Goal: Task Accomplishment & Management: Manage account settings

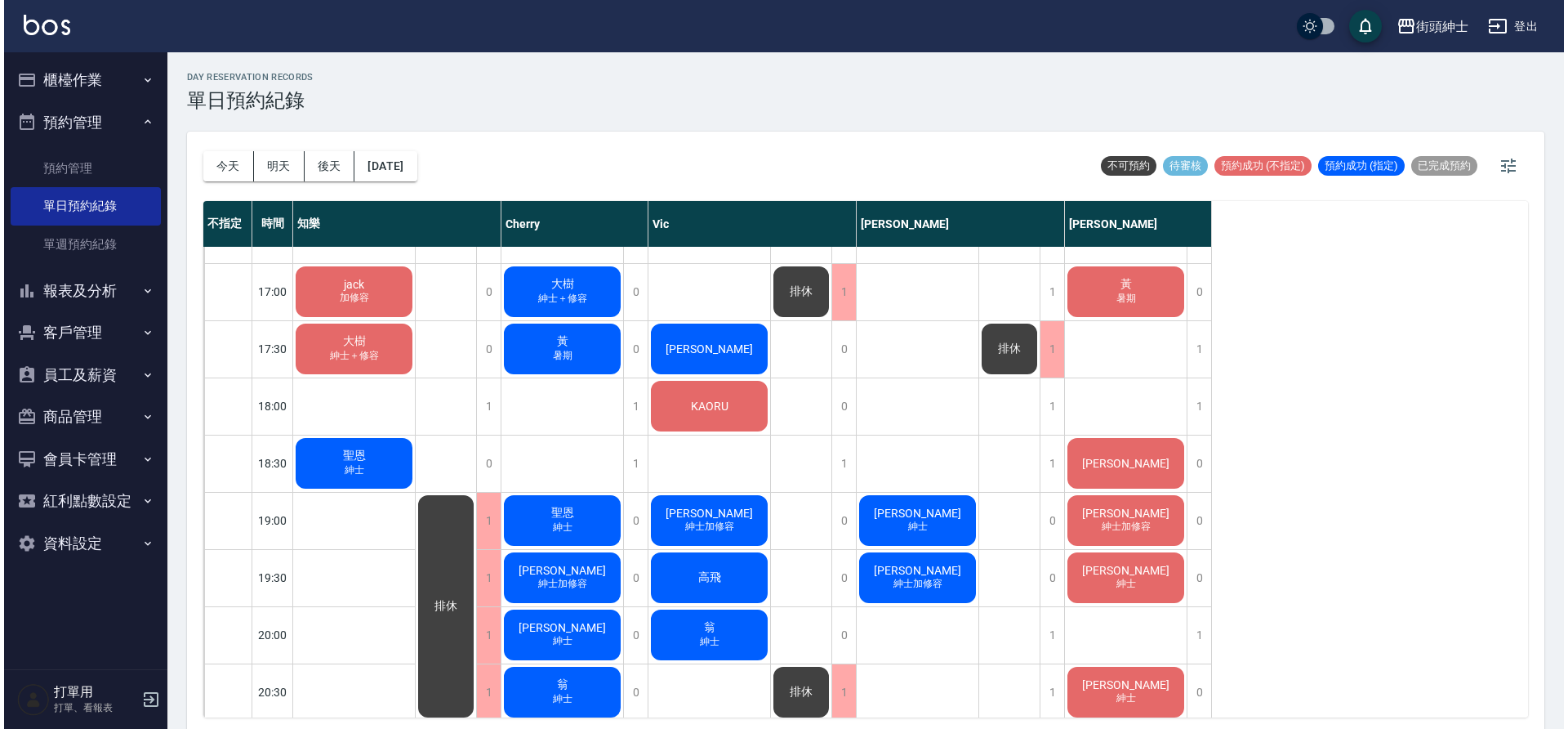
scroll to position [900, 0]
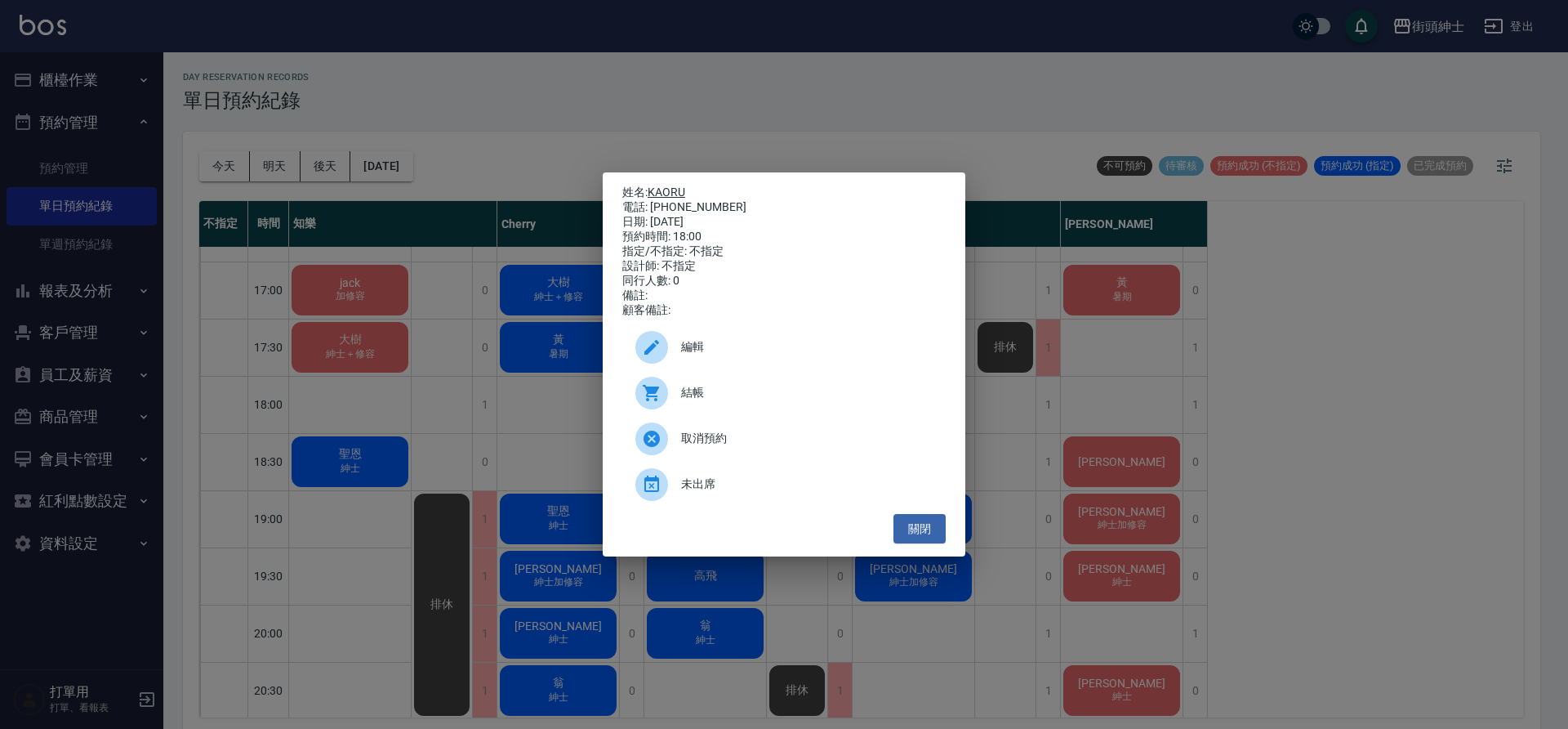
click at [678, 185] on link "KAORU" at bounding box center [666, 191] width 38 height 13
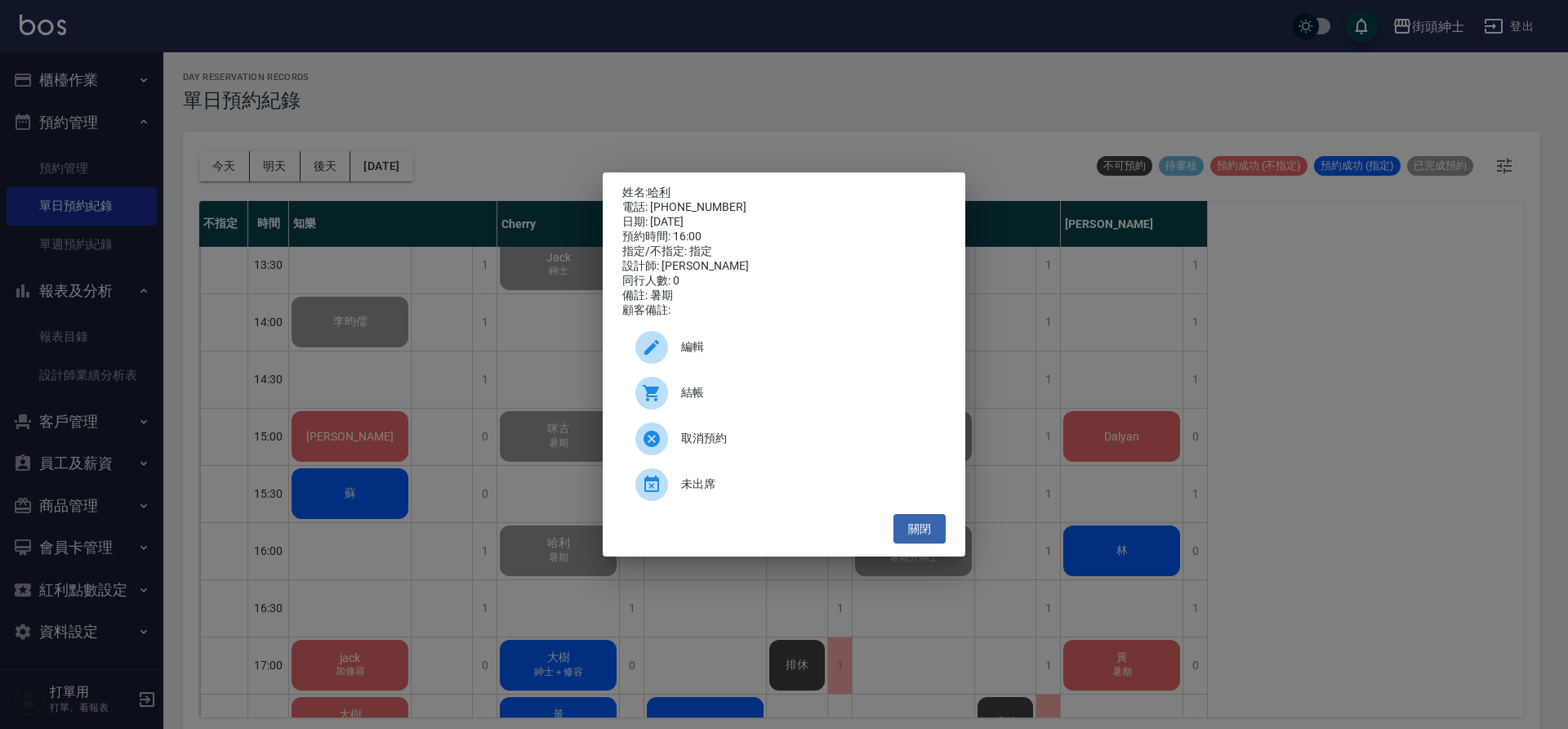
drag, startPoint x: 507, startPoint y: 347, endPoint x: 557, endPoint y: 343, distance: 50.2
click at [508, 347] on div "姓名: 哈利 電話: 0909363199 日期: 2025/08/15 預約時間: 16:00 指定/不指定: 指定 設計師: Cherry 同行人數: 0…" at bounding box center [784, 364] width 1568 height 729
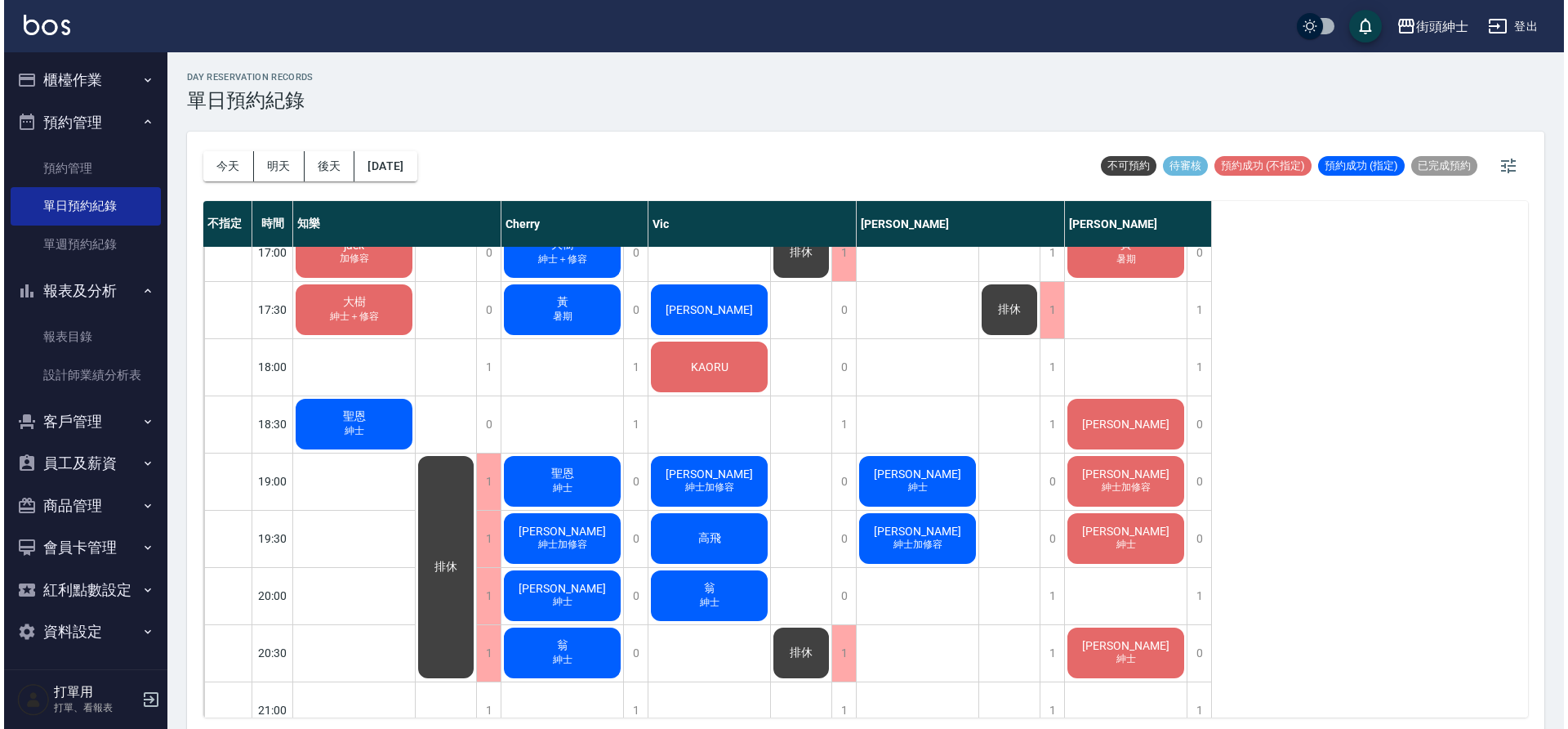
scroll to position [937, 0]
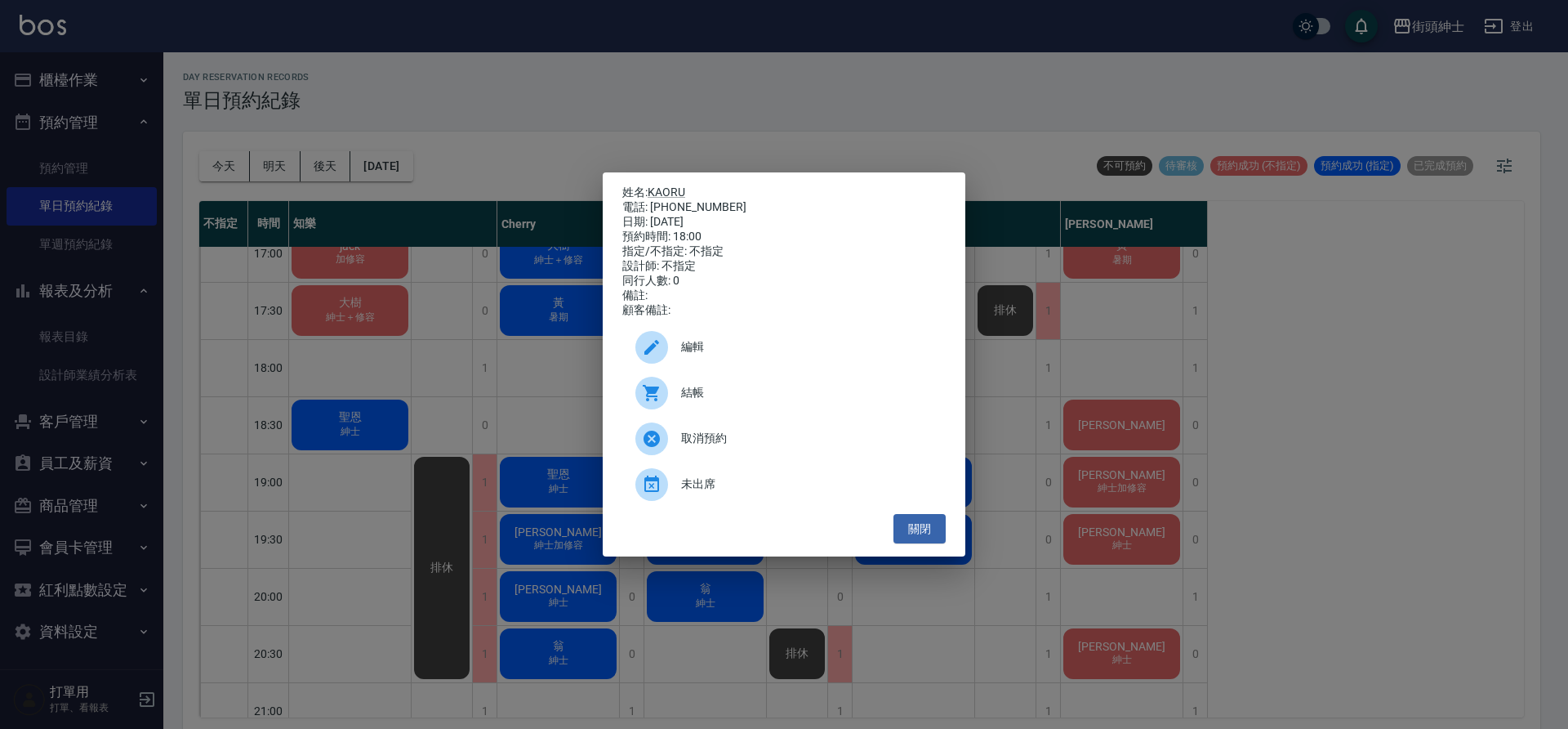
click at [748, 352] on span "編輯" at bounding box center [807, 346] width 251 height 18
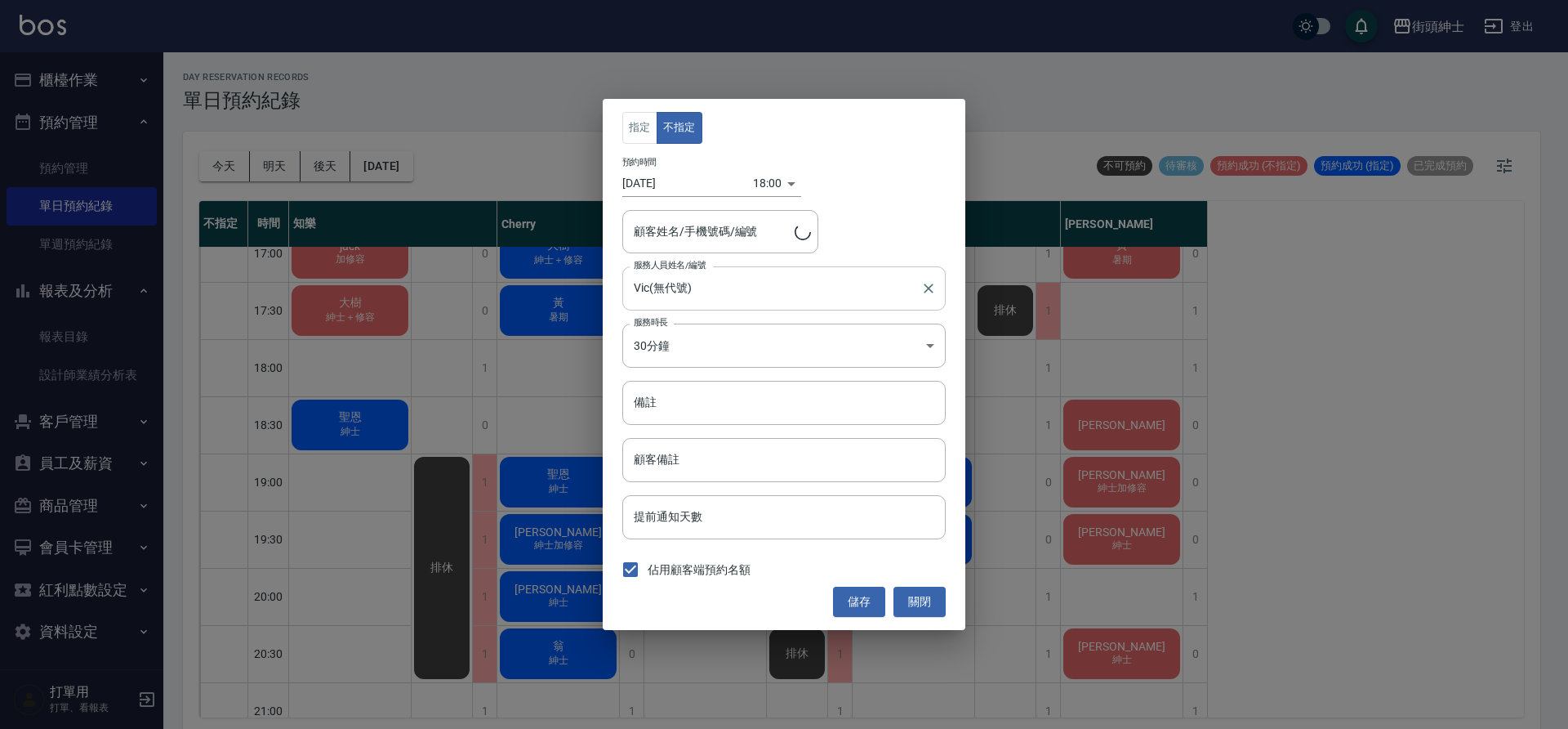
type input "KAORU/0958441829"
drag, startPoint x: 695, startPoint y: 302, endPoint x: 737, endPoint y: 295, distance: 42.6
click at [696, 302] on input "Vic(無代號)" at bounding box center [772, 287] width 284 height 28
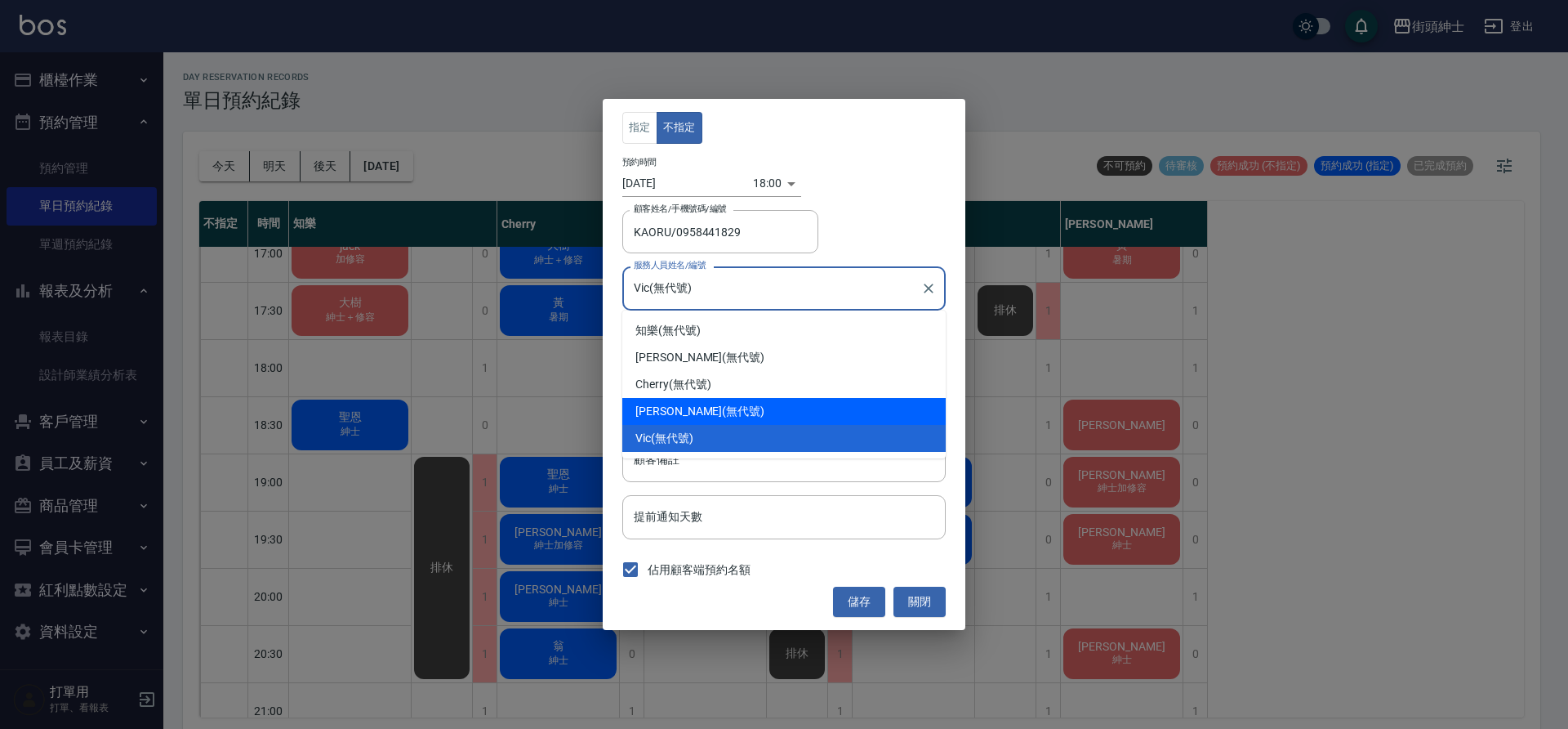
click at [703, 413] on div "[PERSON_NAME] (無代號)" at bounding box center [784, 412] width 323 height 27
type input "[PERSON_NAME](無代號)"
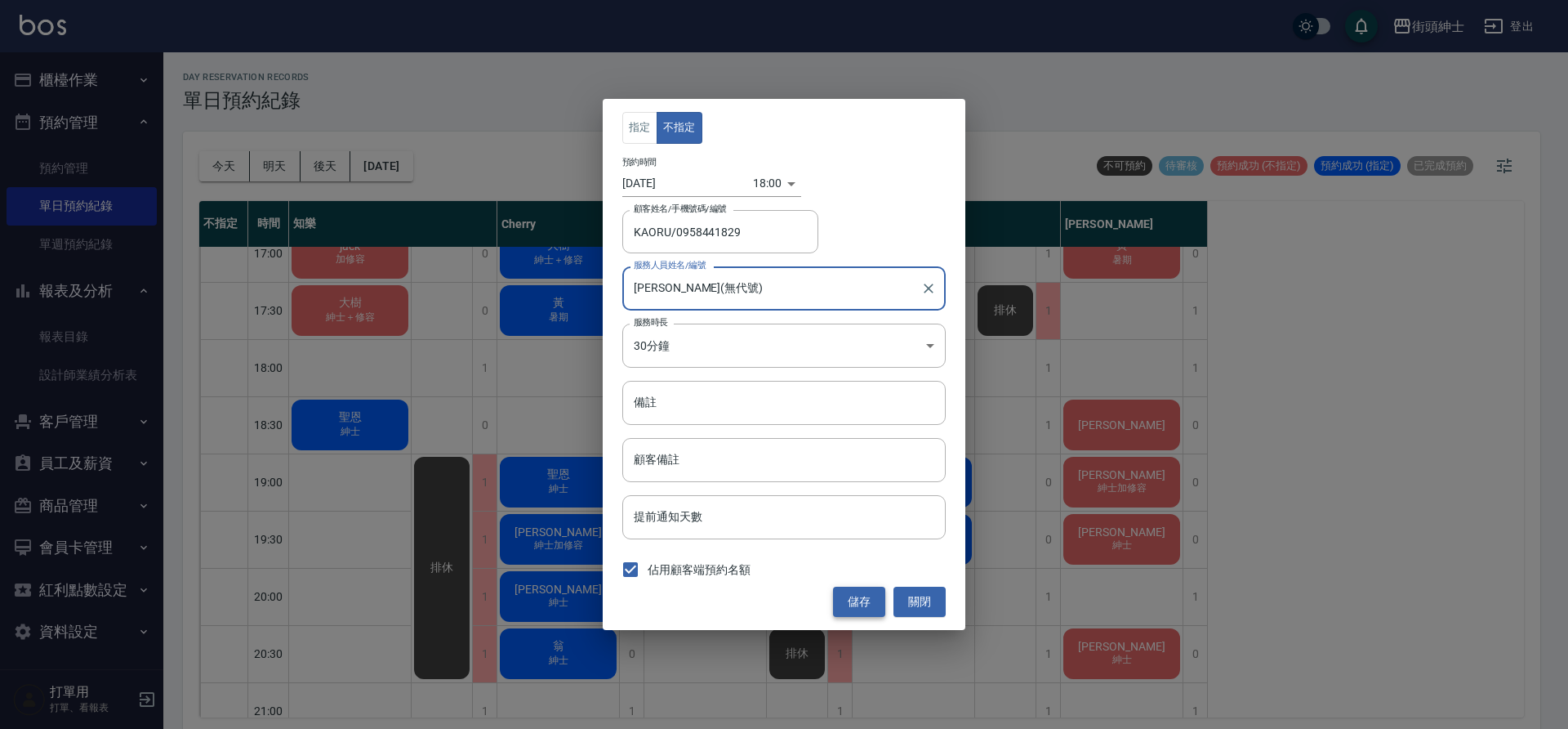
click at [872, 601] on button "儲存" at bounding box center [859, 601] width 53 height 30
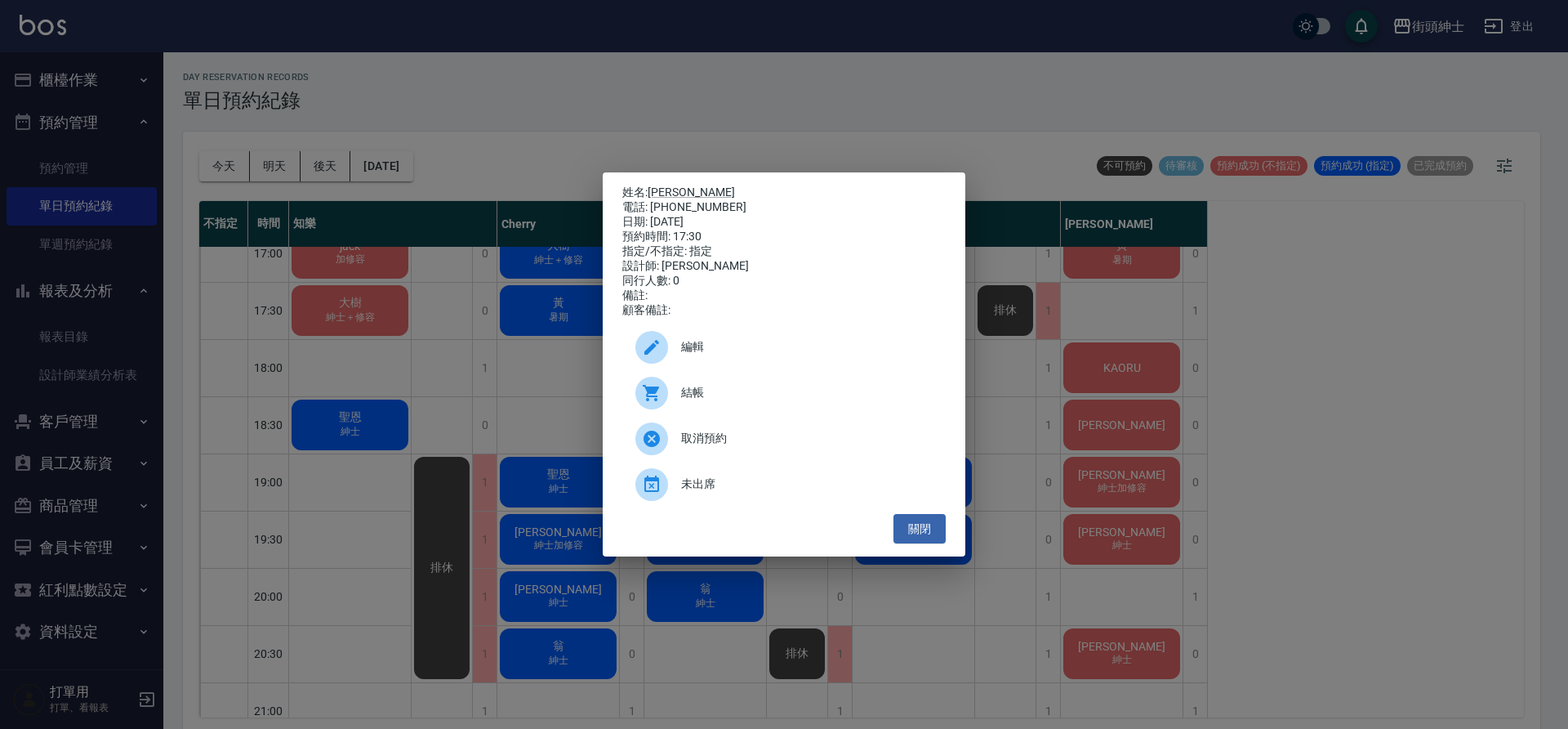
click at [775, 343] on div "編輯" at bounding box center [784, 346] width 323 height 46
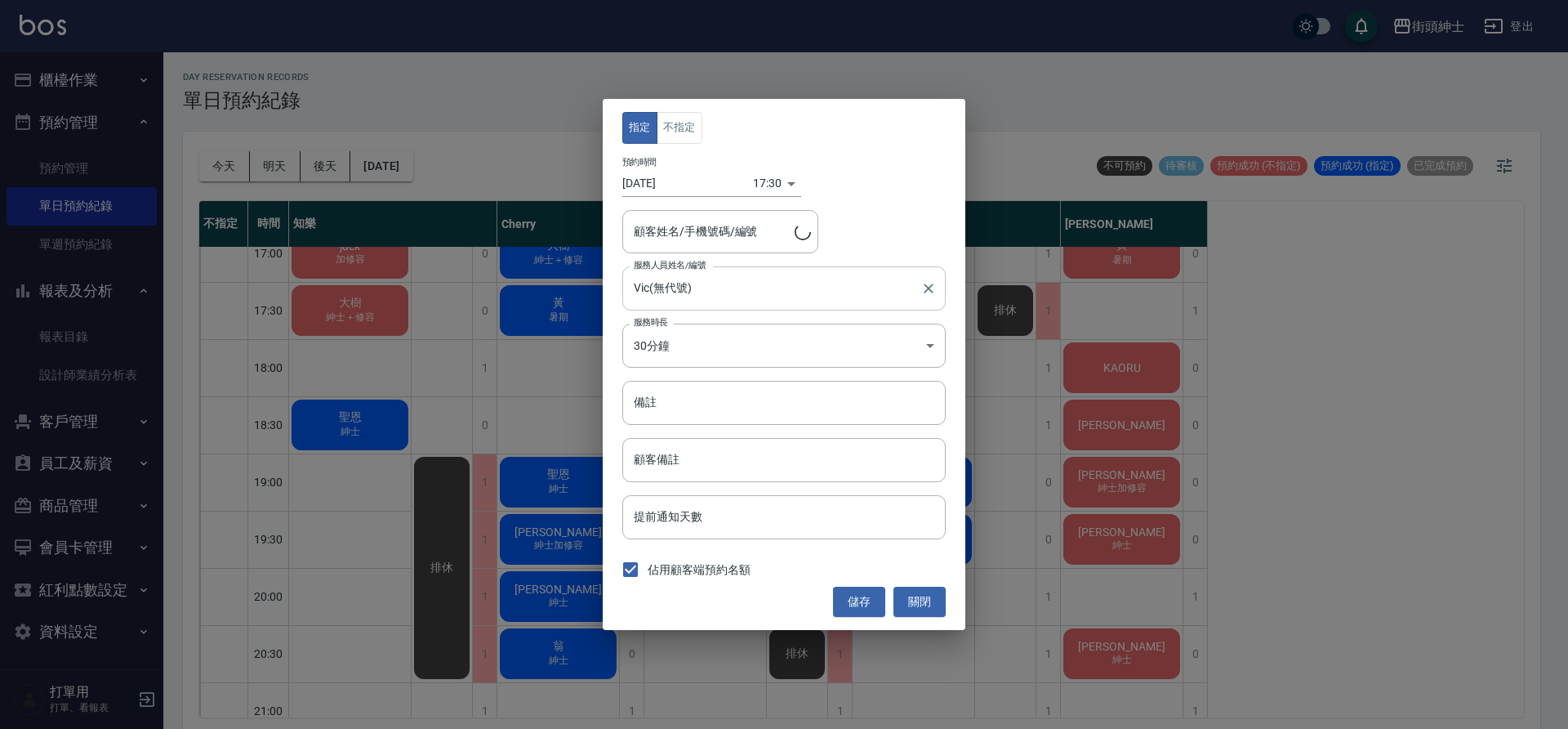
type input "富樫隆介/0983299644"
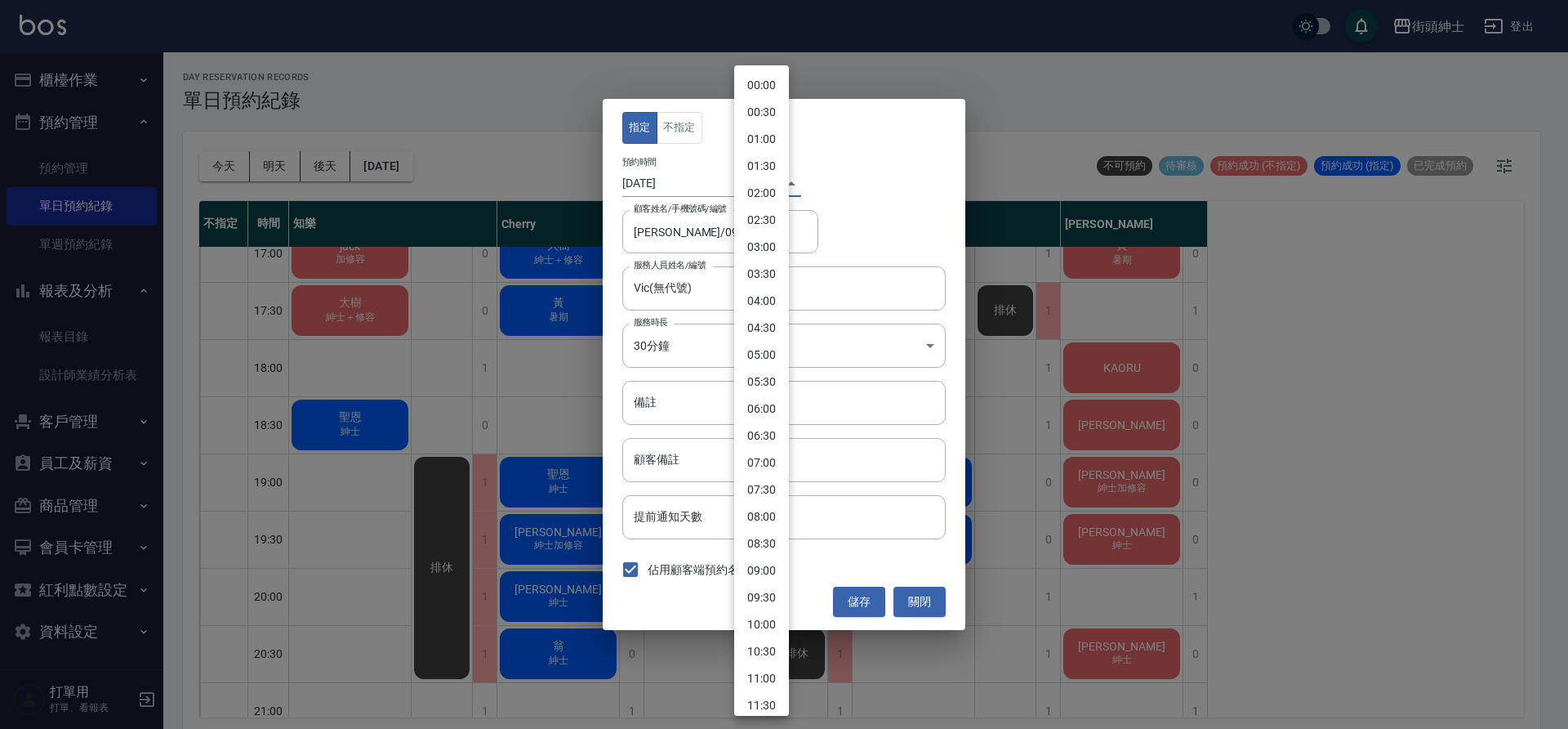
click at [760, 187] on body "街頭紳士 登出 櫃檯作業 打帳單 帳單列表 營業儀表板 現金收支登錄 材料自購登錄 每日結帳 排班表 現場電腦打卡 預約管理 預約管理 單日預約紀錄 單週預約…" at bounding box center [784, 367] width 1568 height 734
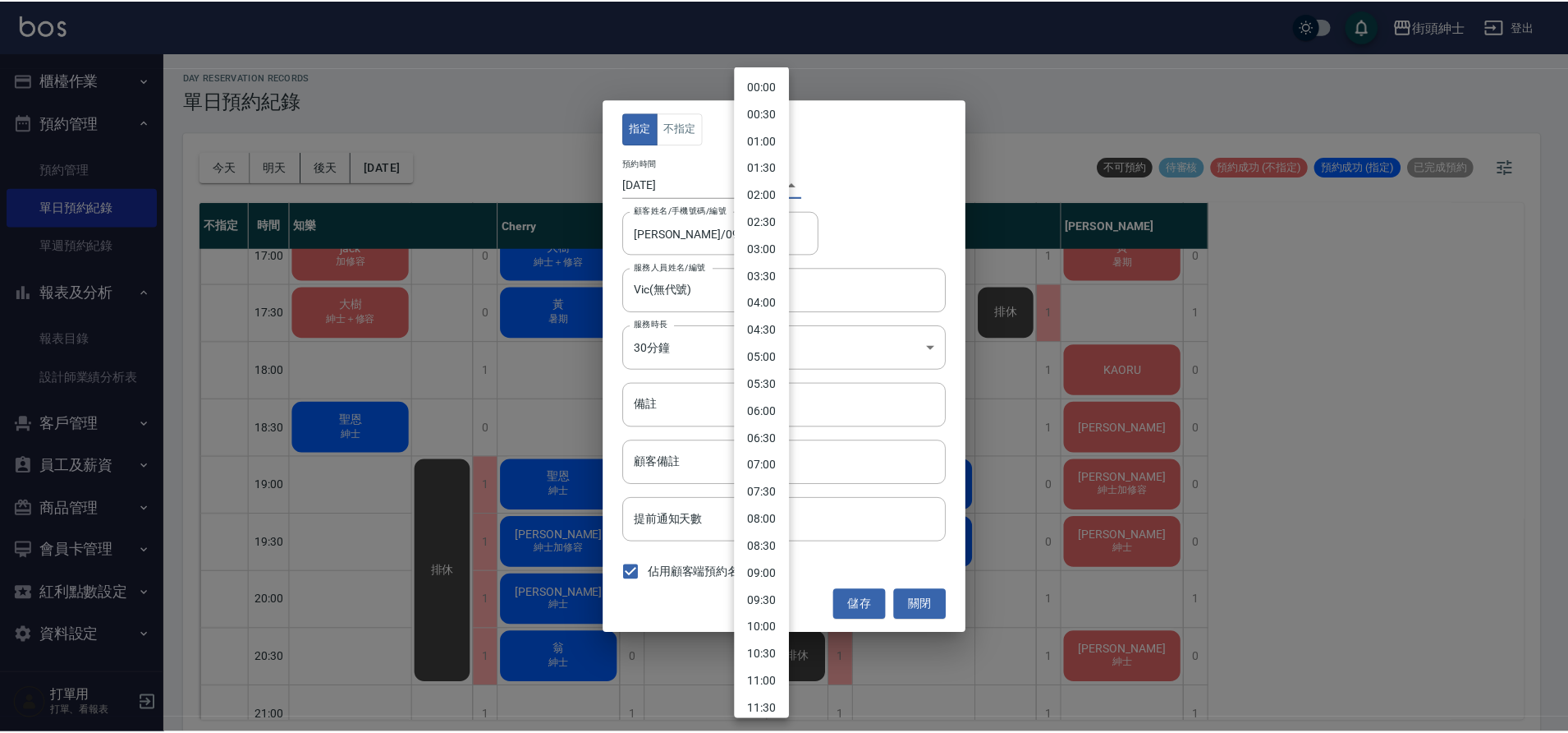
scroll to position [642, 0]
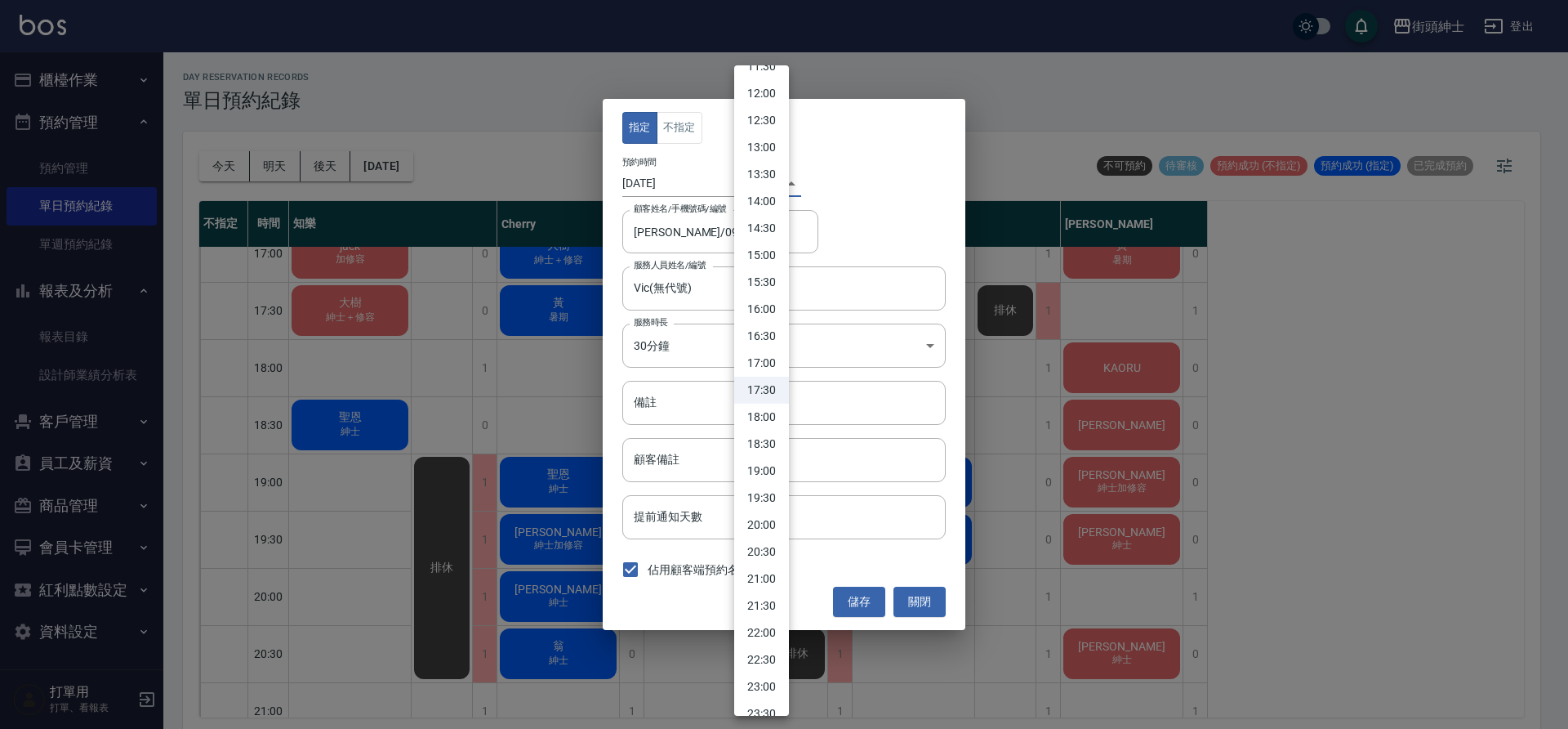
click at [765, 416] on li "18:00" at bounding box center [761, 418] width 55 height 27
type input "1755252000000"
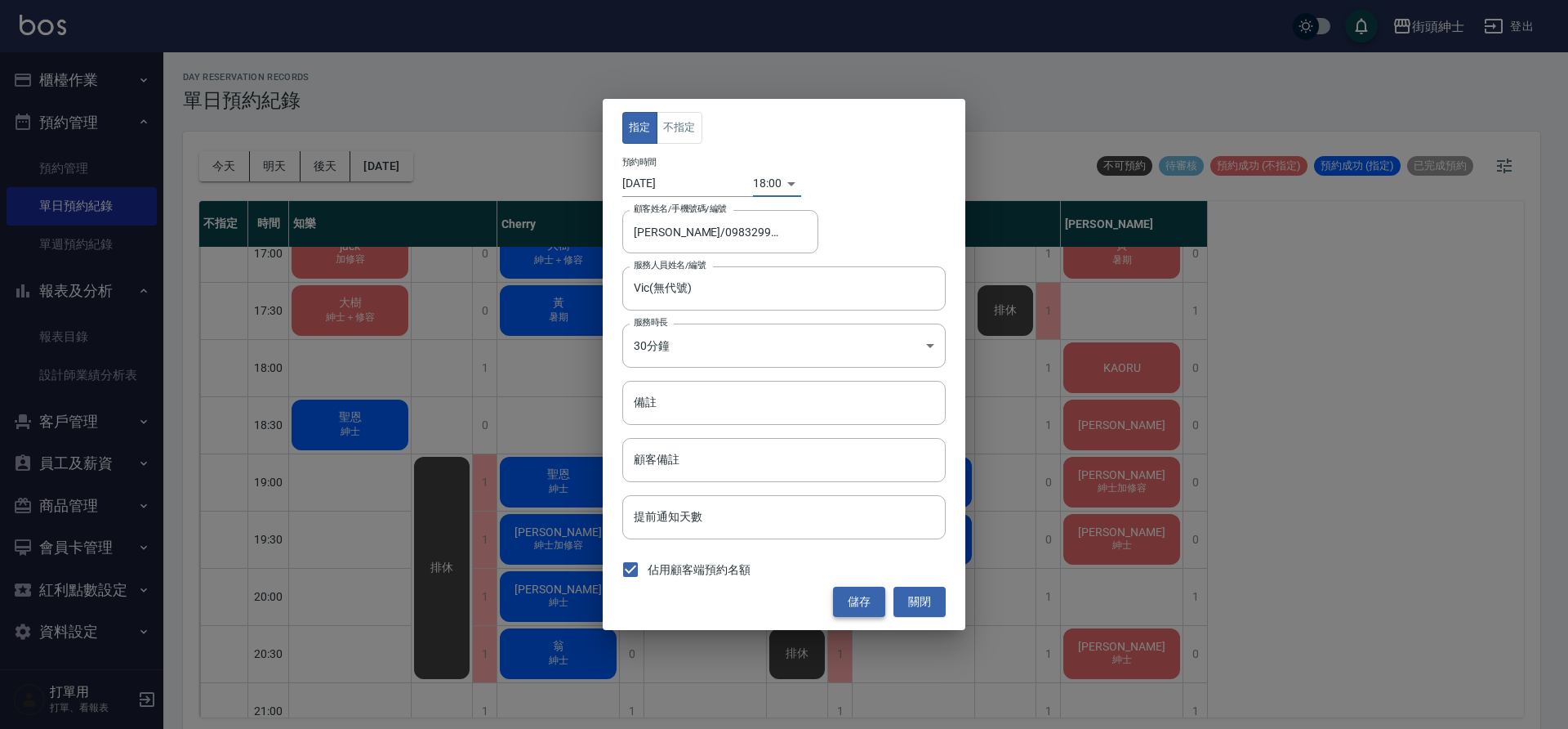
click at [853, 601] on button "儲存" at bounding box center [859, 601] width 53 height 30
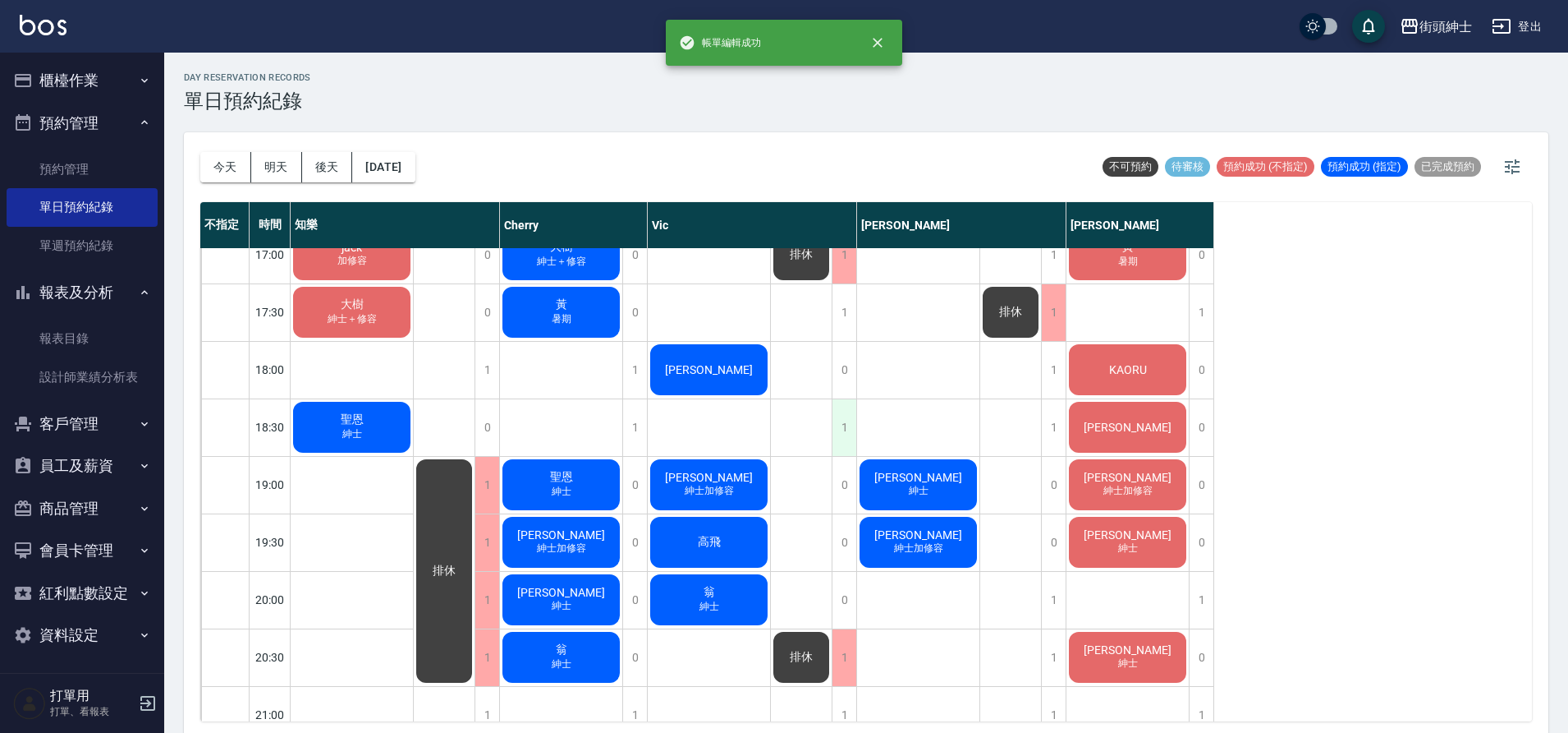
click at [842, 429] on div "1" at bounding box center [843, 428] width 24 height 57
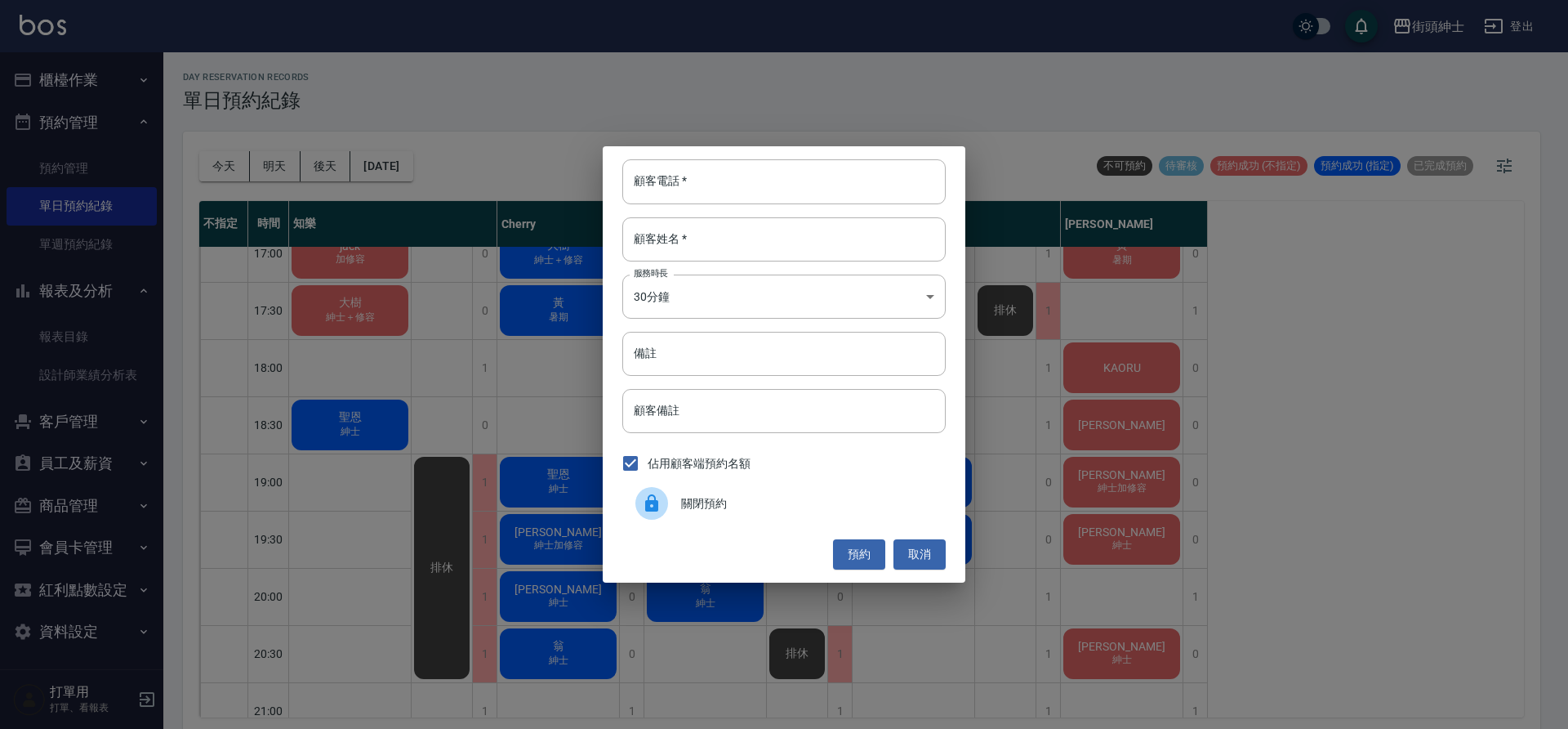
click at [743, 503] on span "關閉預約" at bounding box center [807, 504] width 251 height 18
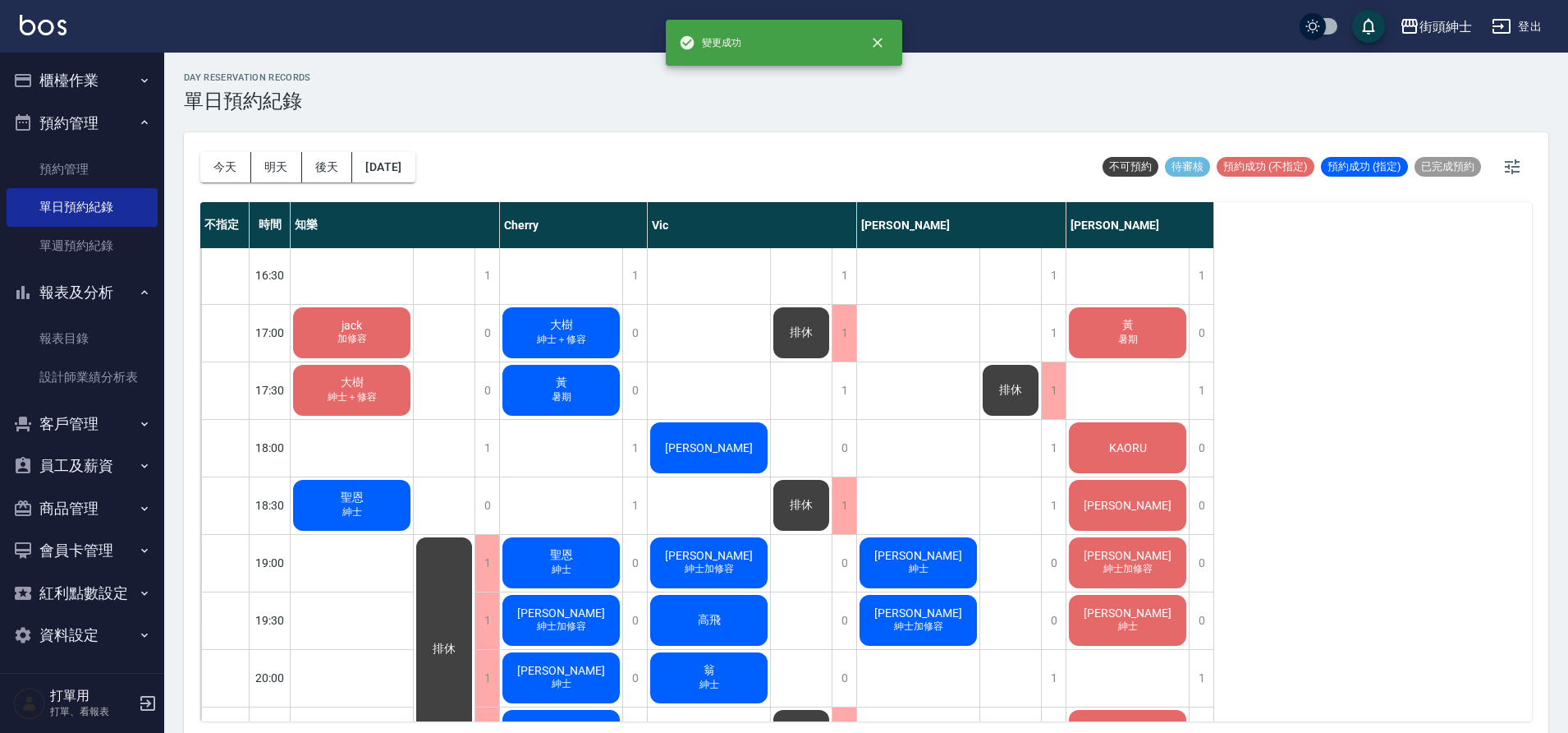
scroll to position [789, 0]
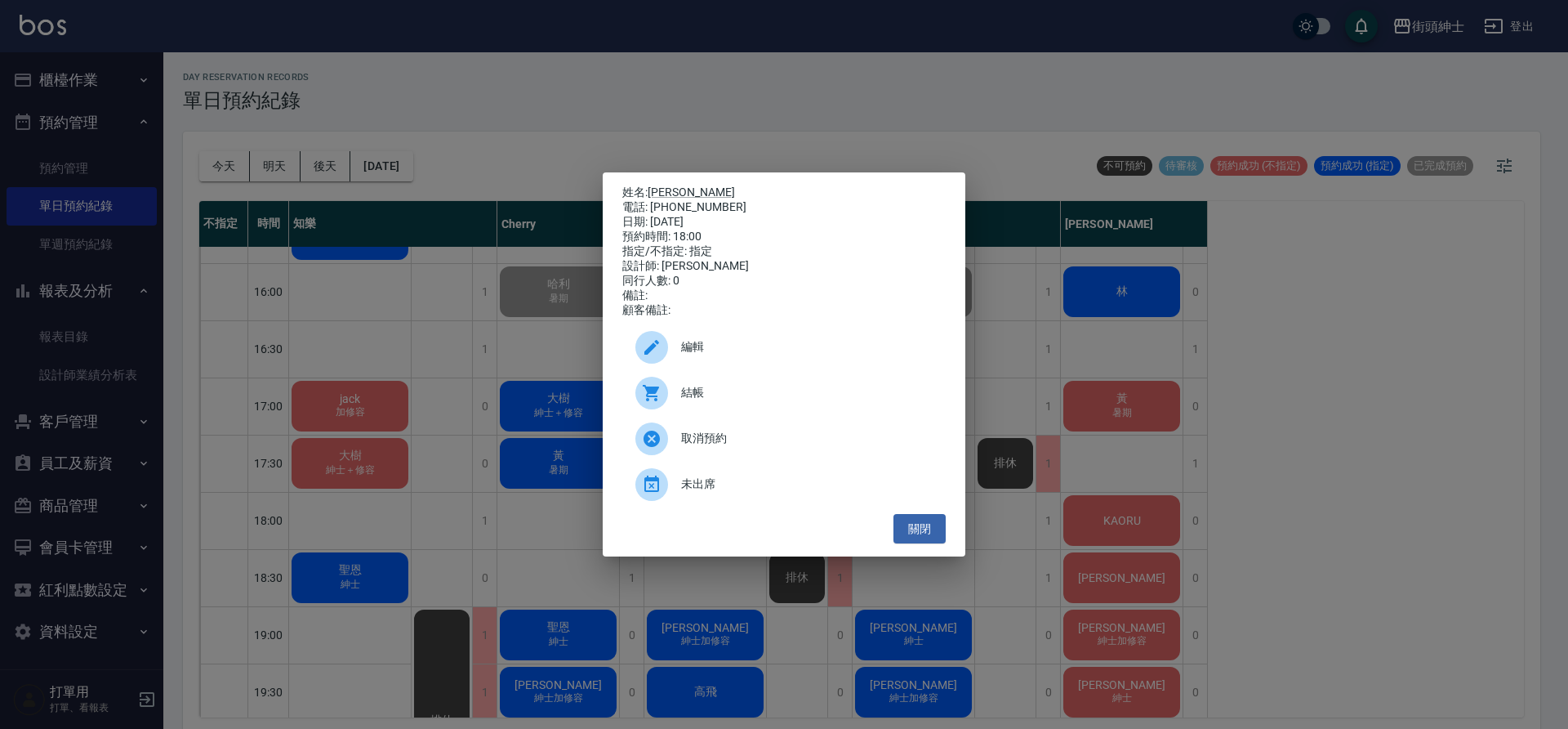
click at [764, 352] on span "編輯" at bounding box center [807, 346] width 251 height 18
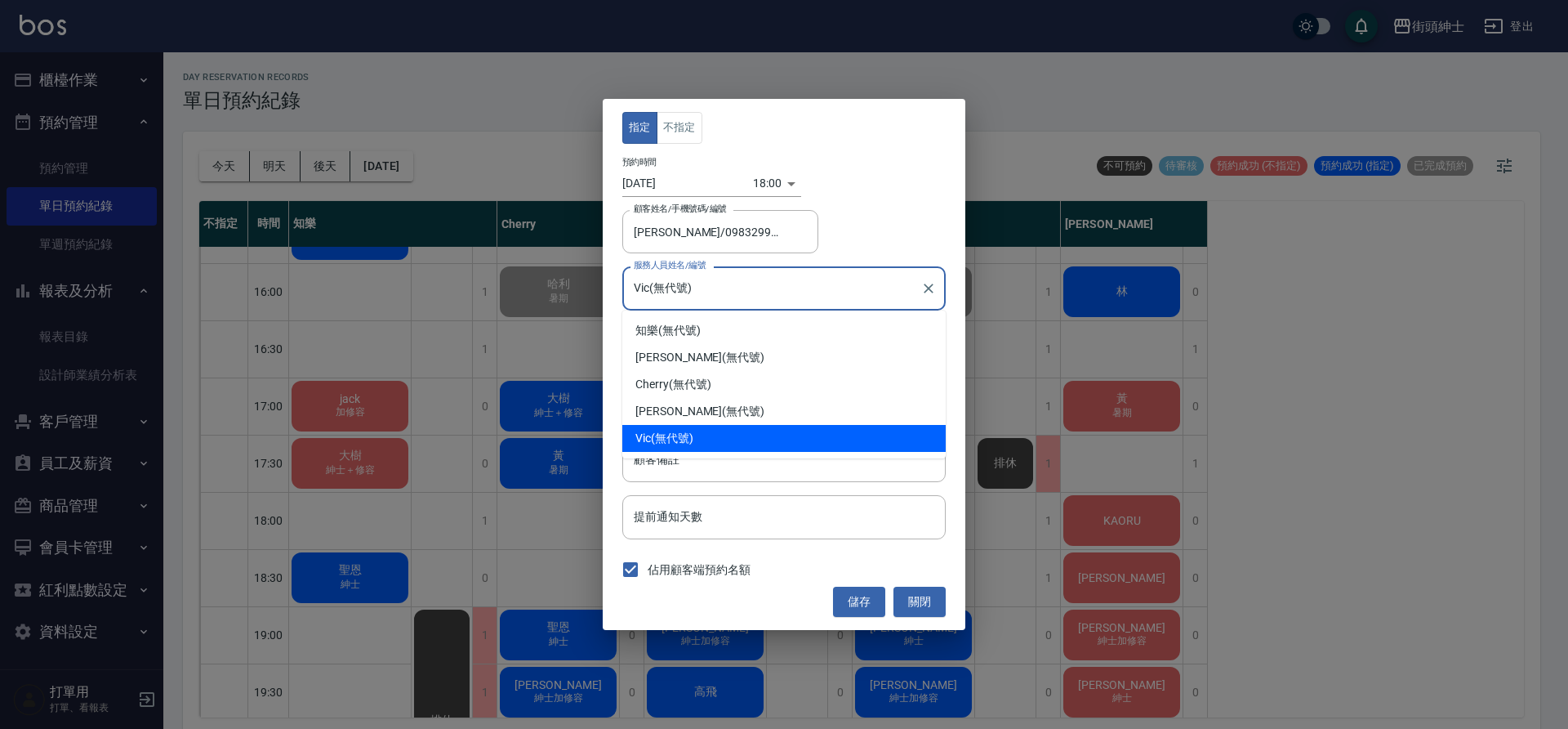
click at [695, 288] on input "Vic(無代號)" at bounding box center [772, 287] width 284 height 28
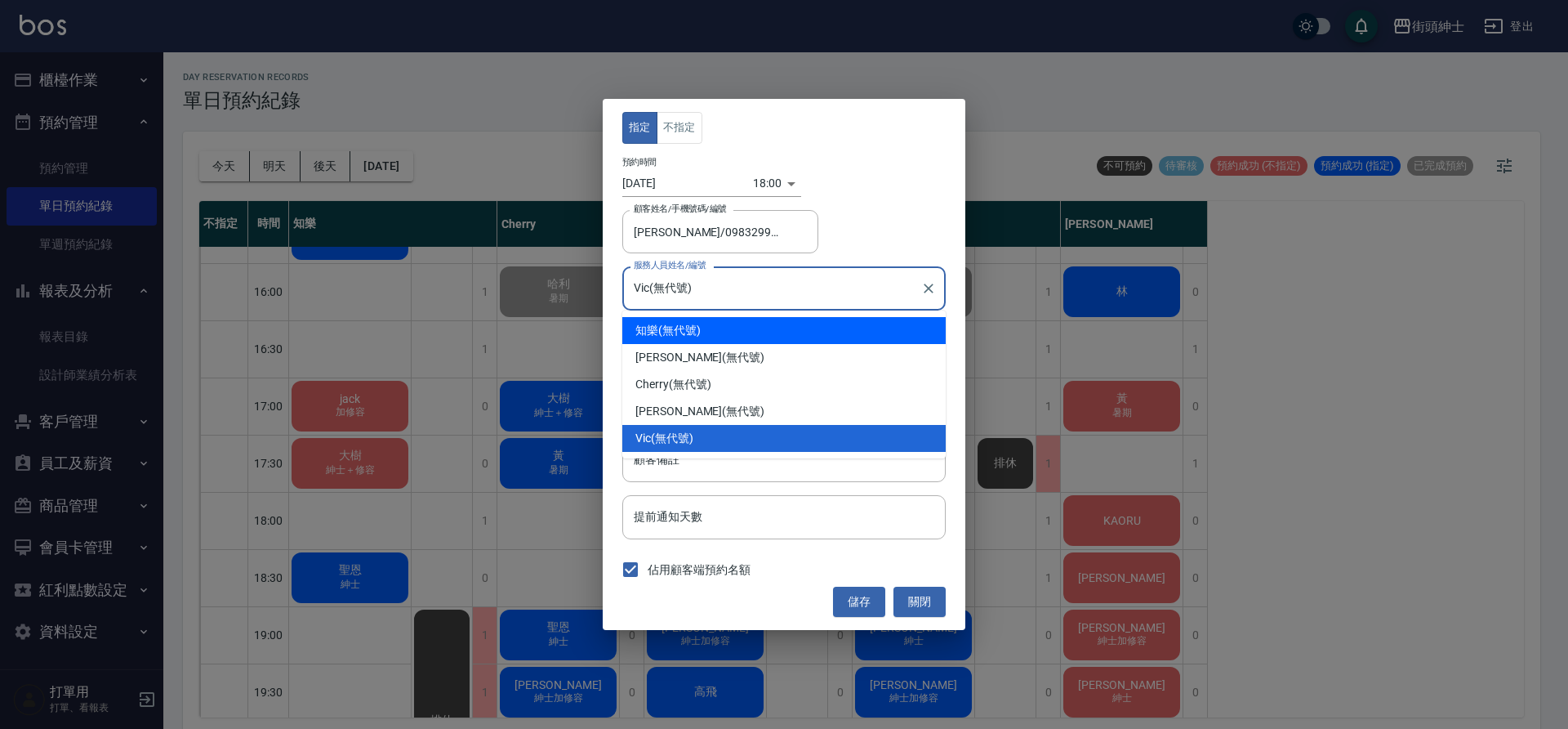
click at [856, 183] on div "預約時間 2025/08/15 18:00 1755252000000" at bounding box center [784, 176] width 323 height 40
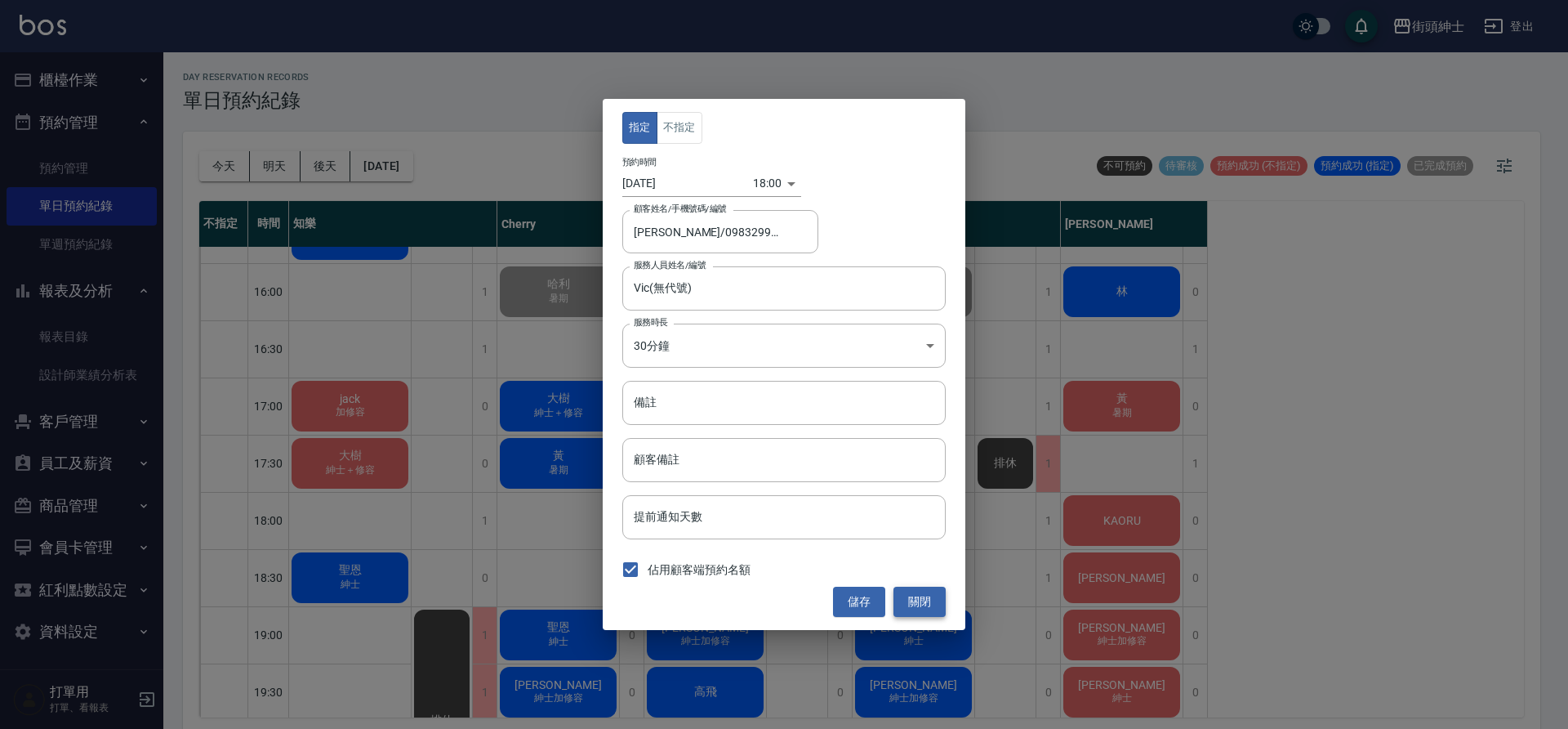
click at [916, 599] on button "關閉" at bounding box center [920, 601] width 53 height 30
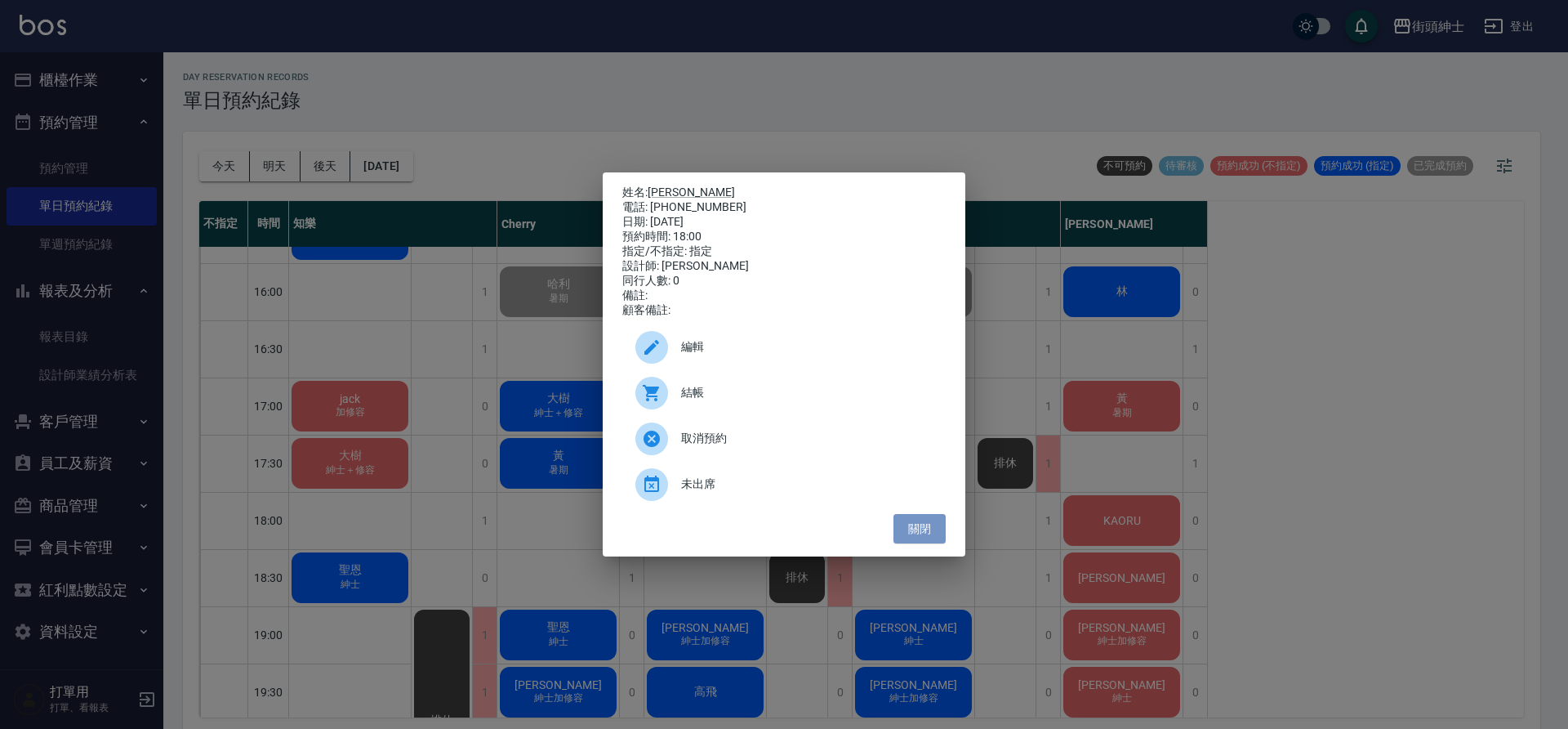
drag, startPoint x: 927, startPoint y: 536, endPoint x: 1071, endPoint y: 543, distance: 144.2
click at [927, 536] on button "關閉" at bounding box center [920, 529] width 53 height 30
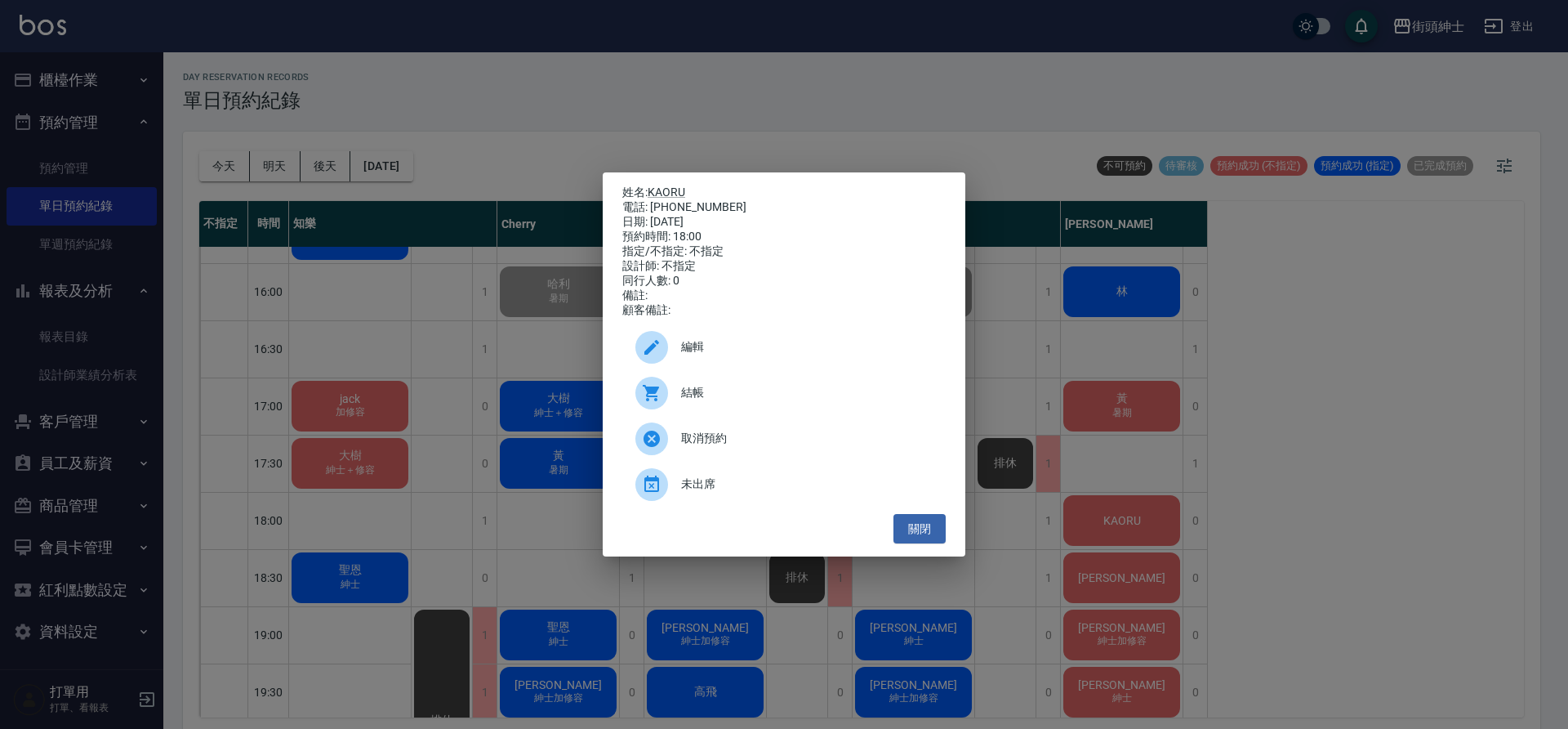
click at [781, 338] on div "編輯" at bounding box center [784, 346] width 323 height 46
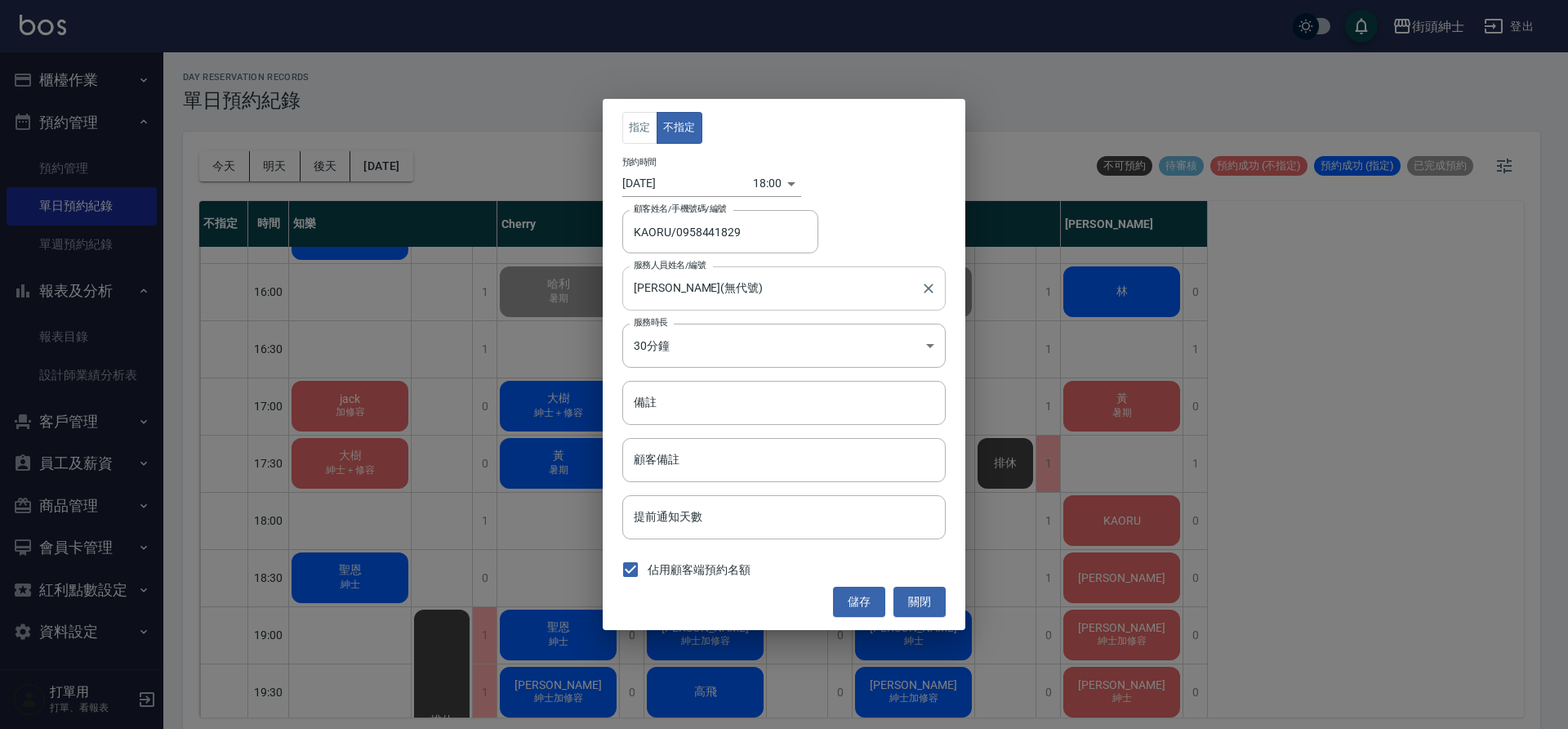
click at [691, 292] on input "eric(無代號)" at bounding box center [772, 287] width 284 height 28
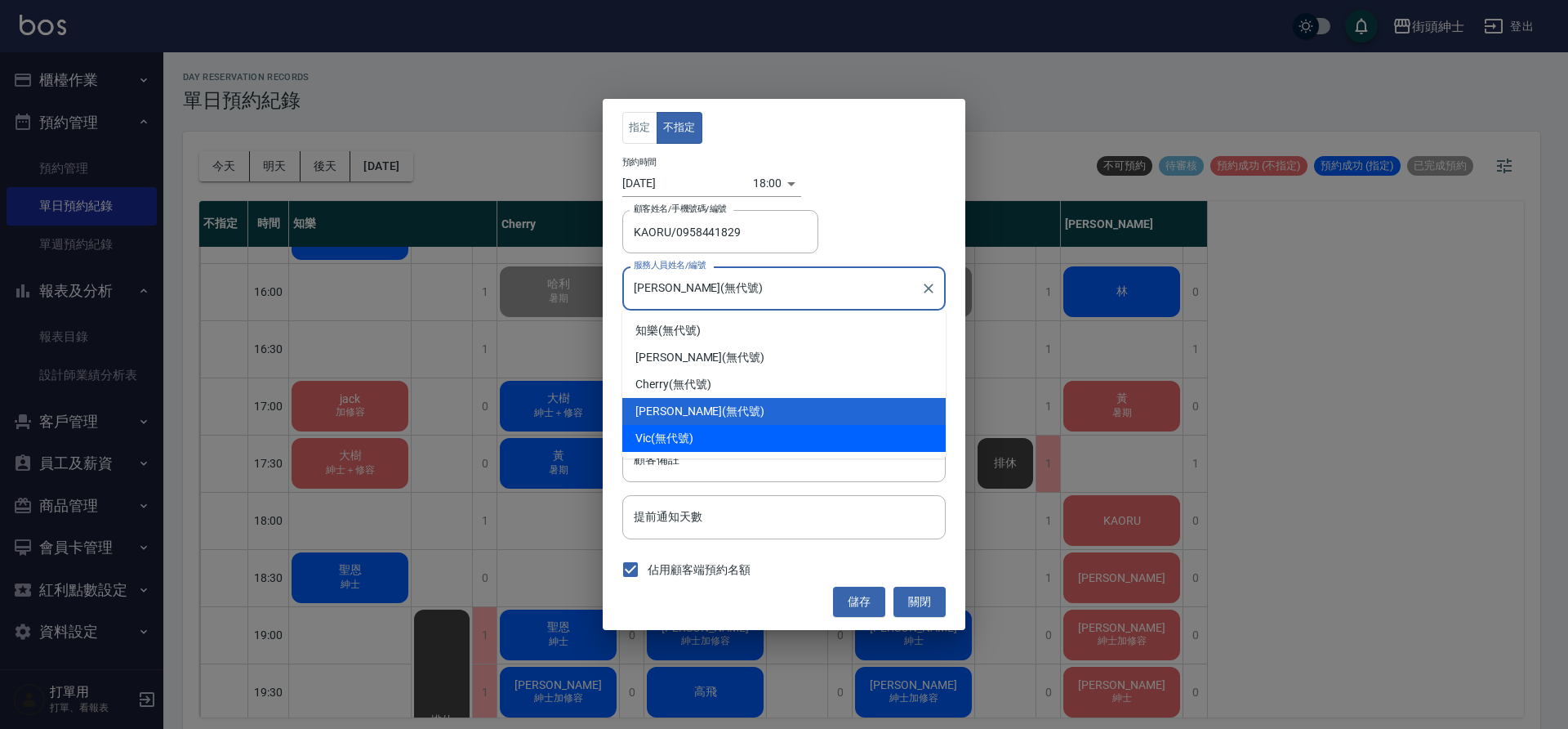
click at [689, 433] on div "Vic (無代號)" at bounding box center [784, 438] width 323 height 27
type input "Vic(無代號)"
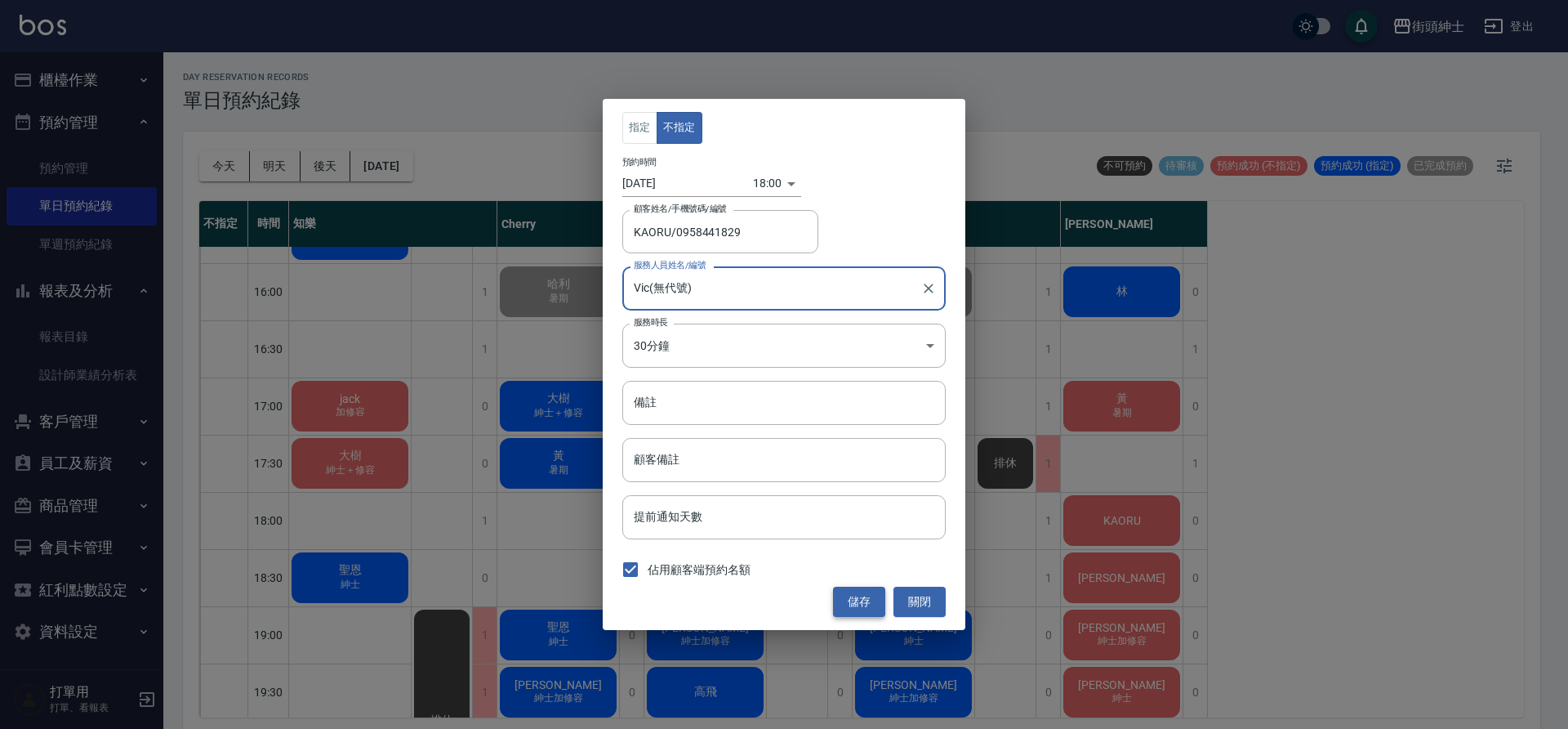
click at [865, 593] on button "儲存" at bounding box center [859, 601] width 53 height 30
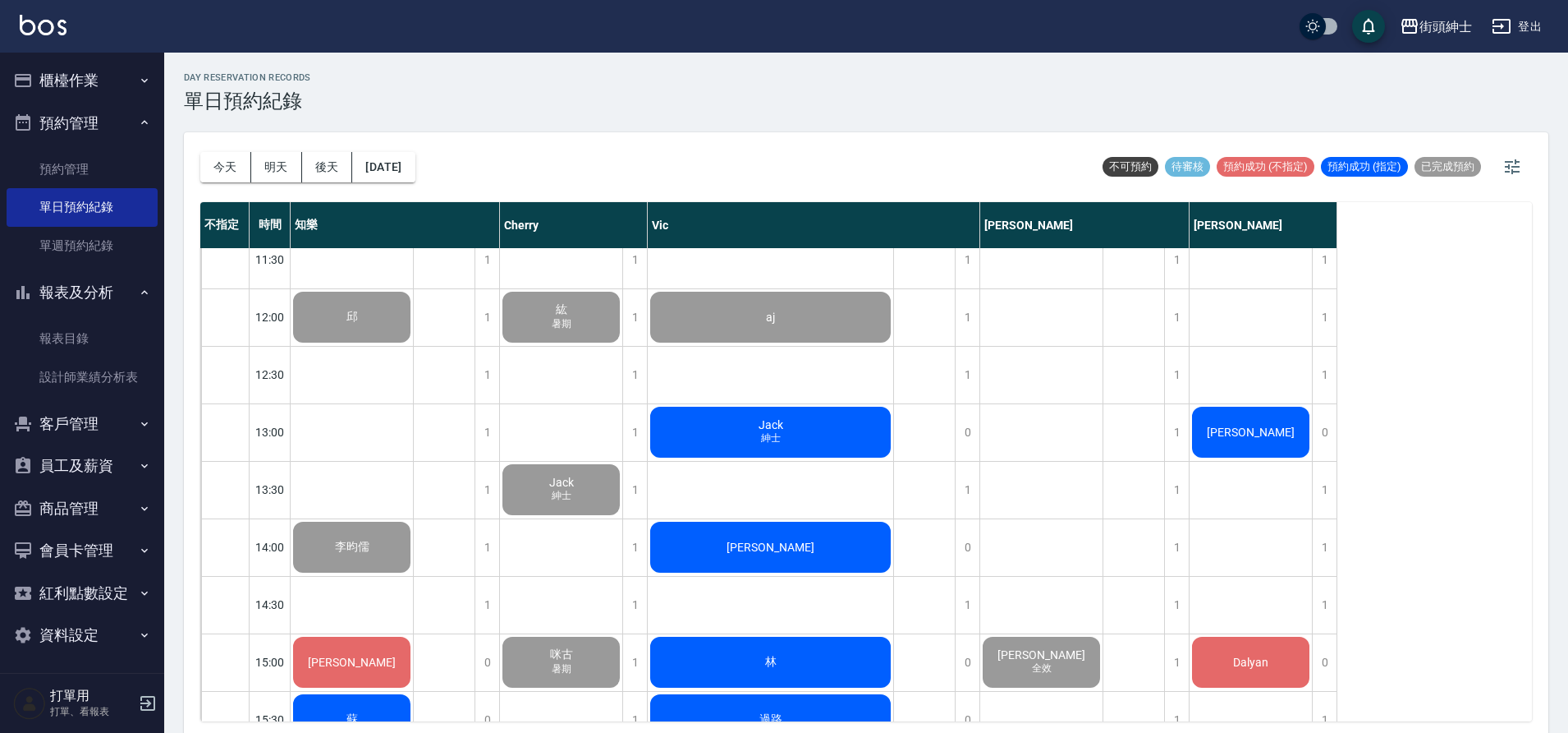
scroll to position [465, 0]
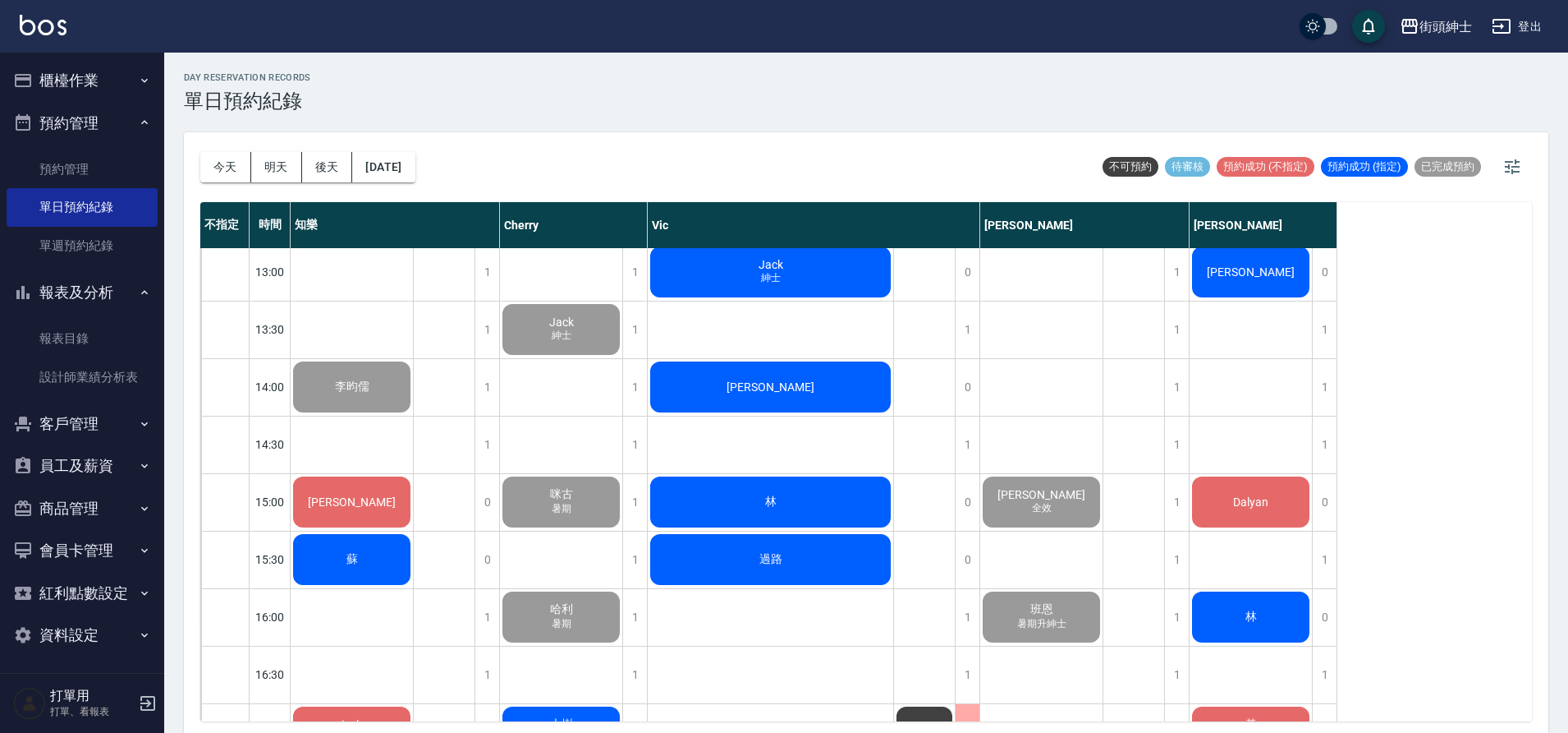
click at [391, 185] on div "[PERSON_NAME]" at bounding box center [351, 157] width 122 height 56
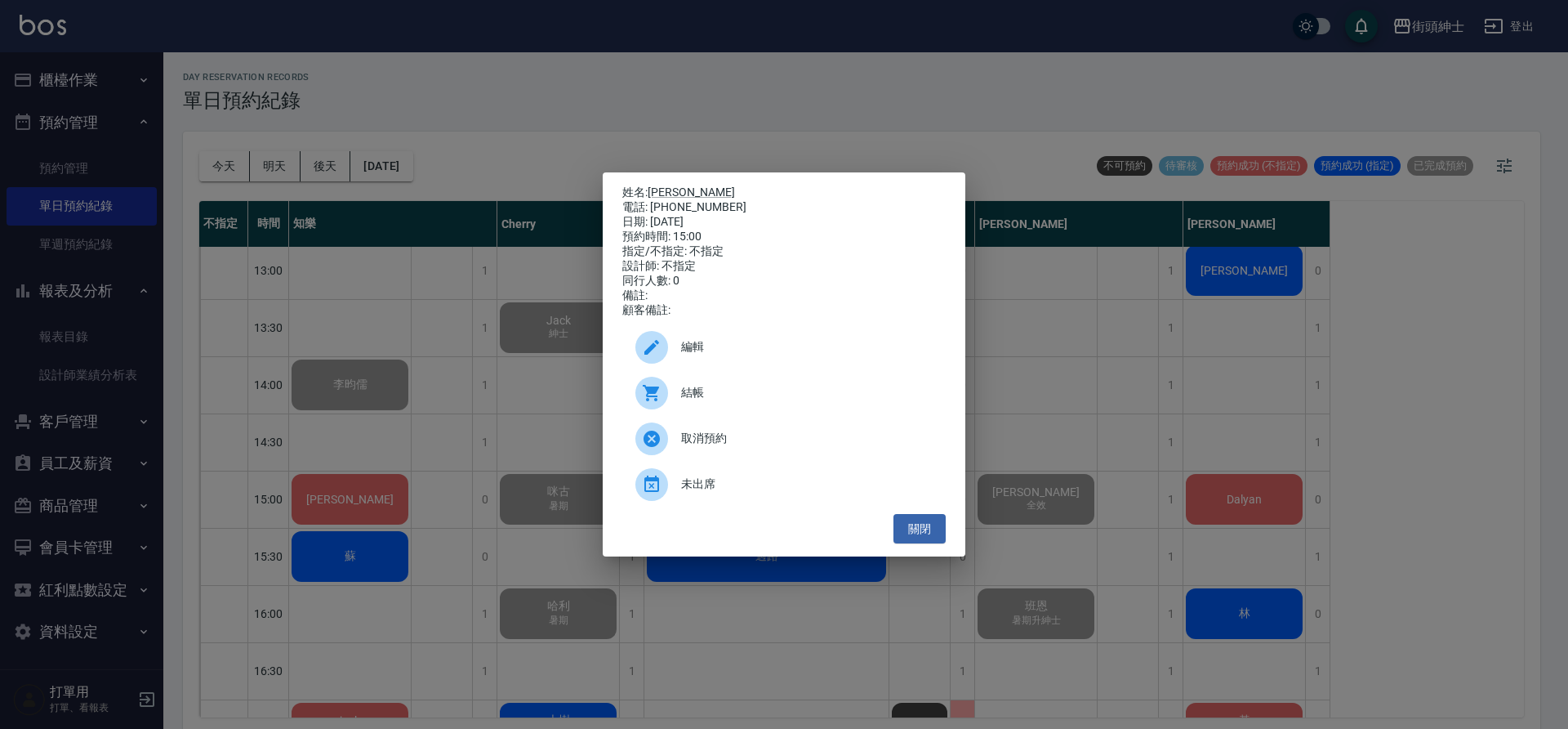
click at [701, 388] on div "結帳" at bounding box center [784, 392] width 323 height 46
click at [927, 544] on button "關閉" at bounding box center [920, 529] width 53 height 30
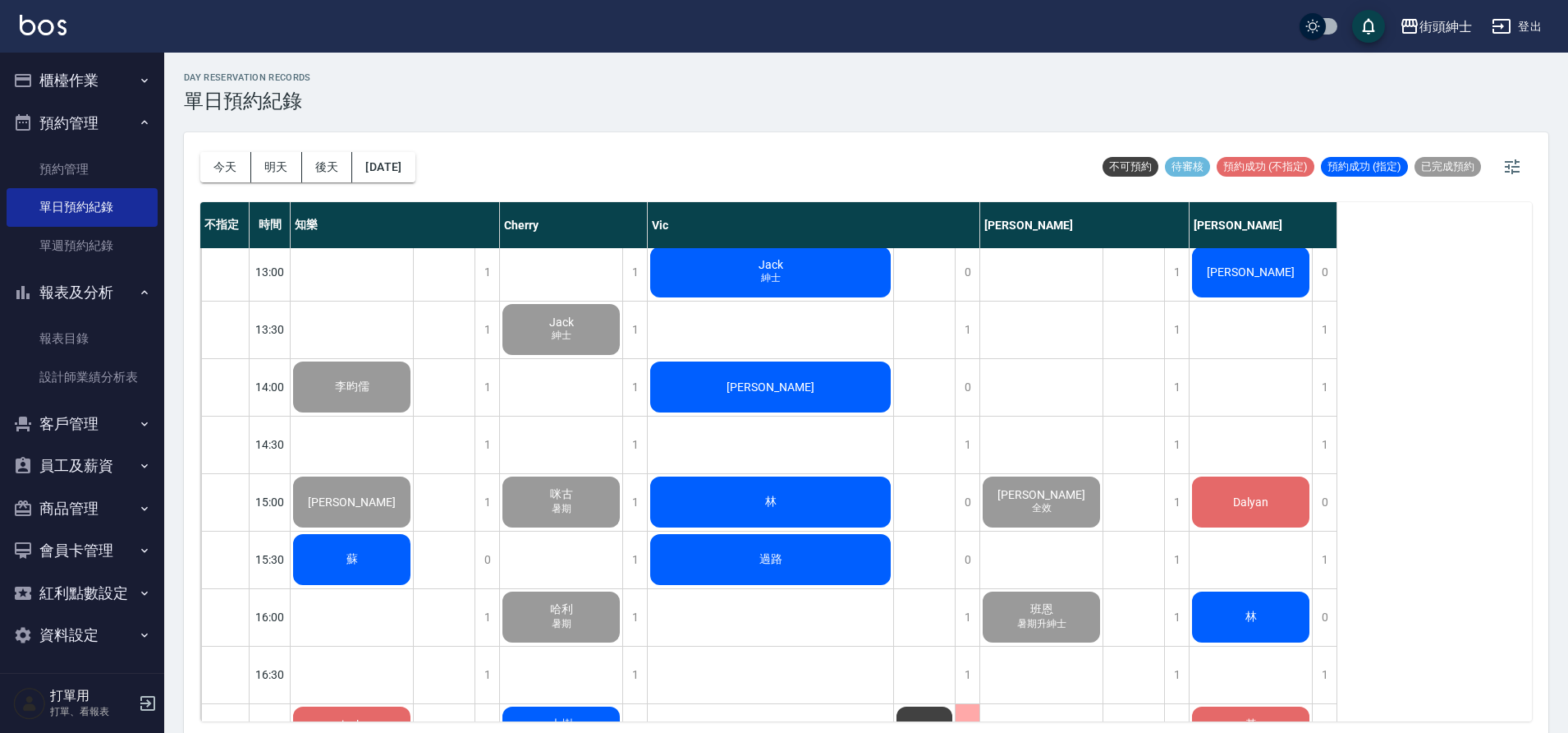
click at [373, 185] on div "蘇" at bounding box center [351, 157] width 122 height 56
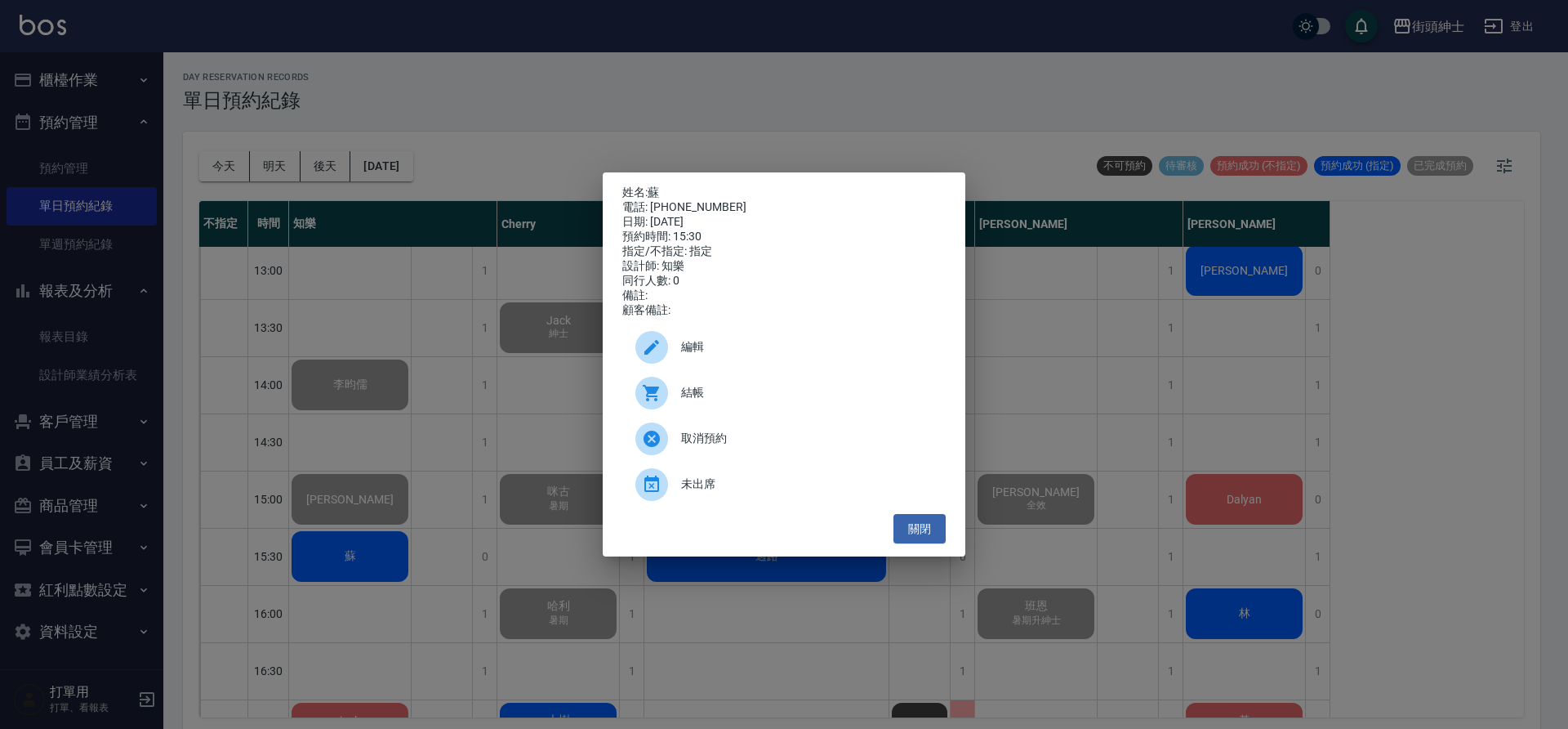
click at [763, 395] on span "結帳" at bounding box center [807, 392] width 251 height 18
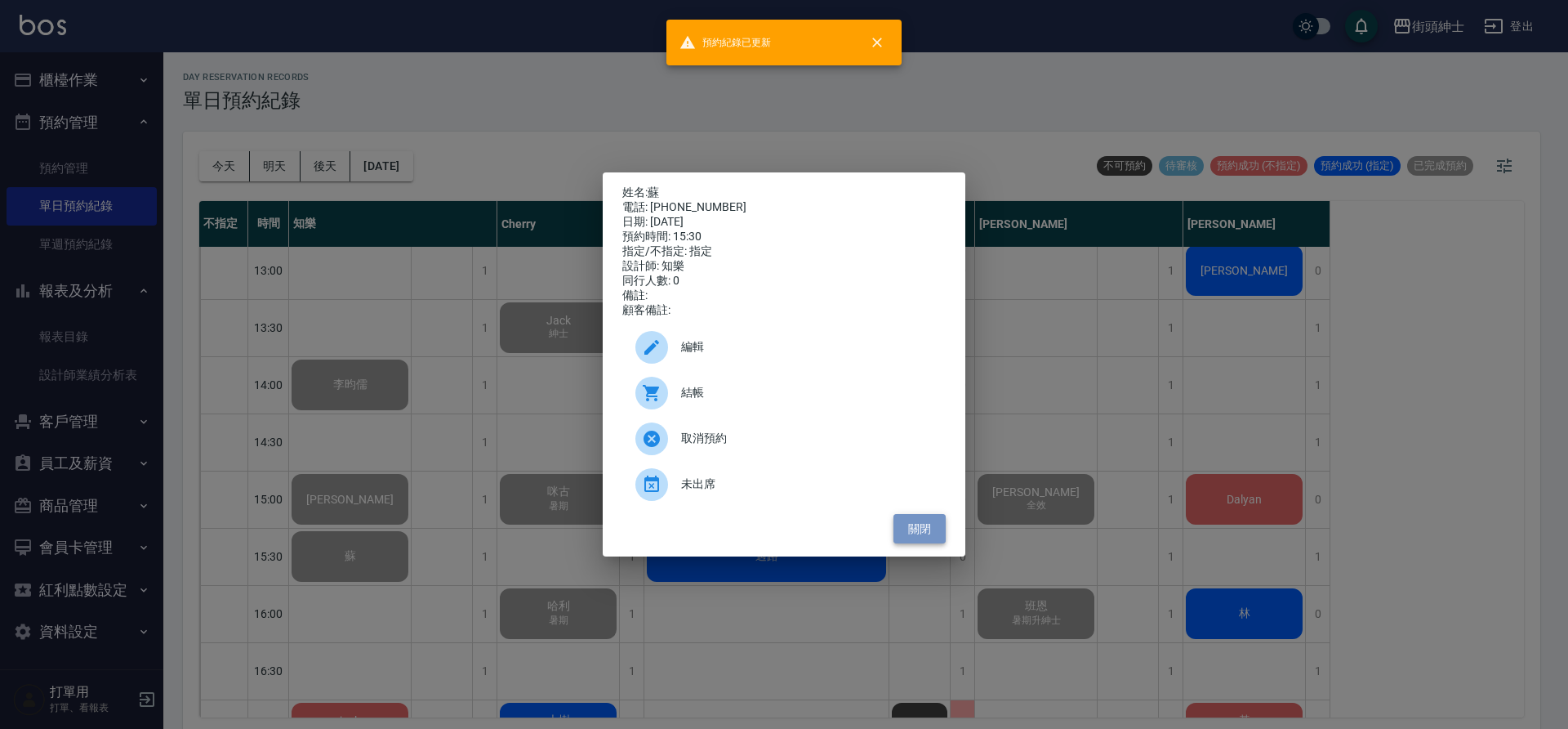
click at [938, 538] on button "關閉" at bounding box center [920, 529] width 53 height 30
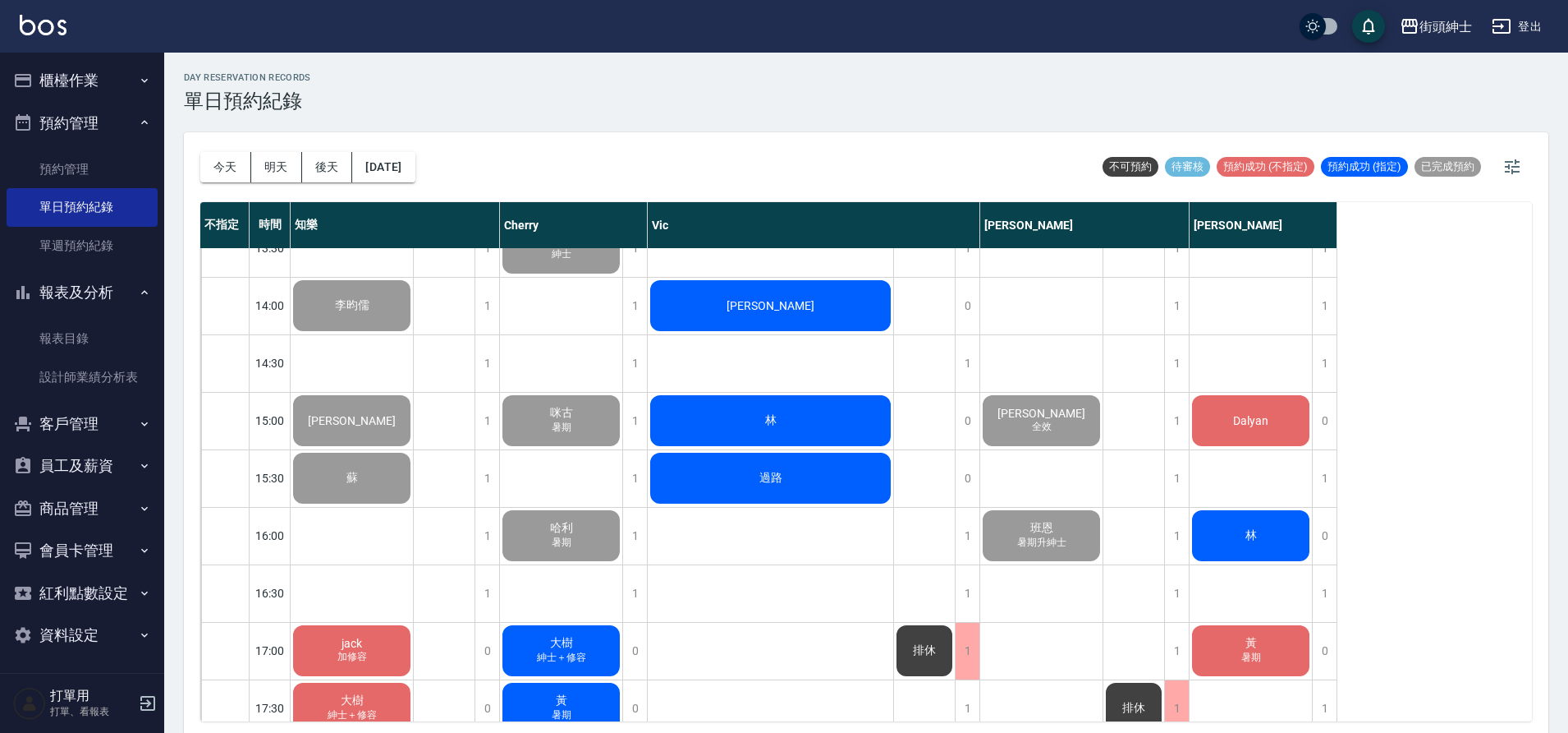
scroll to position [619, 0]
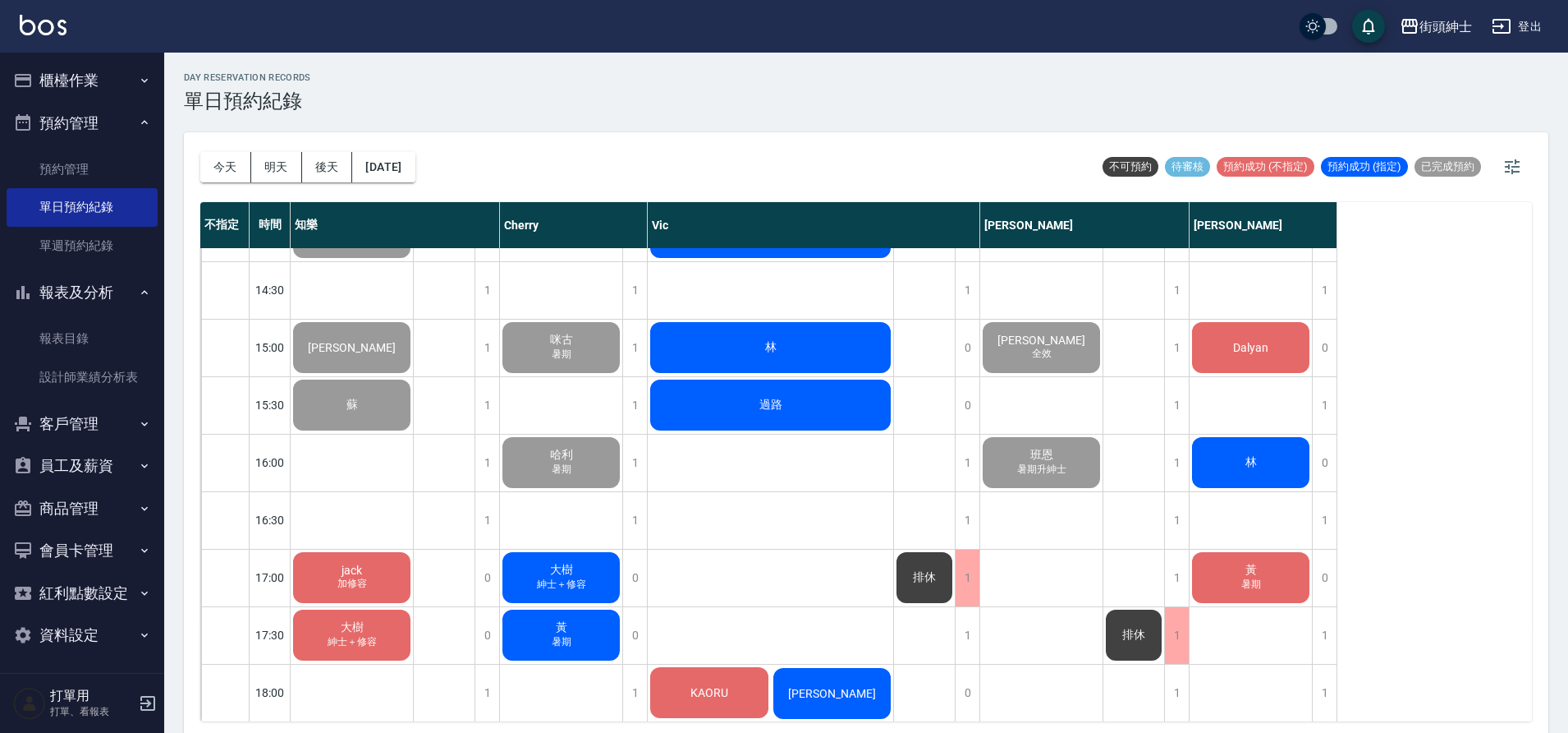
click at [361, 10] on span "jack" at bounding box center [352, 2] width 18 height 15
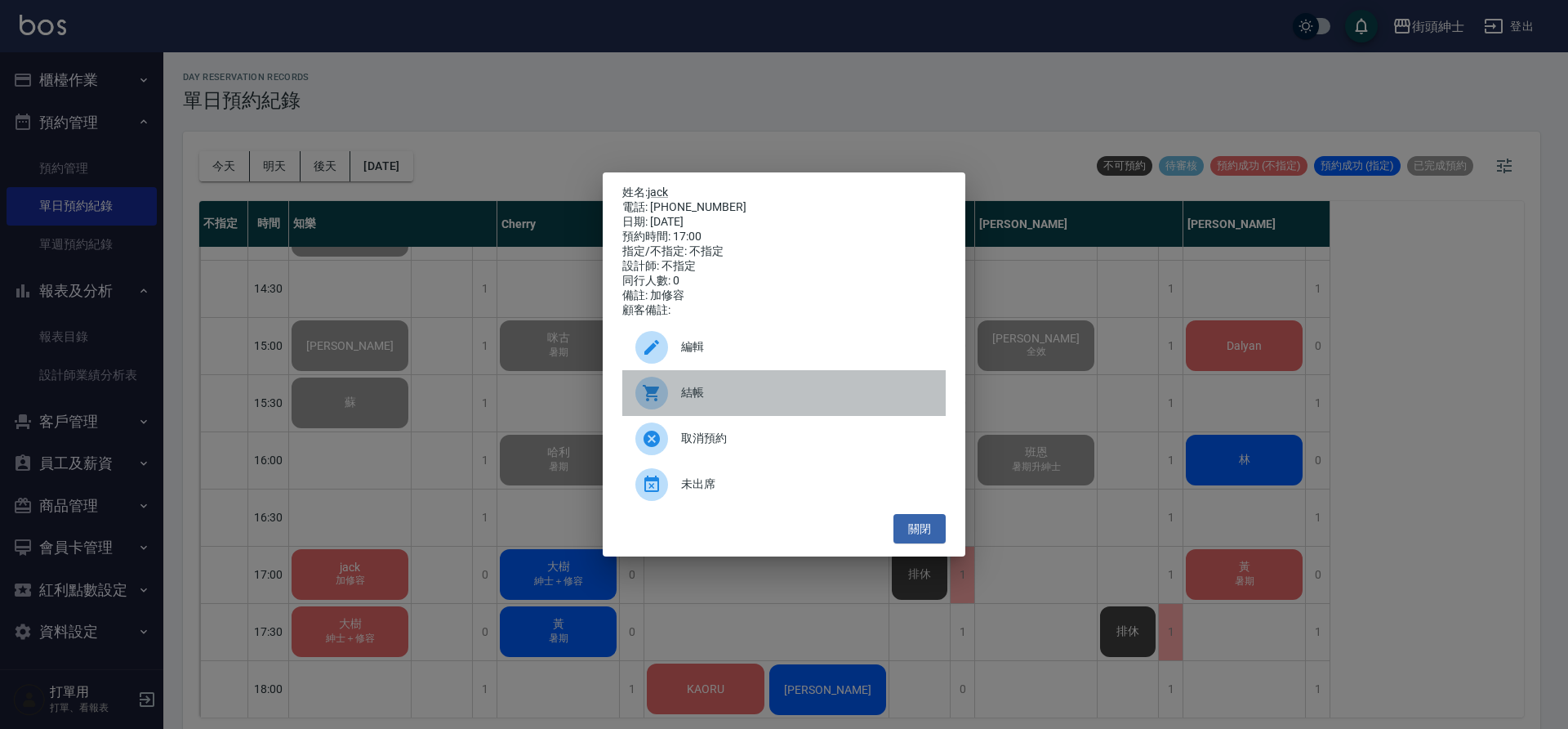
click at [711, 401] on span "結帳" at bounding box center [807, 392] width 251 height 18
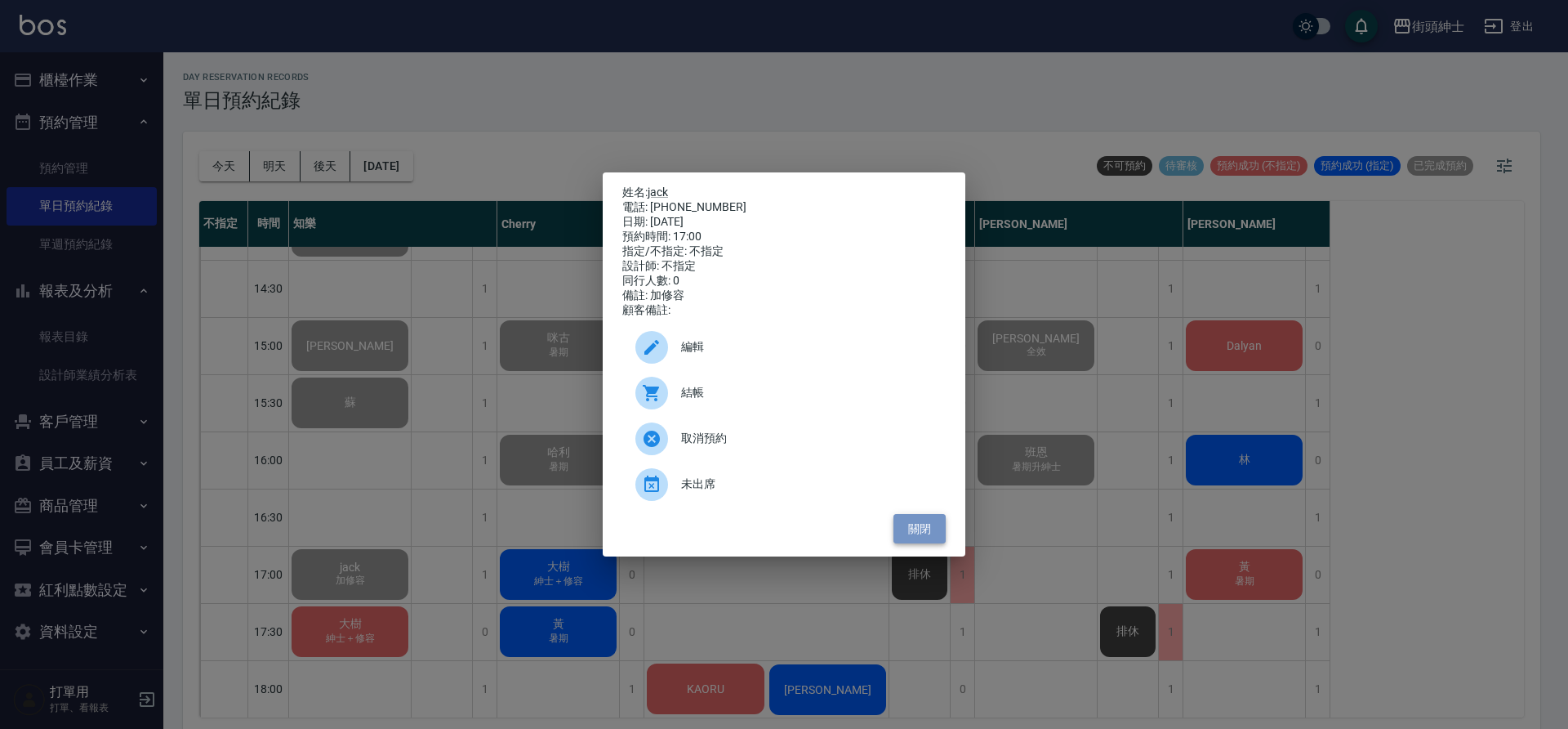
click at [918, 535] on button "關閉" at bounding box center [920, 529] width 53 height 30
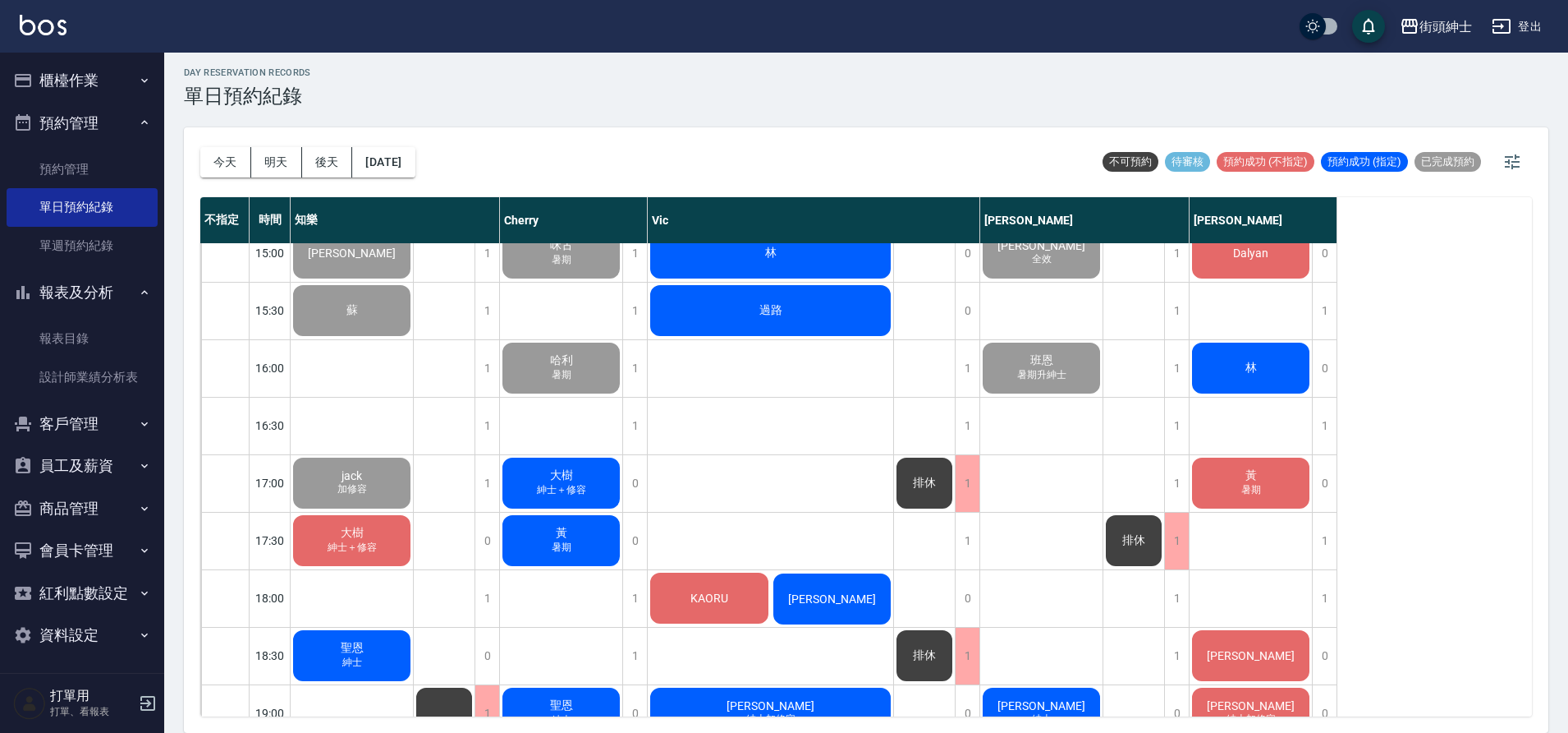
scroll to position [770, 0]
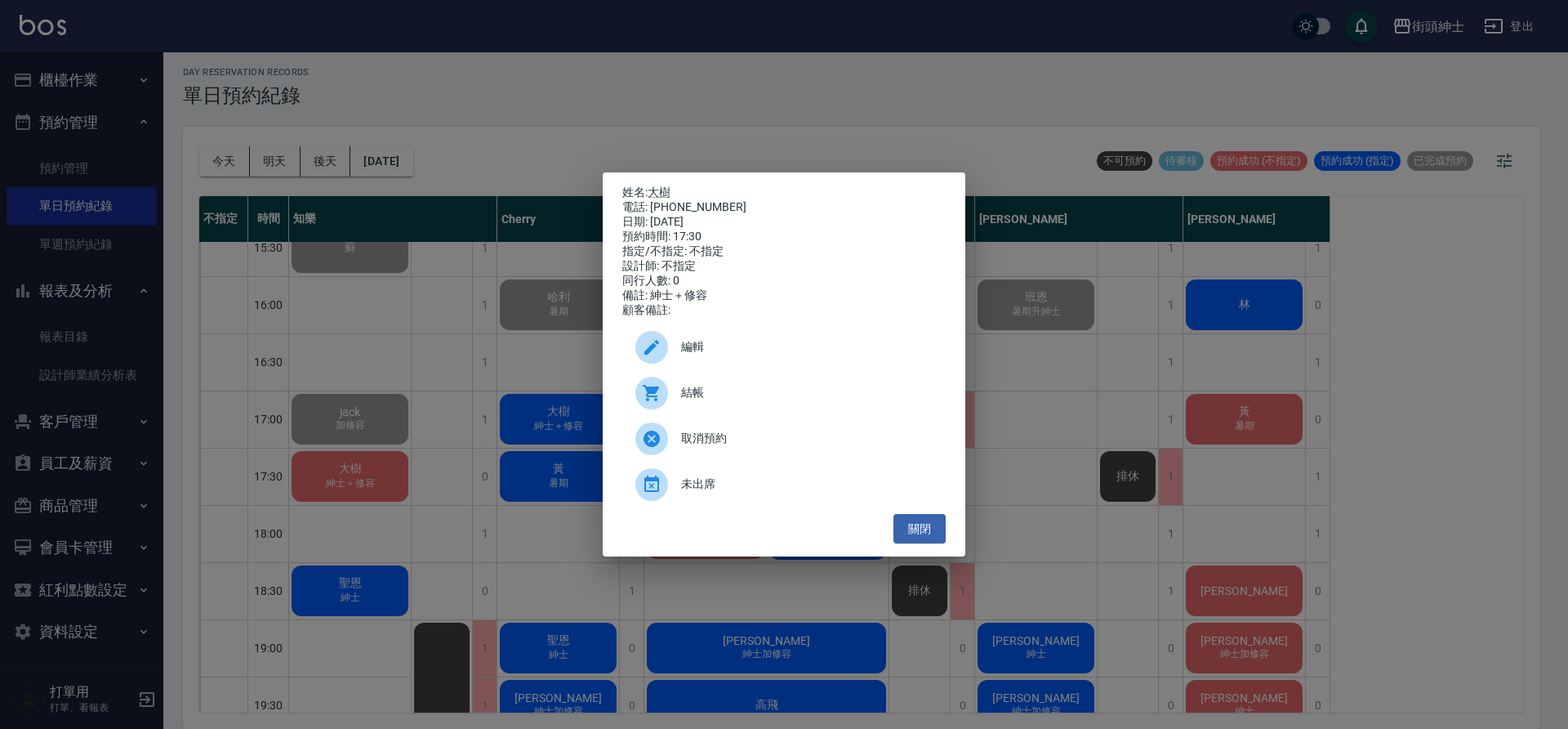
click at [734, 394] on span "結帳" at bounding box center [807, 392] width 251 height 18
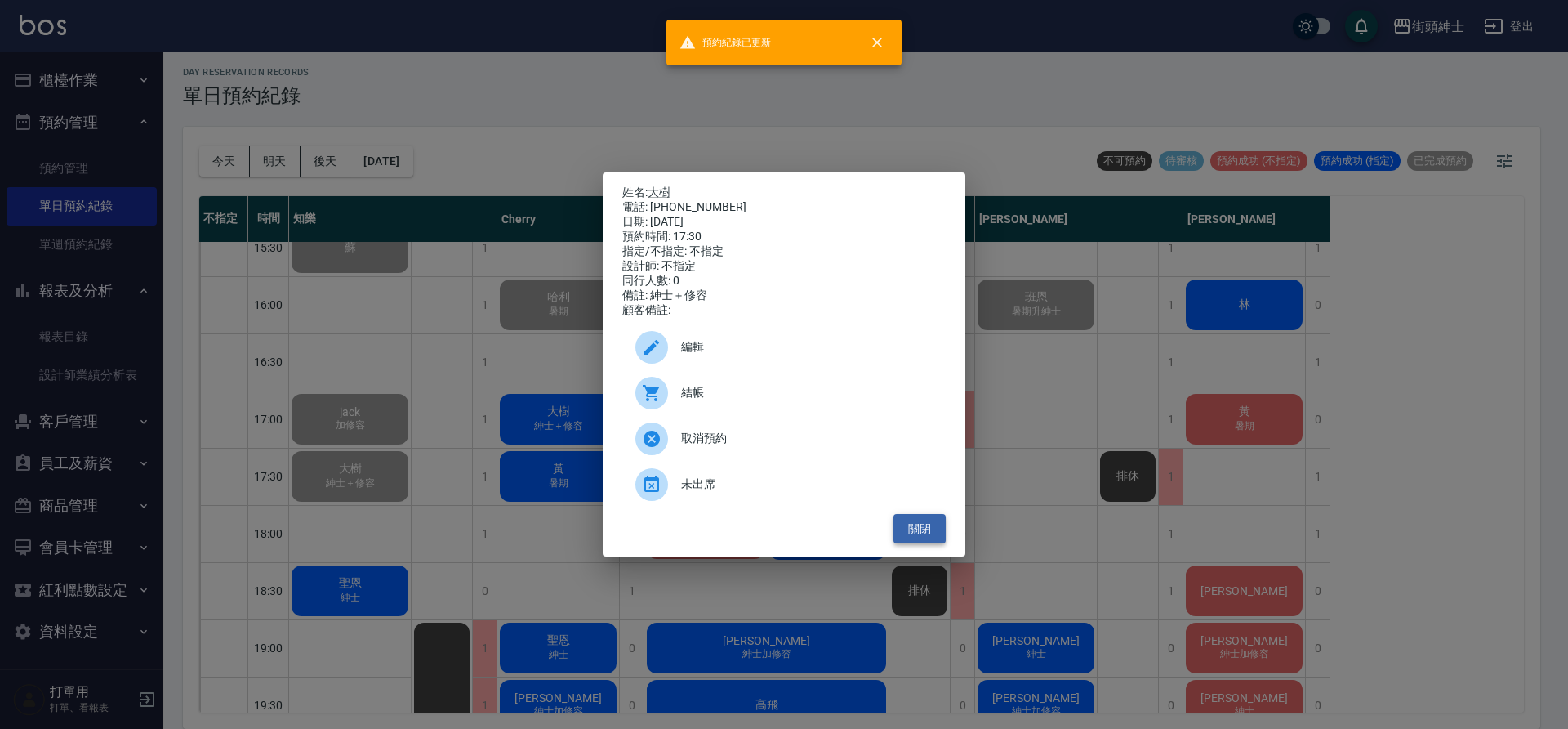
click at [936, 543] on button "關閉" at bounding box center [920, 529] width 53 height 30
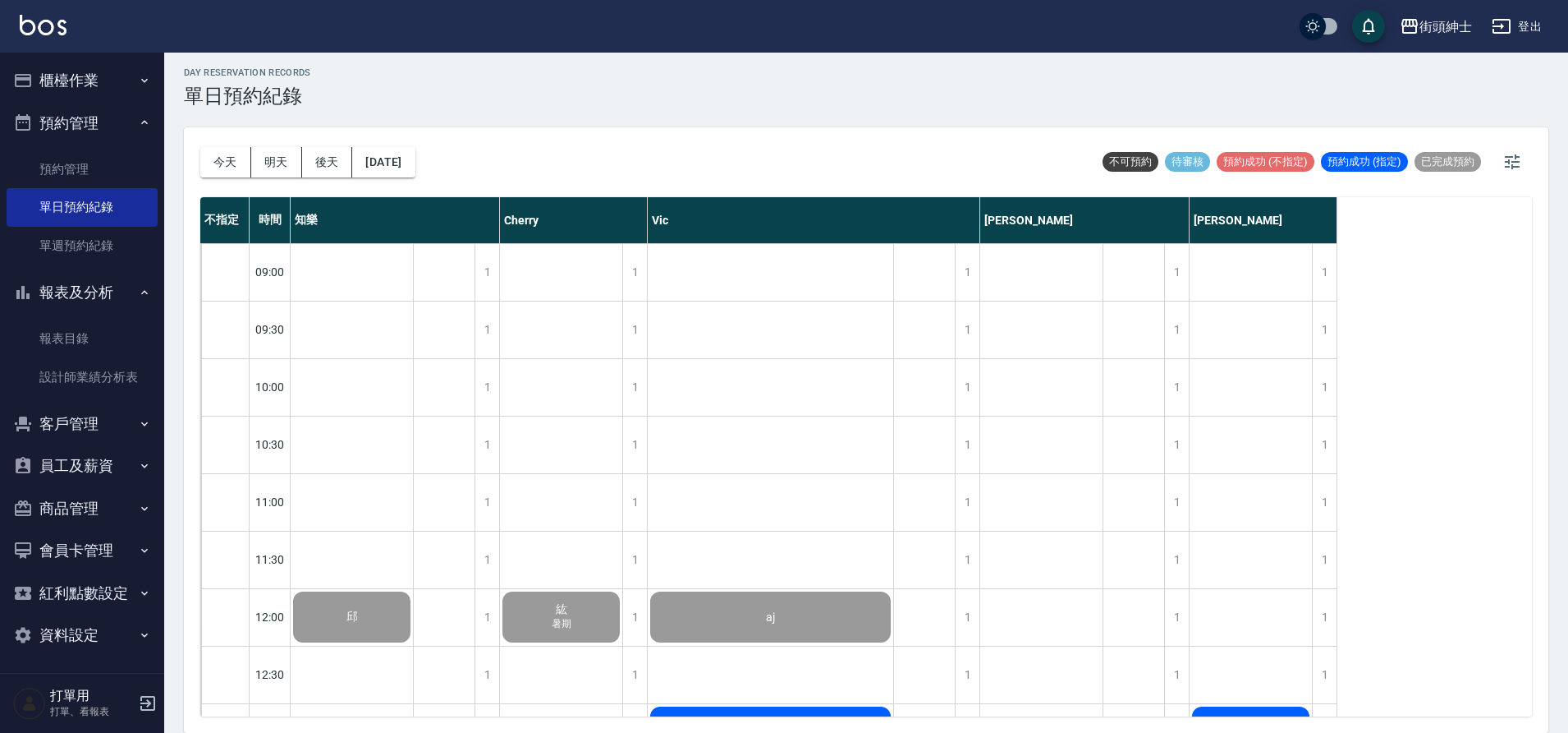
scroll to position [344, 0]
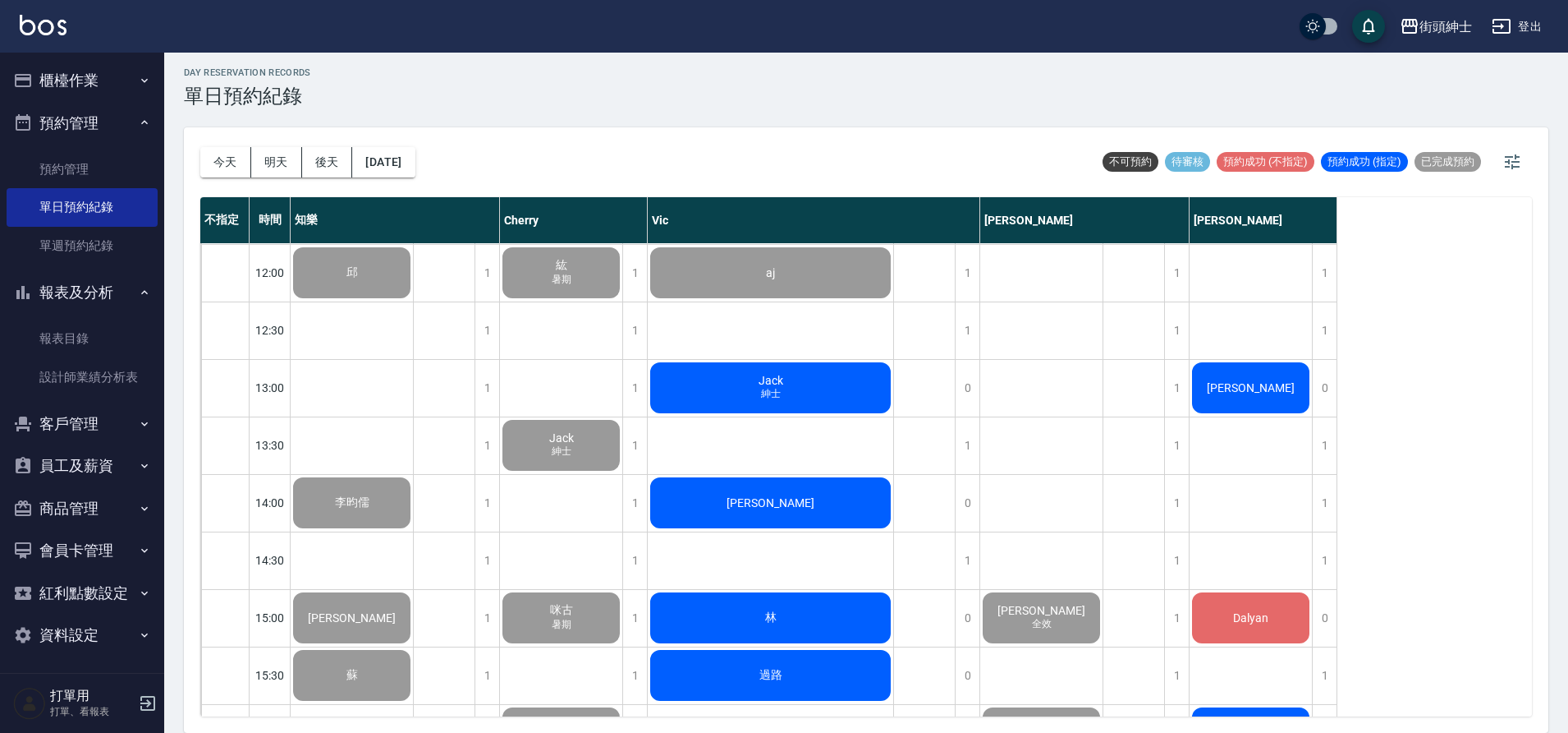
click at [237, 145] on div "今天 明天 後天 2025/08/15" at bounding box center [308, 161] width 215 height 69
click at [232, 159] on button "今天" at bounding box center [226, 161] width 51 height 30
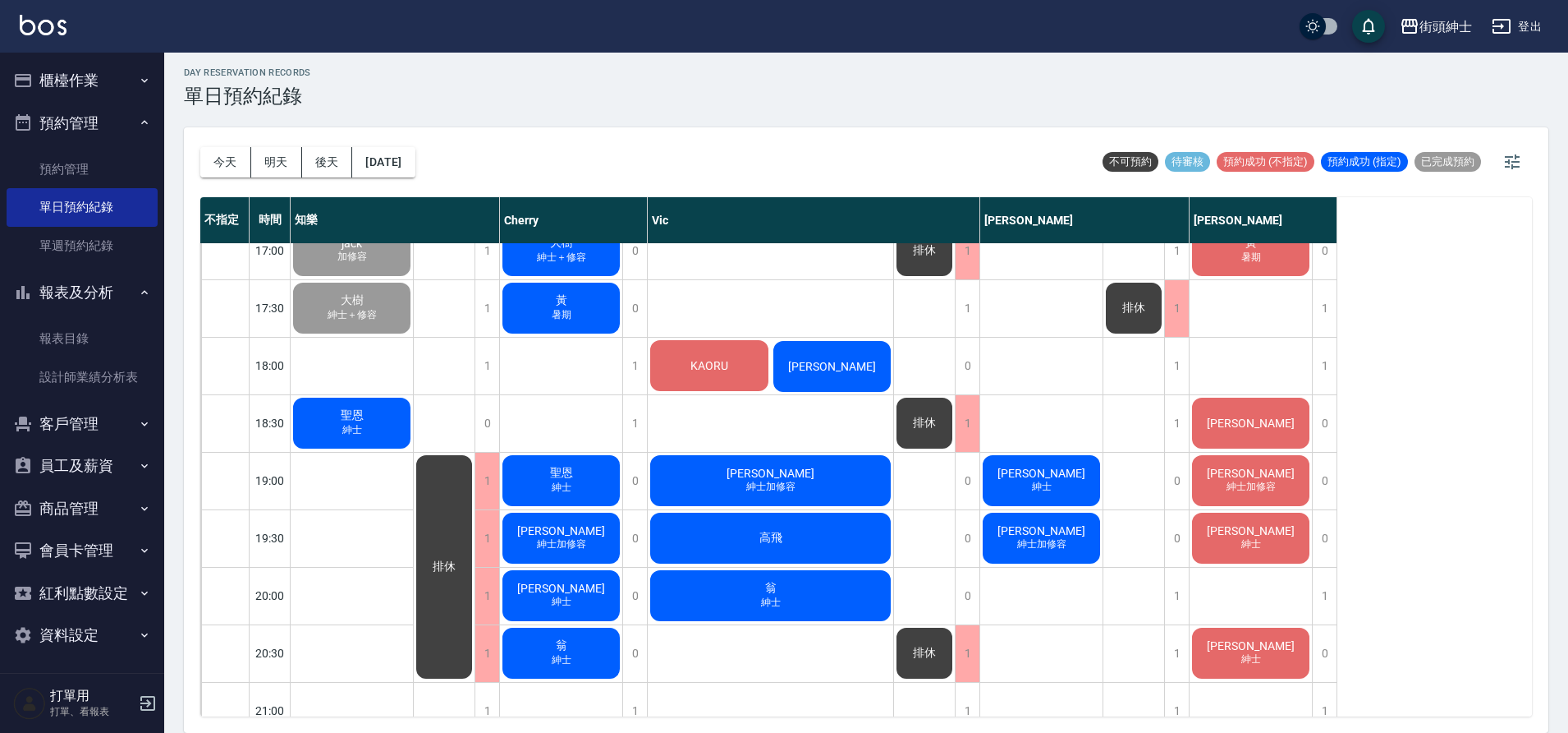
scroll to position [942, 0]
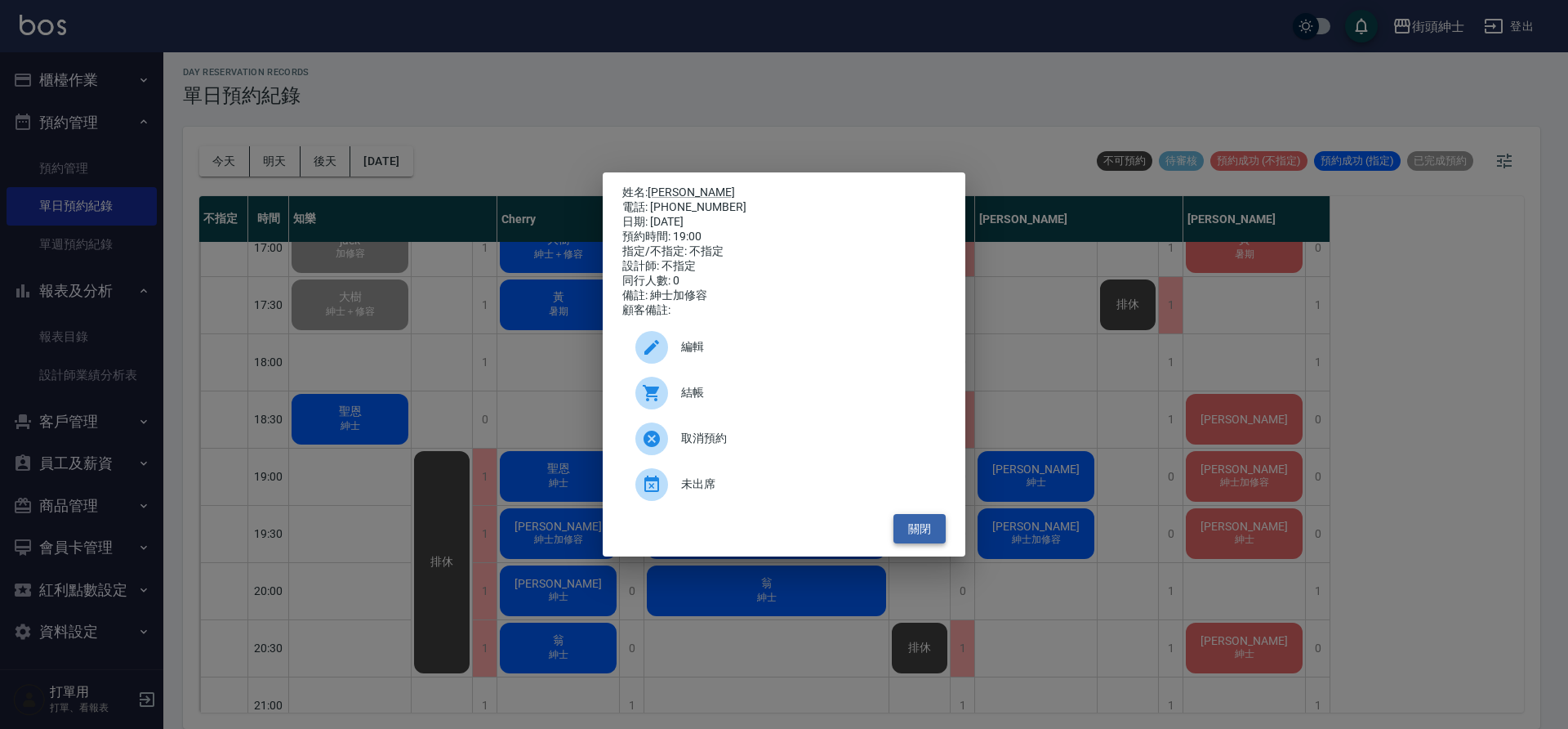
click at [932, 531] on button "關閉" at bounding box center [920, 529] width 53 height 30
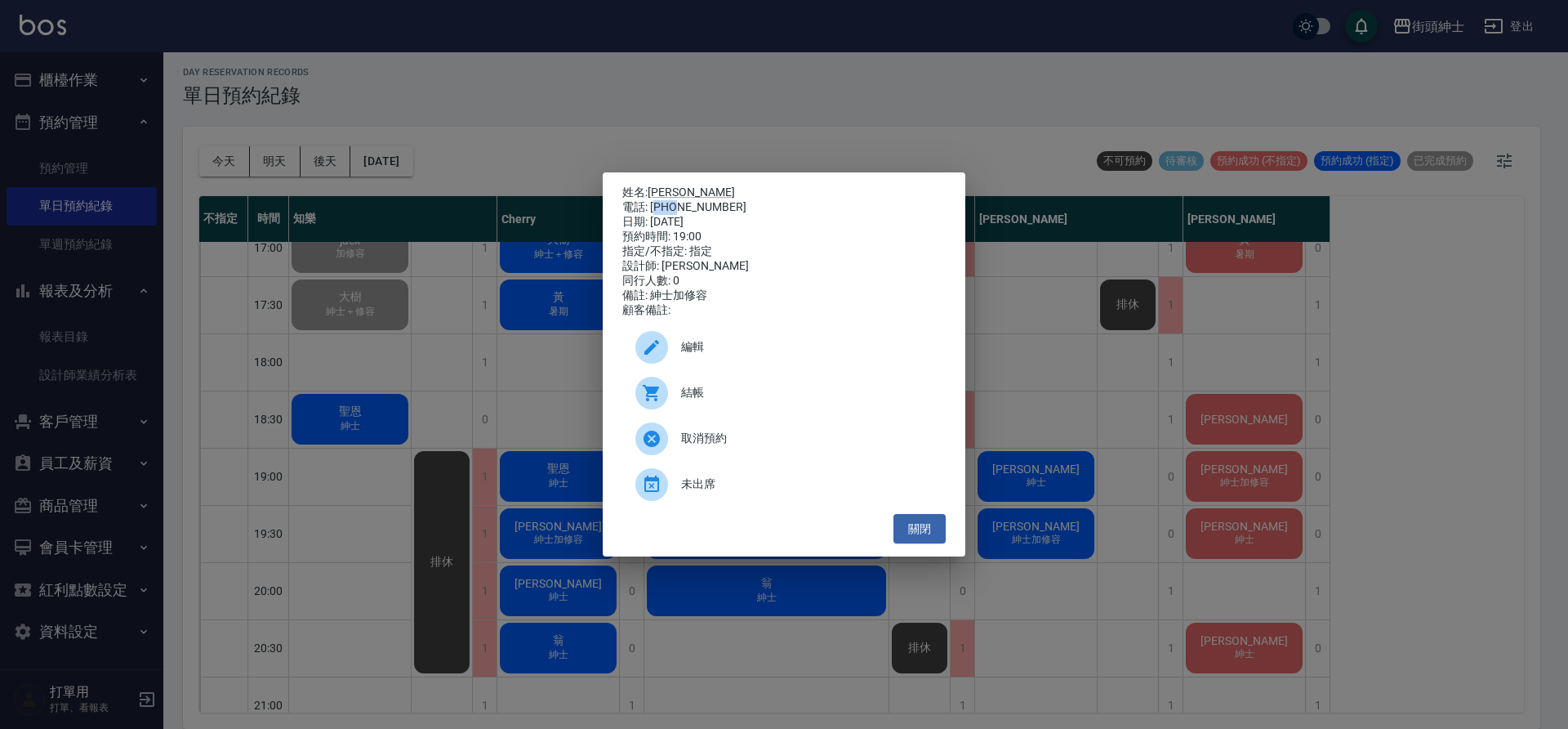
drag, startPoint x: 655, startPoint y: 205, endPoint x: 678, endPoint y: 206, distance: 23.0
click at [677, 206] on div "電話: 0952792399" at bounding box center [784, 207] width 323 height 15
click at [678, 206] on div "電話: 0952792399" at bounding box center [784, 207] width 323 height 15
click at [693, 208] on div "電話: 0952792399" at bounding box center [784, 207] width 323 height 15
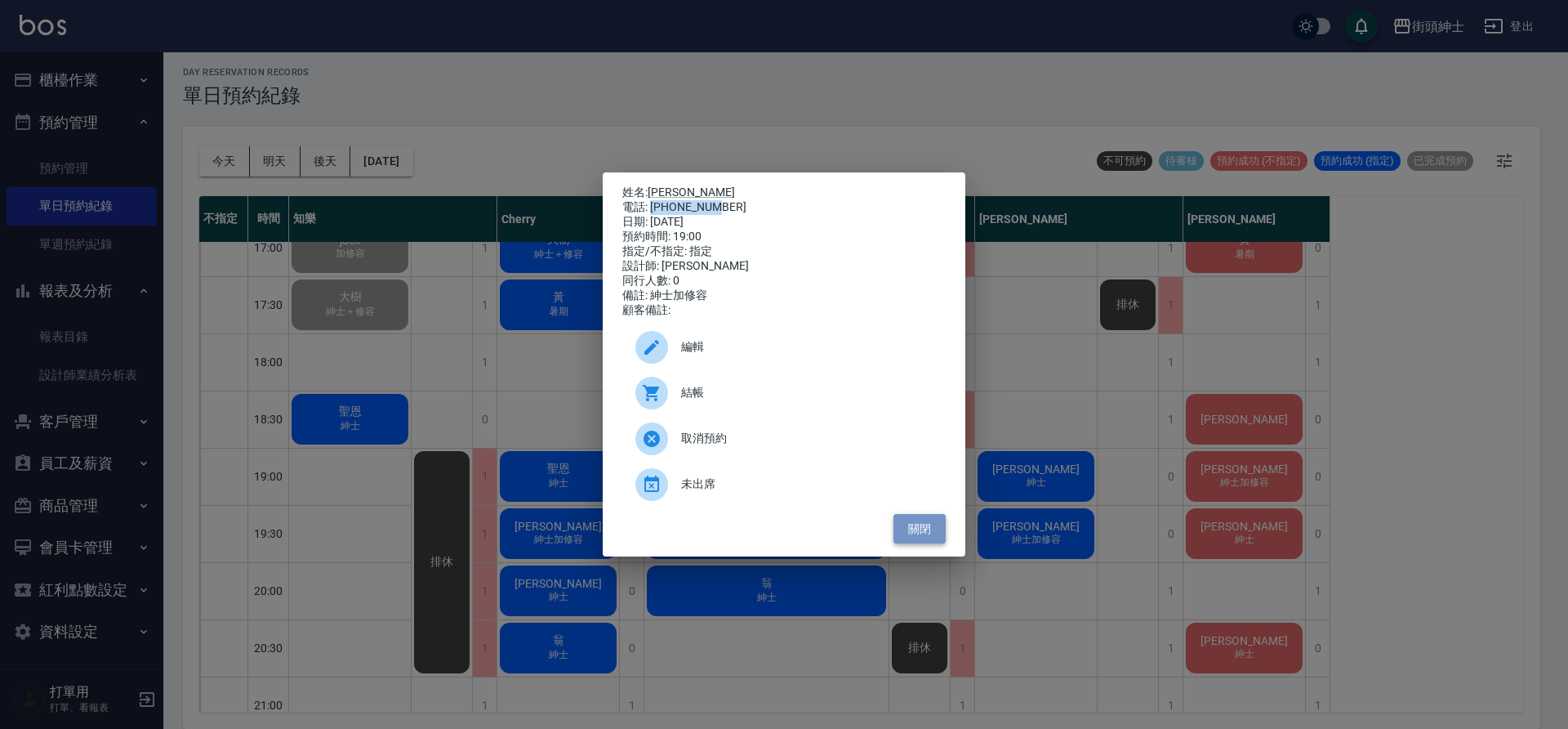
click at [930, 541] on button "關閉" at bounding box center [920, 529] width 53 height 30
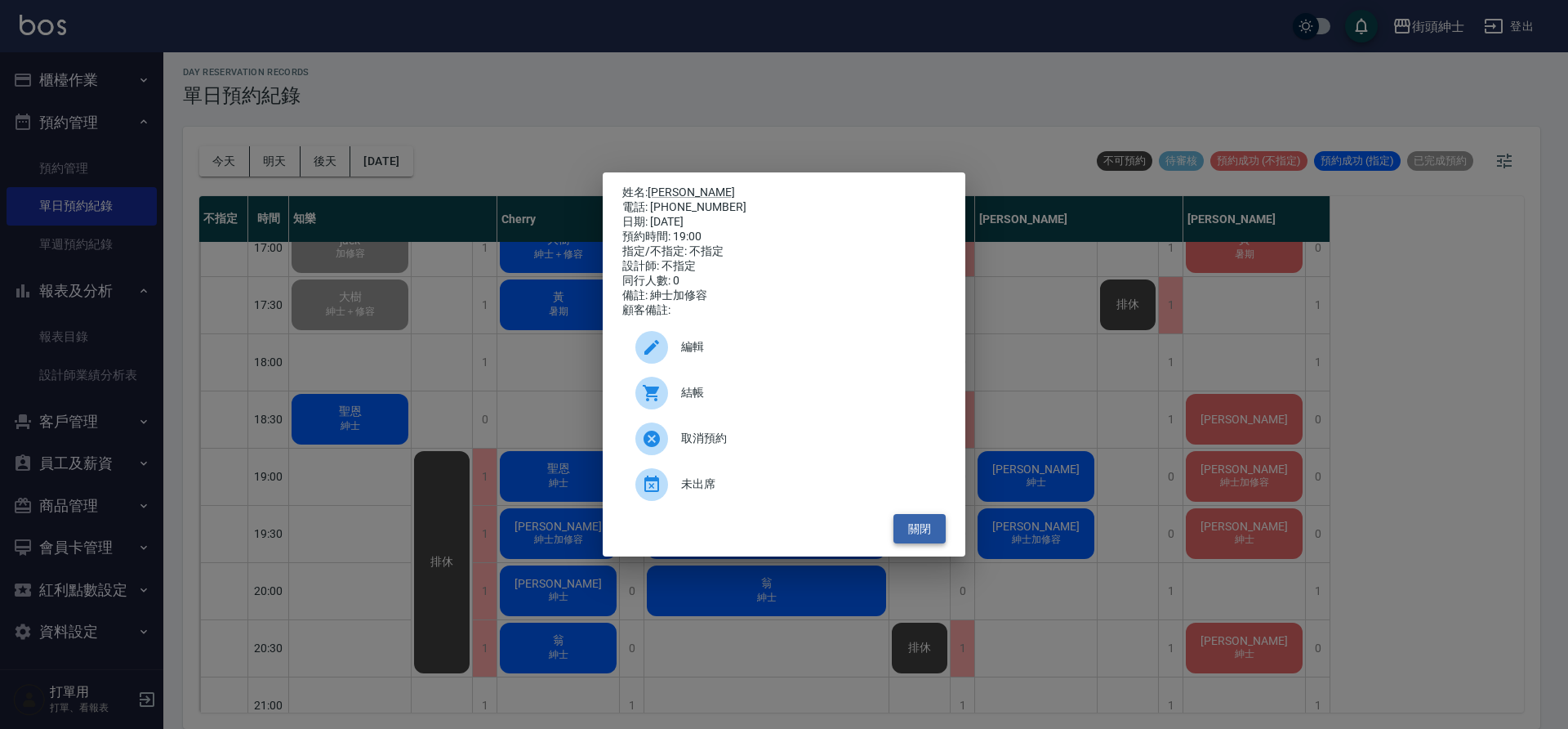
click at [925, 529] on button "關閉" at bounding box center [920, 529] width 53 height 30
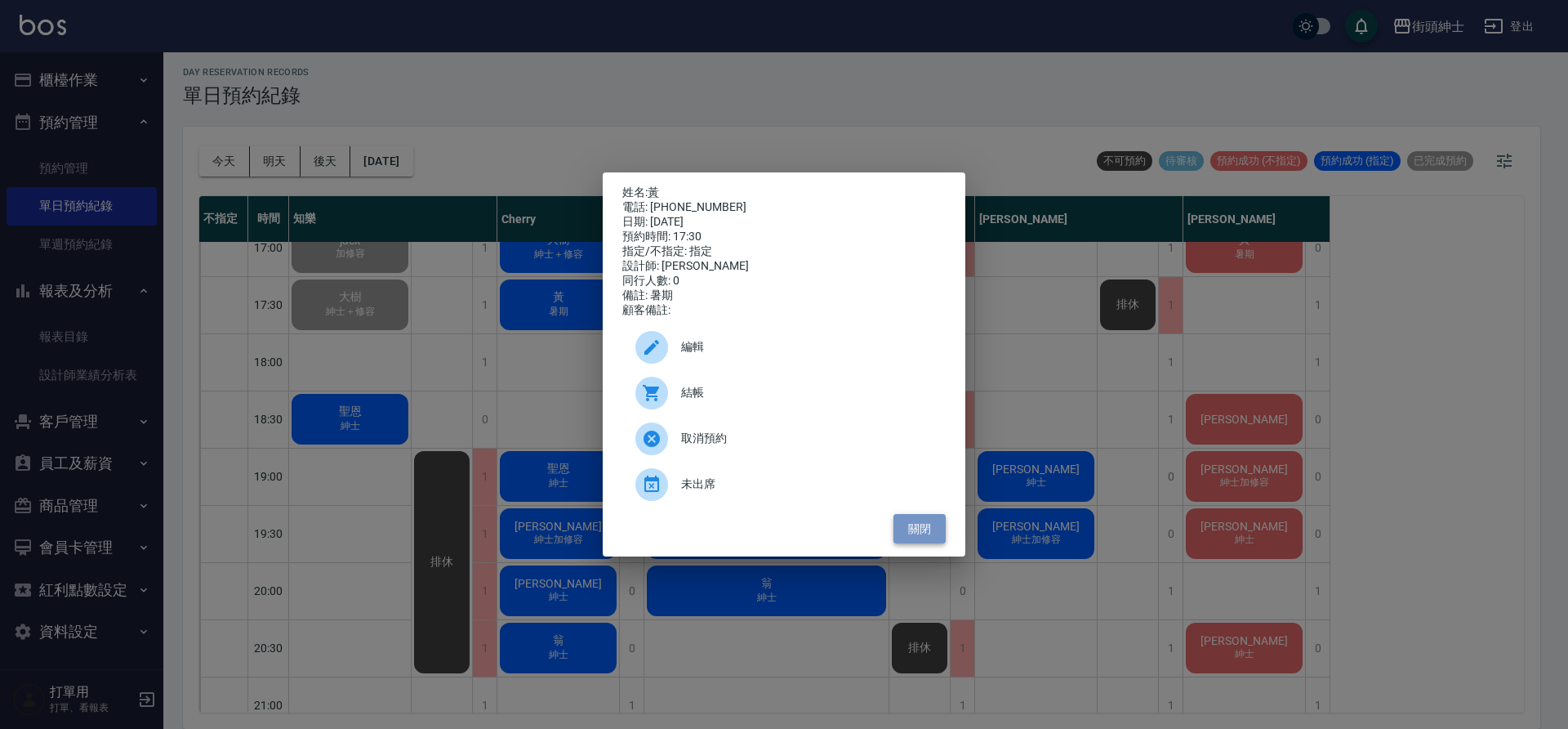
click at [914, 540] on button "關閉" at bounding box center [920, 529] width 53 height 30
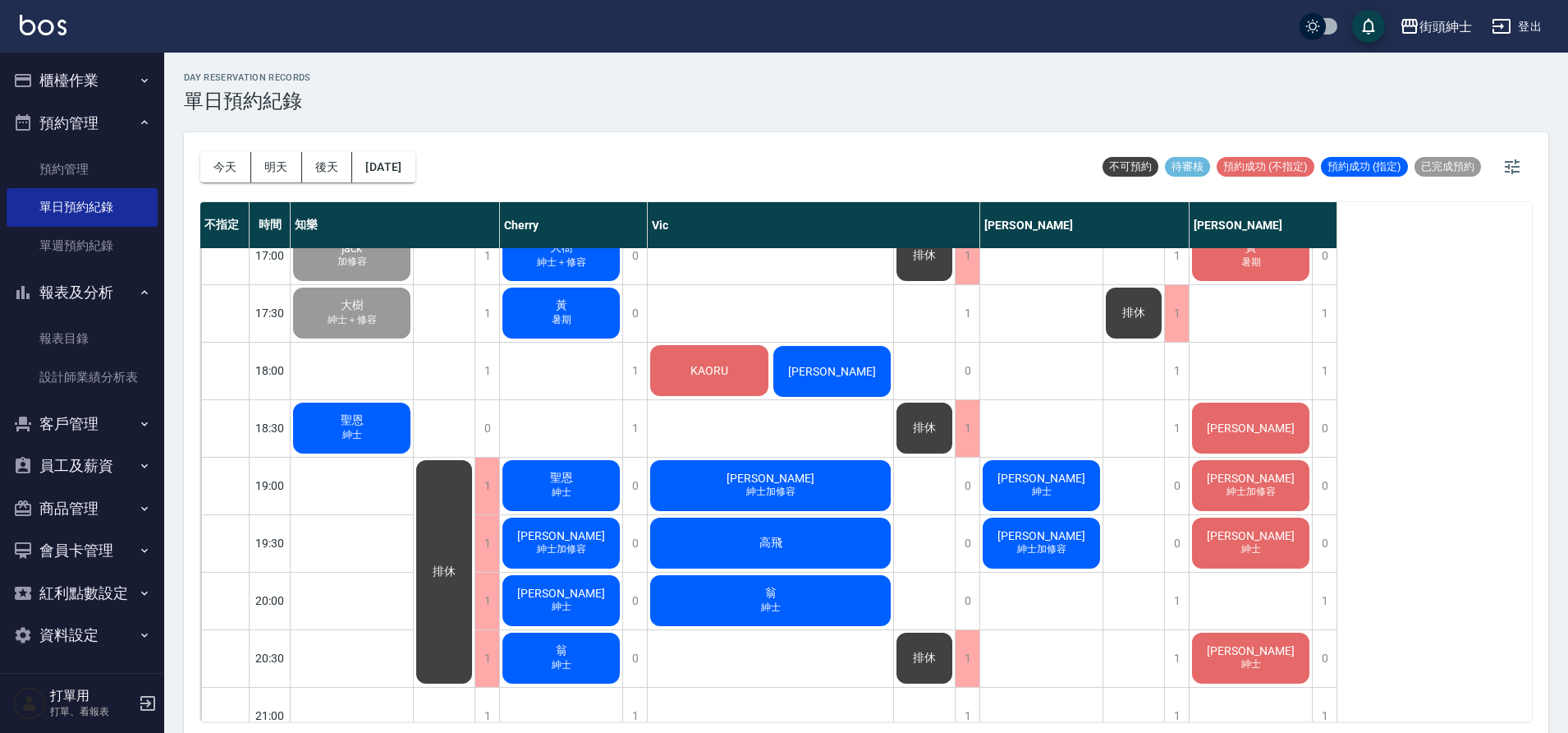
scroll to position [940, 0]
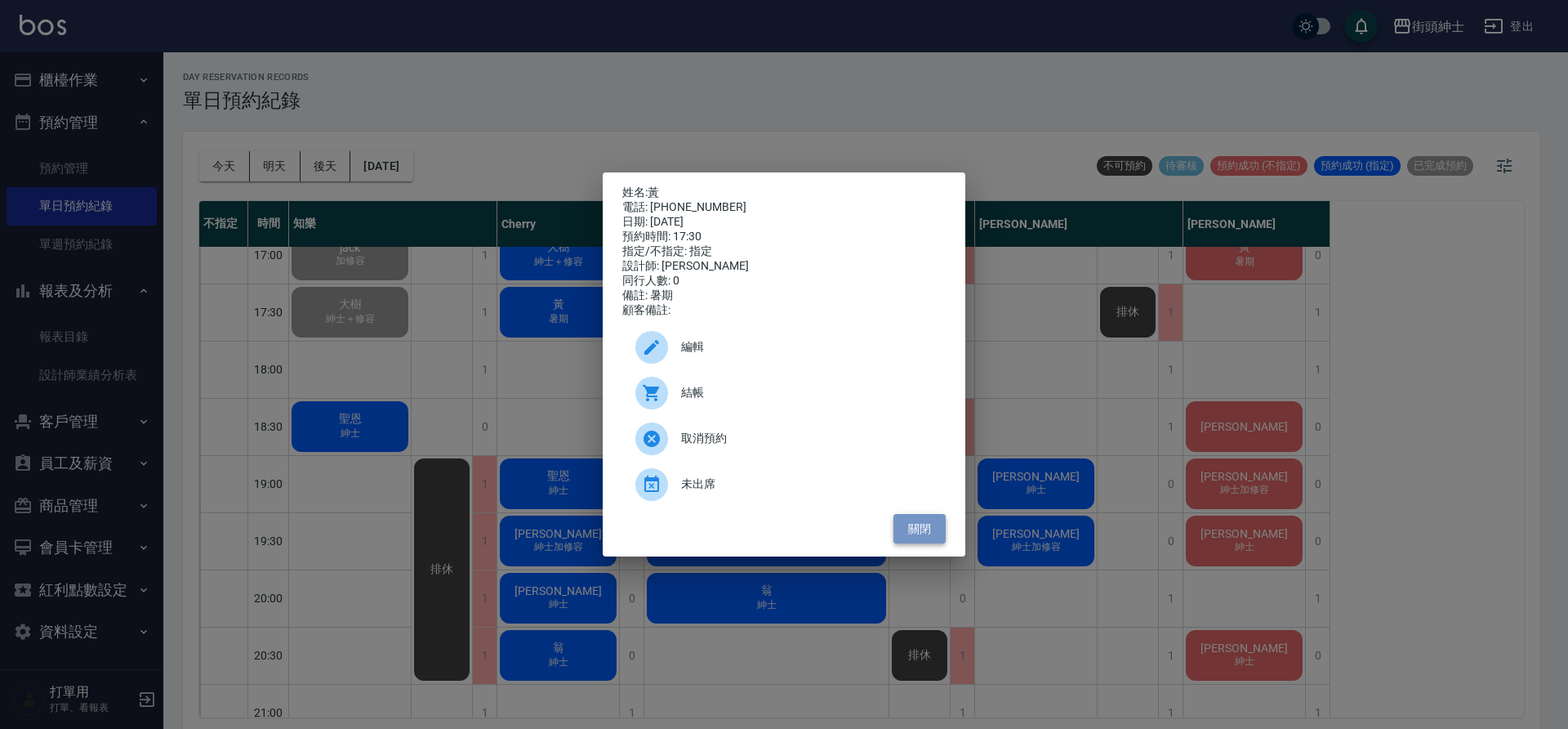
click at [930, 544] on button "關閉" at bounding box center [920, 529] width 53 height 30
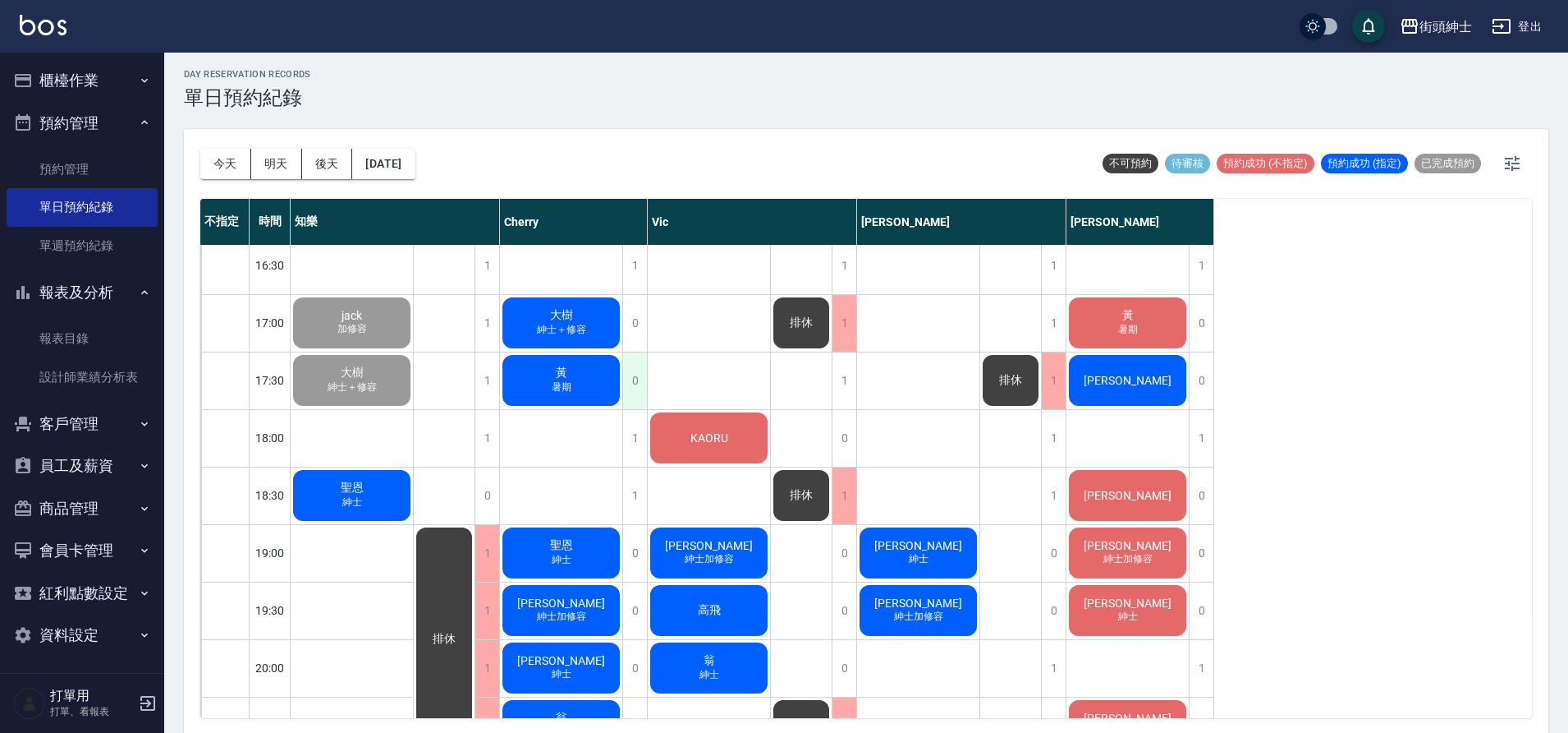
scroll to position [857, 0]
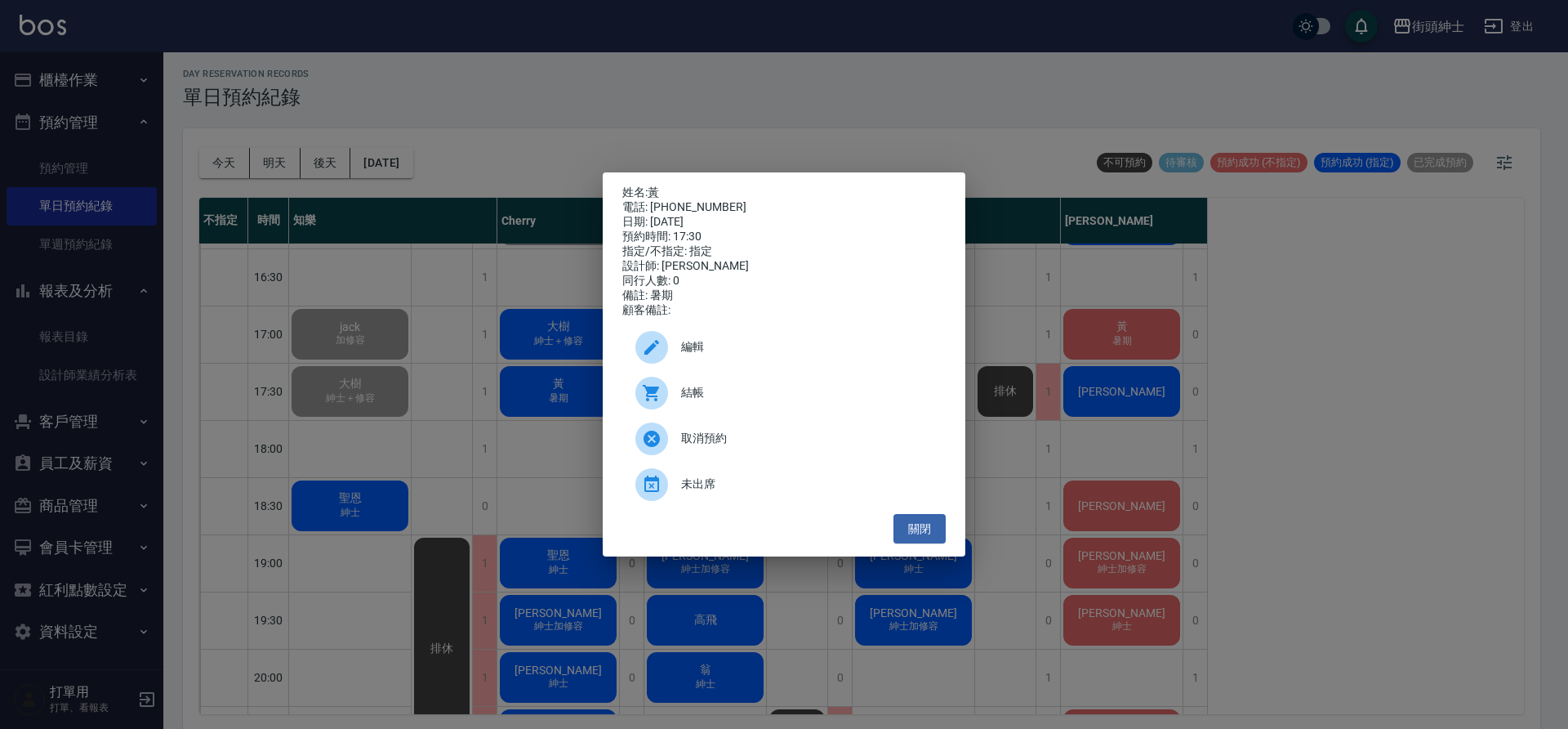
click at [724, 349] on span "編輯" at bounding box center [807, 346] width 251 height 18
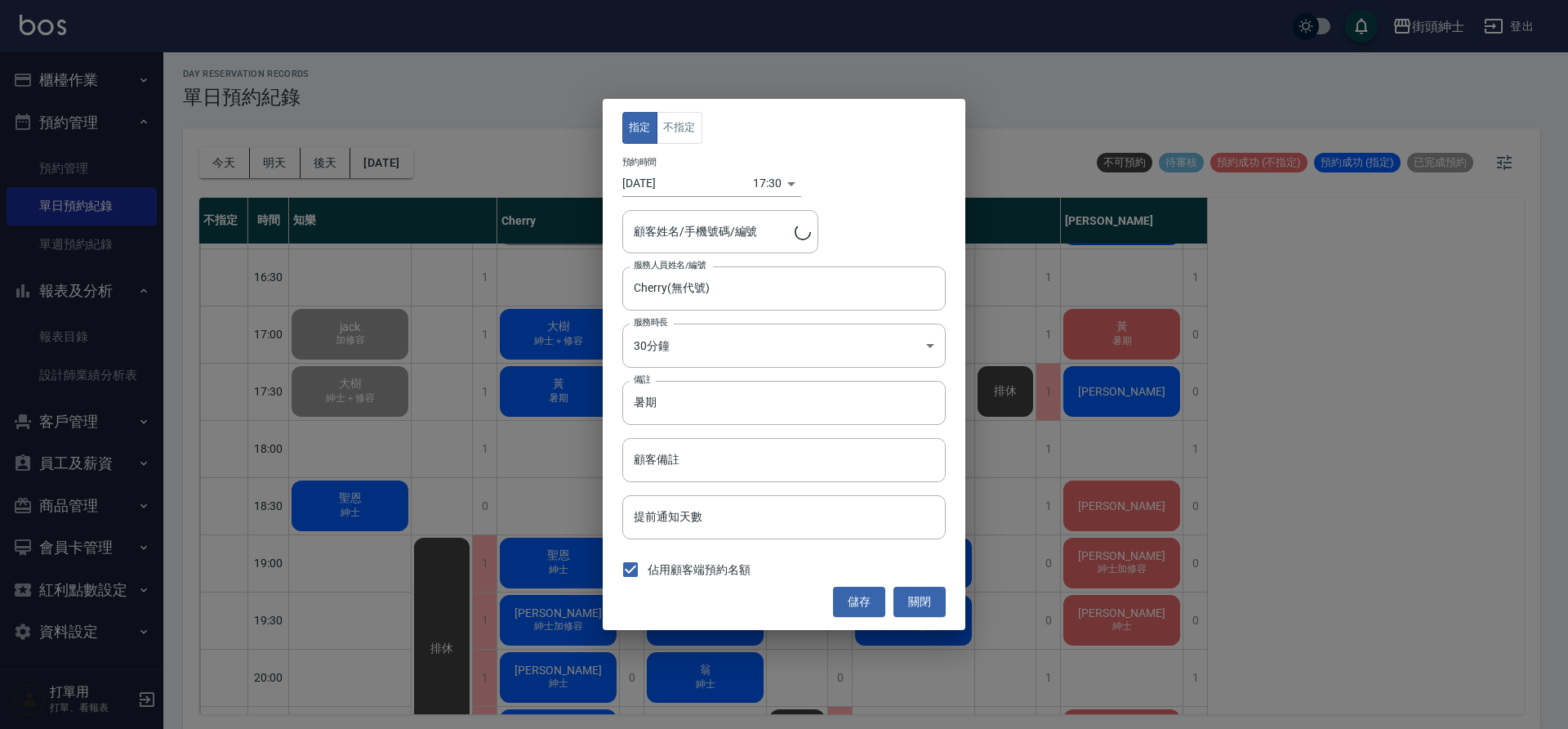
type input "黃/0933606218"
click at [731, 401] on input "暑期" at bounding box center [784, 402] width 323 height 44
type input "暑"
type input "g"
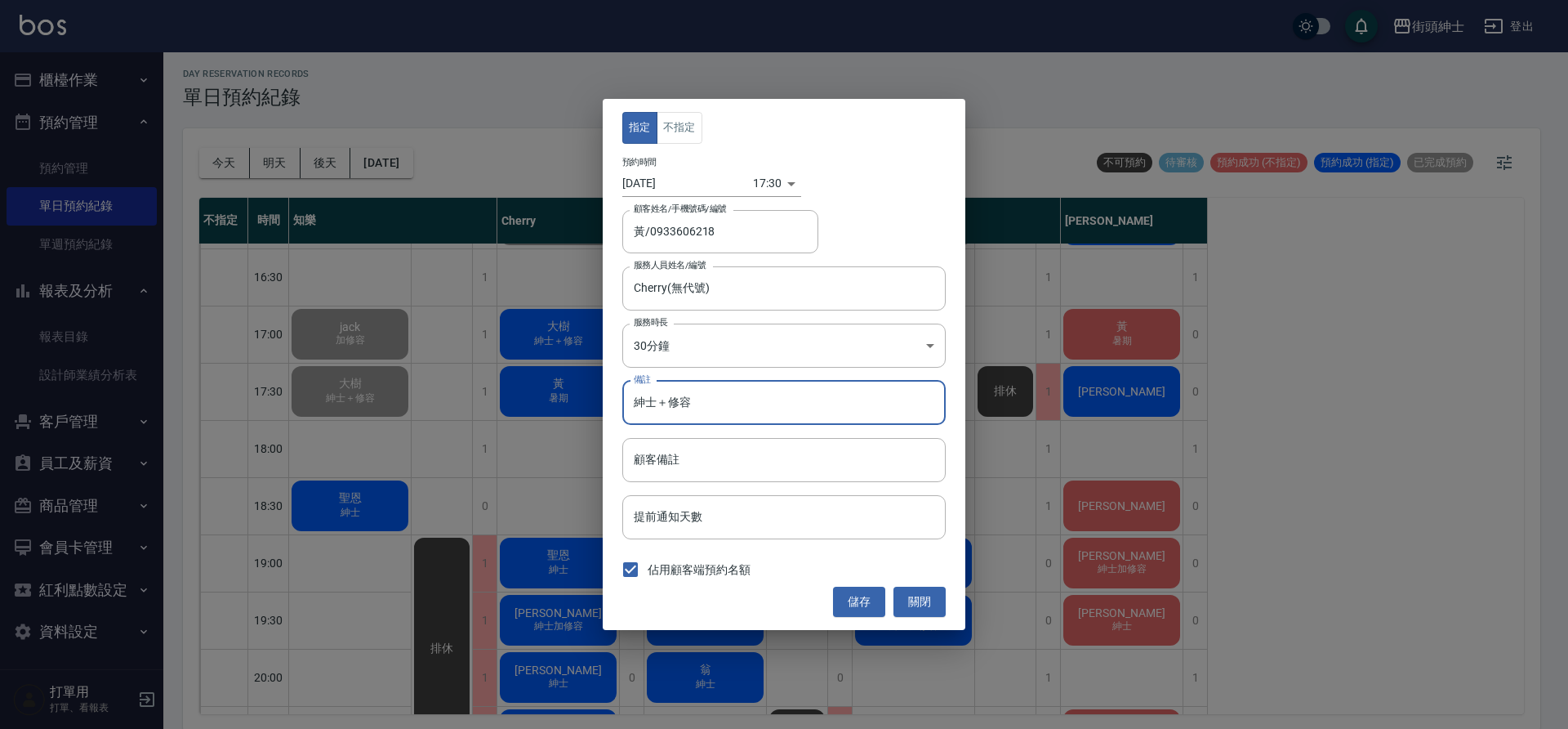
type input "紳士＋修容"
click at [873, 590] on button "儲存" at bounding box center [859, 601] width 53 height 30
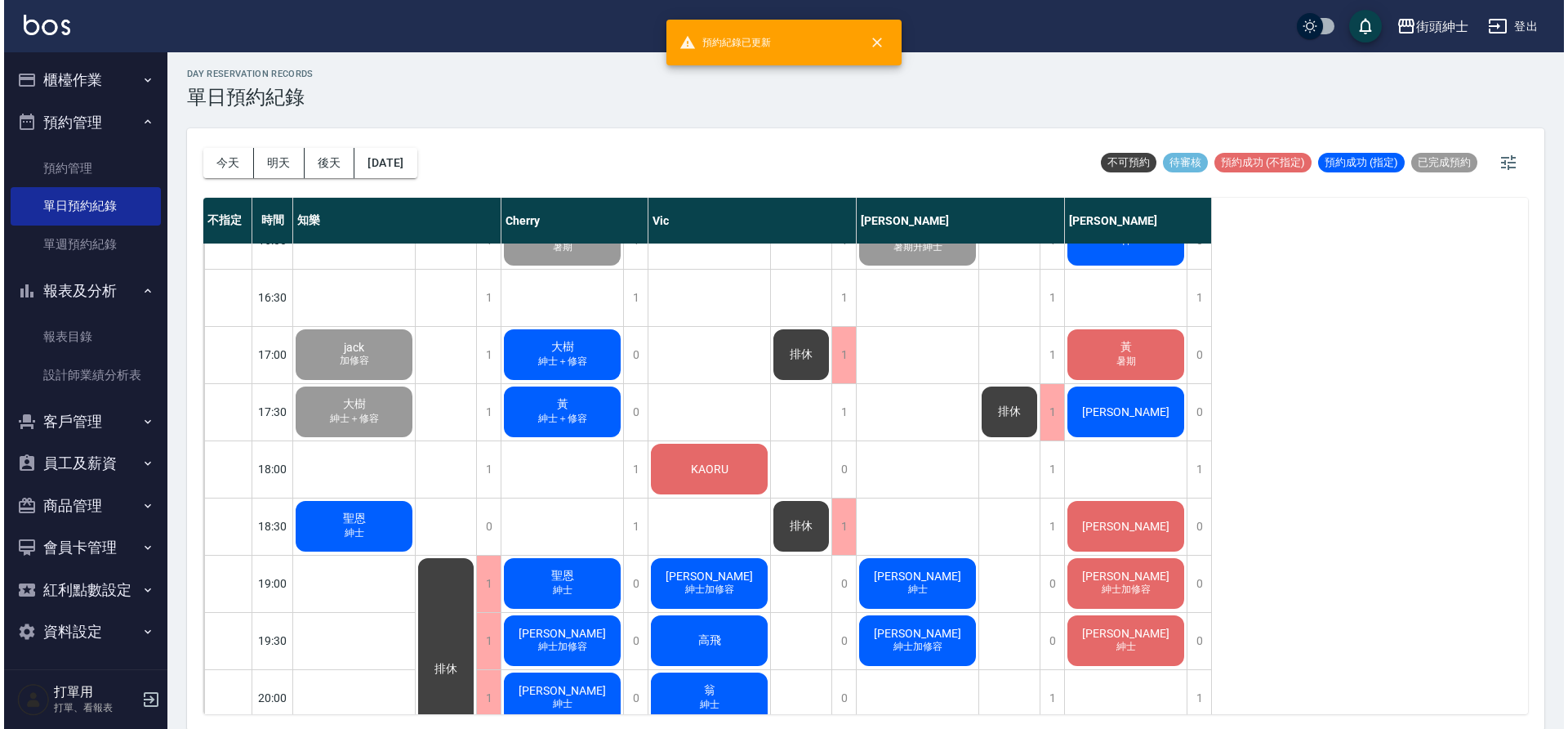
scroll to position [821, 0]
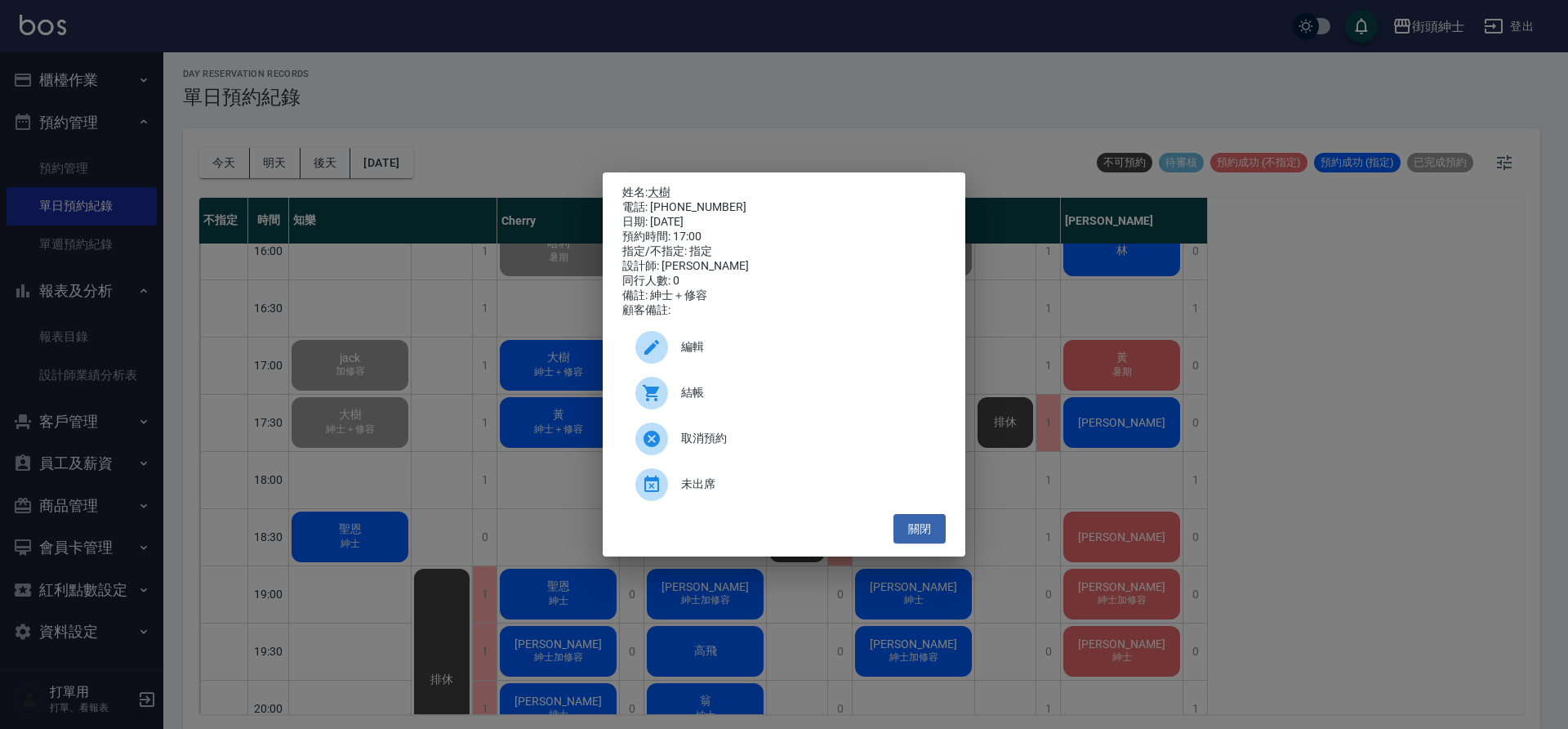
click at [736, 396] on span "結帳" at bounding box center [807, 392] width 251 height 18
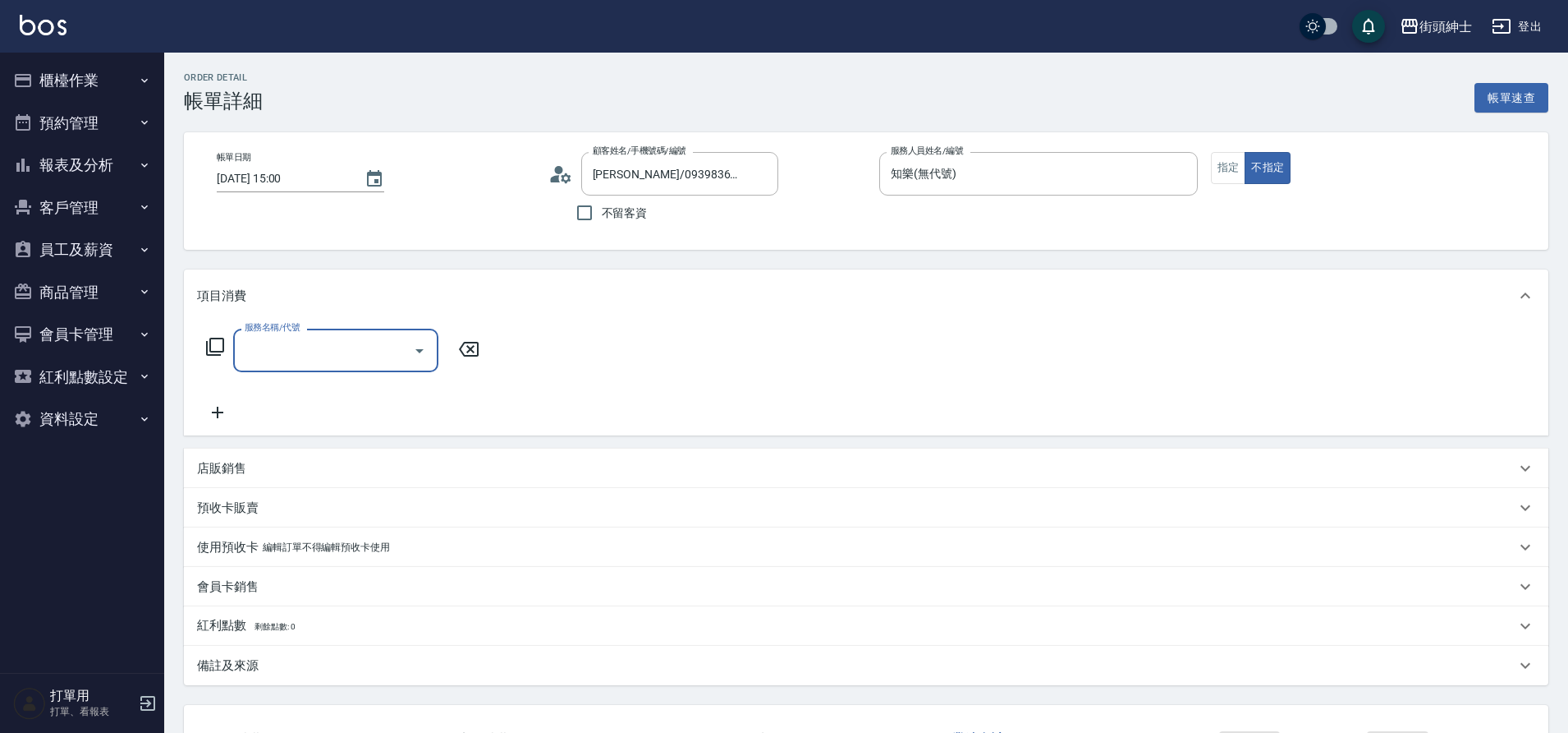
click at [357, 340] on input "服務名稱/代號" at bounding box center [324, 349] width 166 height 28
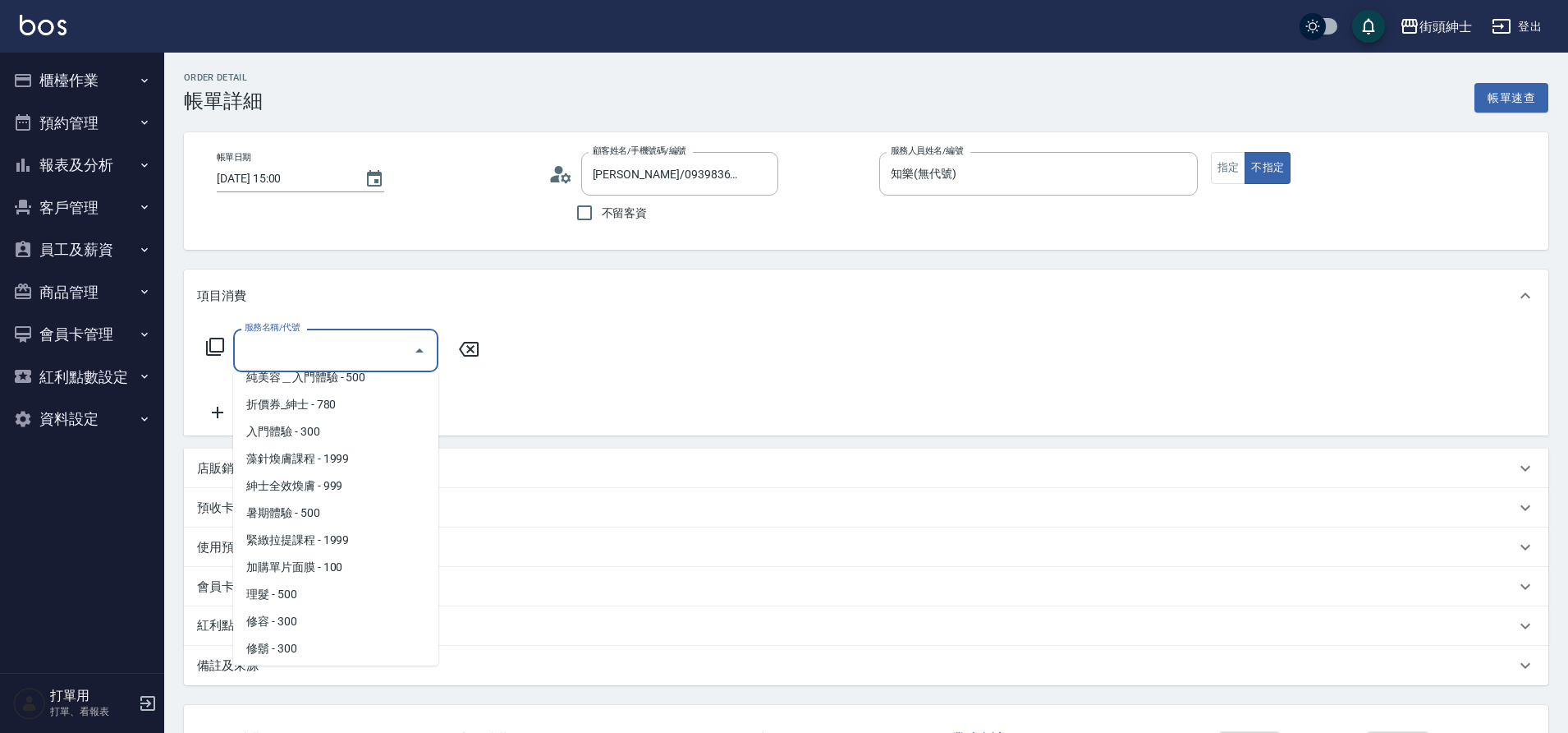
scroll to position [45, 0]
click at [307, 595] on span "理髮 - 500" at bounding box center [336, 591] width 205 height 27
type input "理髮(A02)"
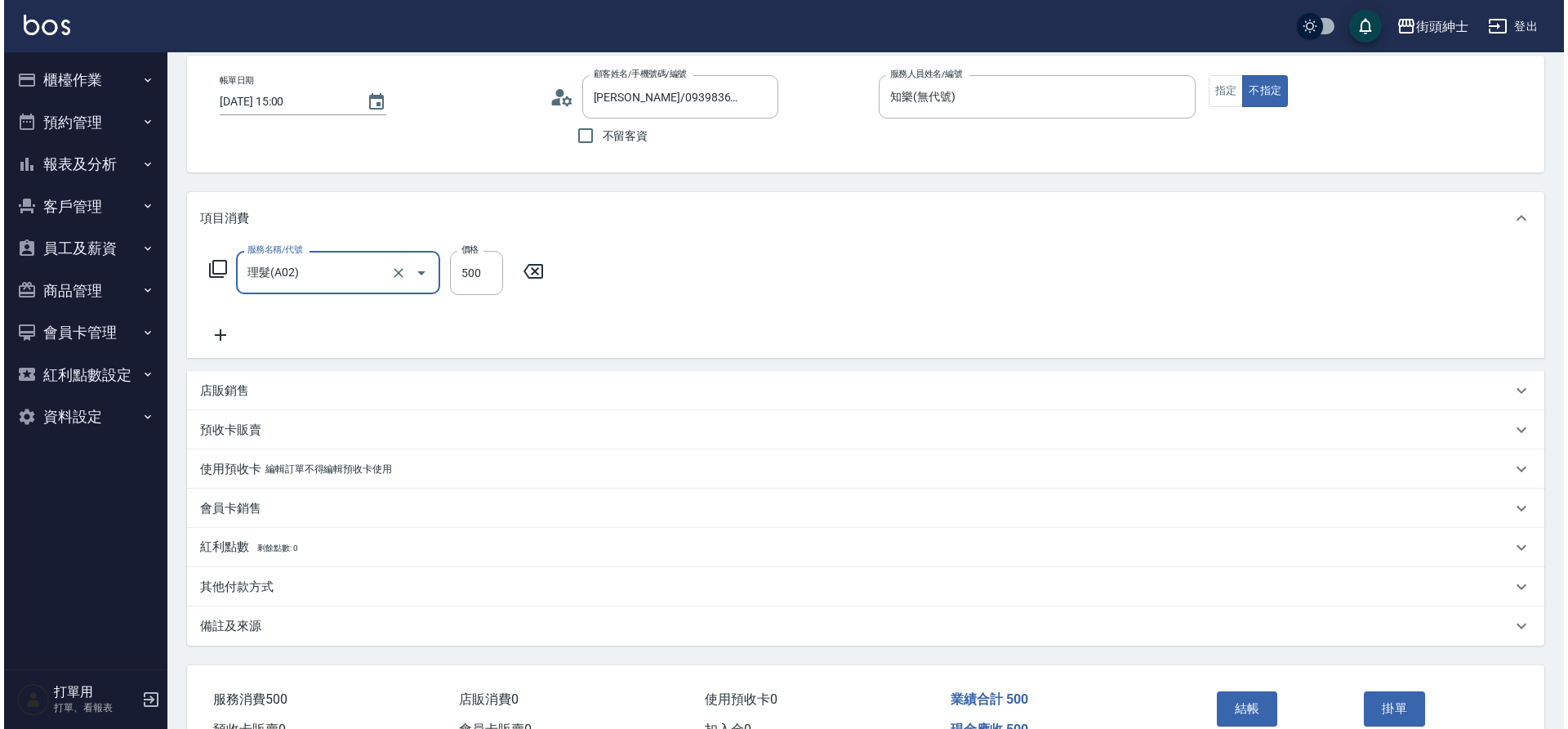
scroll to position [169, 0]
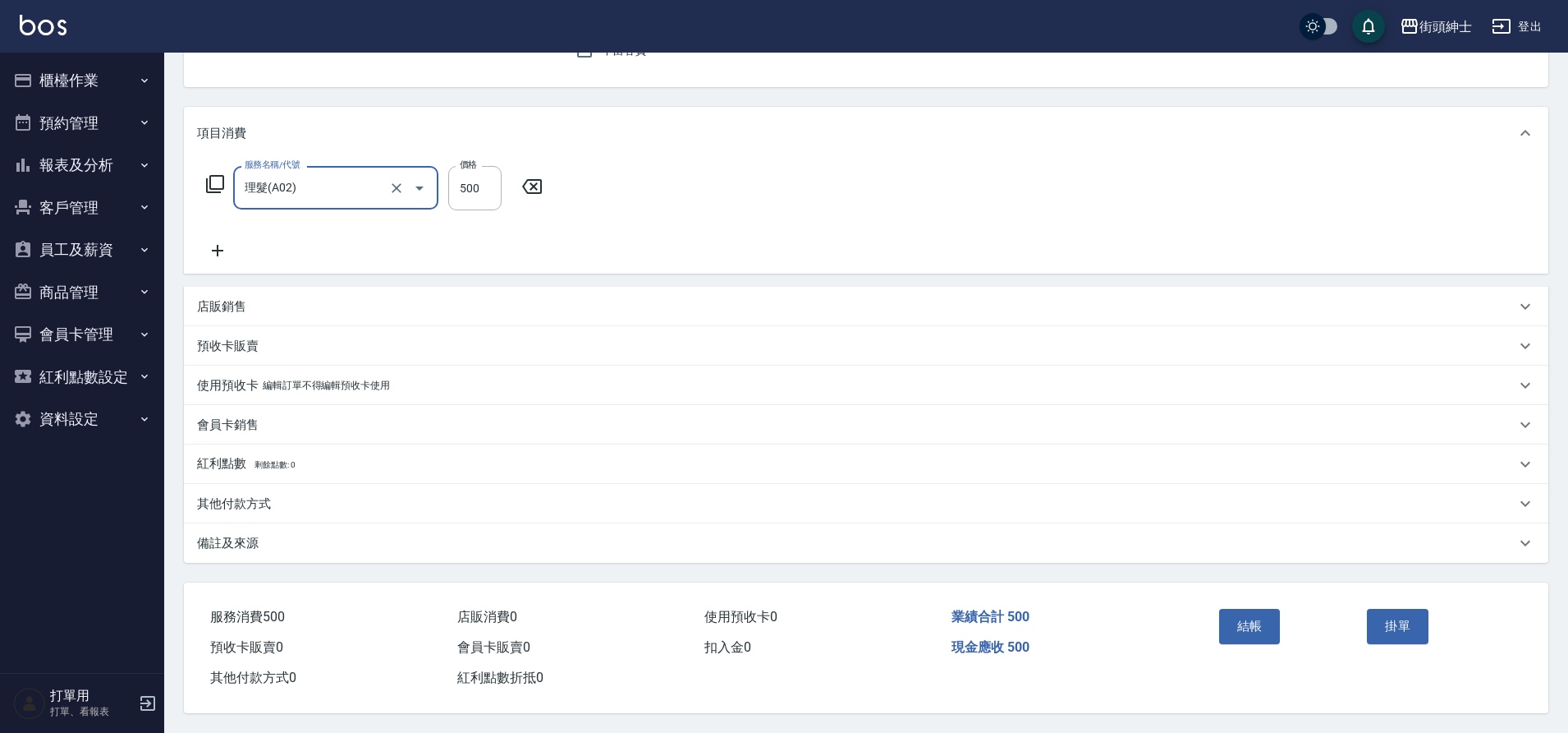
click at [1260, 613] on button "結帳" at bounding box center [1249, 625] width 62 height 34
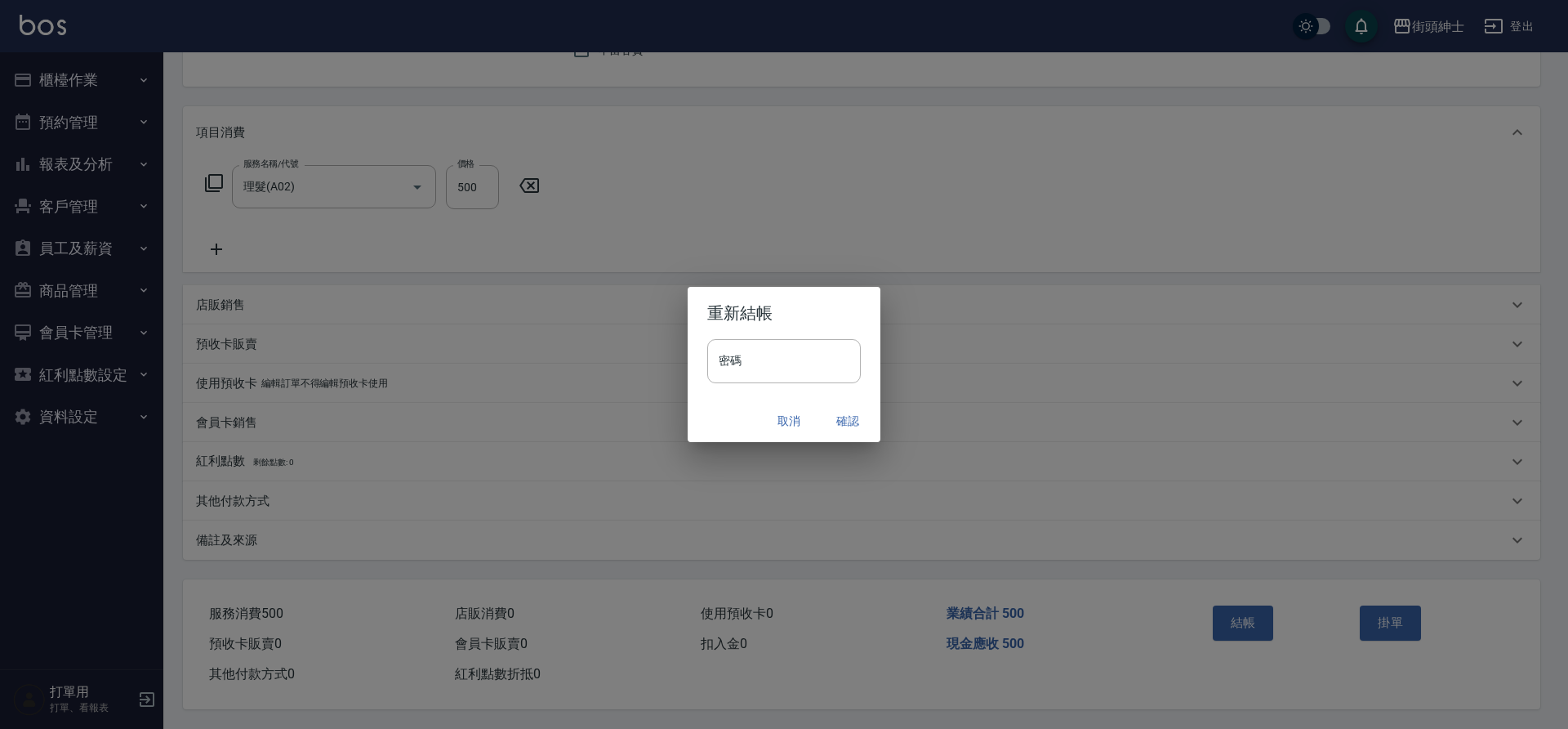
click at [848, 409] on button "確認" at bounding box center [848, 420] width 53 height 30
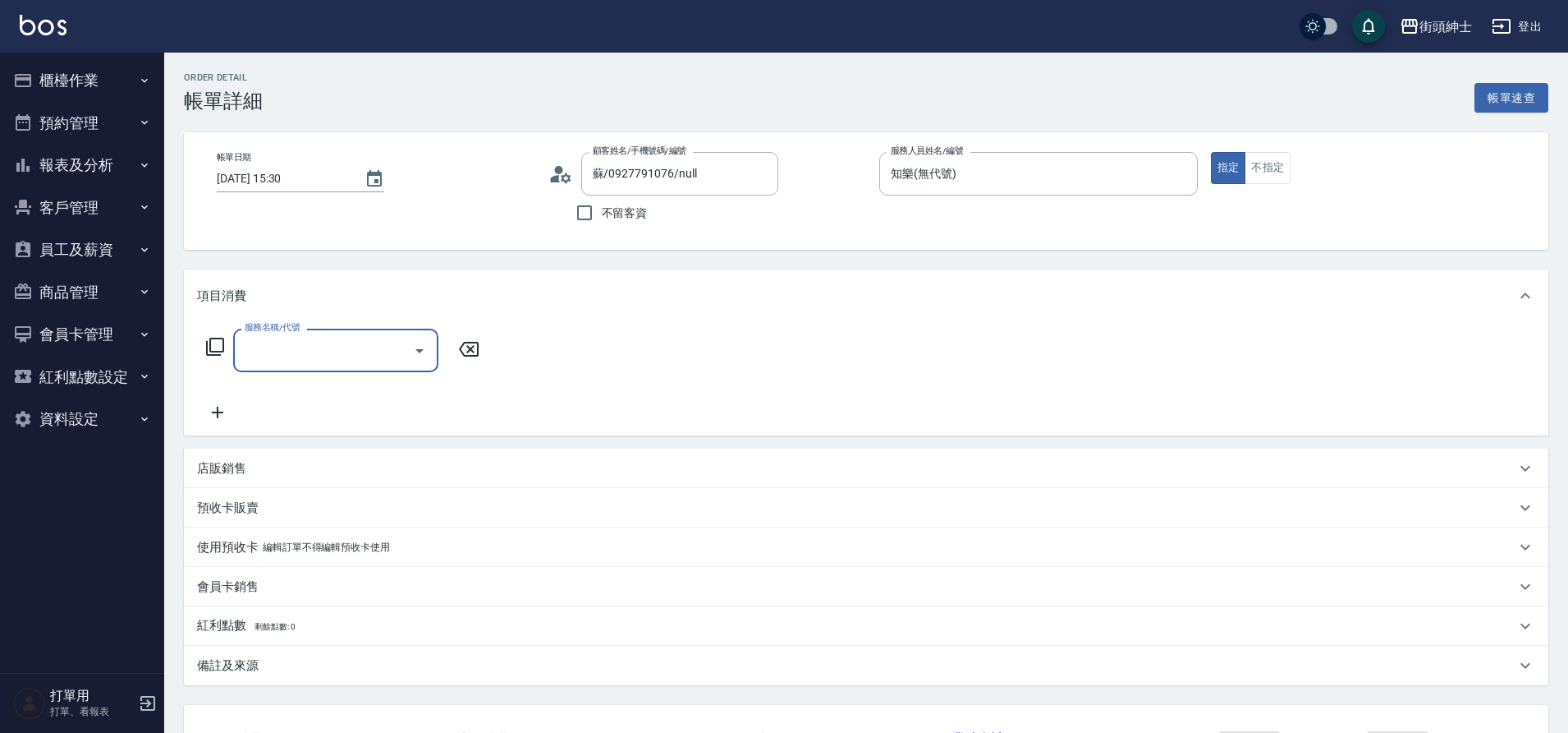
click at [322, 356] on input "服務名稱/代號" at bounding box center [324, 349] width 166 height 28
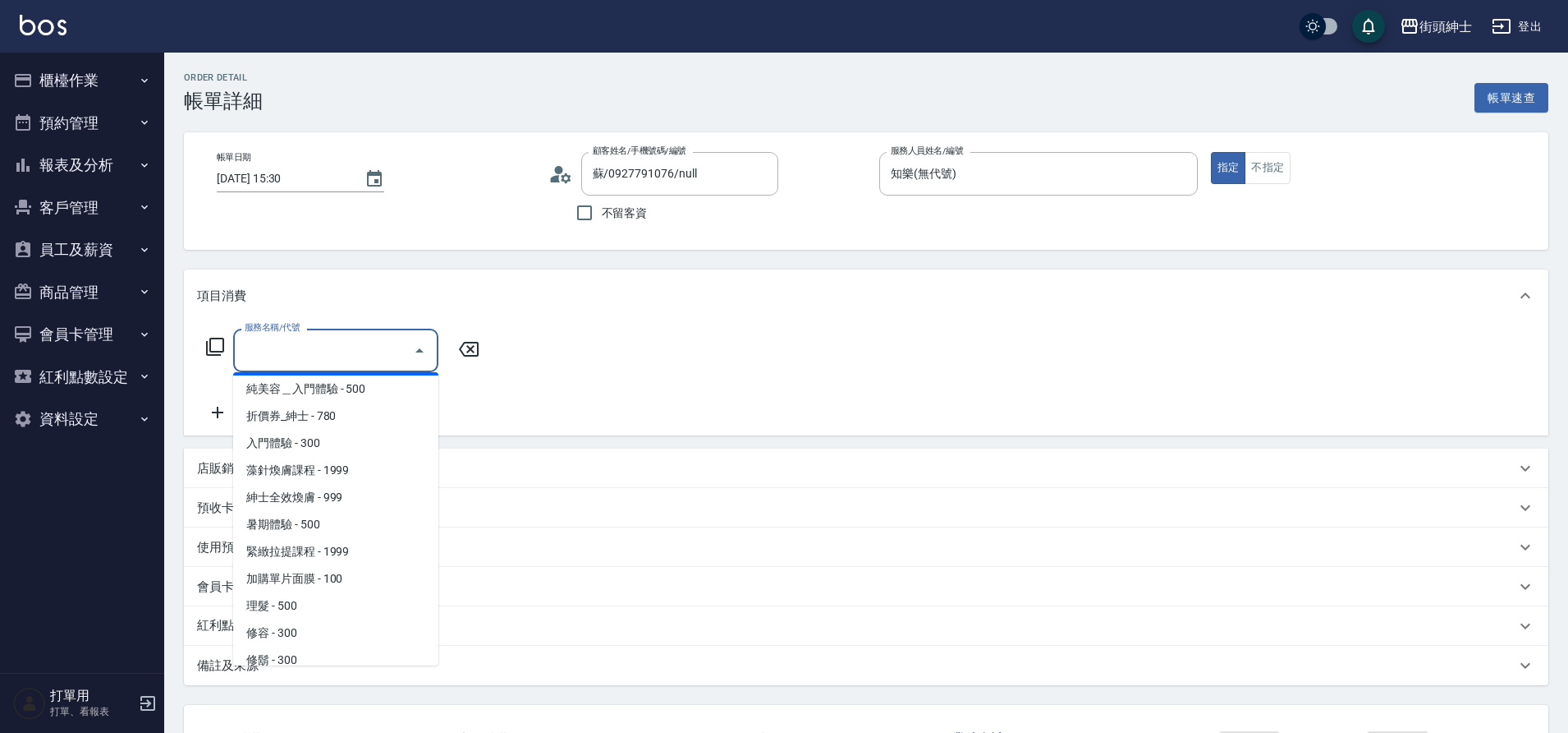
scroll to position [45, 0]
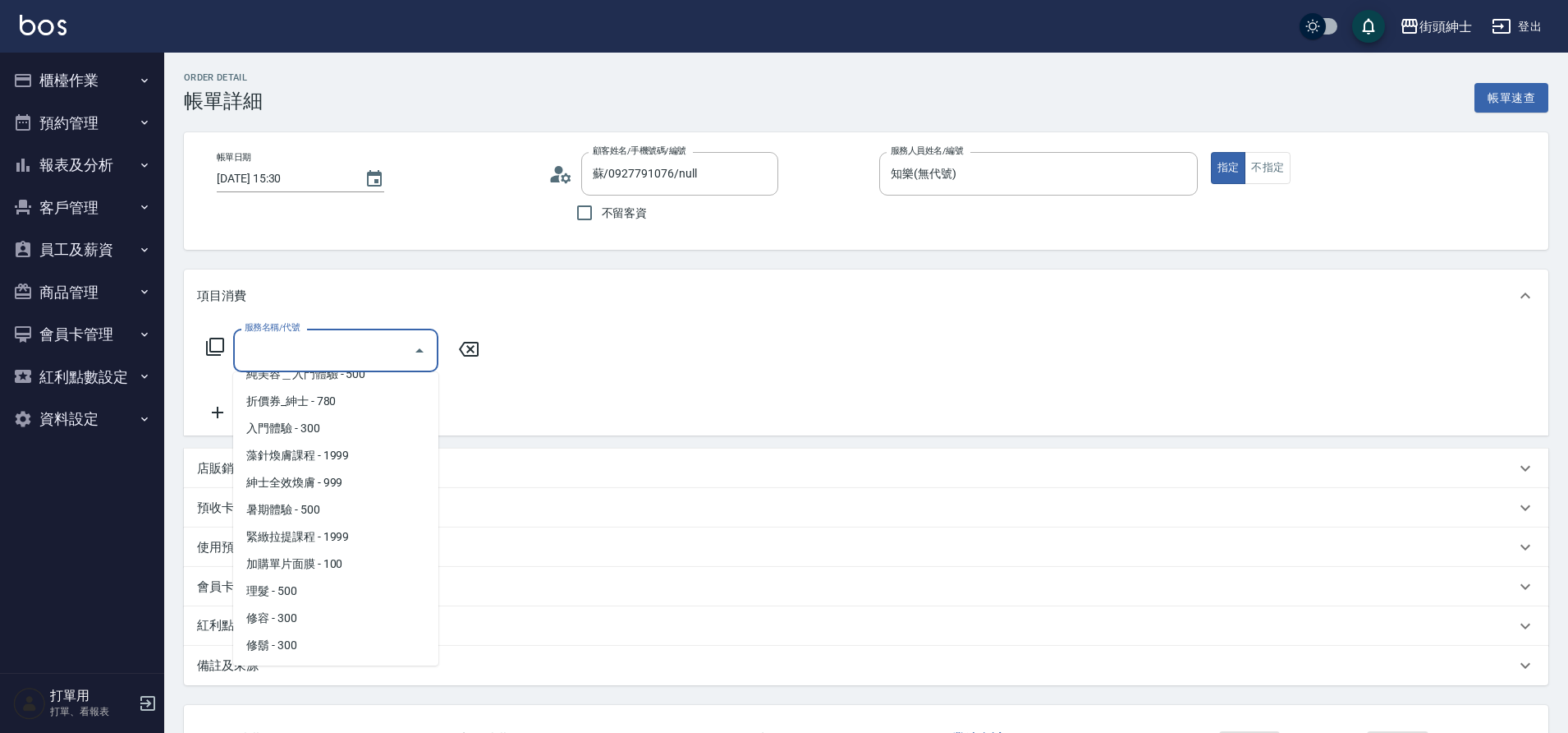
click at [311, 589] on span "理髮 - 500" at bounding box center [336, 591] width 205 height 27
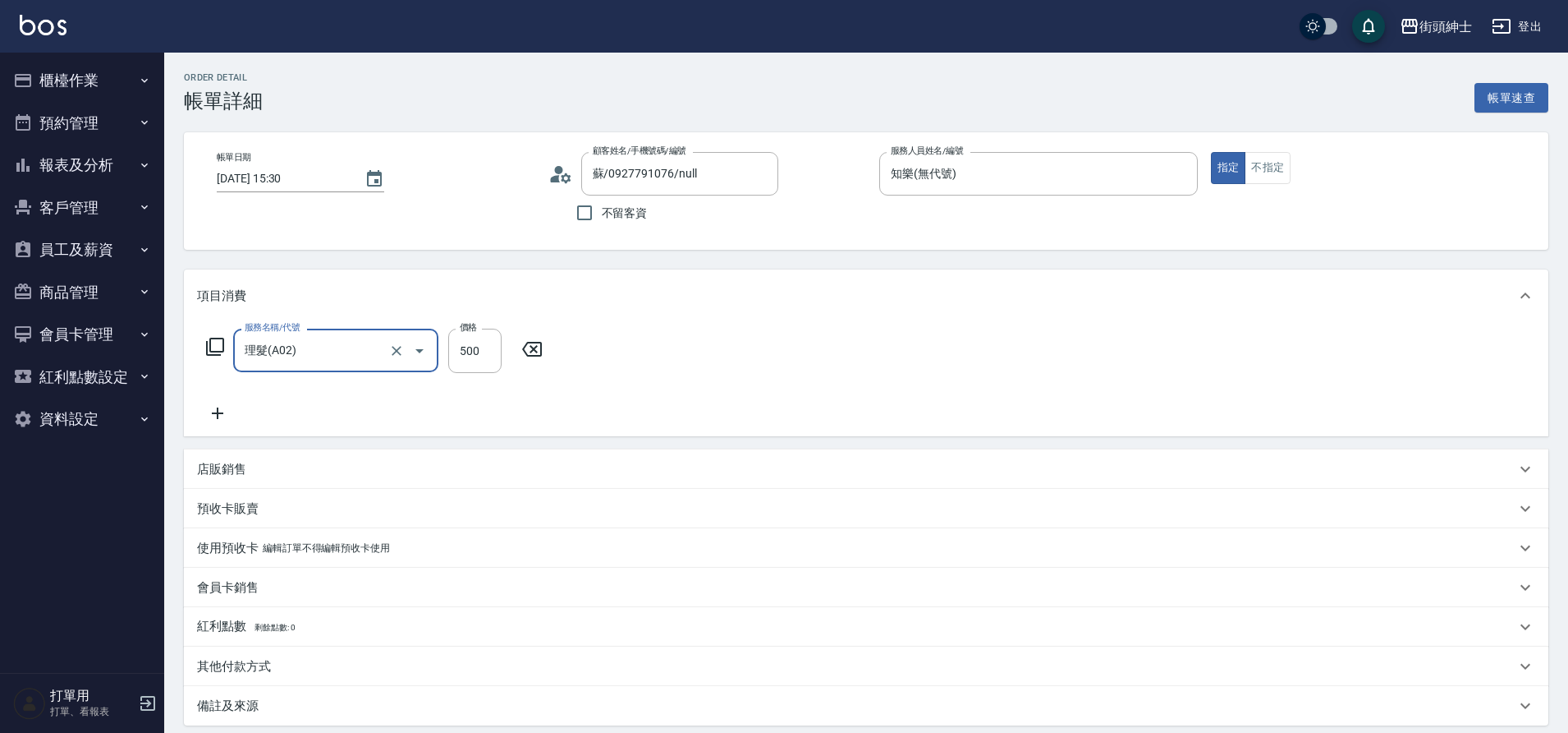
type input "理髮(A02)"
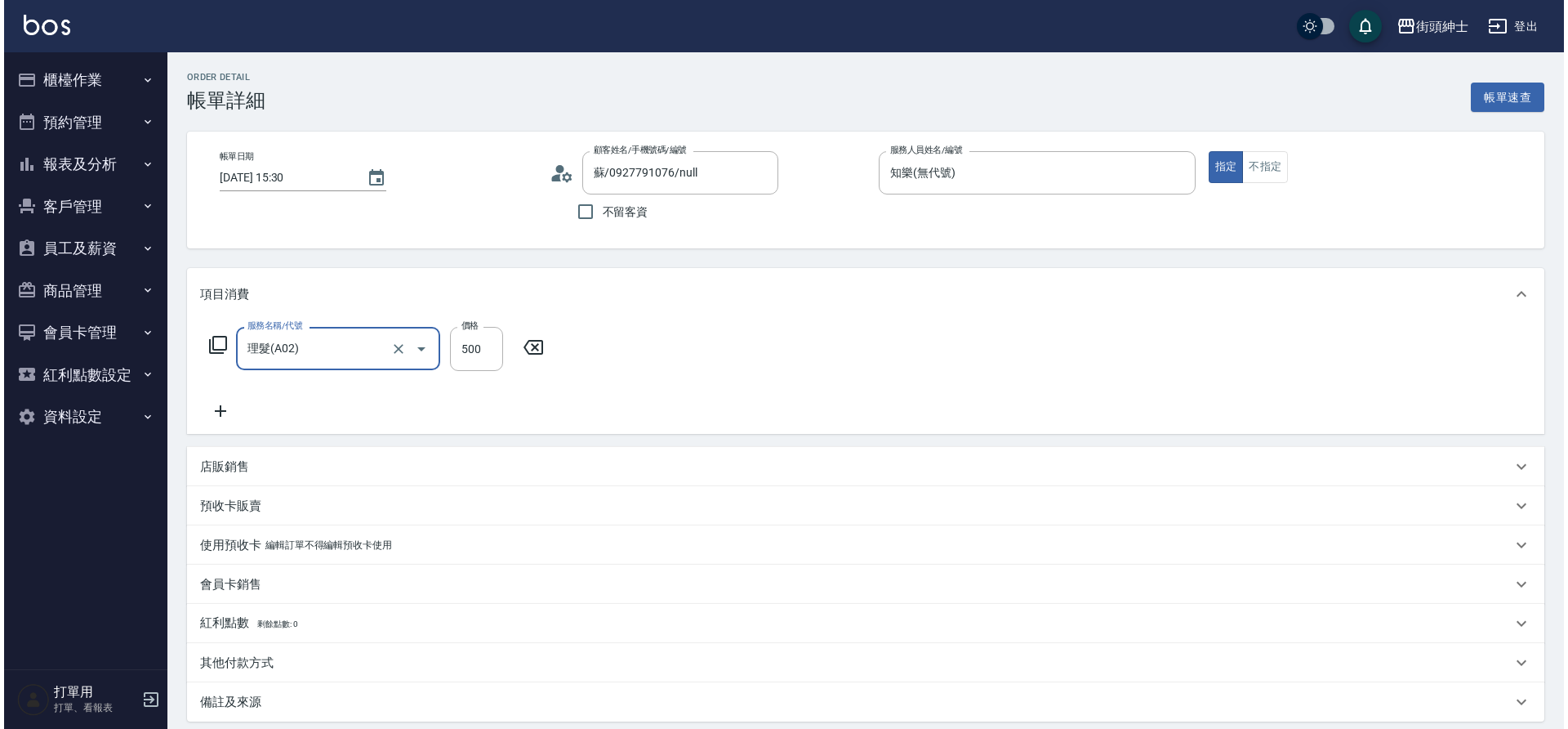
scroll to position [169, 0]
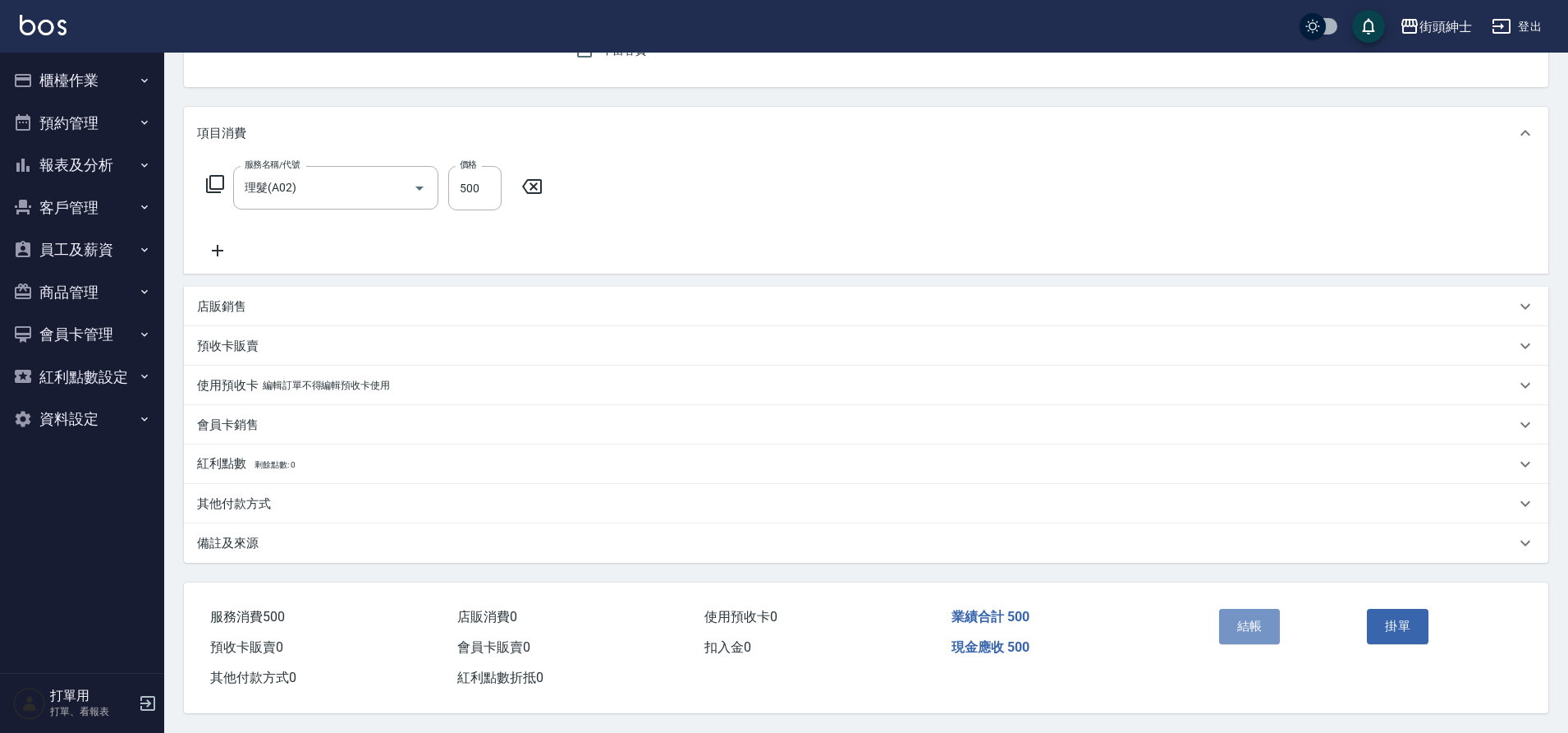
click at [1247, 623] on button "結帳" at bounding box center [1249, 625] width 62 height 34
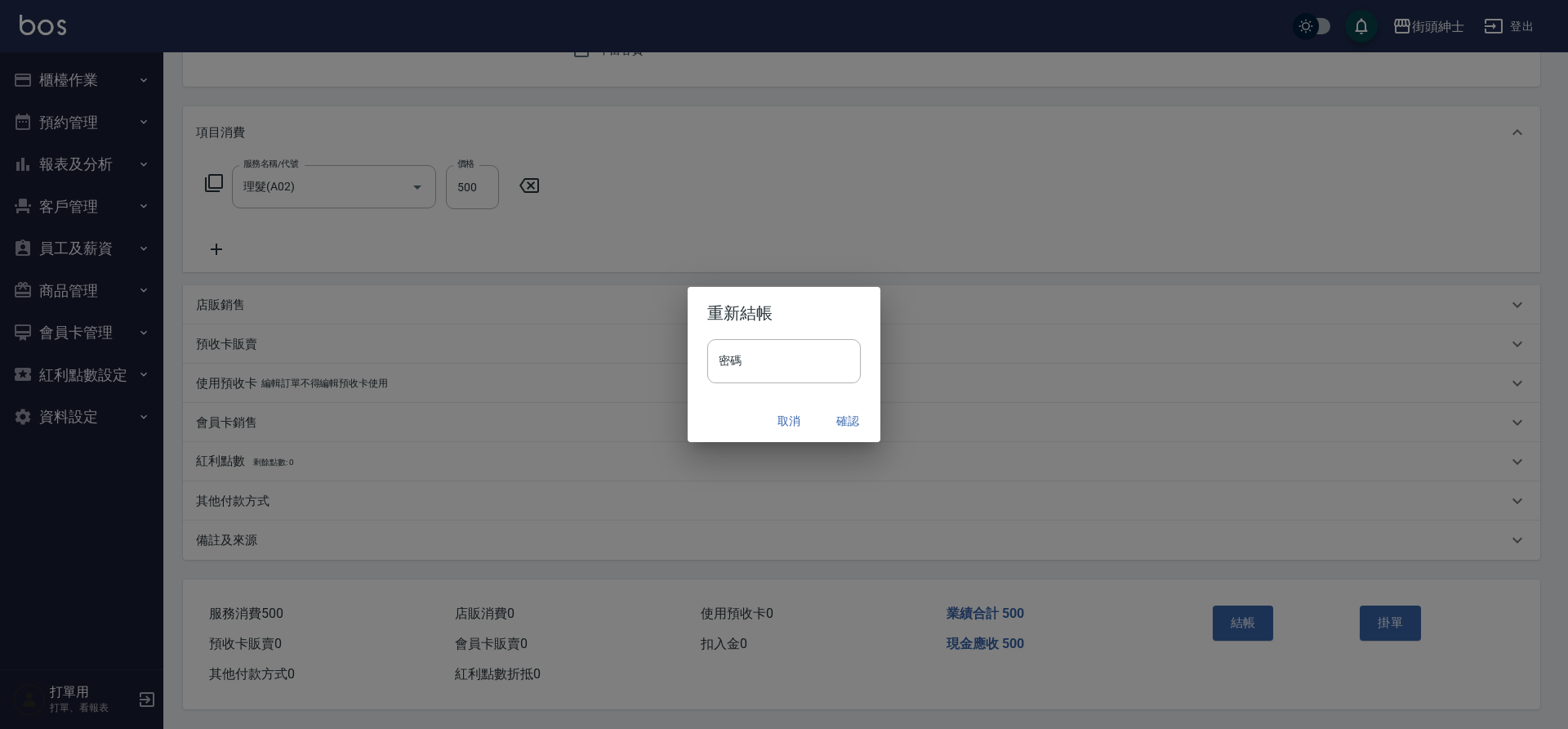
click at [843, 413] on button "確認" at bounding box center [848, 420] width 53 height 30
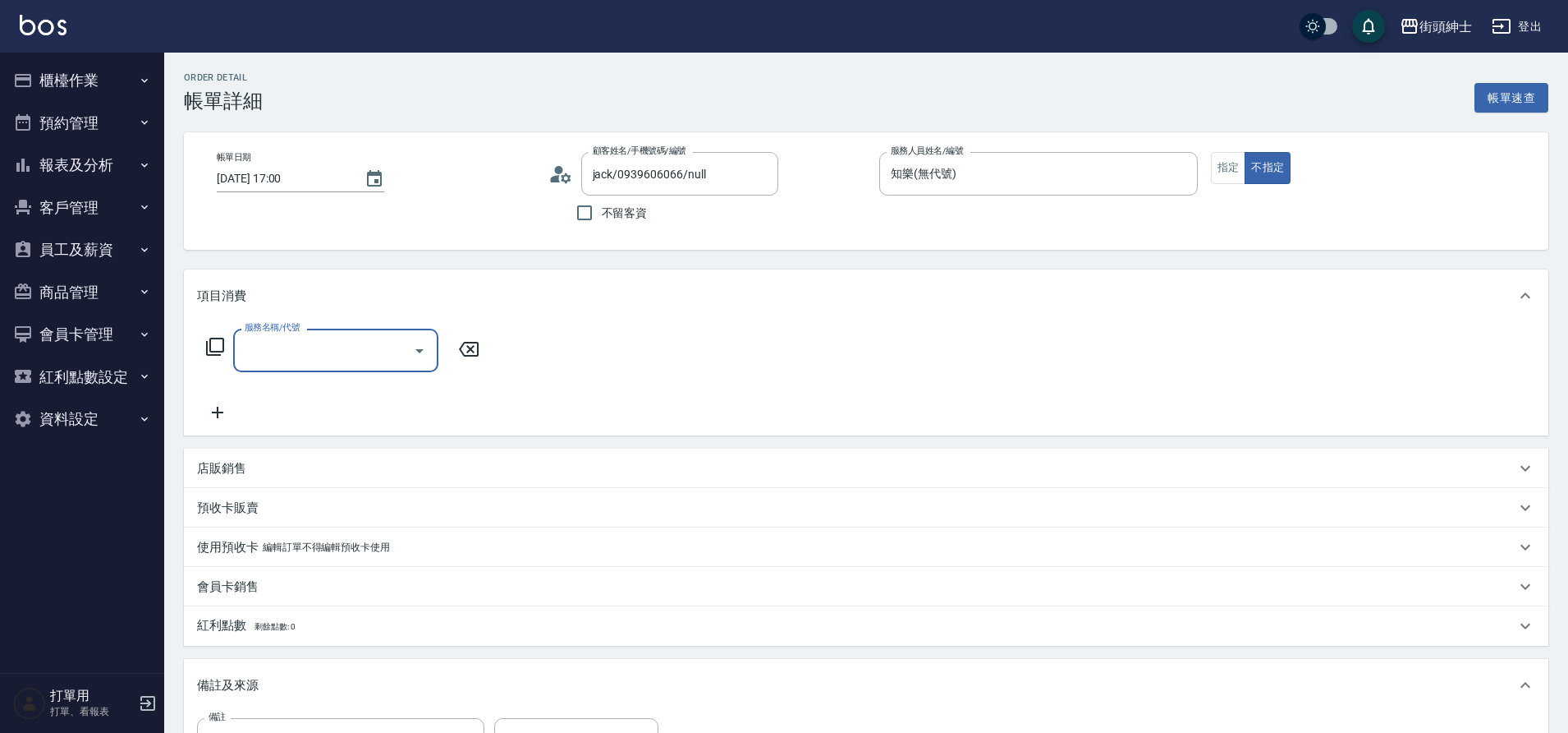
click at [298, 352] on input "服務名稱/代號" at bounding box center [324, 349] width 166 height 28
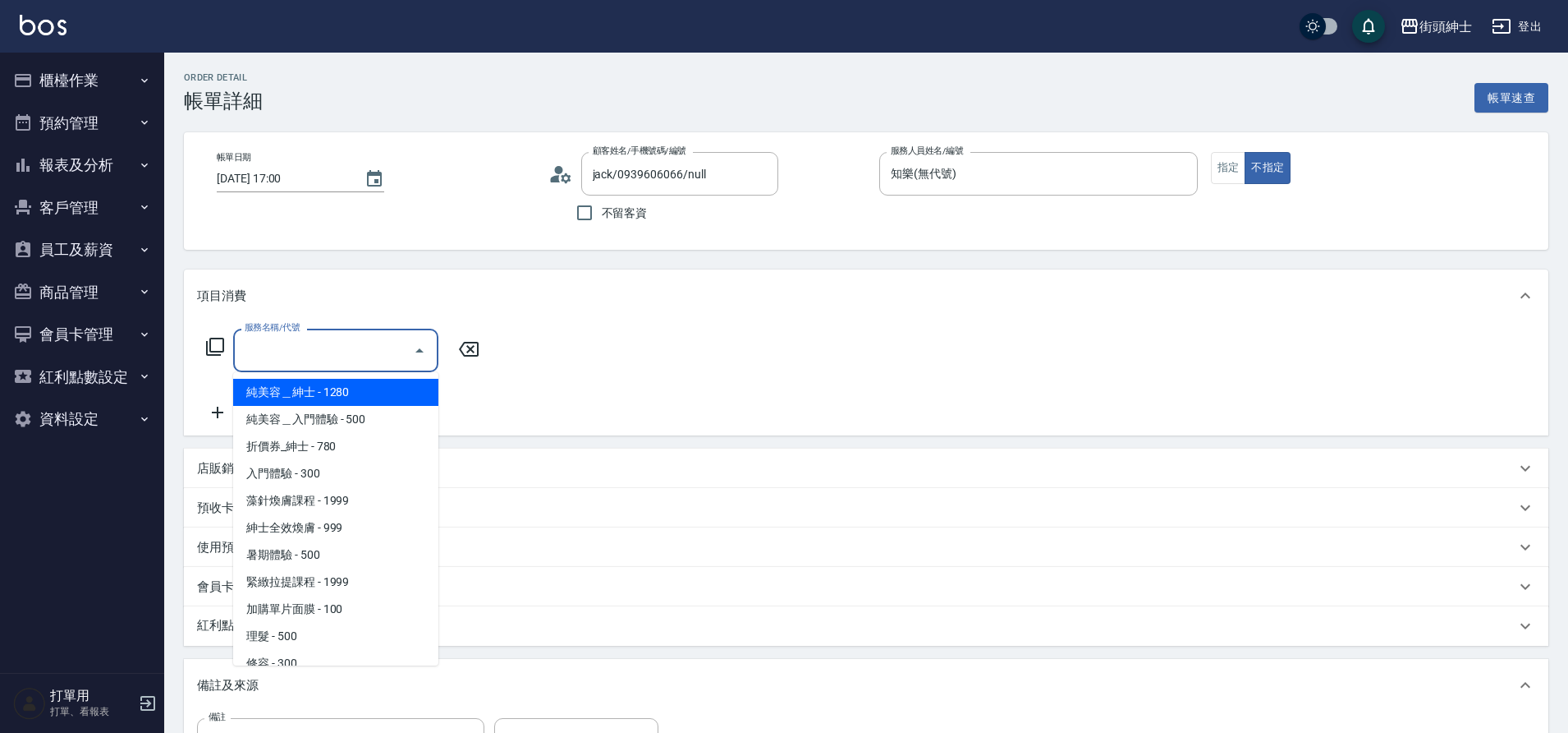
click at [293, 630] on span "理髮 - 500" at bounding box center [336, 636] width 205 height 27
type input "理髮(A02)"
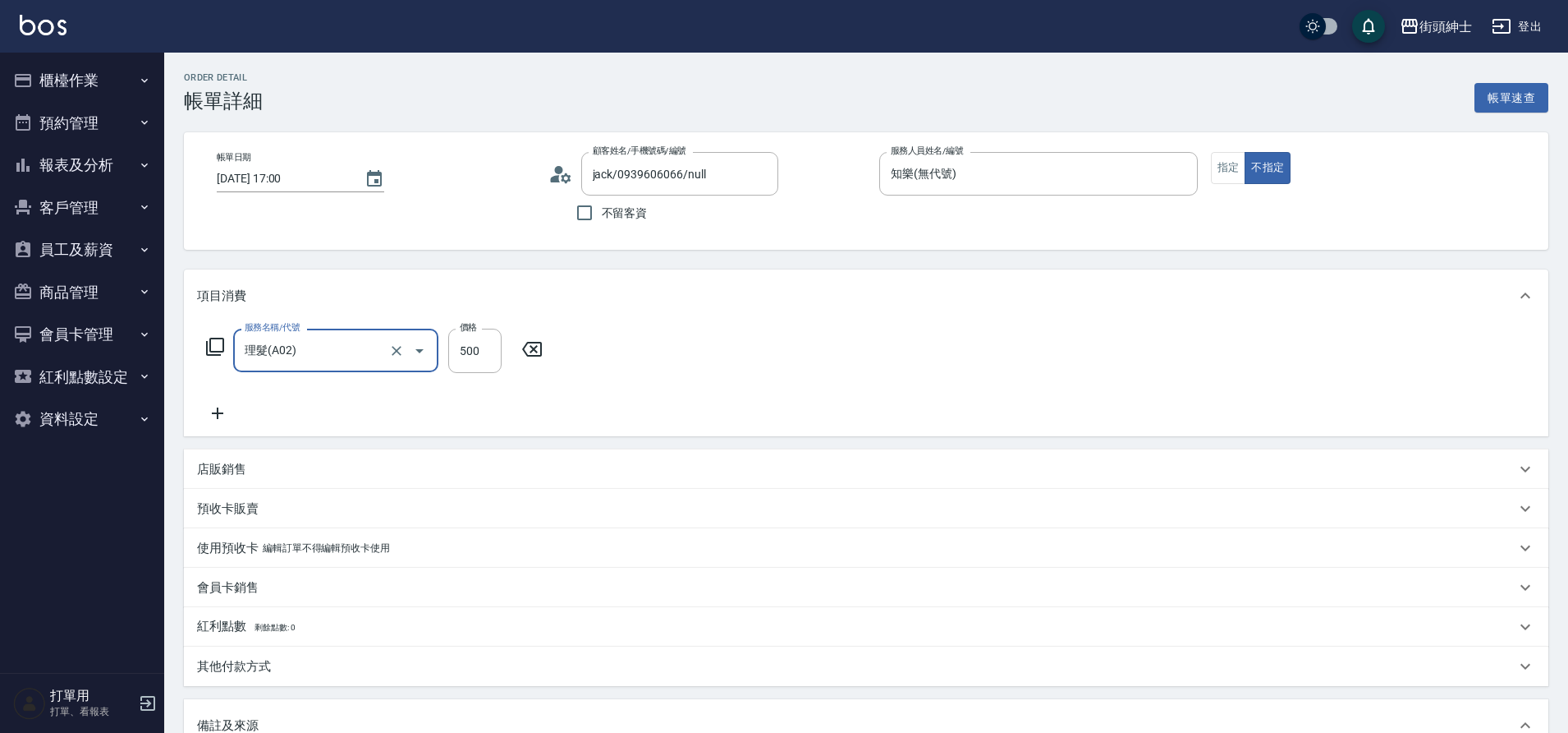
click at [218, 406] on icon at bounding box center [217, 413] width 41 height 20
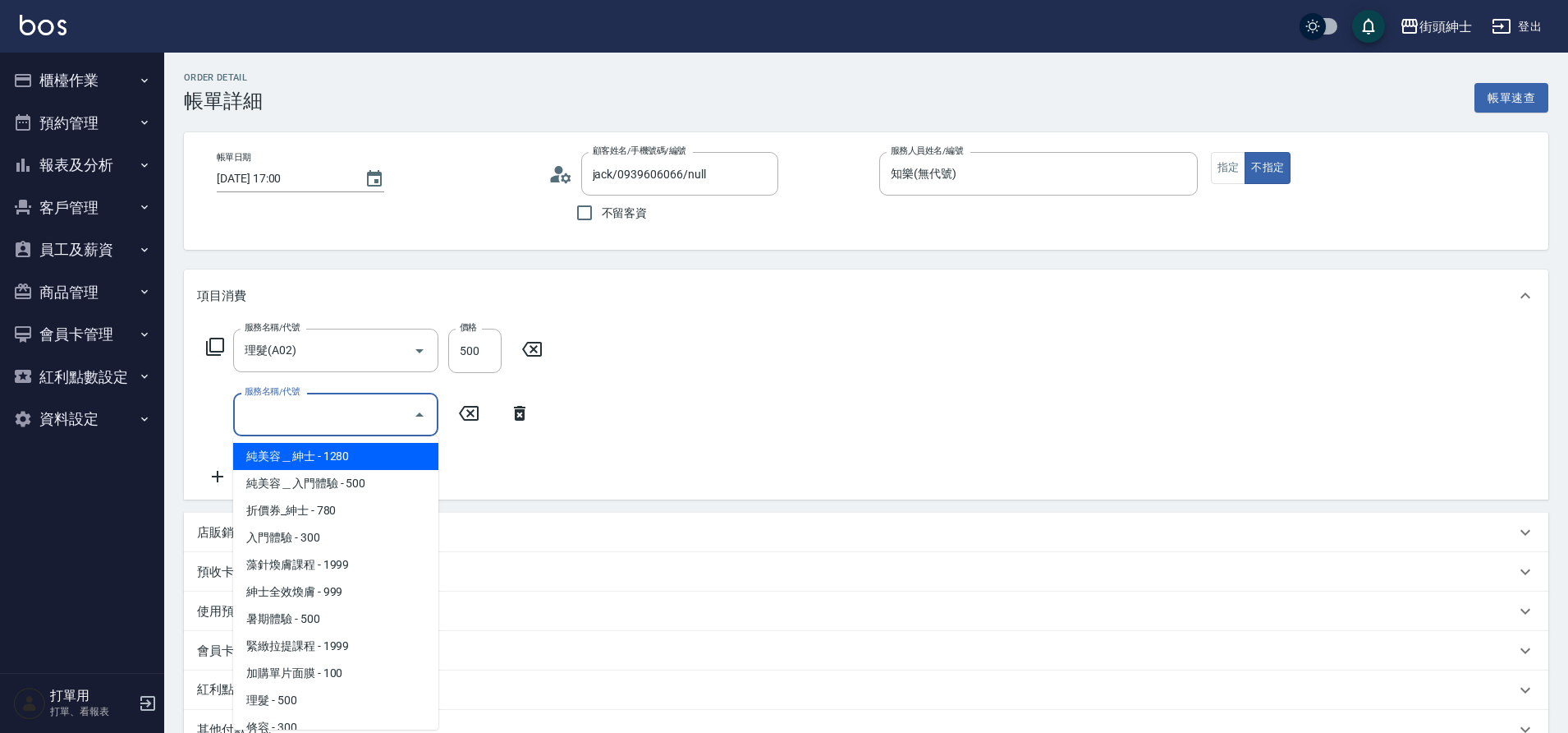
click at [277, 414] on input "服務名稱/代號" at bounding box center [324, 414] width 166 height 28
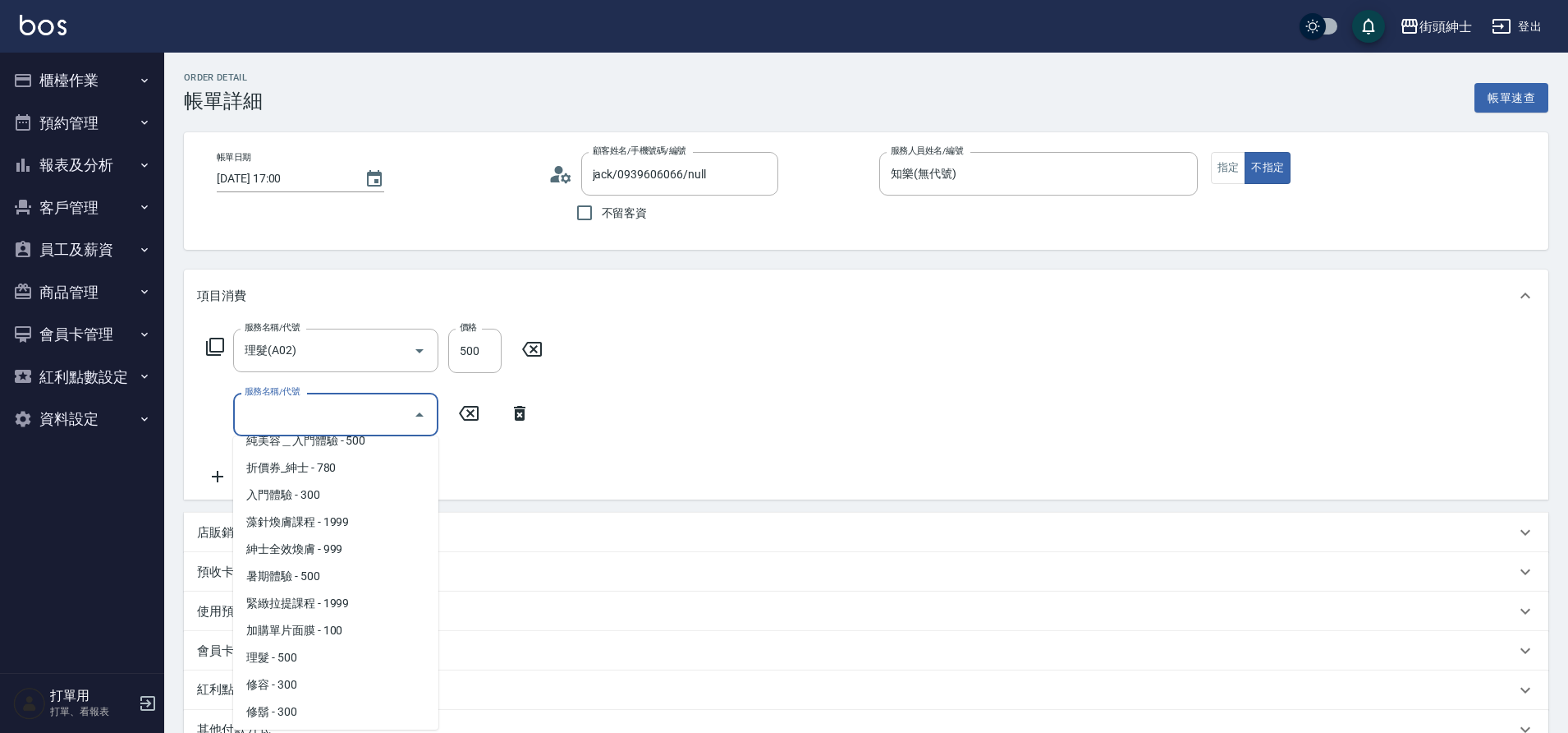
scroll to position [45, 0]
click at [300, 675] on span "修容 - 300" at bounding box center [336, 682] width 205 height 27
type input "修容(A03)"
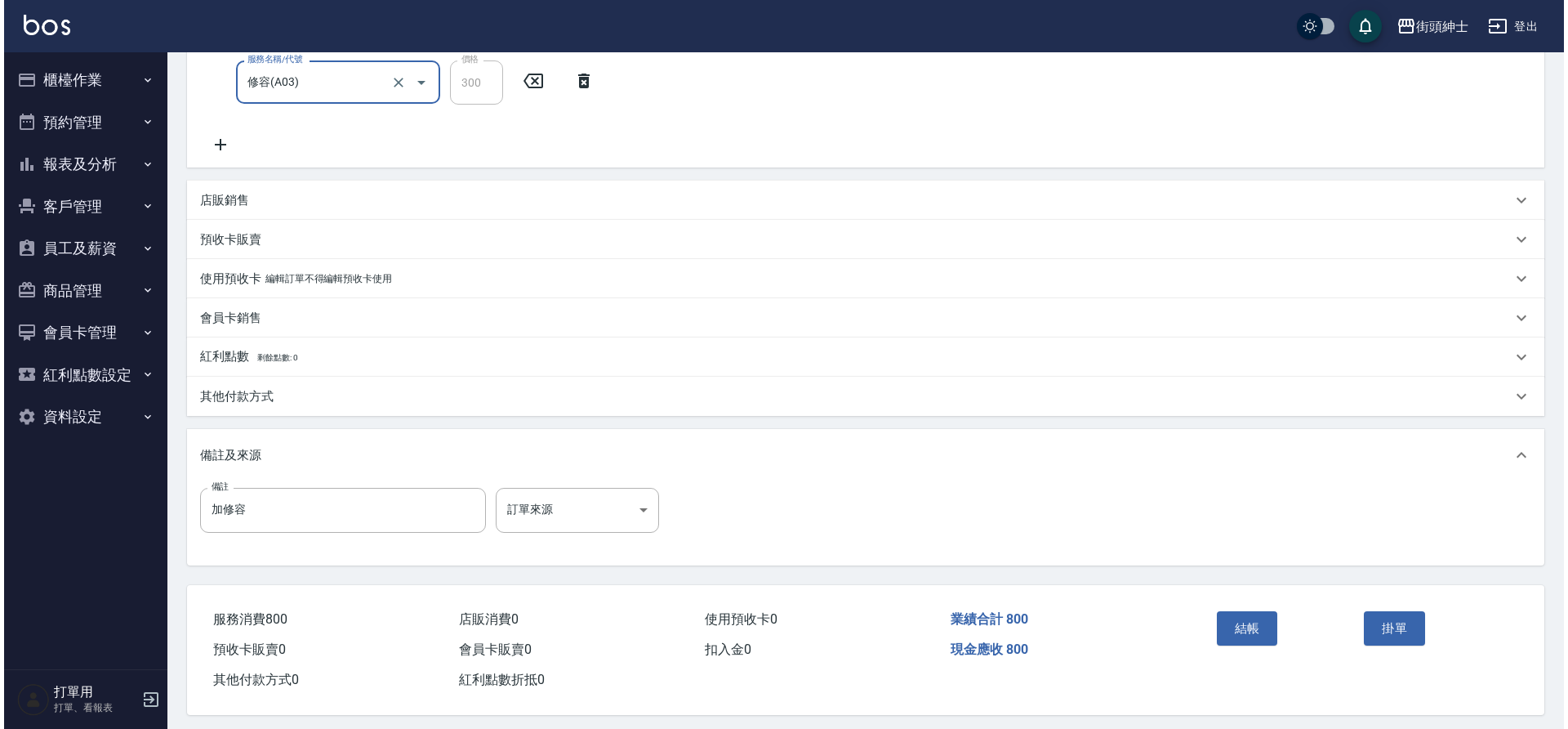
scroll to position [343, 0]
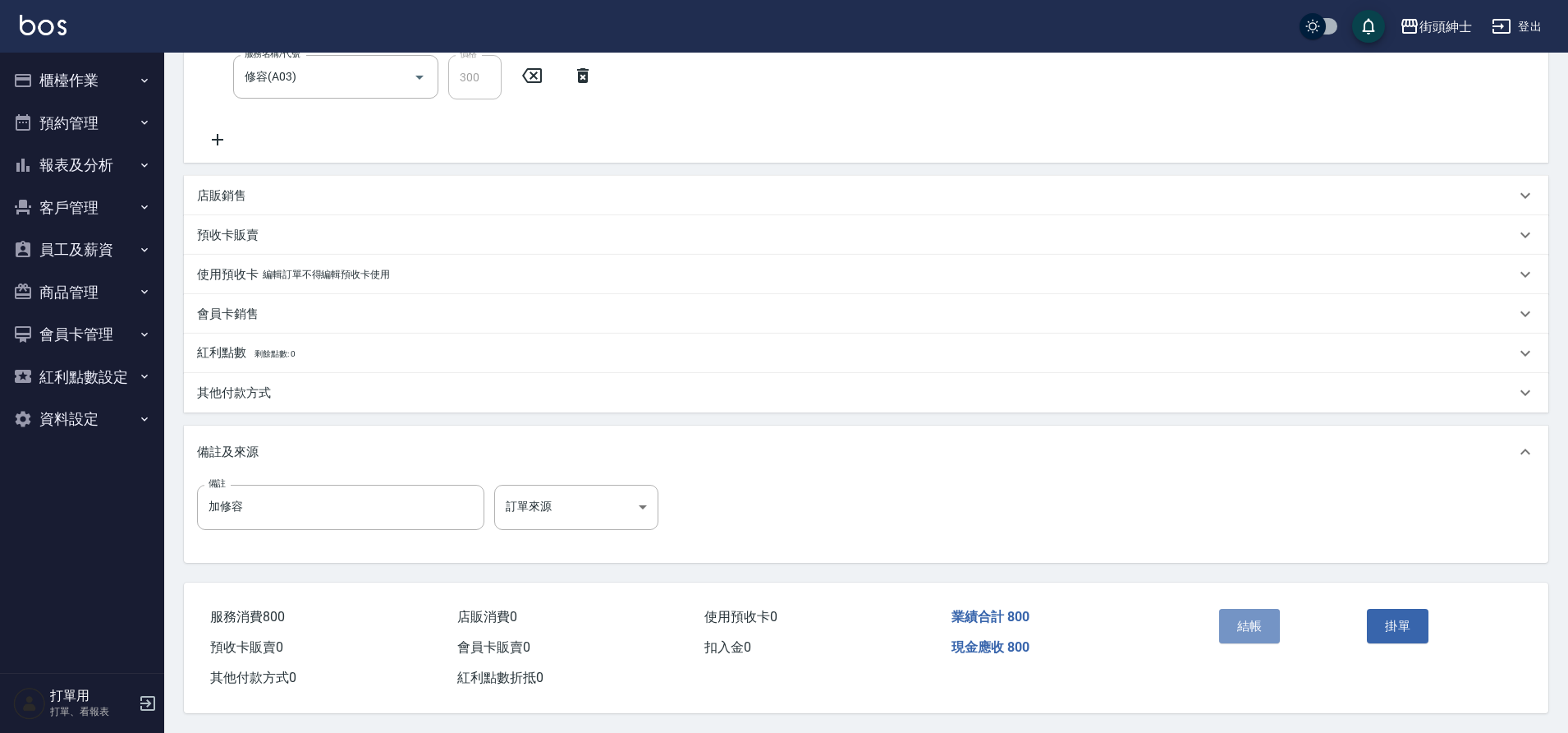
click at [1248, 618] on button "結帳" at bounding box center [1249, 625] width 62 height 34
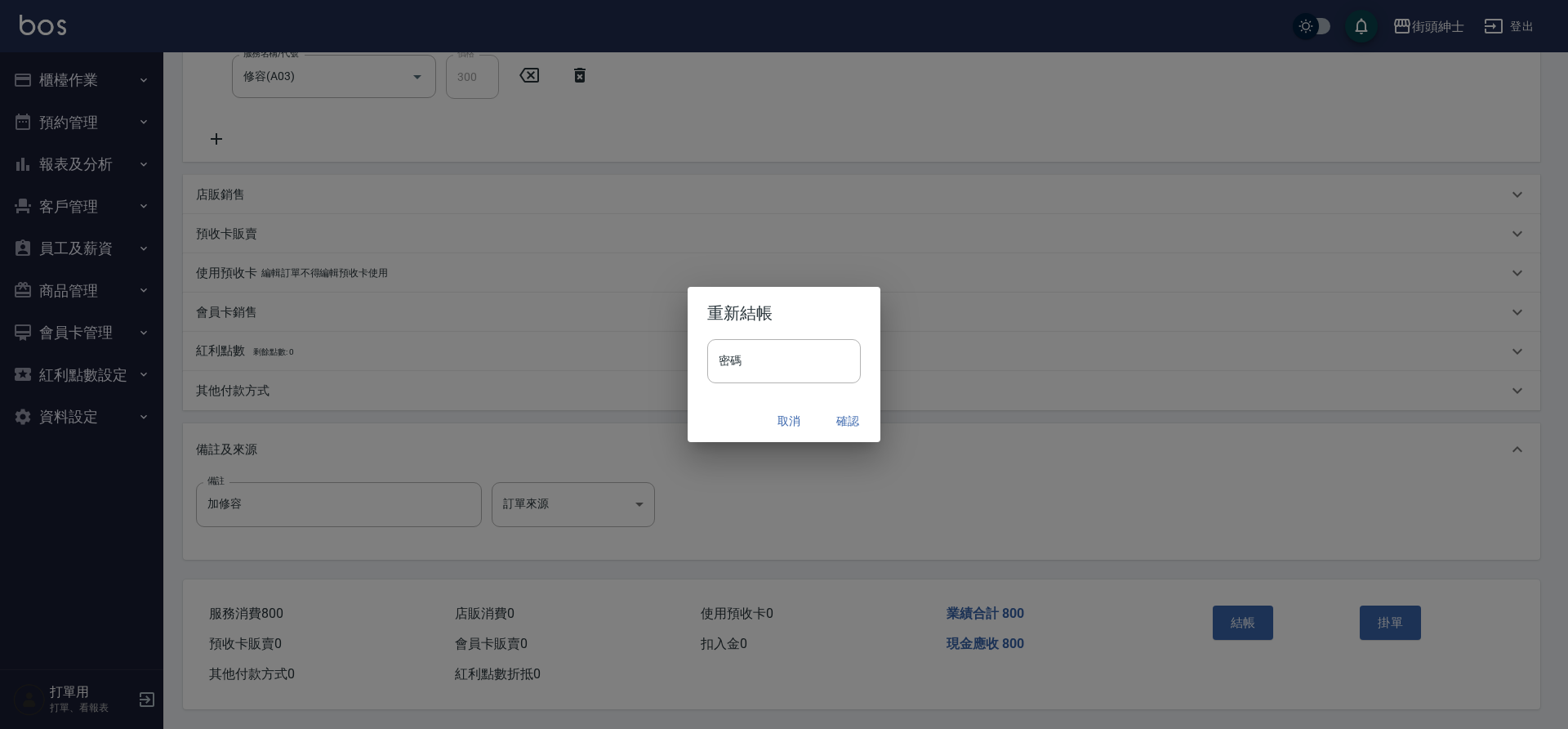
drag, startPoint x: 0, startPoint y: 0, endPoint x: 845, endPoint y: 417, distance: 942.3
click at [845, 417] on button "確認" at bounding box center [848, 420] width 53 height 30
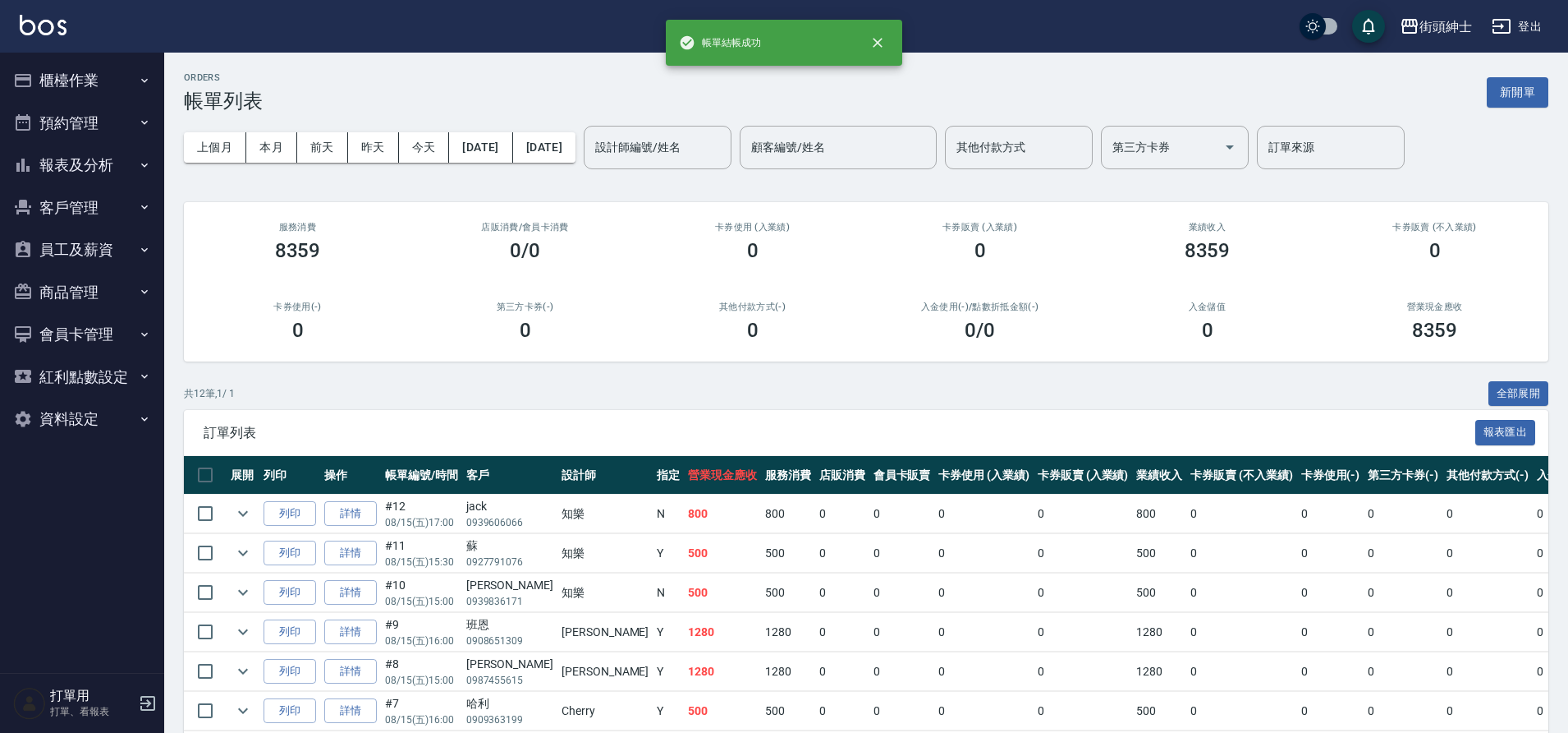
click at [875, 46] on icon "close" at bounding box center [877, 42] width 17 height 17
drag, startPoint x: 763, startPoint y: 146, endPoint x: 757, endPoint y: 157, distance: 12.5
click at [724, 146] on input "設計師編號/姓名" at bounding box center [657, 147] width 133 height 28
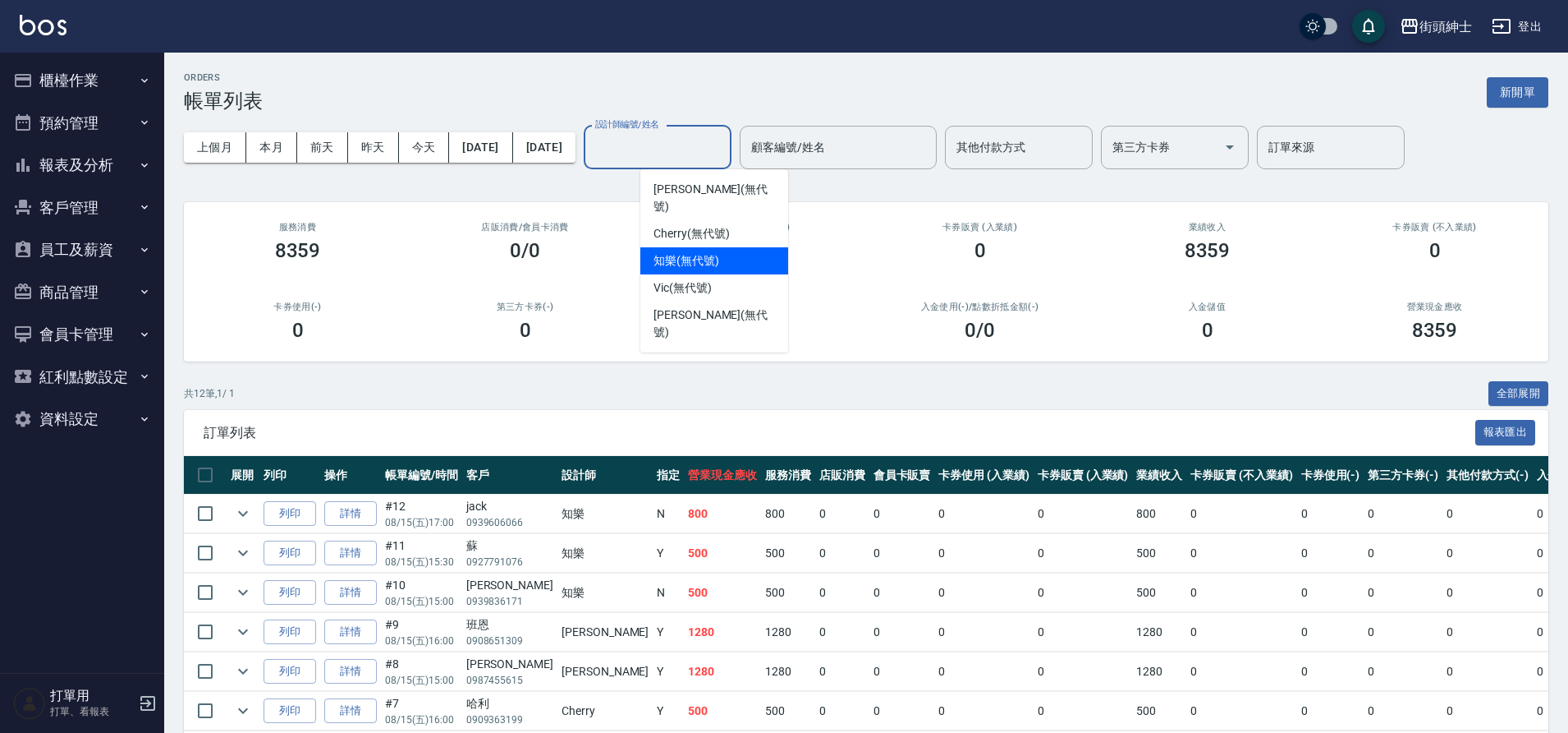
click at [691, 252] on span "知樂 (無代號)" at bounding box center [686, 261] width 66 height 18
type input "知樂(無代號)"
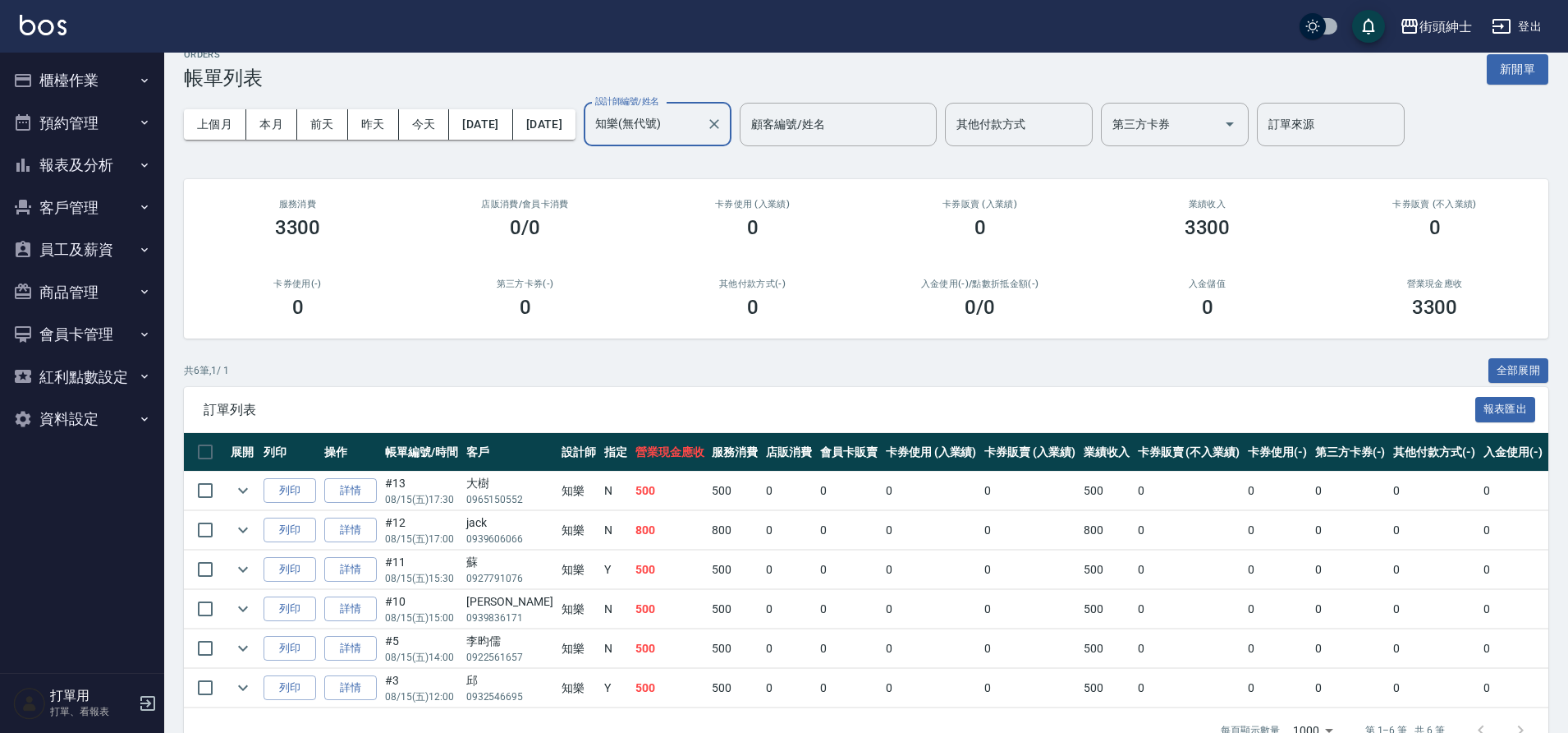
scroll to position [74, 0]
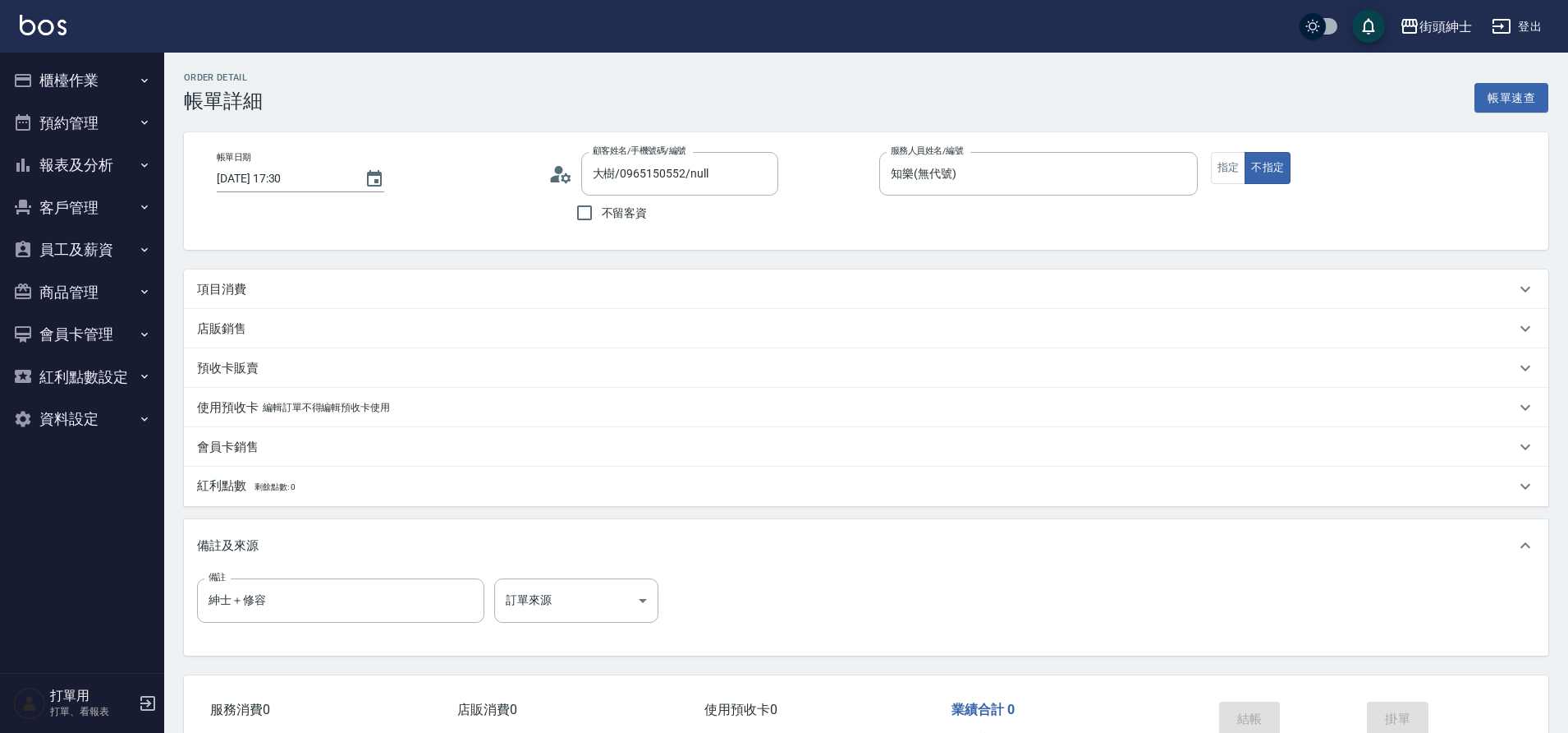
click at [487, 292] on div "項目消費" at bounding box center [856, 290] width 1319 height 18
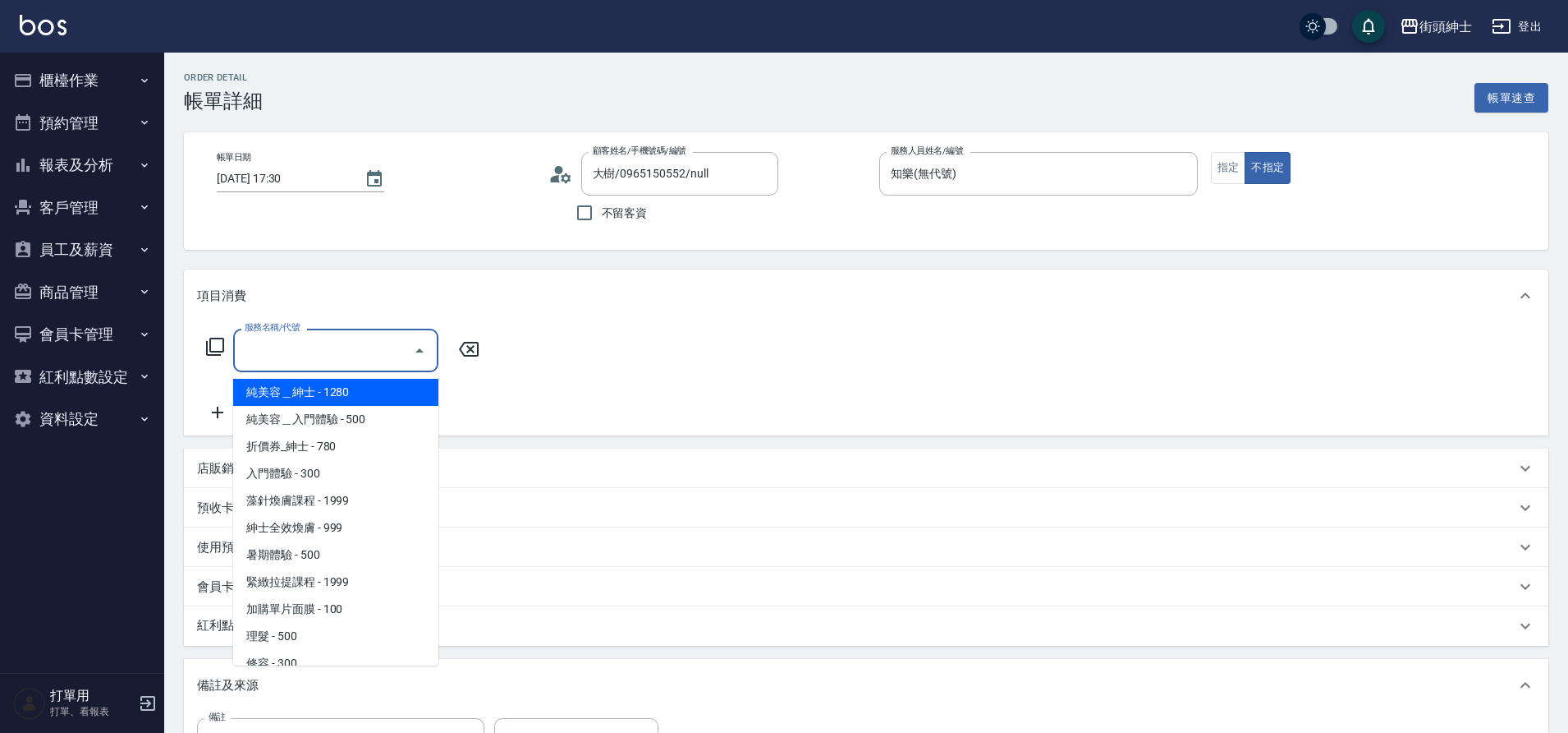
click at [369, 354] on input "服務名稱/代號" at bounding box center [324, 349] width 166 height 28
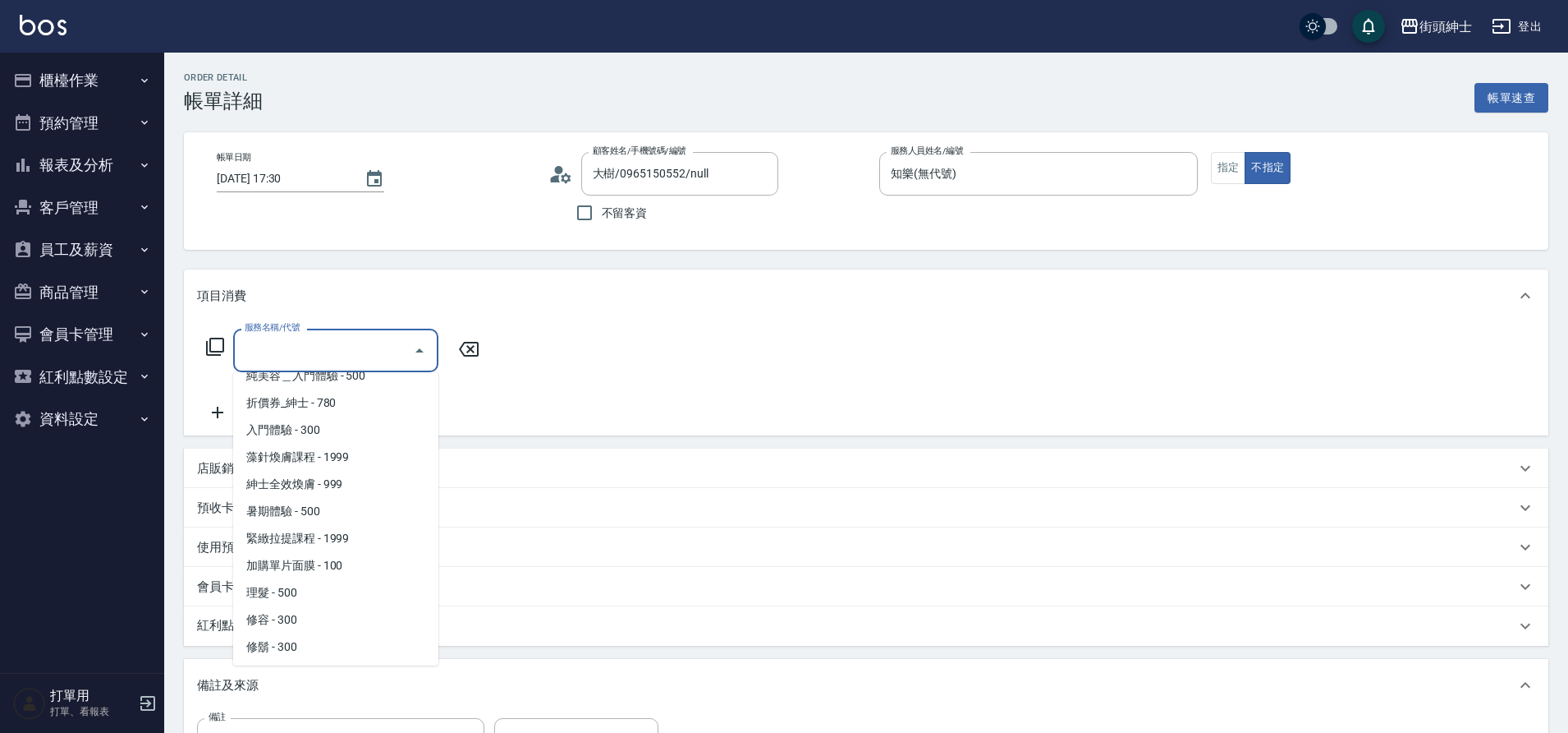
scroll to position [45, 0]
click at [317, 591] on span "理髮 - 500" at bounding box center [336, 591] width 205 height 27
type input "理髮(A02)"
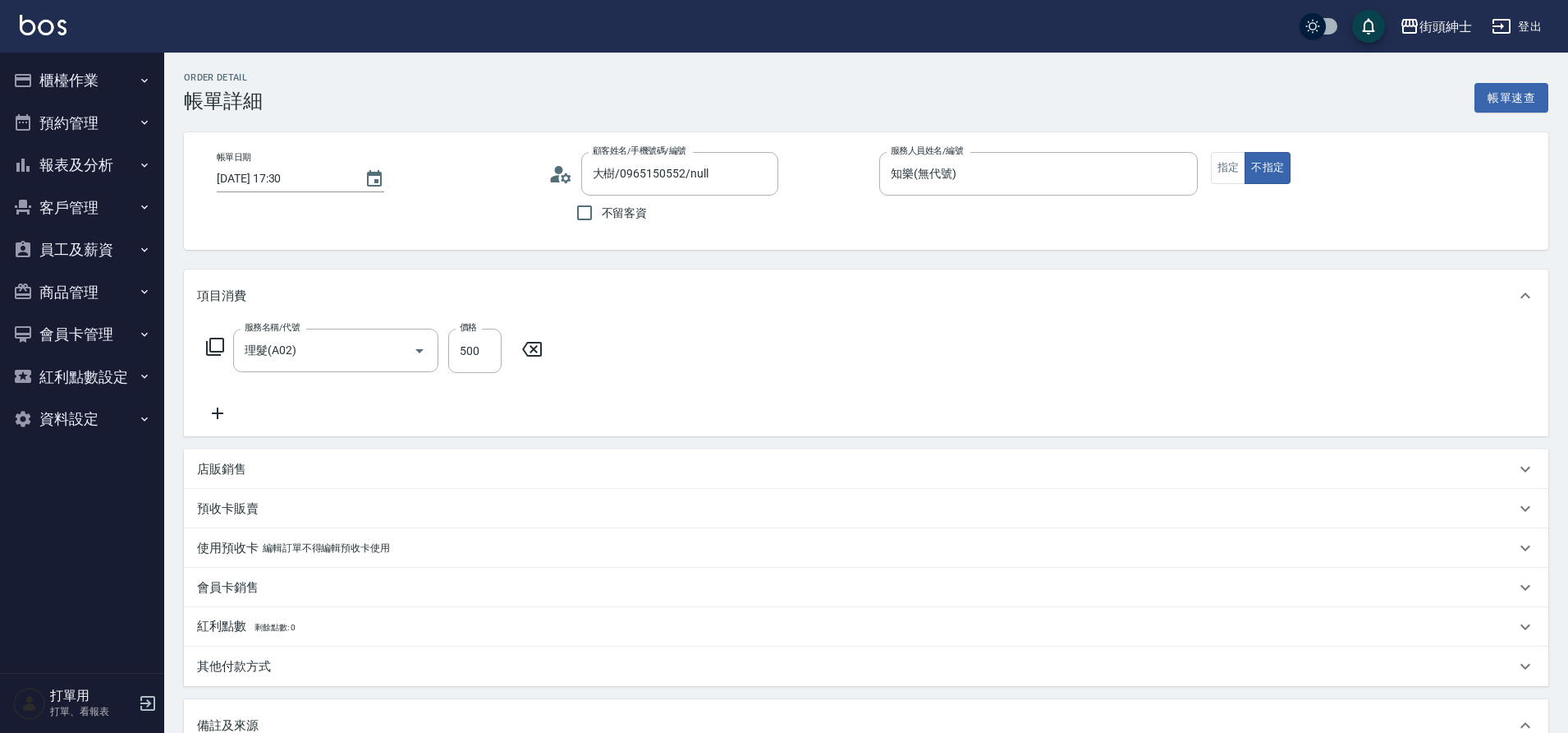
drag, startPoint x: 0, startPoint y: 0, endPoint x: 226, endPoint y: 411, distance: 469.0
click at [226, 411] on icon at bounding box center [217, 413] width 41 height 20
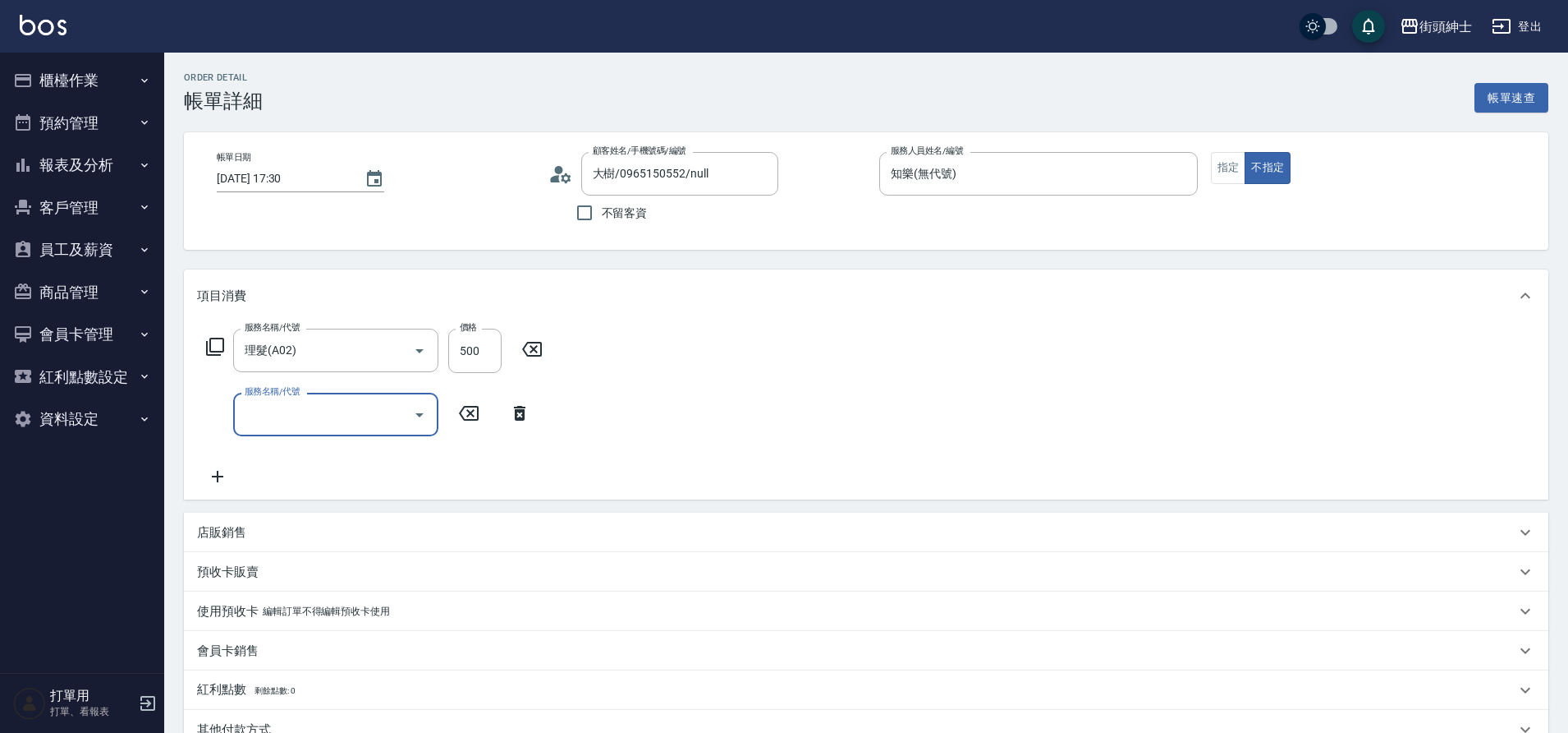
click at [314, 409] on input "服務名稱/代號" at bounding box center [324, 414] width 166 height 28
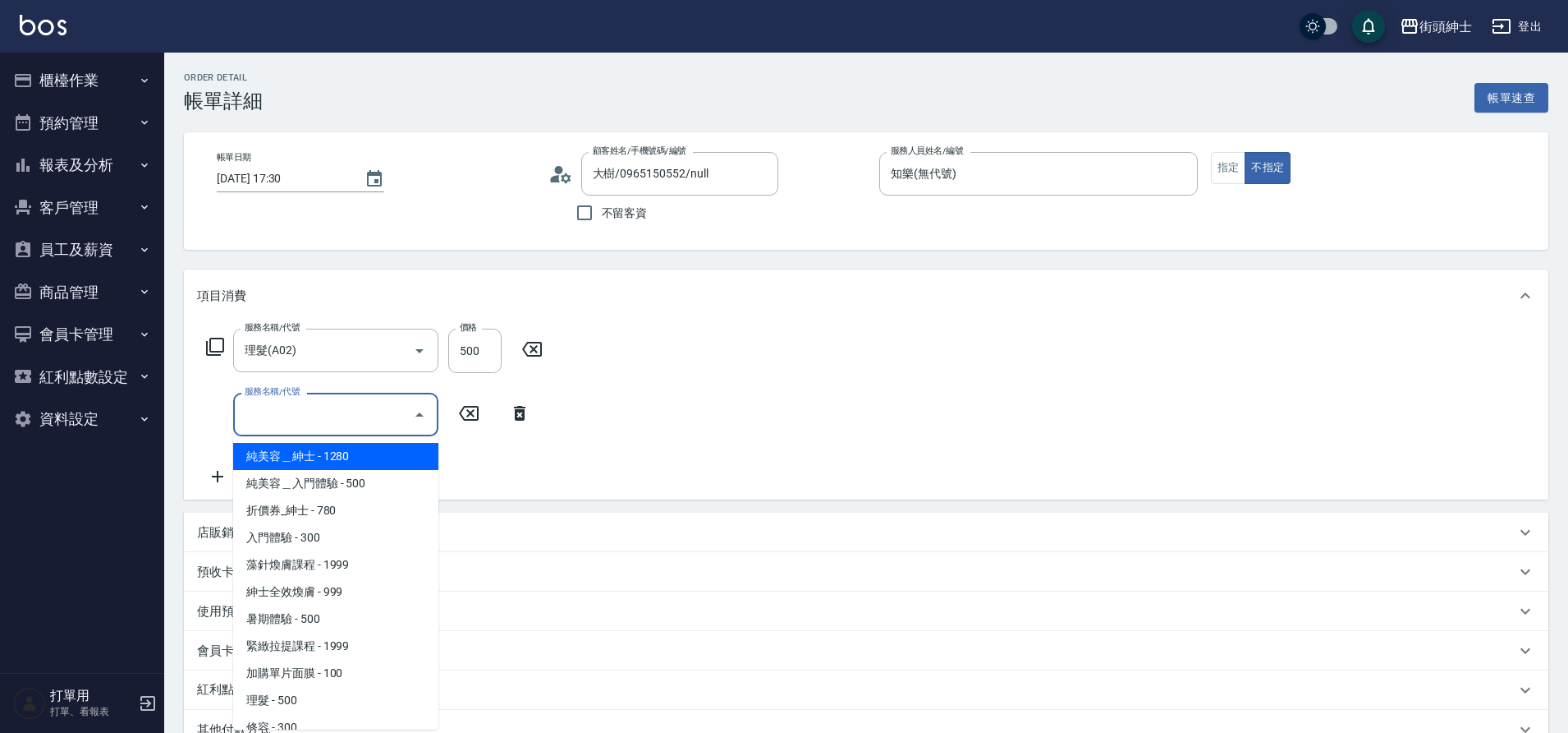
scroll to position [3, 0]
click at [615, 455] on div "服務名稱/代號 理髮(A02) 服務名稱/代號 價格 500 價格 服務名稱/代號 服務名稱/代號" at bounding box center [866, 410] width 1365 height 177
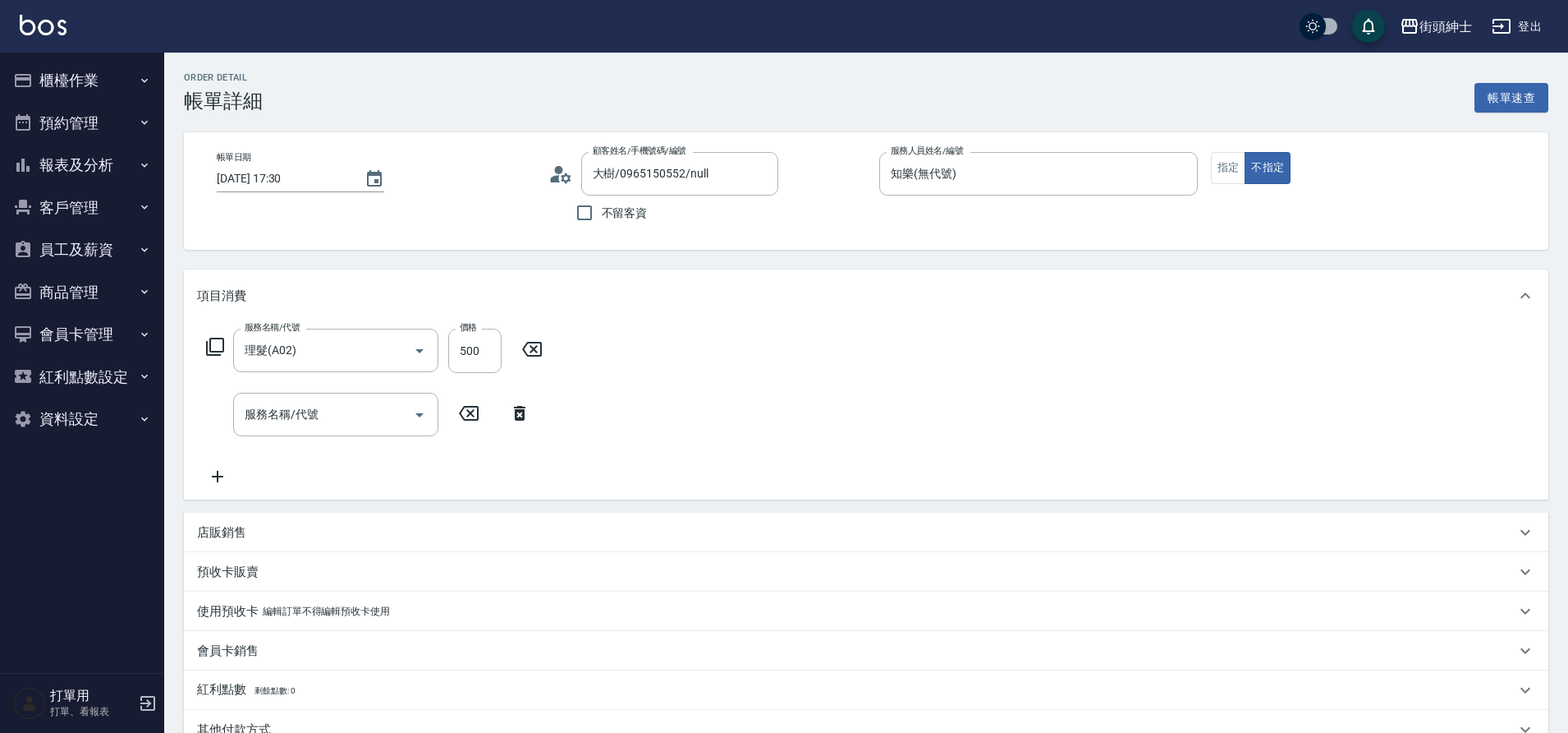
click at [518, 416] on icon at bounding box center [519, 413] width 41 height 20
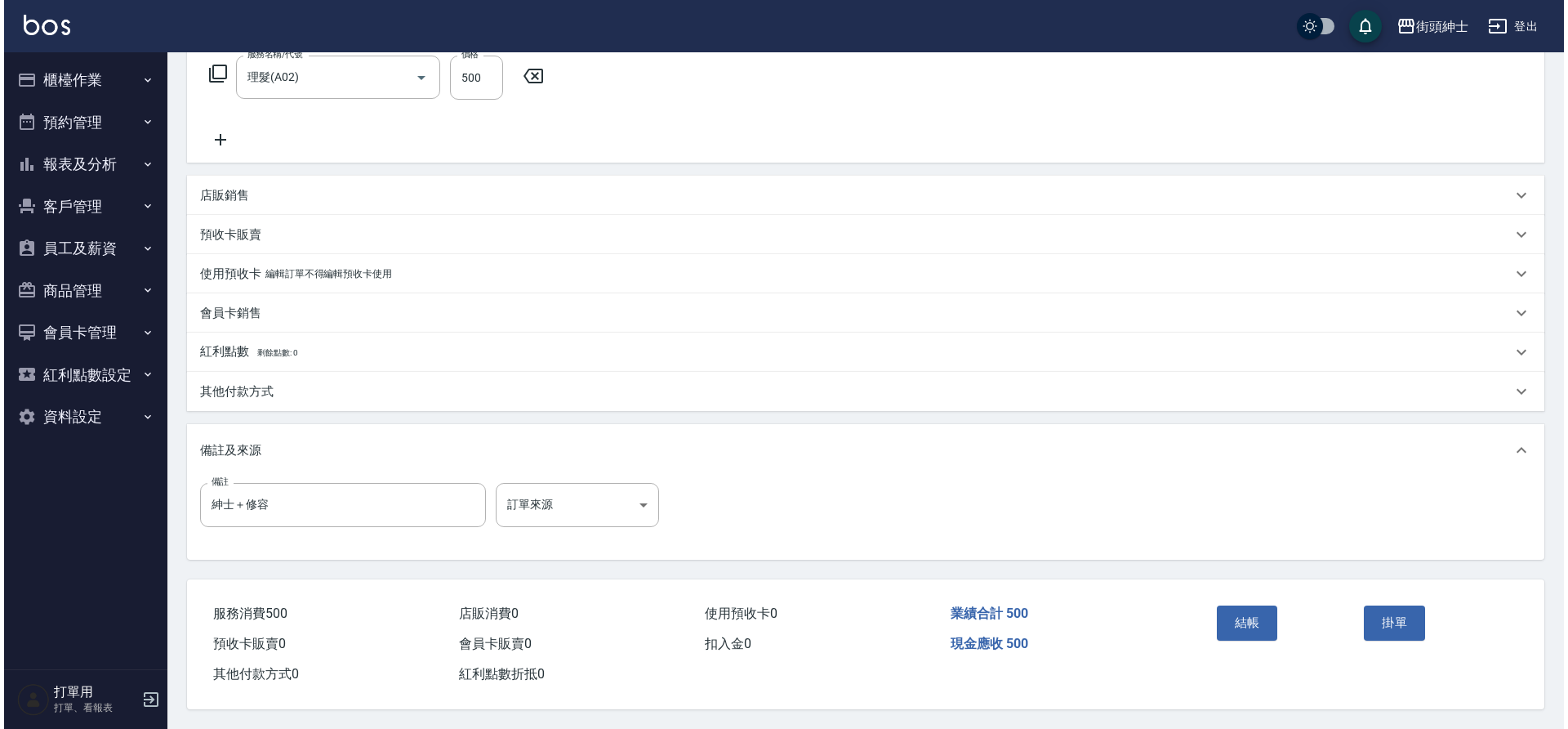
scroll to position [278, 0]
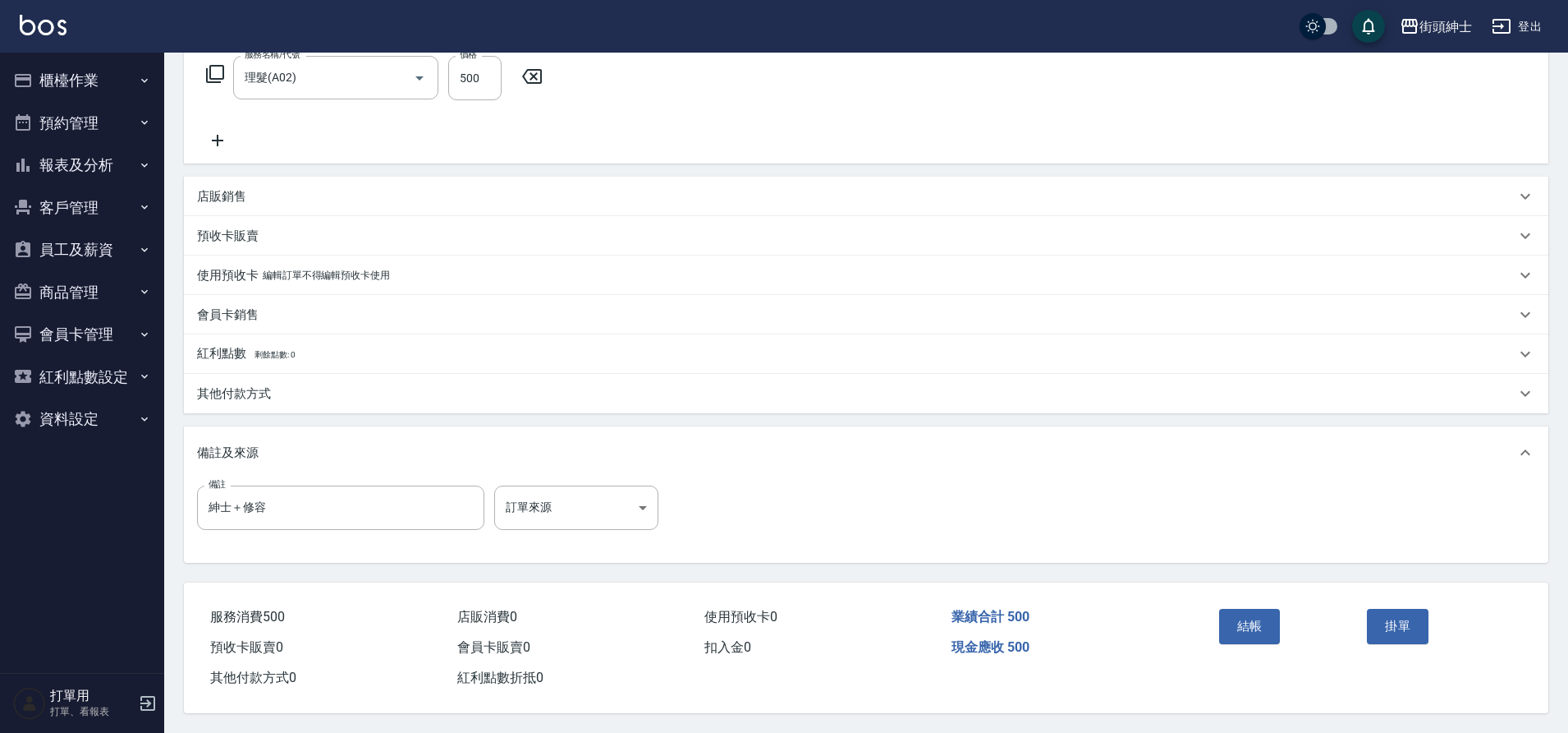
click at [1266, 625] on button "結帳" at bounding box center [1249, 625] width 62 height 34
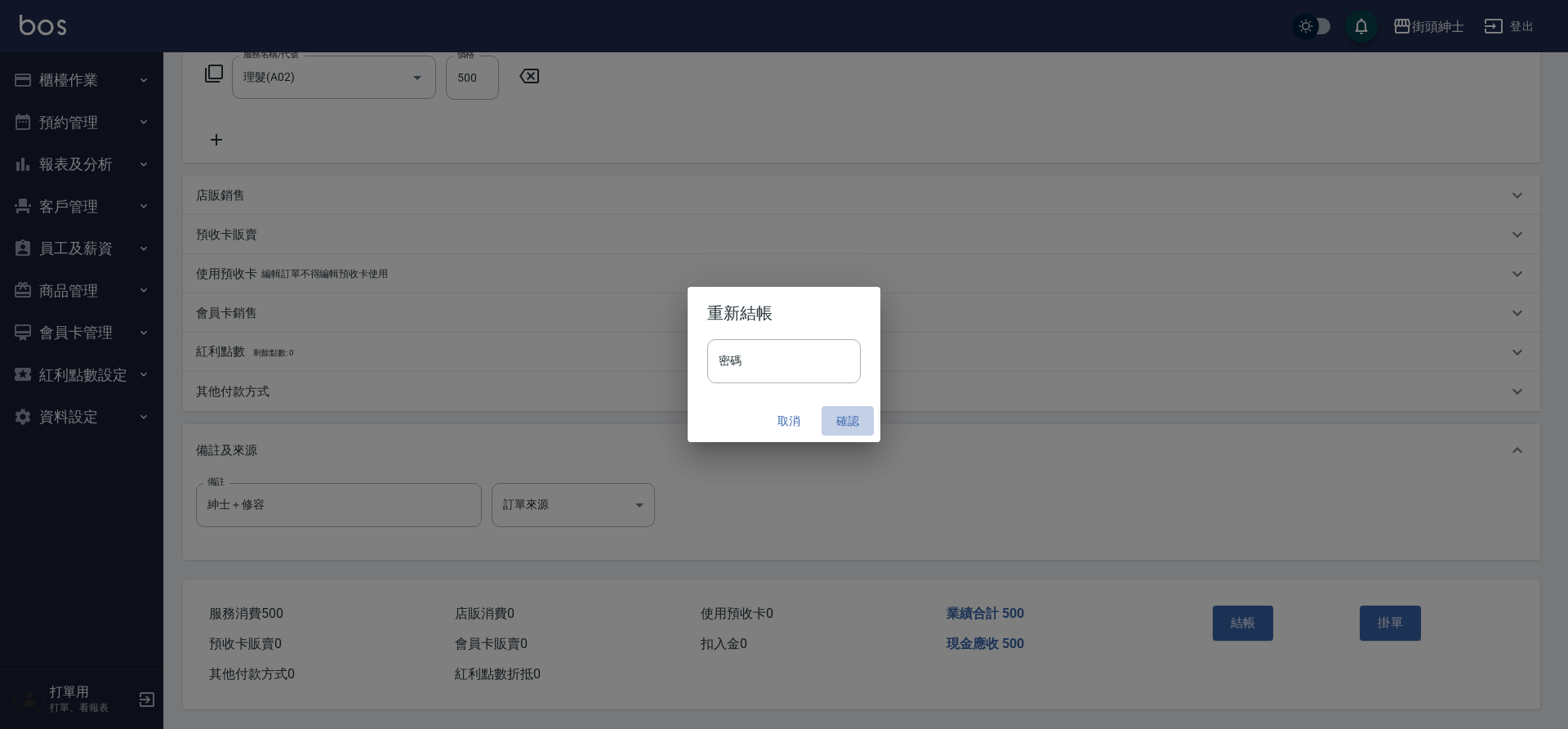
click at [854, 420] on button "確認" at bounding box center [848, 420] width 53 height 30
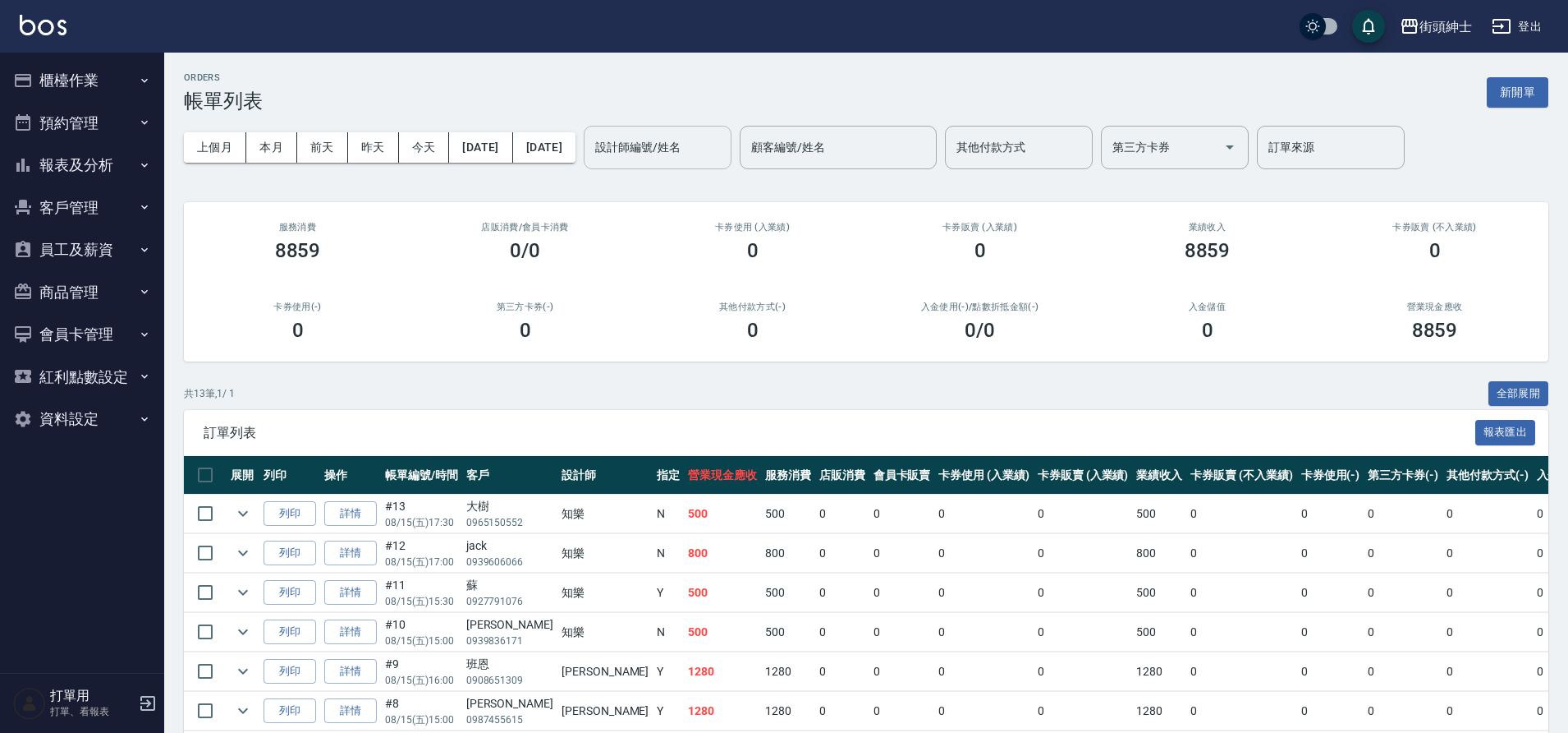
click at [677, 153] on input "設計師編號/姓名" at bounding box center [657, 147] width 133 height 28
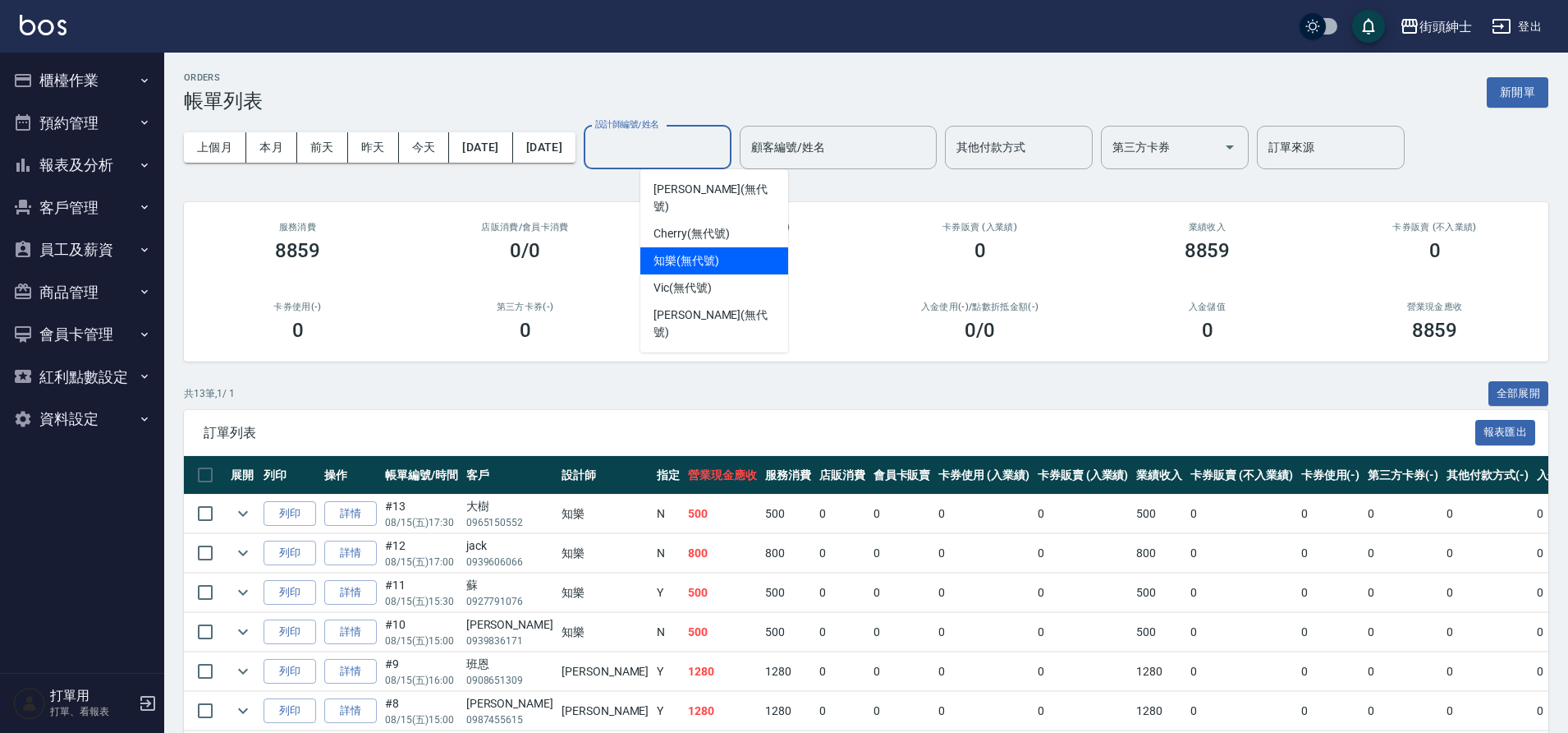
click at [696, 252] on span "知樂 (無代號)" at bounding box center [686, 261] width 66 height 18
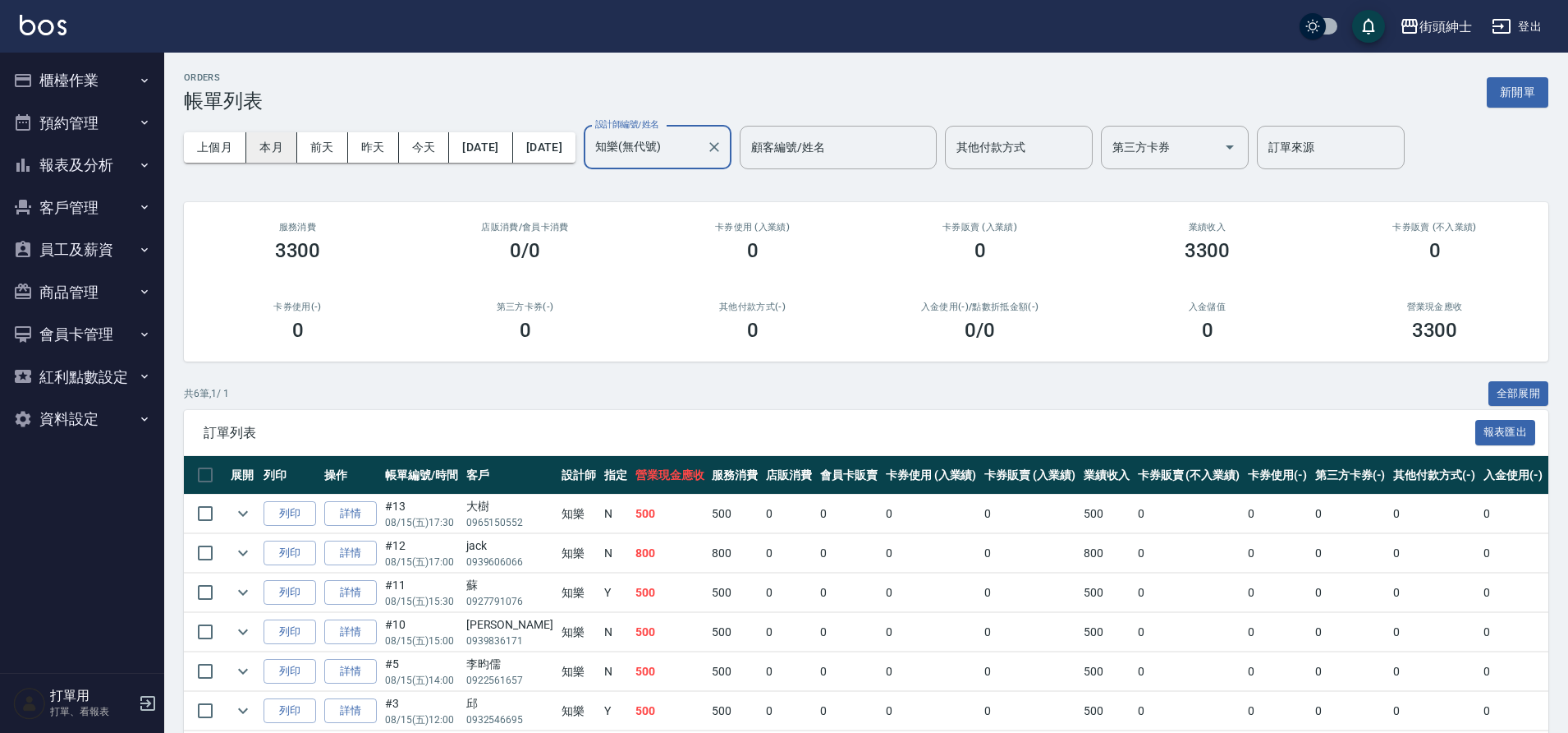
click at [263, 154] on button "本月" at bounding box center [272, 147] width 51 height 30
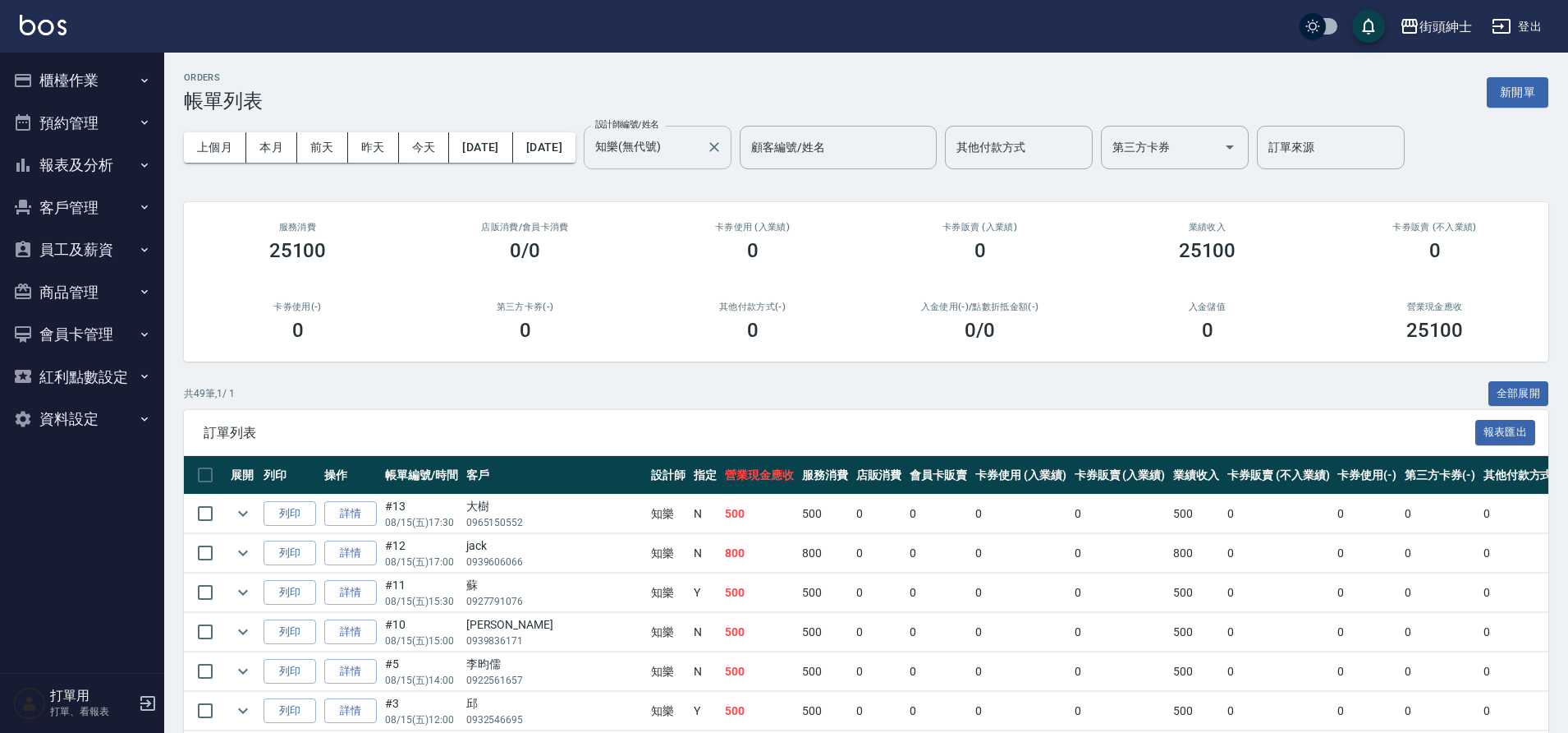
click at [699, 156] on input "知樂(無代號)" at bounding box center [645, 147] width 109 height 28
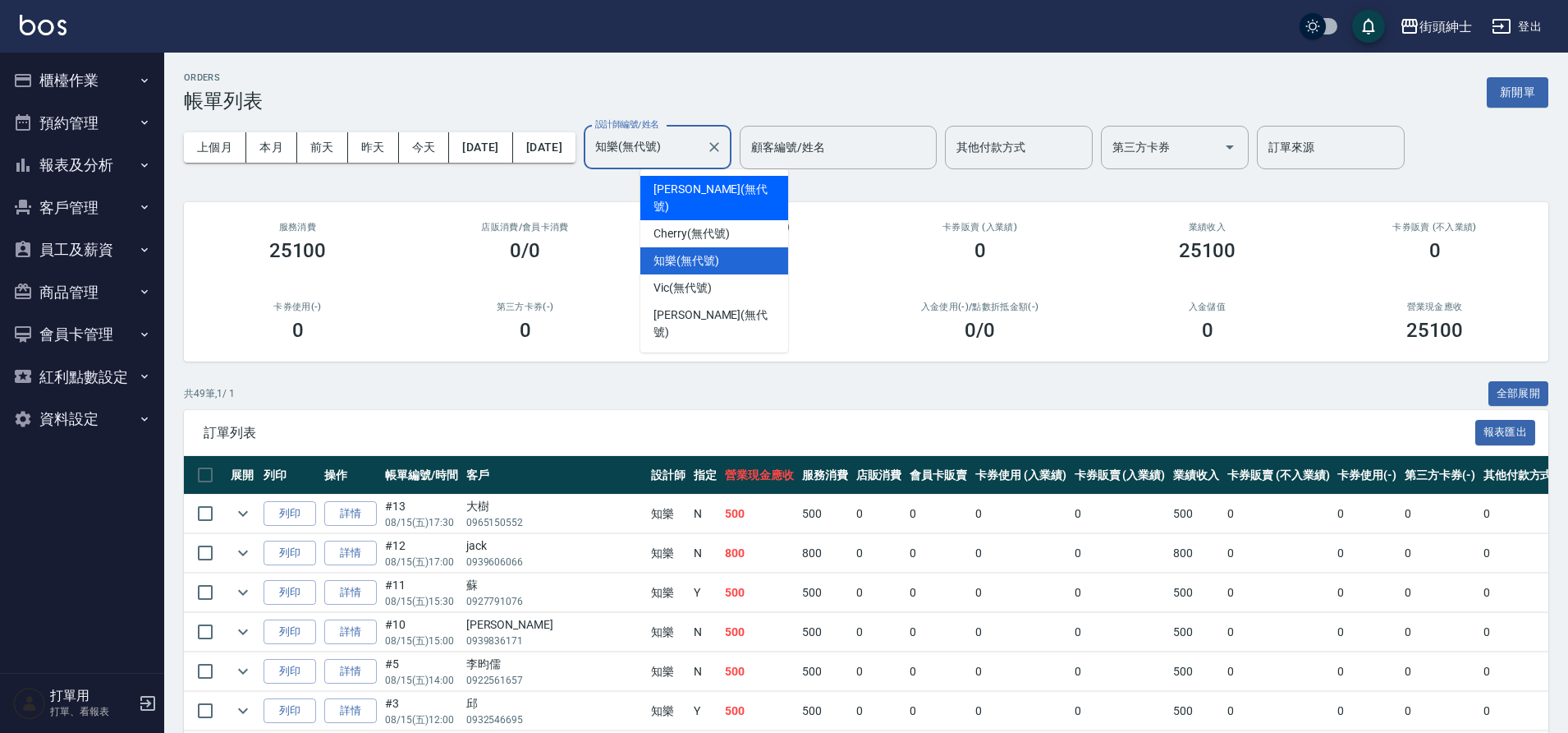
click at [686, 194] on span "eric (無代號)" at bounding box center [714, 198] width 121 height 34
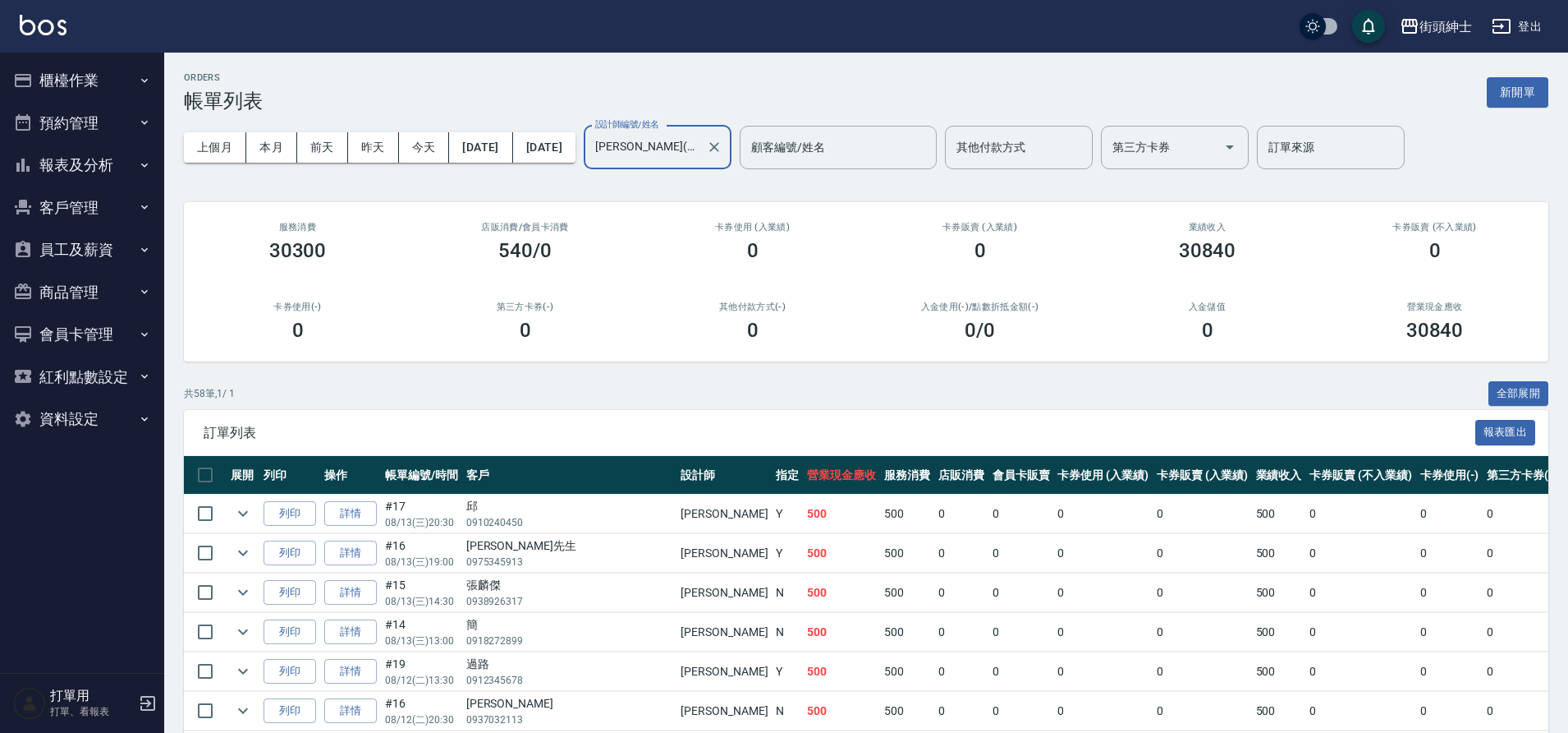
click at [699, 152] on input "eric(無代號)" at bounding box center [645, 147] width 109 height 28
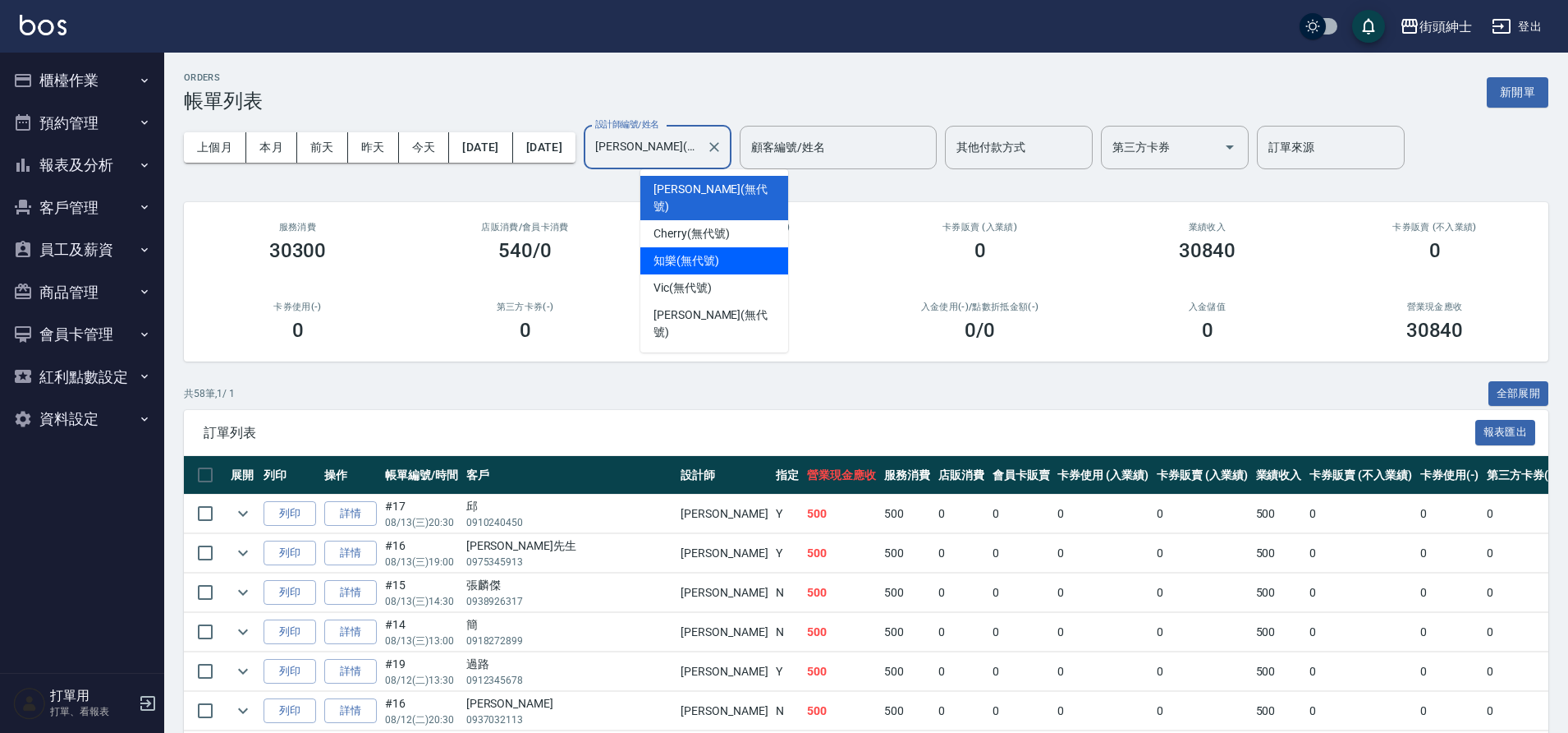
click at [712, 252] on span "知樂 (無代號)" at bounding box center [686, 261] width 66 height 18
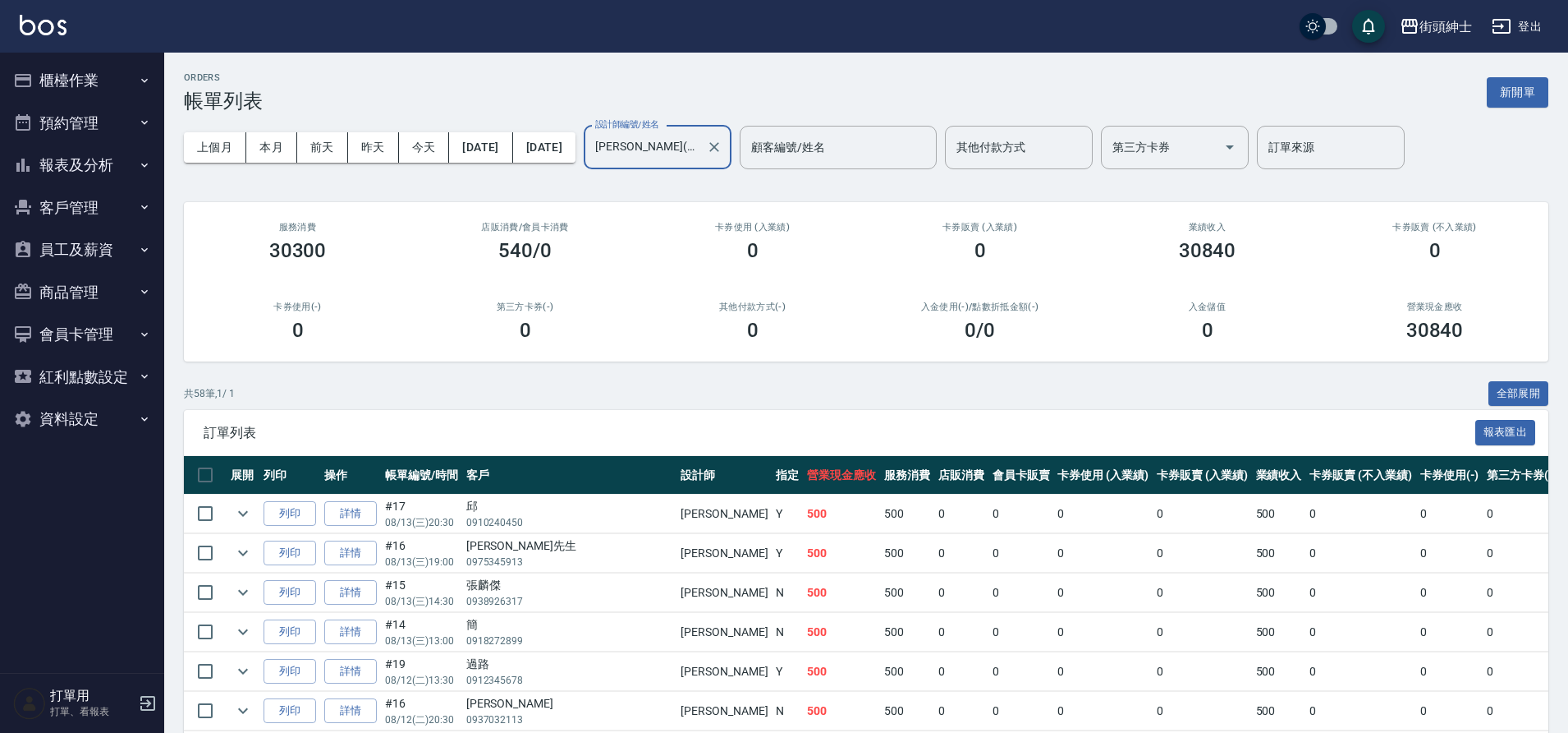
type input "知樂(無代號)"
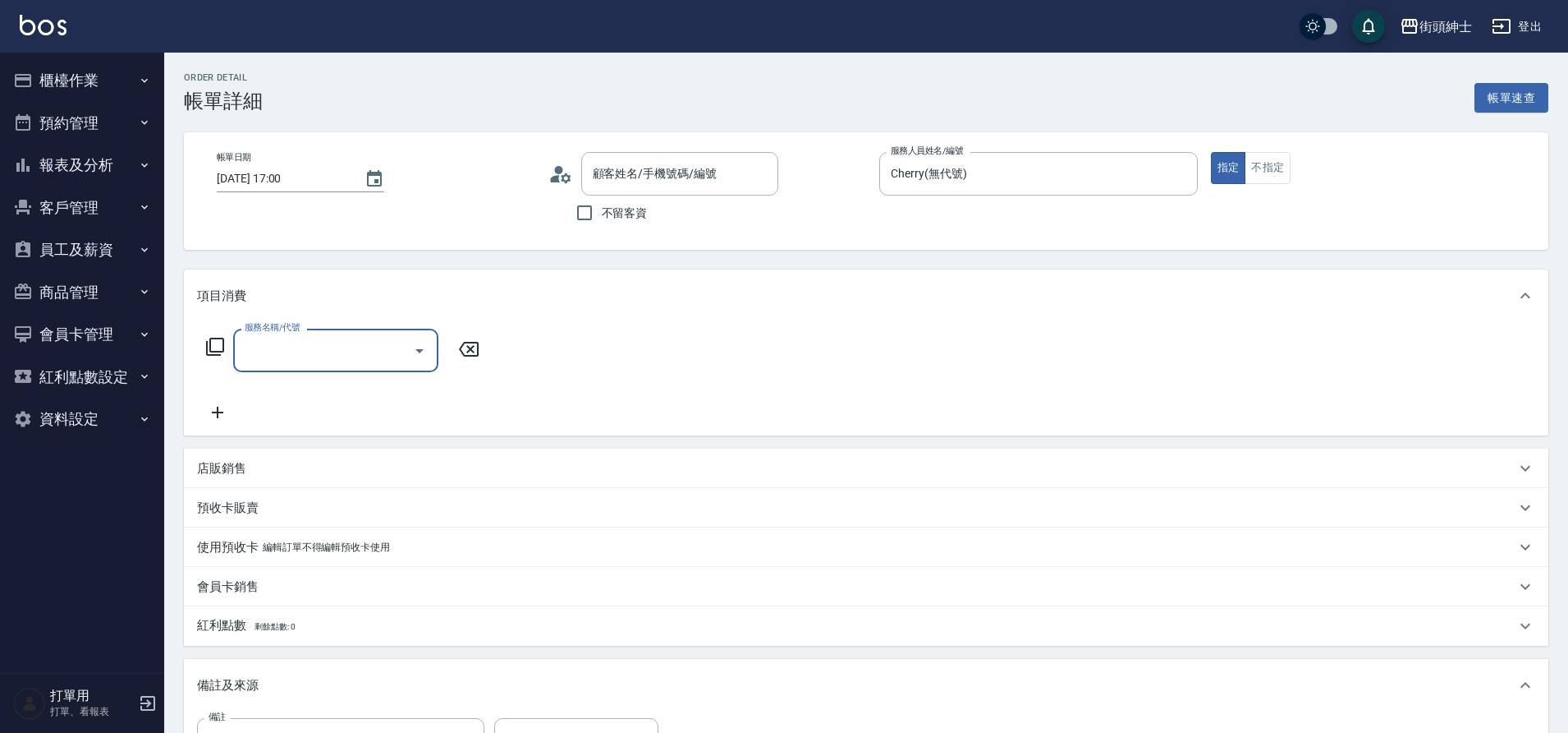
drag, startPoint x: 0, startPoint y: 0, endPoint x: 353, endPoint y: 344, distance: 492.9
click at [353, 344] on input "服務名稱/代號" at bounding box center [324, 349] width 166 height 28
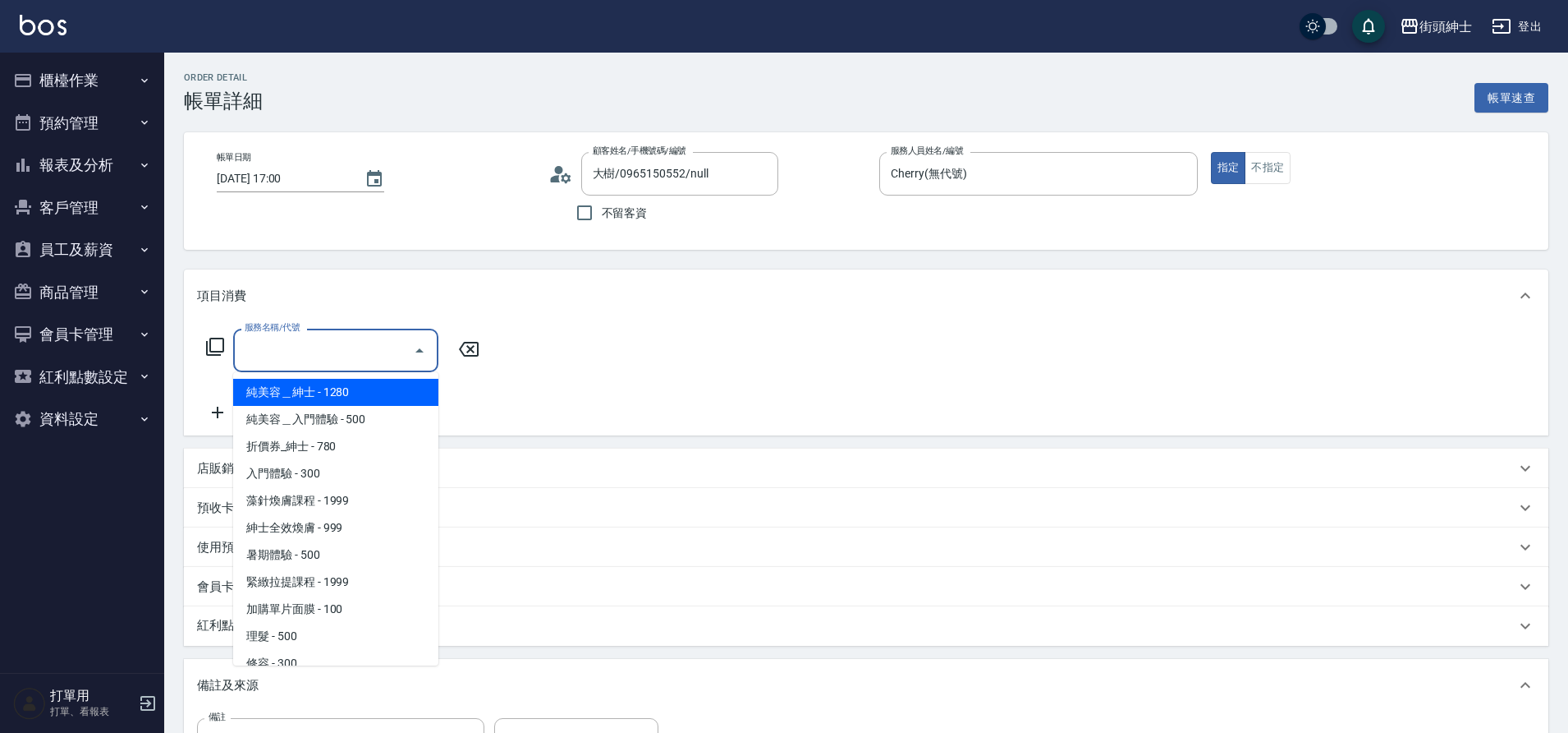
type input "大樹/0965150552/null"
click at [351, 527] on span "紳士全效煥膚 - 999" at bounding box center [336, 527] width 205 height 27
type input "紳士[PERSON_NAME]膚"
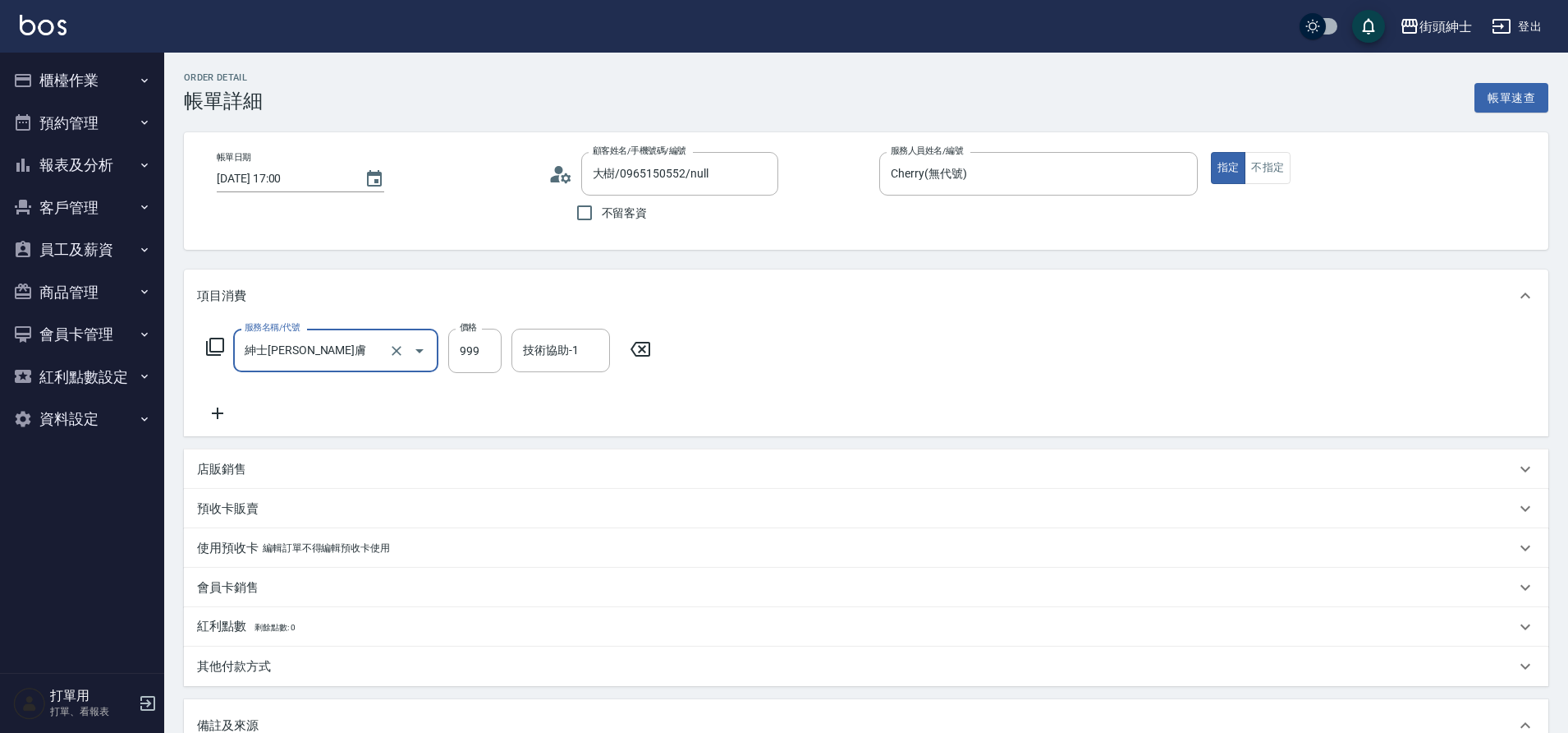
click at [210, 401] on div "服務名稱/代號 紳士[PERSON_NAME]膚 服務名稱/代號 價格 999 價格 技術協助-1 技術協助-1" at bounding box center [428, 376] width 464 height 95
drag, startPoint x: 353, startPoint y: 344, endPoint x: 209, endPoint y: 401, distance: 154.9
click at [209, 401] on div "服務名稱/代號 紳士[PERSON_NAME]膚 服務名稱/代號 價格 999 價格 技術協助-1 技術協助-1" at bounding box center [428, 376] width 464 height 95
click at [238, 415] on div "服務名稱/代號 紳士[PERSON_NAME]膚 服務名稱/代號 價格 999 價格 技術協助-1 技術協助-1" at bounding box center [428, 376] width 464 height 95
click at [217, 418] on icon at bounding box center [218, 413] width 12 height 12
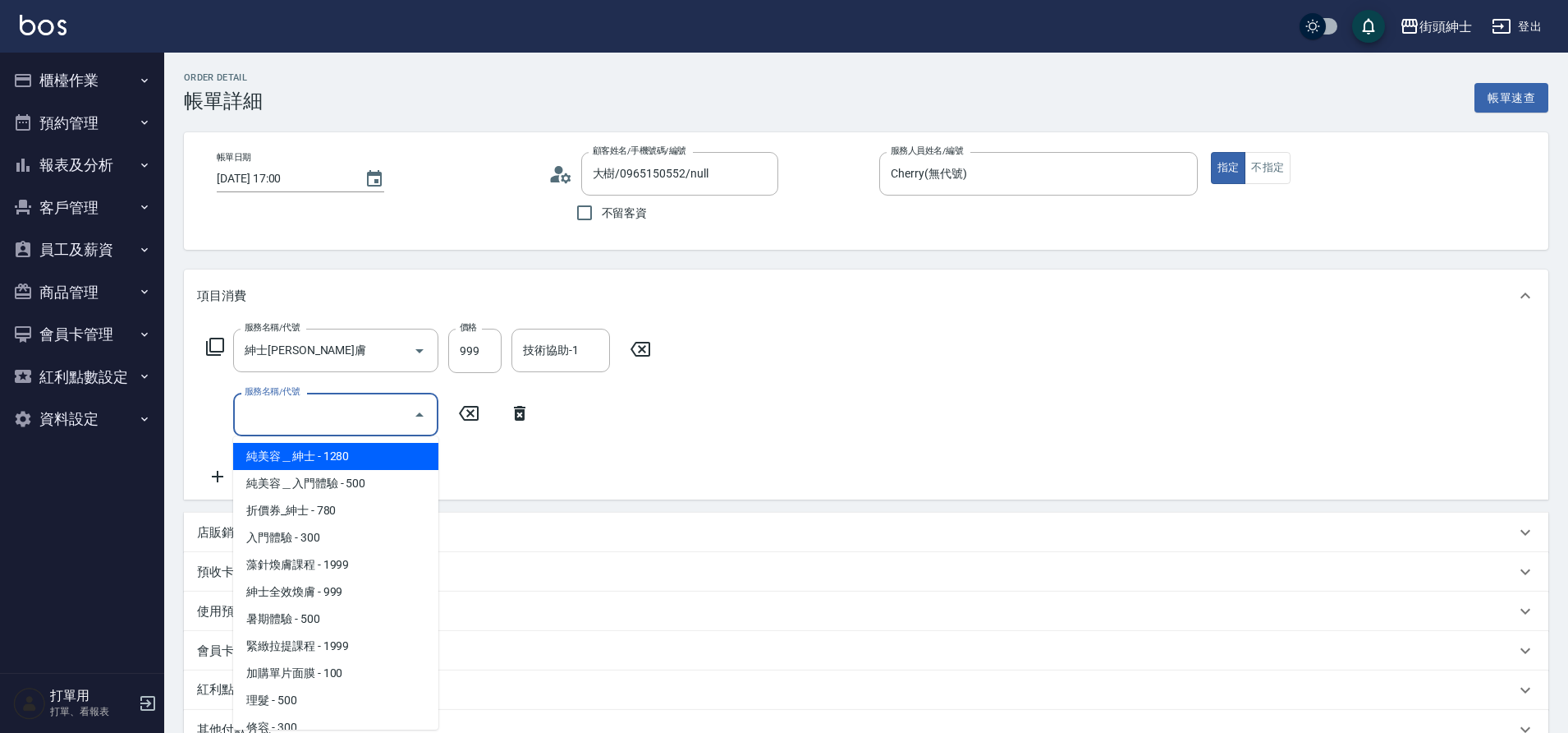
click at [381, 415] on input "服務名稱/代號" at bounding box center [324, 414] width 166 height 28
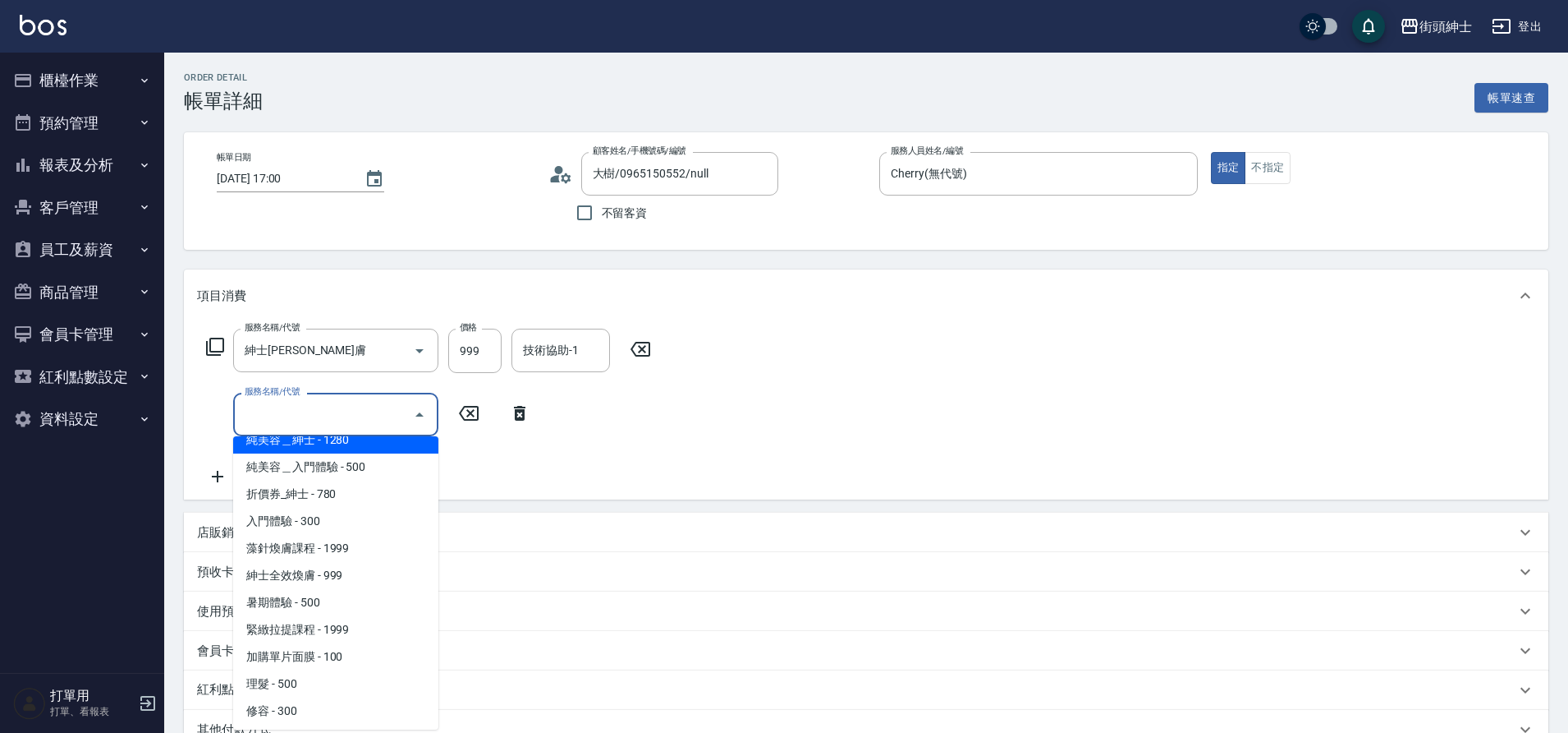
scroll to position [20, 0]
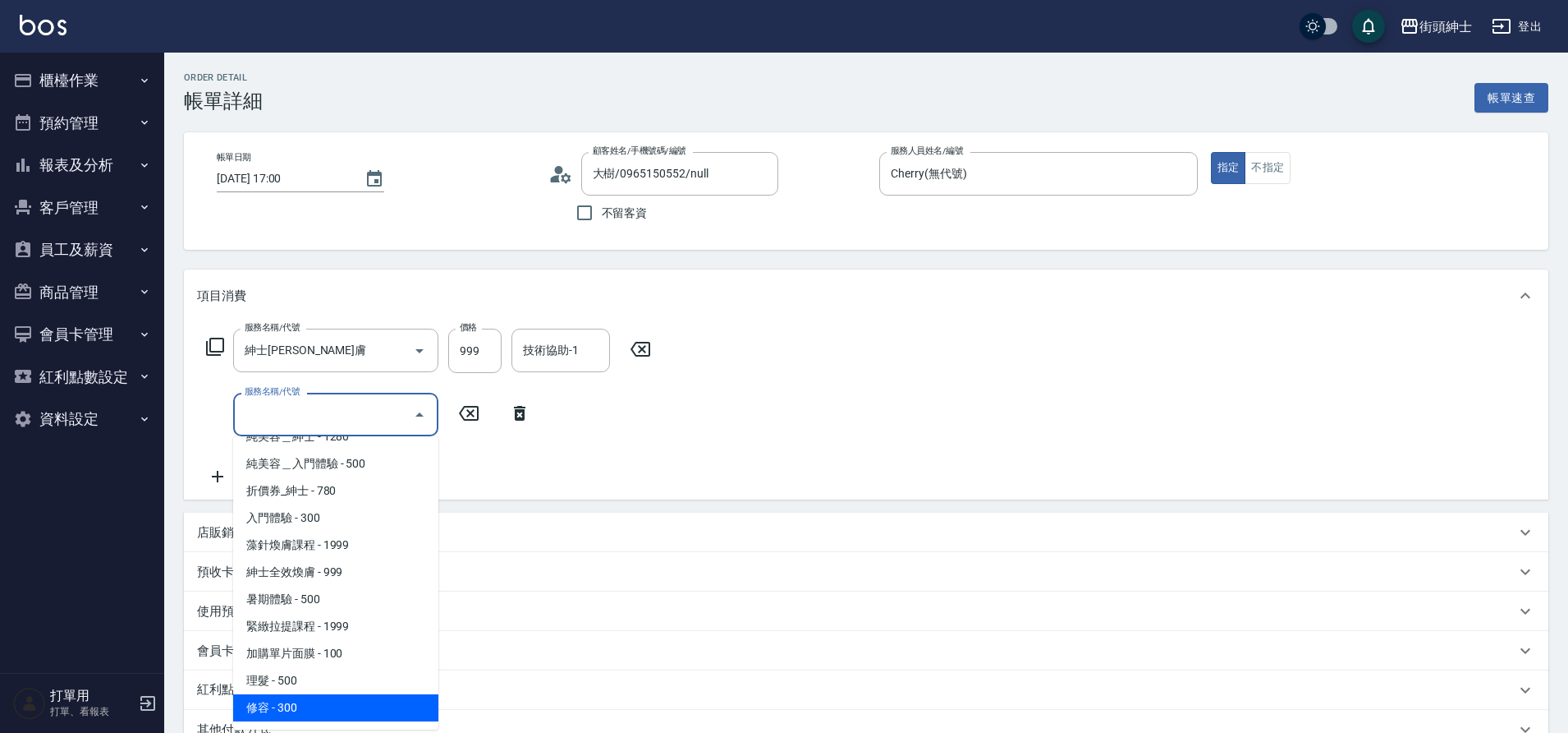
drag, startPoint x: 209, startPoint y: 401, endPoint x: 308, endPoint y: 702, distance: 316.9
click at [308, 702] on span "修容 - 300" at bounding box center [336, 708] width 205 height 27
type input "修容(A03)"
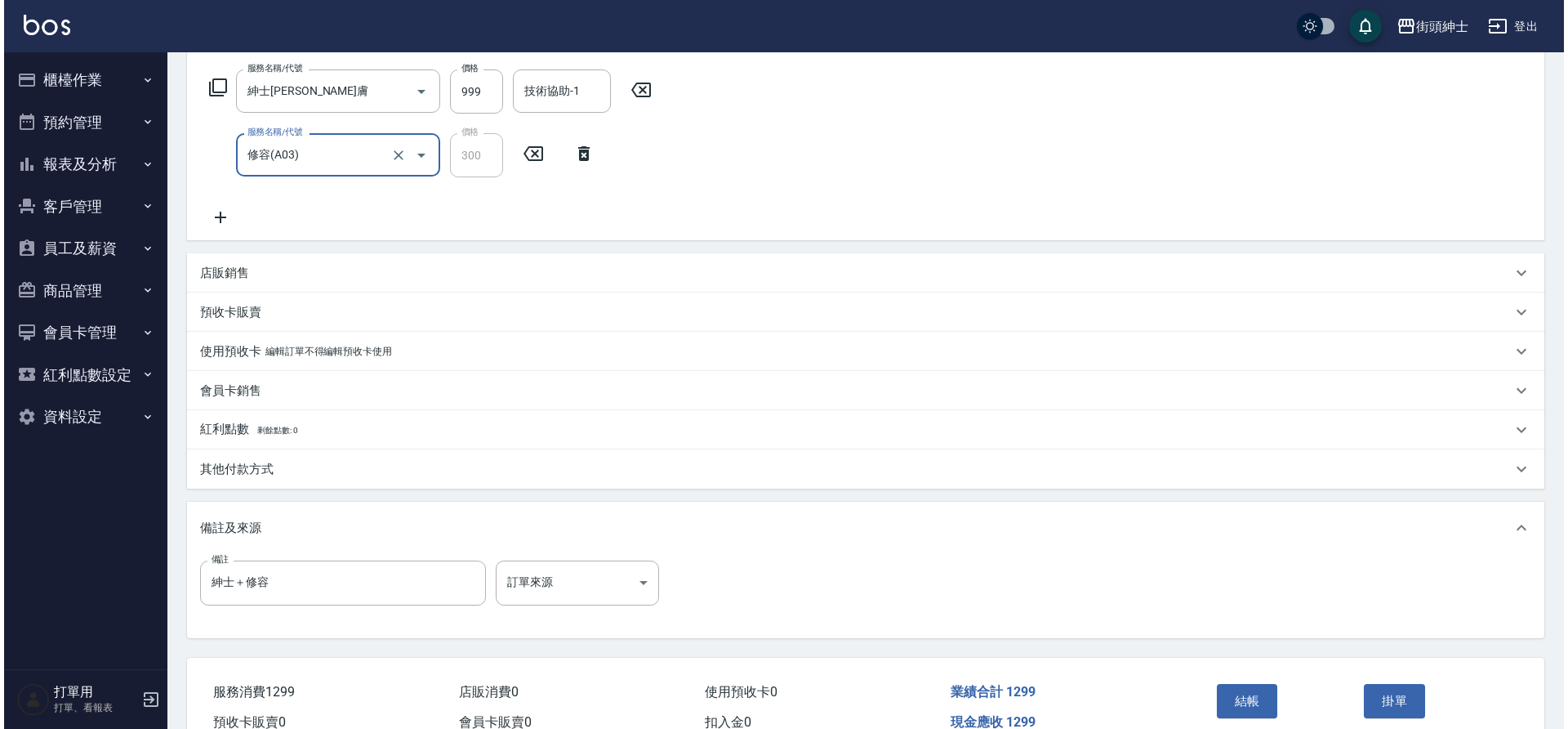
scroll to position [270, 0]
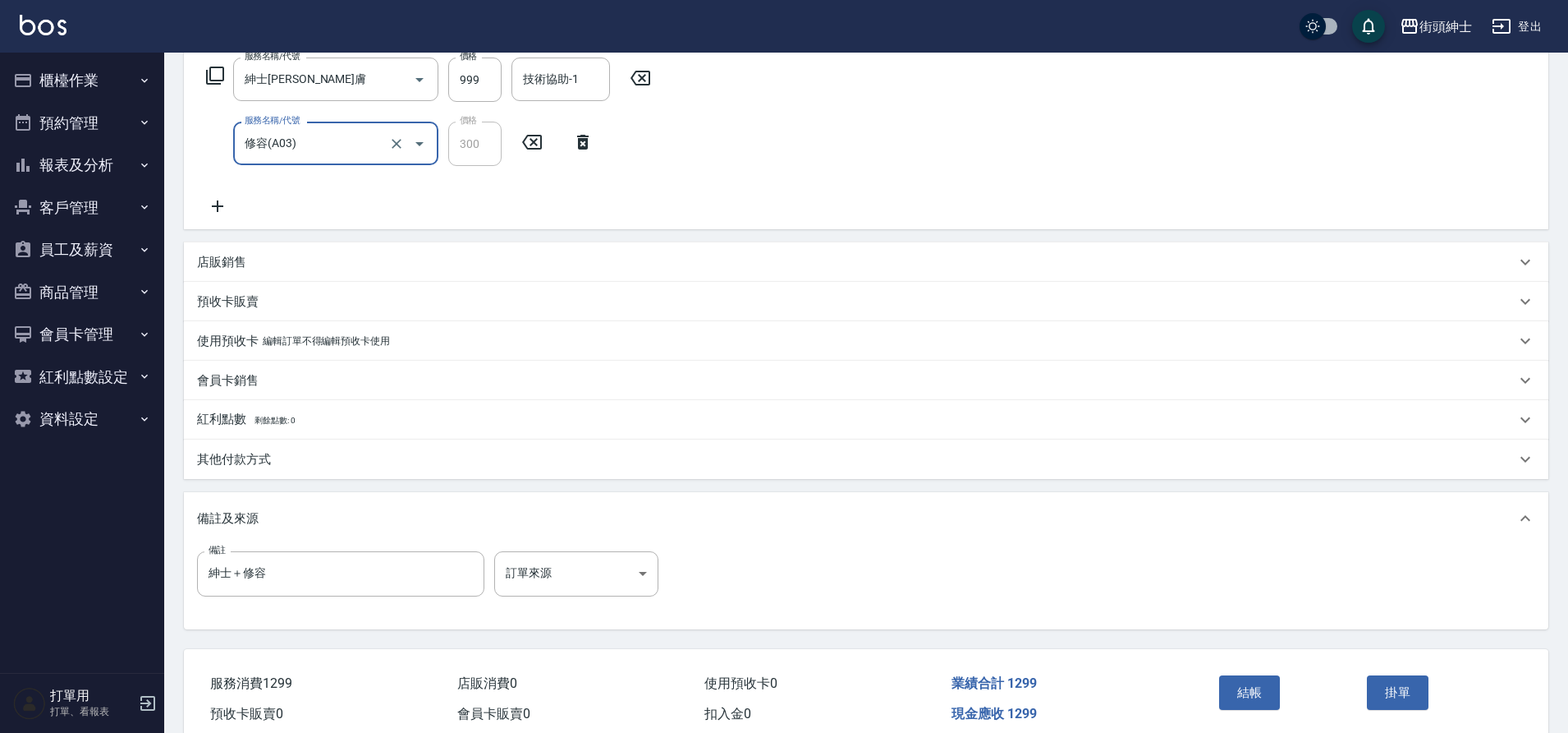
click at [1268, 666] on div "結帳 掛單" at bounding box center [1361, 704] width 336 height 111
click at [1254, 699] on button "結帳" at bounding box center [1249, 692] width 62 height 34
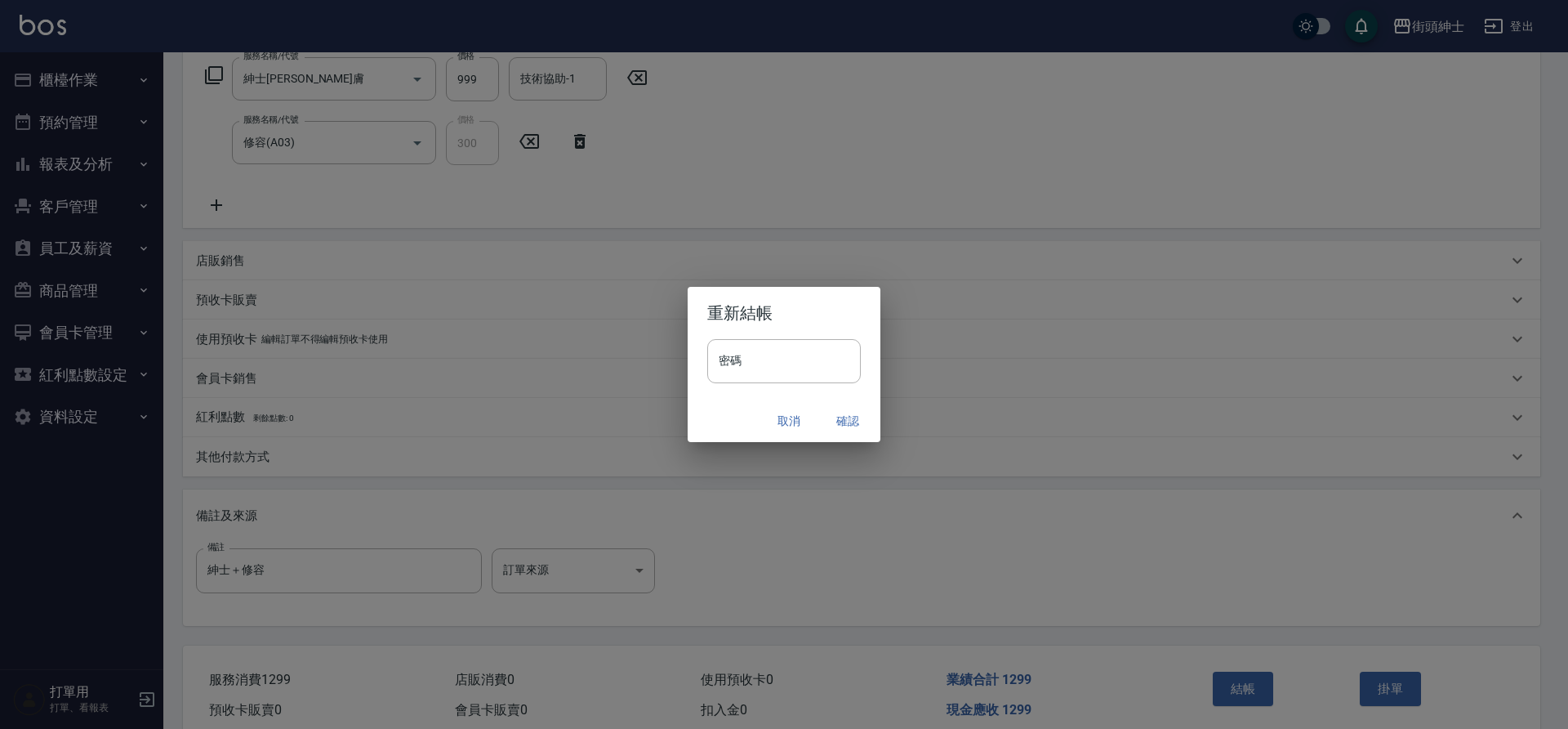
click at [841, 419] on button "確認" at bounding box center [848, 420] width 53 height 30
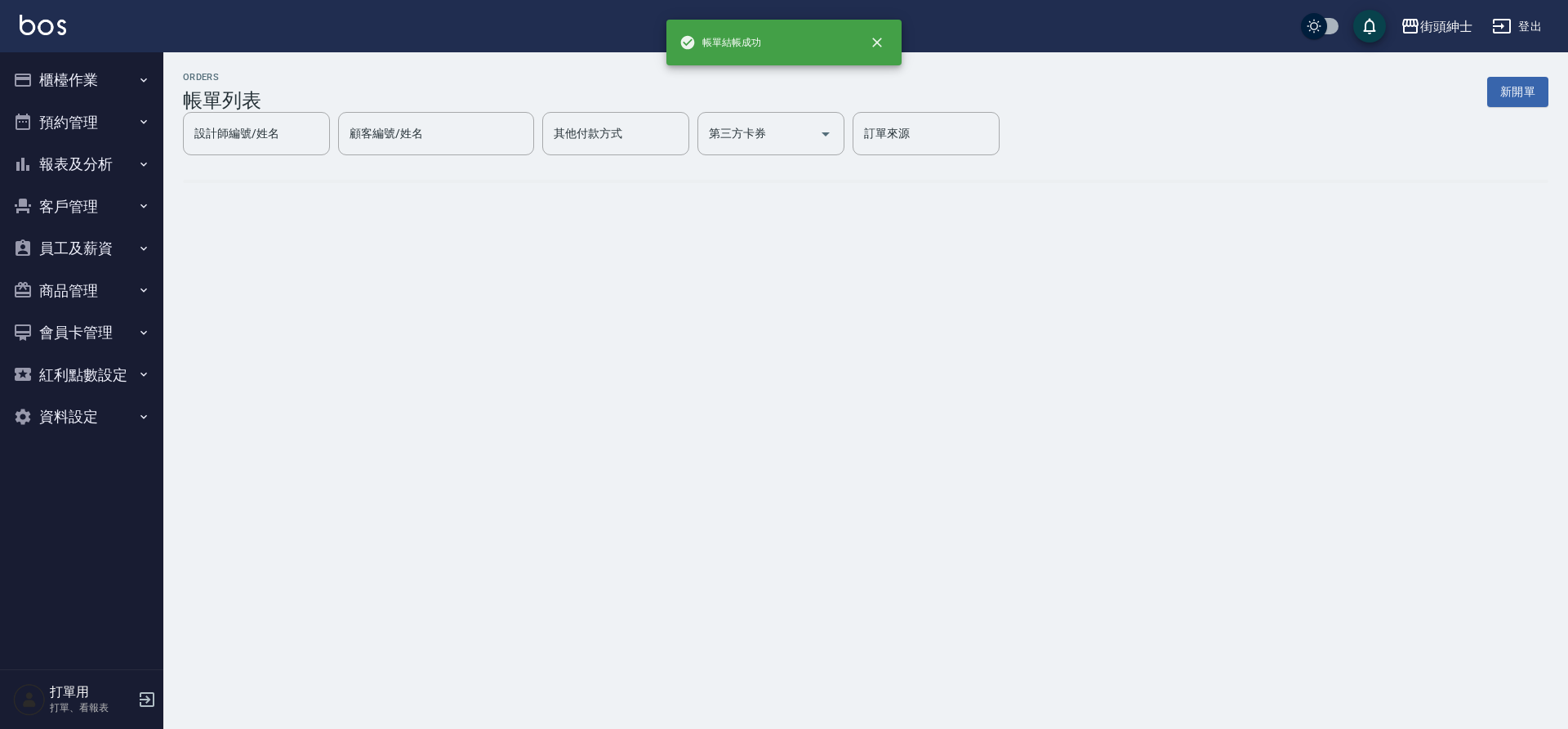
click at [104, 129] on button "預約管理" at bounding box center [82, 123] width 150 height 43
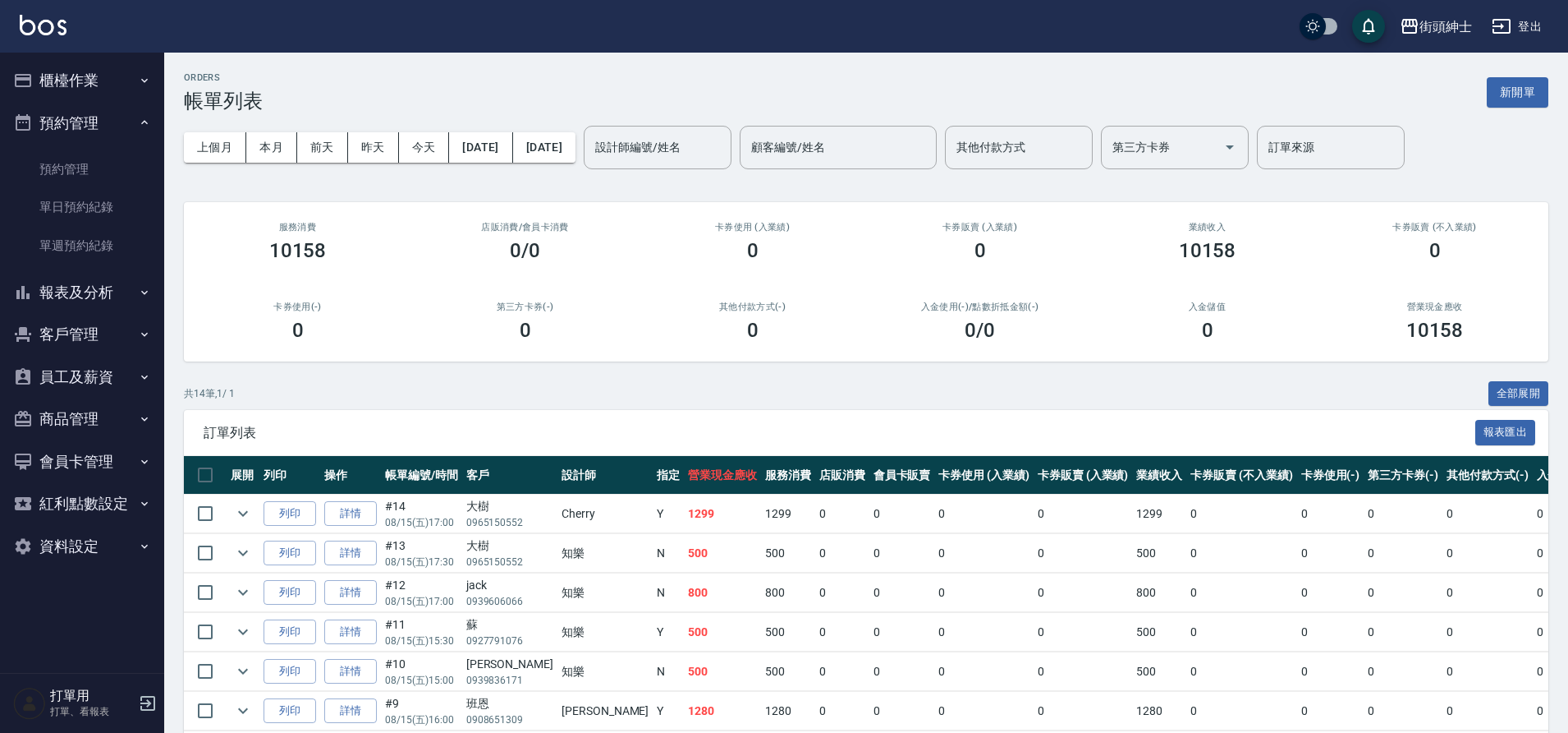
click at [91, 202] on link "單日預約紀錄" at bounding box center [82, 206] width 151 height 38
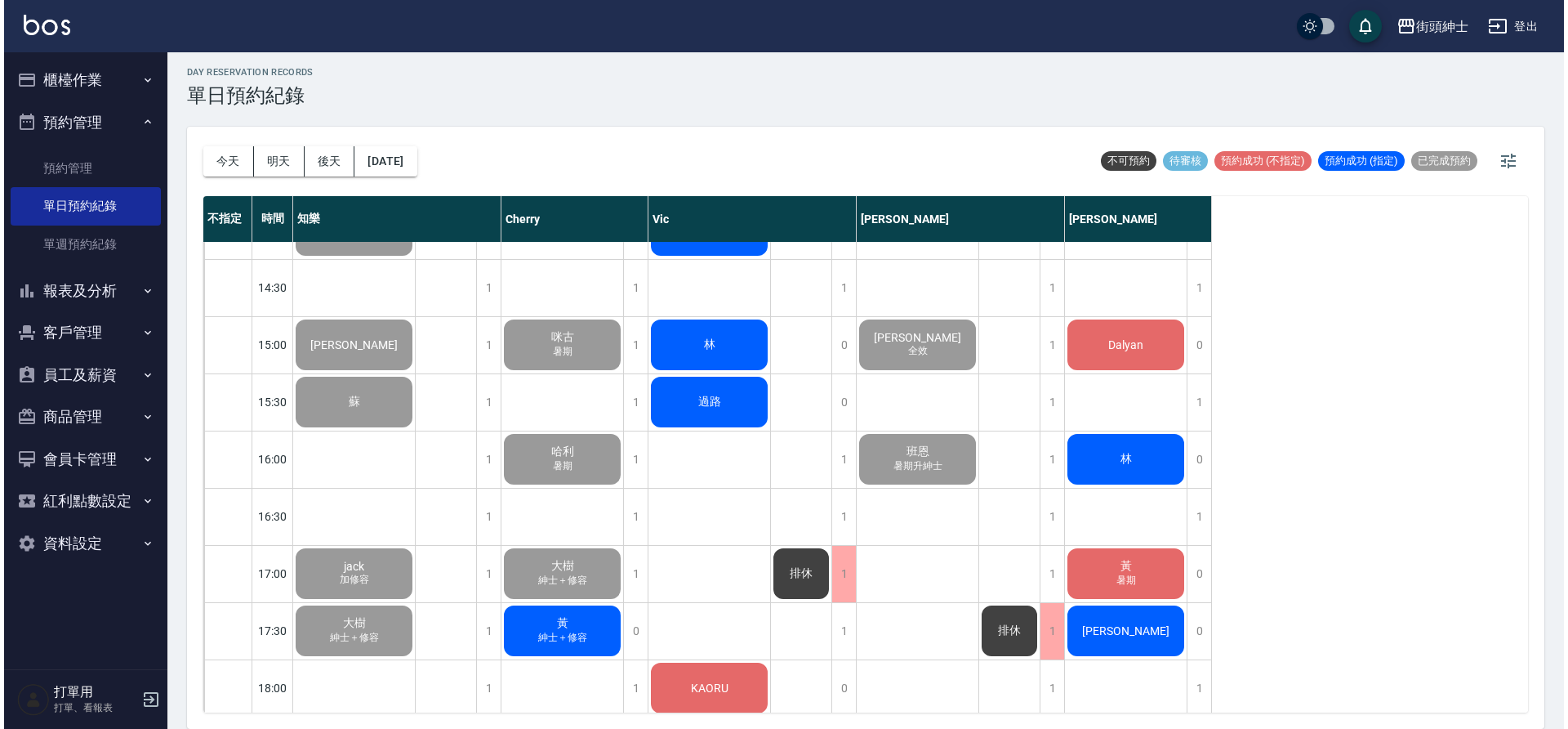
scroll to position [747, 0]
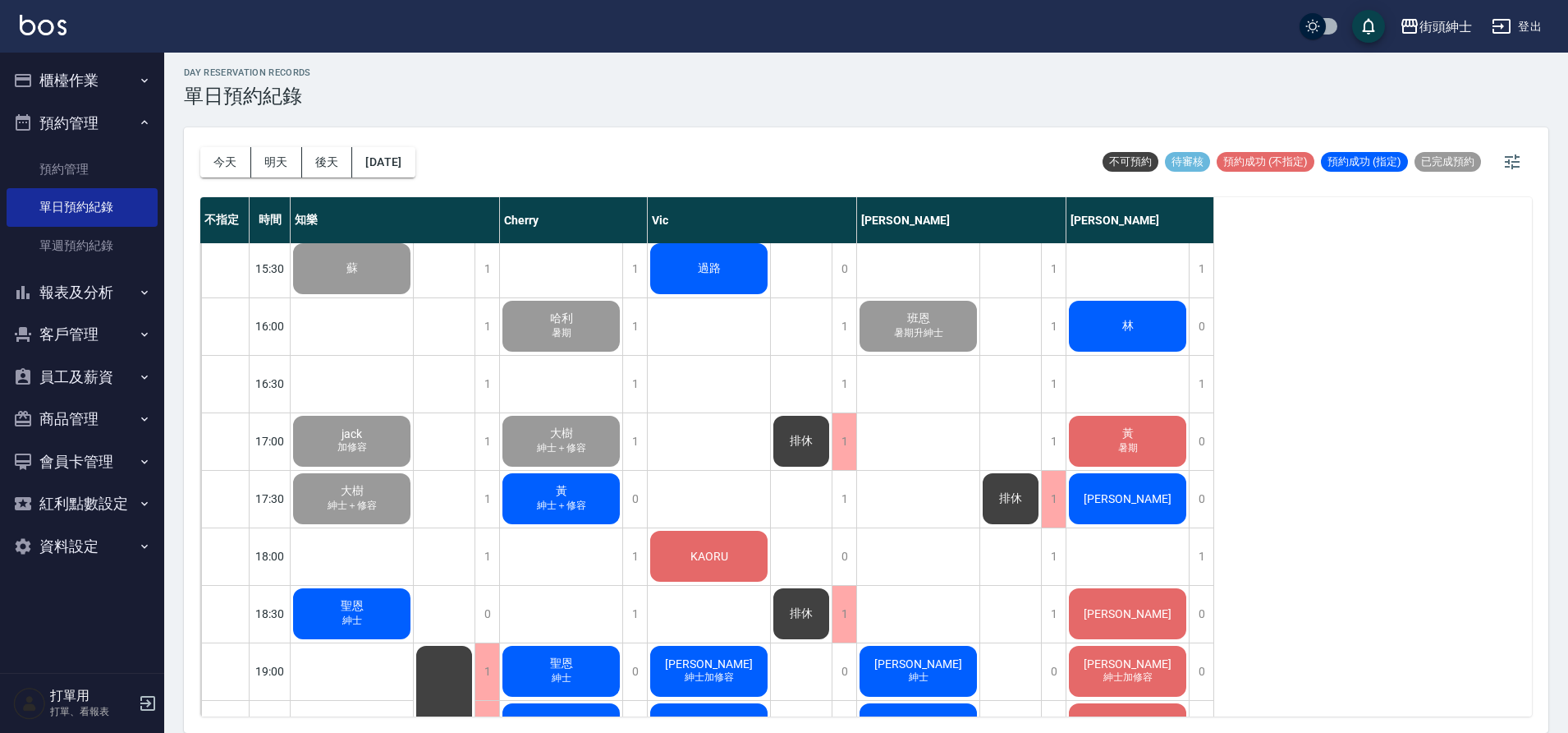
drag, startPoint x: 308, startPoint y: 702, endPoint x: 563, endPoint y: 500, distance: 325.3
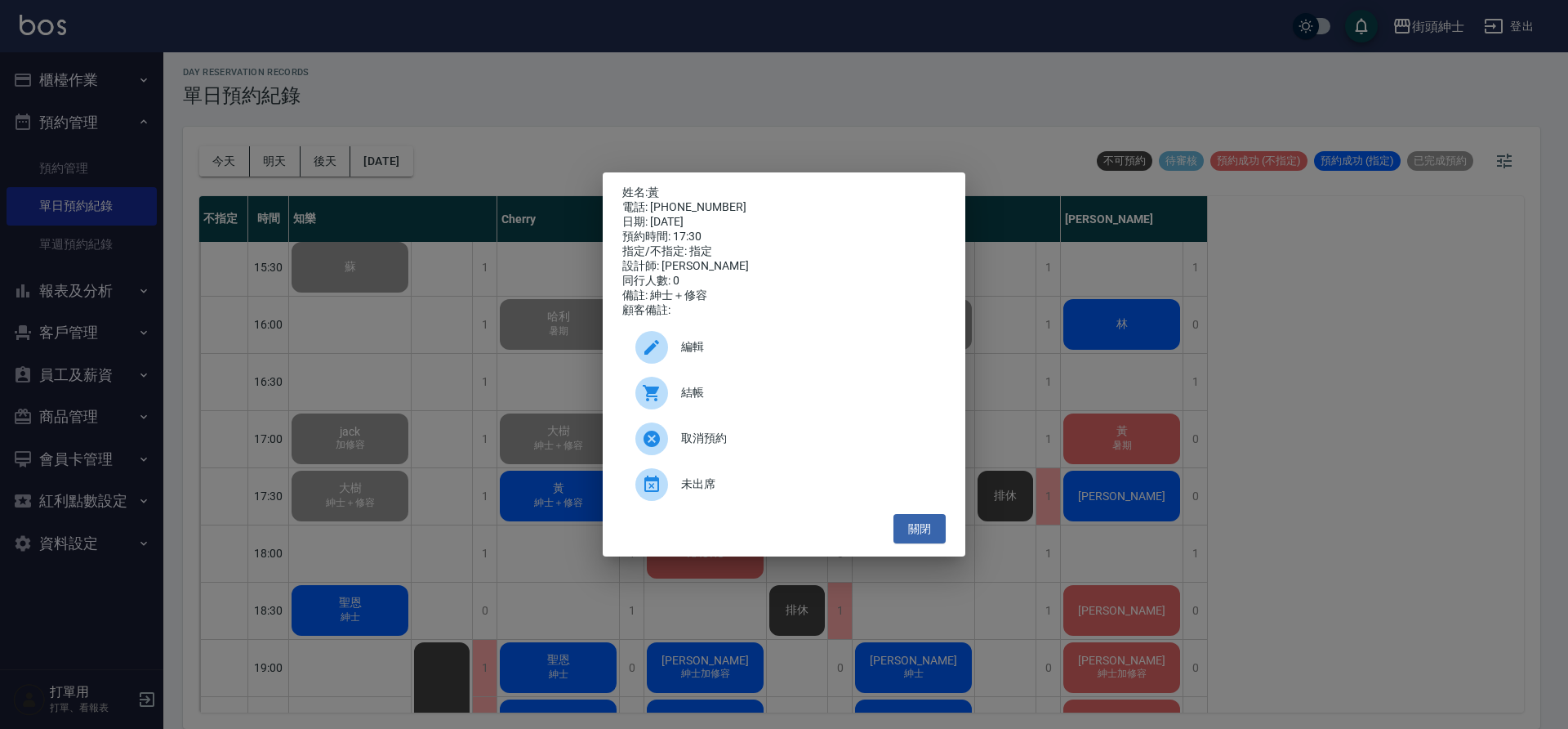
click at [743, 393] on span "結帳" at bounding box center [807, 392] width 251 height 18
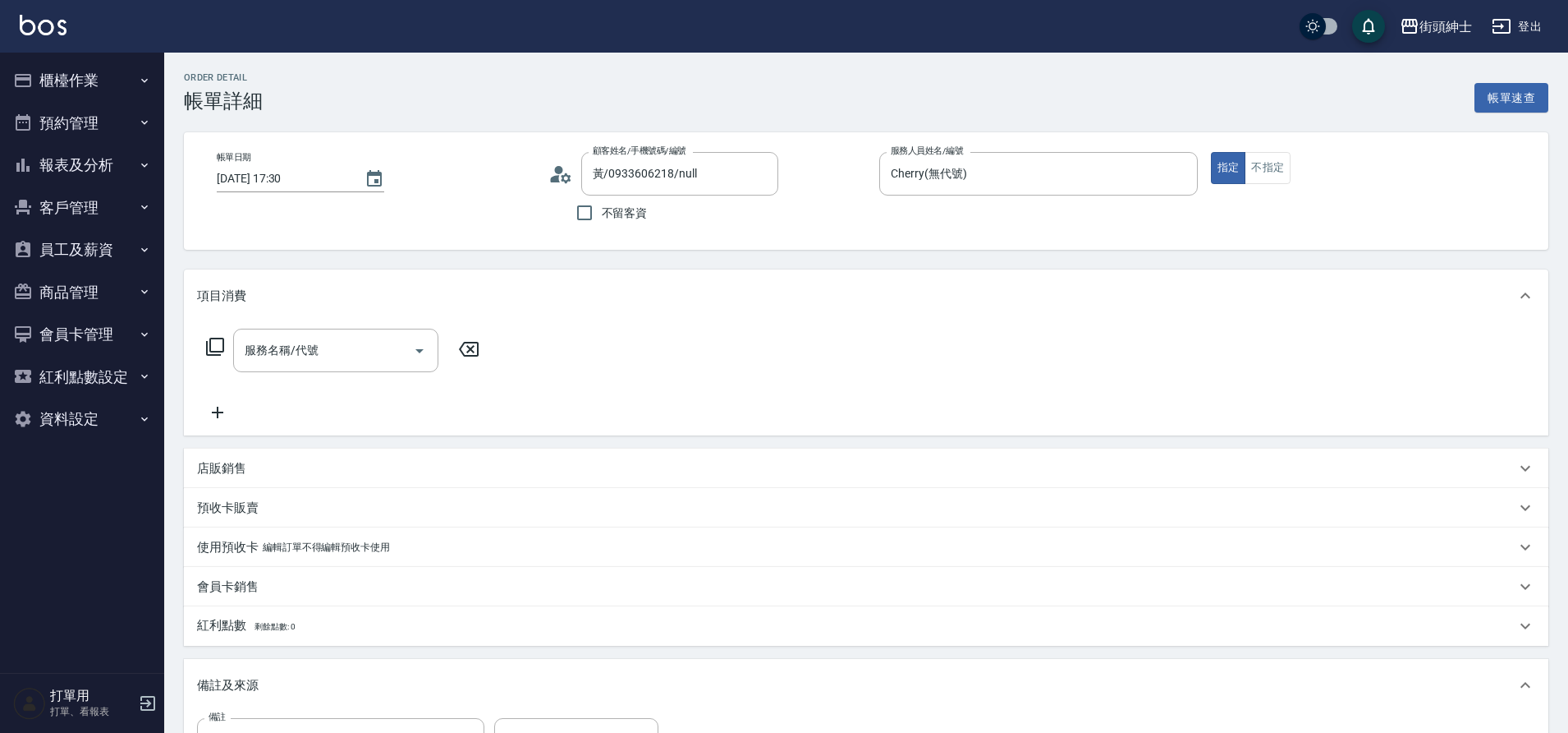
click at [305, 368] on div "服務名稱/代號" at bounding box center [336, 350] width 205 height 43
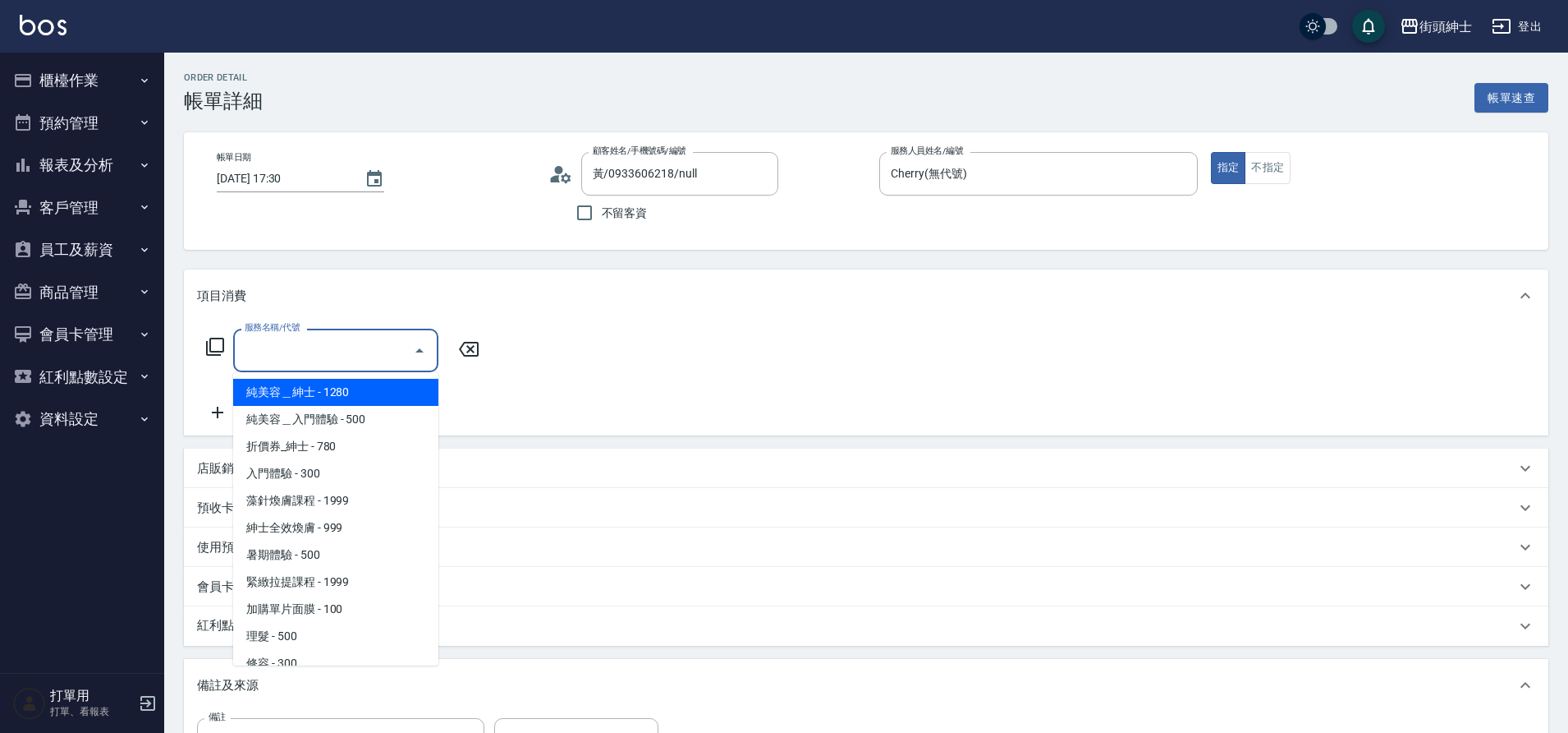
click at [303, 523] on span "紳士全效煥膚 - 999" at bounding box center [336, 527] width 205 height 27
type input "紳士[PERSON_NAME]膚"
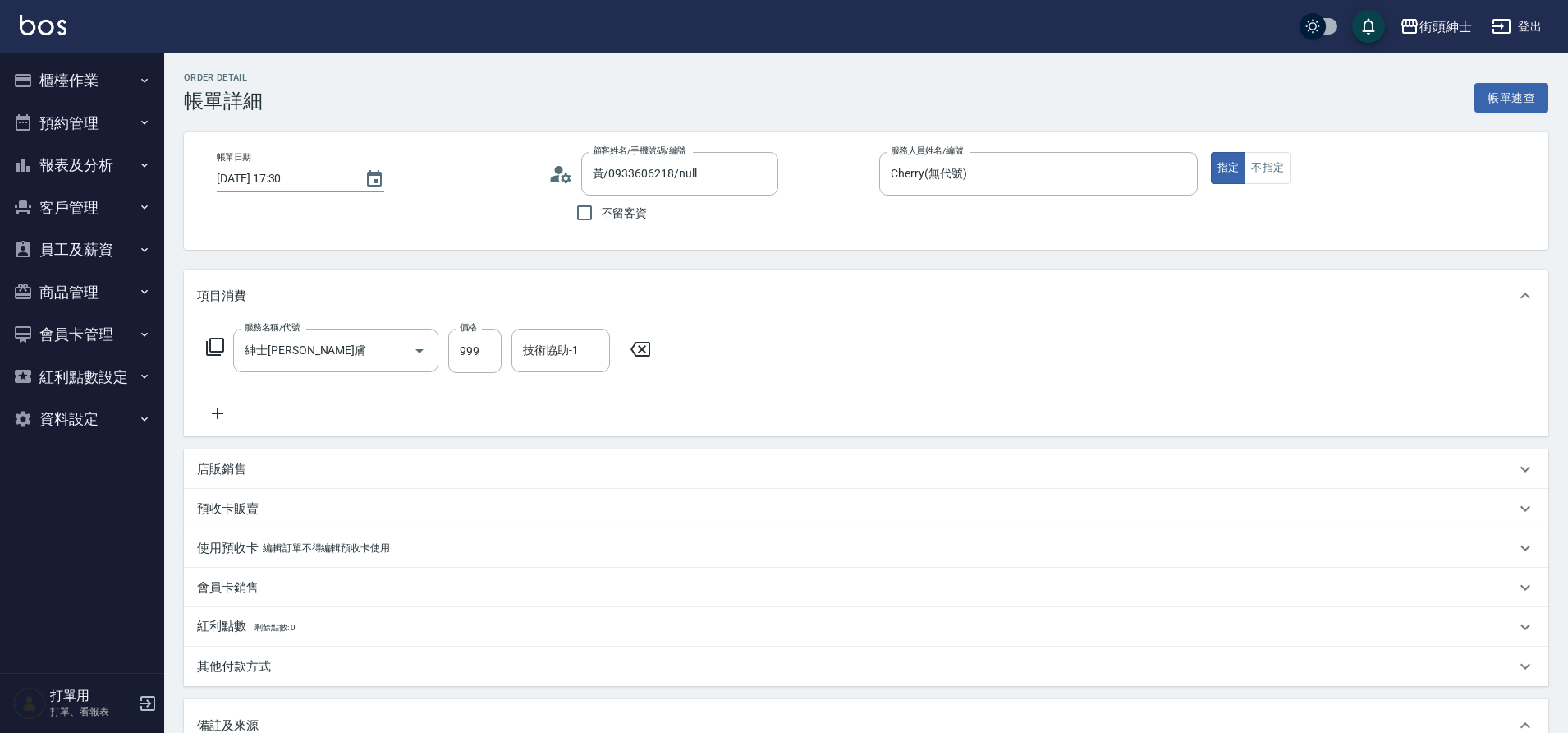
click at [234, 411] on icon at bounding box center [217, 413] width 41 height 20
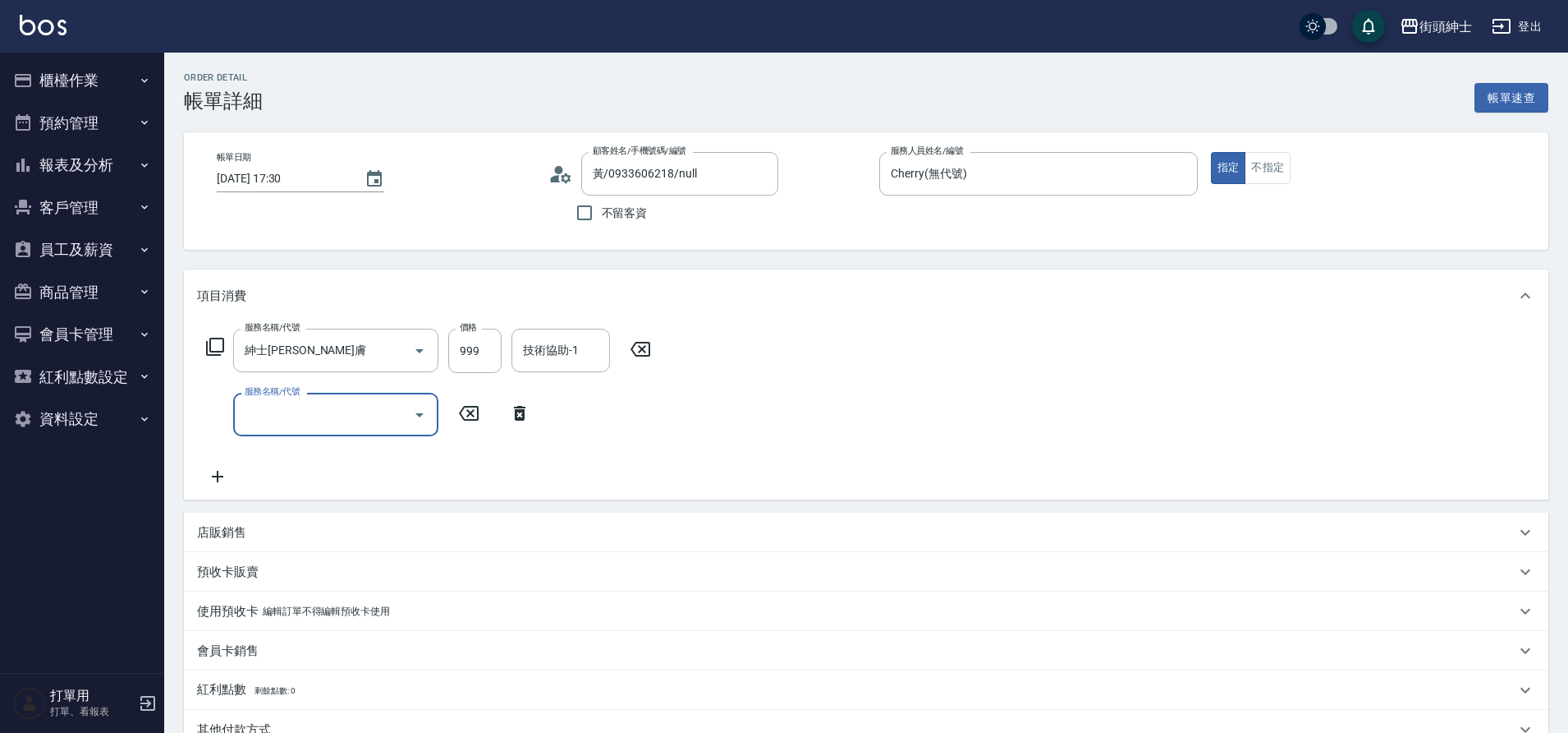
drag, startPoint x: 0, startPoint y: 0, endPoint x: 273, endPoint y: 413, distance: 495.1
click at [273, 413] on input "服務名稱/代號" at bounding box center [324, 414] width 166 height 28
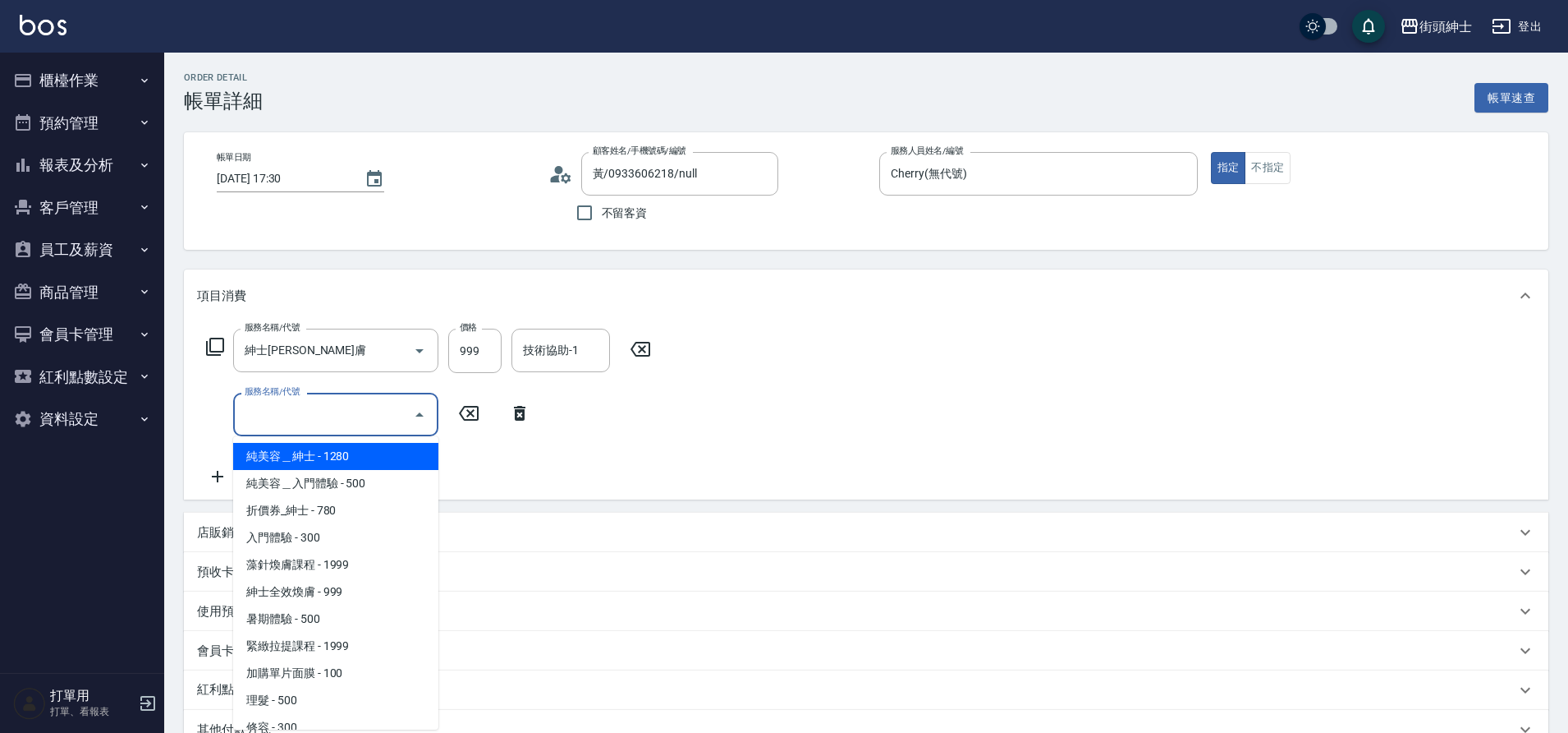
scroll to position [19, 0]
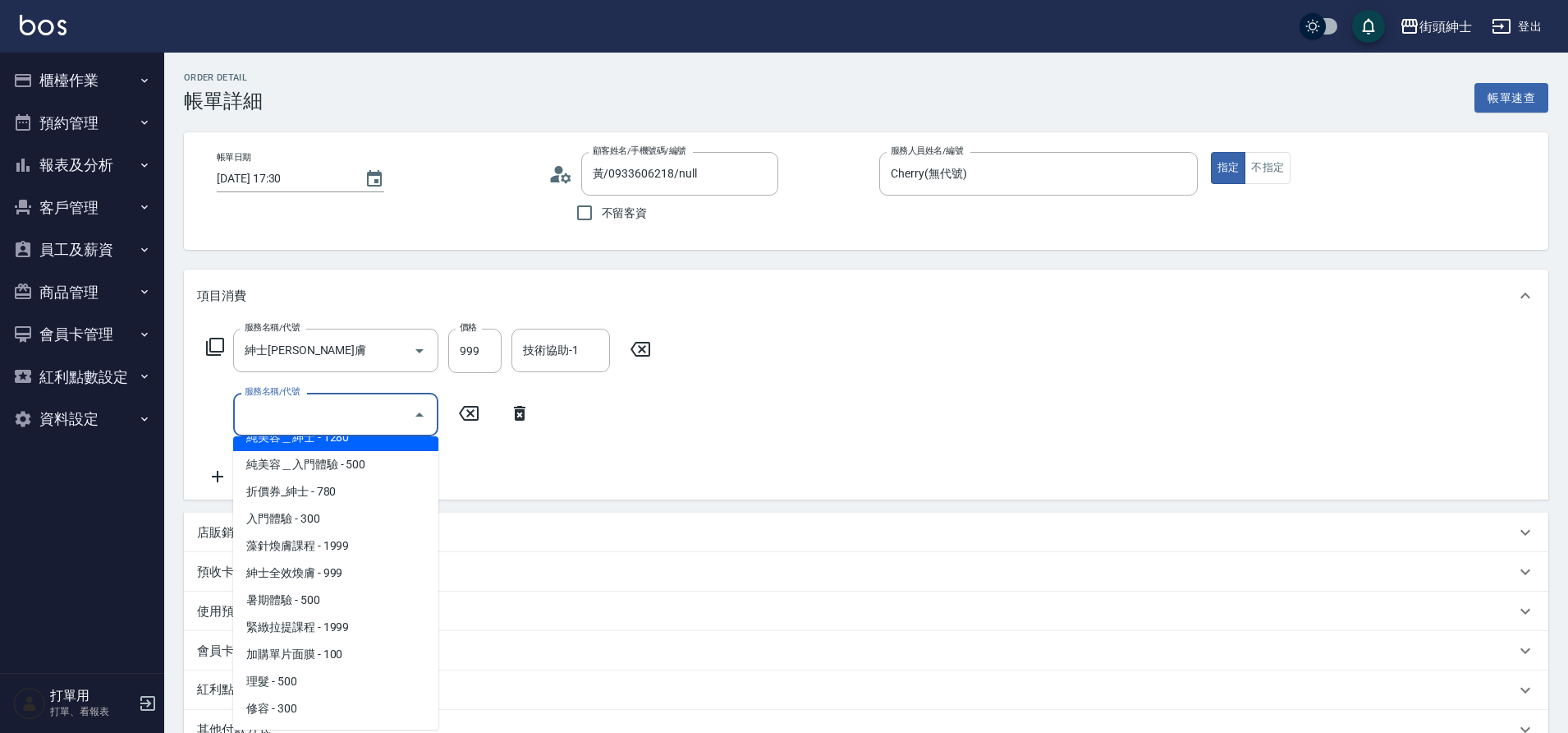
drag, startPoint x: 273, startPoint y: 413, endPoint x: 289, endPoint y: 705, distance: 292.4
click at [289, 705] on span "修容 - 300" at bounding box center [336, 709] width 205 height 27
type input "修容(A03)"
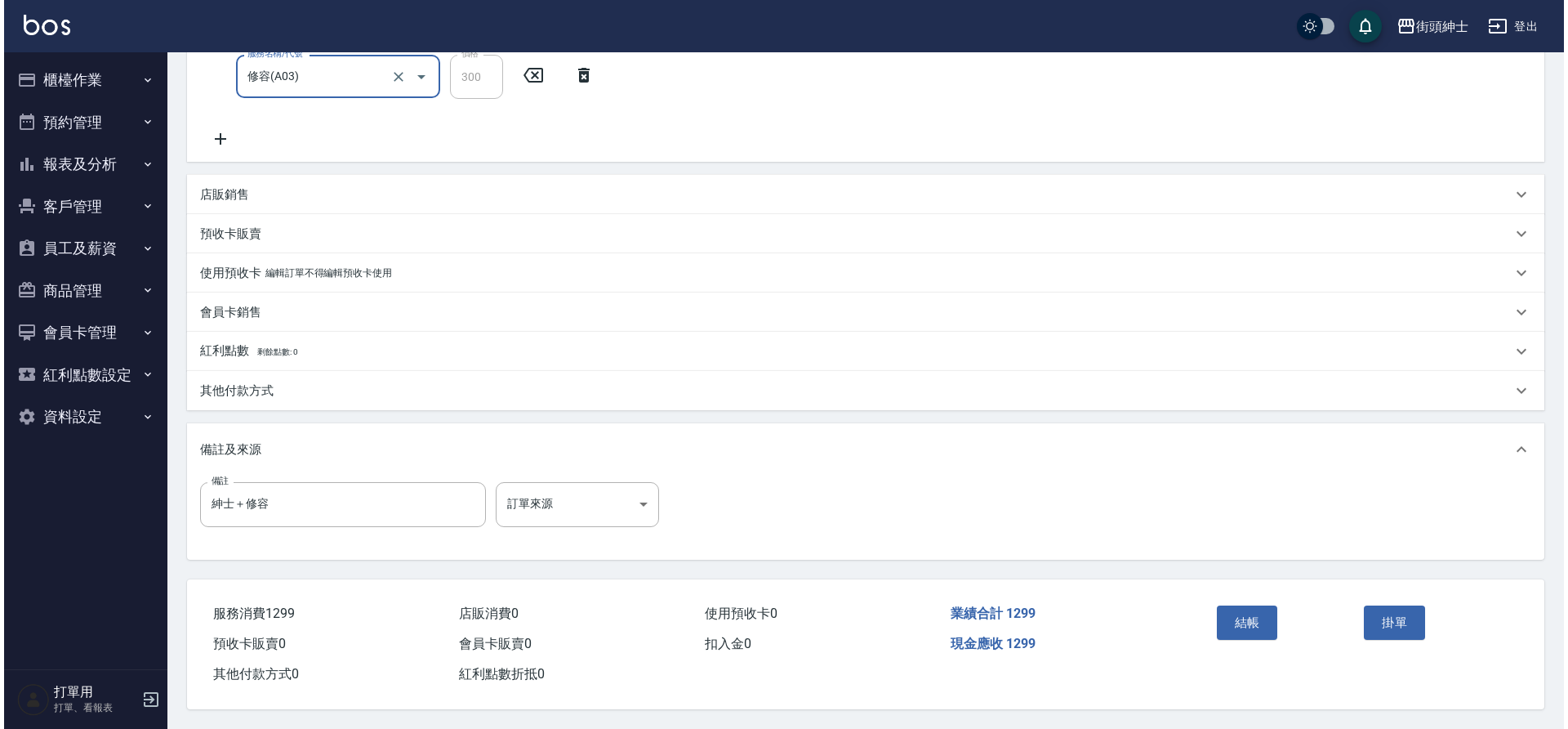
scroll to position [343, 0]
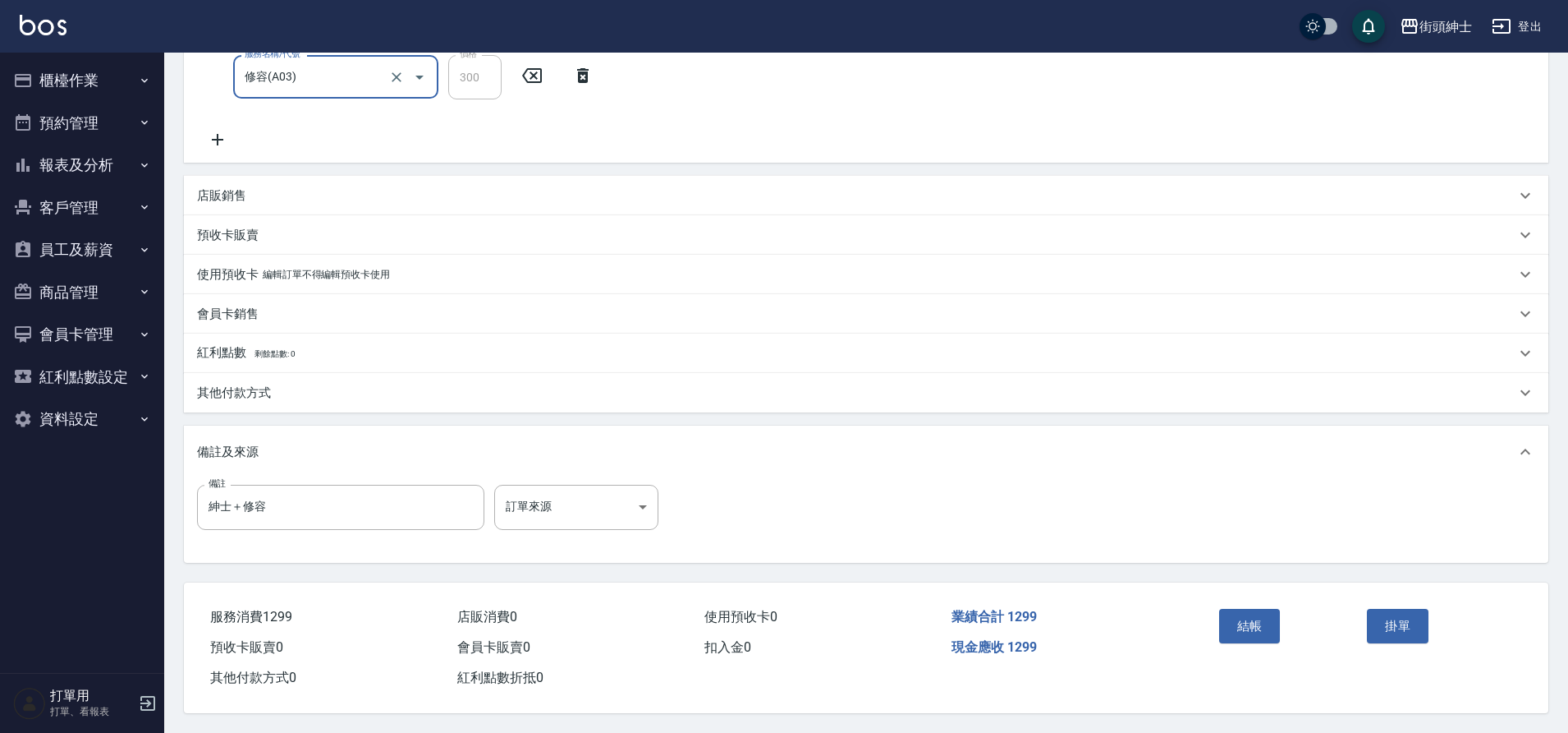
click at [1263, 630] on button "結帳" at bounding box center [1249, 625] width 62 height 34
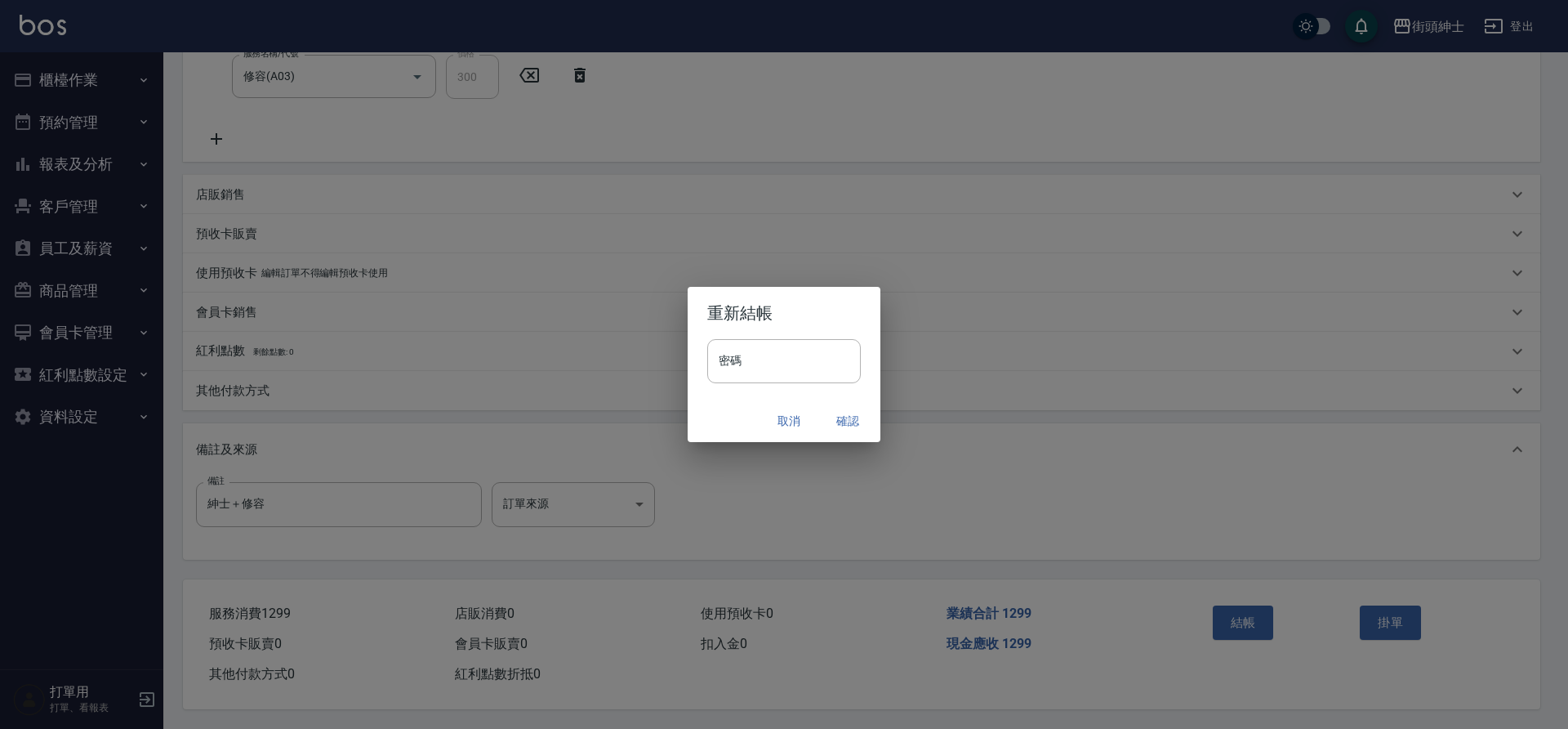
click at [832, 436] on div "取消 確認" at bounding box center [784, 420] width 193 height 43
click at [842, 423] on button "確認" at bounding box center [848, 420] width 53 height 30
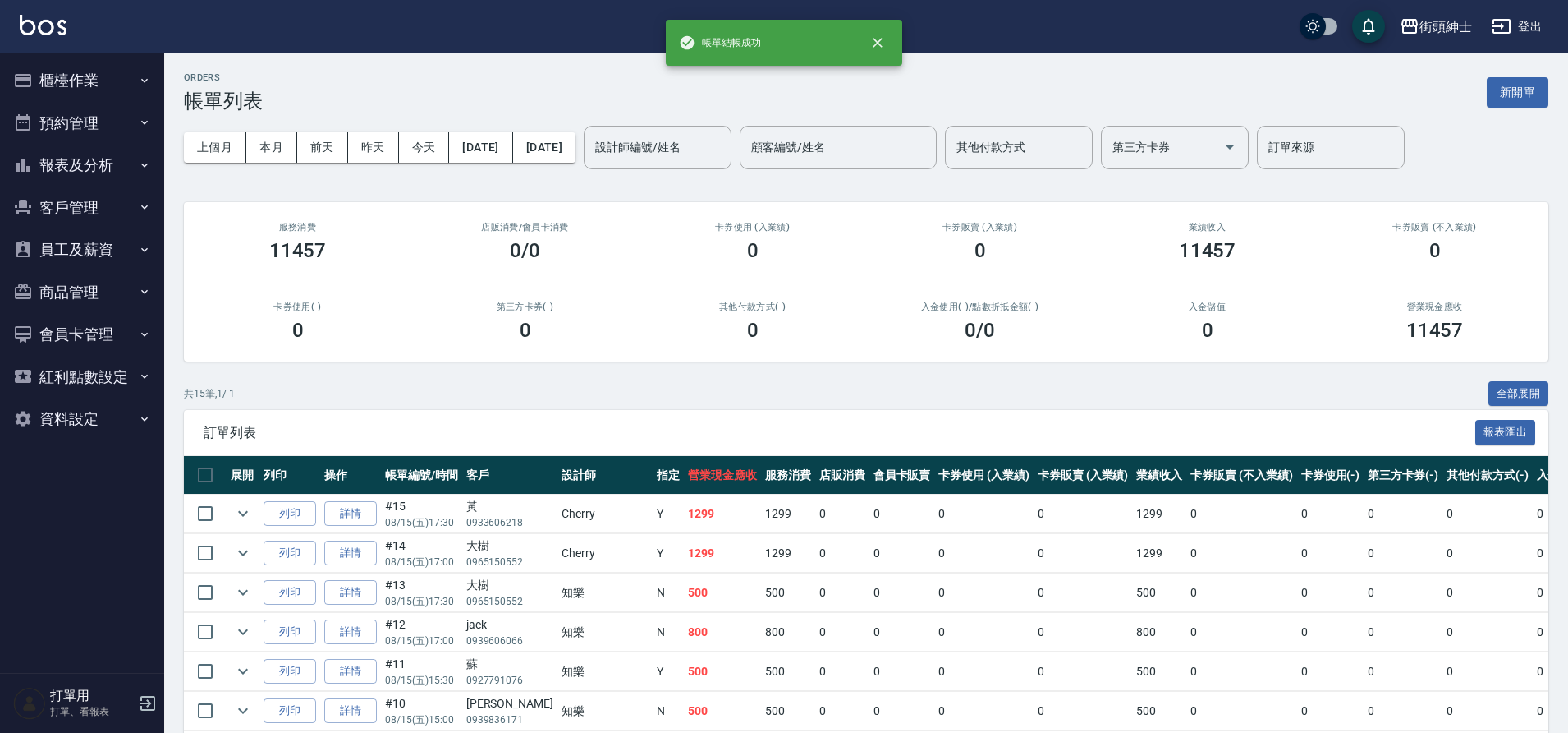
click at [65, 120] on button "預約管理" at bounding box center [82, 123] width 151 height 43
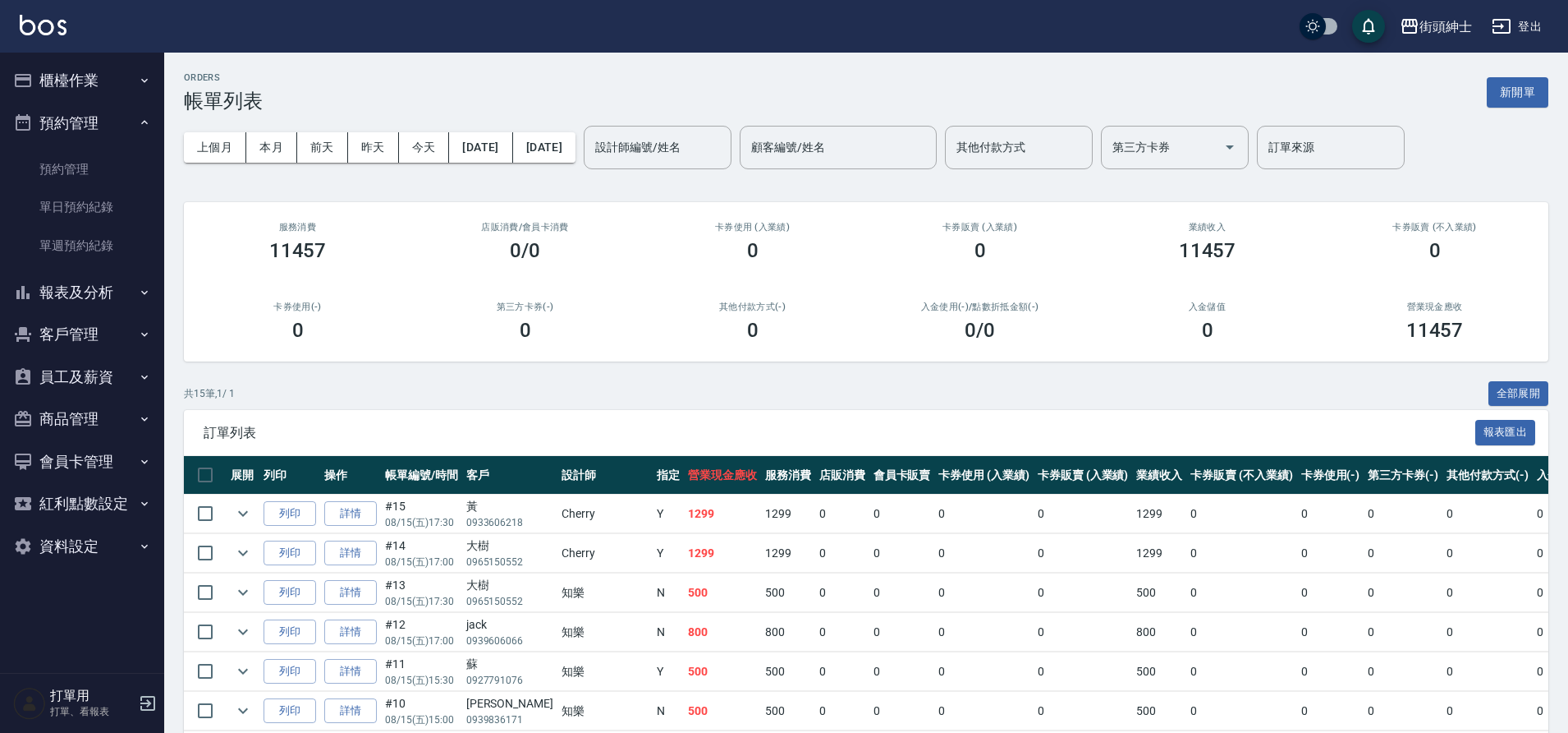
click at [91, 214] on link "單日預約紀錄" at bounding box center [82, 206] width 151 height 38
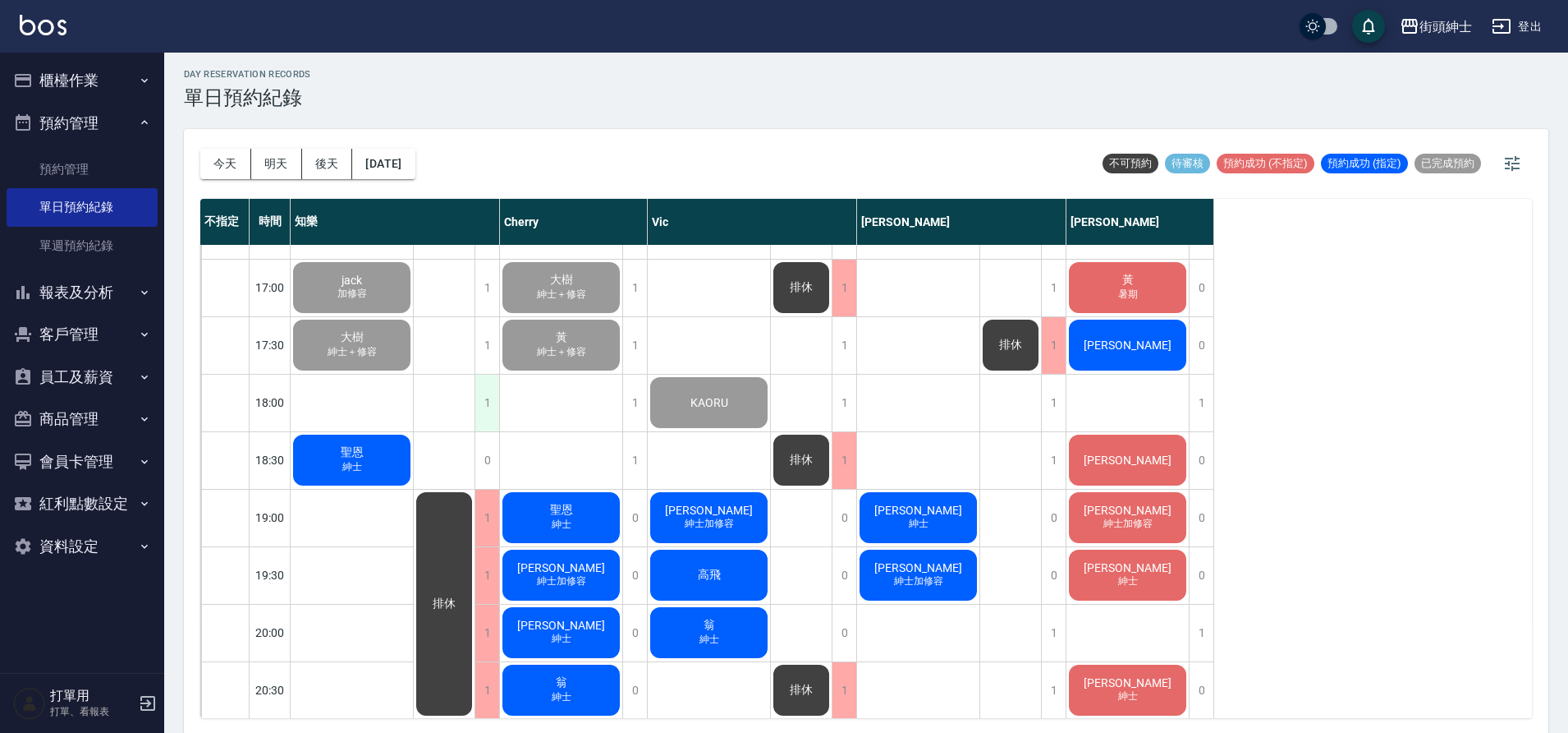
scroll to position [904, 0]
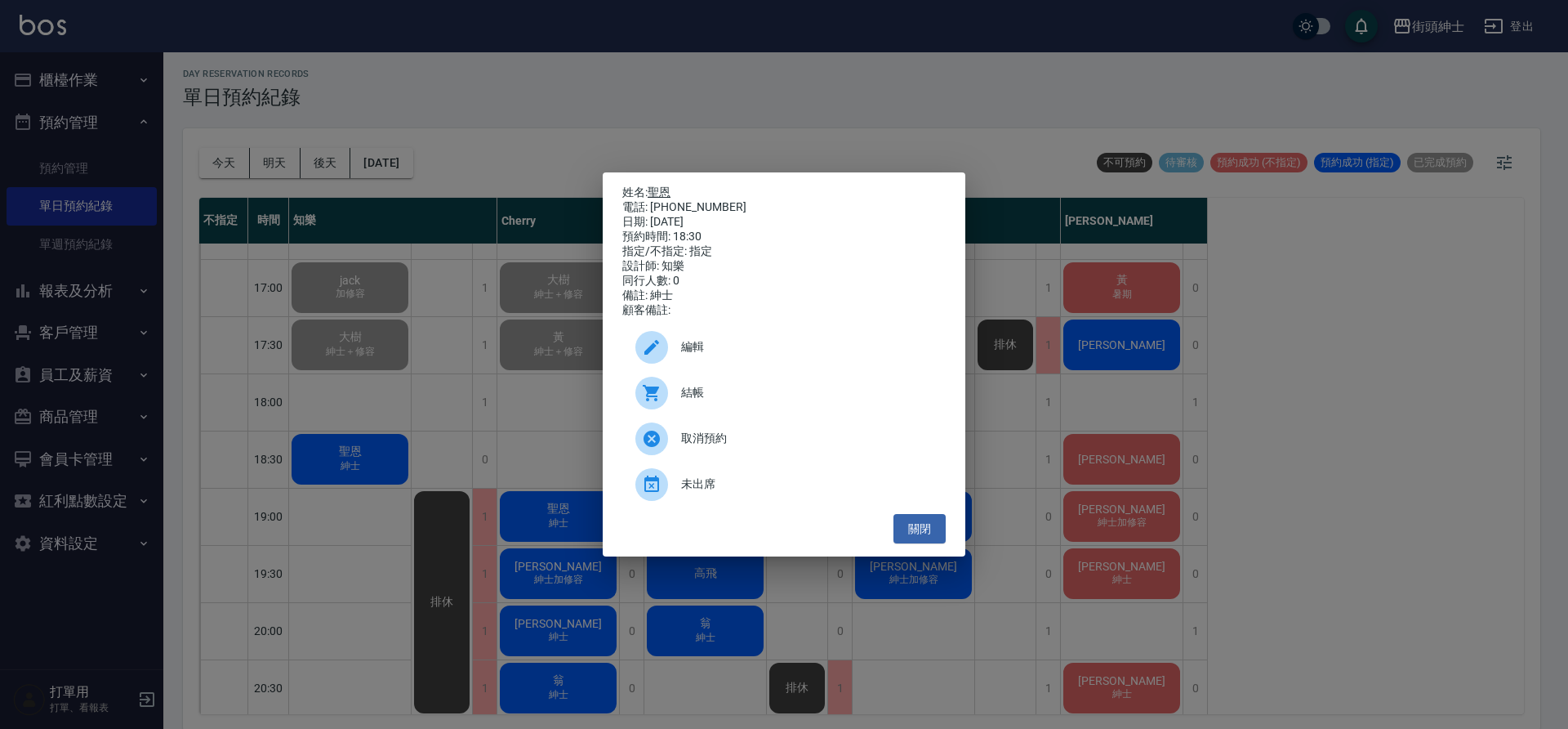
click at [659, 185] on link "聖恩" at bounding box center [658, 191] width 22 height 13
click at [1249, 401] on div "姓名: 聖恩 電話: 0968023913 日期: 2025/08/15 預約時間: 18:30 指定/不指定: 指定 設計師: 知樂 同行人數: 0 備註:…" at bounding box center [784, 364] width 1568 height 729
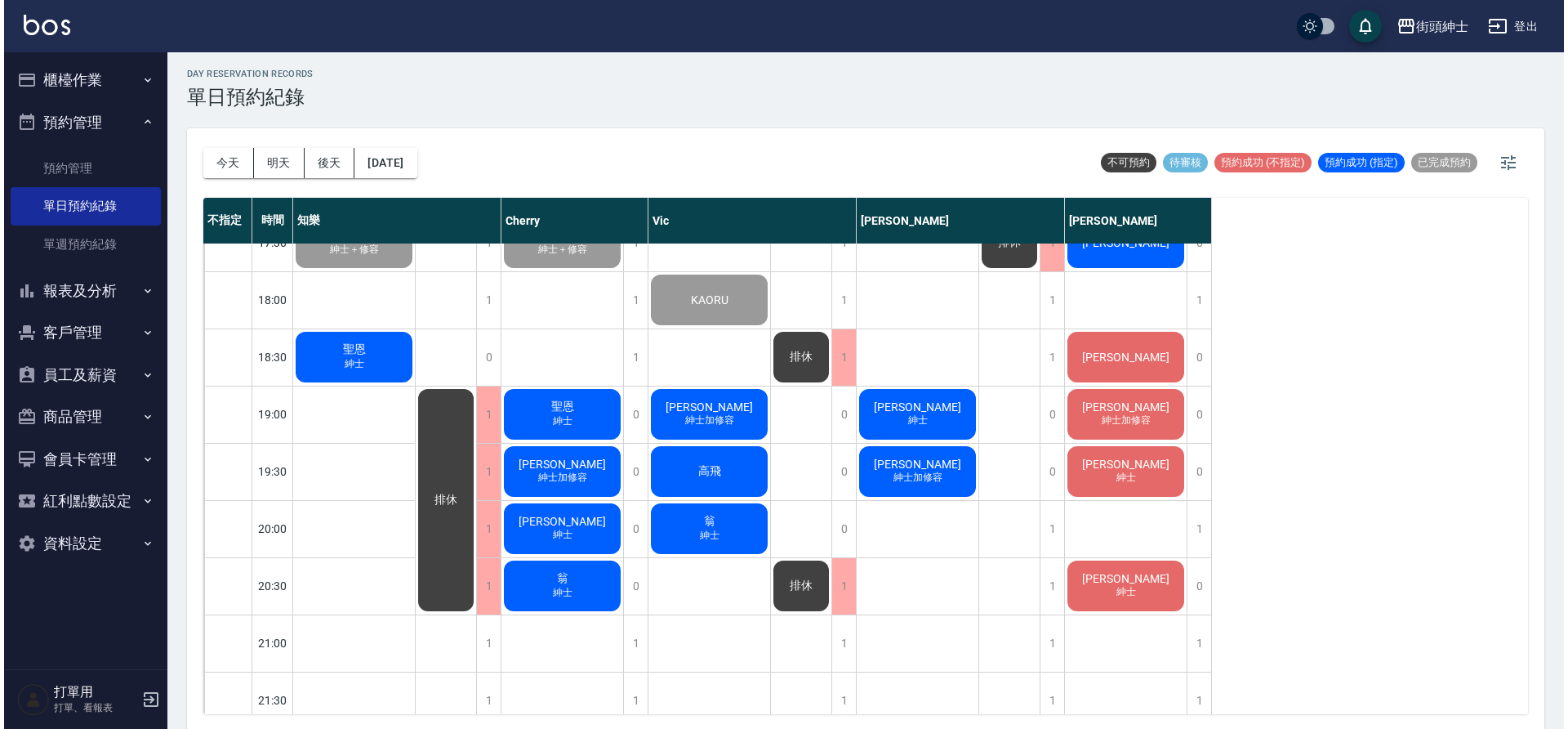
scroll to position [983, 0]
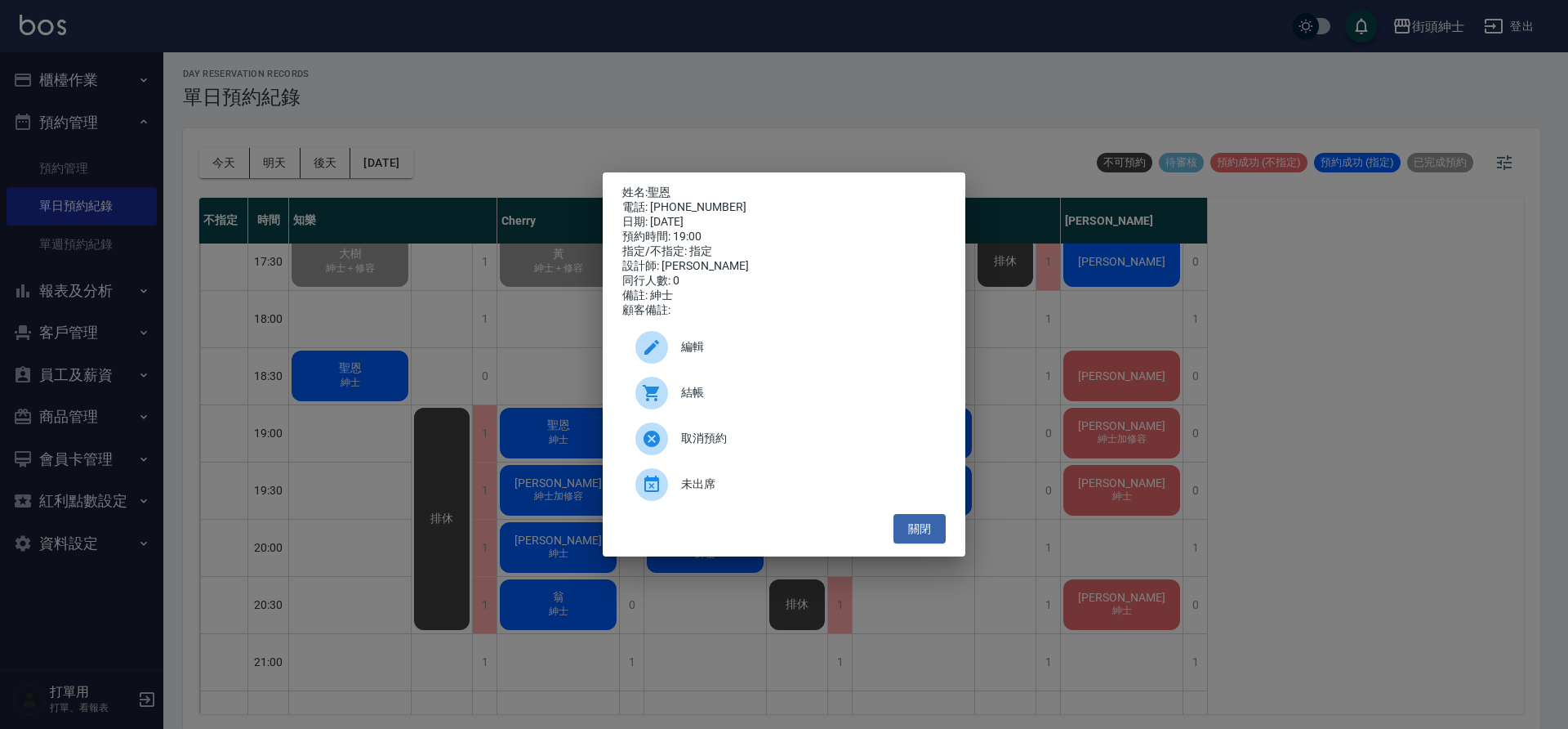
click at [656, 348] on icon at bounding box center [651, 346] width 15 height 15
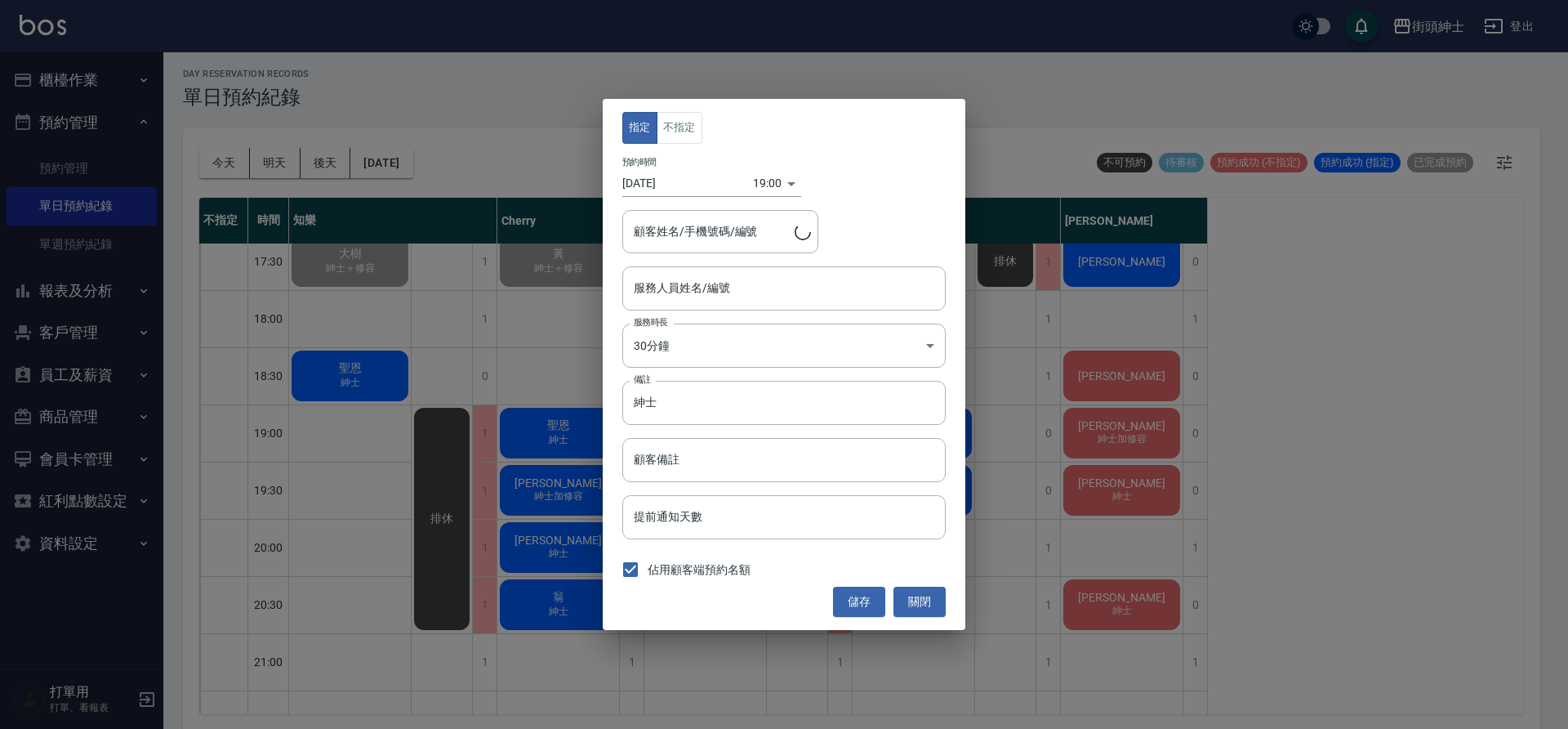
type input "Cherry(無代號)"
type input "聖恩/0968023913"
click at [693, 293] on input "Cherry(無代號)" at bounding box center [772, 287] width 284 height 28
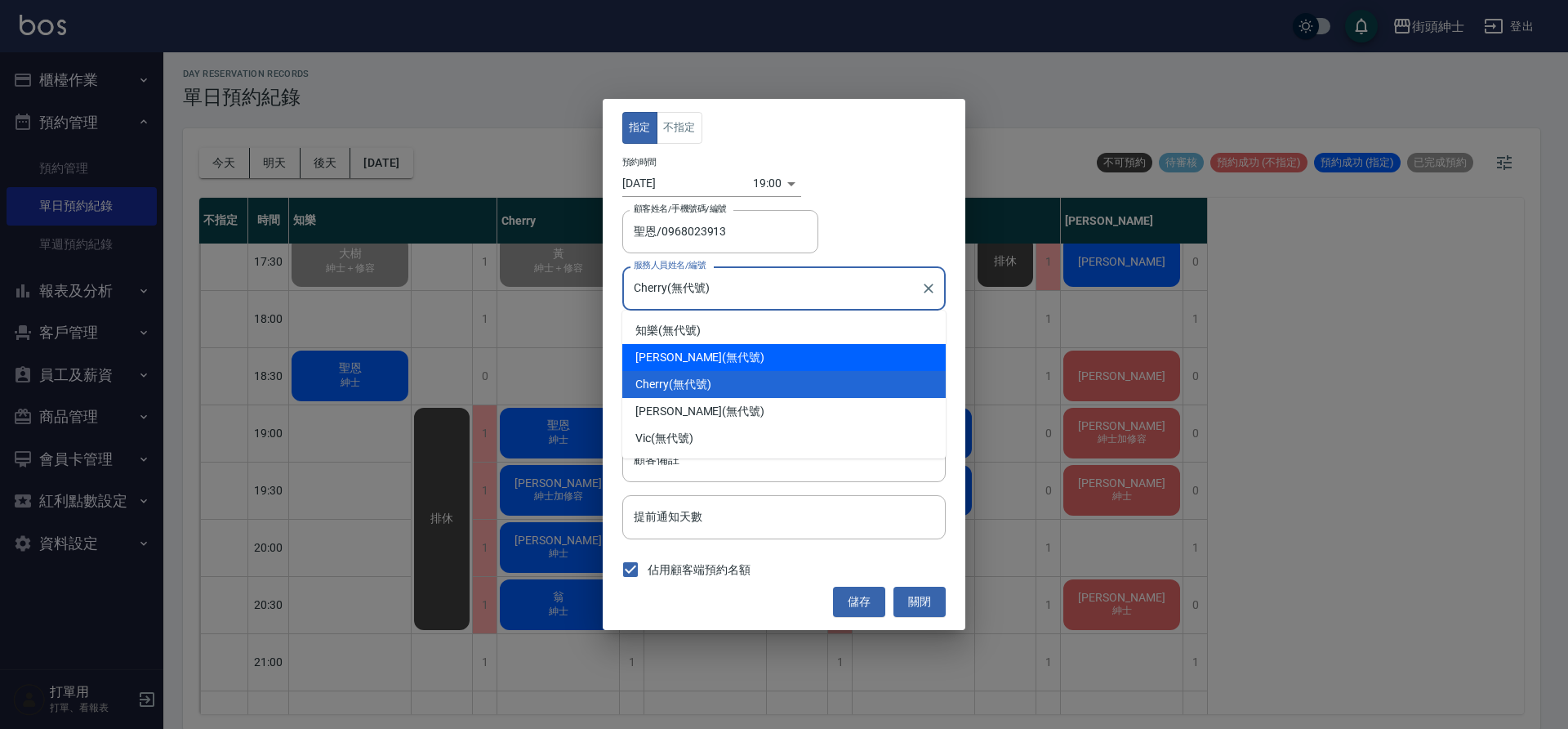
click at [668, 353] on div "戴比 (無代號)" at bounding box center [784, 357] width 323 height 27
type input "戴比(無代號)"
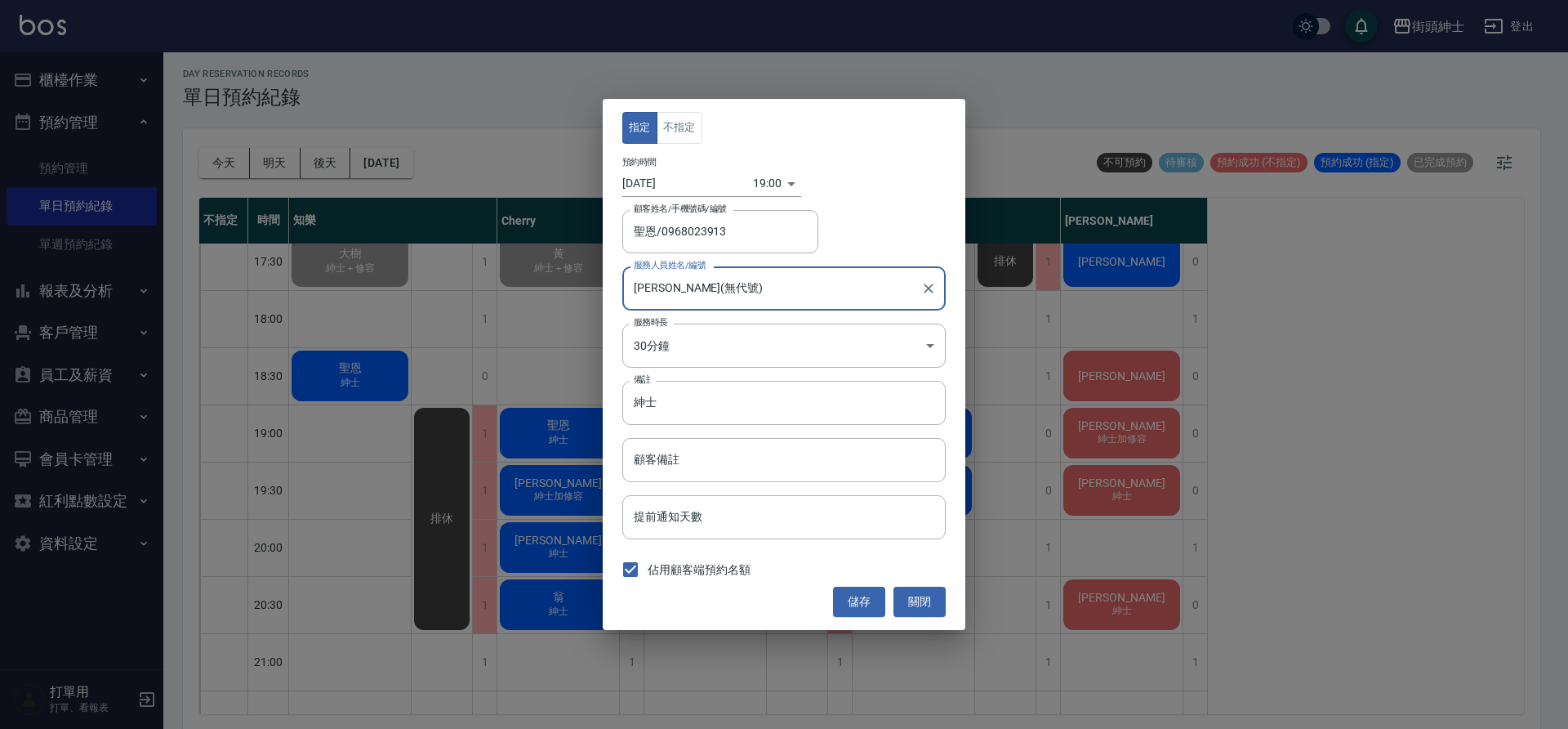
click at [755, 185] on body "街頭紳士 登出 櫃檯作業 打帳單 帳單列表 營業儀表板 現金收支登錄 材料自購登錄 每日結帳 排班表 現場電腦打卡 預約管理 預約管理 單日預約紀錄 單週預約…" at bounding box center [784, 364] width 1568 height 734
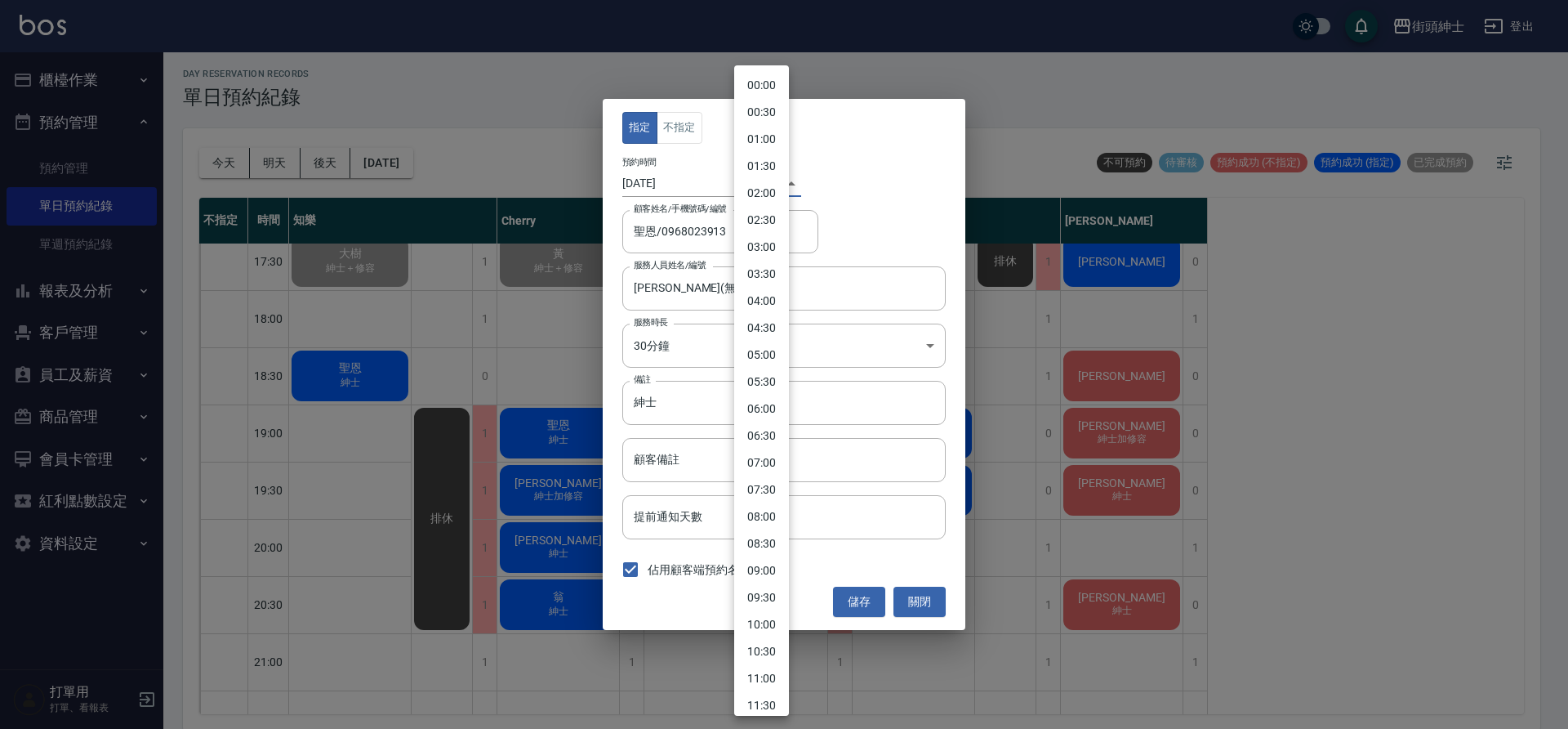
scroll to position [657, 0]
click at [765, 495] on li "20:00" at bounding box center [761, 507] width 55 height 27
type input "1755259200000"
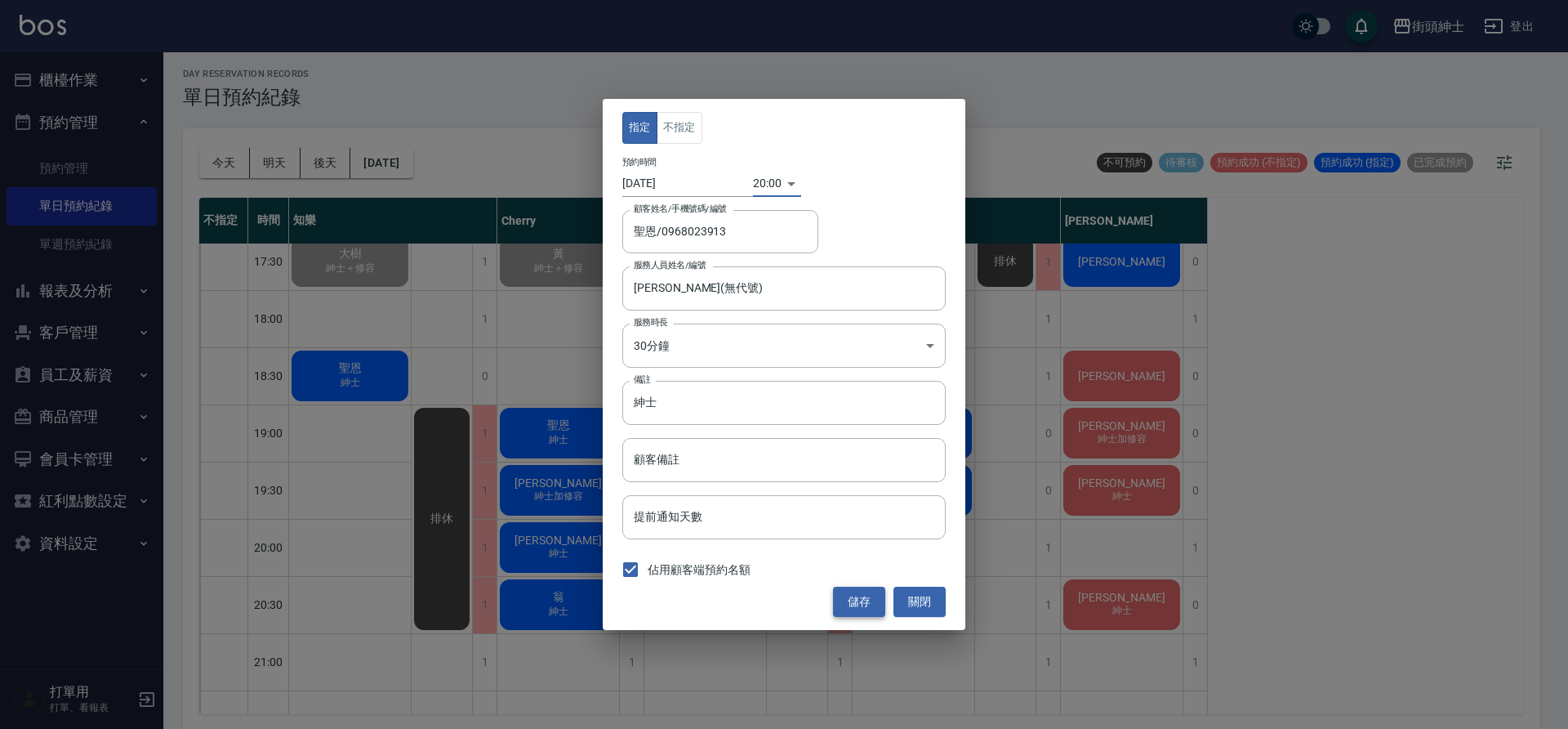
click at [870, 612] on button "儲存" at bounding box center [859, 601] width 53 height 30
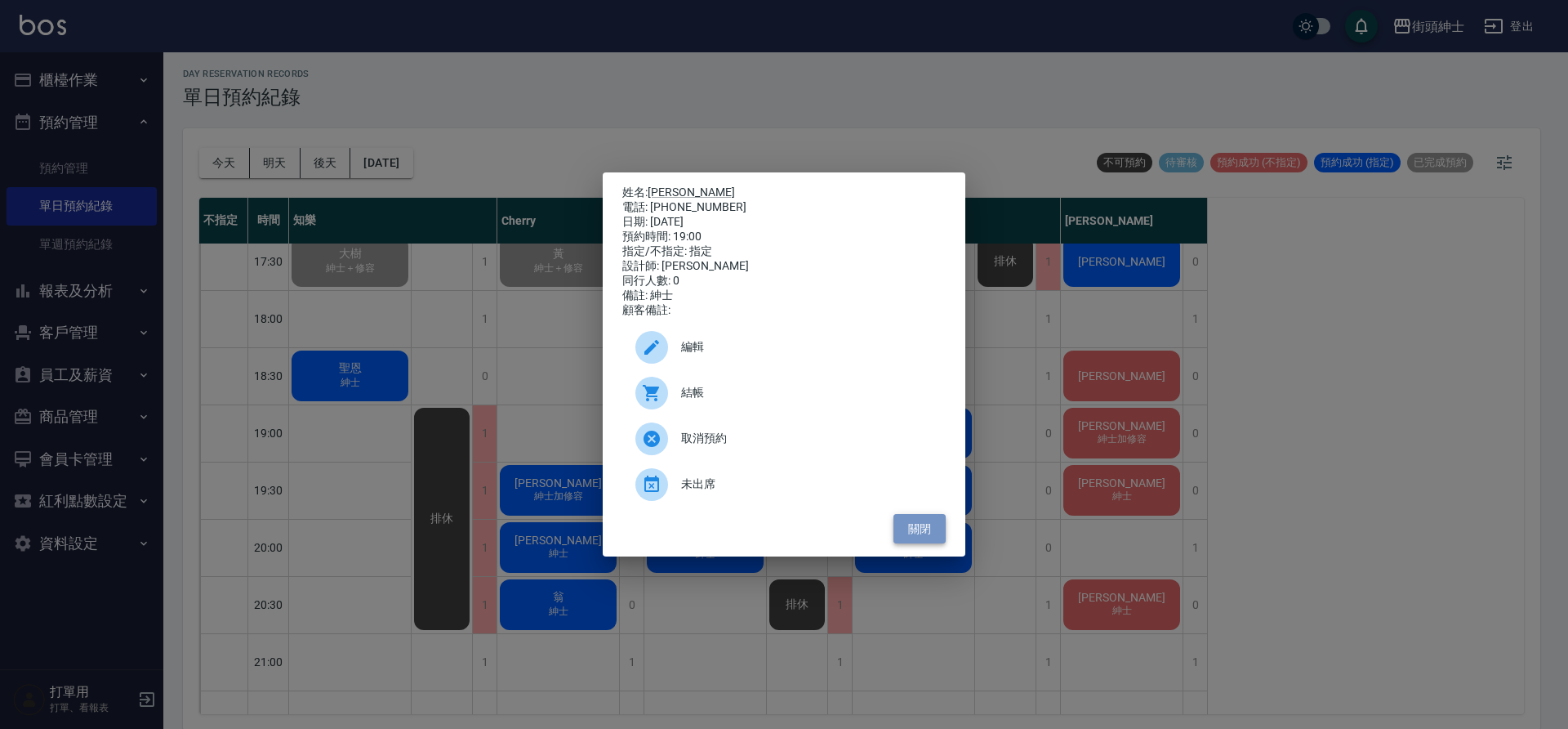
click at [917, 524] on button "關閉" at bounding box center [920, 529] width 53 height 30
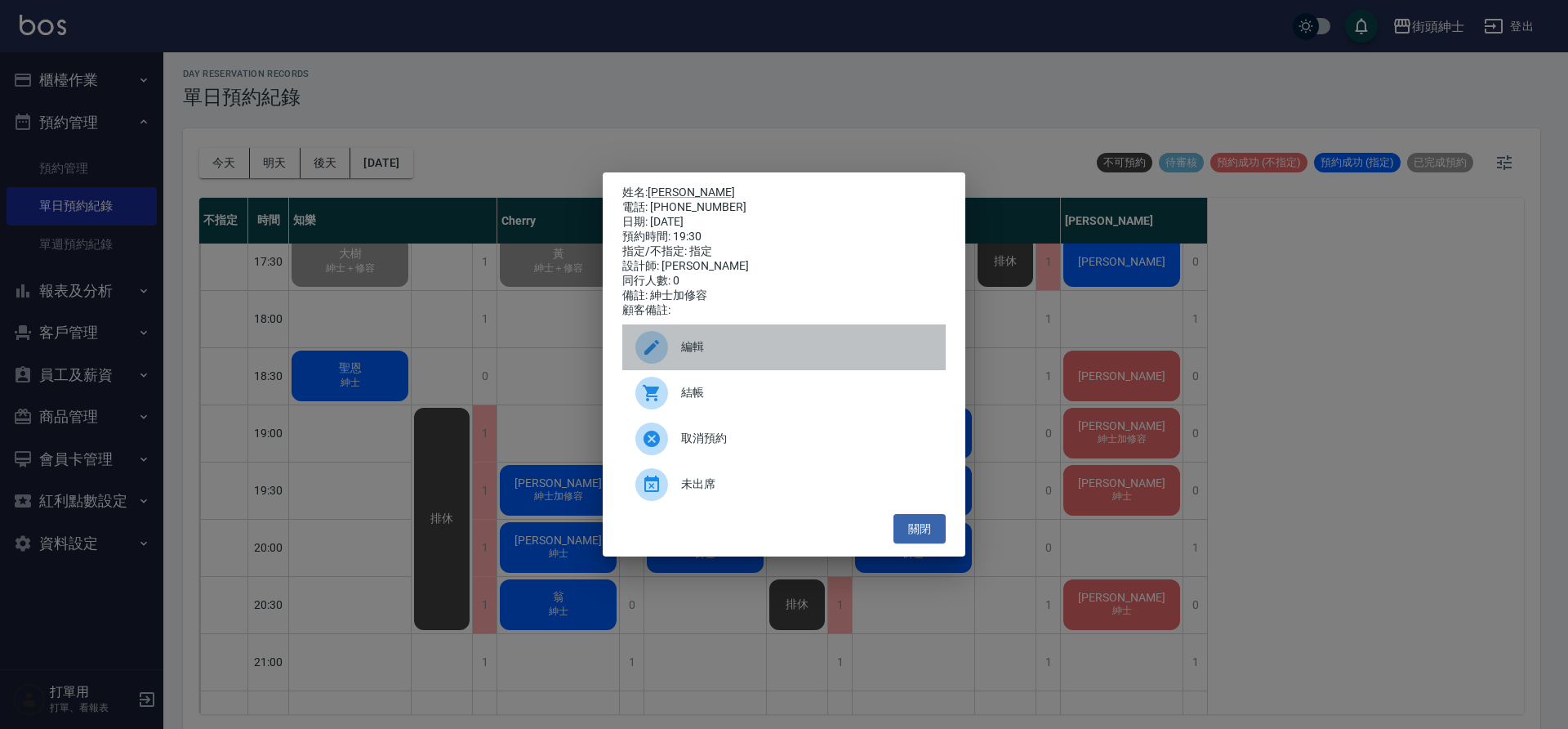
click at [734, 355] on span "編輯" at bounding box center [807, 346] width 251 height 18
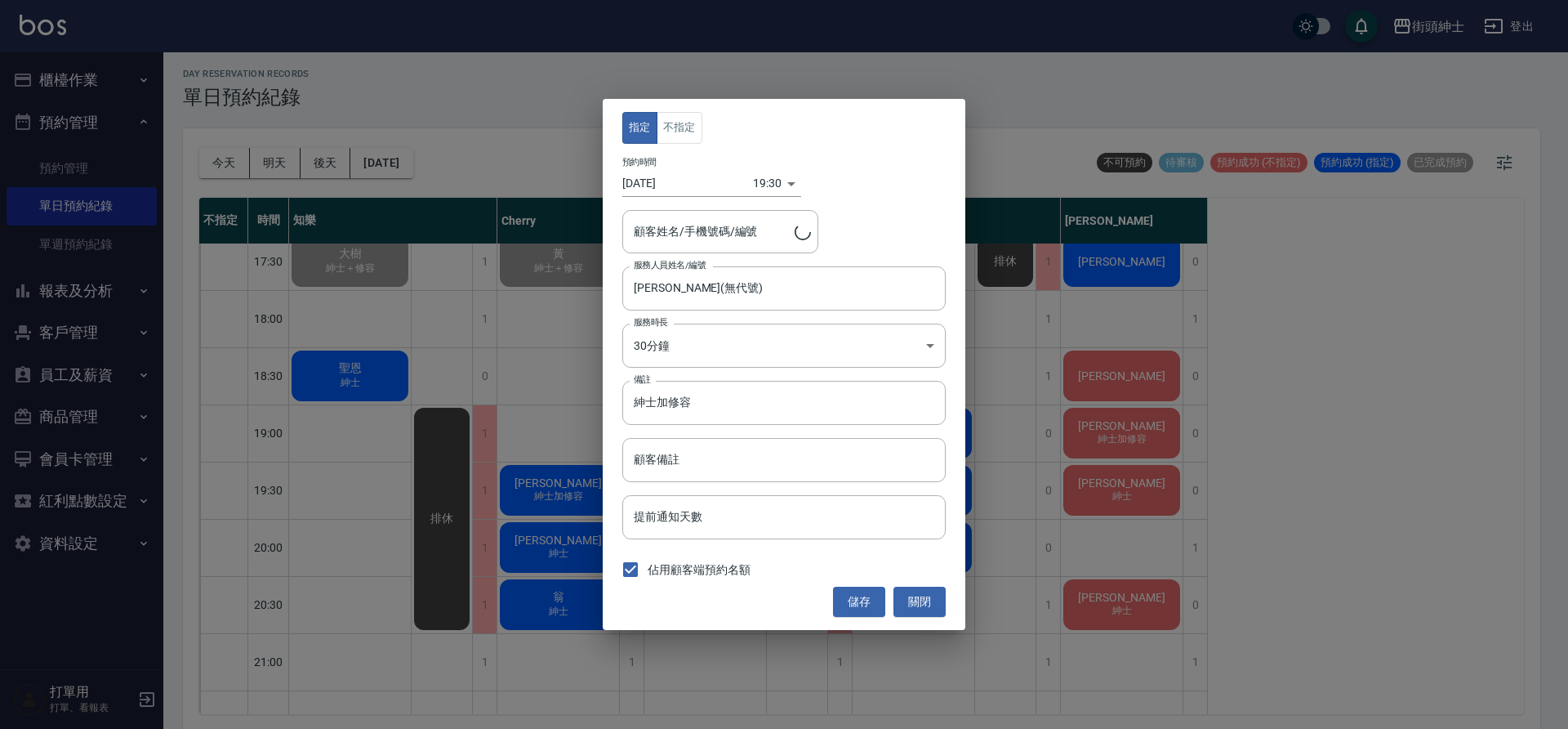
type input "子弘/0933933334"
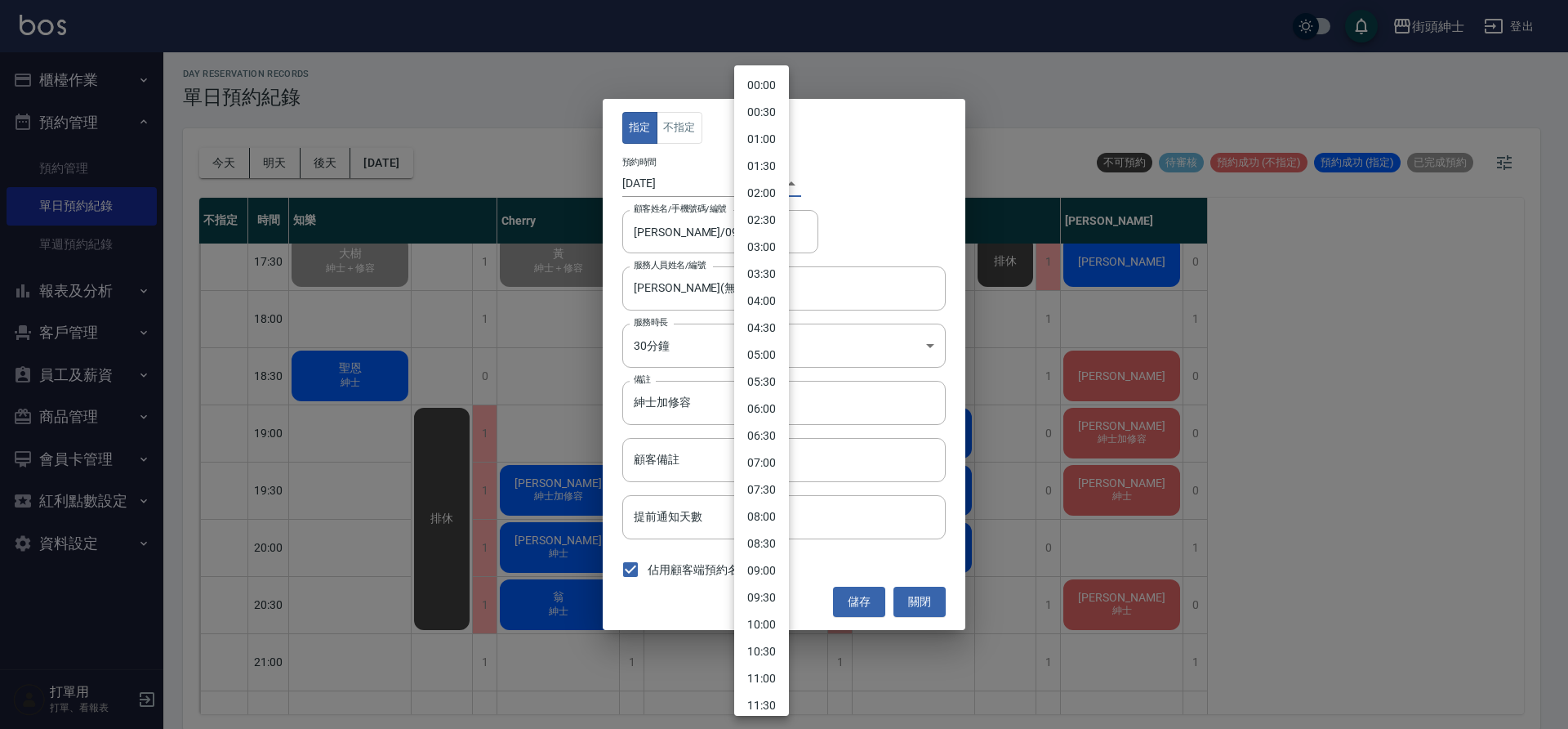
click at [746, 185] on body "街頭紳士 登出 櫃檯作業 打帳單 帳單列表 營業儀表板 現金收支登錄 材料自購登錄 每日結帳 排班表 現場電腦打卡 預約管理 預約管理 單日預約紀錄 單週預約…" at bounding box center [784, 364] width 1568 height 734
click at [920, 606] on div at bounding box center [784, 364] width 1568 height 729
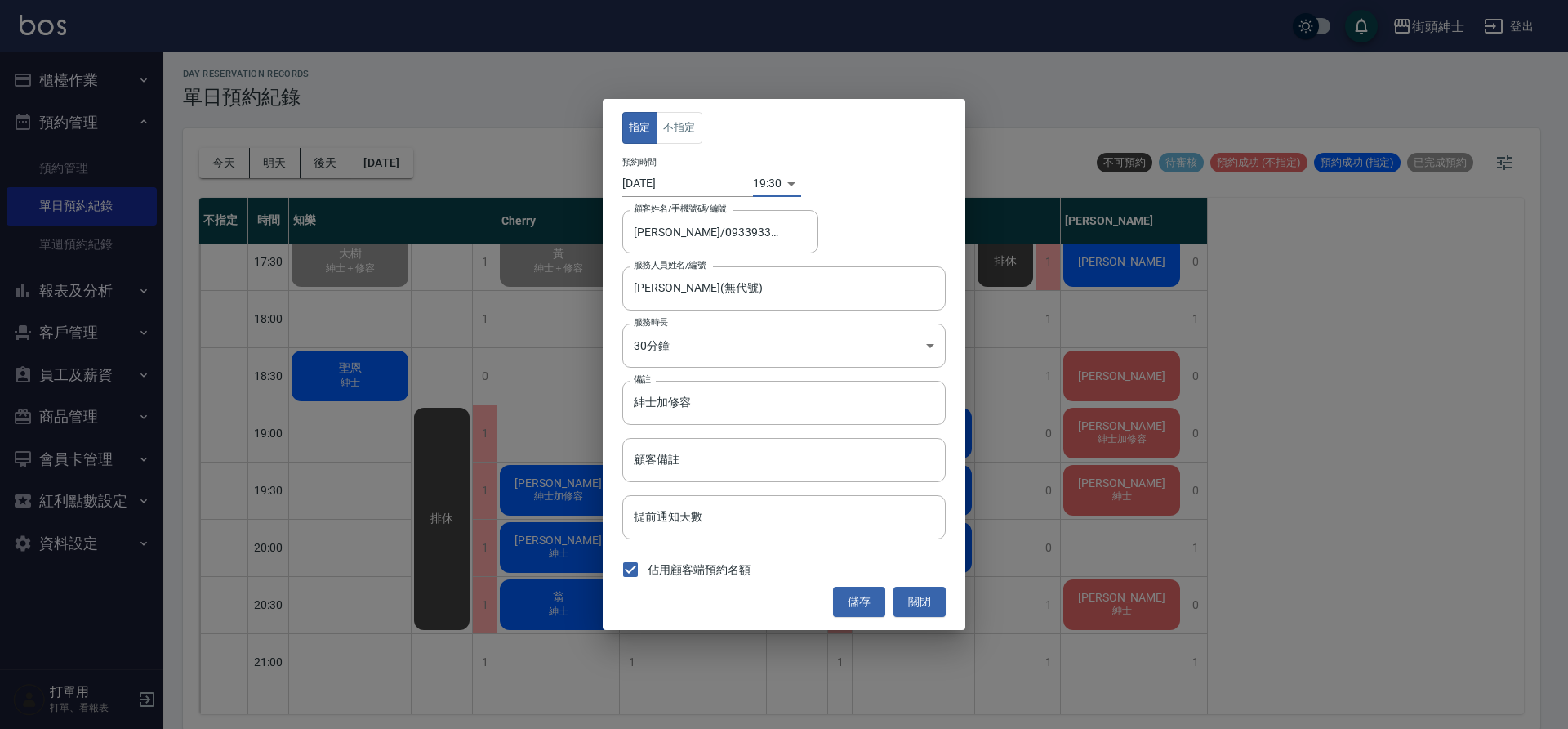
click at [761, 190] on body "街頭紳士 登出 櫃檯作業 打帳單 帳單列表 營業儀表板 現金收支登錄 材料自購登錄 每日結帳 排班表 現場電腦打卡 預約管理 預約管理 單日預約紀錄 單週預約…" at bounding box center [784, 364] width 1568 height 734
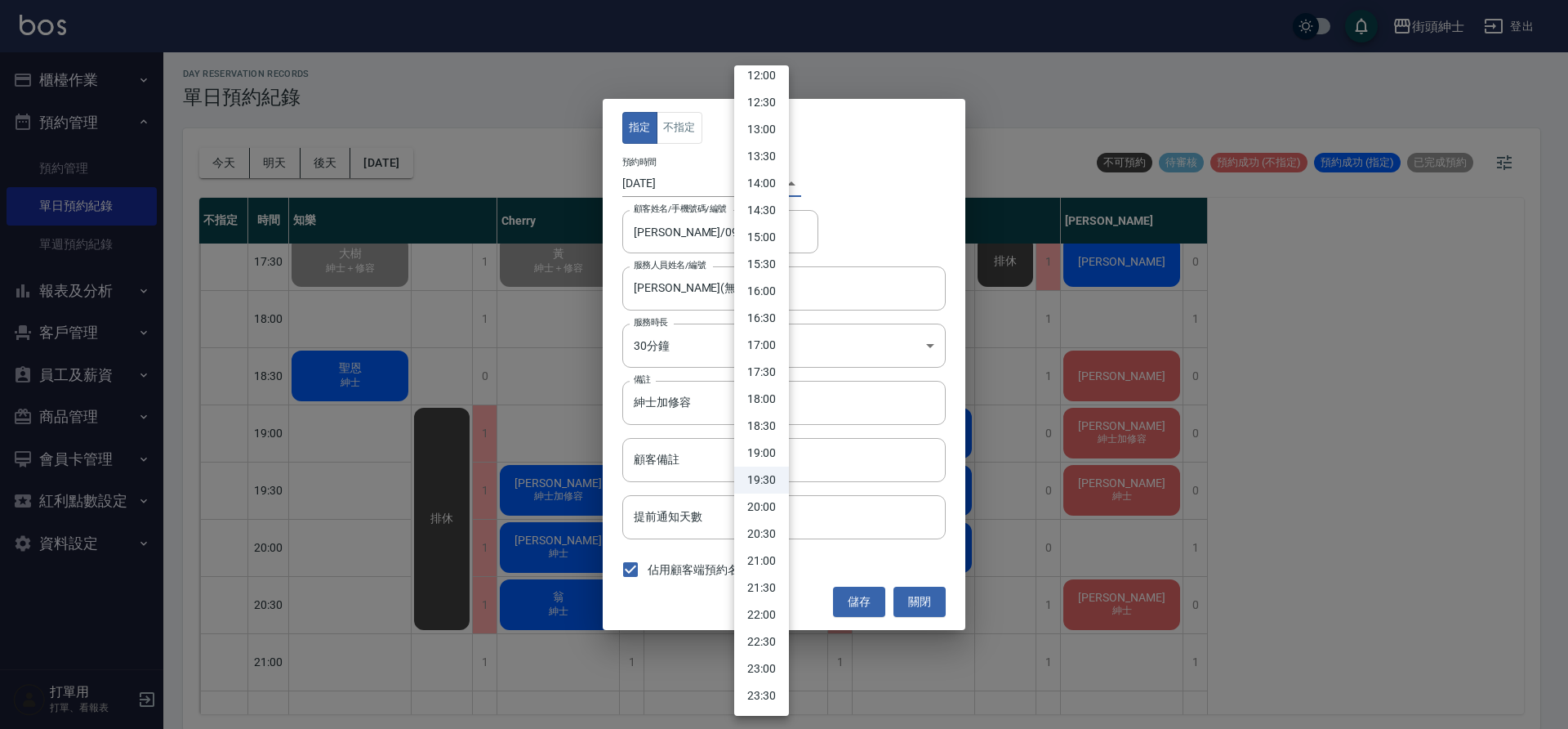
click at [768, 457] on li "19:00" at bounding box center [761, 453] width 55 height 27
type input "1755255600000"
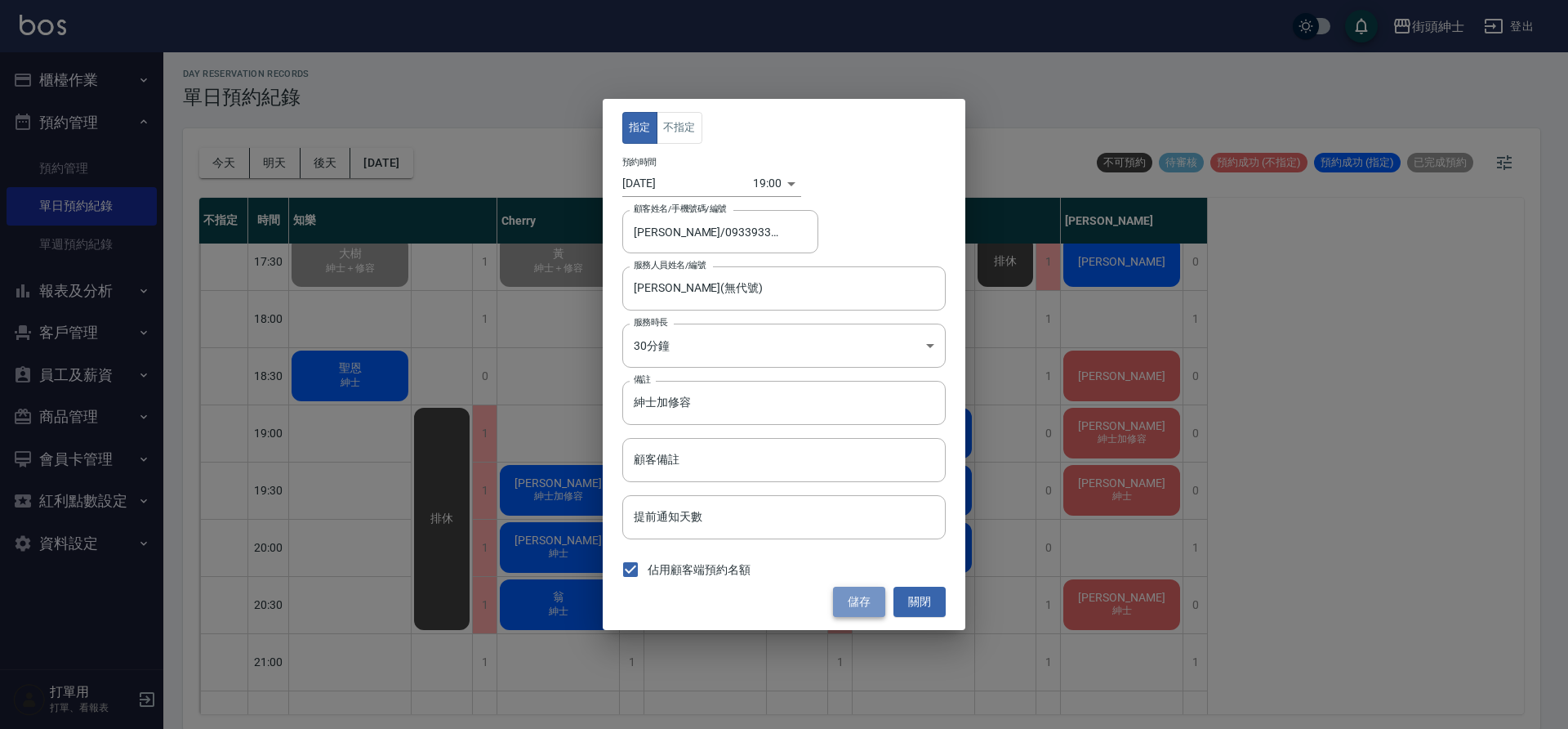
click at [865, 605] on button "儲存" at bounding box center [859, 601] width 53 height 30
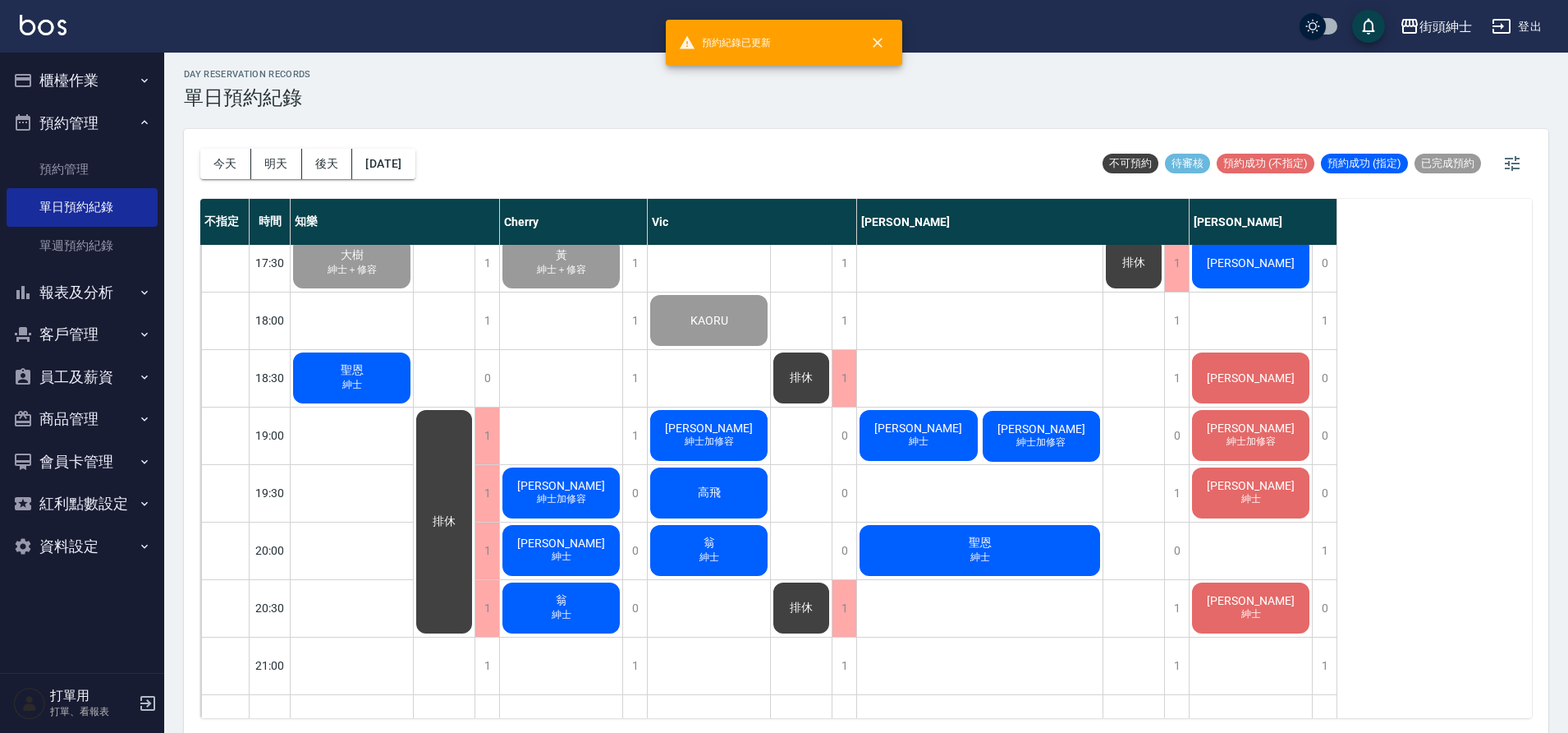
click at [1009, 427] on div "子弘 紳士加修容" at bounding box center [1042, 435] width 123 height 56
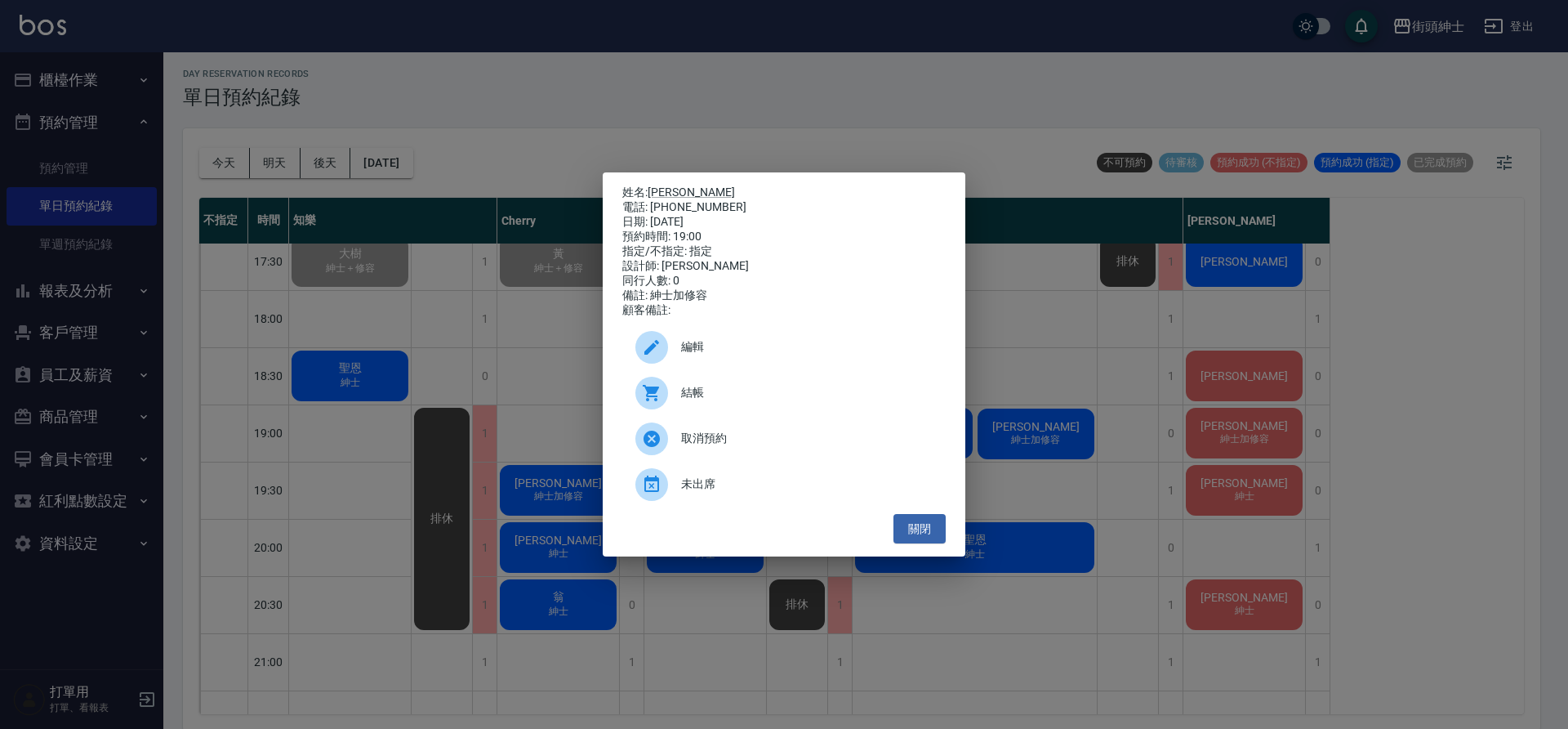
click at [730, 348] on span "編輯" at bounding box center [807, 346] width 251 height 18
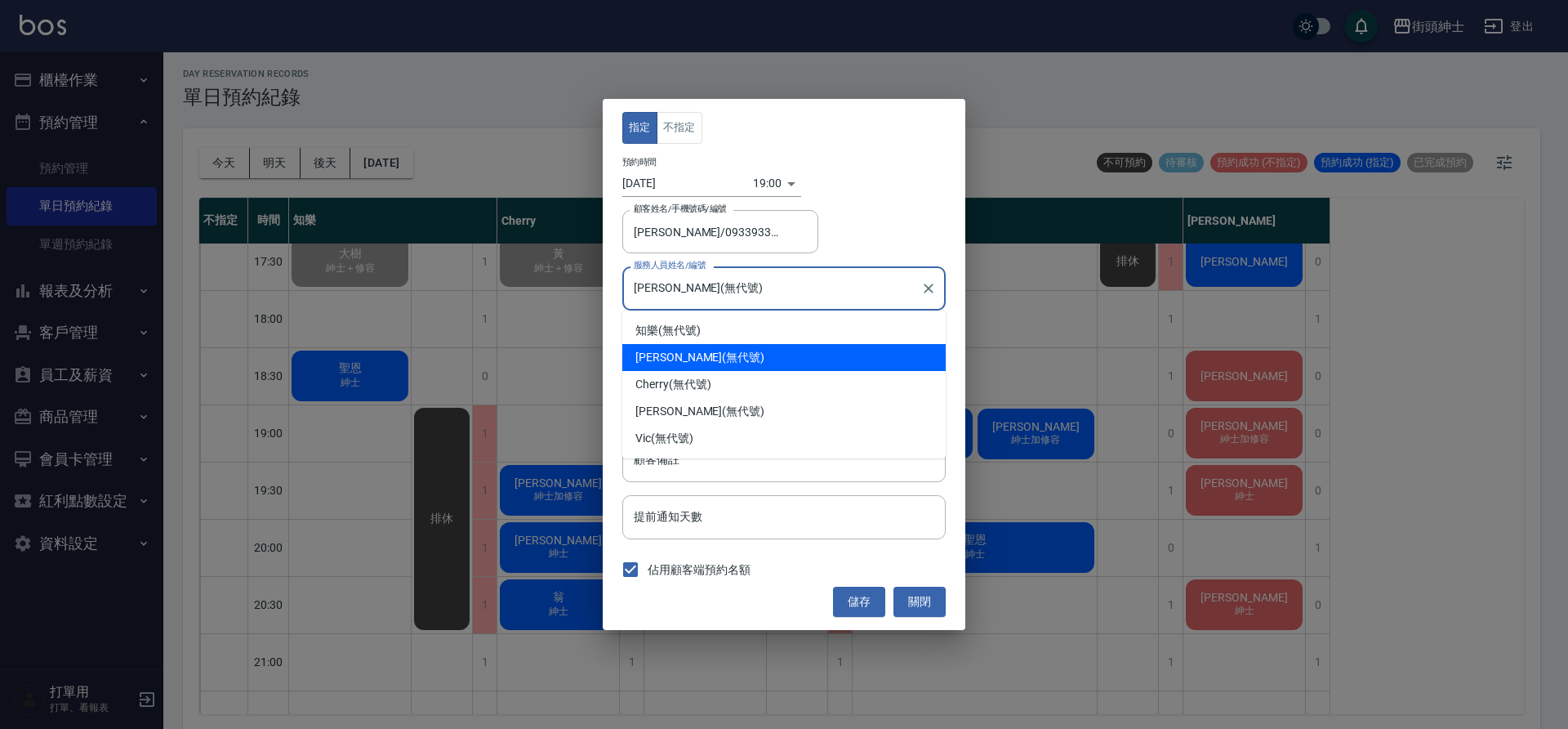
click at [682, 292] on input "戴比(無代號)" at bounding box center [772, 287] width 284 height 28
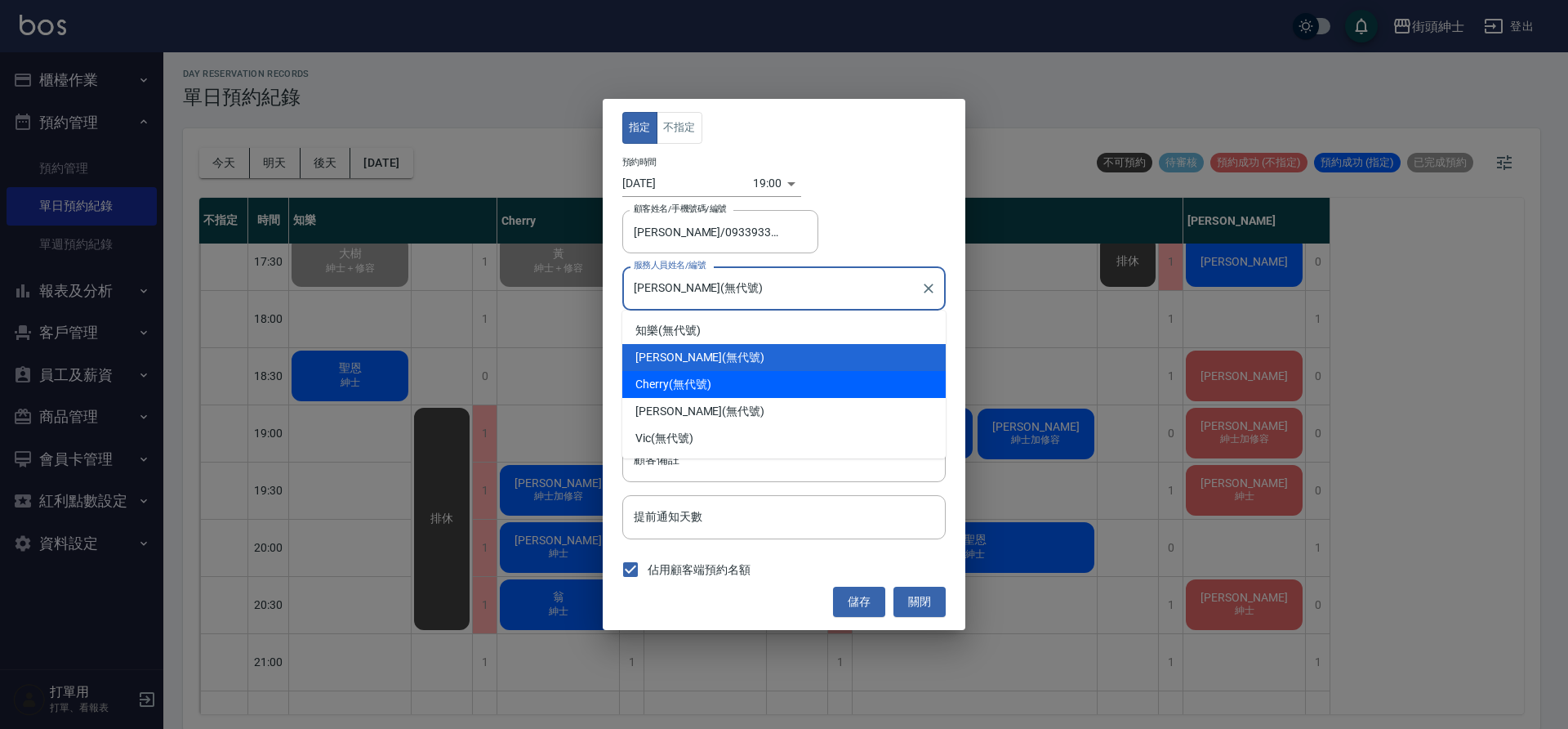
click at [708, 384] on div "Cherry (無代號)" at bounding box center [784, 384] width 323 height 27
type input "Cherry(無代號)"
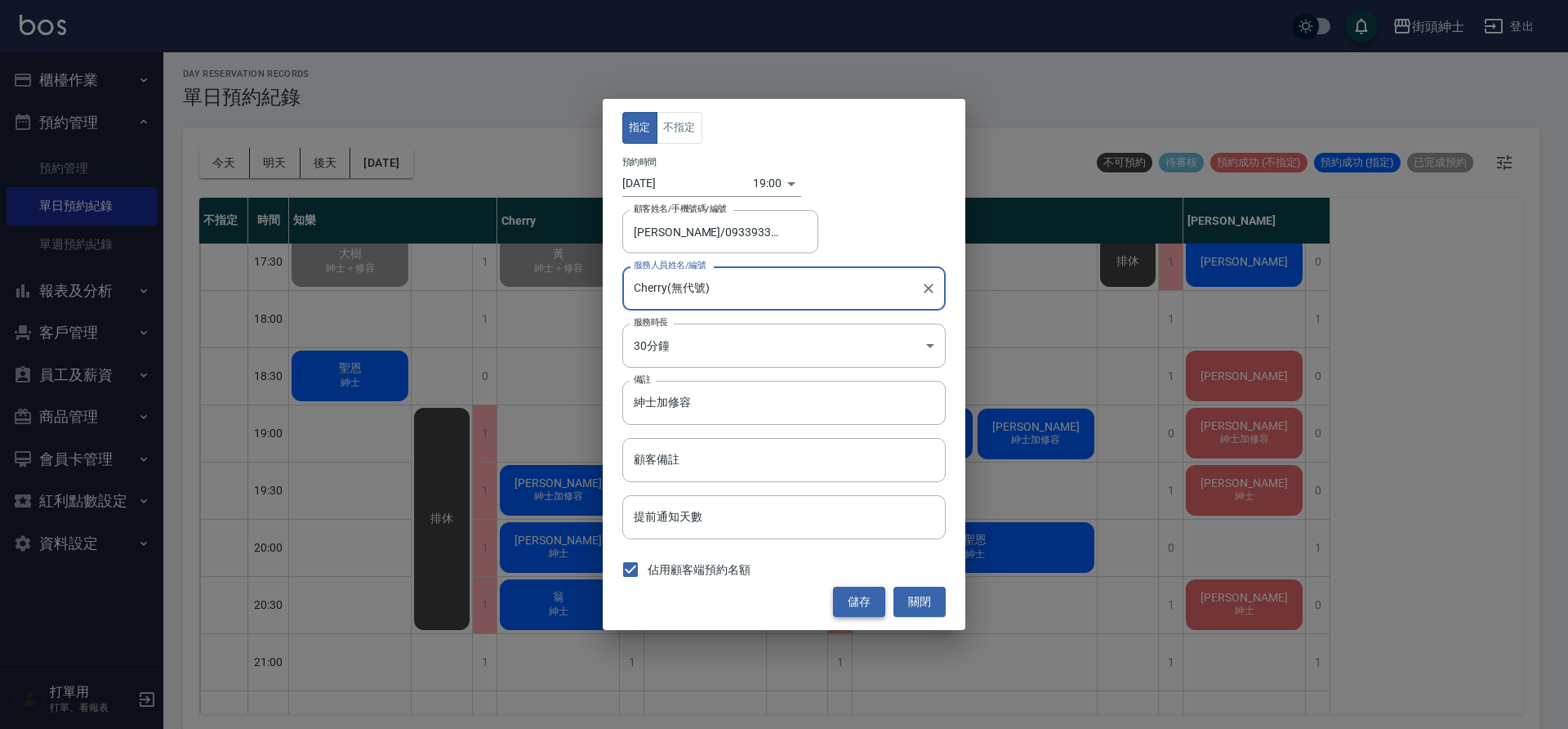
click at [871, 608] on button "儲存" at bounding box center [859, 601] width 53 height 30
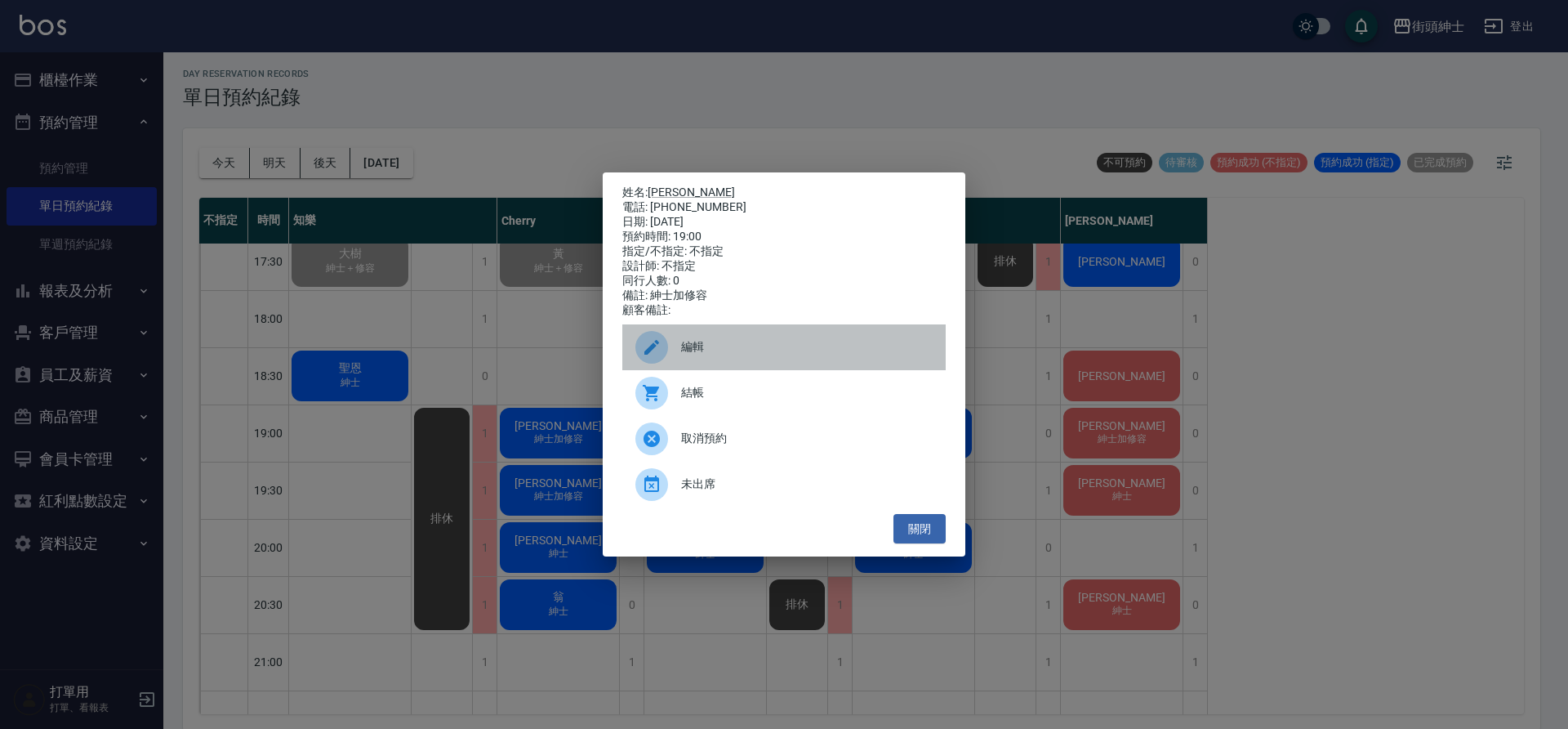
click at [699, 364] on div "編輯" at bounding box center [784, 346] width 323 height 46
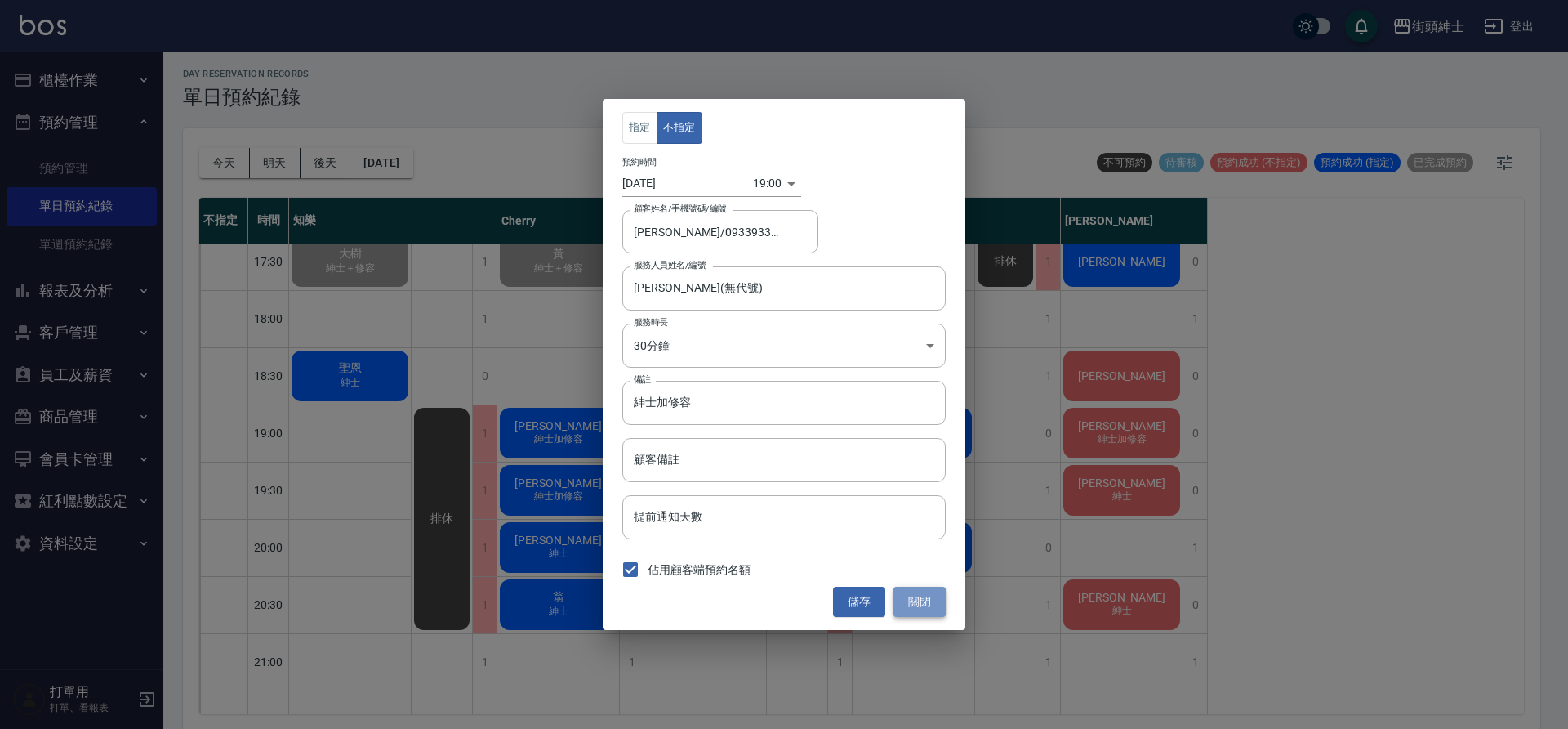
click at [917, 599] on button "關閉" at bounding box center [920, 601] width 53 height 30
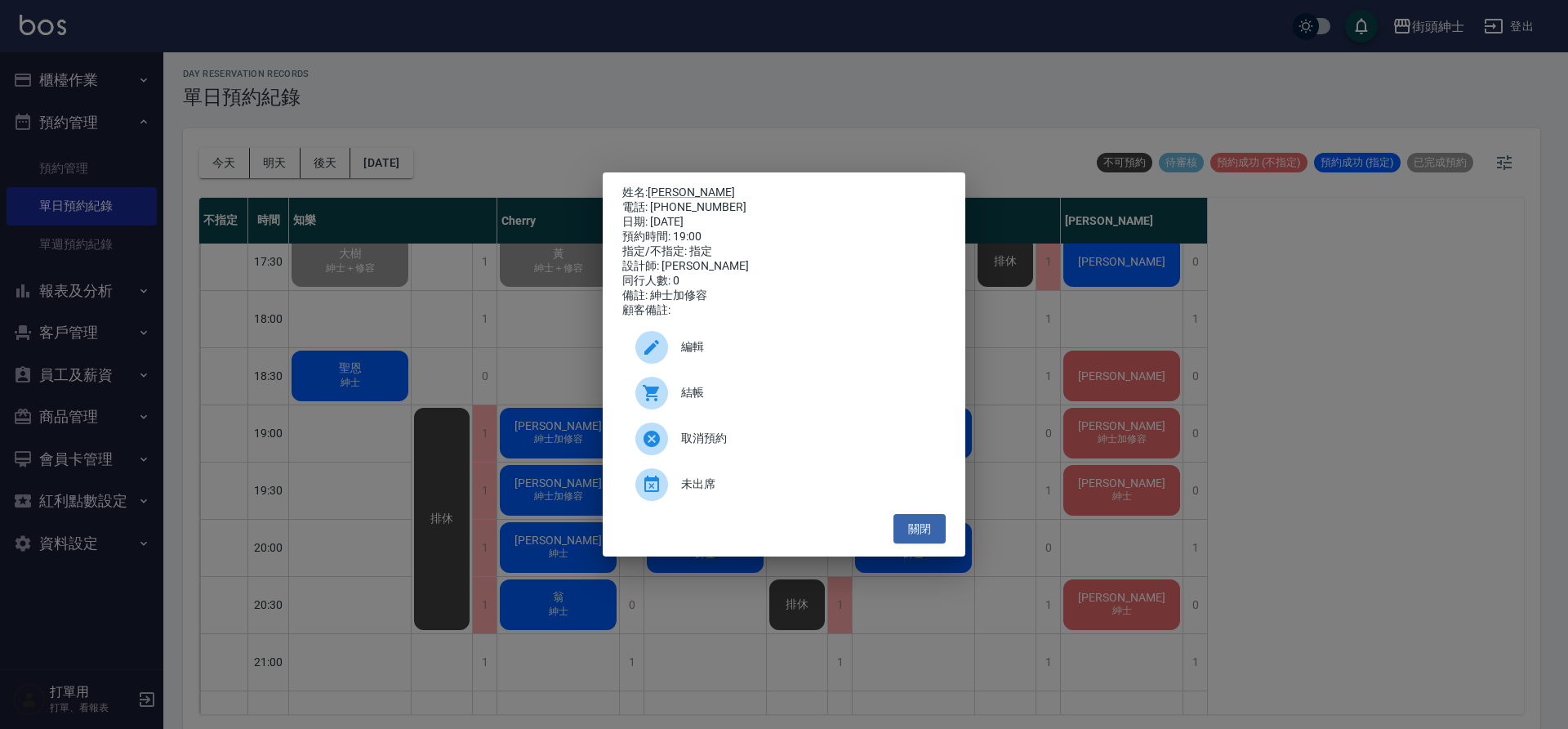
click at [708, 348] on span "編輯" at bounding box center [807, 346] width 251 height 18
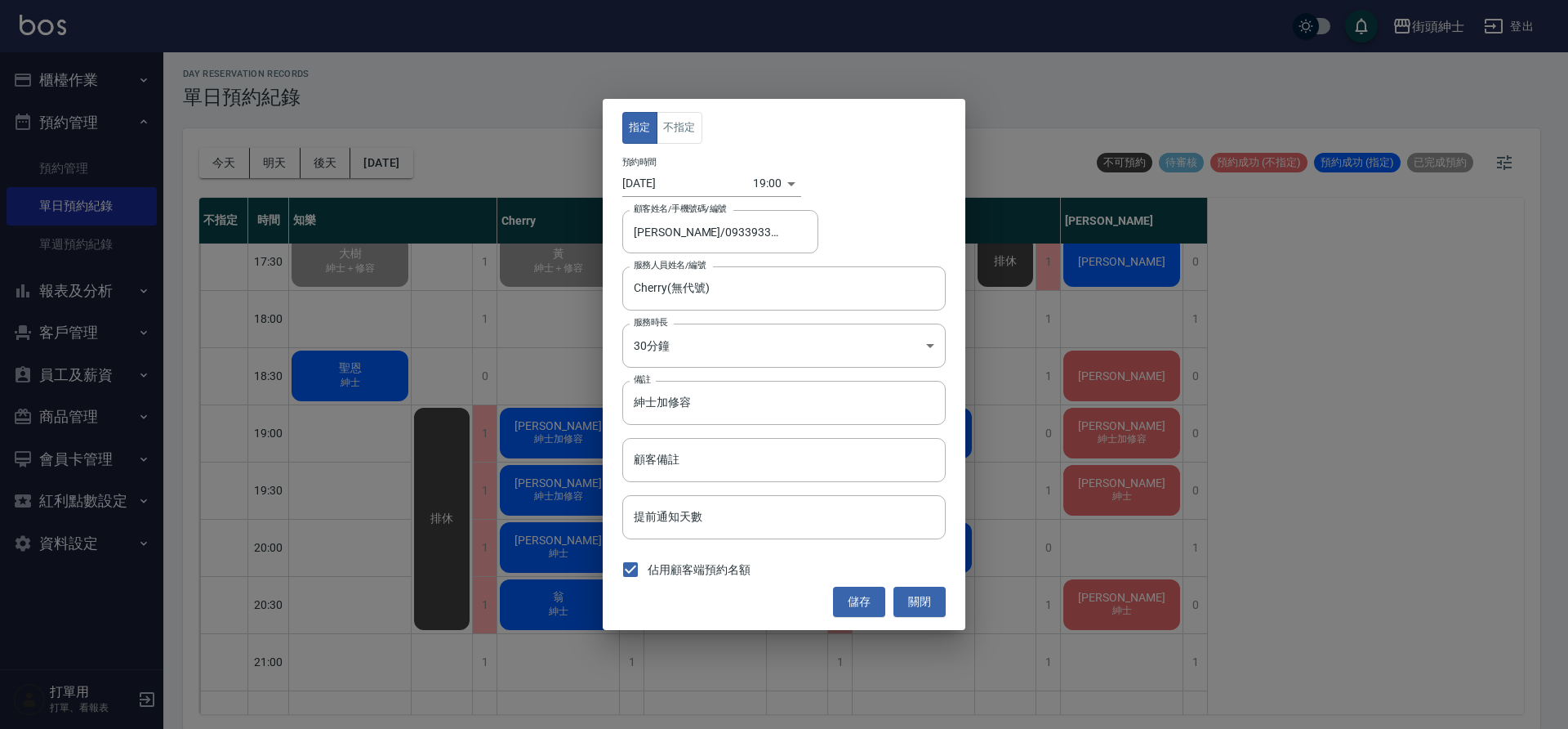
click at [748, 185] on body "街頭紳士 登出 櫃檯作業 打帳單 帳單列表 營業儀表板 現金收支登錄 材料自購登錄 每日結帳 排班表 現場電腦打卡 預約管理 預約管理 單日預約紀錄 單週預約…" at bounding box center [784, 364] width 1568 height 734
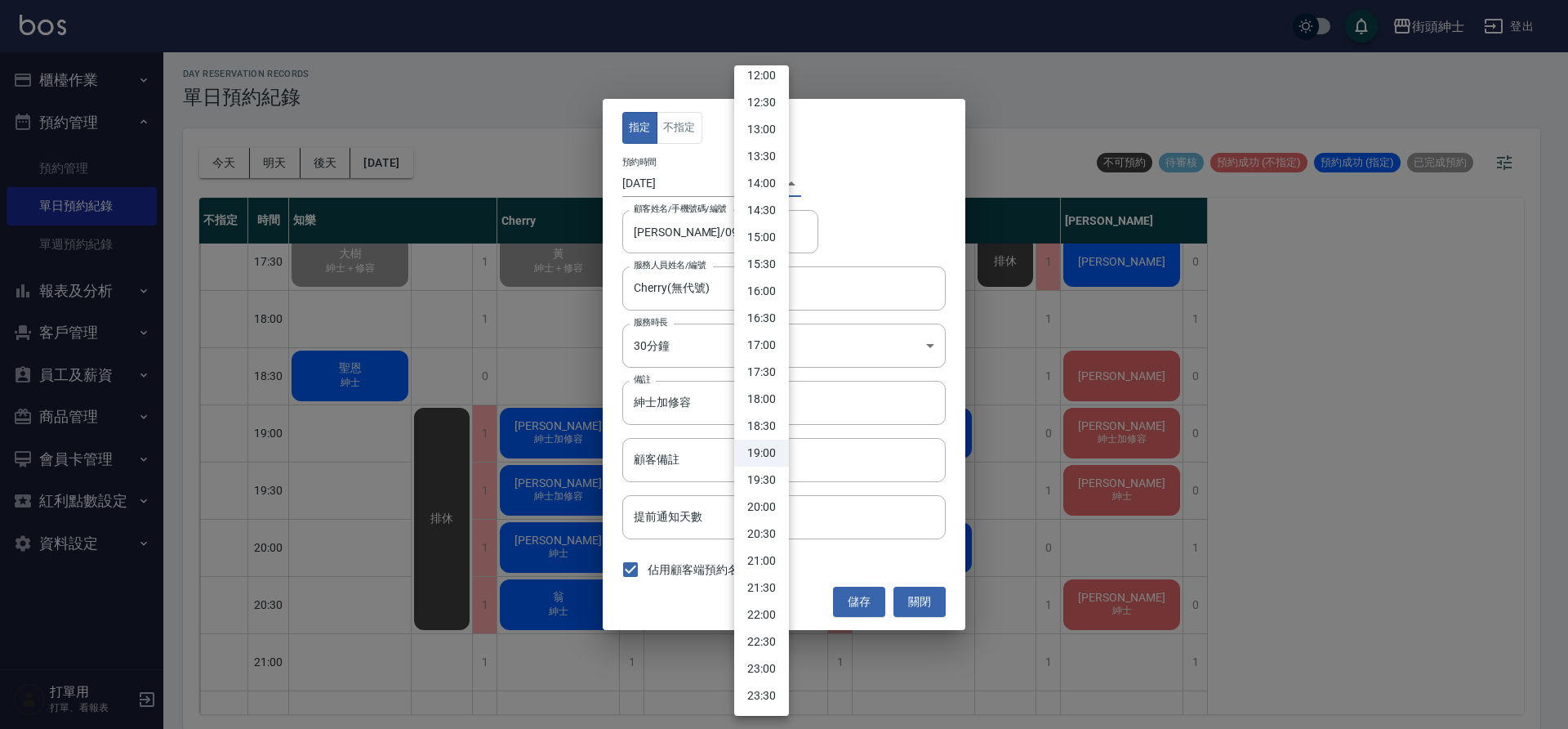
click at [766, 427] on li "18:30" at bounding box center [761, 426] width 55 height 27
type input "1755253800000"
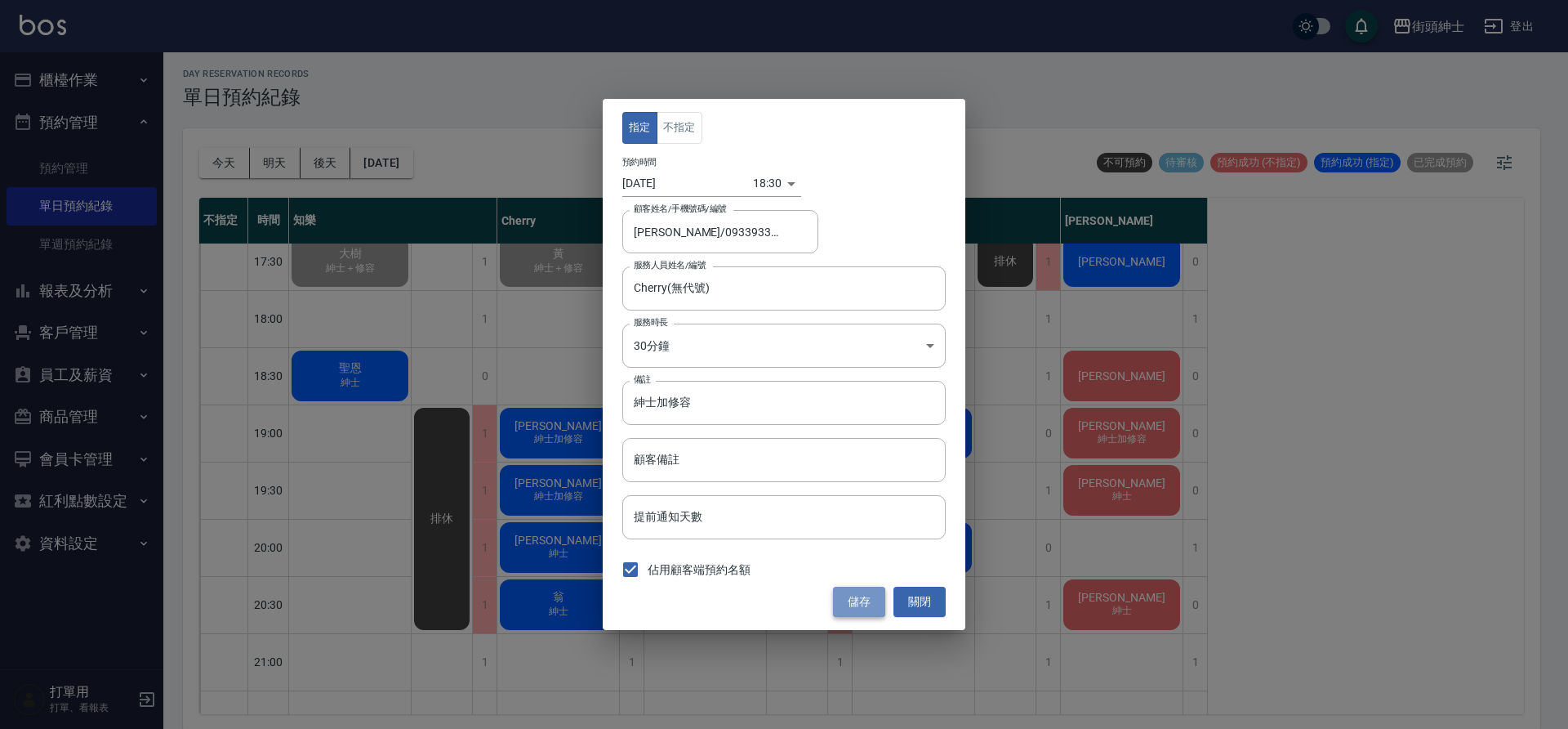
click at [859, 599] on button "儲存" at bounding box center [859, 601] width 53 height 30
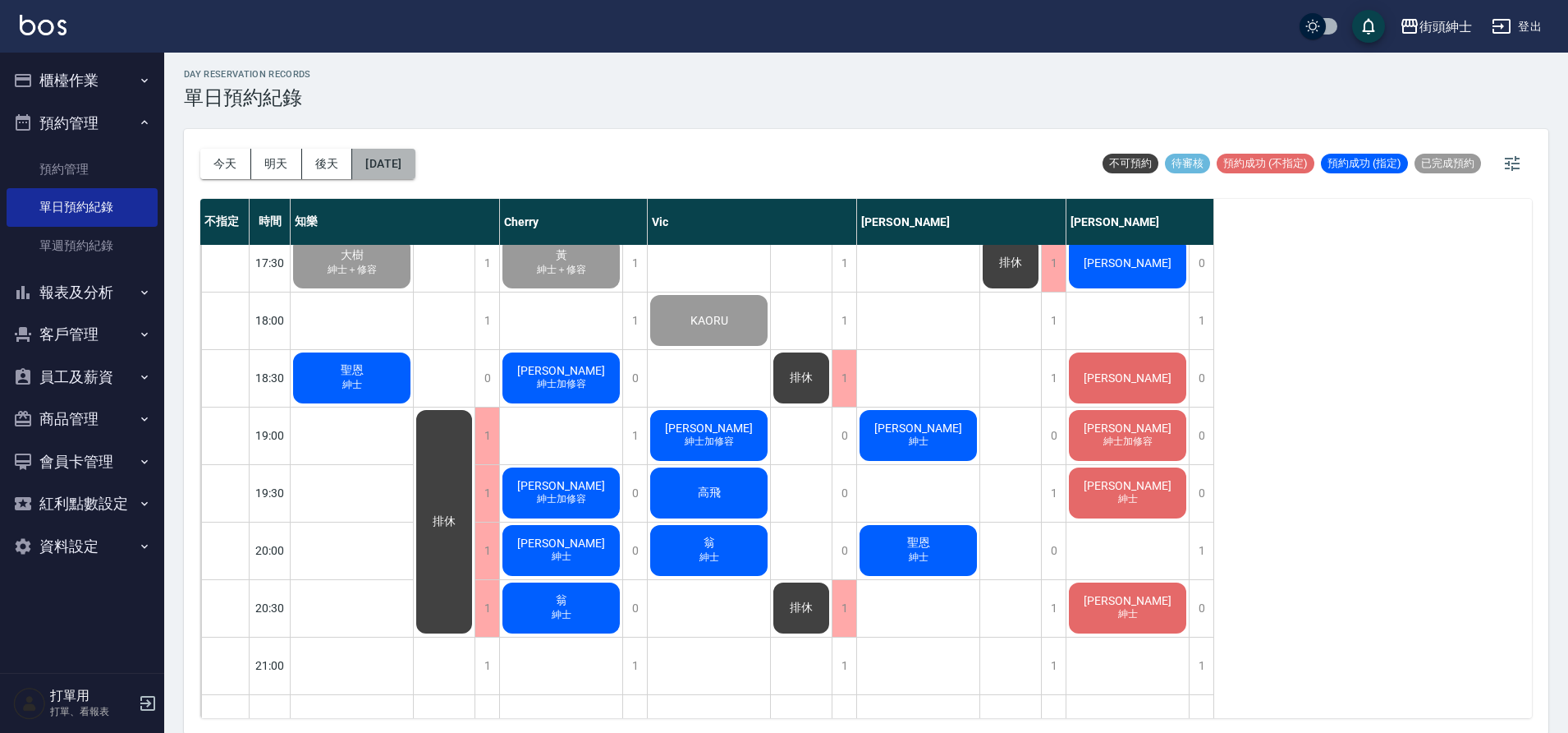
click at [406, 166] on button "[DATE]" at bounding box center [383, 163] width 63 height 30
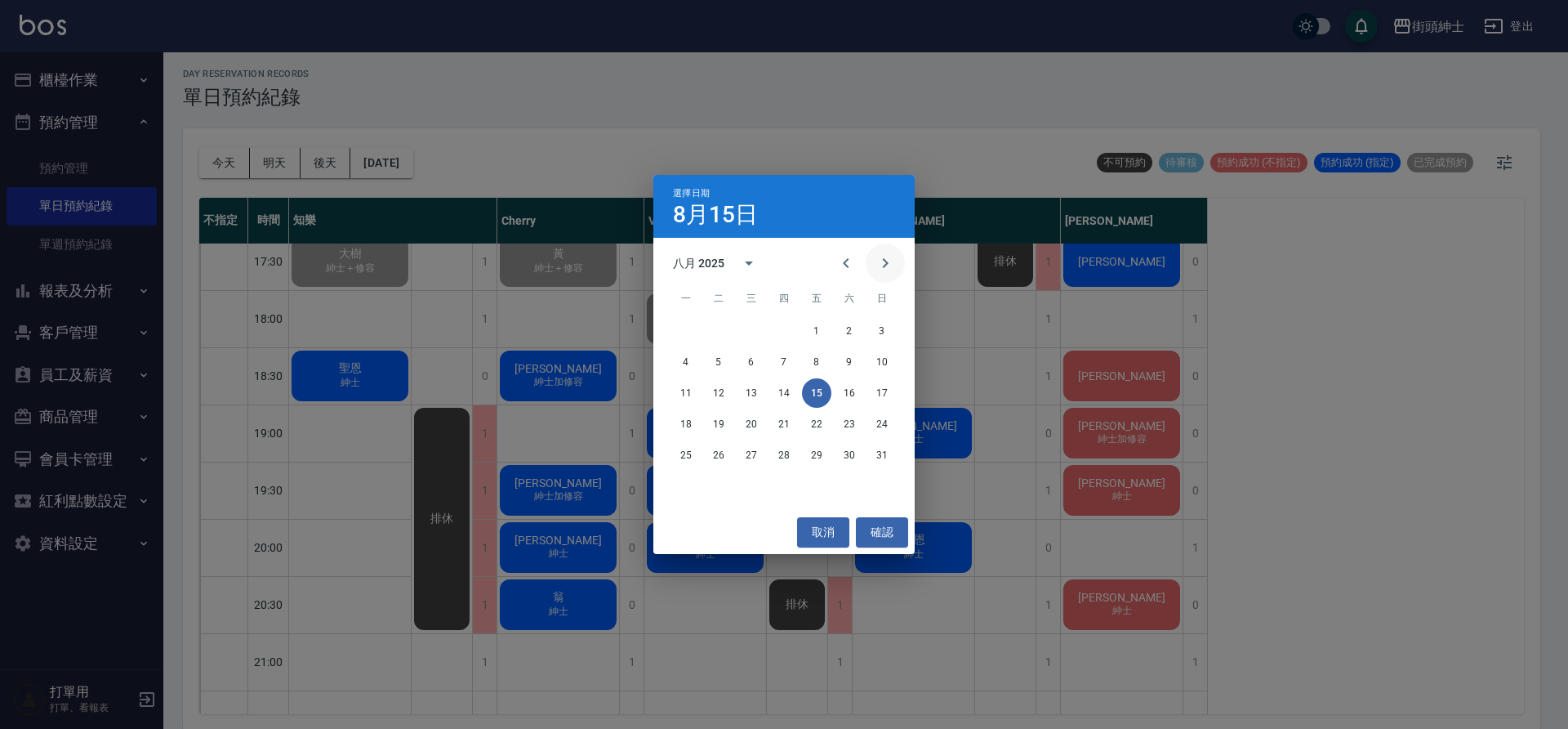
click at [887, 271] on icon "Next month" at bounding box center [886, 263] width 19 height 19
click at [823, 355] on button "12" at bounding box center [817, 362] width 29 height 29
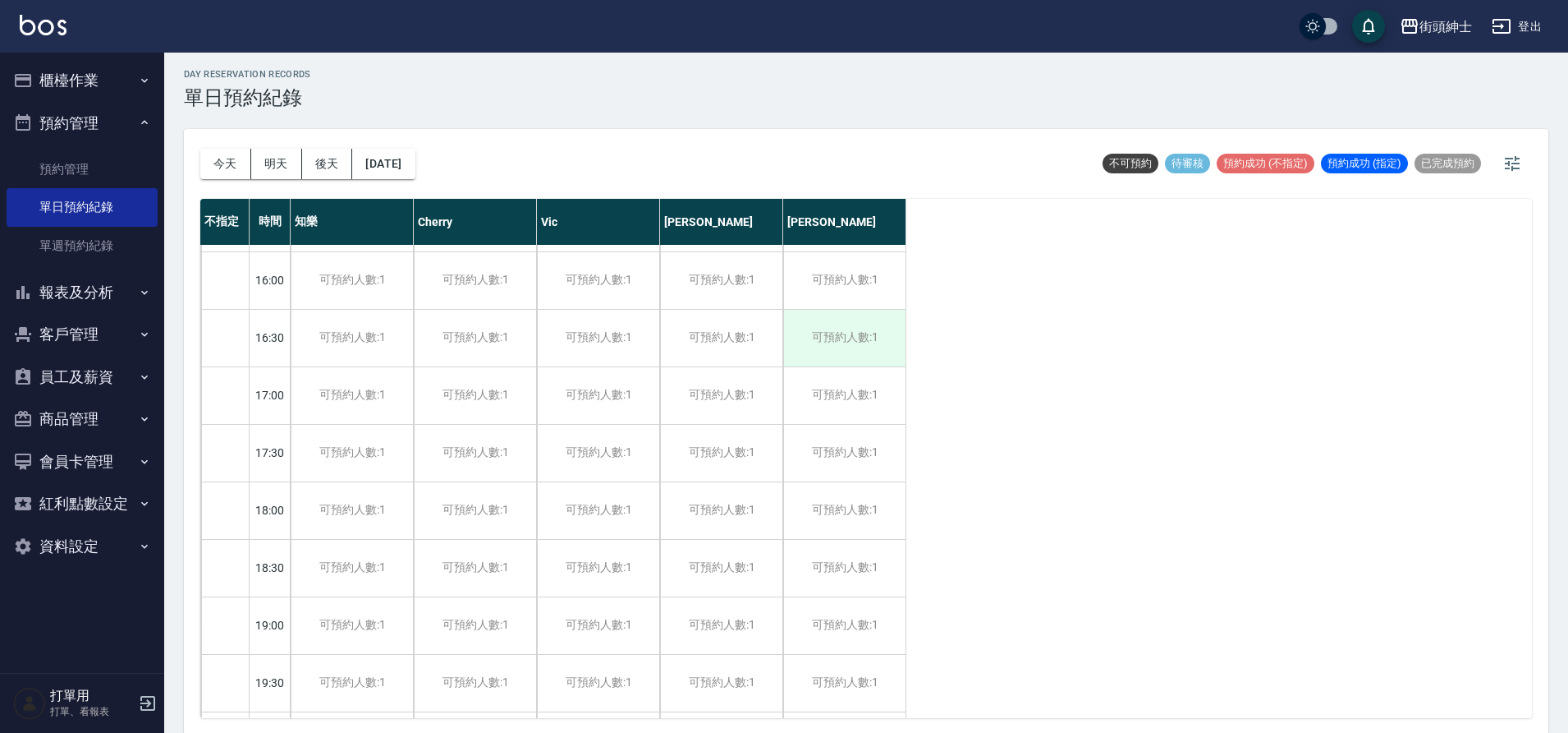
scroll to position [801, 0]
click at [615, 442] on div "可預約人數:1" at bounding box center [598, 450] width 122 height 57
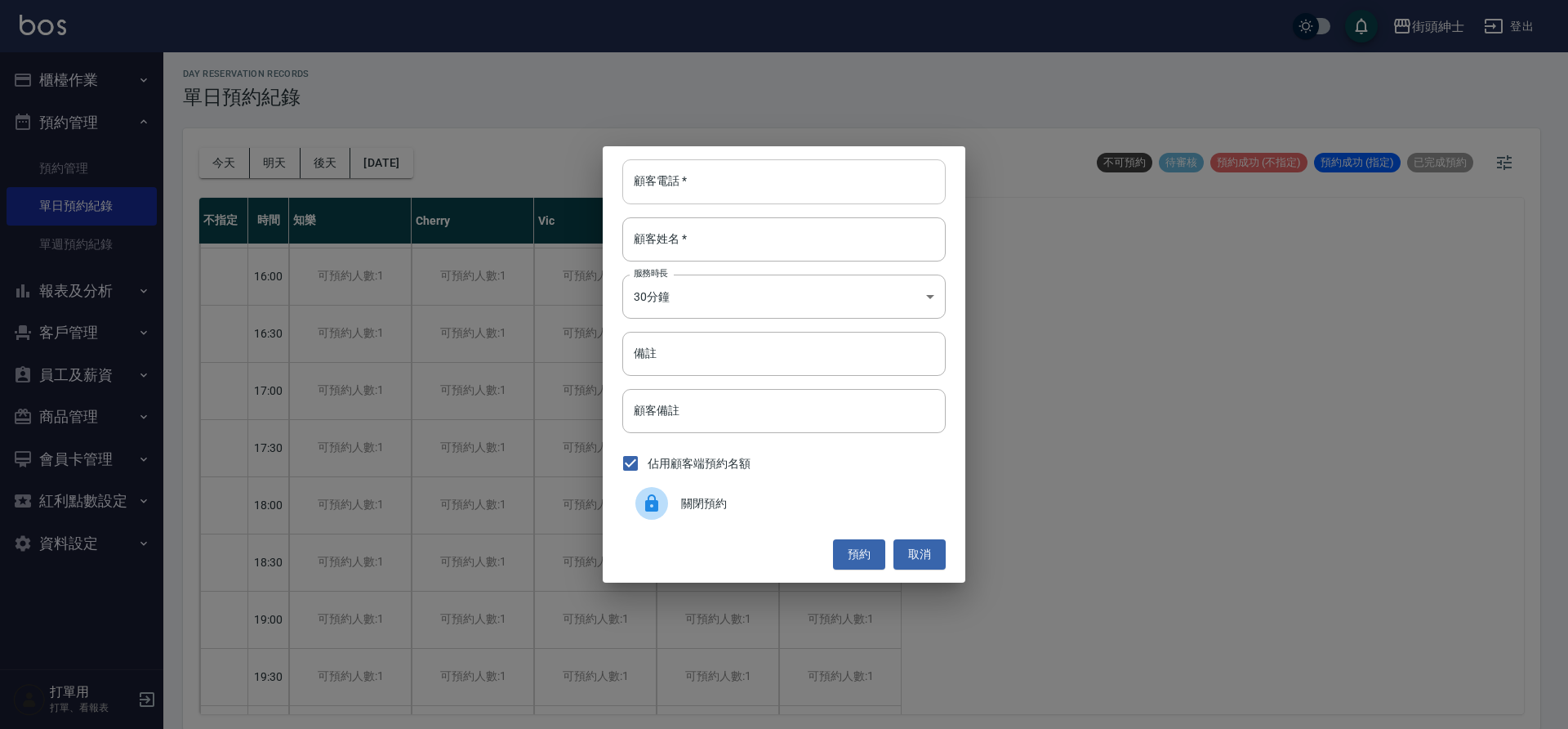
click at [734, 196] on input "顧客電話   *" at bounding box center [784, 181] width 323 height 44
type input "09832299644"
click at [734, 231] on input "顧客姓名   *" at bounding box center [784, 238] width 323 height 44
type input "０"
click at [849, 539] on button "預約" at bounding box center [859, 554] width 53 height 30
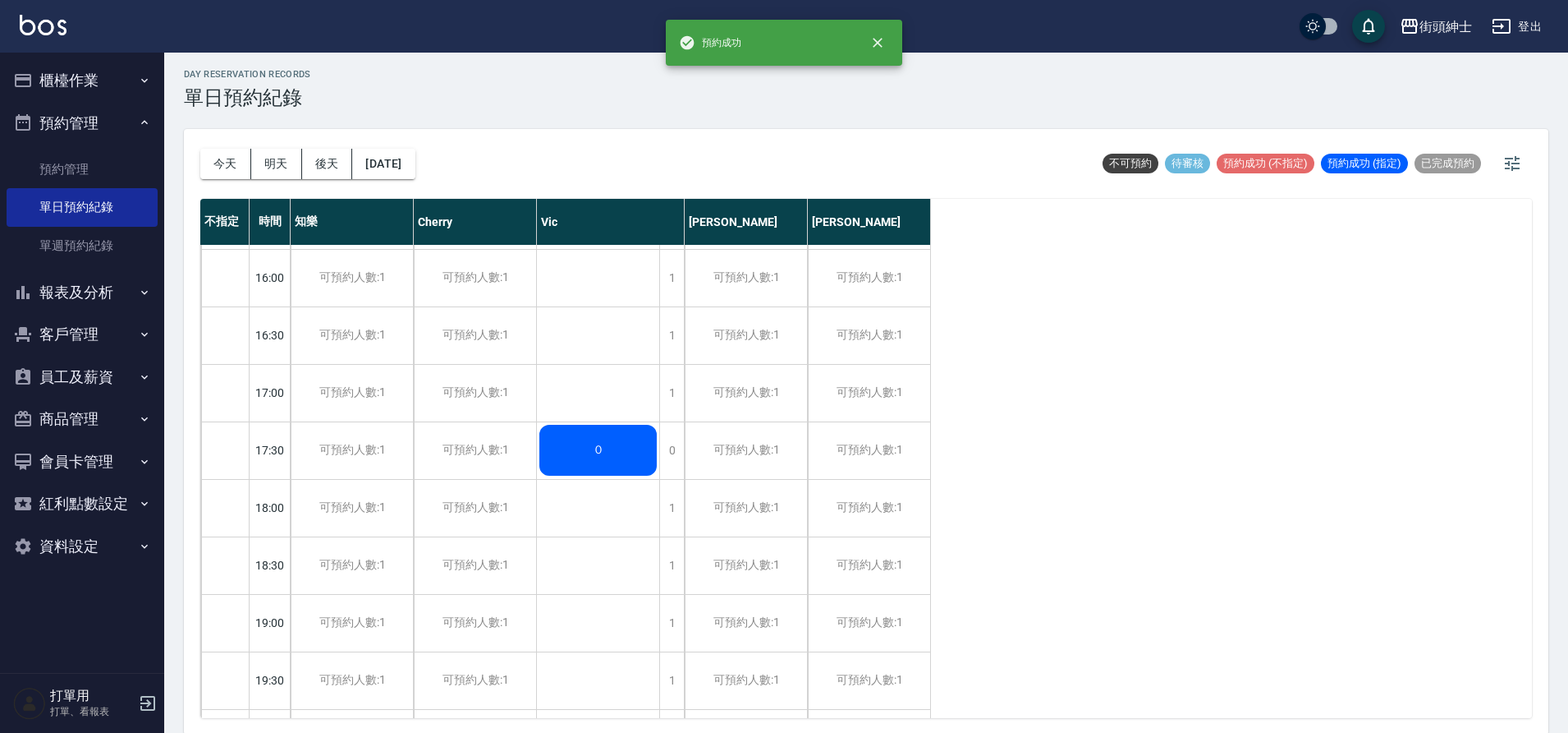
click at [598, 455] on span "０" at bounding box center [599, 449] width 18 height 15
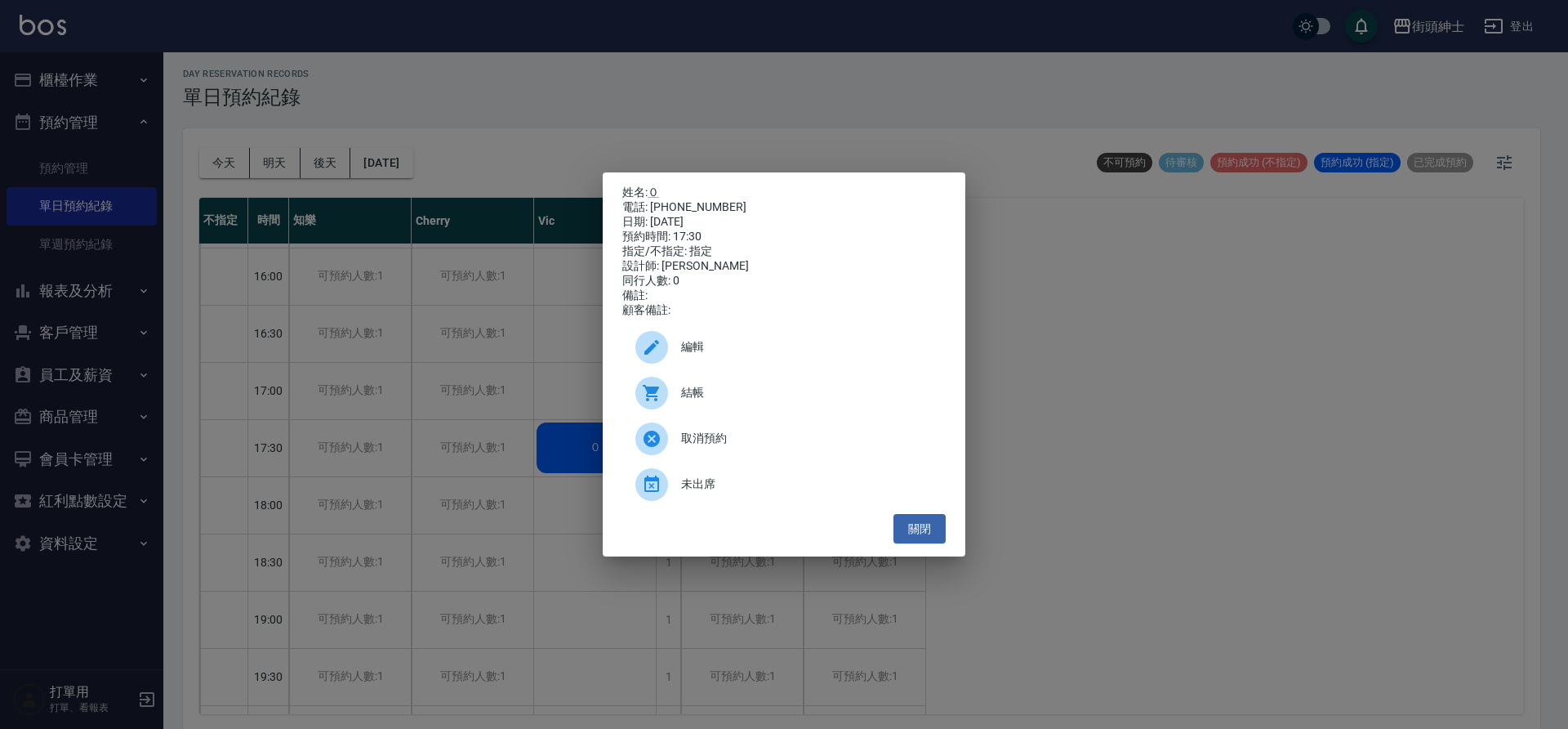
click at [715, 201] on div "電話: 09832299644" at bounding box center [784, 207] width 323 height 15
click at [712, 201] on div "電話: 09832299644" at bounding box center [784, 207] width 323 height 15
click at [685, 348] on span "編輯" at bounding box center [807, 346] width 251 height 18
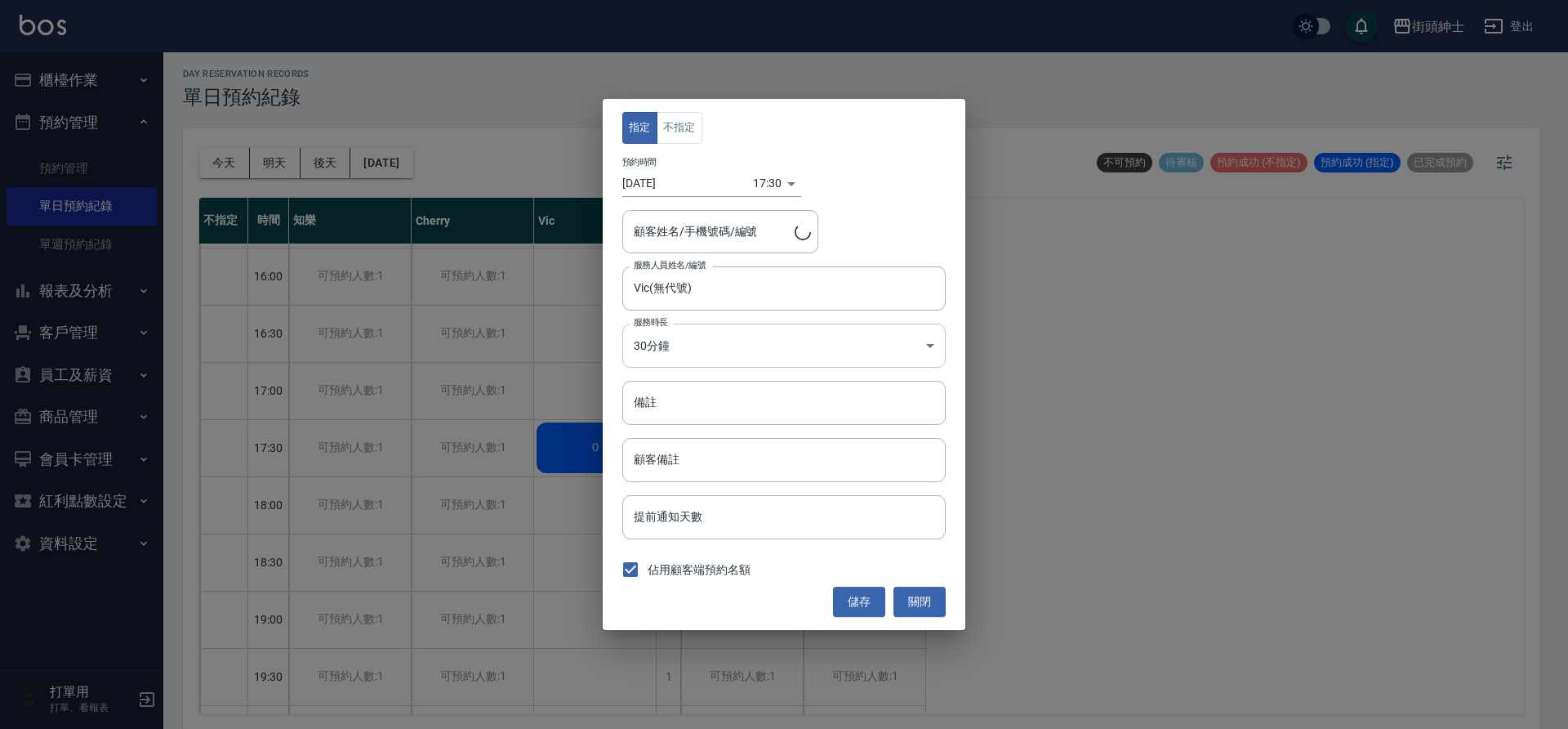
type input "０/09832299644"
click at [1330, 542] on div "指定 不指定 預約時間 2025/09/12 17:30 1757669400000 顧客姓名/手機號碼/編號 ０/09832299644 顧客姓名/手機號碼…" at bounding box center [784, 364] width 1568 height 729
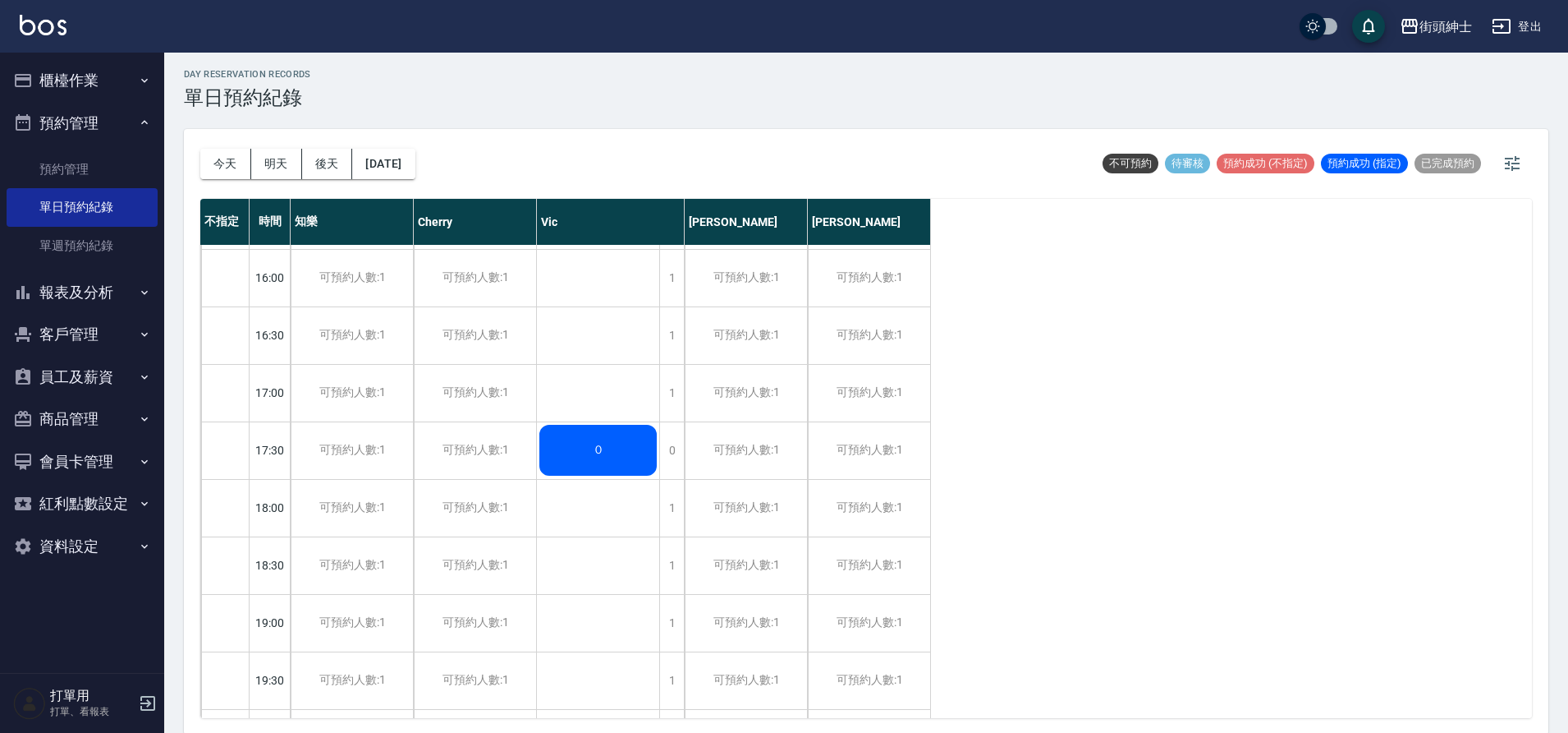
click at [641, 461] on div "０" at bounding box center [598, 449] width 122 height 56
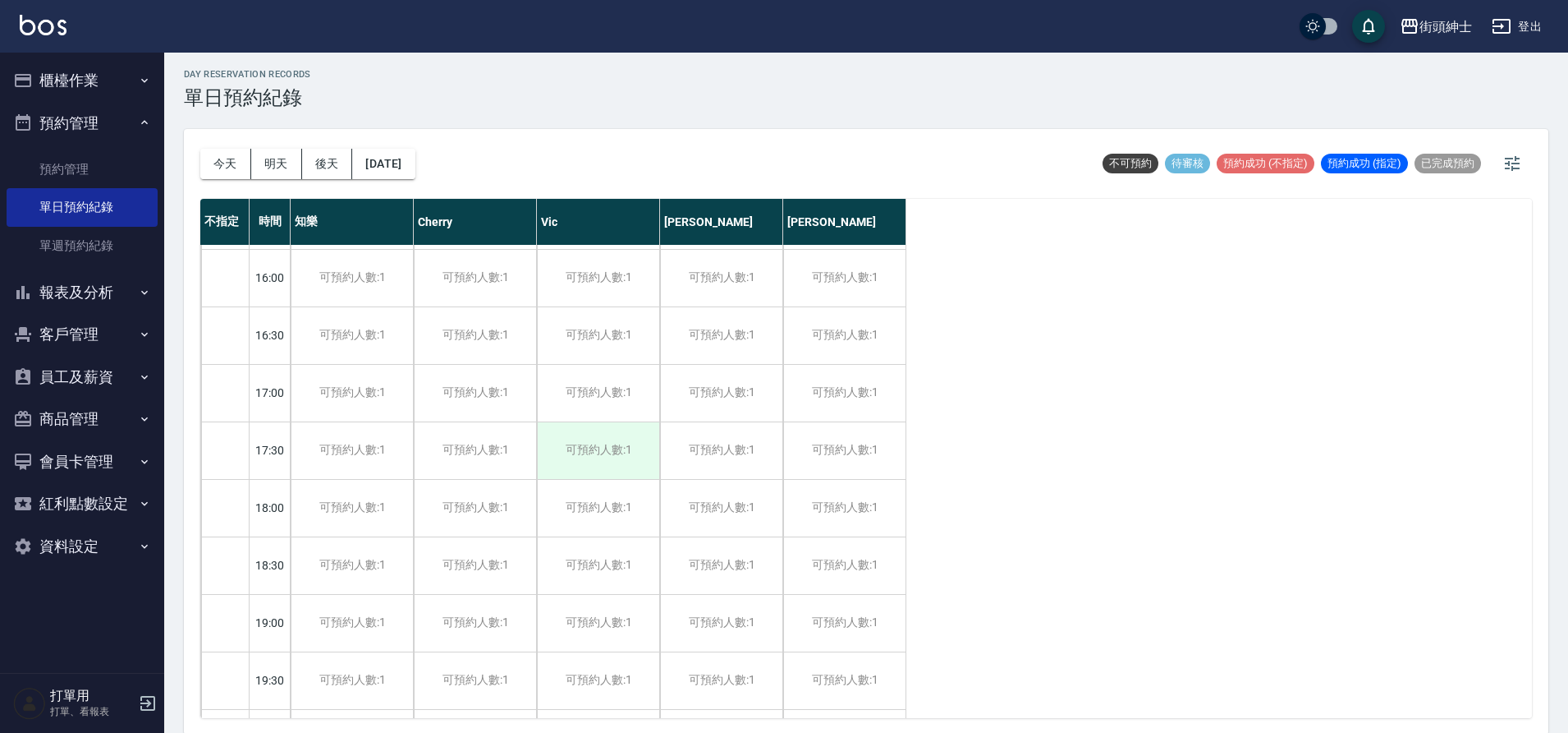
click at [605, 452] on div "可預約人數:1" at bounding box center [598, 450] width 122 height 57
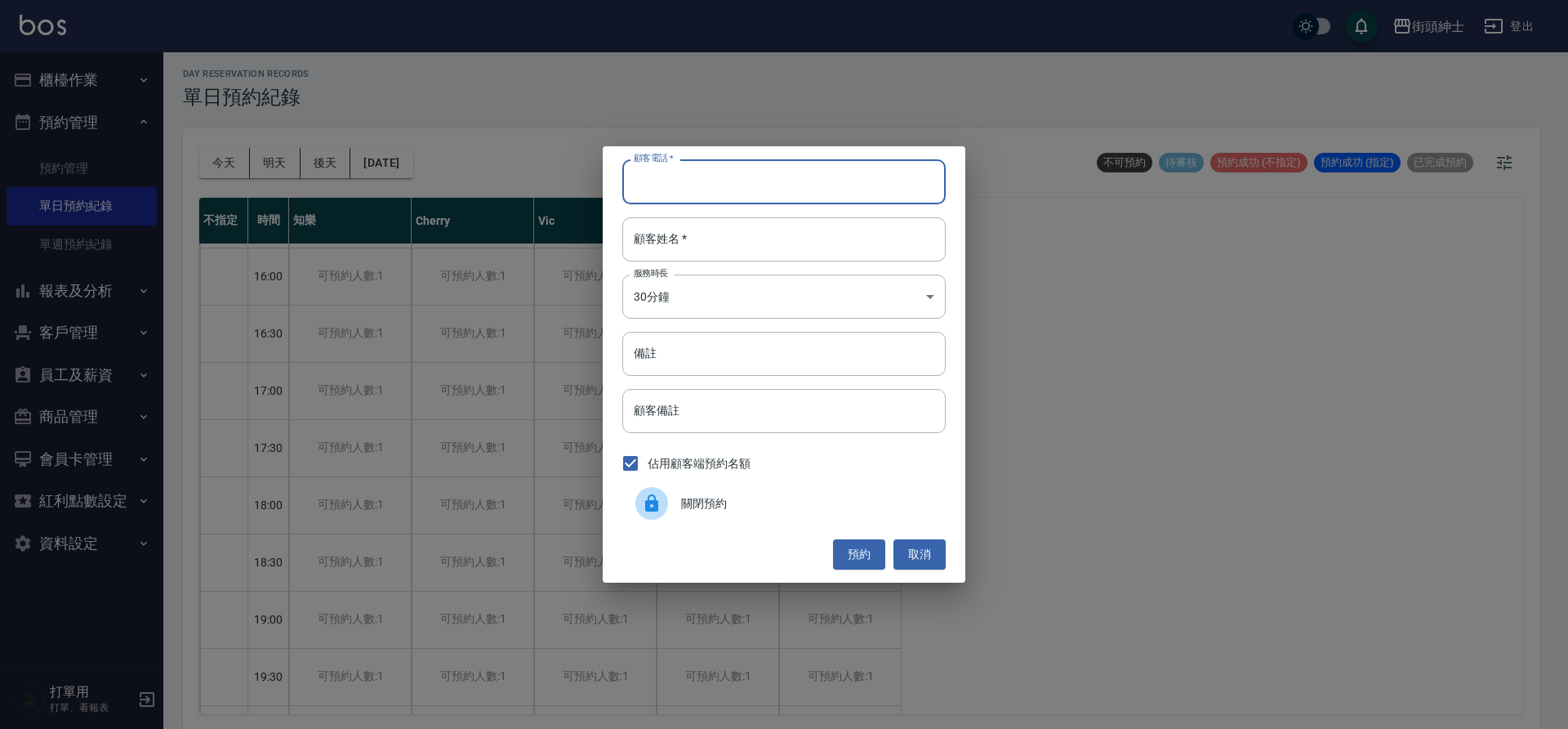
click at [719, 182] on input "顧客電話   *" at bounding box center [784, 181] width 323 height 44
type input "０"
click at [916, 565] on button "取消" at bounding box center [920, 554] width 53 height 30
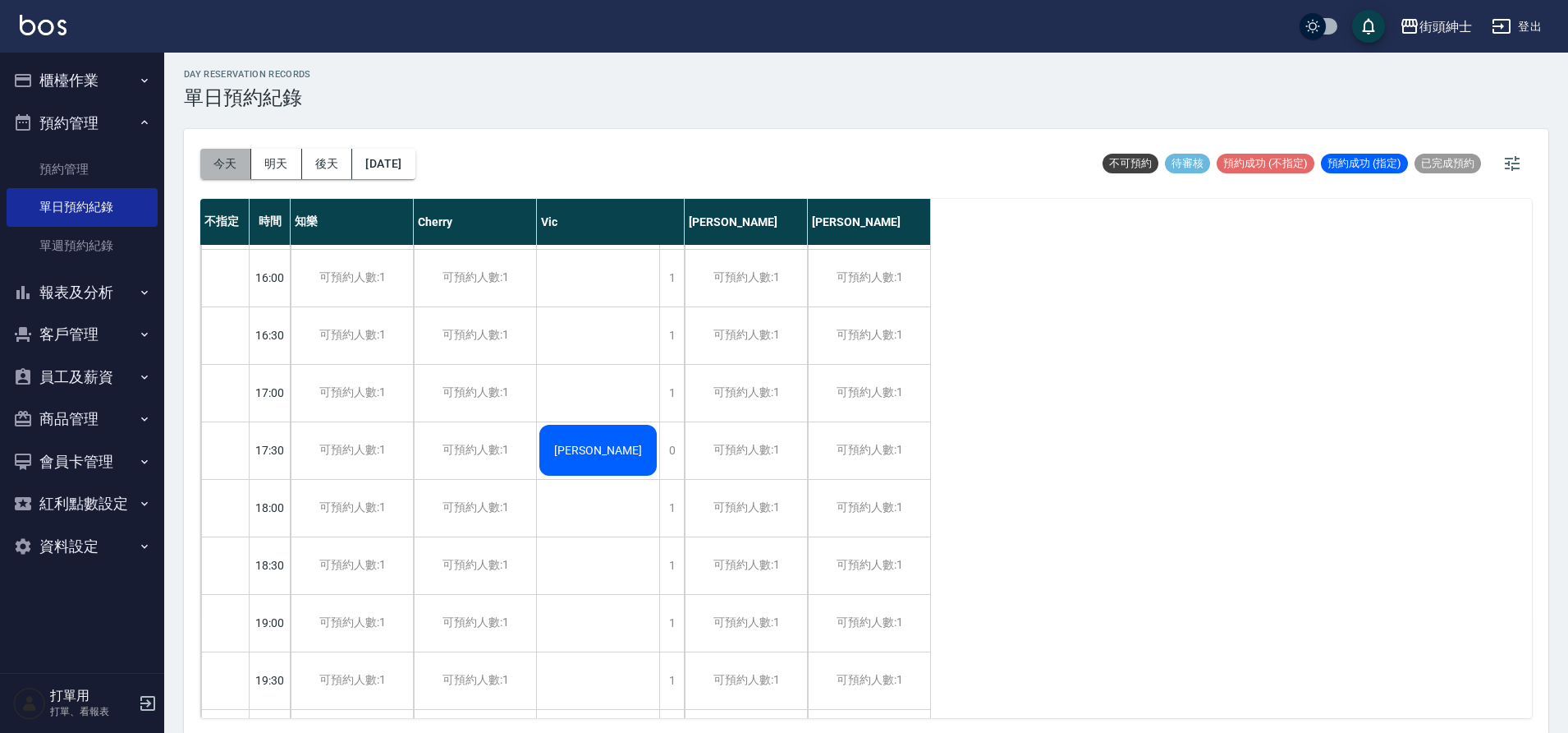
click at [222, 173] on button "今天" at bounding box center [226, 163] width 51 height 30
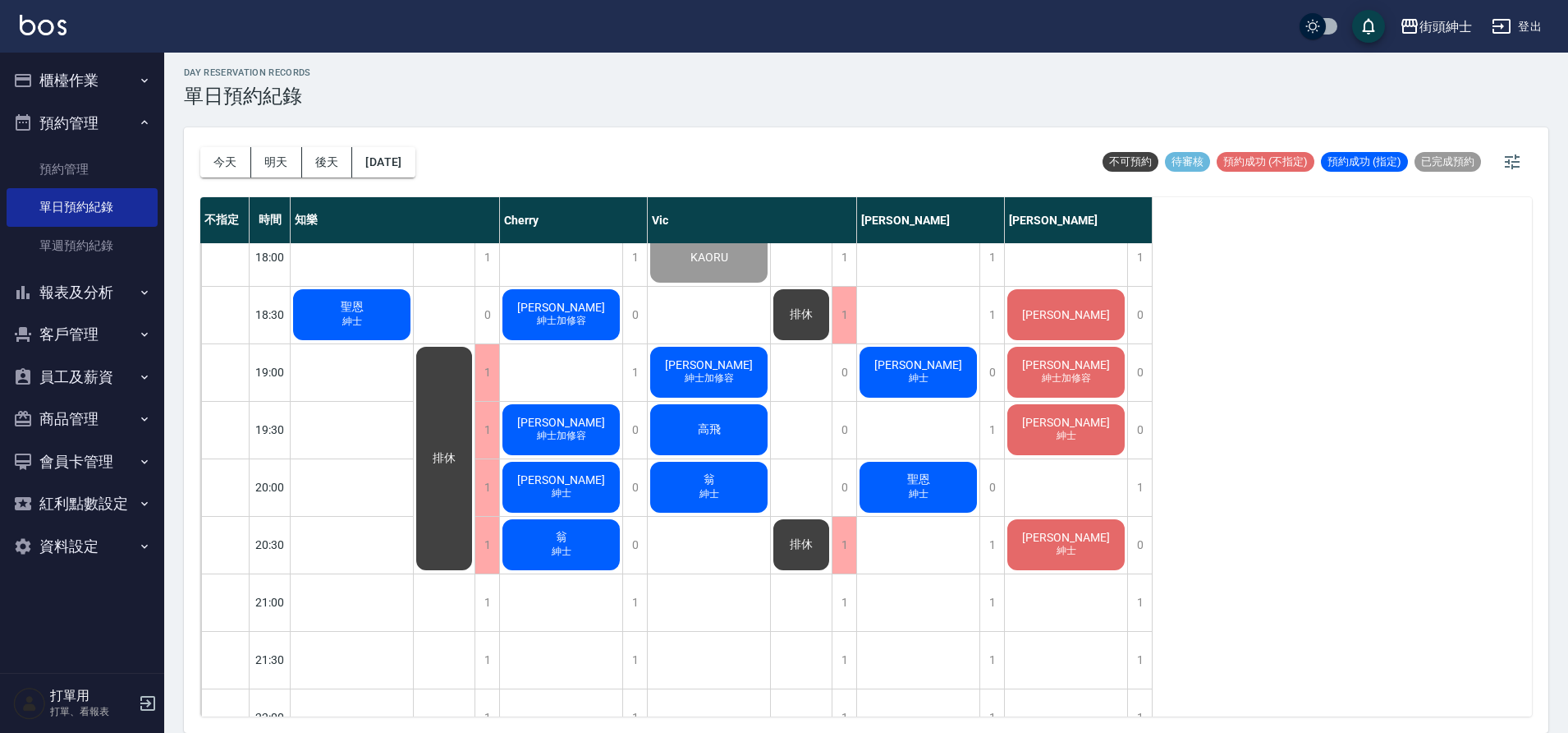
scroll to position [1024, 0]
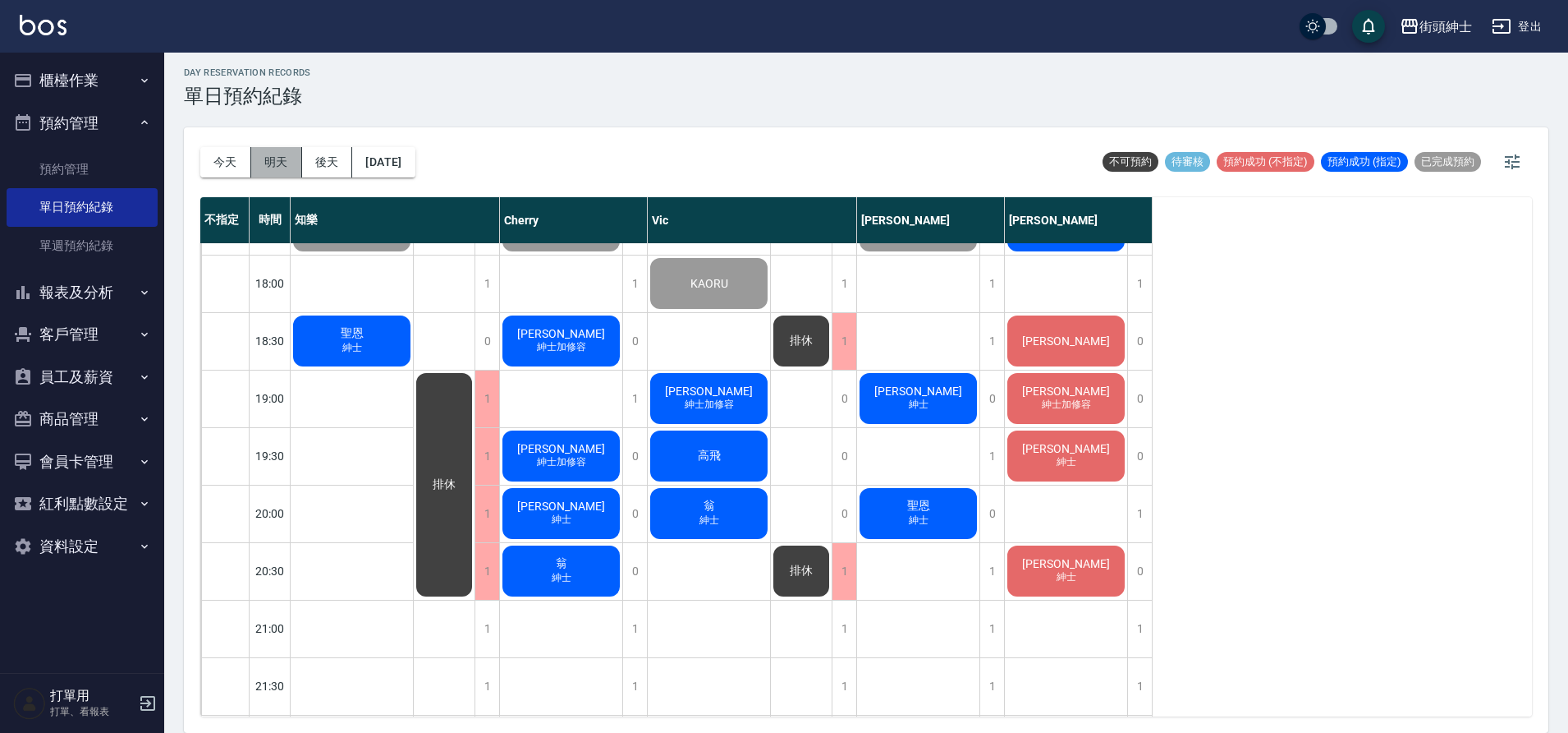
click at [269, 164] on button "明天" at bounding box center [277, 161] width 51 height 30
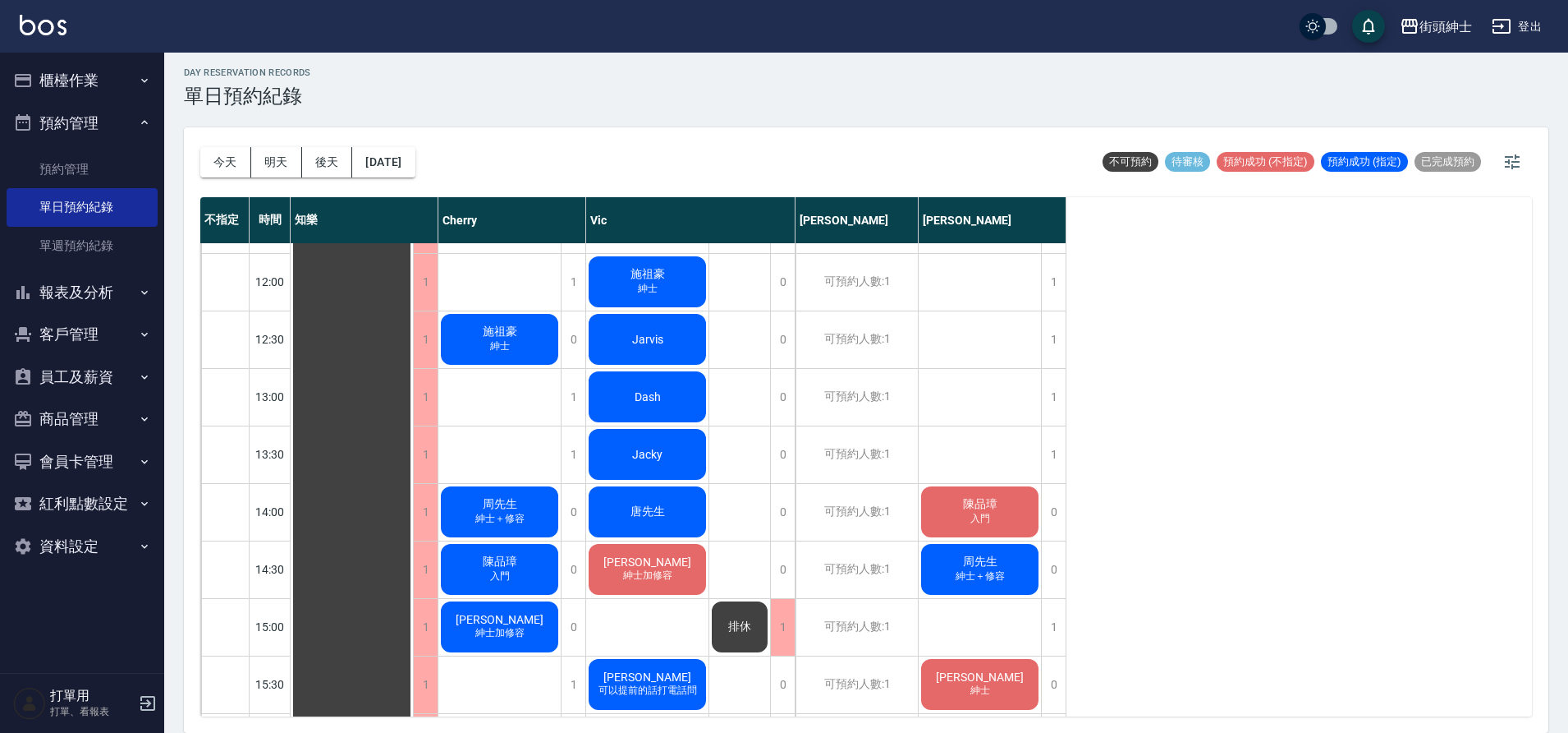
scroll to position [157, 0]
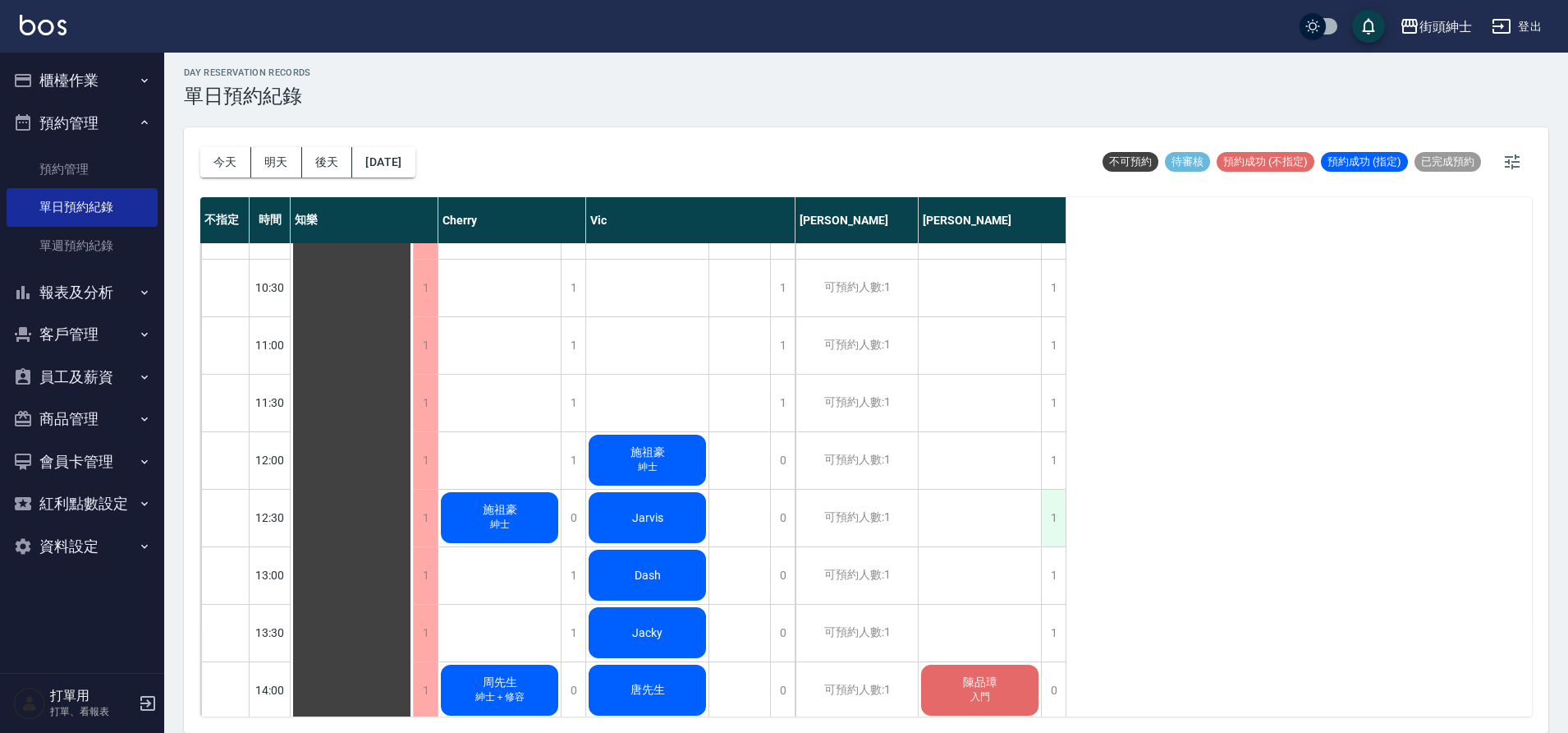
click at [1056, 519] on div "1" at bounding box center [1053, 518] width 24 height 57
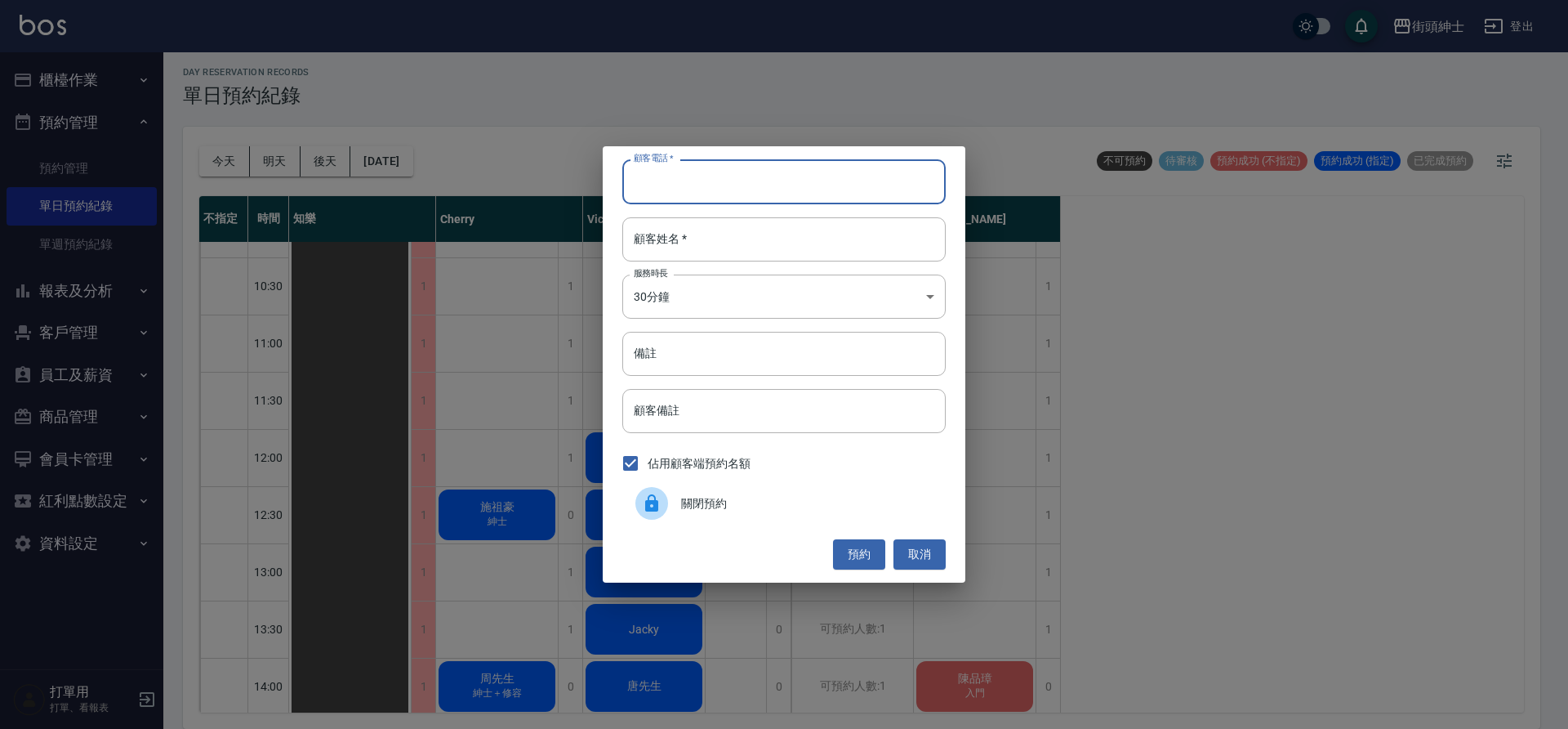
click at [823, 193] on input "顧客電話   *" at bounding box center [784, 181] width 323 height 44
type input "０"
type input "0966676173"
click at [827, 237] on input "顧客姓名   *" at bounding box center [784, 238] width 323 height 44
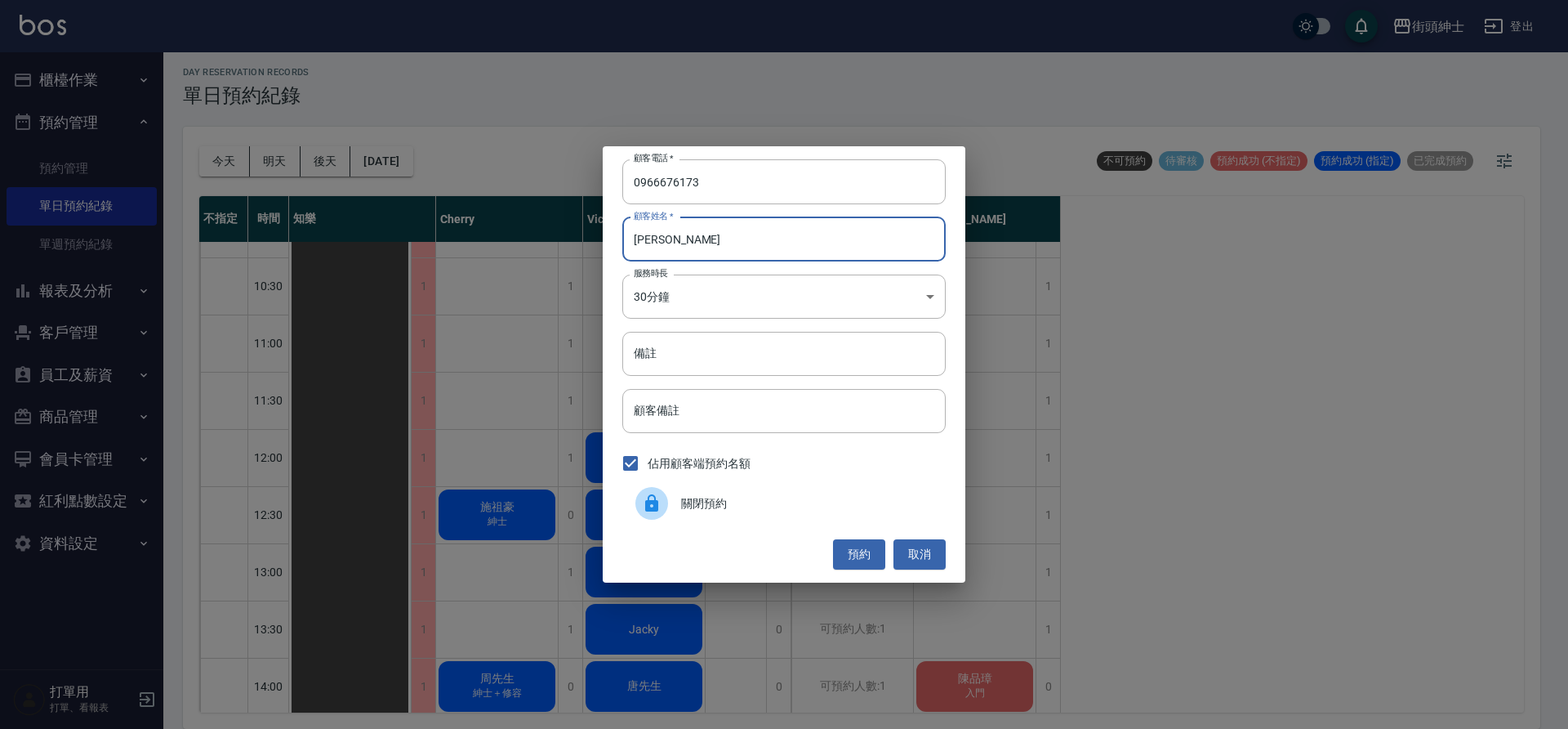
type input "[PERSON_NAME]"
click at [857, 554] on button "預約" at bounding box center [859, 554] width 53 height 30
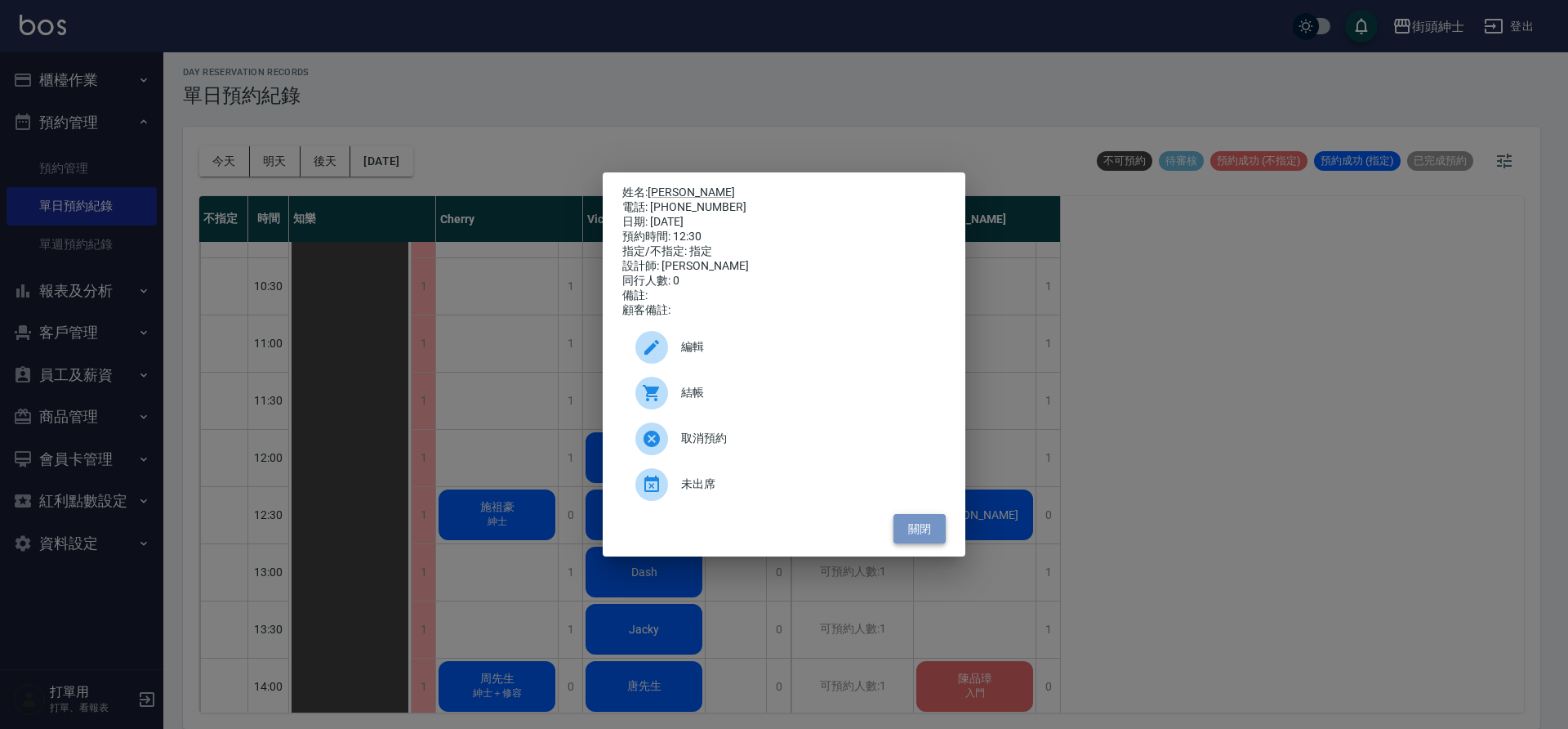
click at [925, 531] on button "關閉" at bounding box center [920, 529] width 53 height 30
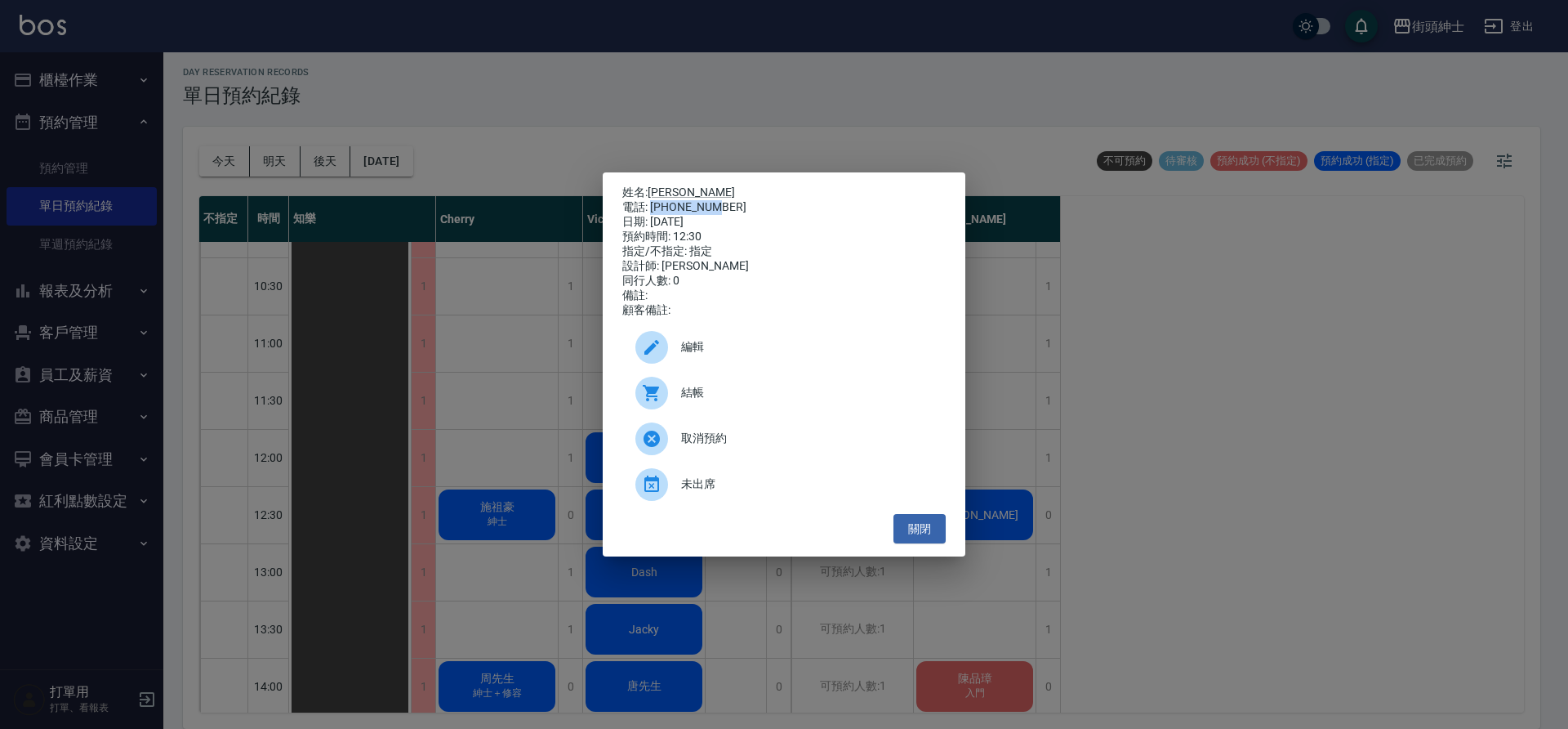
drag, startPoint x: 652, startPoint y: 200, endPoint x: 716, endPoint y: 205, distance: 64.2
click at [716, 205] on div "電話: 0966676173" at bounding box center [784, 207] width 323 height 15
copy div "0966676173"
click at [917, 535] on button "關閉" at bounding box center [920, 529] width 53 height 30
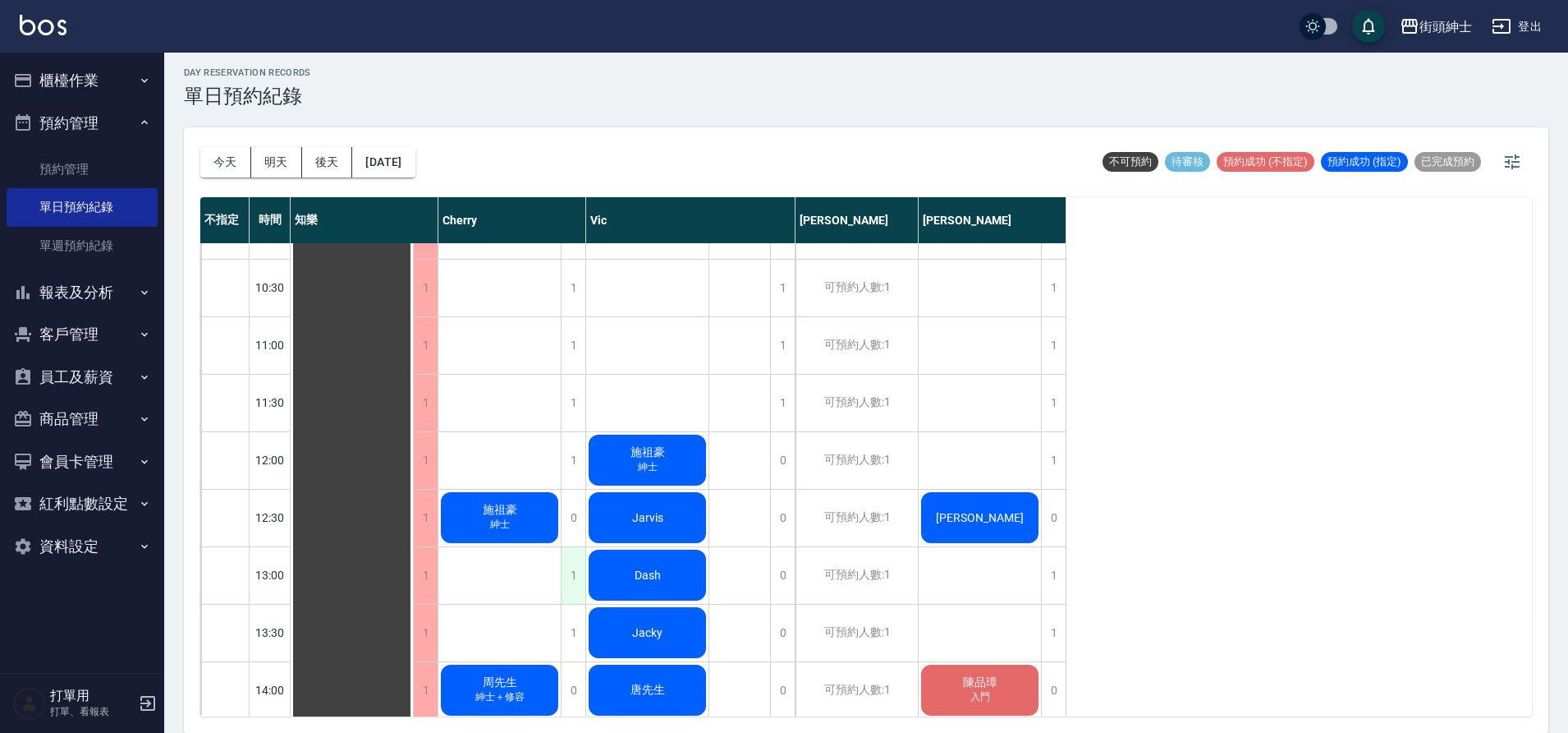
click at [571, 577] on div "1" at bounding box center [572, 575] width 24 height 57
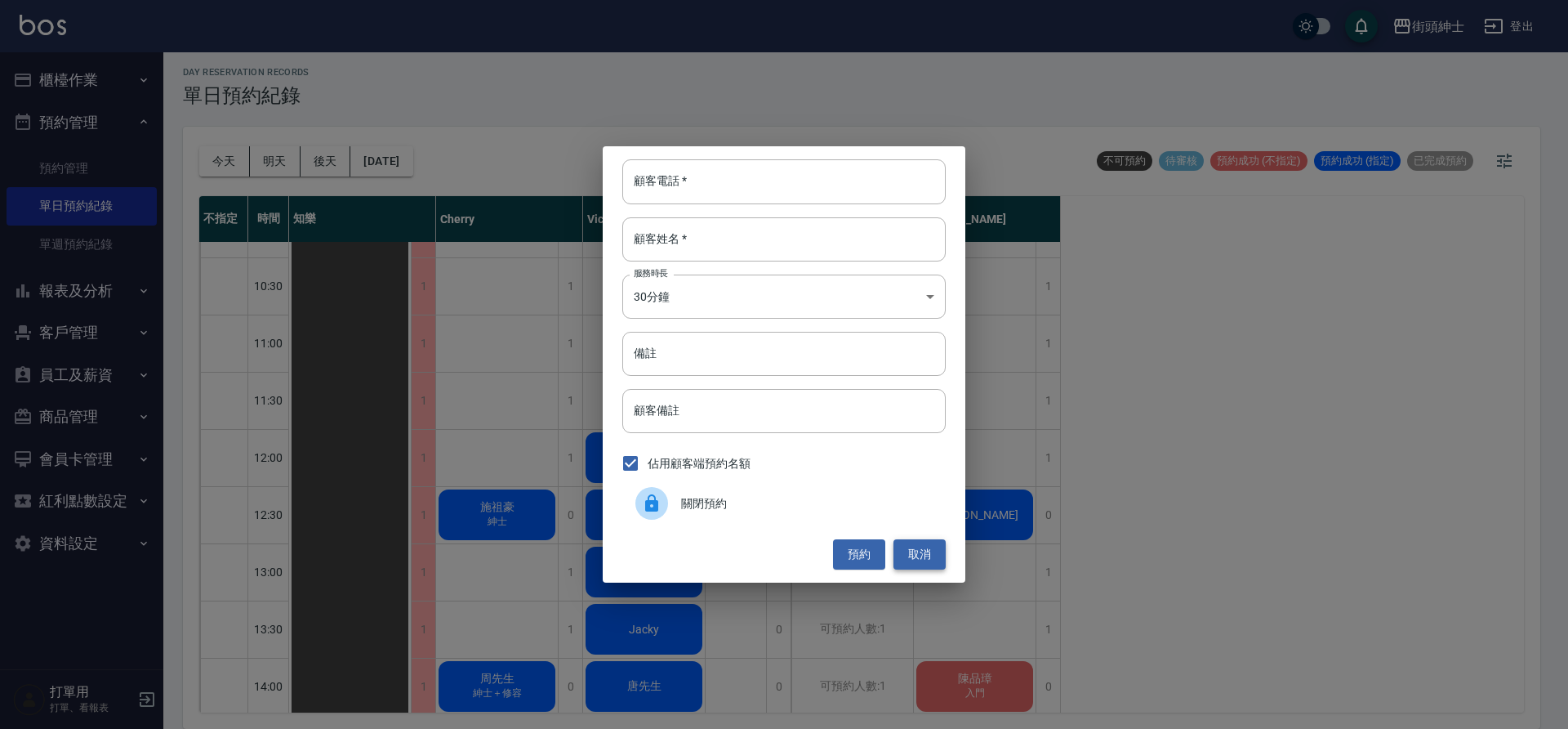
click at [926, 553] on button "取消" at bounding box center [920, 554] width 53 height 30
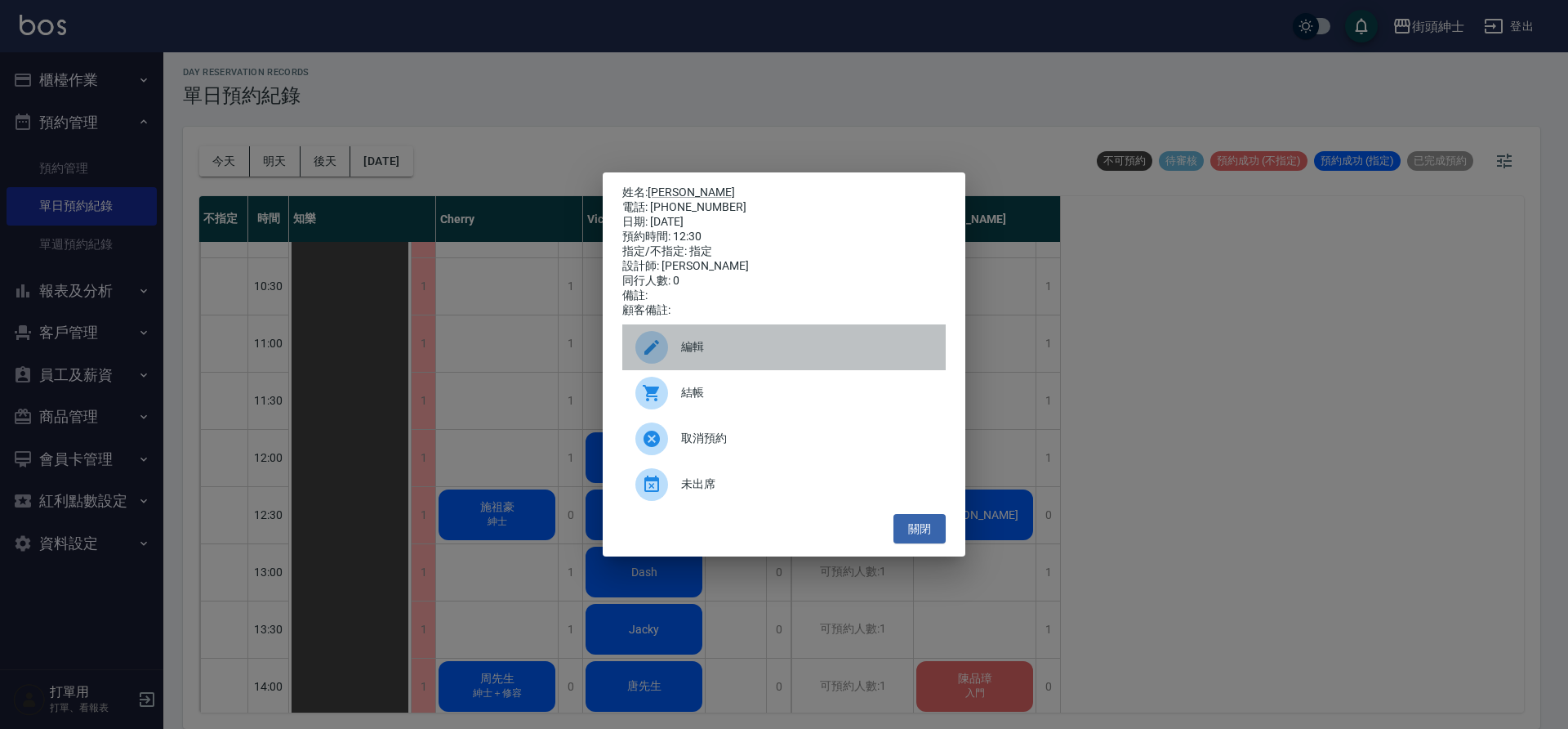
click at [674, 343] on div at bounding box center [658, 347] width 46 height 33
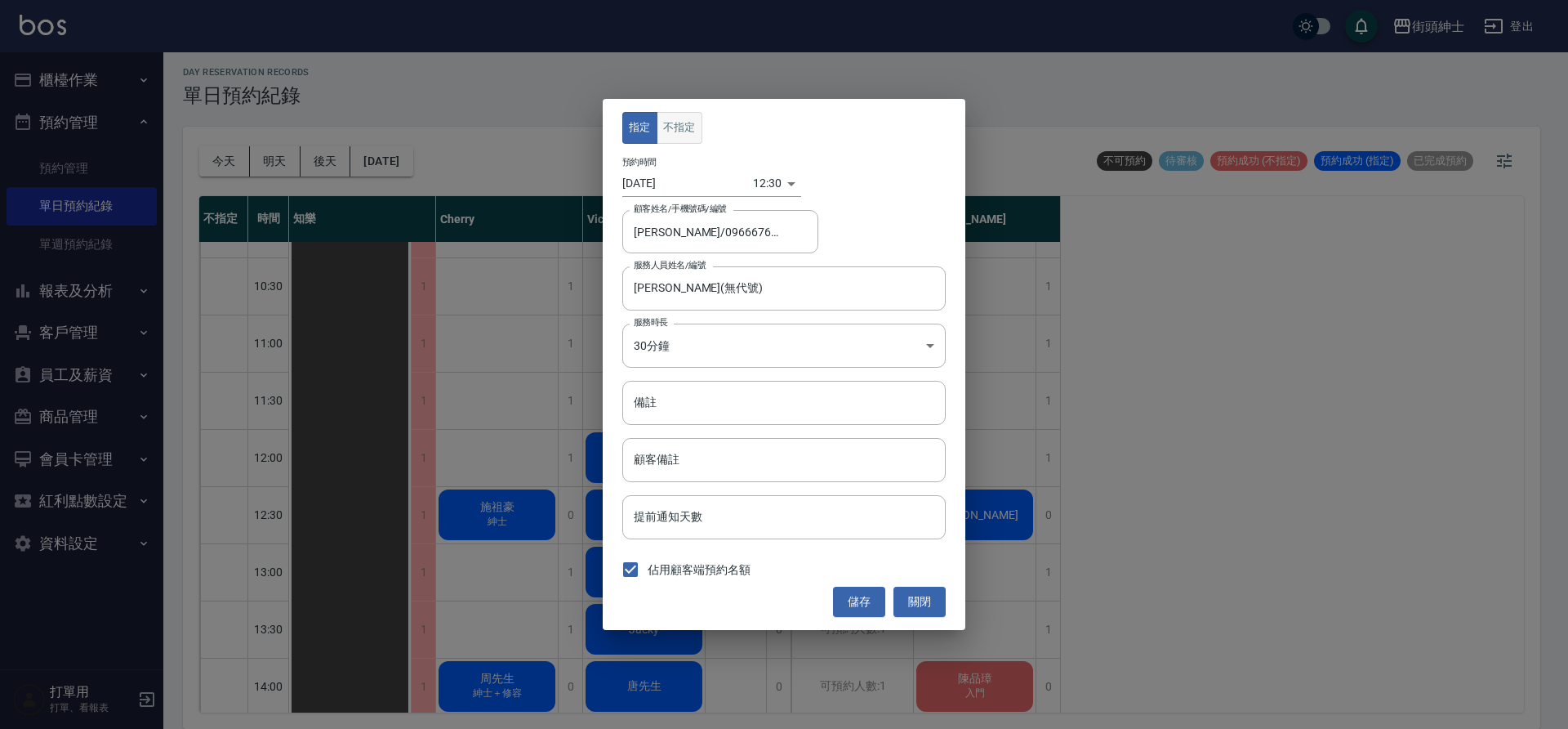
click at [695, 126] on button "不指定" at bounding box center [679, 128] width 46 height 32
click at [875, 607] on button "儲存" at bounding box center [859, 601] width 53 height 30
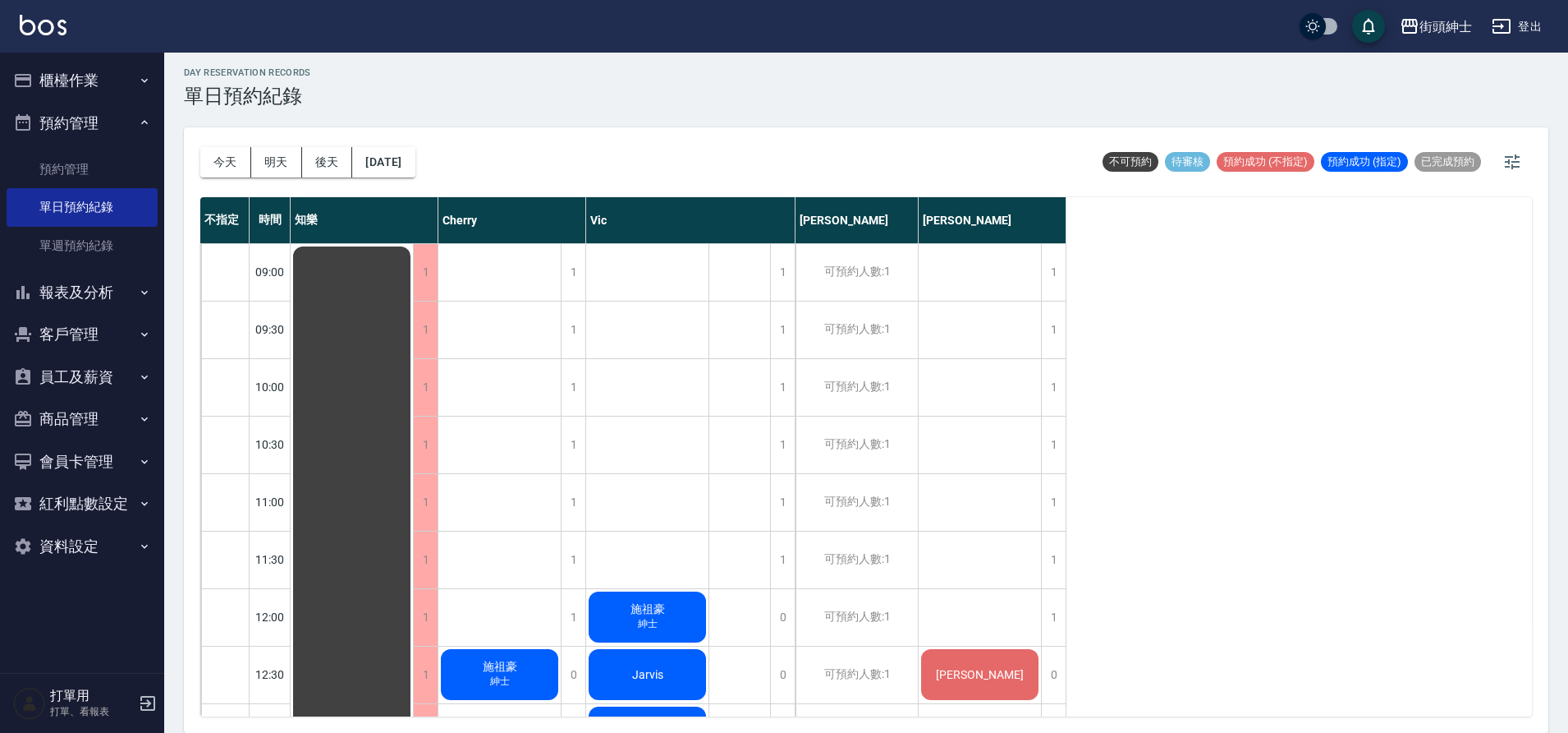
scroll to position [542, 0]
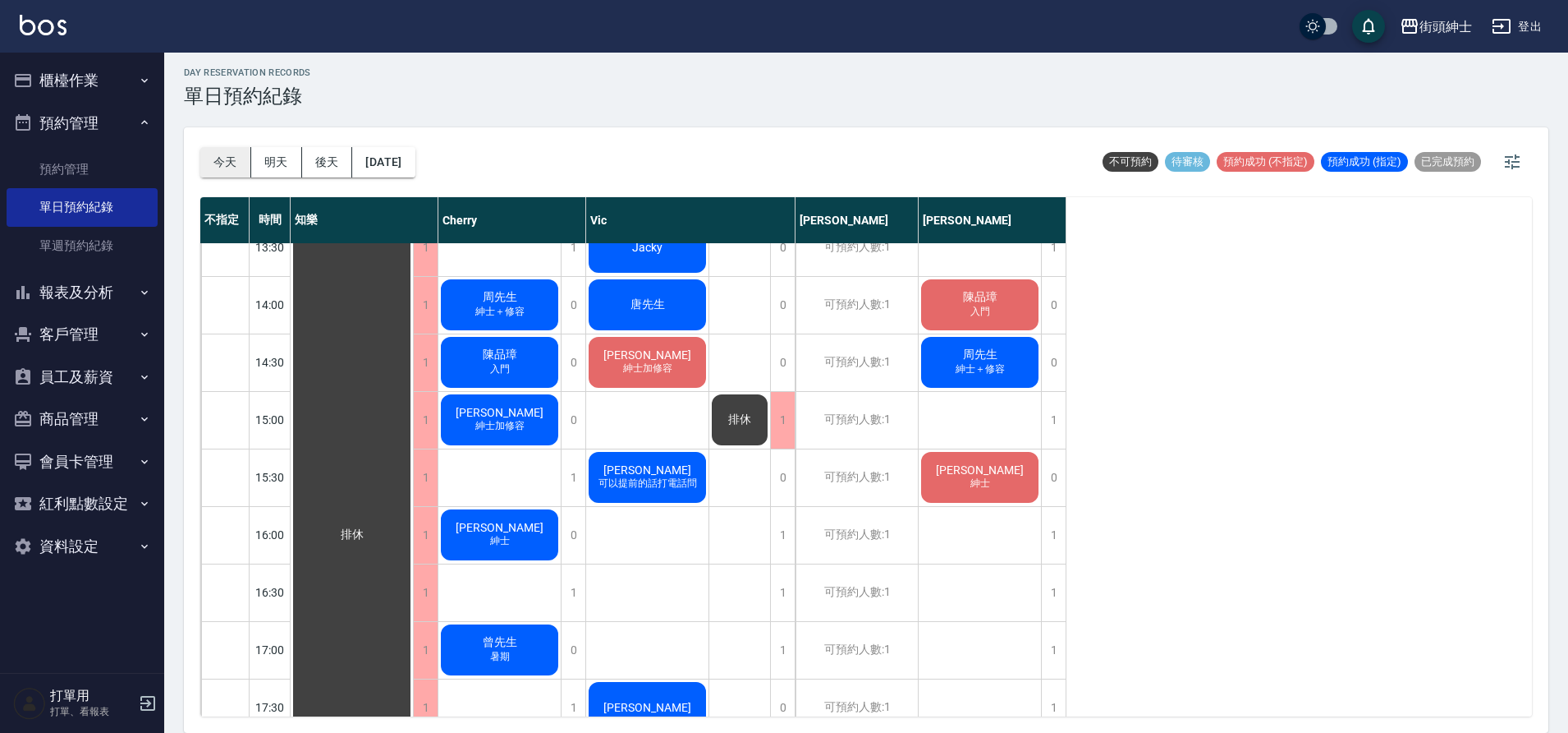
click at [242, 156] on button "今天" at bounding box center [226, 161] width 51 height 30
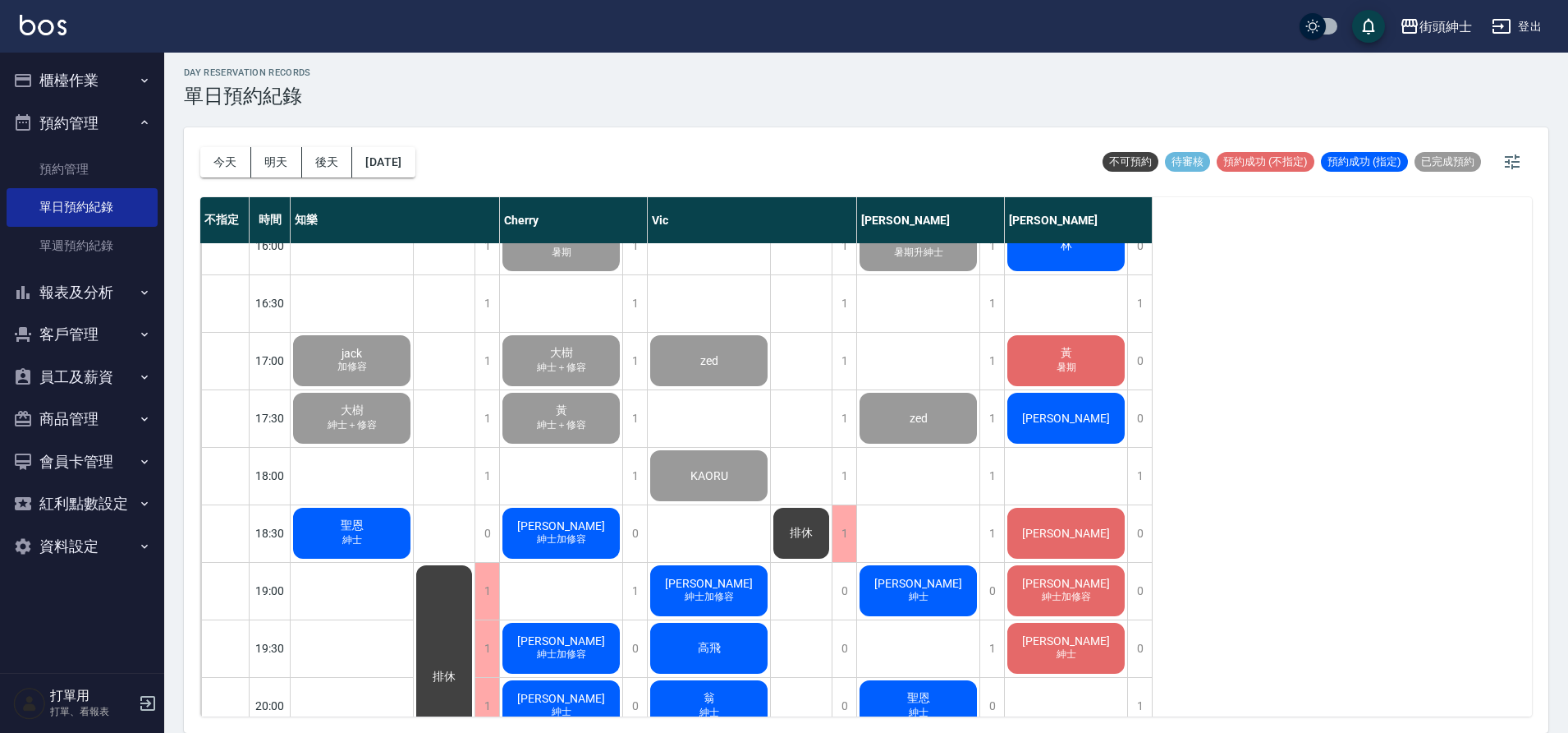
scroll to position [828, 0]
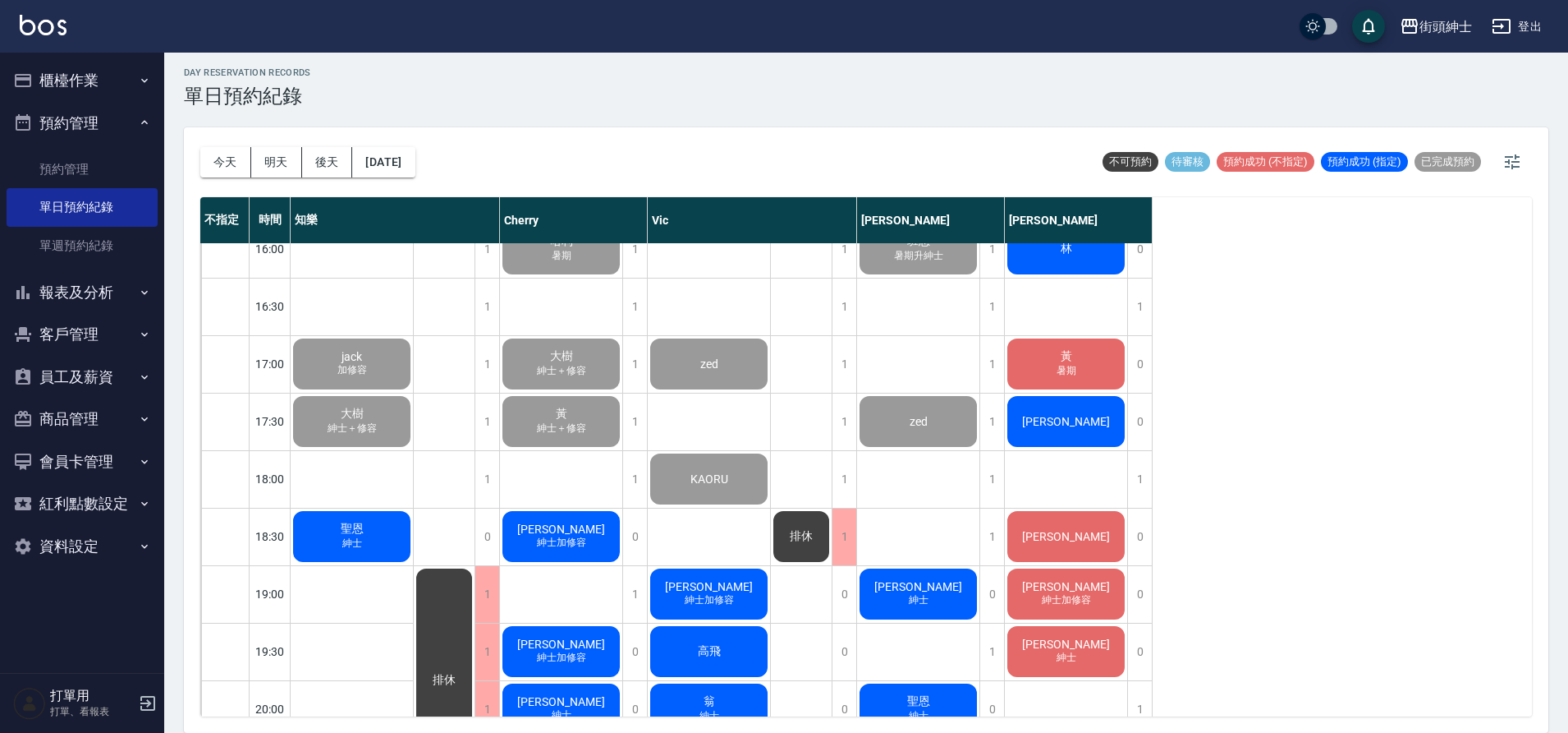
click at [800, 353] on div "排休 排休" at bounding box center [801, 249] width 62 height 1667
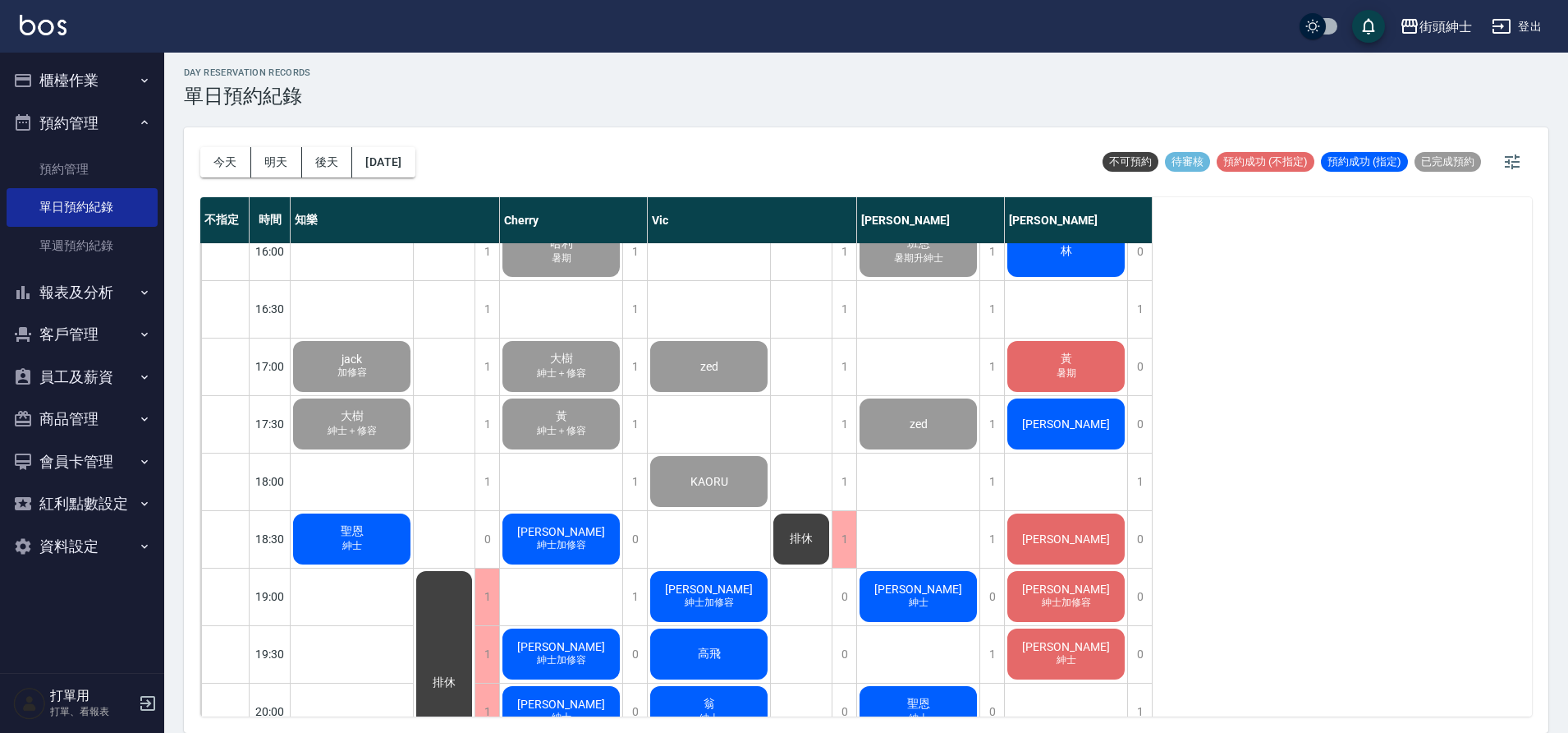
scroll to position [825, 0]
click at [123, 84] on button "櫃檯作業" at bounding box center [82, 80] width 151 height 43
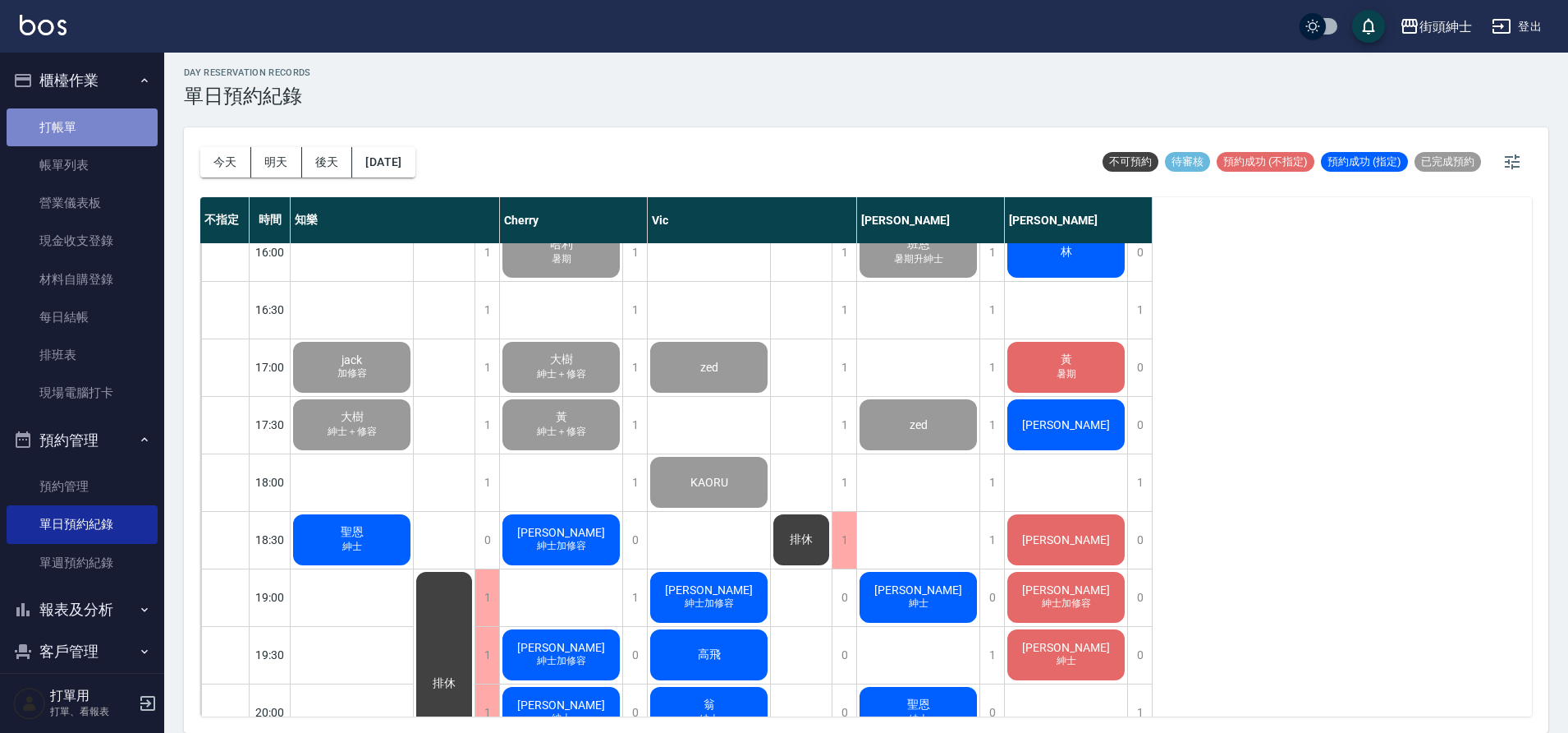
click at [95, 138] on link "打帳單" at bounding box center [82, 127] width 151 height 38
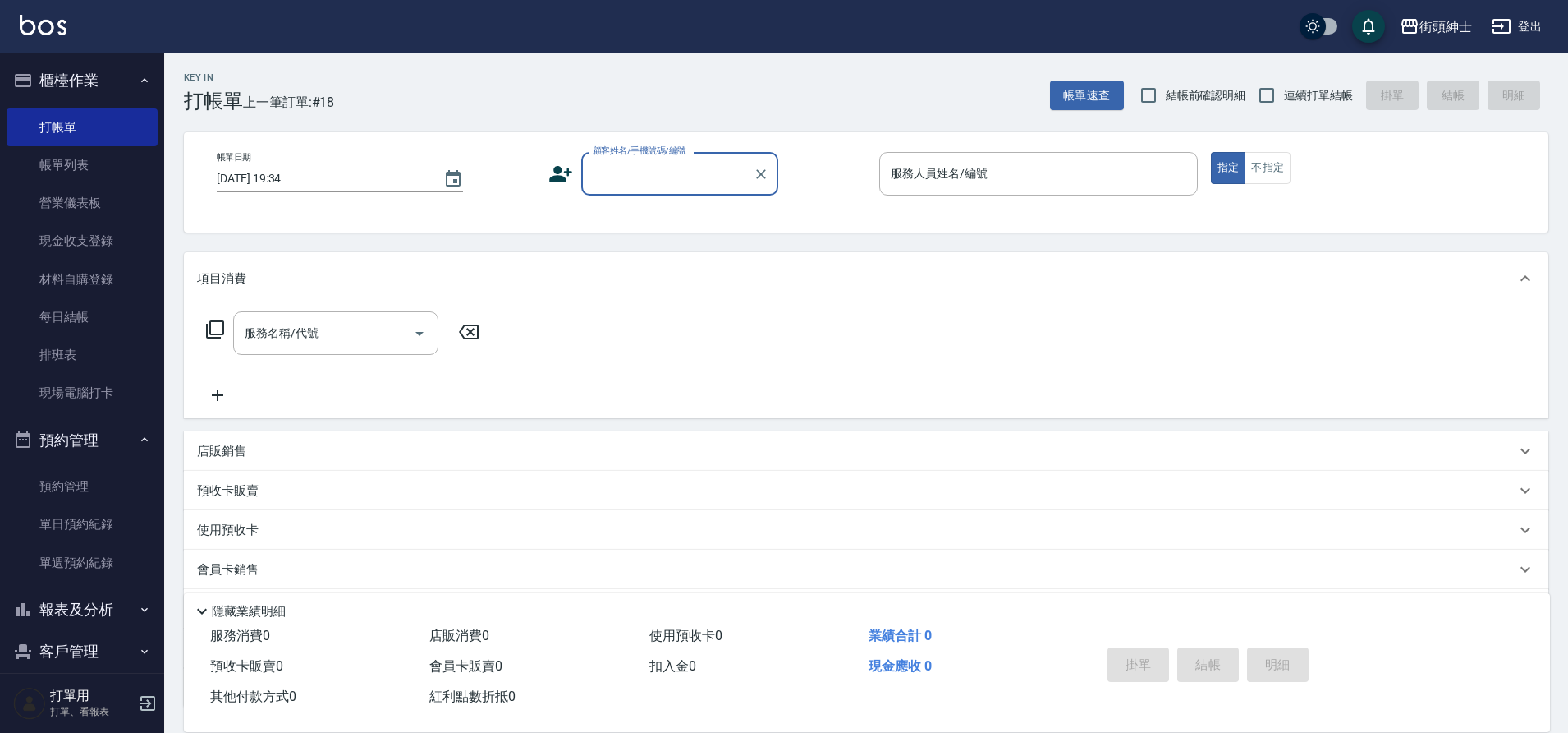
click at [632, 163] on input "顧客姓名/手機號碼/編號" at bounding box center [667, 173] width 157 height 28
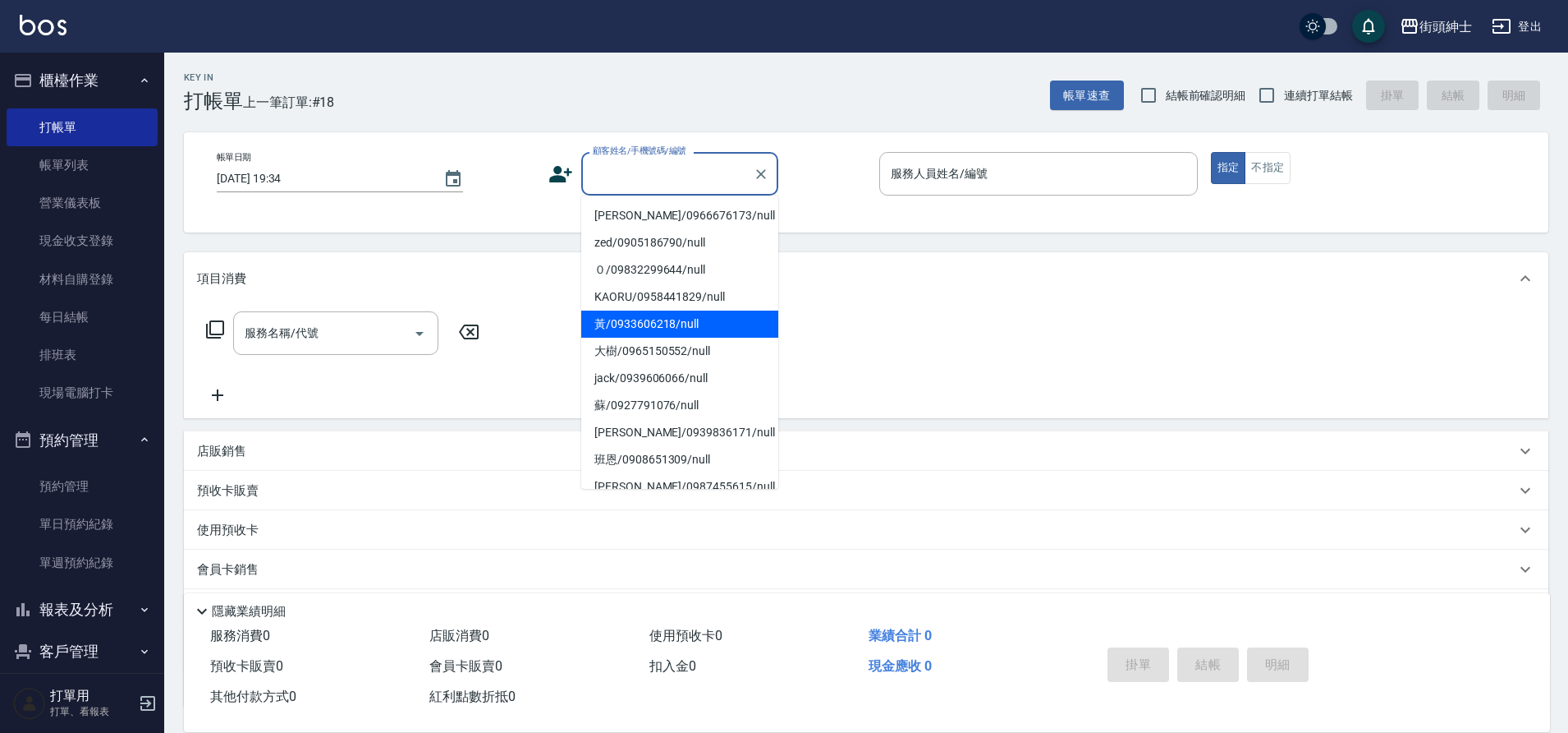
click at [694, 319] on li "黃/0933606218/null" at bounding box center [679, 324] width 197 height 27
type input "黃/0933606218/null"
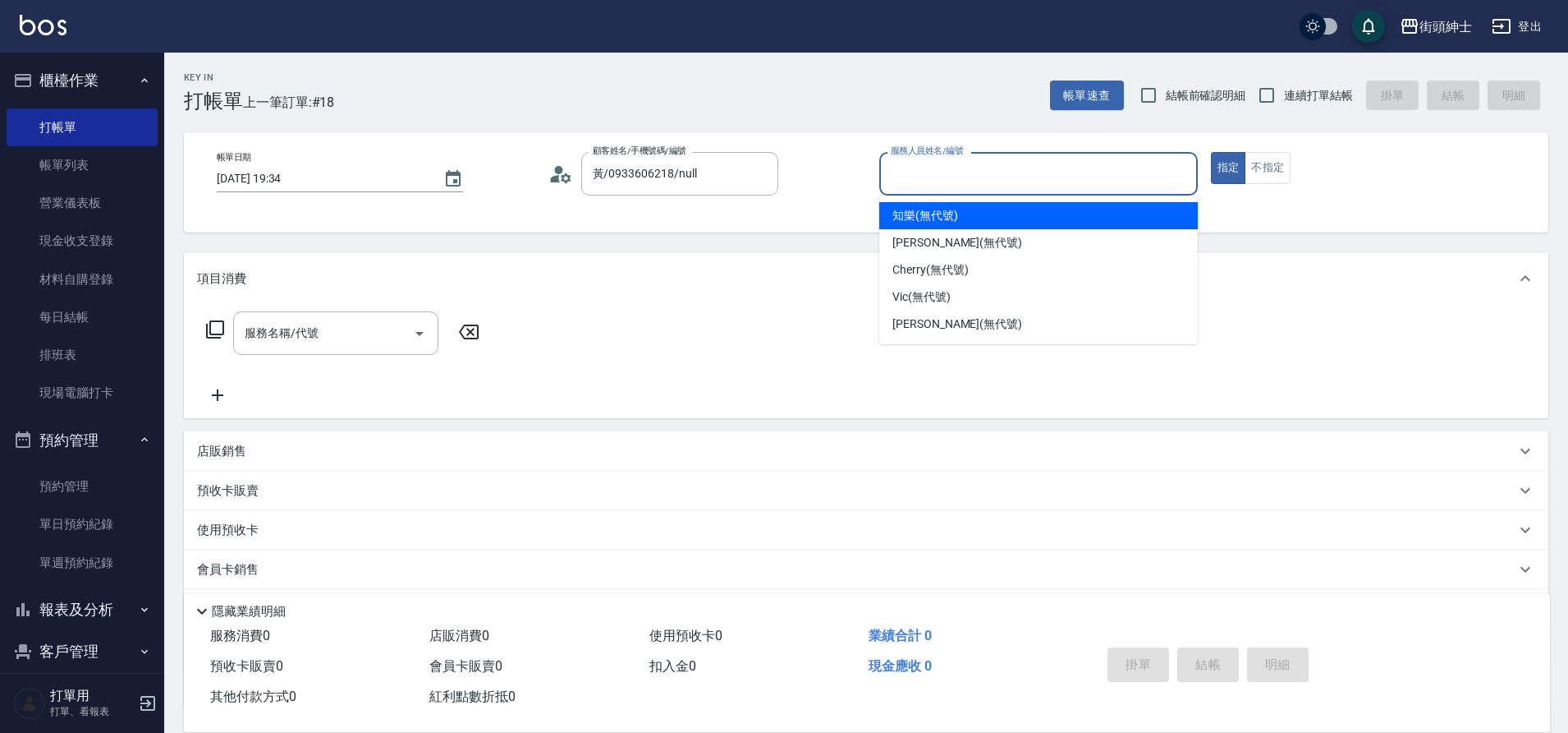
click at [1055, 169] on input "服務人員姓名/編號" at bounding box center [1038, 173] width 303 height 28
click at [947, 216] on span "知樂 (無代號)" at bounding box center [924, 215] width 66 height 18
type input "知樂(無代號)"
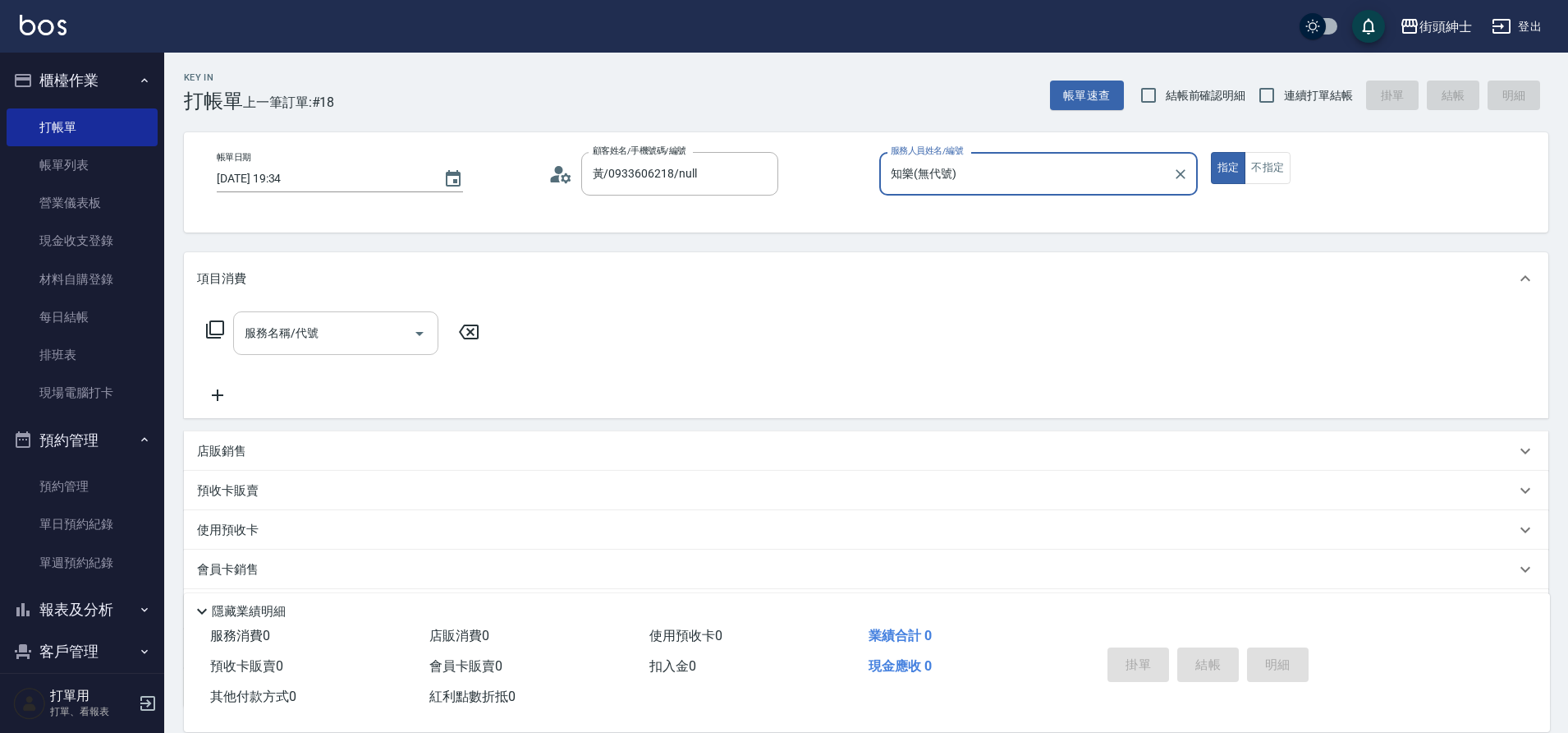
click at [329, 332] on input "服務名稱/代號" at bounding box center [324, 333] width 166 height 28
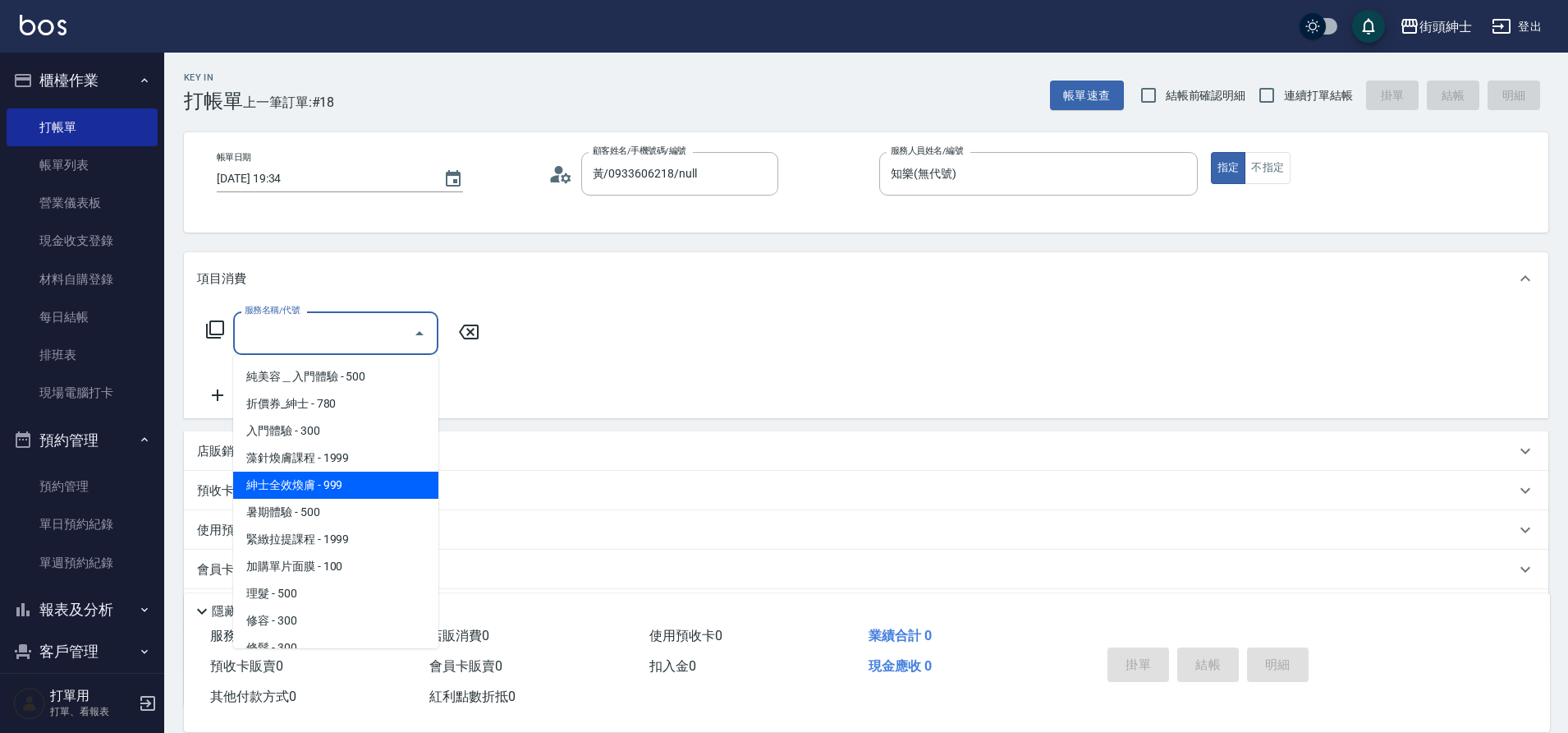
scroll to position [45, 0]
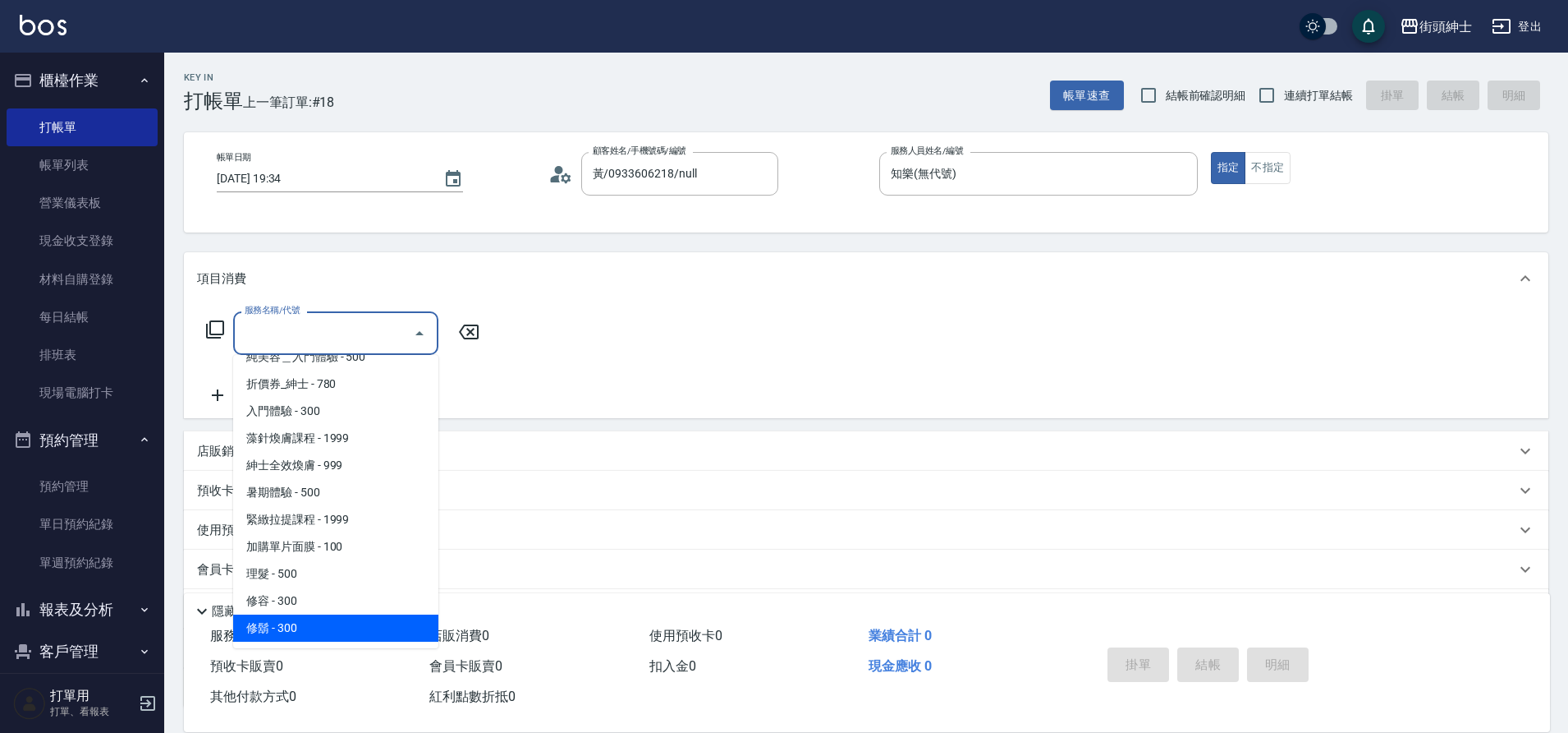
click at [314, 625] on span "修鬍 - 300" at bounding box center [336, 628] width 205 height 27
type input "修鬍(A04)"
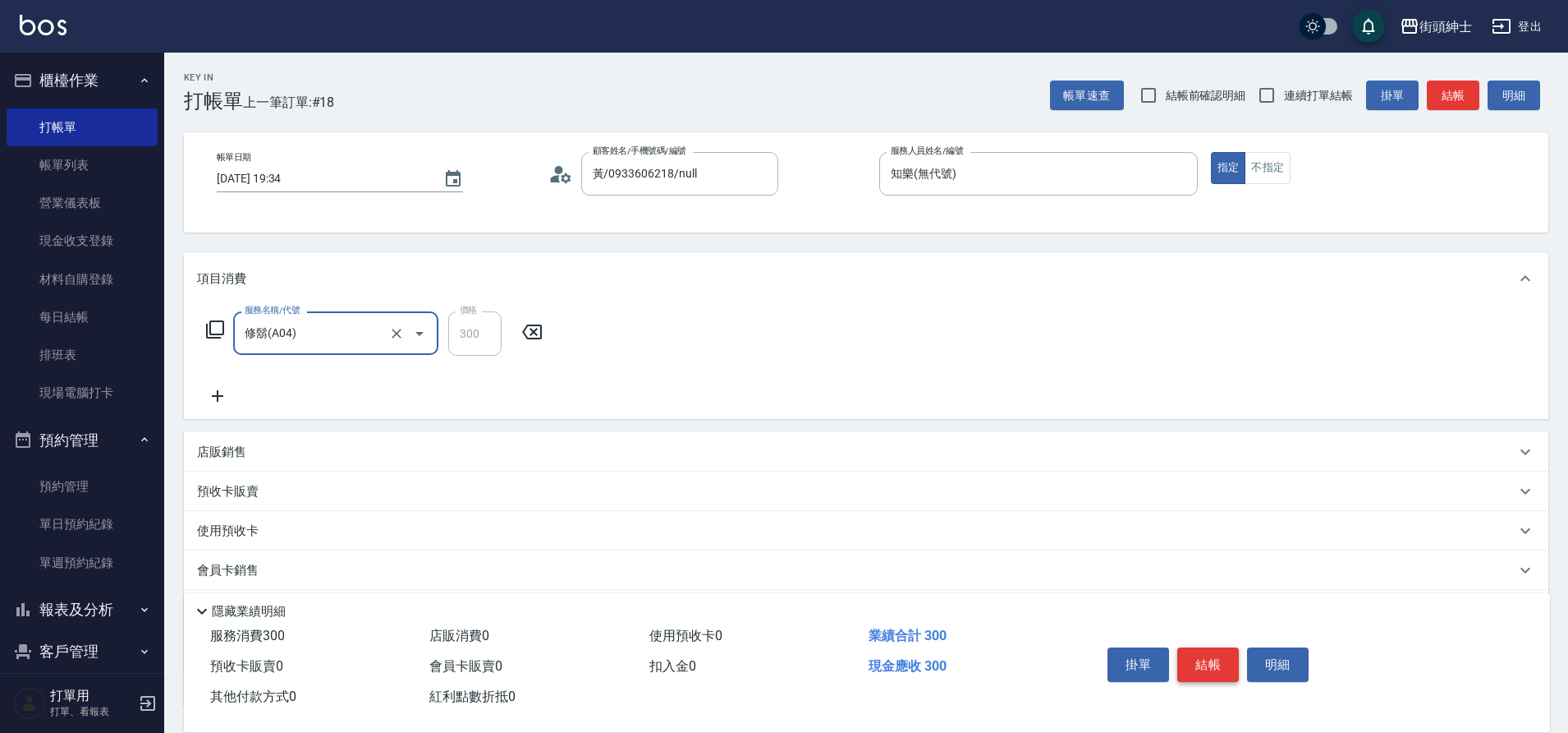
click at [1213, 651] on button "結帳" at bounding box center [1207, 664] width 62 height 34
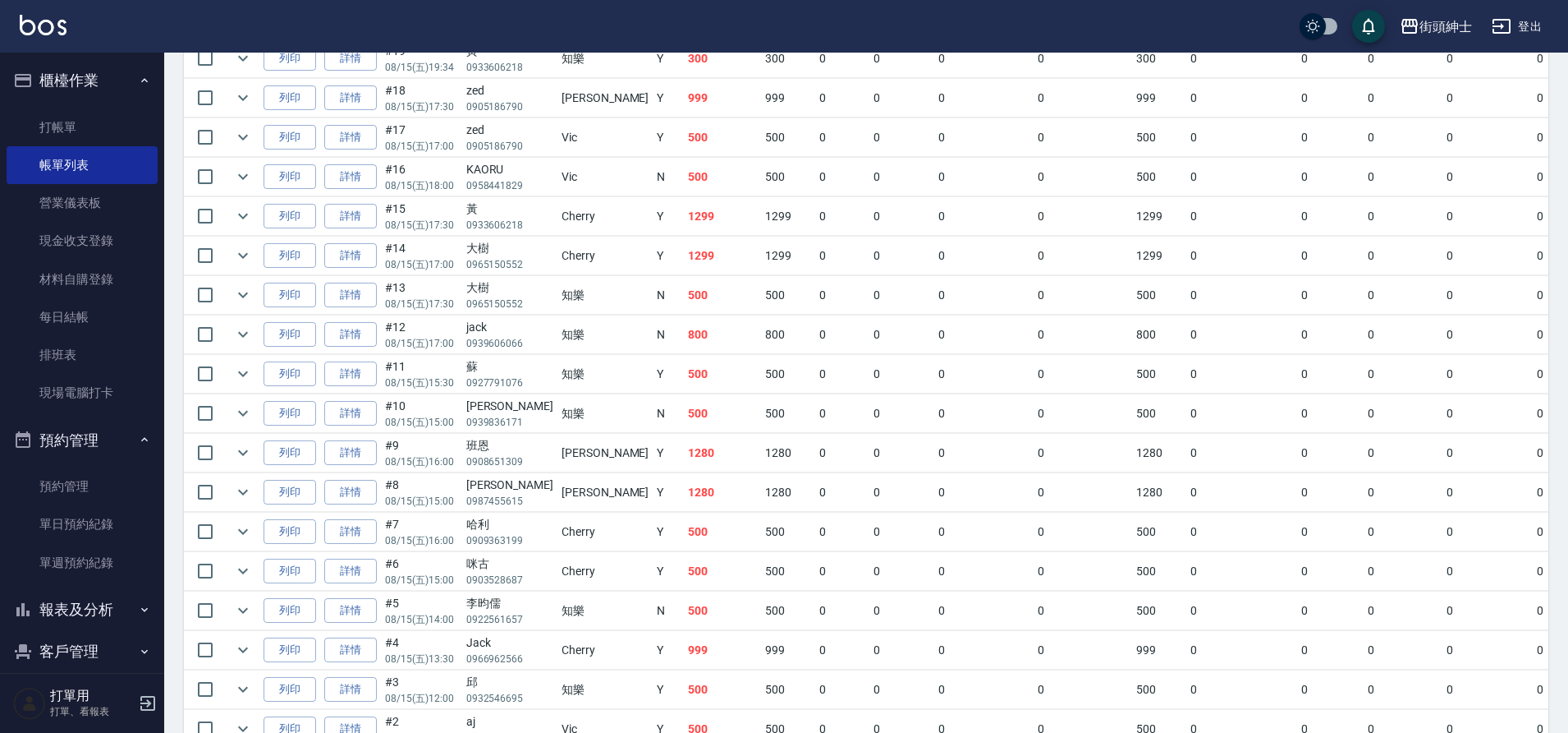
scroll to position [457, 0]
drag, startPoint x: 533, startPoint y: 291, endPoint x: 556, endPoint y: 300, distance: 24.7
click at [558, 300] on td "知樂" at bounding box center [605, 292] width 95 height 38
click at [652, 305] on td "N" at bounding box center [668, 292] width 31 height 38
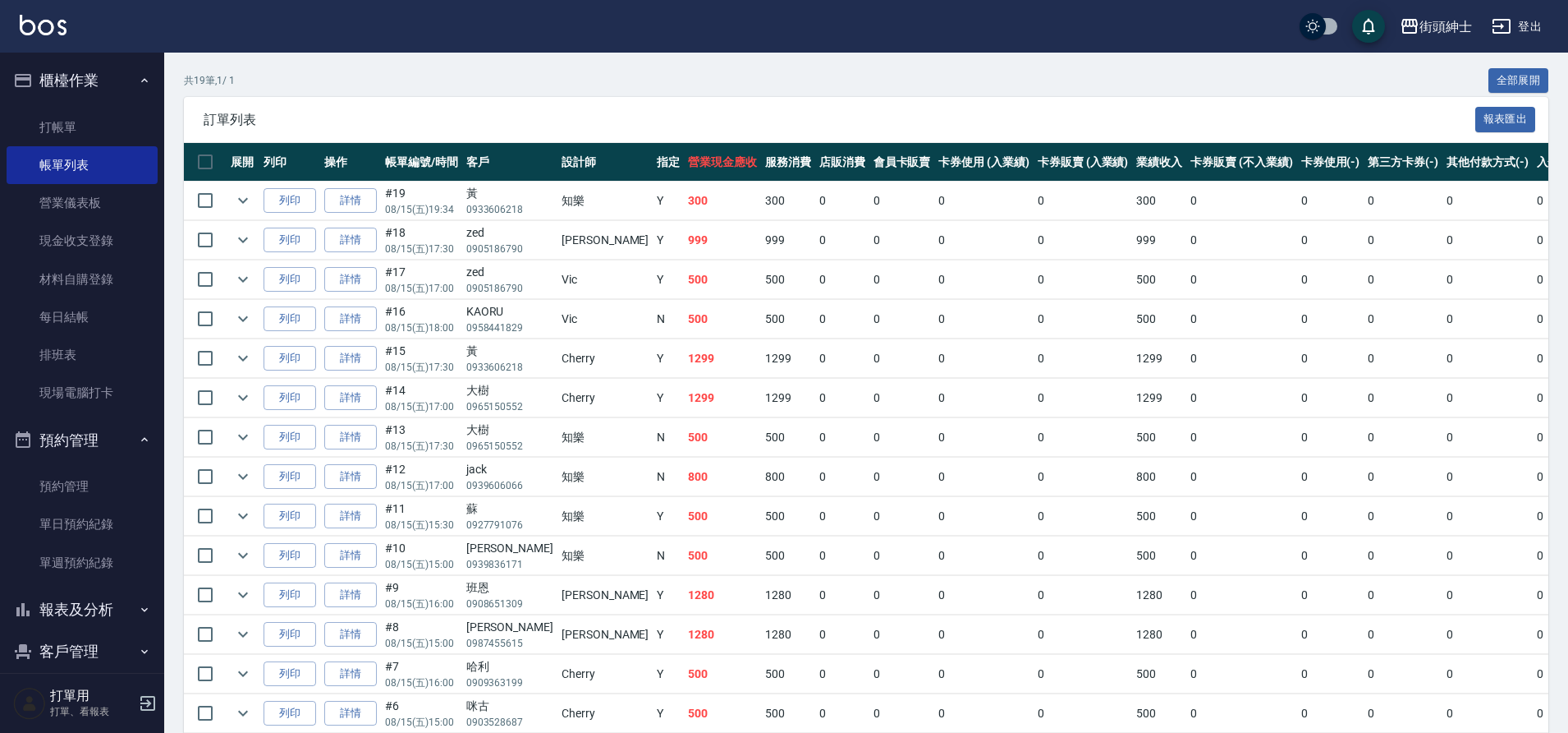
scroll to position [33, 0]
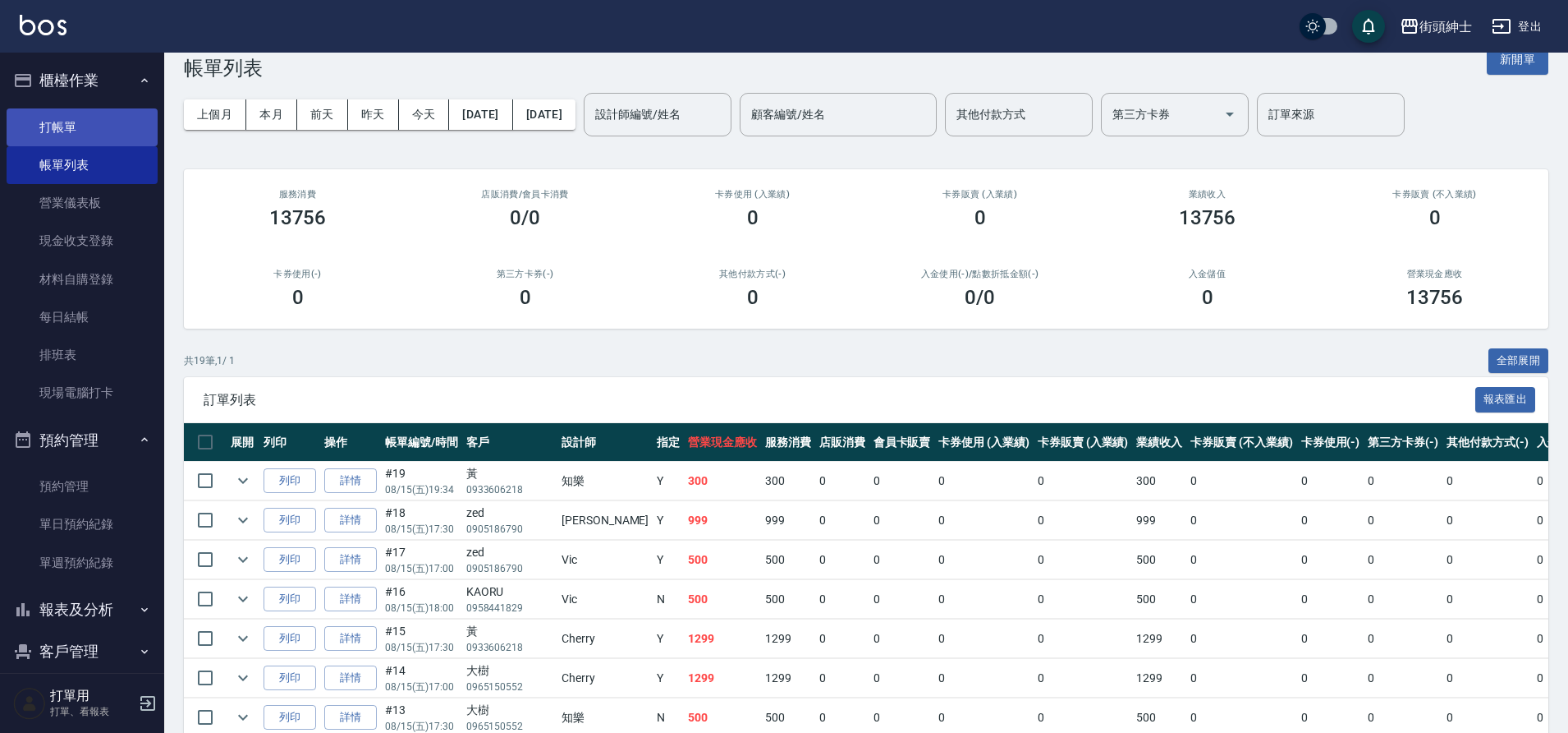
click at [137, 115] on link "打帳單" at bounding box center [82, 127] width 151 height 38
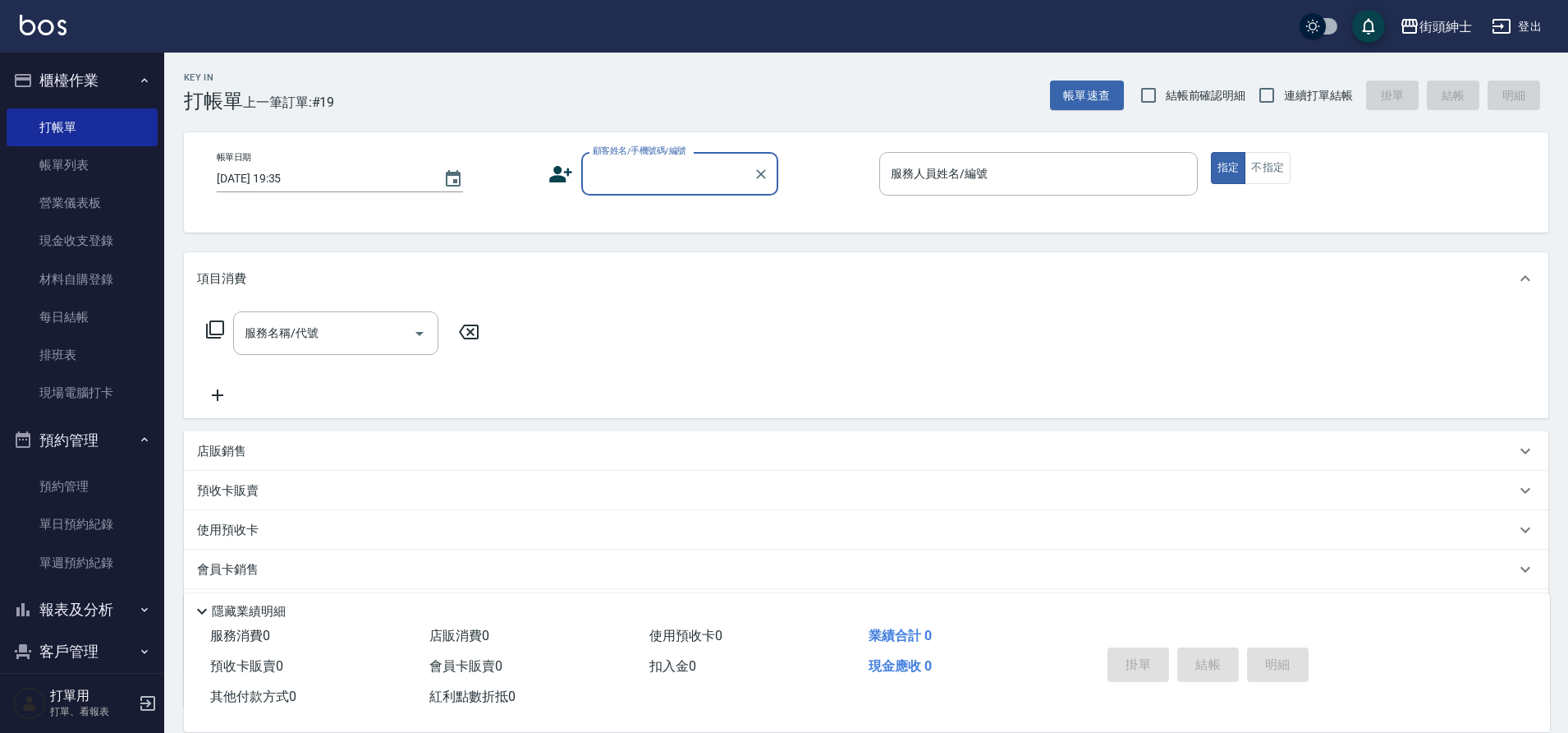
click at [653, 182] on input "顧客姓名/手機號碼/編號" at bounding box center [667, 173] width 157 height 28
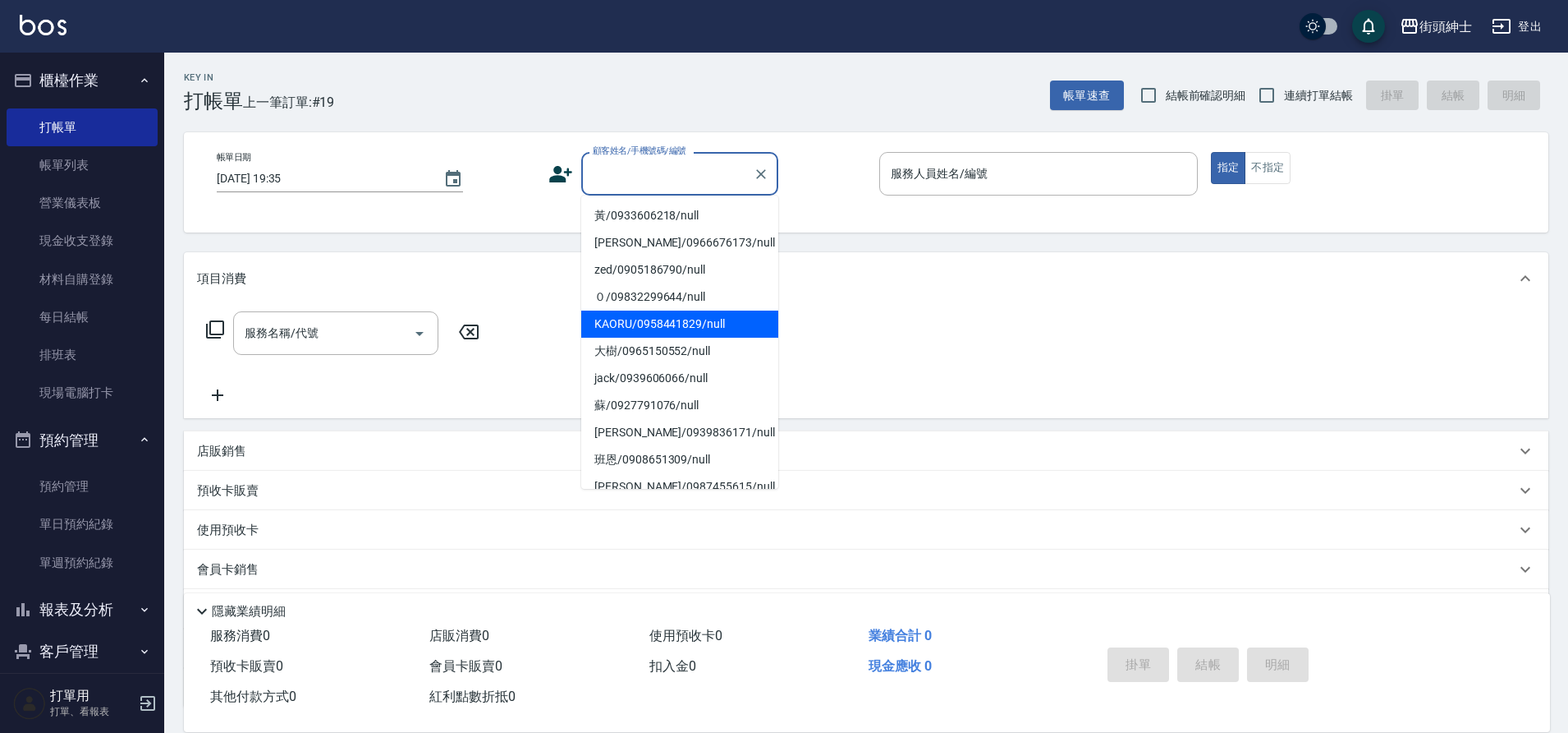
click at [509, 354] on div "服務名稱/代號 服務名稱/代號" at bounding box center [866, 361] width 1365 height 114
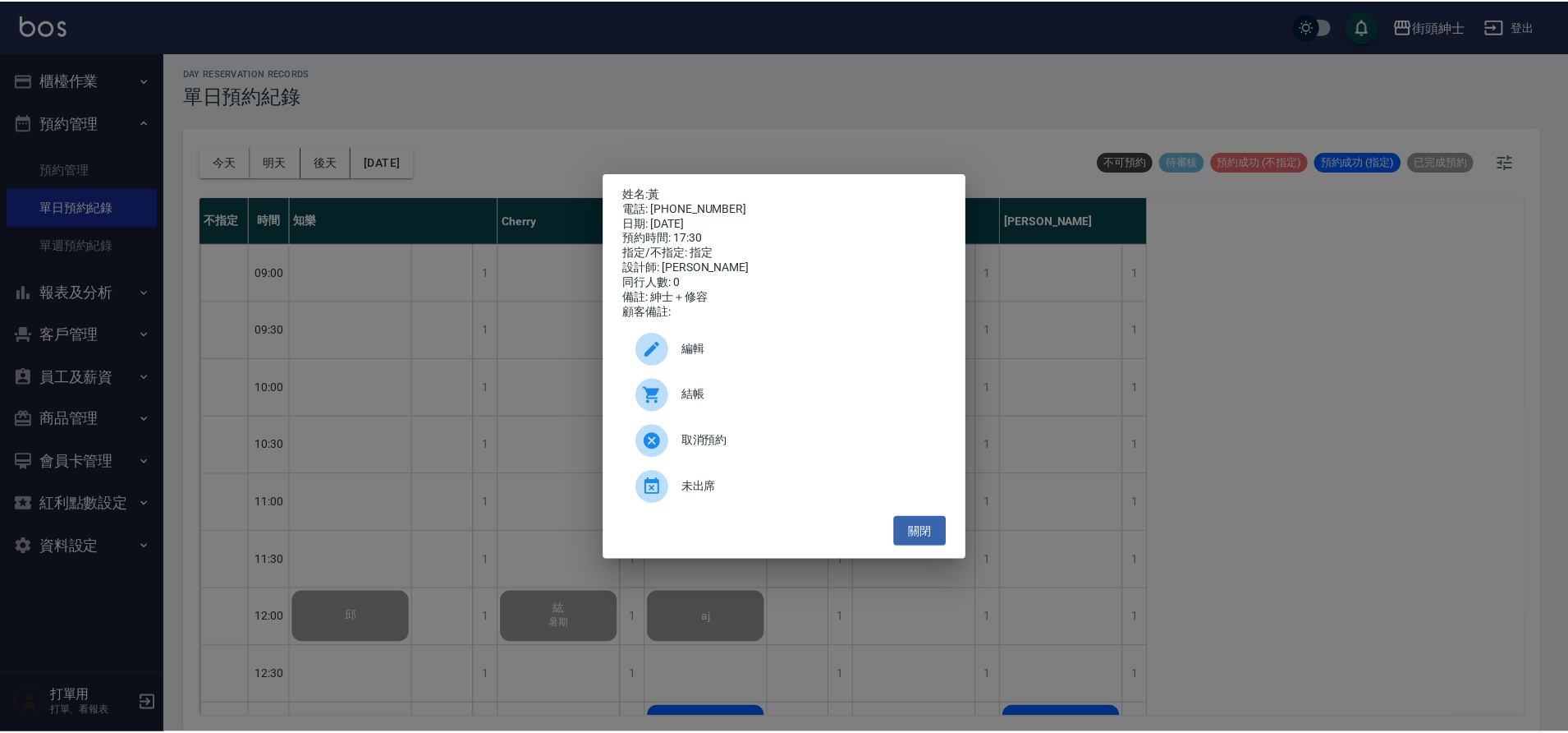
scroll to position [751, 0]
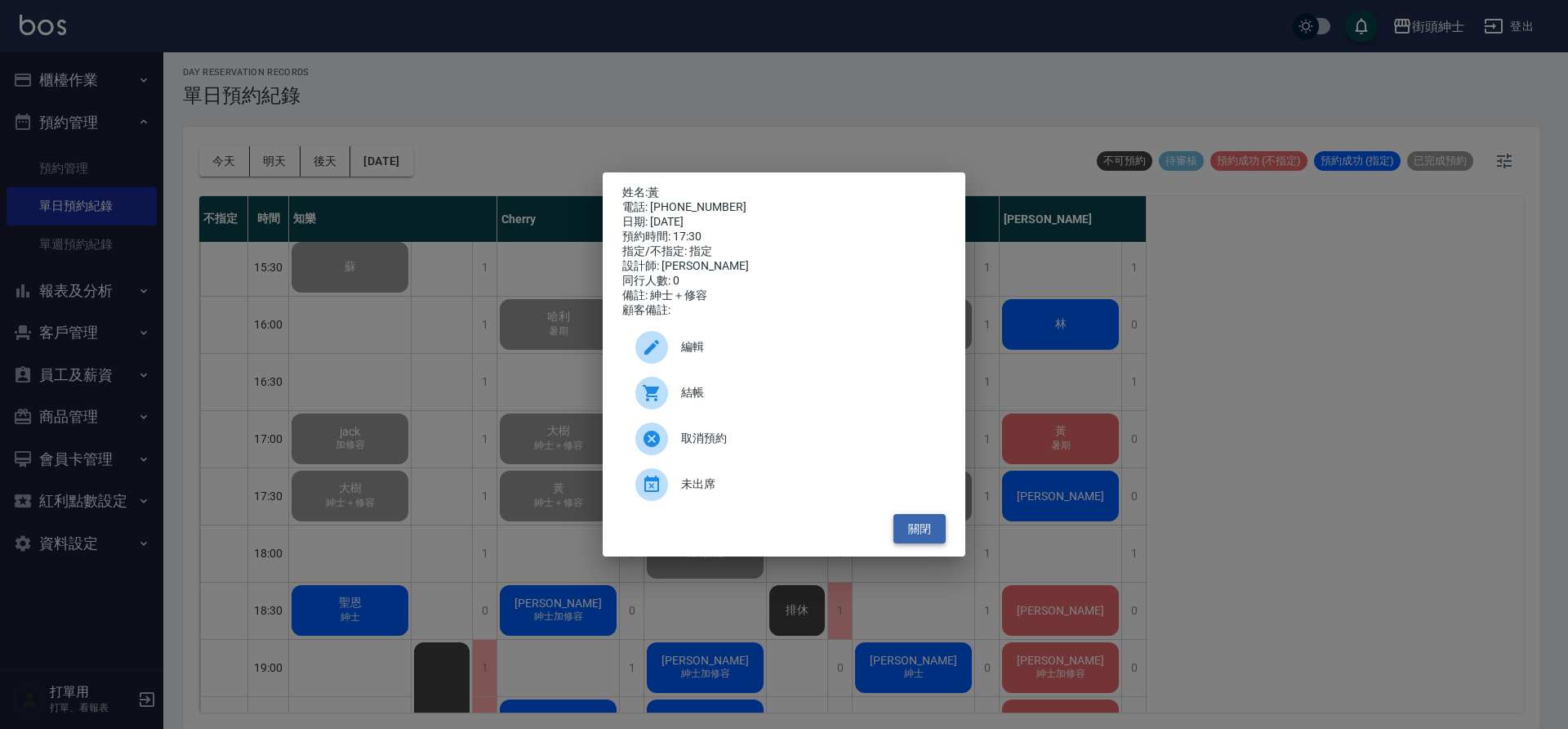
click at [904, 529] on button "關閉" at bounding box center [920, 529] width 53 height 30
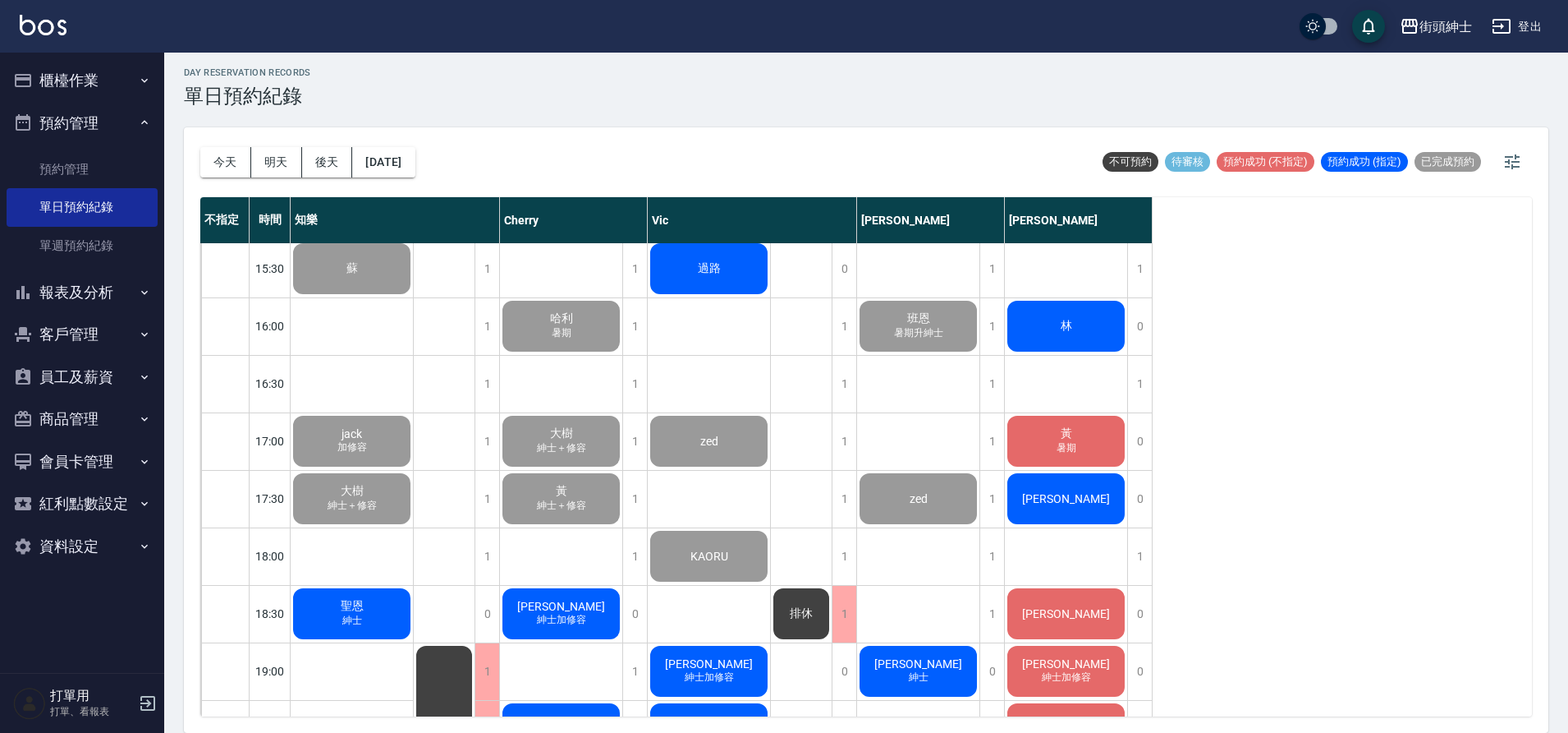
click at [103, 75] on button "櫃檯作業" at bounding box center [82, 80] width 151 height 43
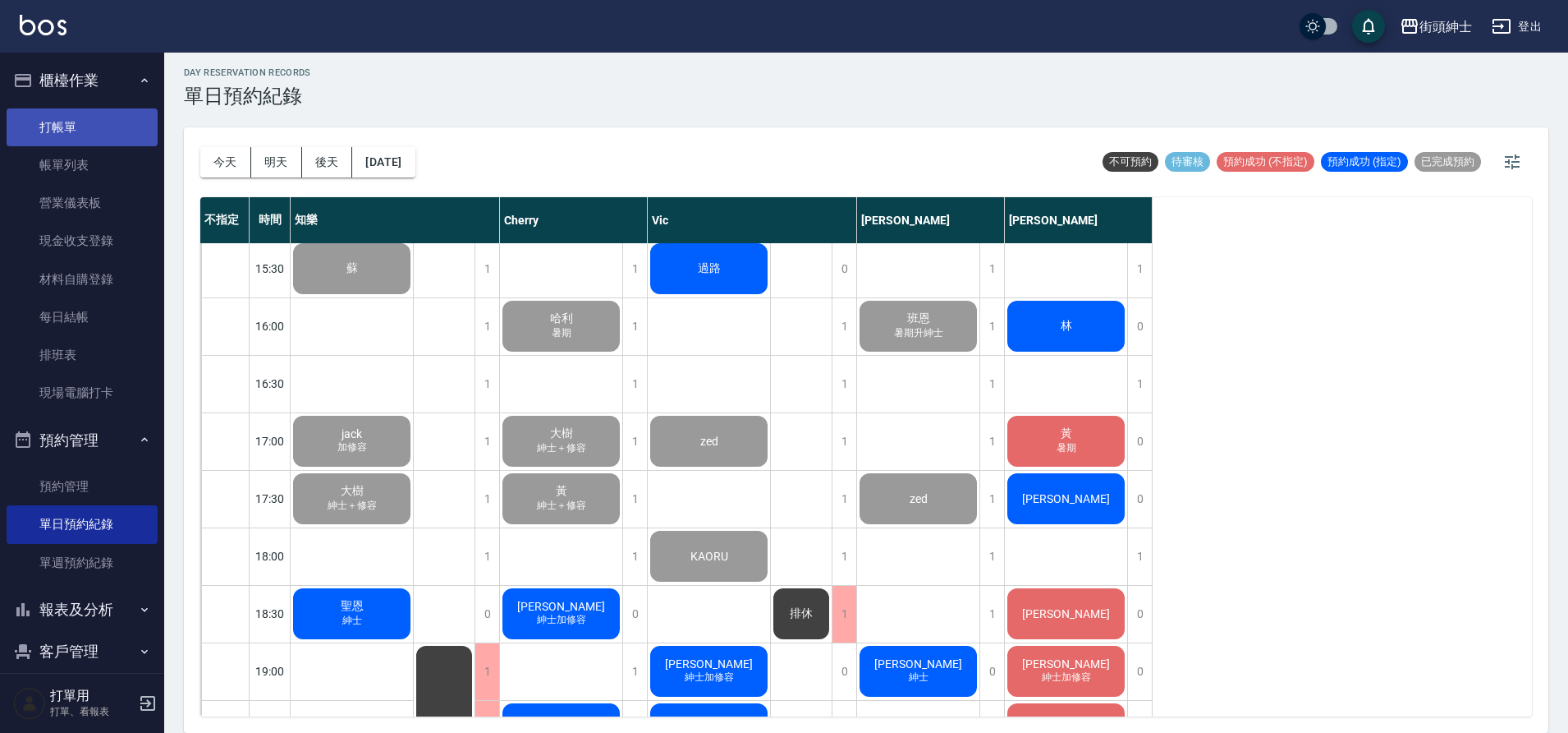
click at [87, 142] on link "打帳單" at bounding box center [82, 127] width 151 height 38
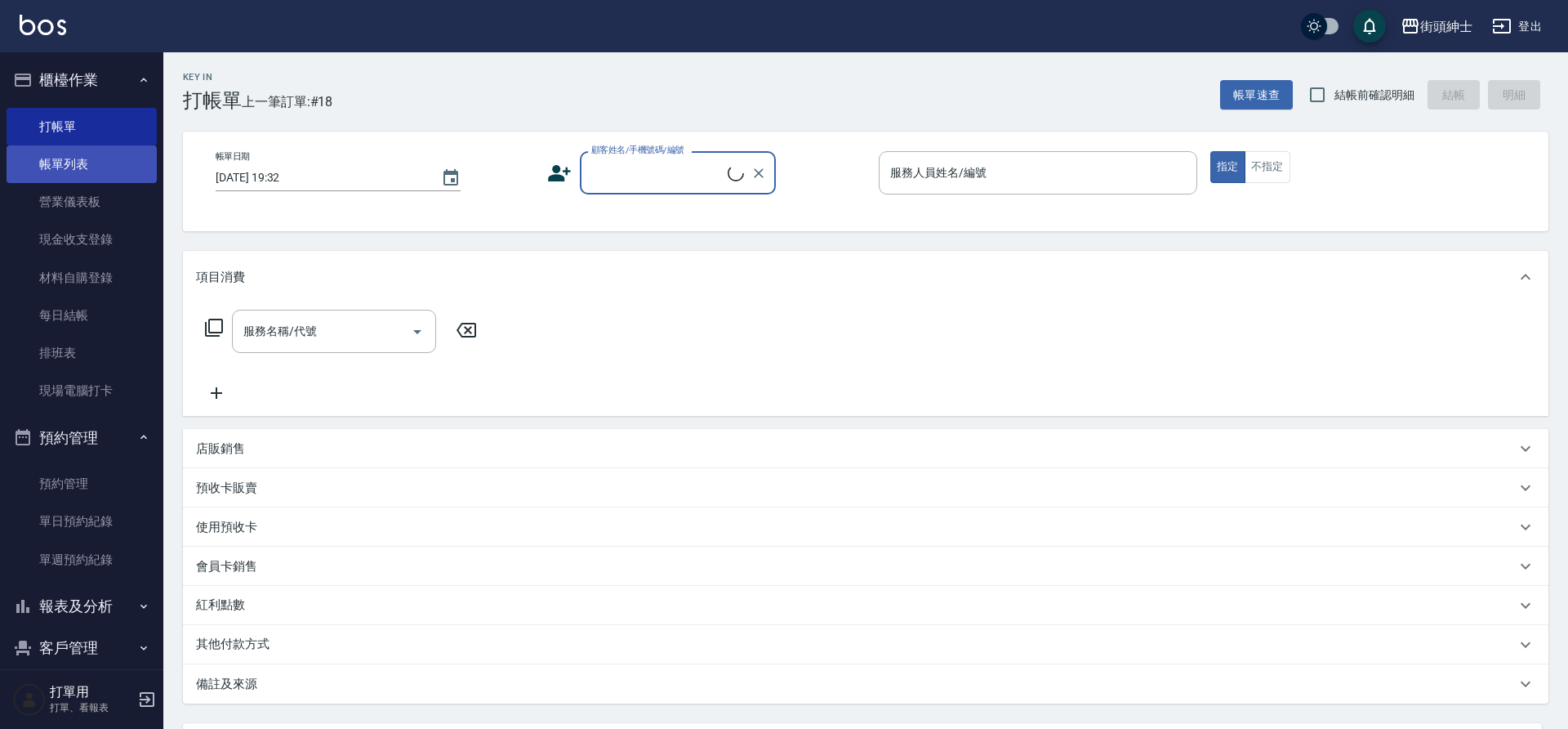
click at [93, 163] on link "帳單列表" at bounding box center [82, 164] width 150 height 38
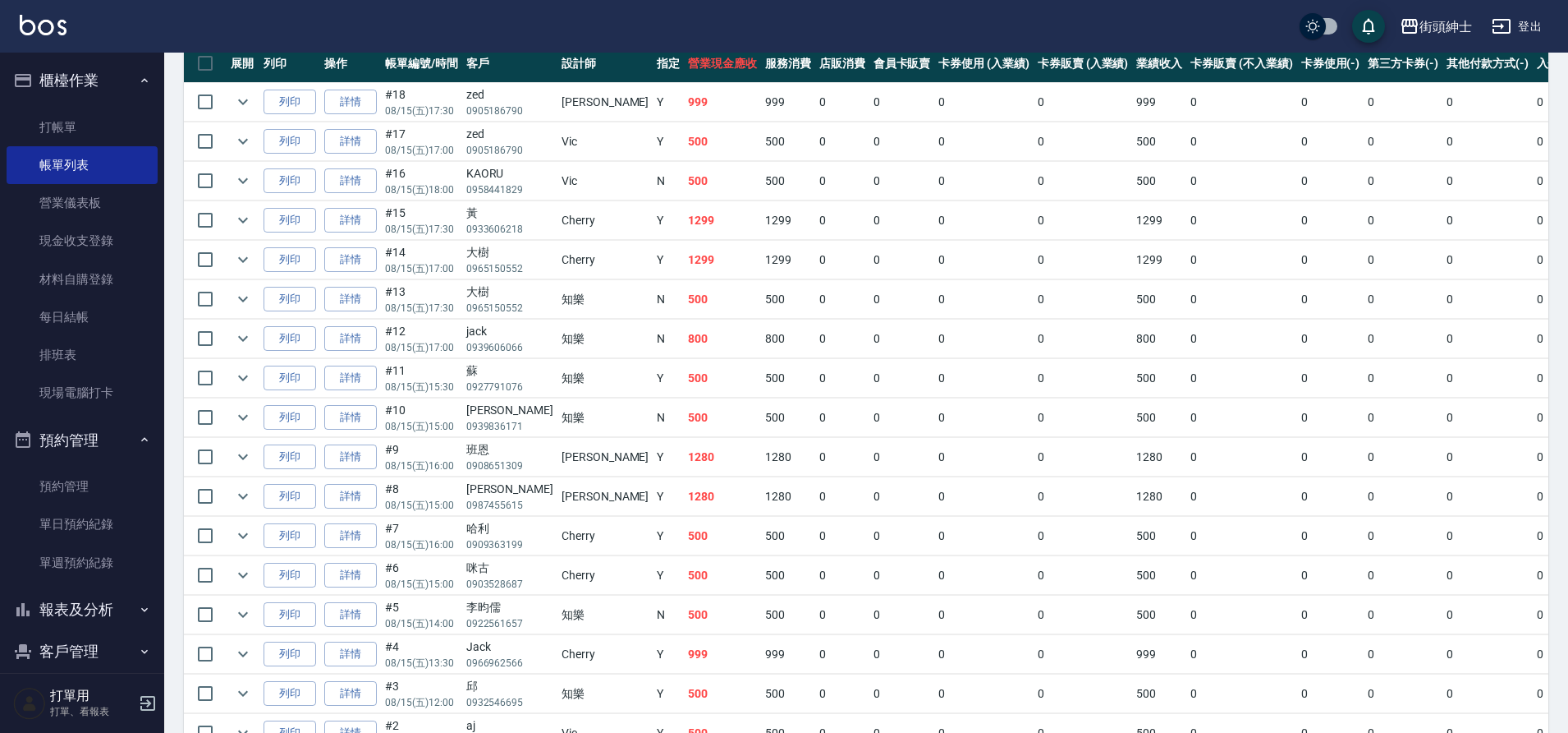
scroll to position [419, 0]
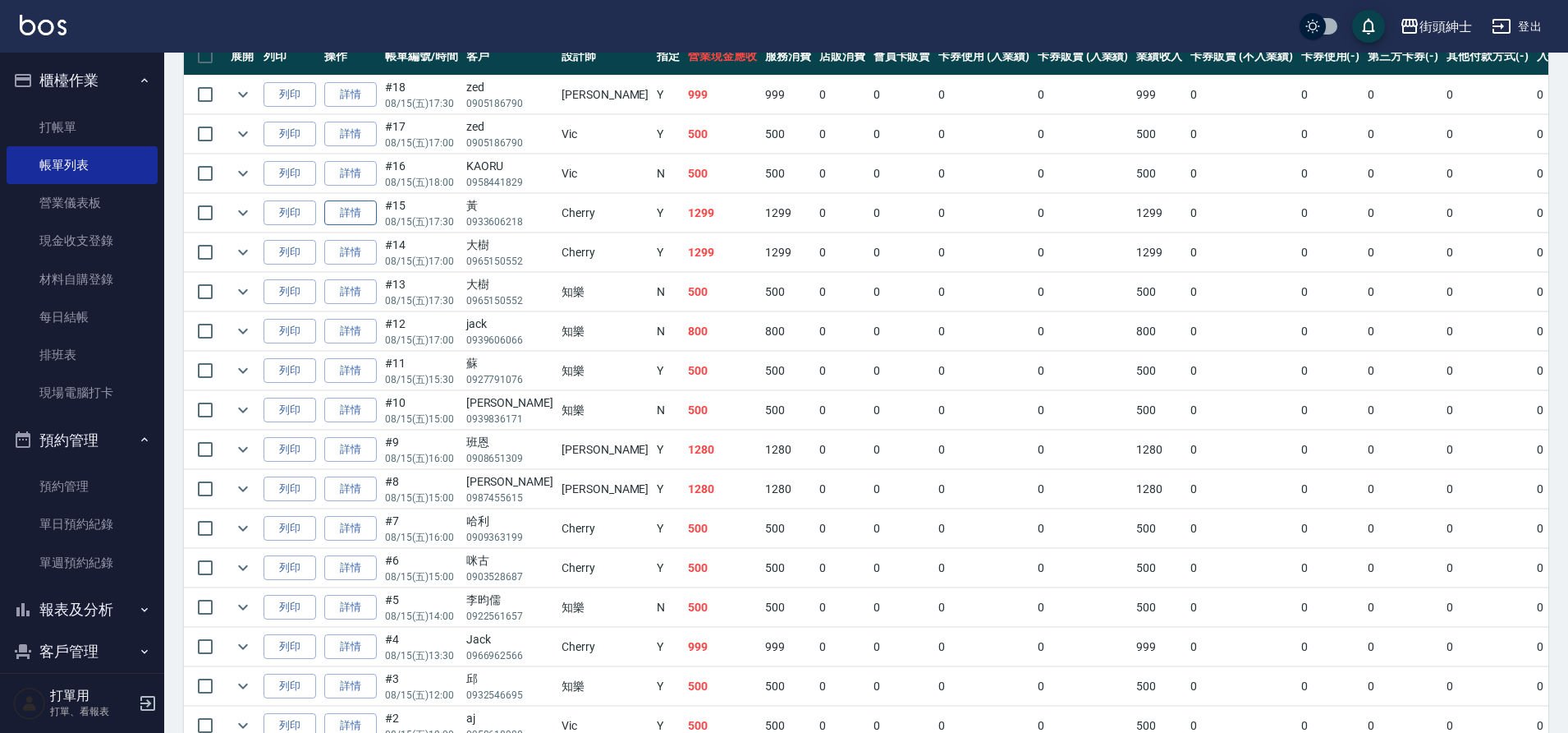
click at [364, 212] on link "詳情" at bounding box center [350, 213] width 53 height 25
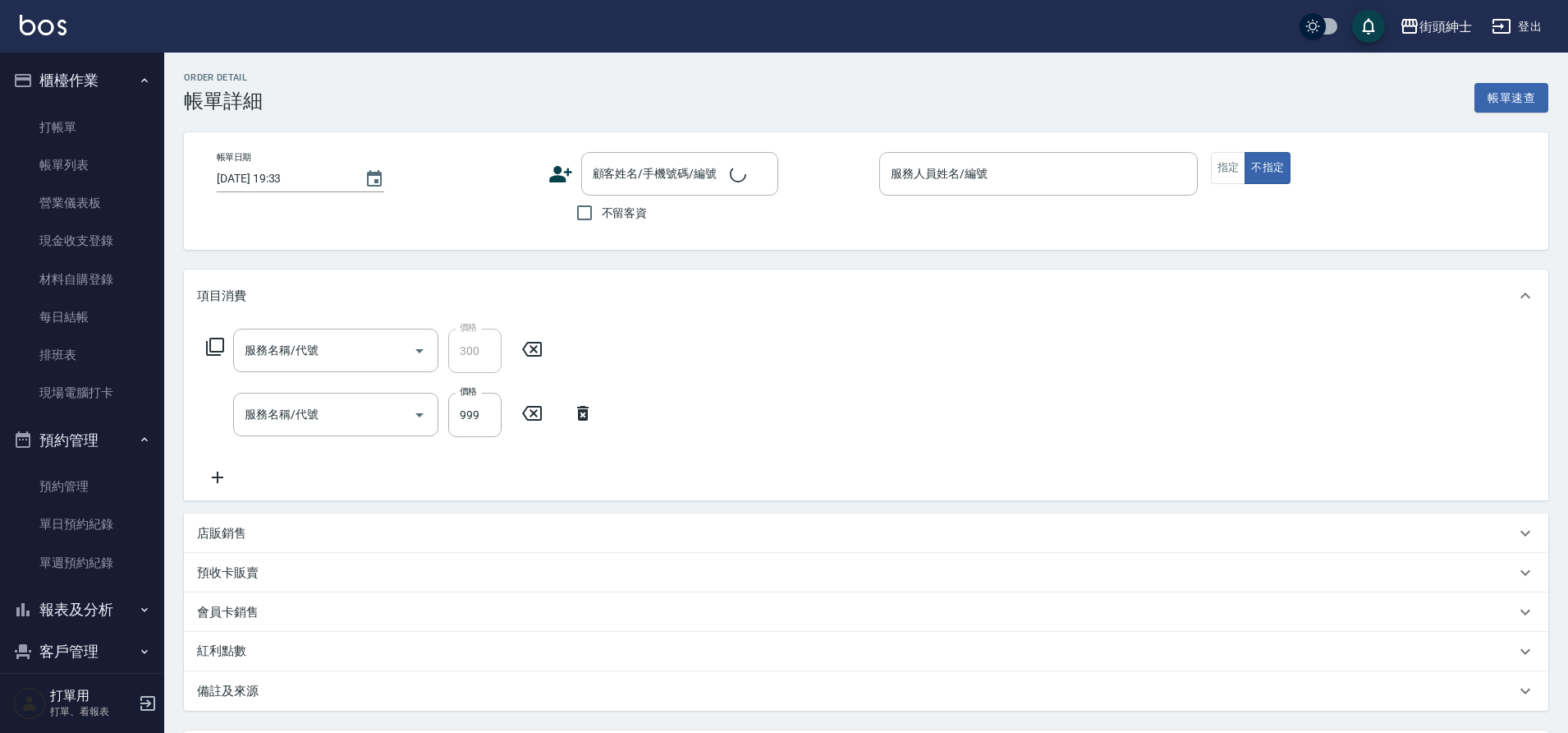
type input "2025/08/15 17:30"
type input "Cherry(無代號)"
type input "紳士＋修容"
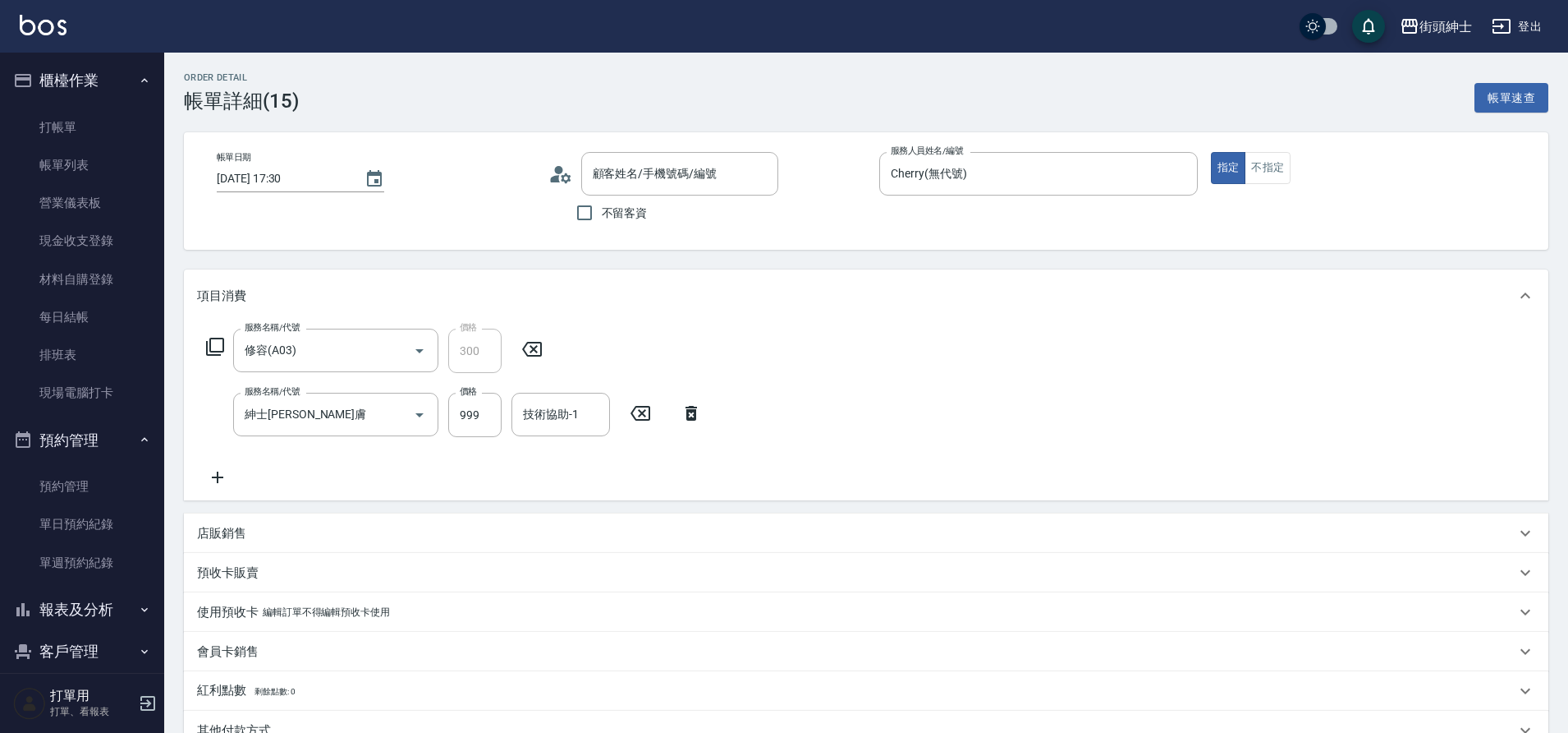
type input "修容(A03)"
type input "紳士全效煥膚"
type input "黃/0933606218/null"
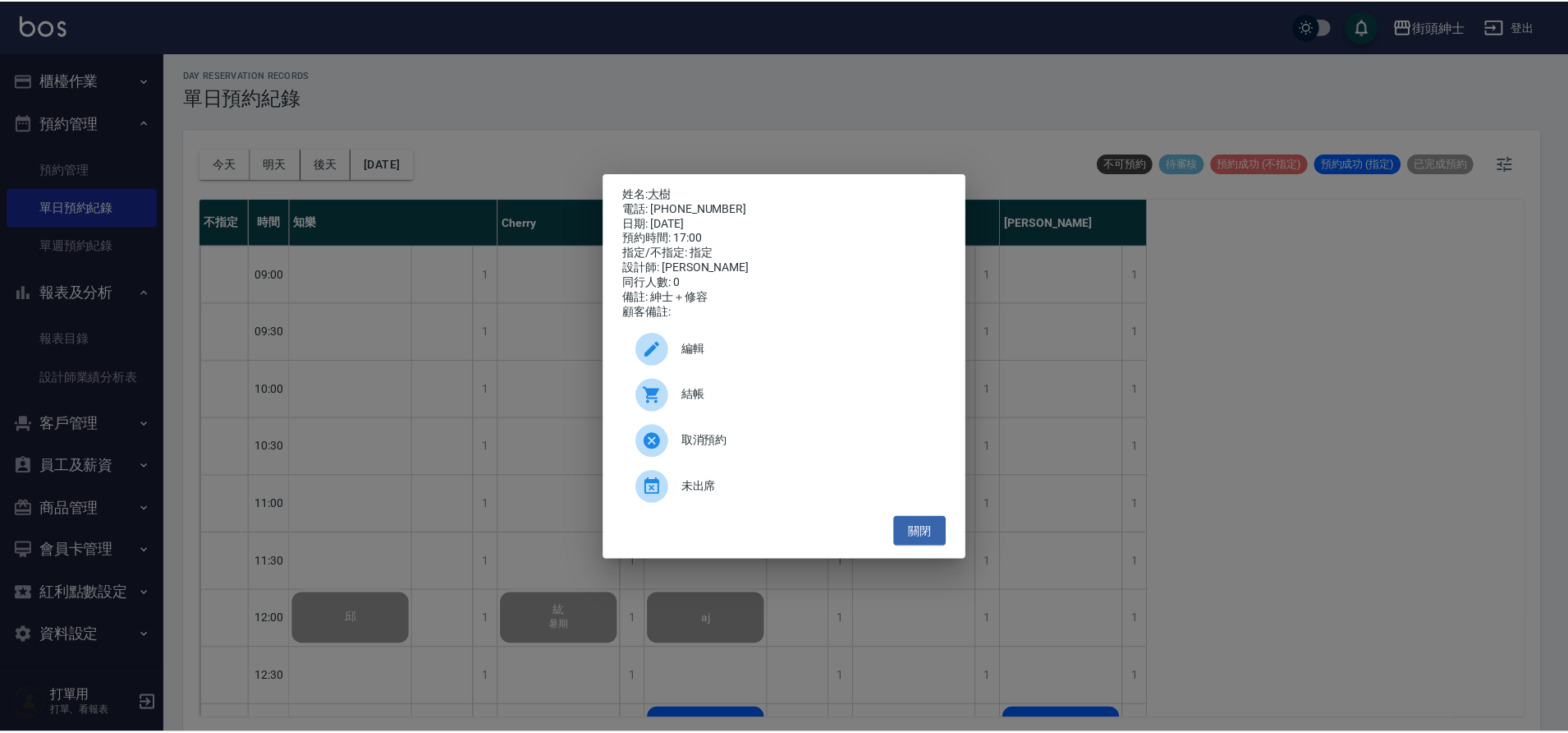
scroll to position [826, 0]
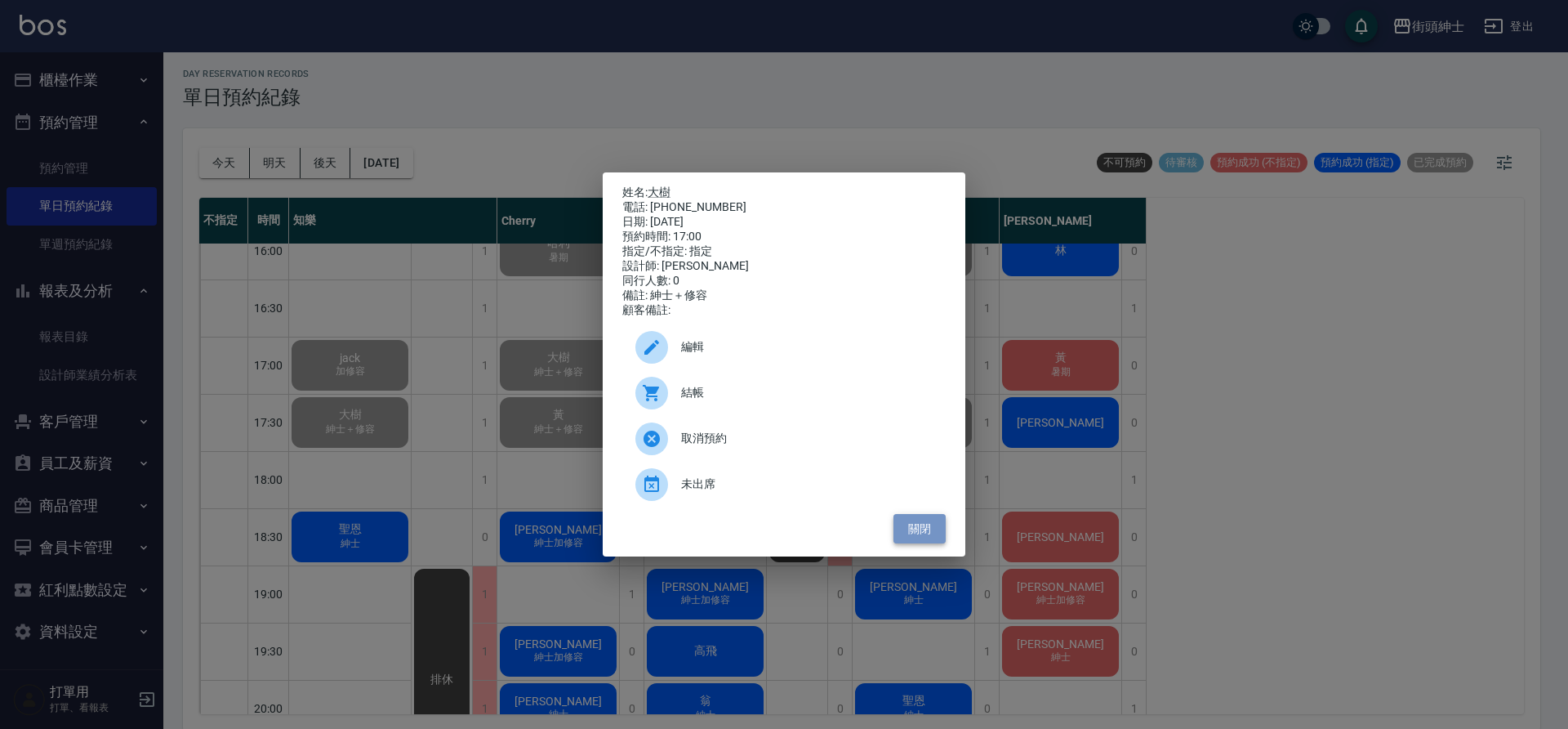
click at [931, 534] on button "關閉" at bounding box center [920, 529] width 53 height 30
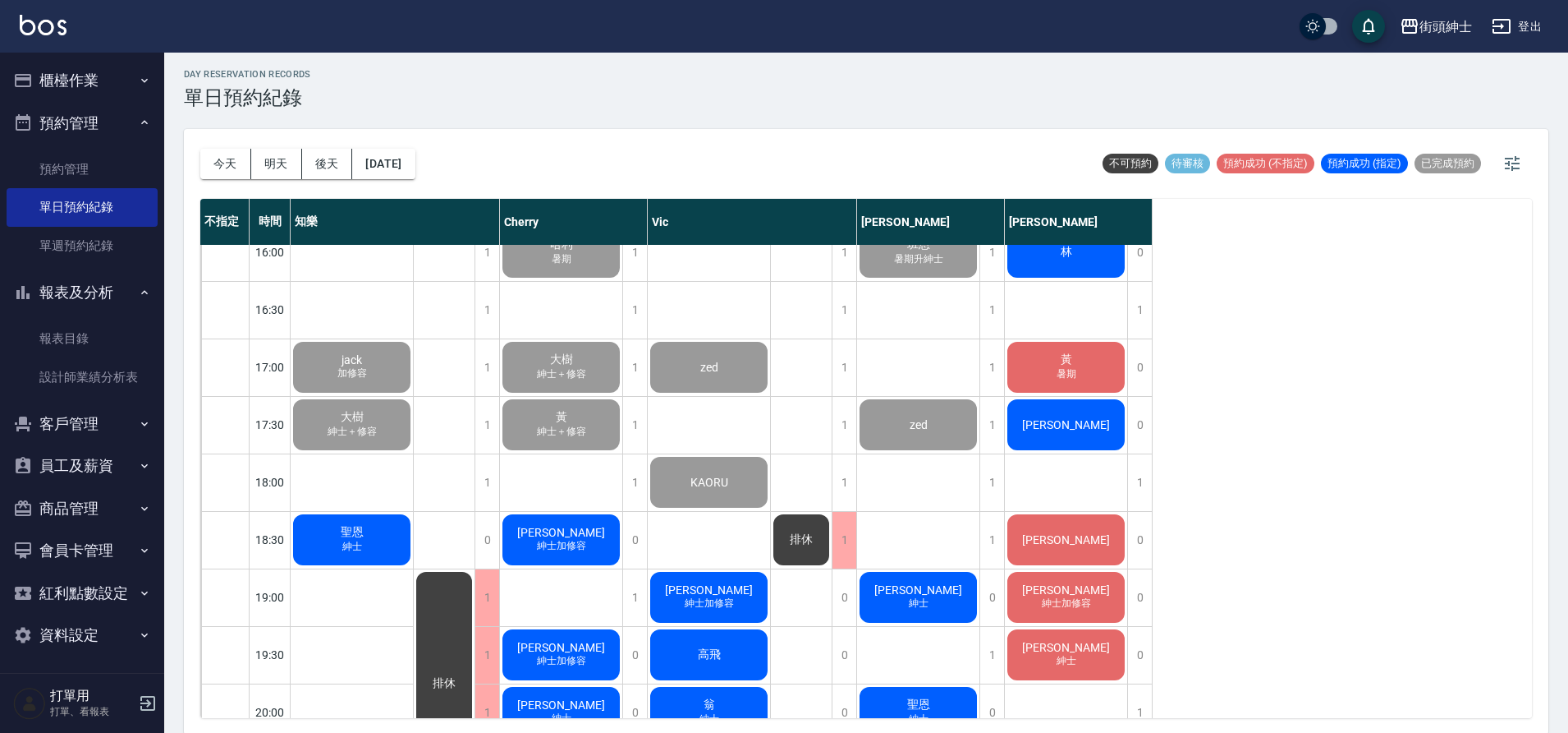
click at [74, 69] on button "櫃檯作業" at bounding box center [82, 80] width 151 height 43
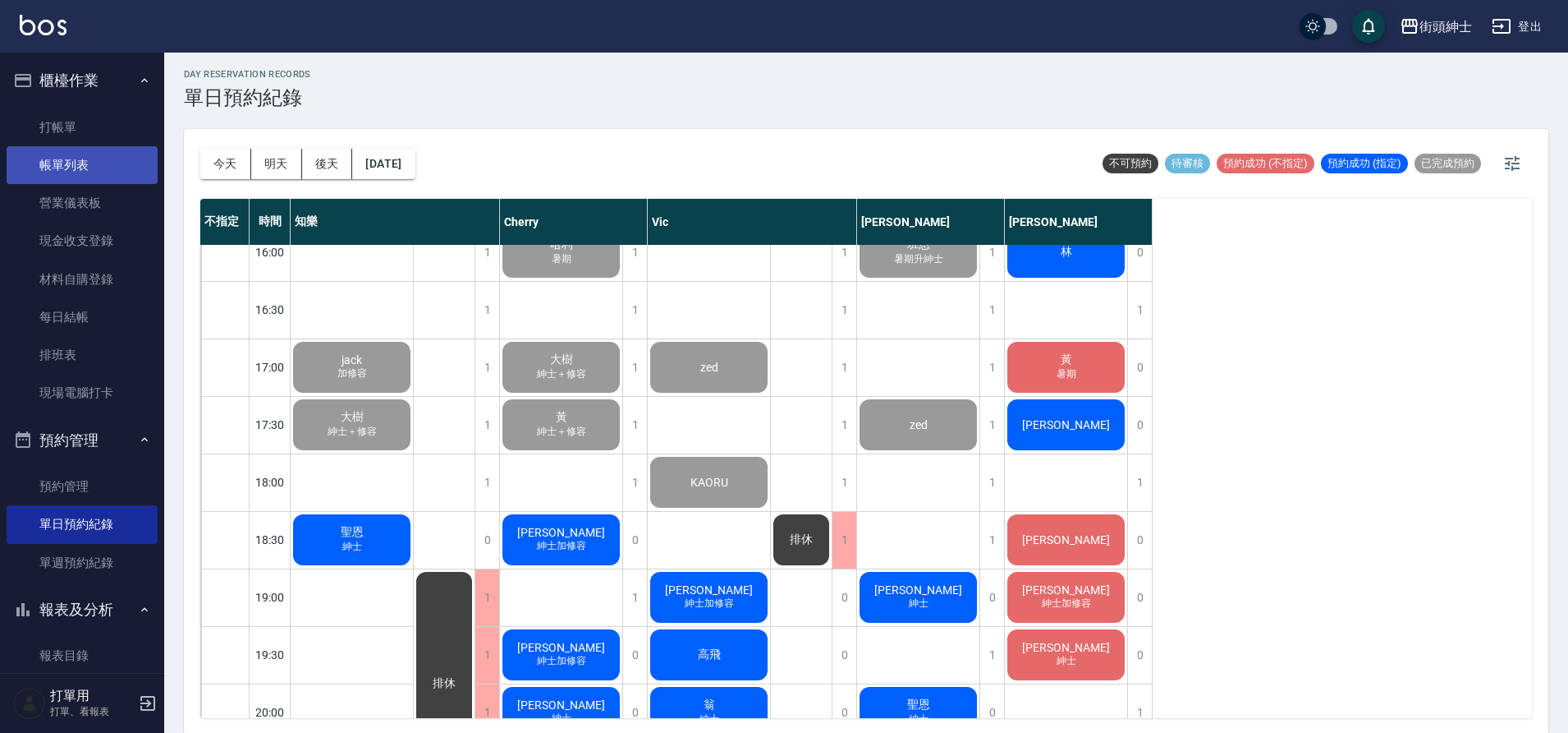
click at [101, 162] on link "帳單列表" at bounding box center [82, 164] width 151 height 38
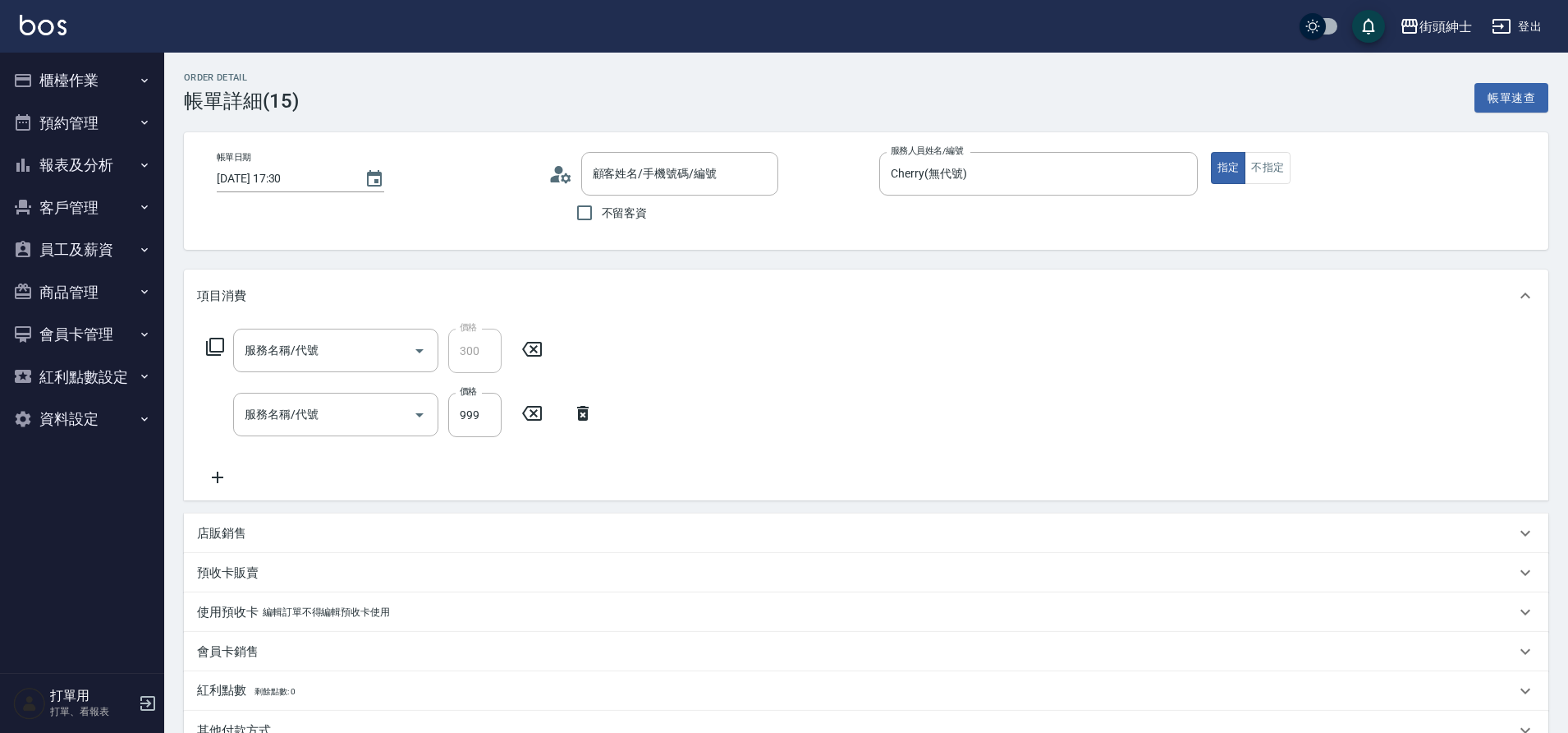
type input "[DATE] 17:30"
type input "Cherry(無代號)"
type input "紳士＋修容"
type input "修容(A03)"
type input "紳士全效煥膚"
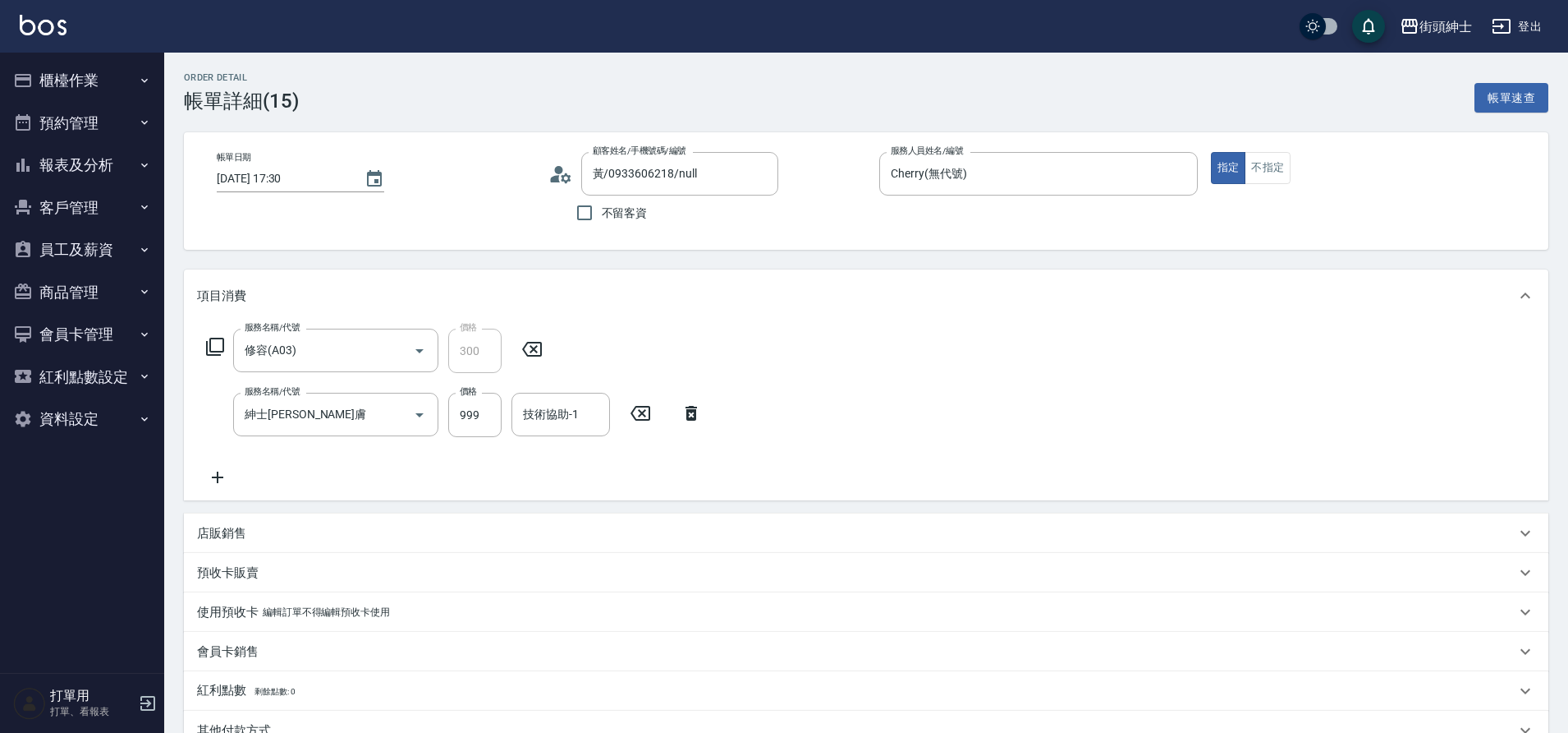
type input "黃/0933606218/null"
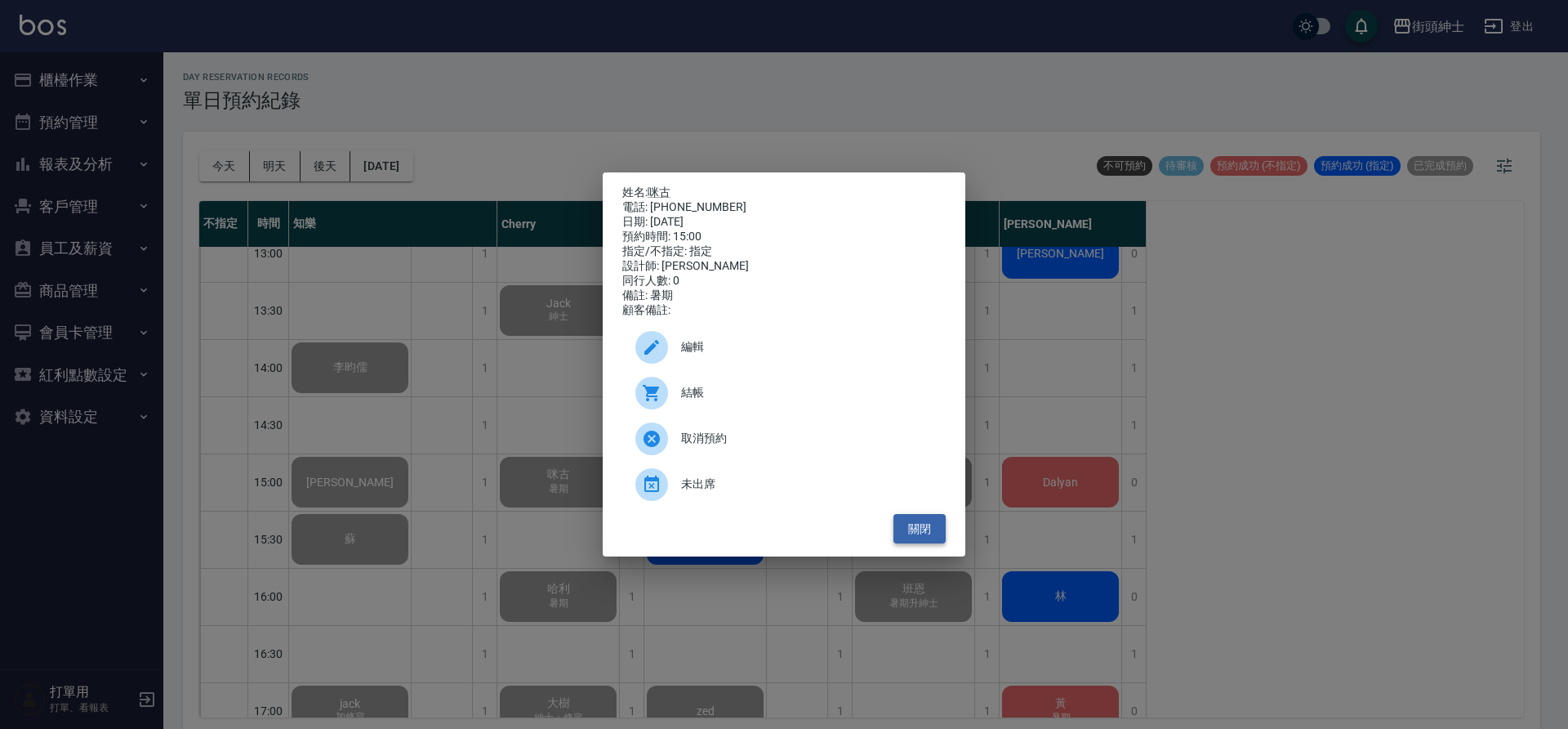
click at [921, 539] on button "關閉" at bounding box center [920, 529] width 53 height 30
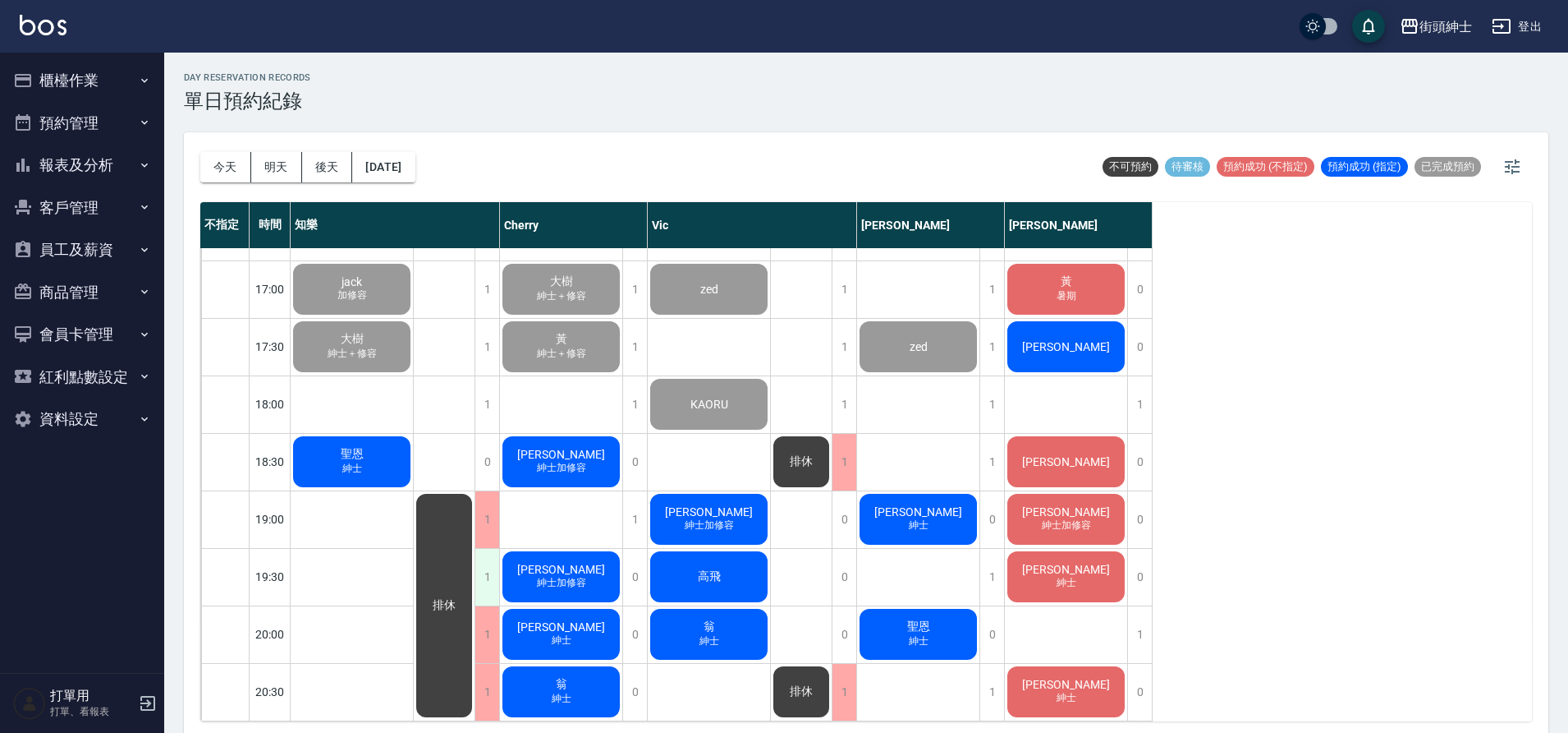
scroll to position [964, 0]
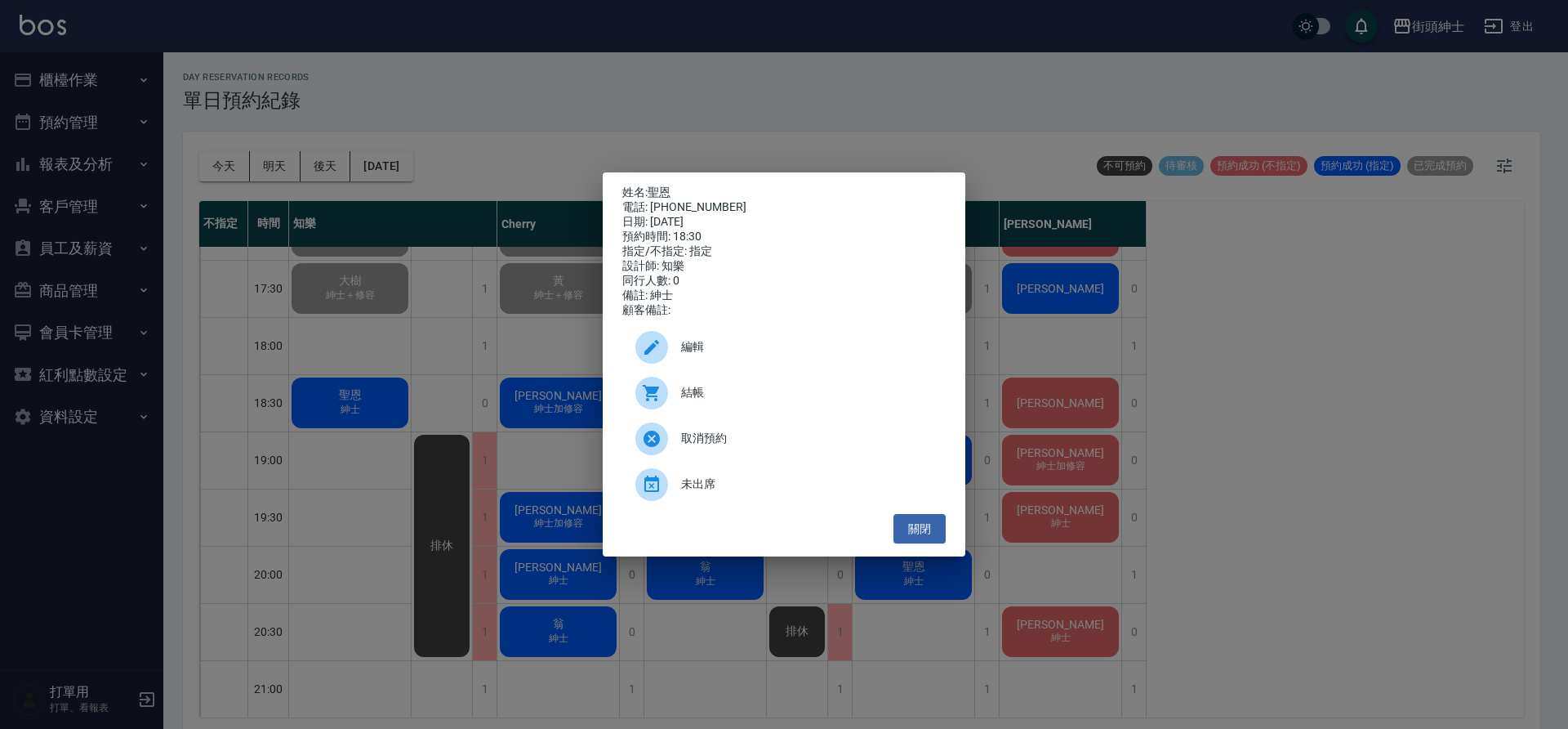
click at [690, 393] on span "結帳" at bounding box center [807, 392] width 251 height 18
click at [930, 528] on button "關閉" at bounding box center [920, 529] width 53 height 30
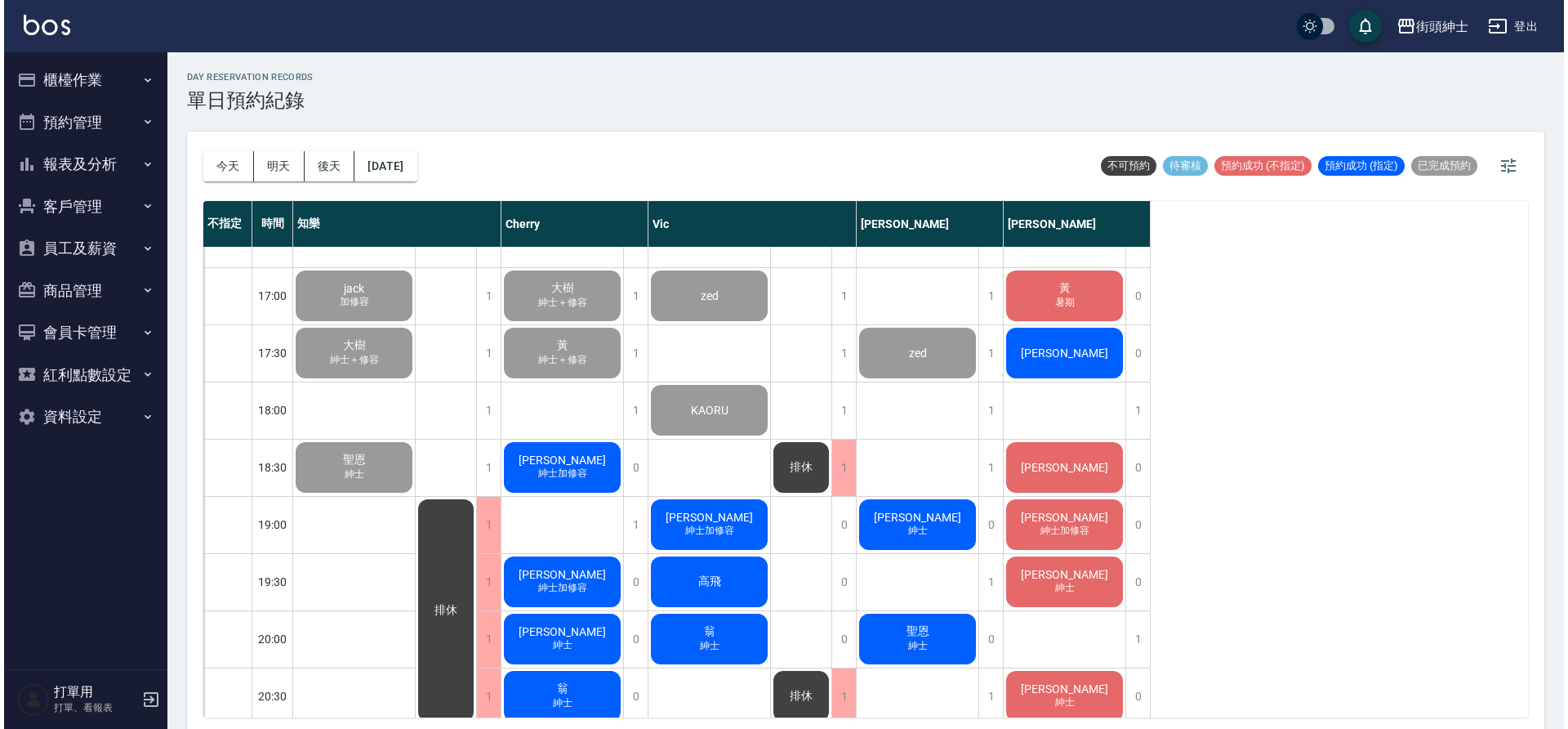
scroll to position [895, 0]
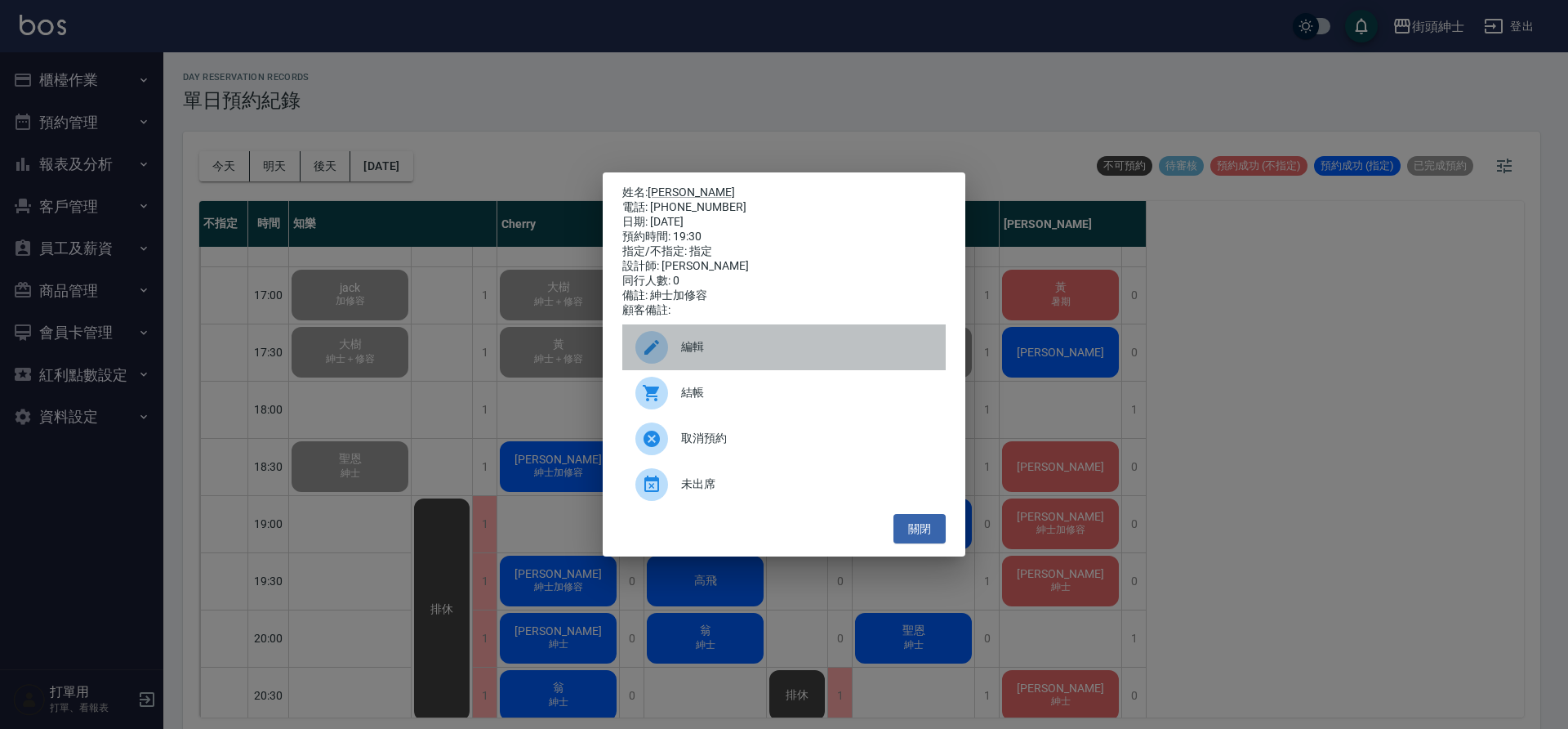
click at [718, 350] on span "編輯" at bounding box center [807, 346] width 251 height 18
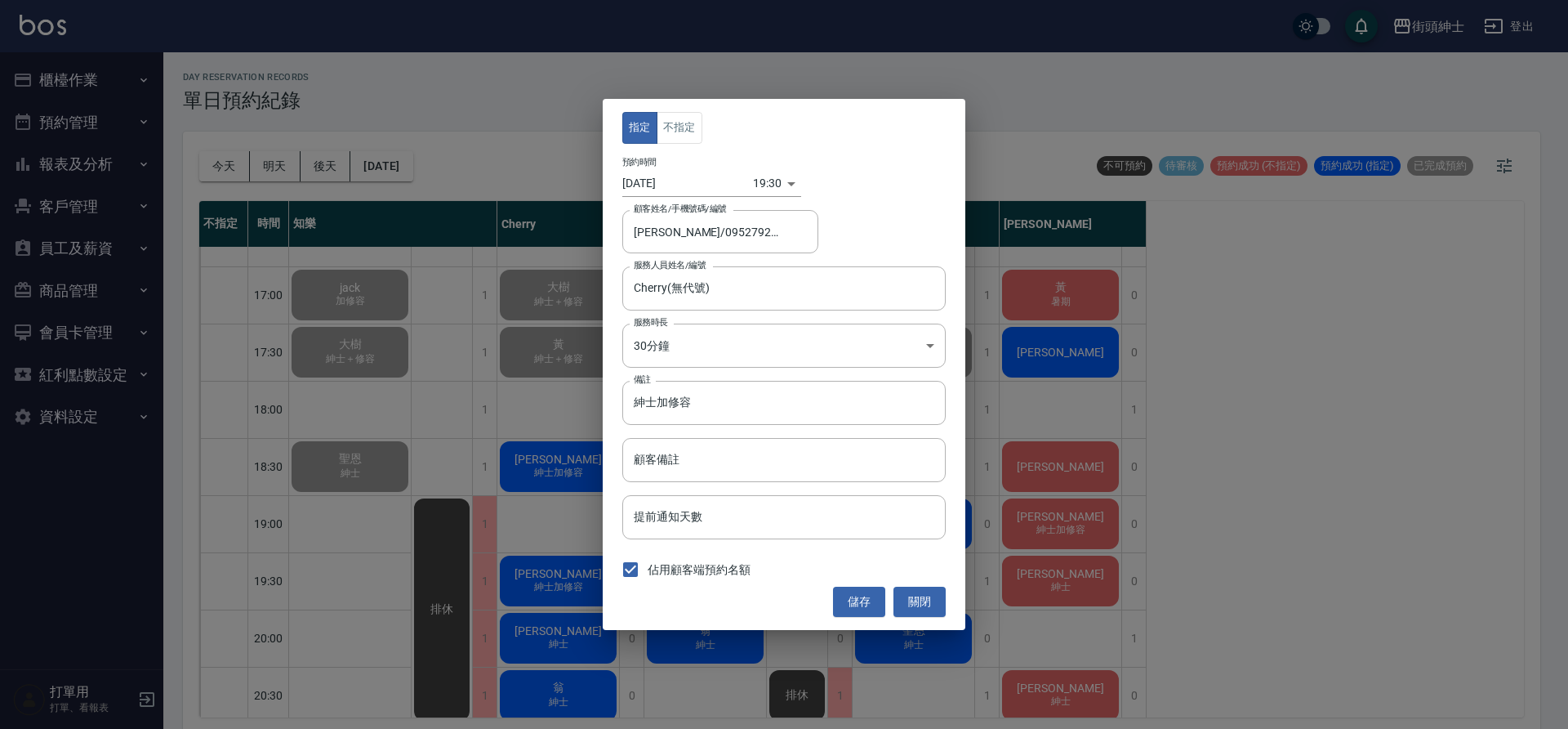
click at [756, 187] on body "街頭紳士 登出 櫃檯作業 打帳單 帳單列表 營業儀表板 現金收支登錄 材料自購登錄 每日結帳 排班表 現場電腦打卡 預約管理 預約管理 單日預約紀錄 單週預約…" at bounding box center [784, 367] width 1568 height 734
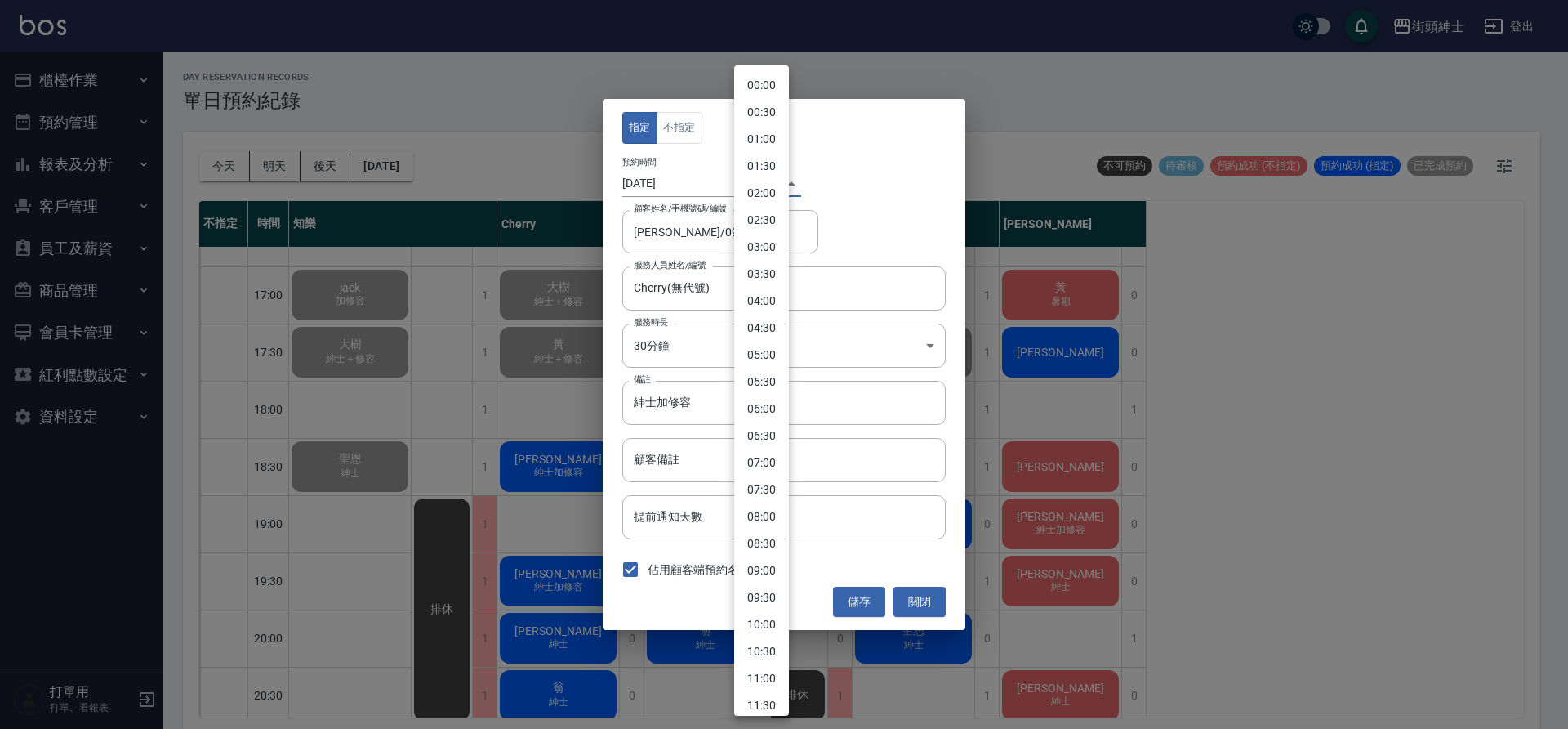
scroll to position [657, 0]
click at [871, 381] on div at bounding box center [784, 364] width 1568 height 729
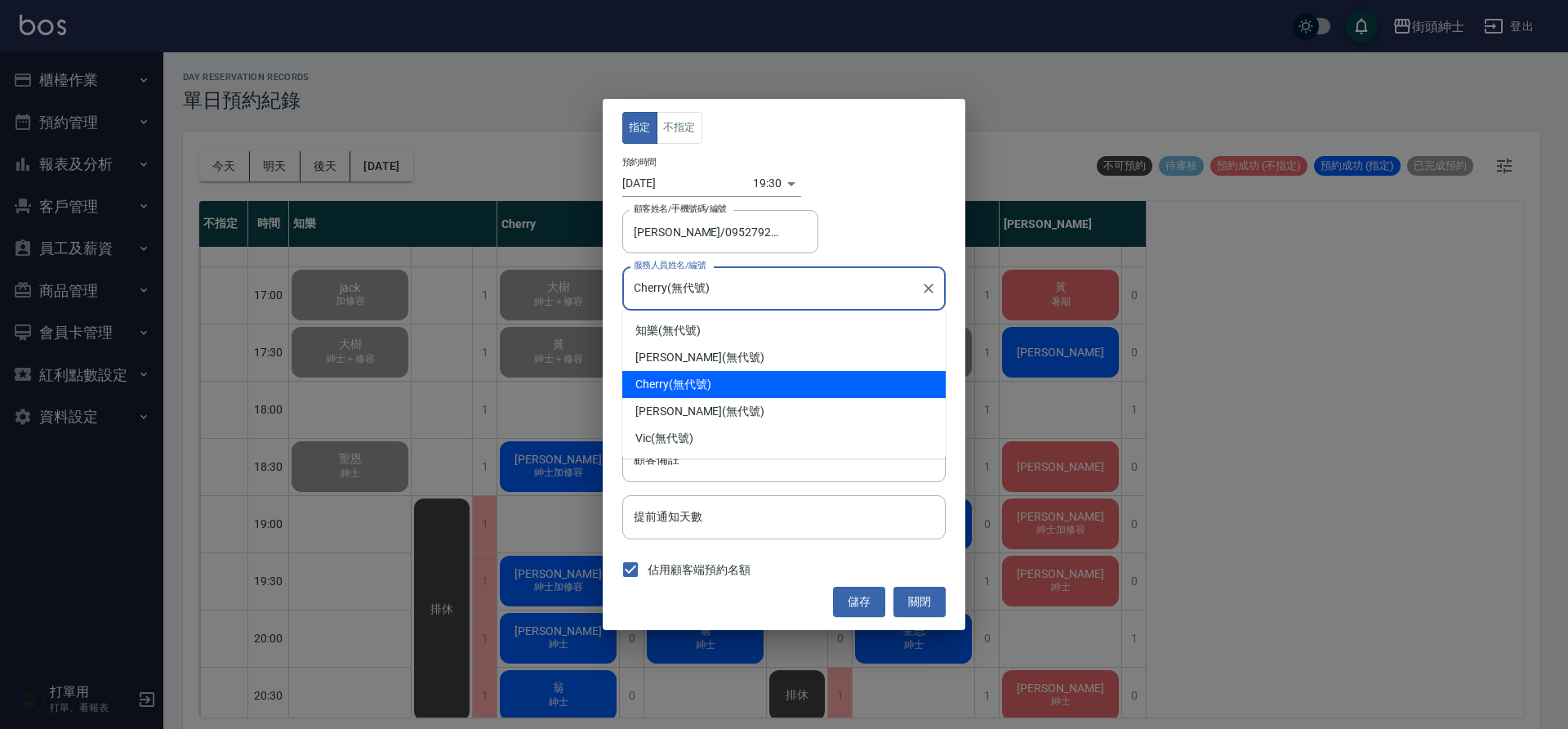
click at [693, 294] on input "Cherry(無代號)" at bounding box center [772, 287] width 284 height 28
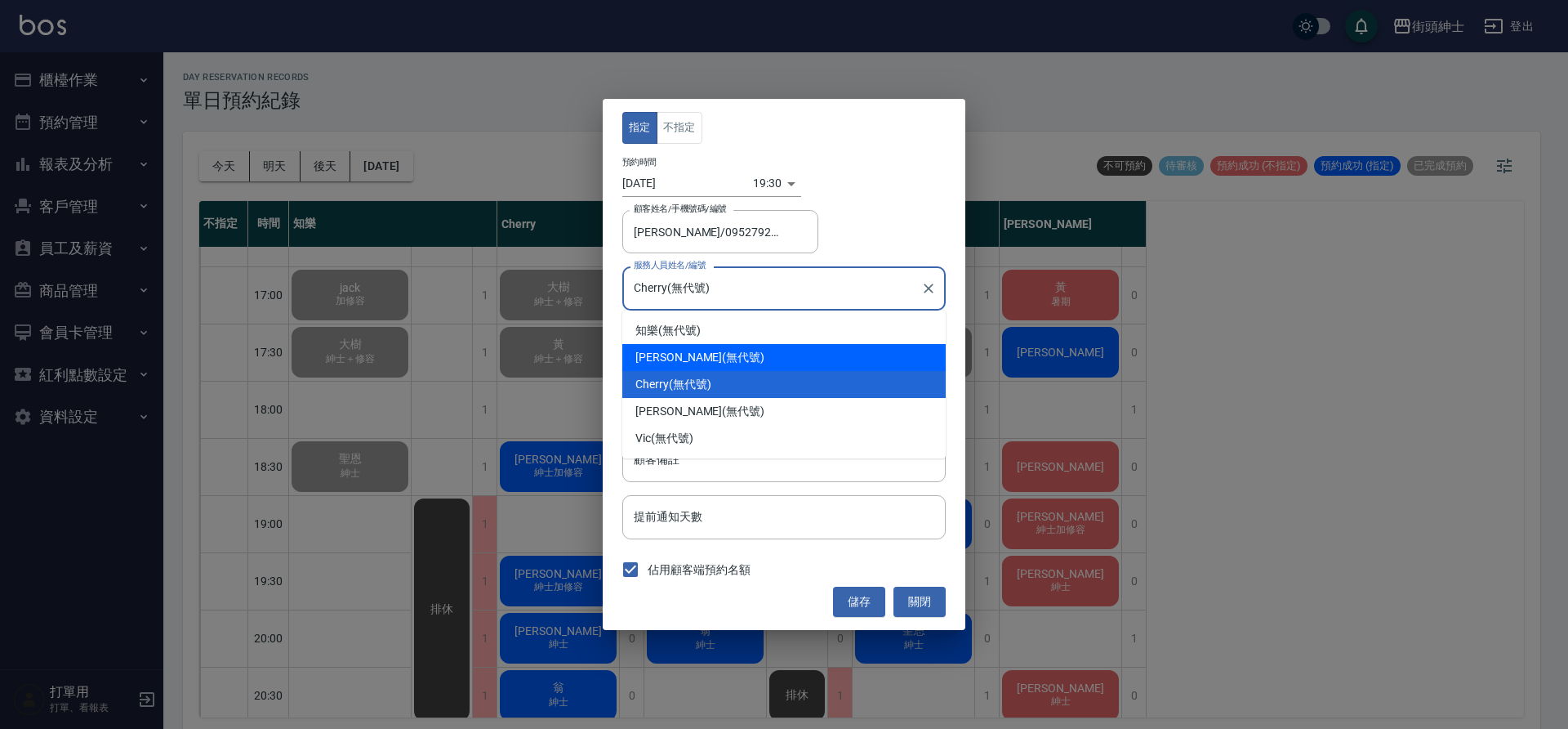
click at [711, 360] on div "戴比 (無代號)" at bounding box center [784, 357] width 323 height 27
type input "戴比(無代號)"
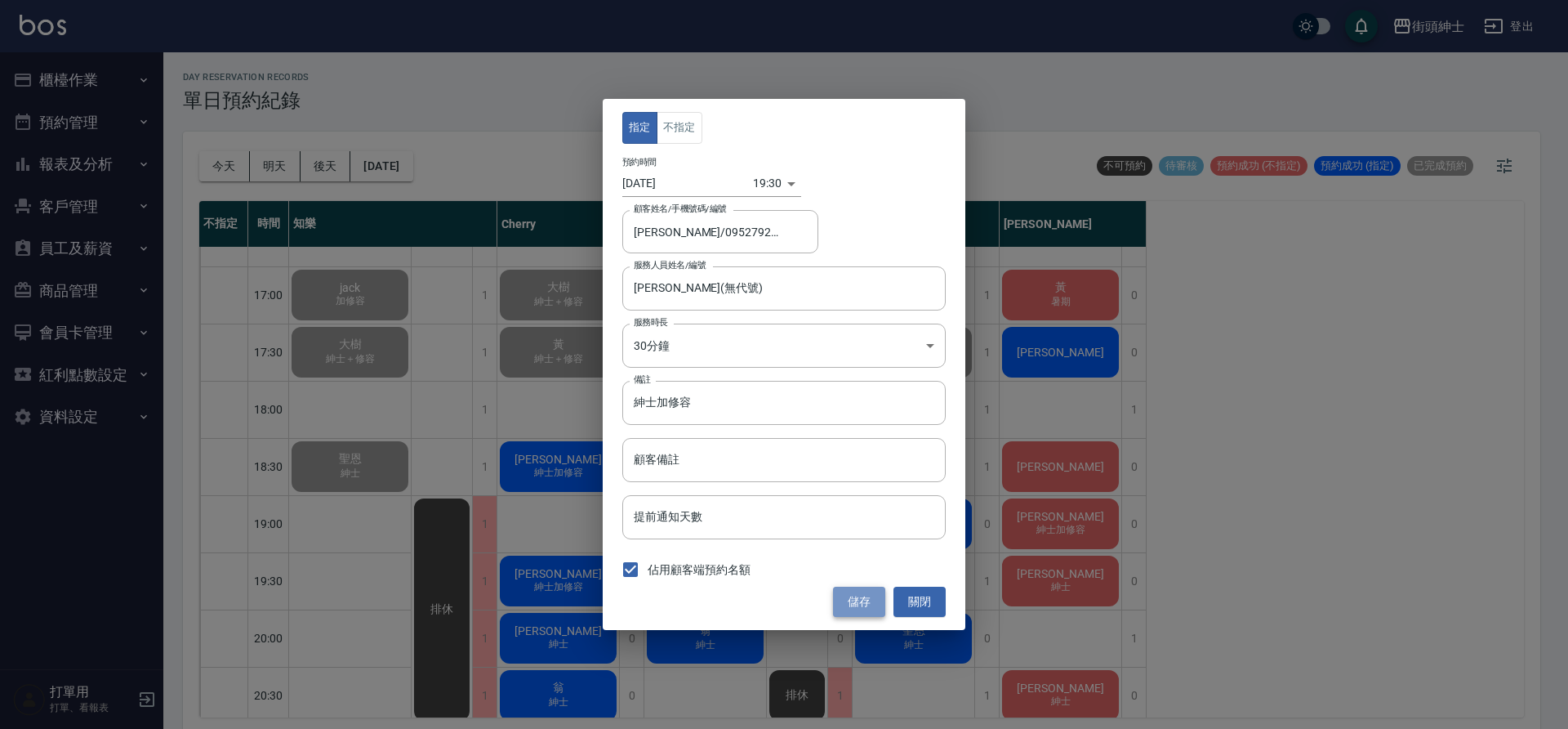
click at [866, 613] on button "儲存" at bounding box center [859, 601] width 53 height 30
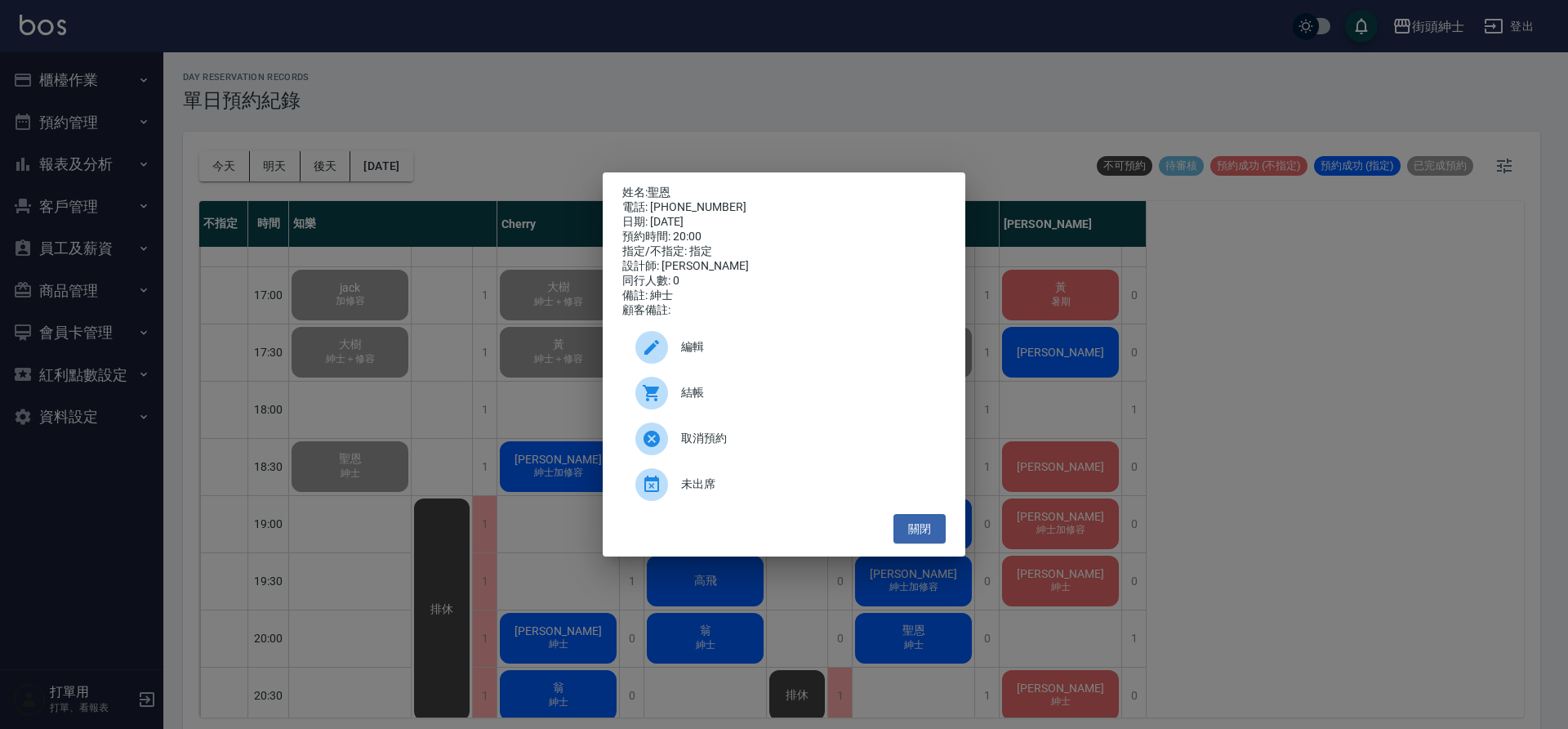
click at [729, 343] on div "編輯" at bounding box center [784, 346] width 323 height 46
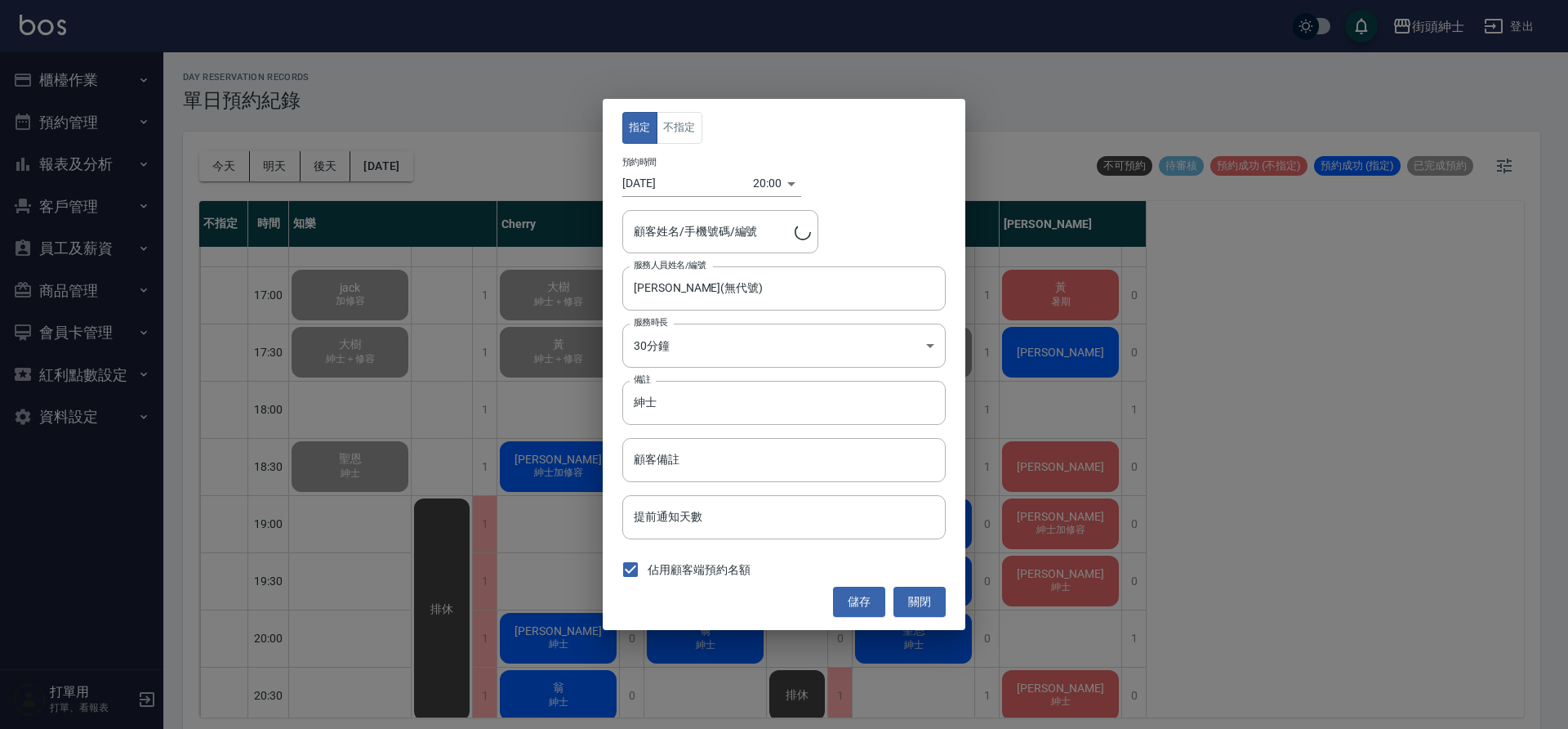
type input "聖恩/0968023913"
click at [757, 182] on body "街頭紳士 登出 櫃檯作業 打帳單 帳單列表 營業儀表板 現金收支登錄 材料自購登錄 每日結帳 排班表 現場電腦打卡 預約管理 預約管理 單日預約紀錄 單週預約…" at bounding box center [784, 367] width 1568 height 734
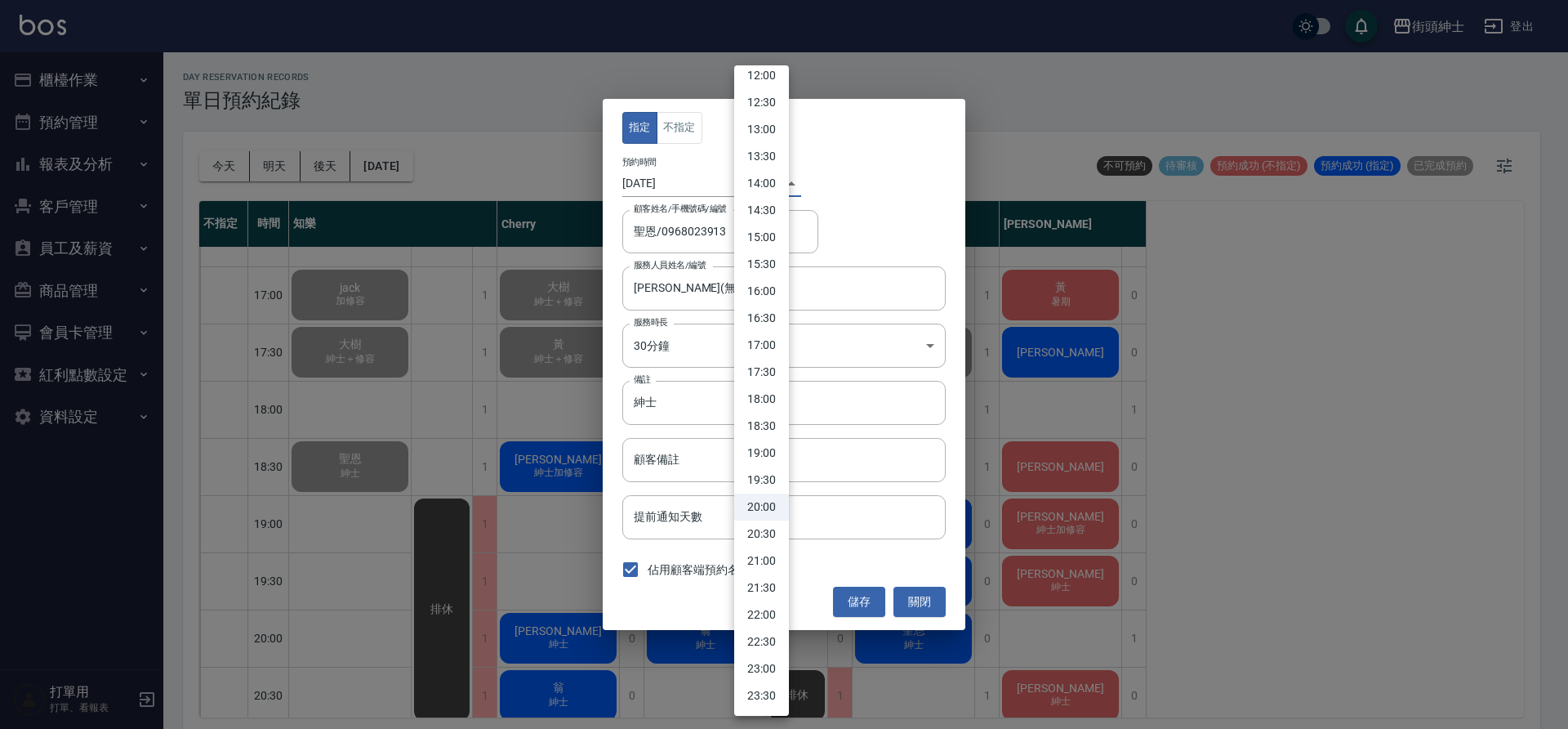
click at [759, 480] on li "19:30" at bounding box center [761, 480] width 55 height 27
type input "1755257400000"
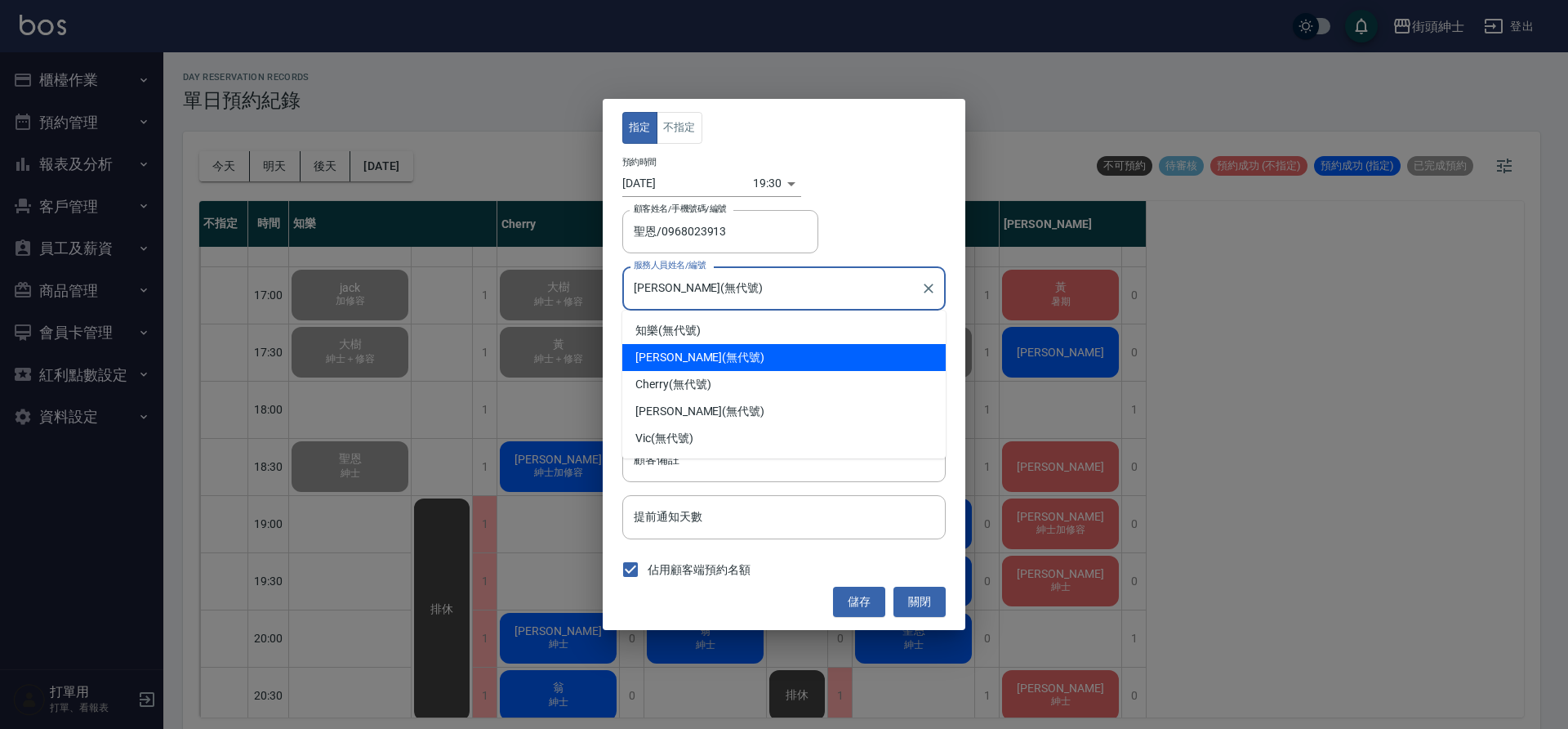
click at [708, 298] on input "戴比(無代號)" at bounding box center [772, 287] width 284 height 28
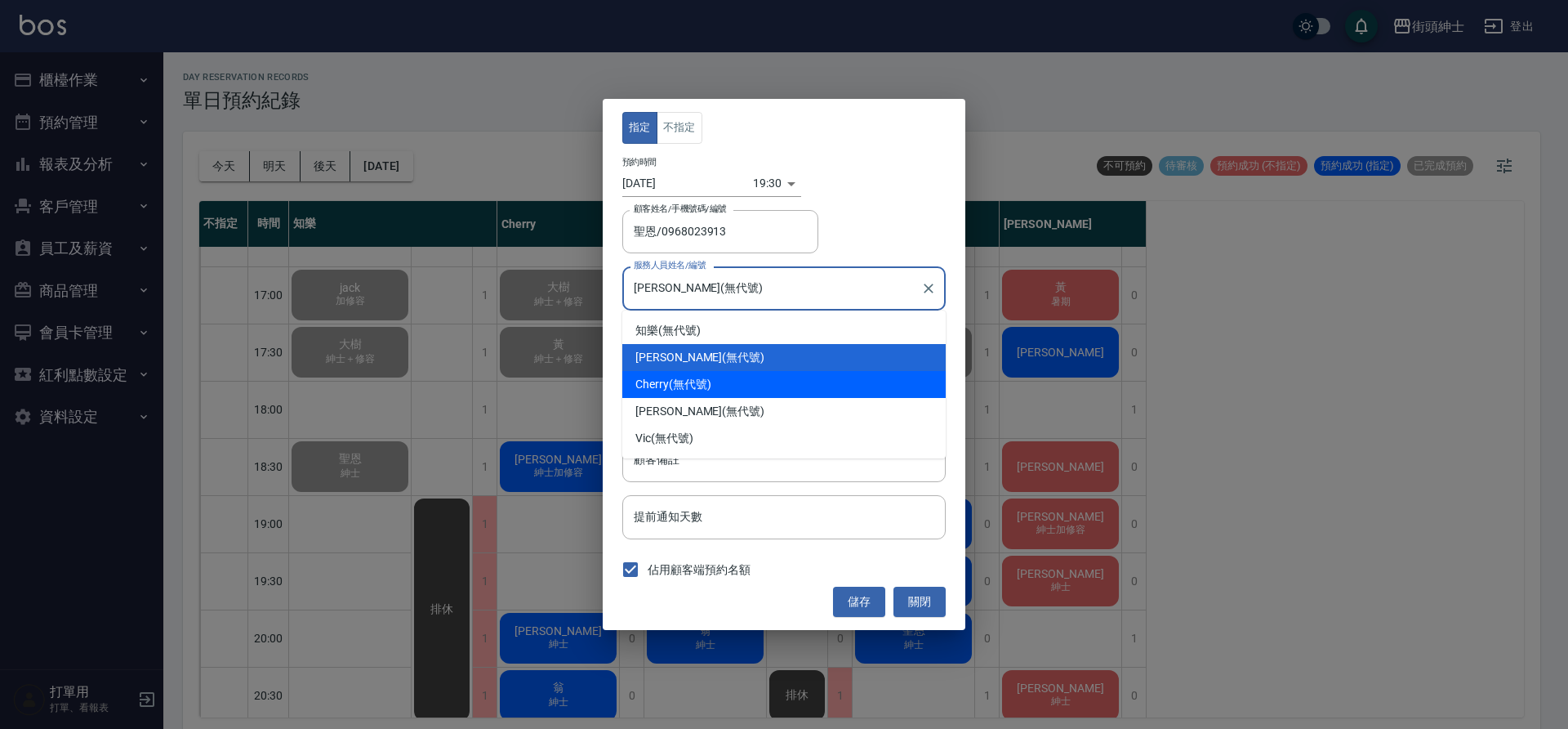
click at [714, 383] on div "Cherry (無代號)" at bounding box center [784, 384] width 323 height 27
type input "Cherry(無代號)"
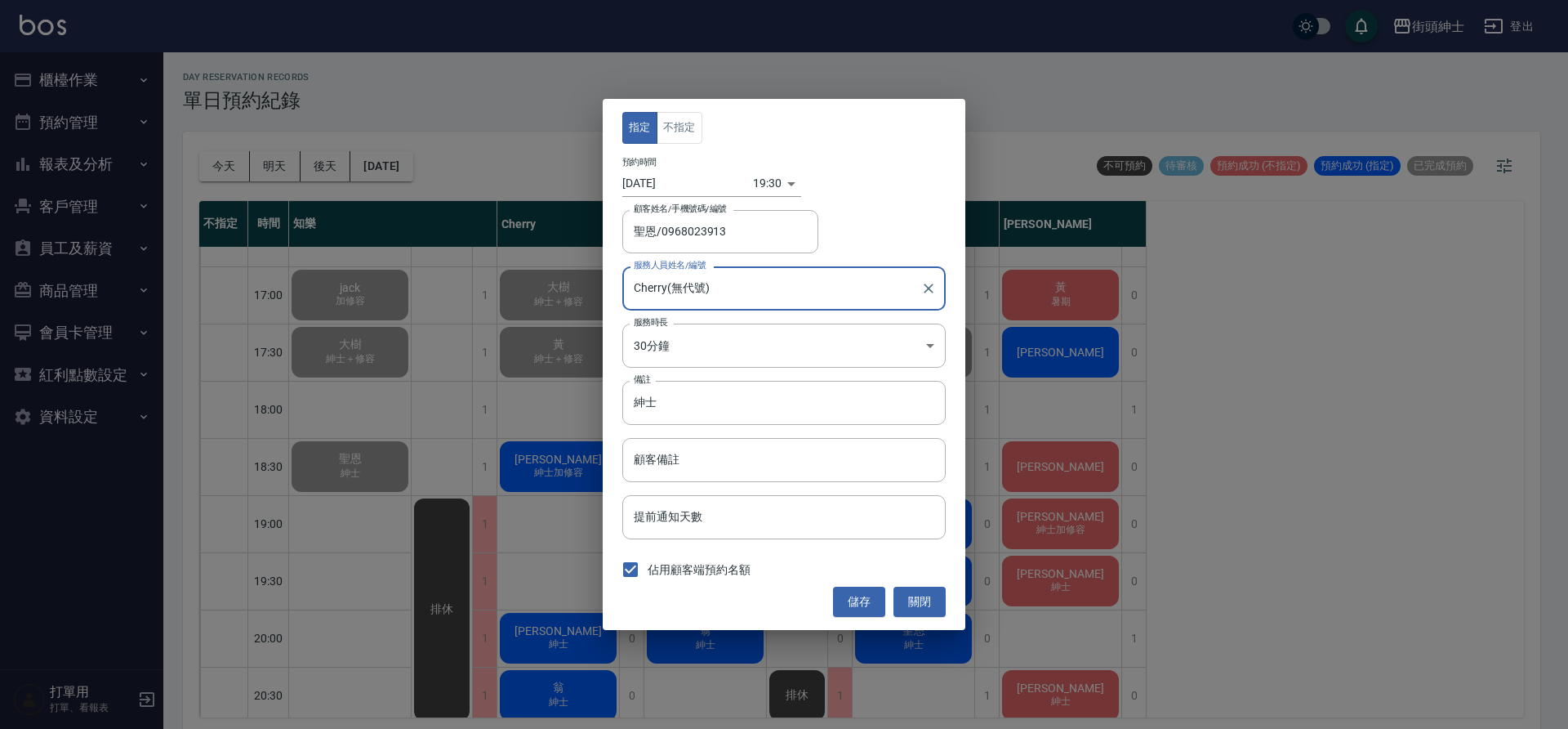
click at [858, 603] on button "儲存" at bounding box center [859, 601] width 53 height 30
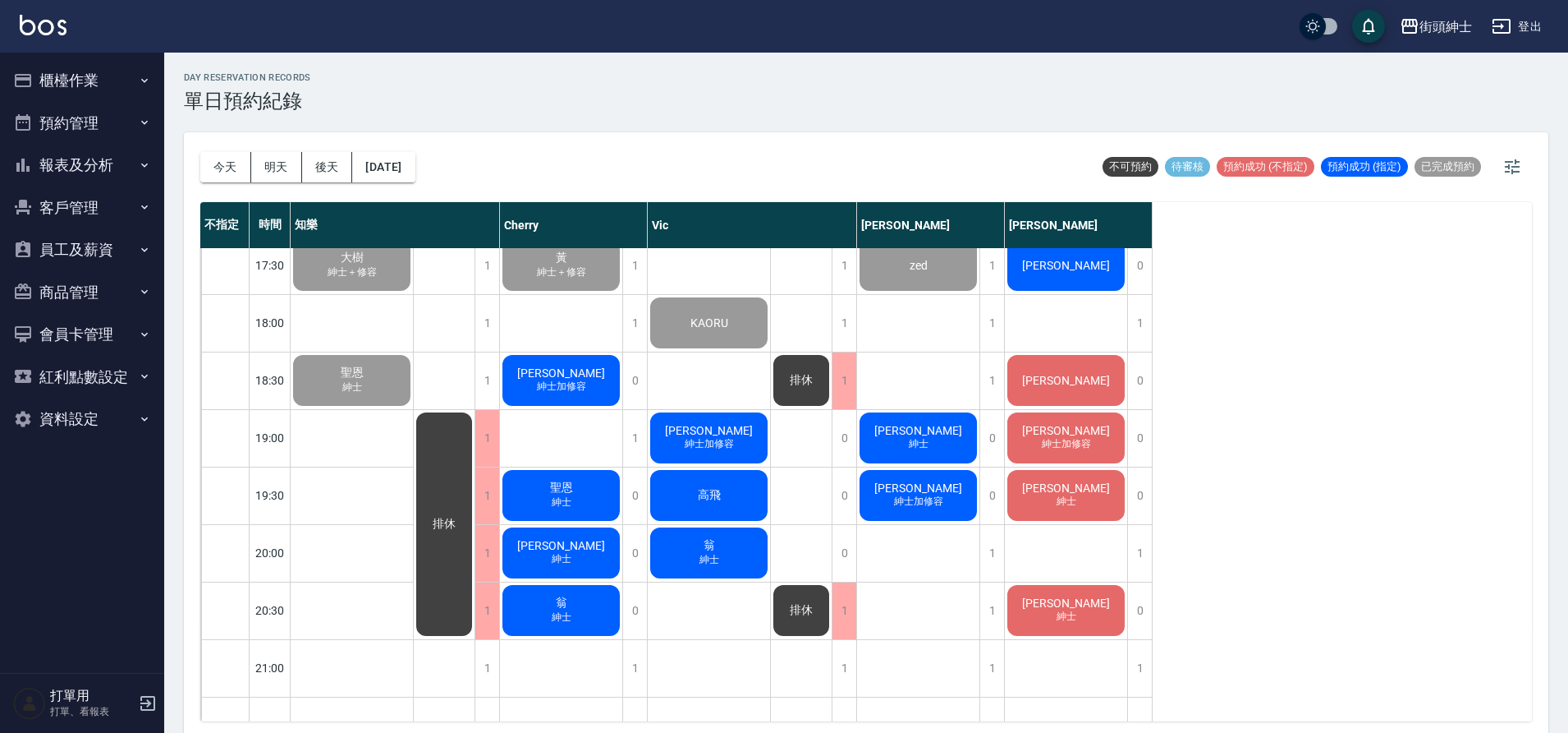
scroll to position [991, 0]
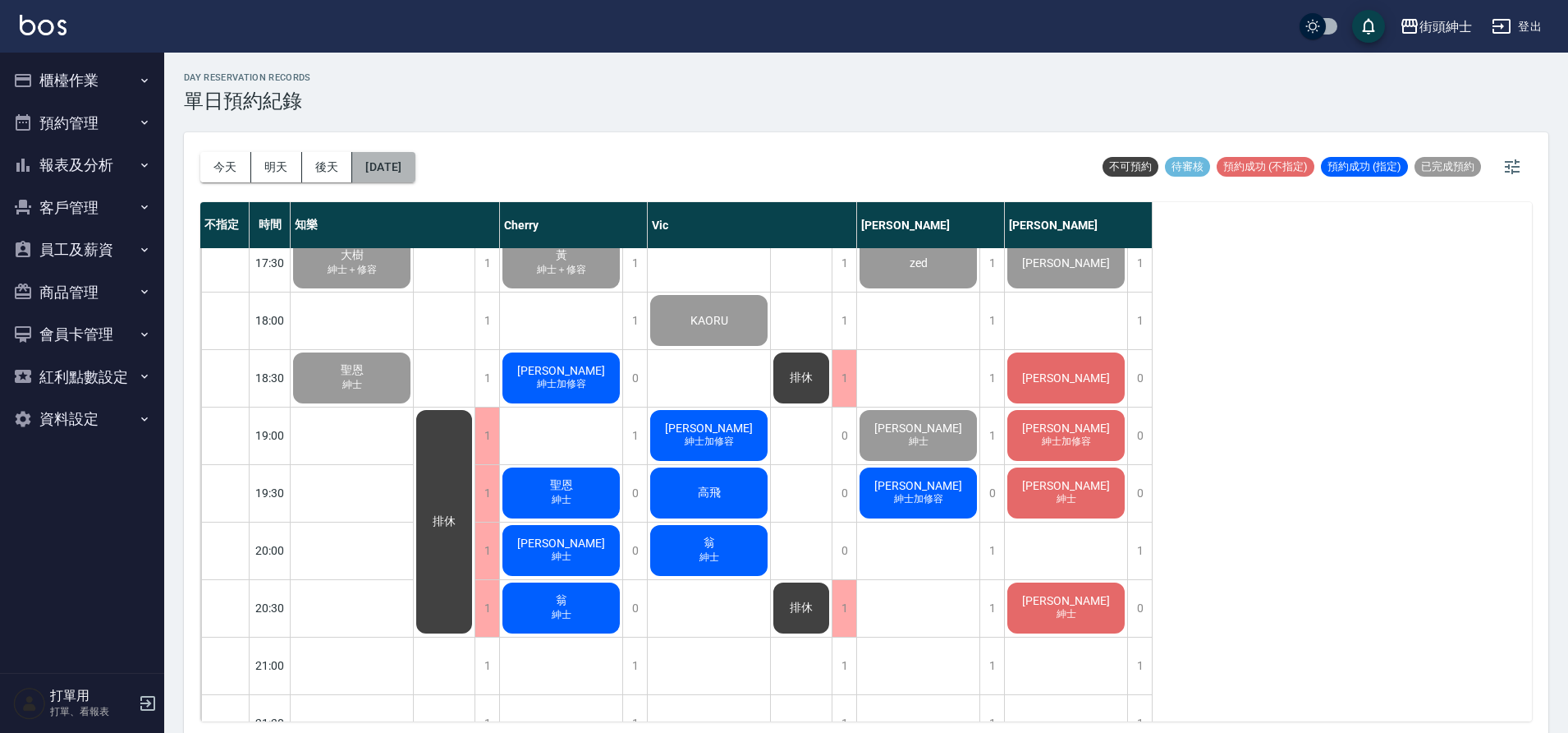
click at [381, 170] on button "[DATE]" at bounding box center [383, 166] width 63 height 30
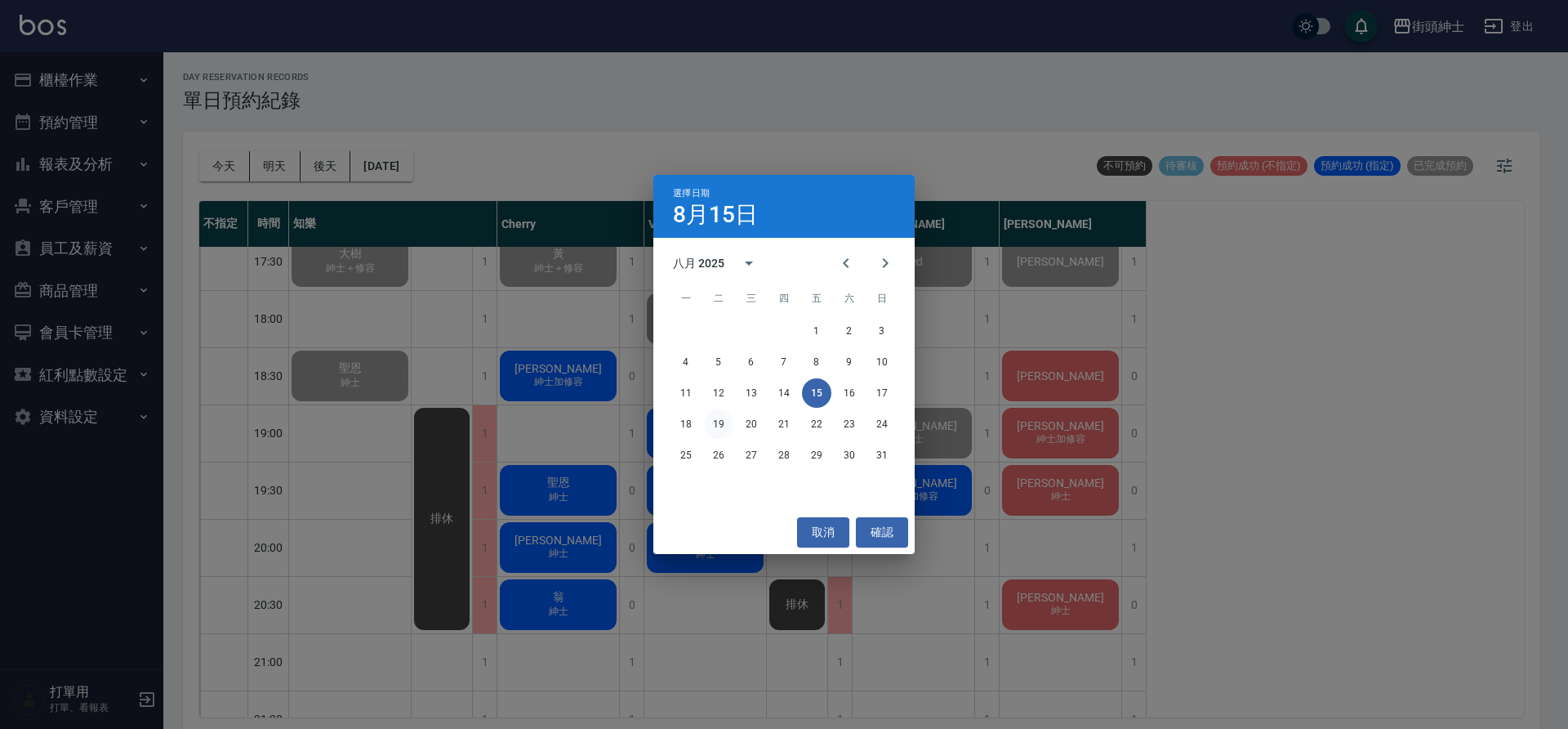
click at [711, 425] on button "19" at bounding box center [718, 423] width 29 height 29
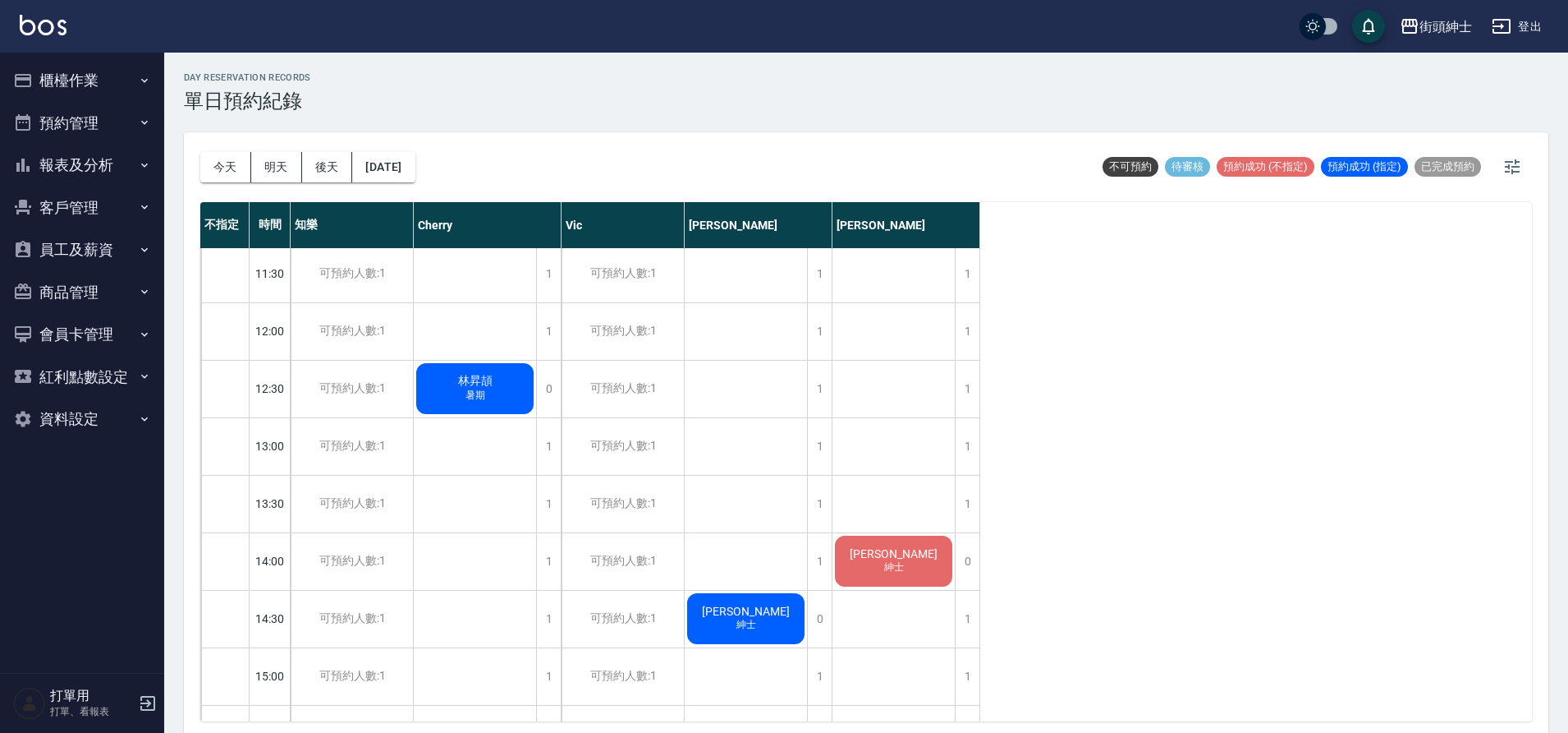
scroll to position [271, 0]
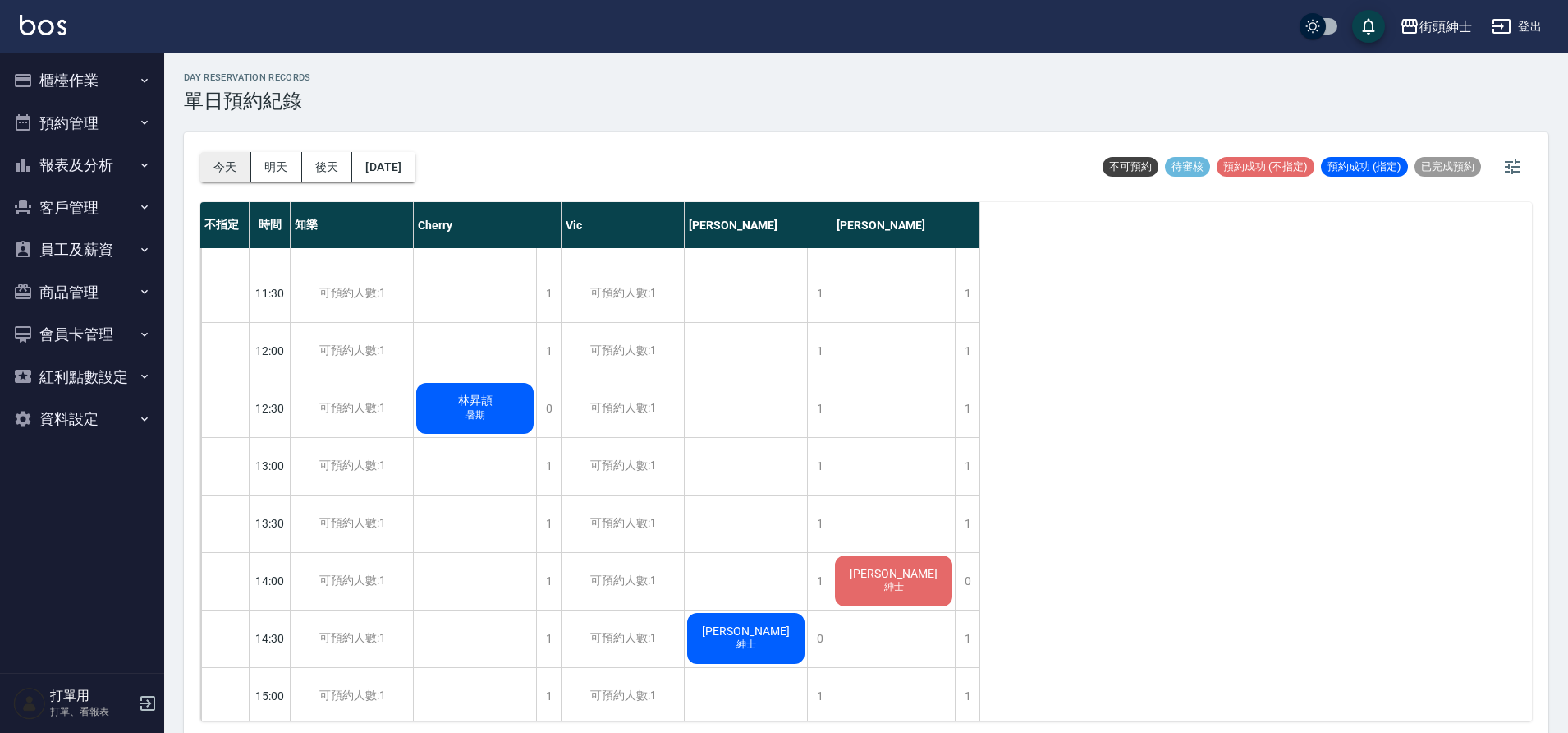
click at [226, 164] on button "今天" at bounding box center [226, 166] width 51 height 30
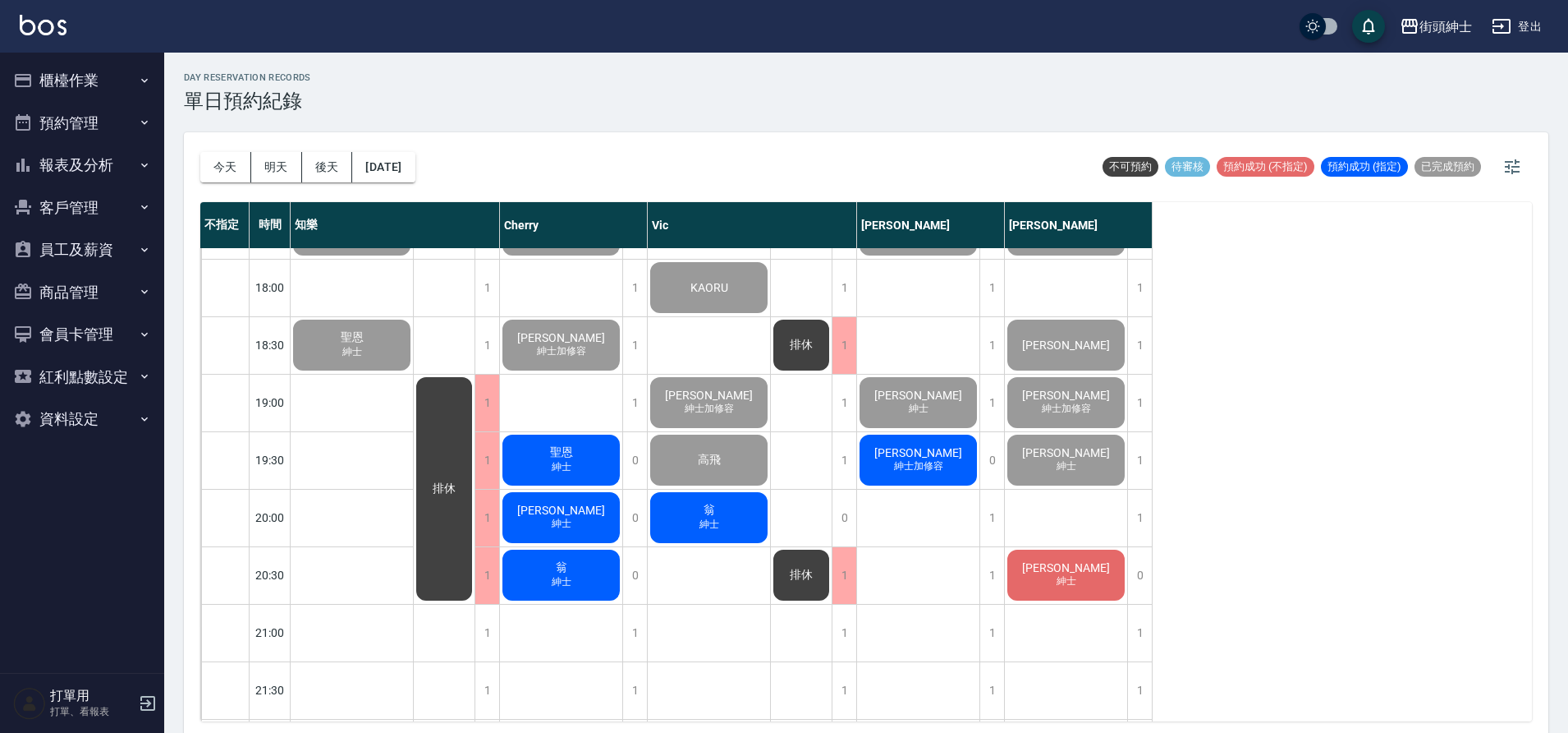
scroll to position [1025, 0]
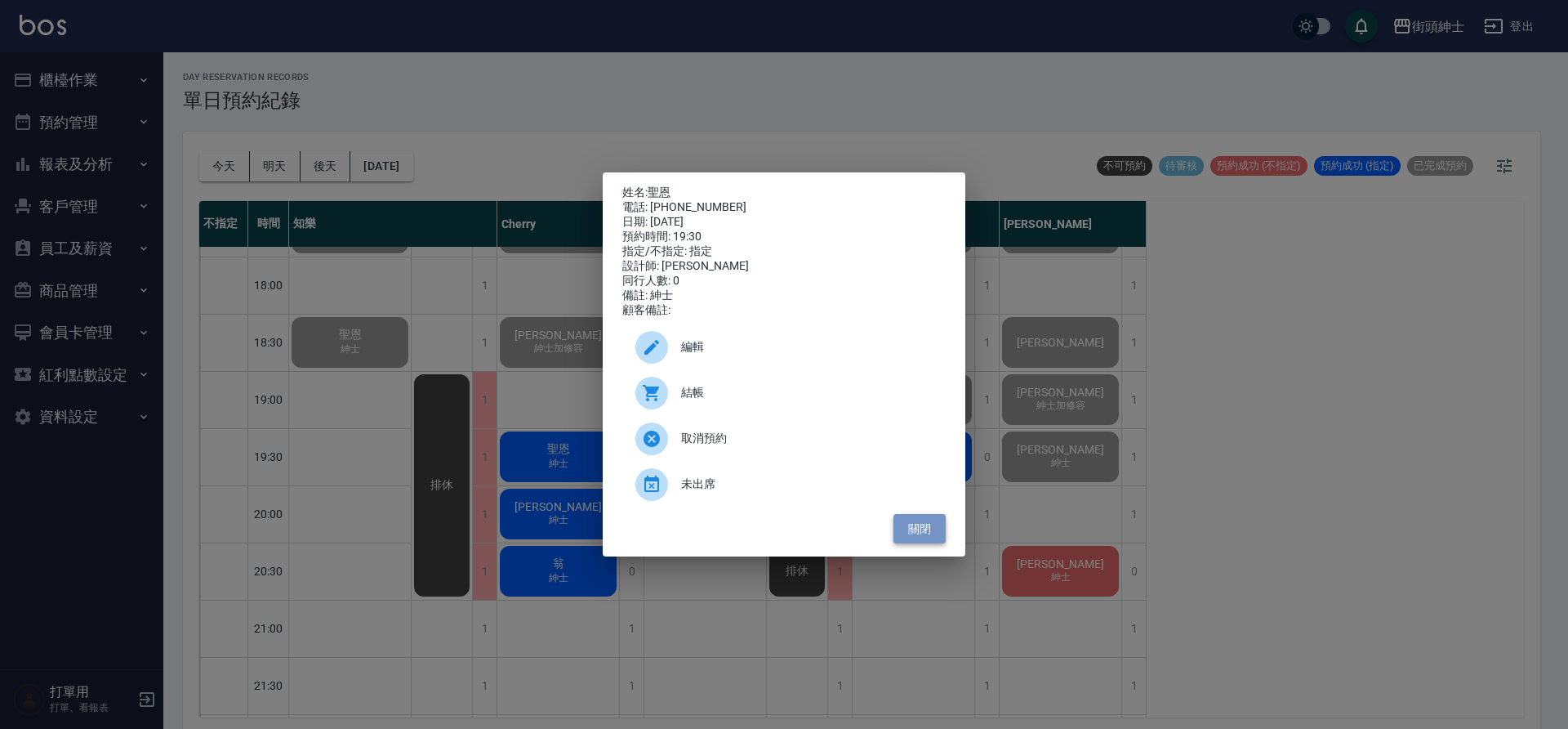
click at [922, 540] on button "關閉" at bounding box center [920, 529] width 53 height 30
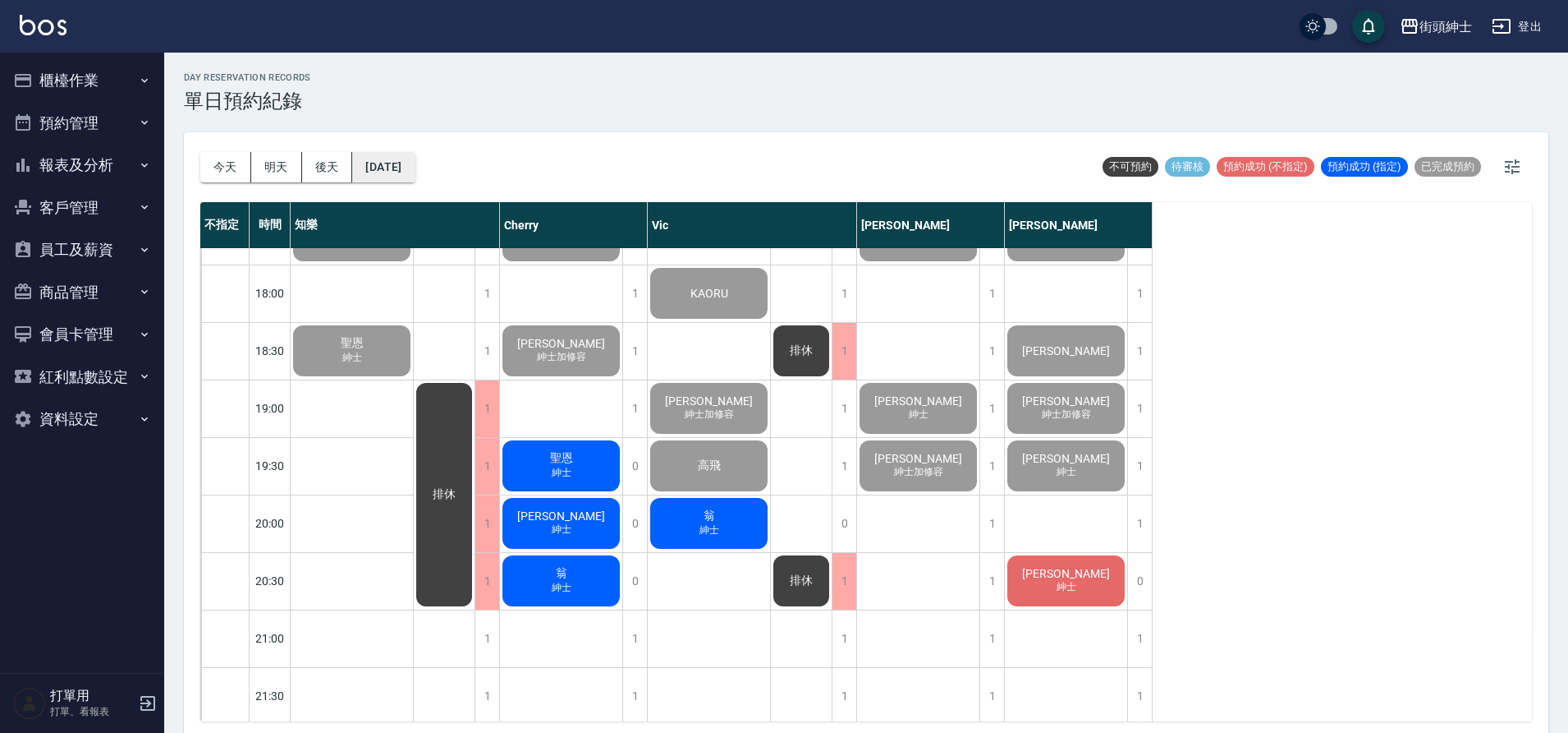
scroll to position [1022, 0]
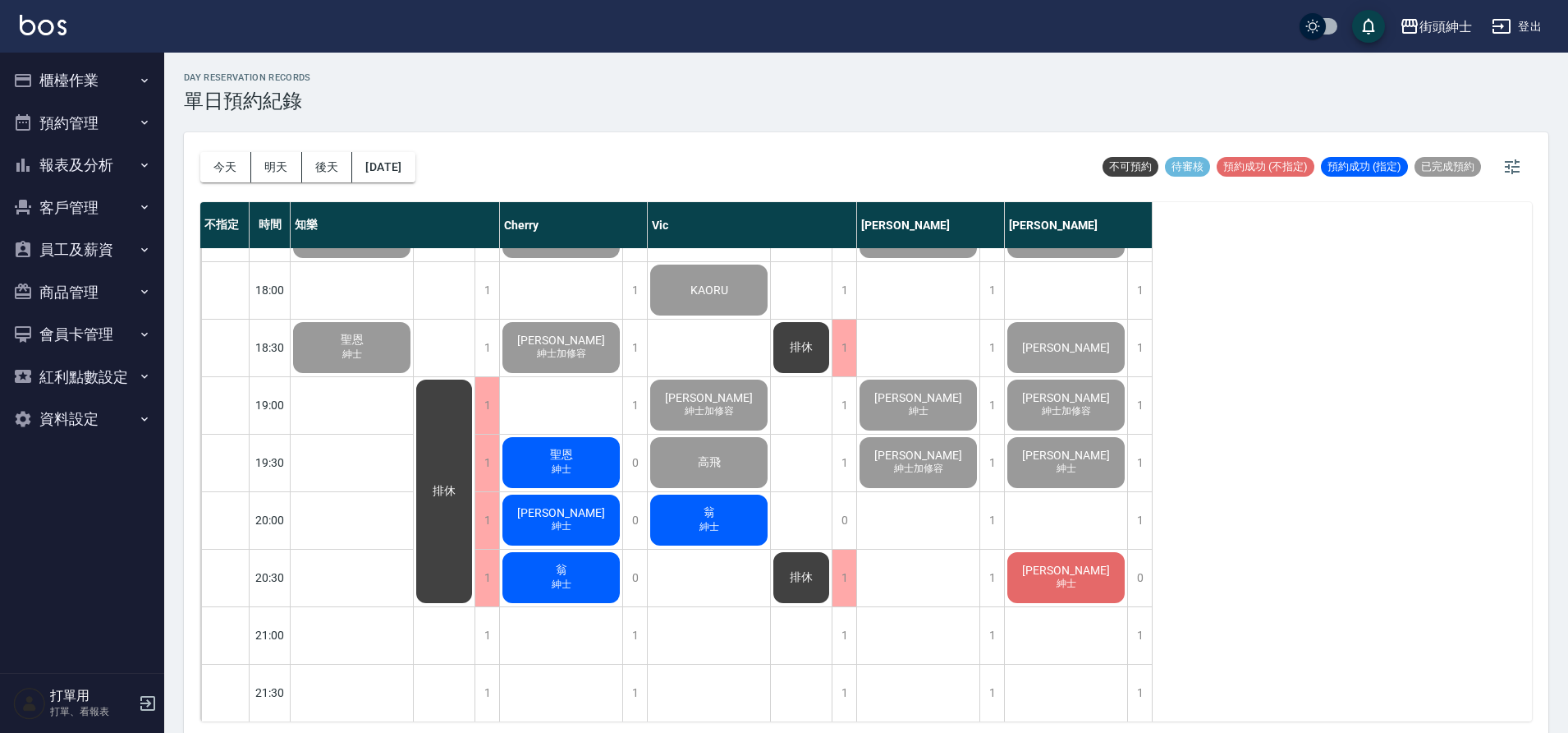
click at [116, 79] on button "櫃檯作業" at bounding box center [82, 80] width 151 height 43
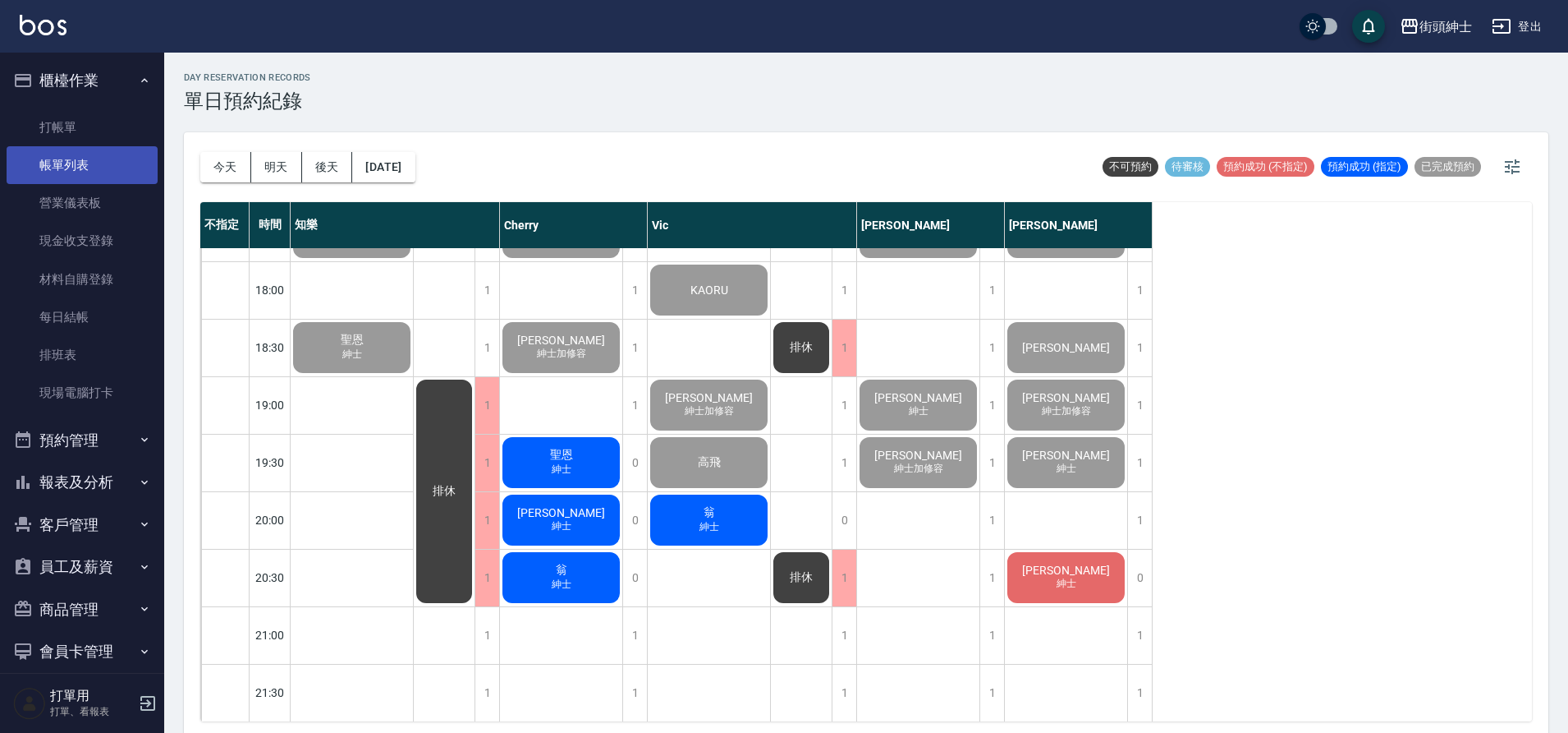
click at [97, 153] on link "帳單列表" at bounding box center [82, 164] width 151 height 38
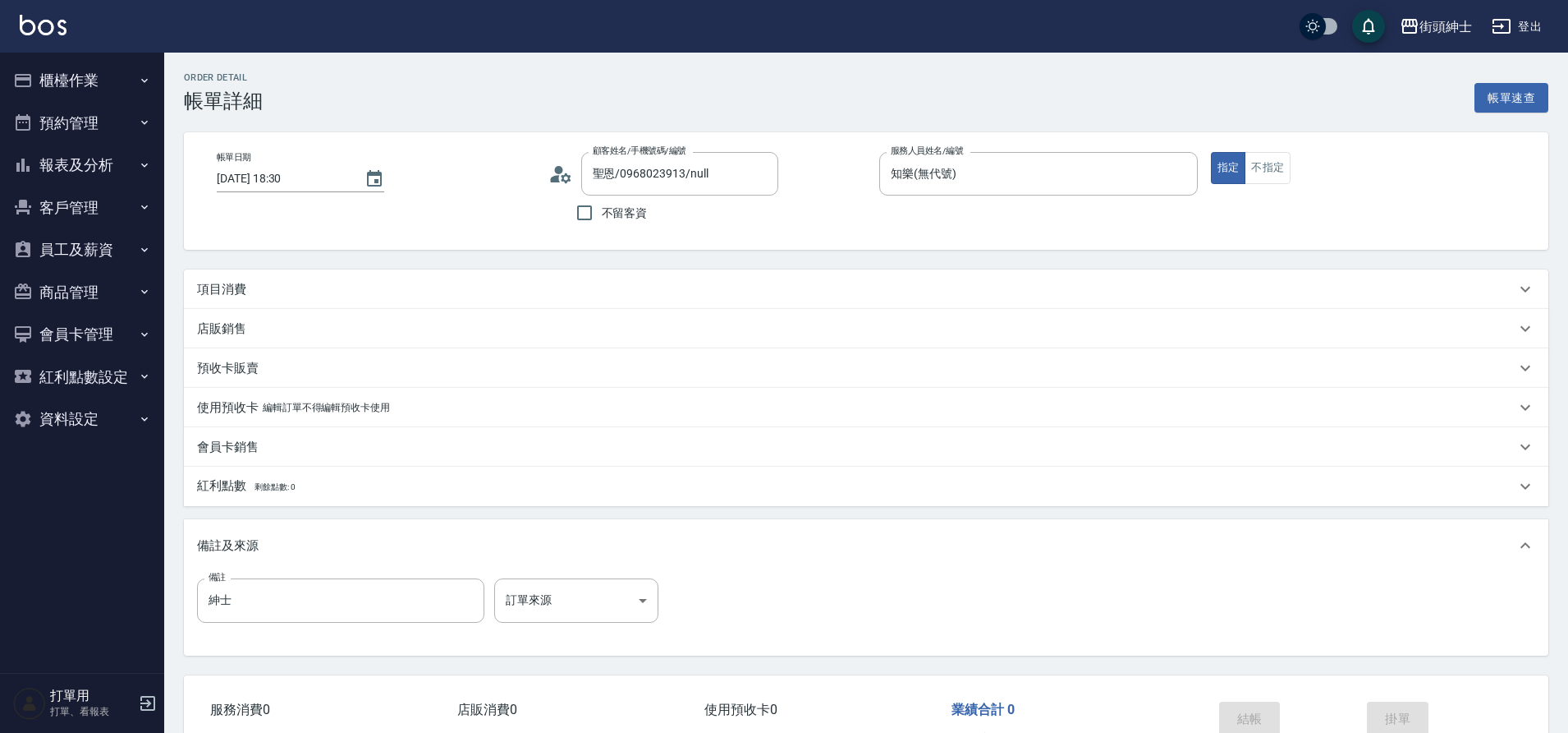
type input "聖恩/0968023913/null"
click at [365, 294] on div "項目消費" at bounding box center [856, 290] width 1319 height 18
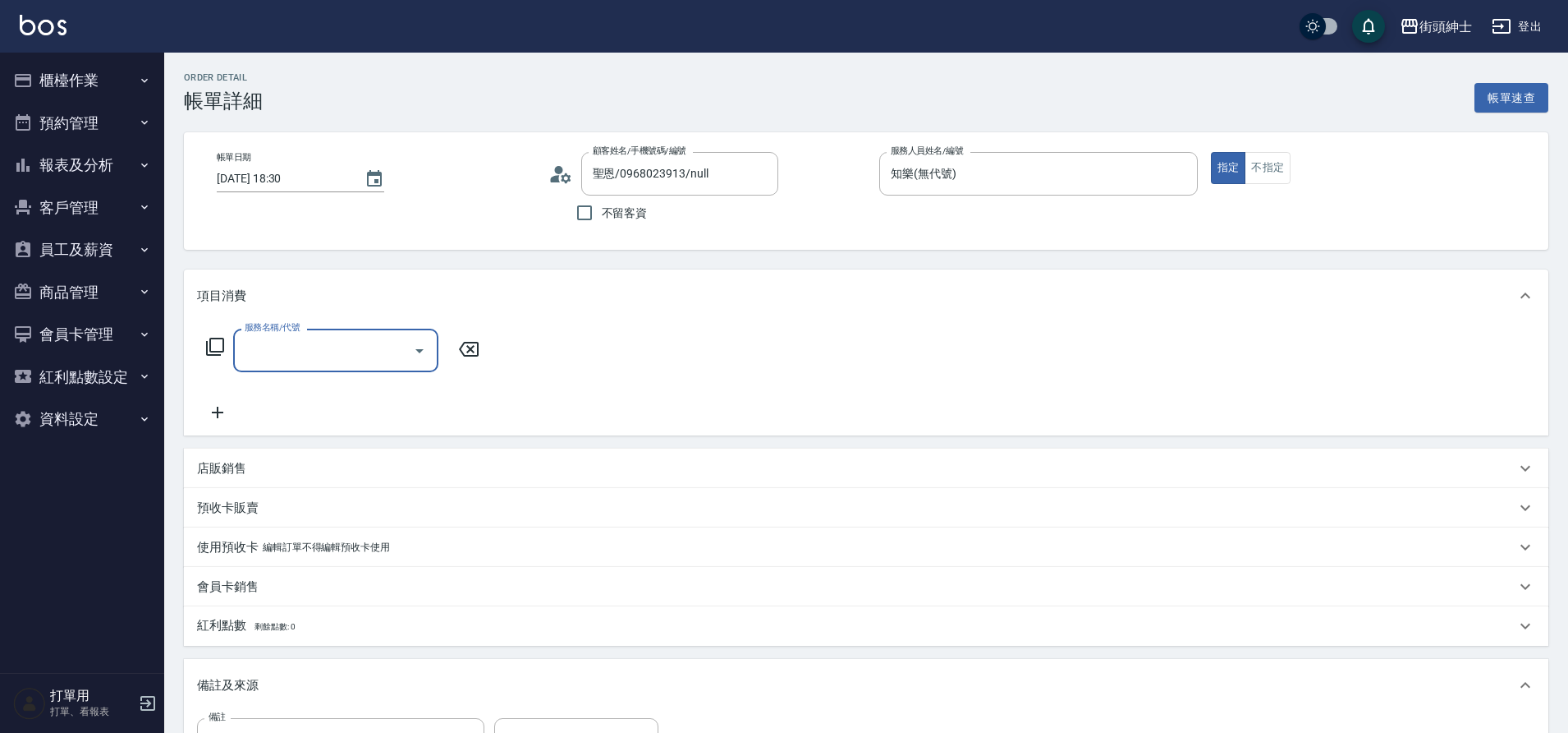
click at [321, 343] on input "服務名稱/代號" at bounding box center [324, 349] width 166 height 28
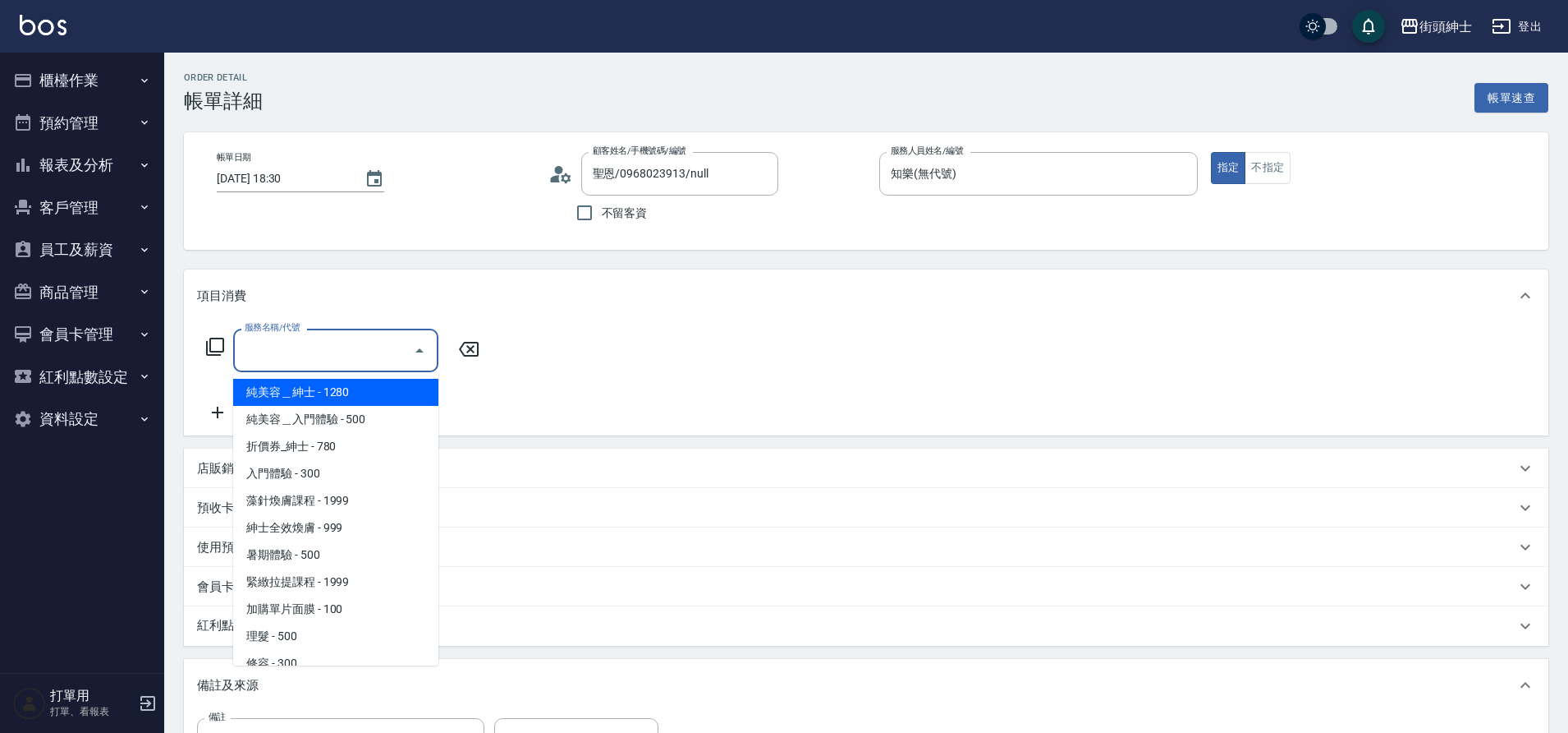
click at [289, 637] on span "理髮 - 500" at bounding box center [336, 636] width 205 height 27
type input "理髮(A02)"
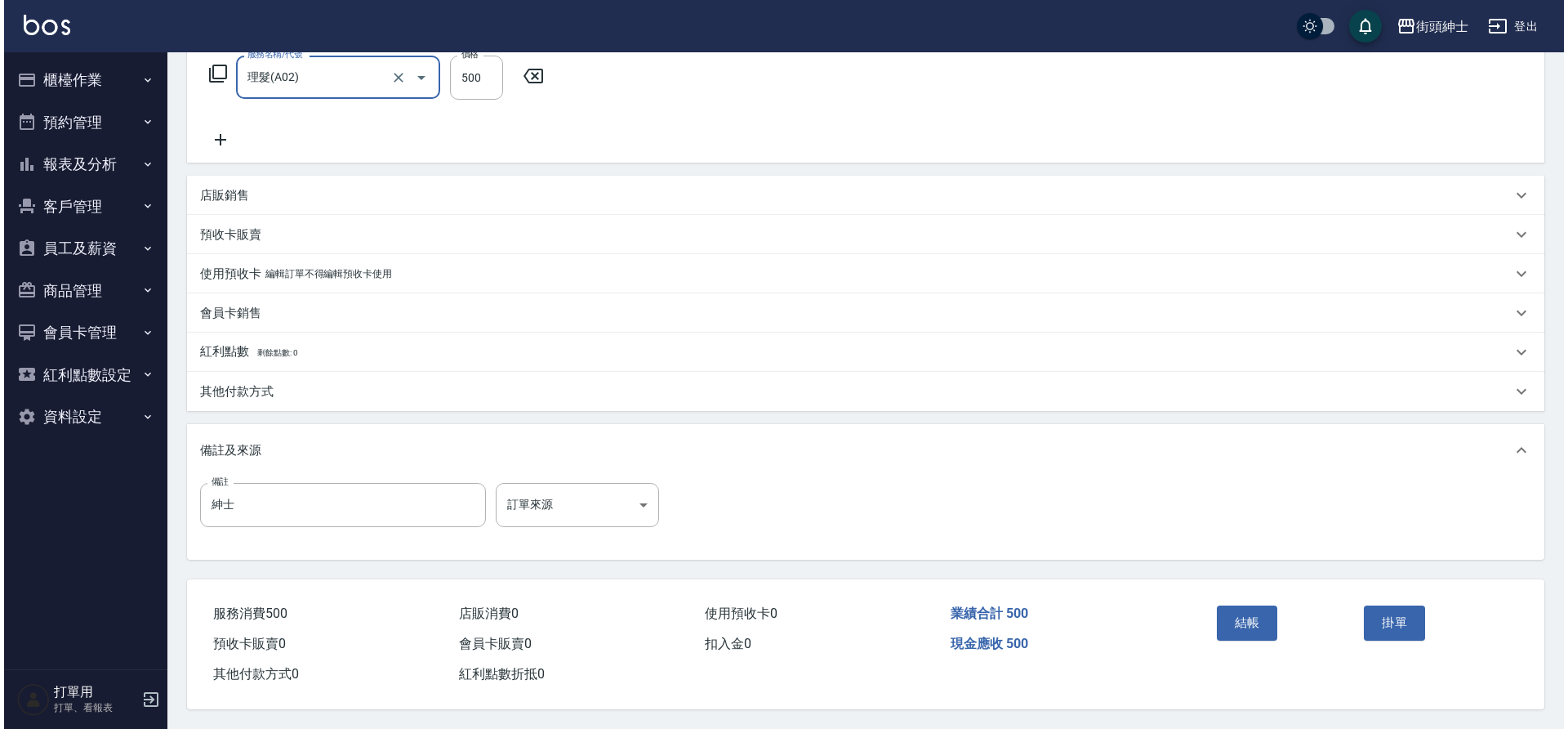
scroll to position [278, 0]
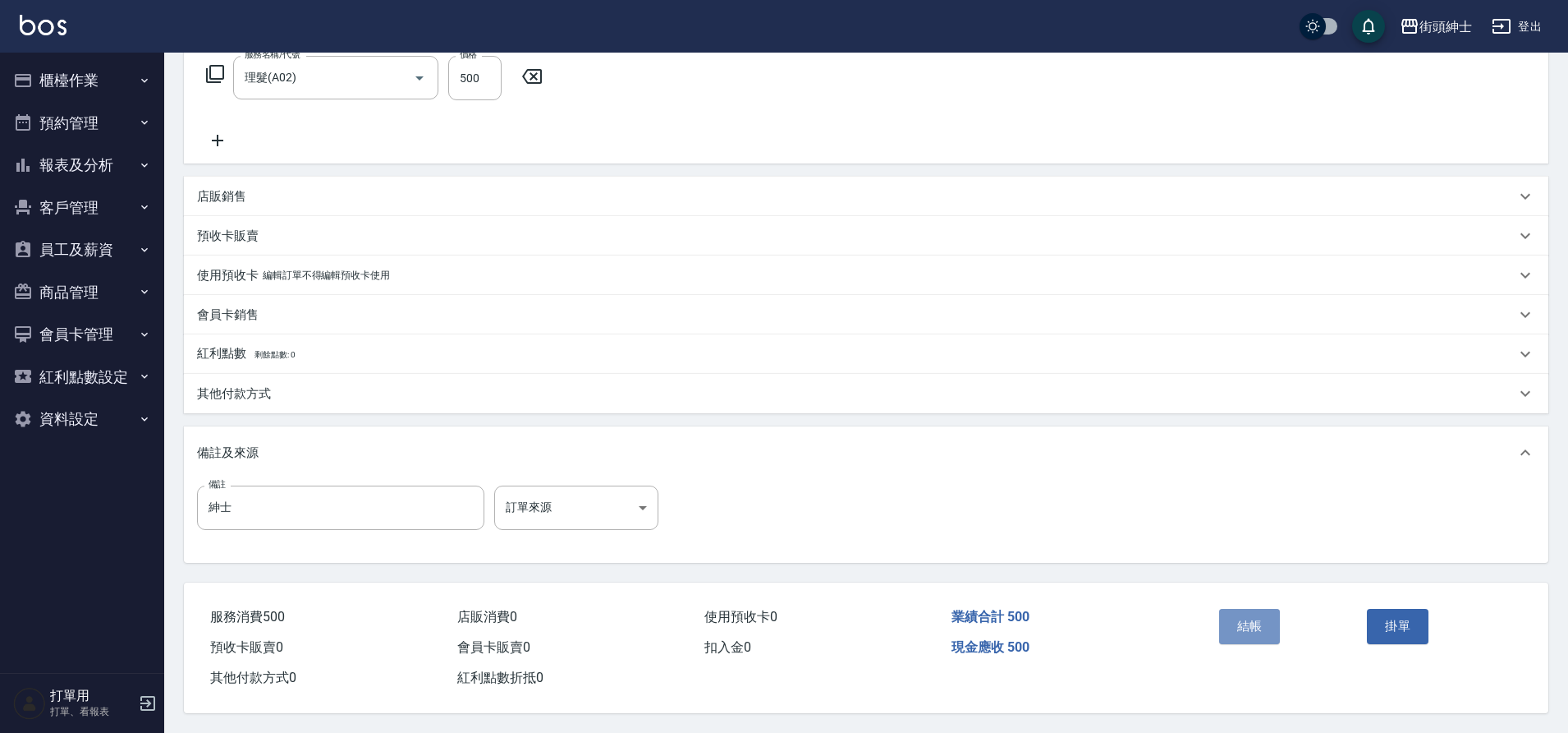
click at [1249, 618] on button "結帳" at bounding box center [1249, 625] width 62 height 34
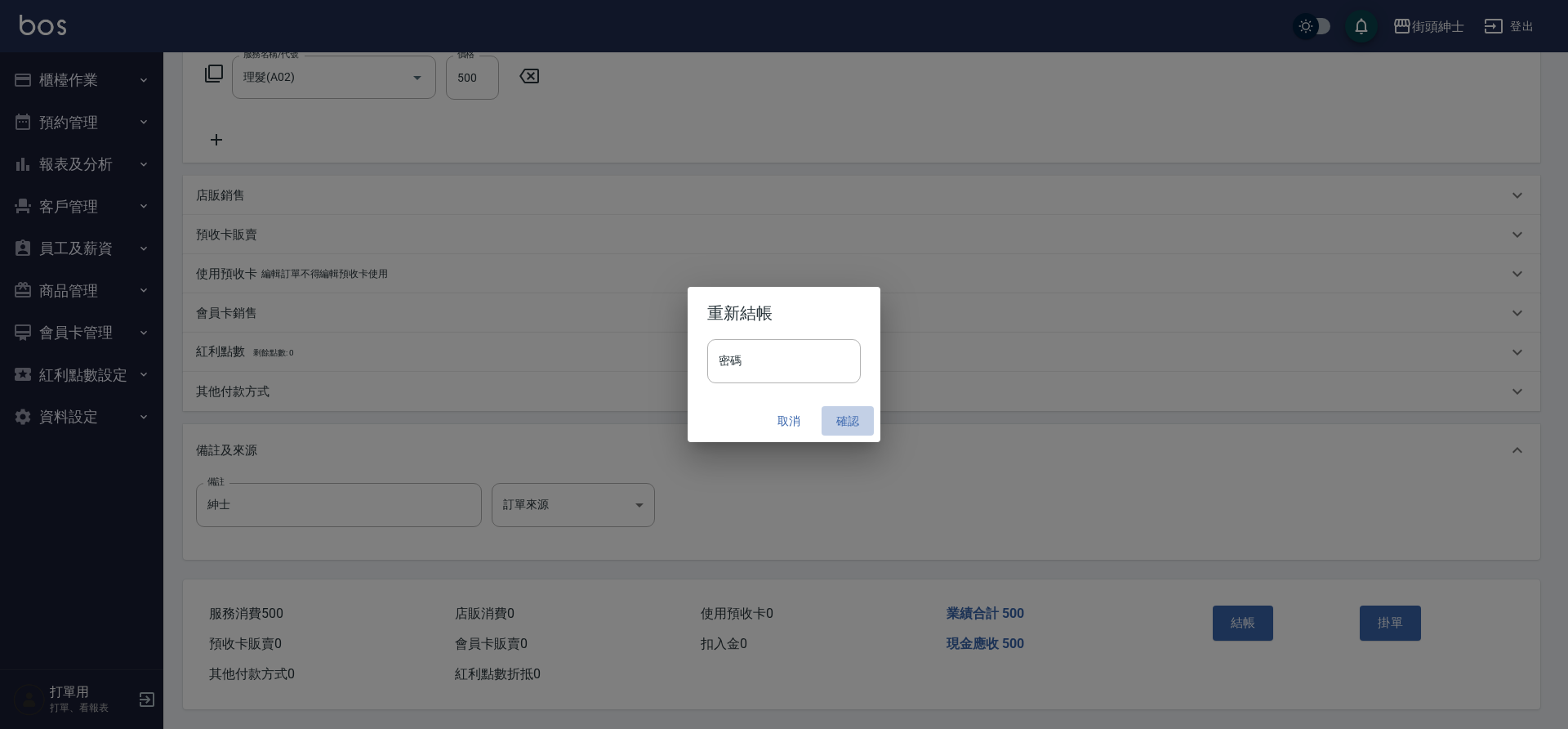
click at [838, 423] on button "確認" at bounding box center [848, 420] width 53 height 30
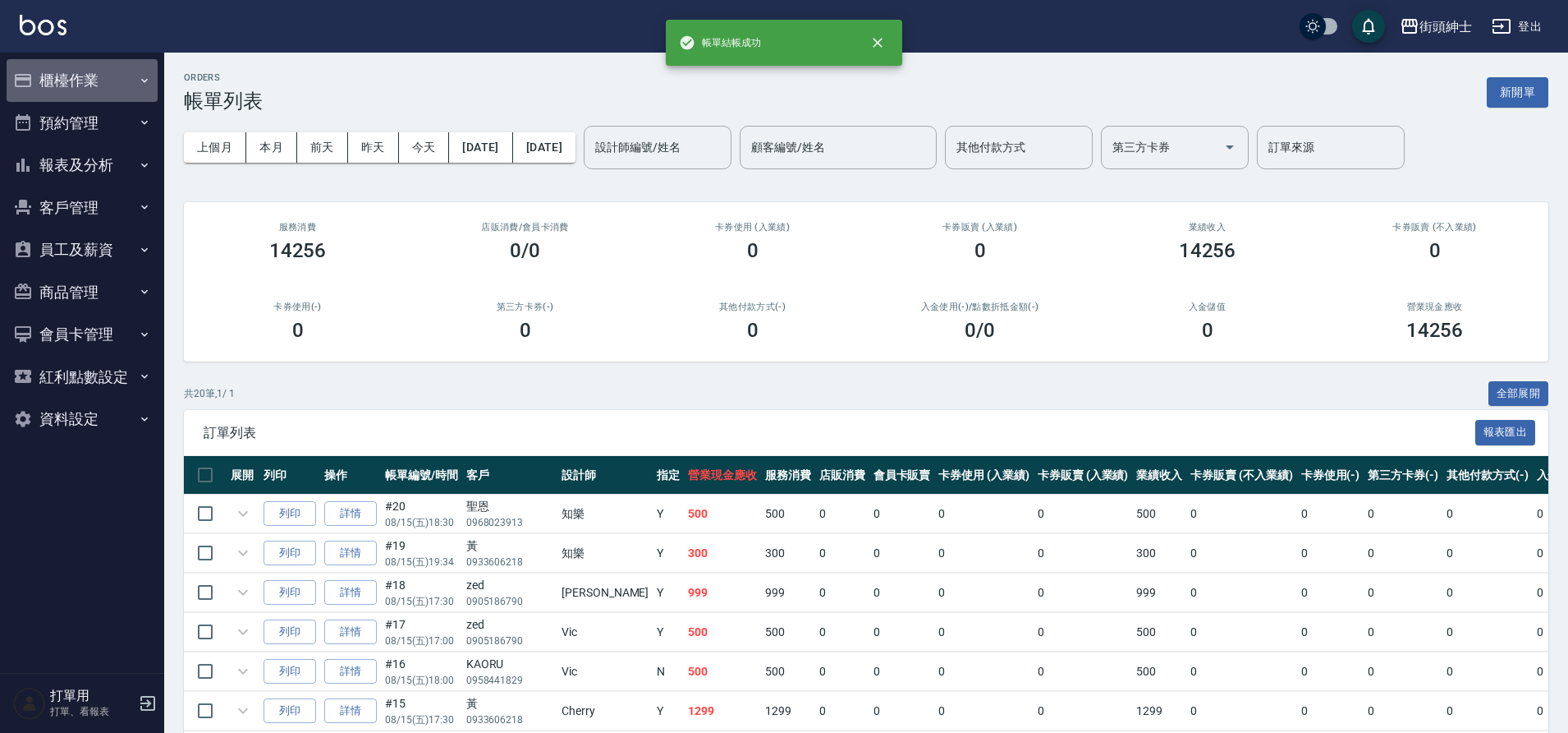
click at [65, 84] on button "櫃檯作業" at bounding box center [82, 80] width 151 height 43
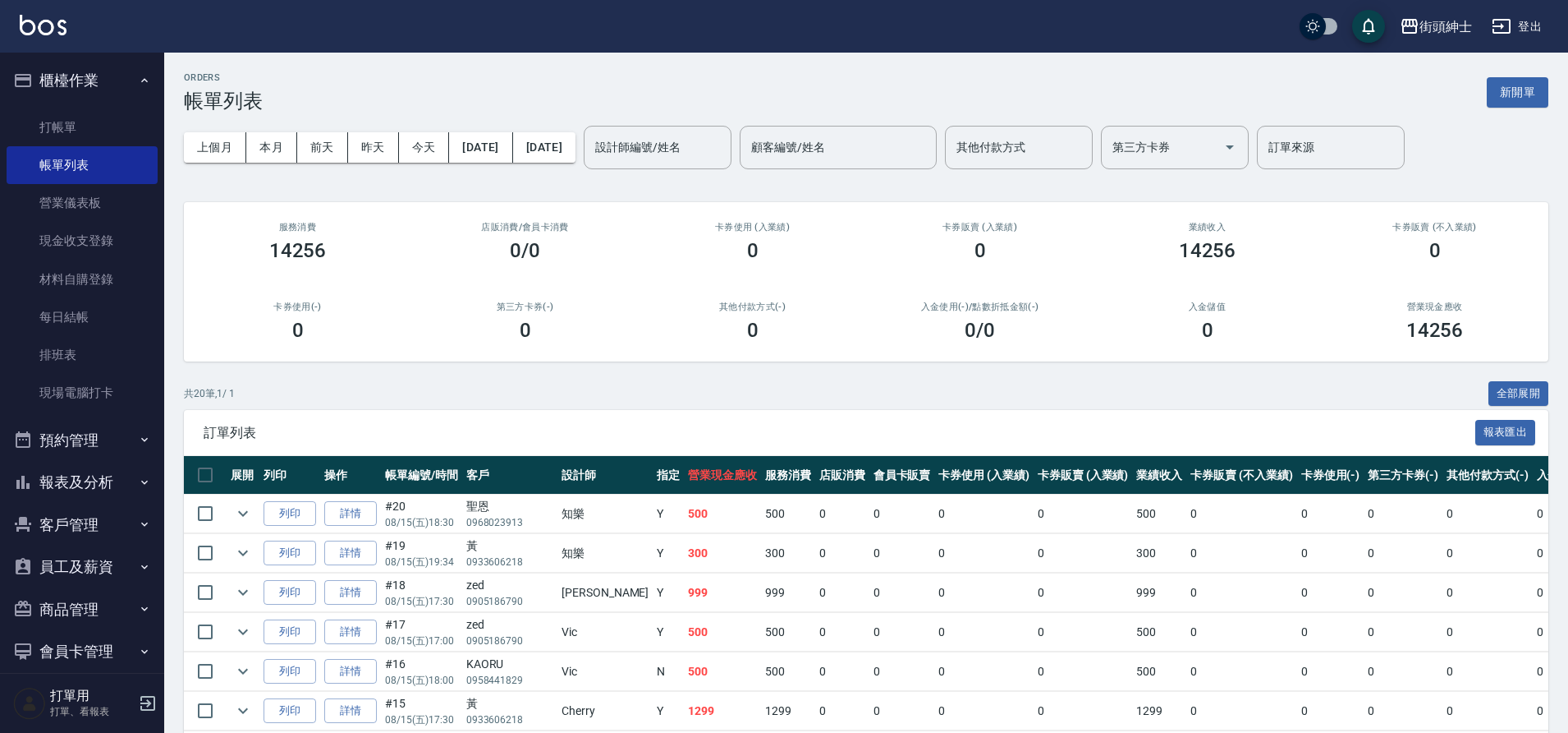
click at [717, 164] on div "設計師編號/姓名" at bounding box center [657, 147] width 148 height 43
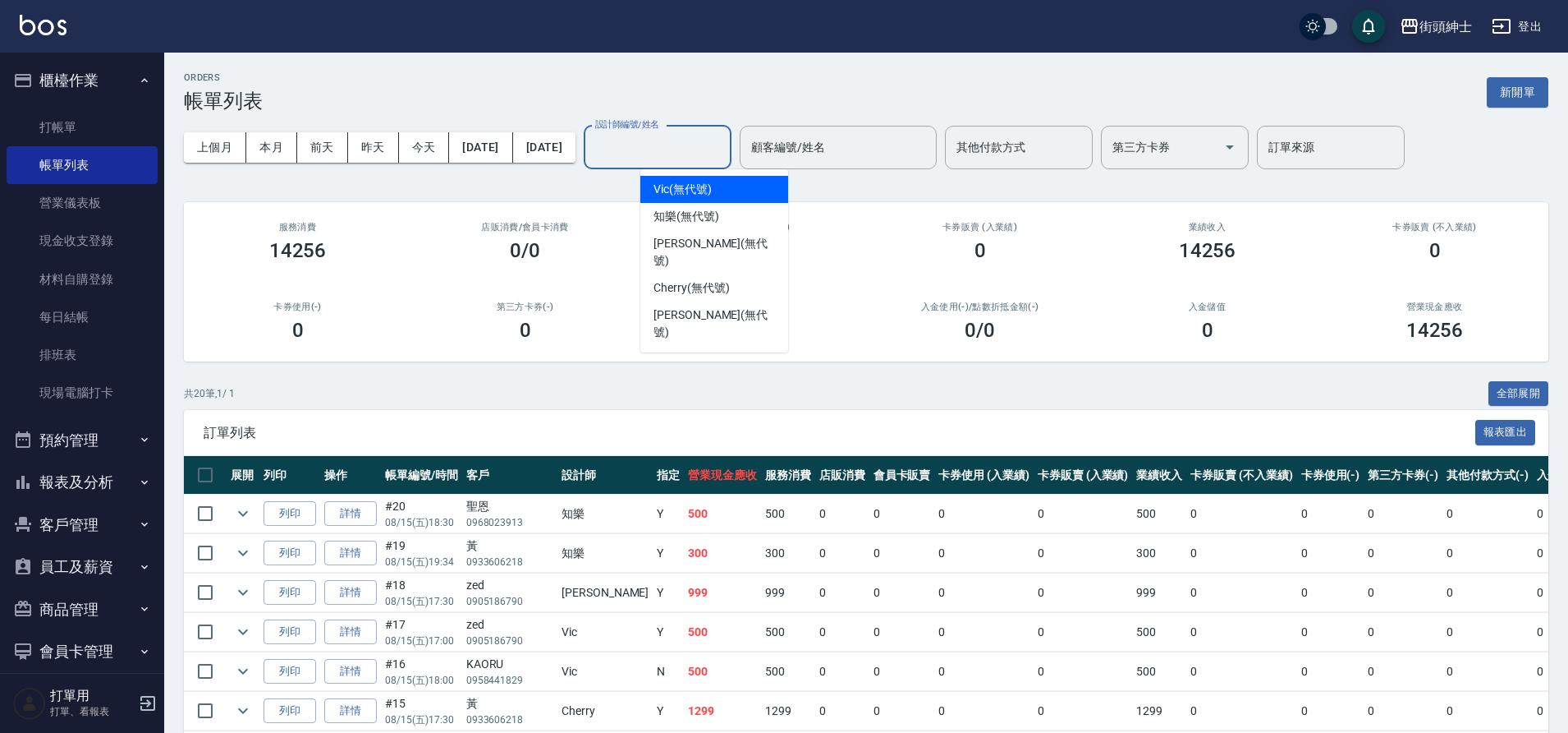
click at [686, 218] on span "知樂 (無代號)" at bounding box center [686, 216] width 66 height 18
type input "知樂(無代號)"
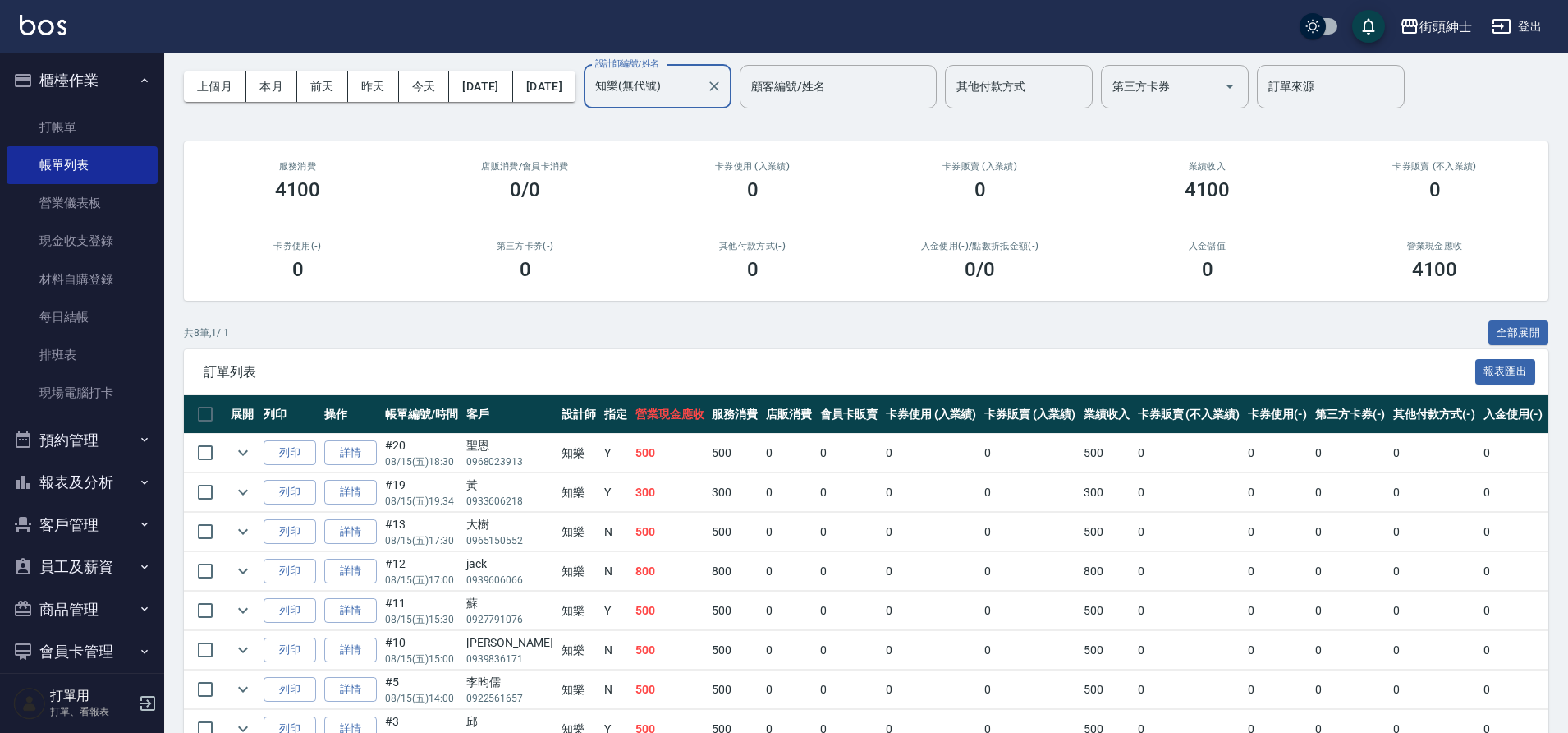
scroll to position [3, 0]
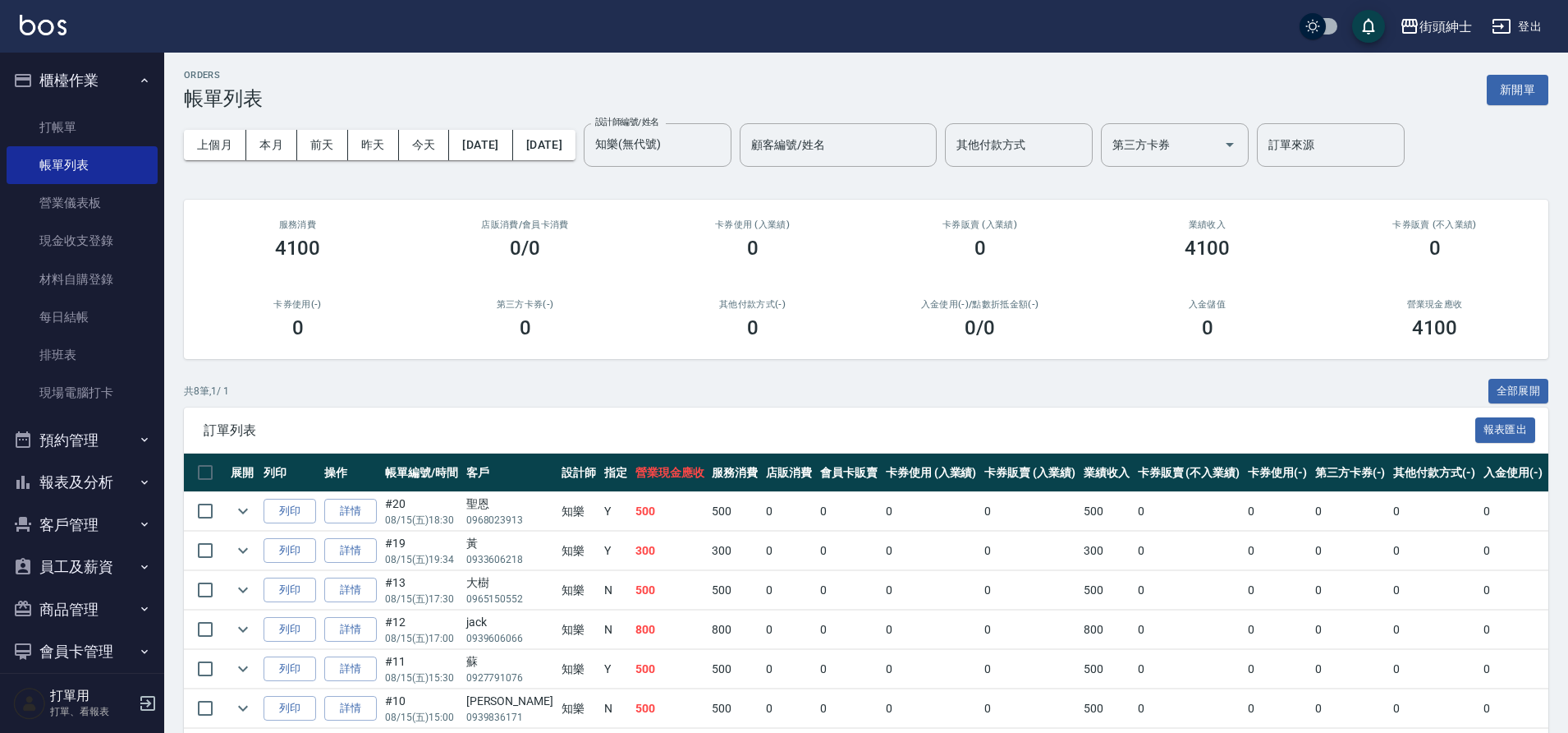
click at [369, 213] on div "服務消費 4100" at bounding box center [297, 239] width 227 height 79
click at [209, 132] on button "上個月" at bounding box center [215, 145] width 63 height 30
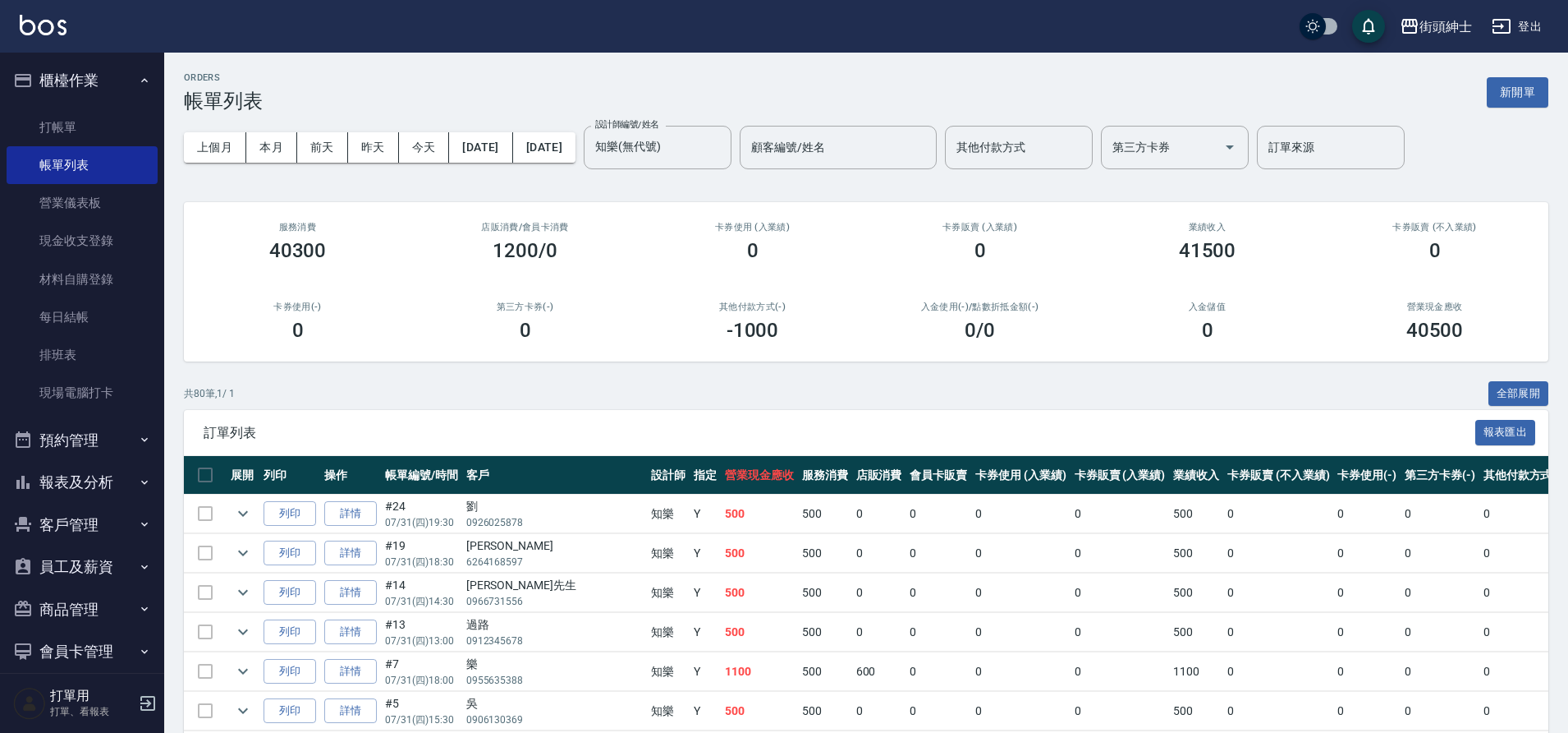
click at [285, 145] on button "本月" at bounding box center [272, 147] width 51 height 30
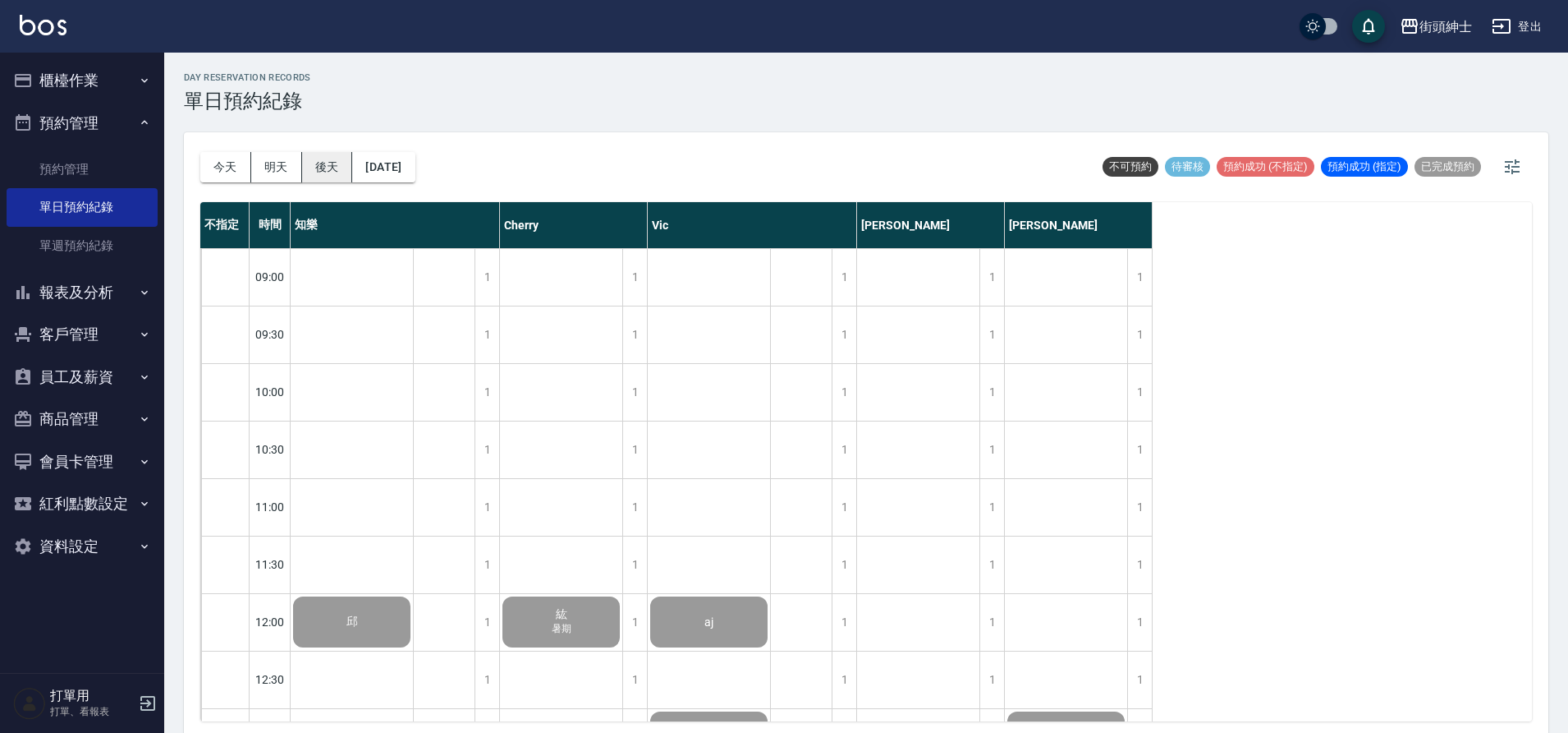
scroll to position [551, 0]
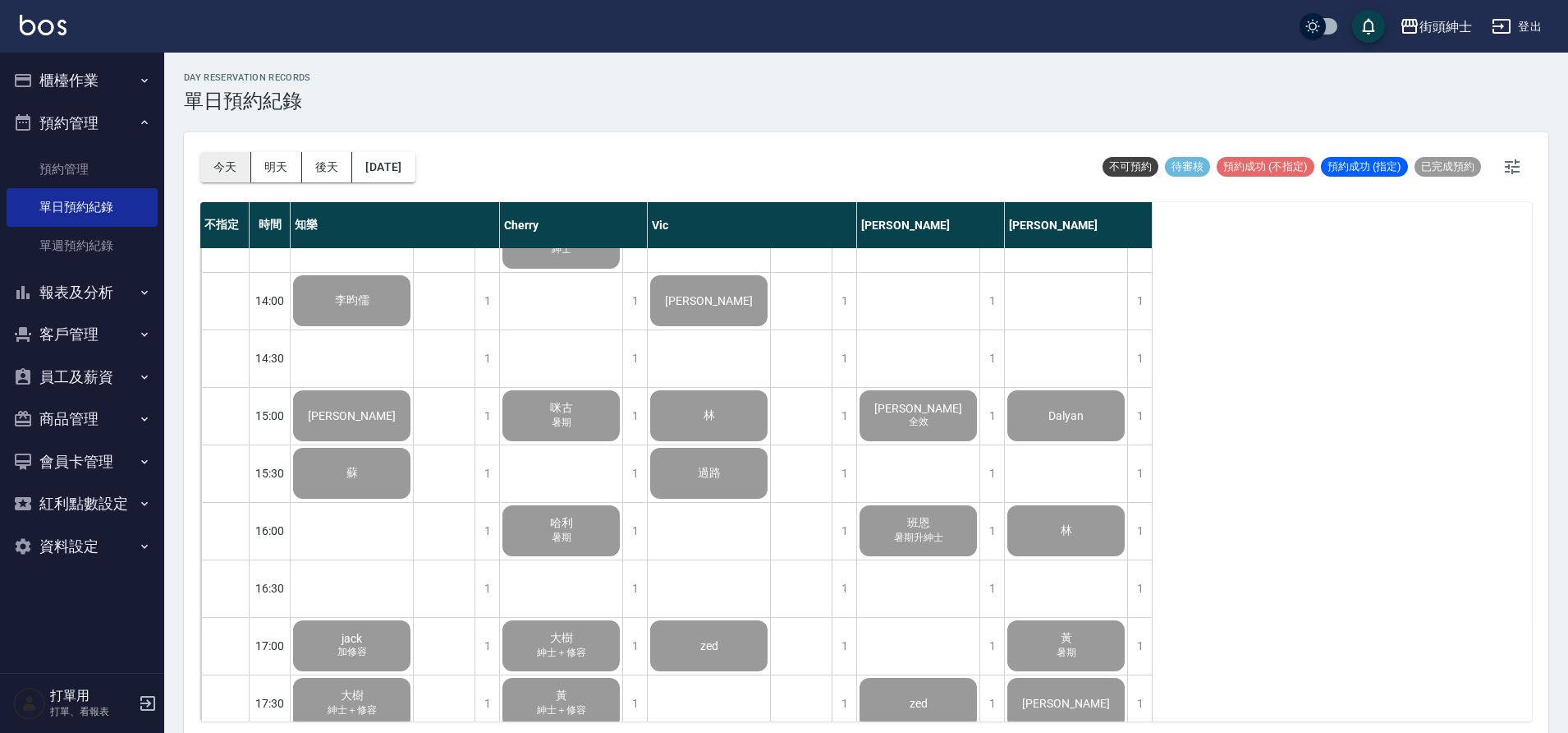
drag, startPoint x: 226, startPoint y: 160, endPoint x: 238, endPoint y: 162, distance: 12.2
click at [226, 160] on button "今天" at bounding box center [226, 166] width 51 height 30
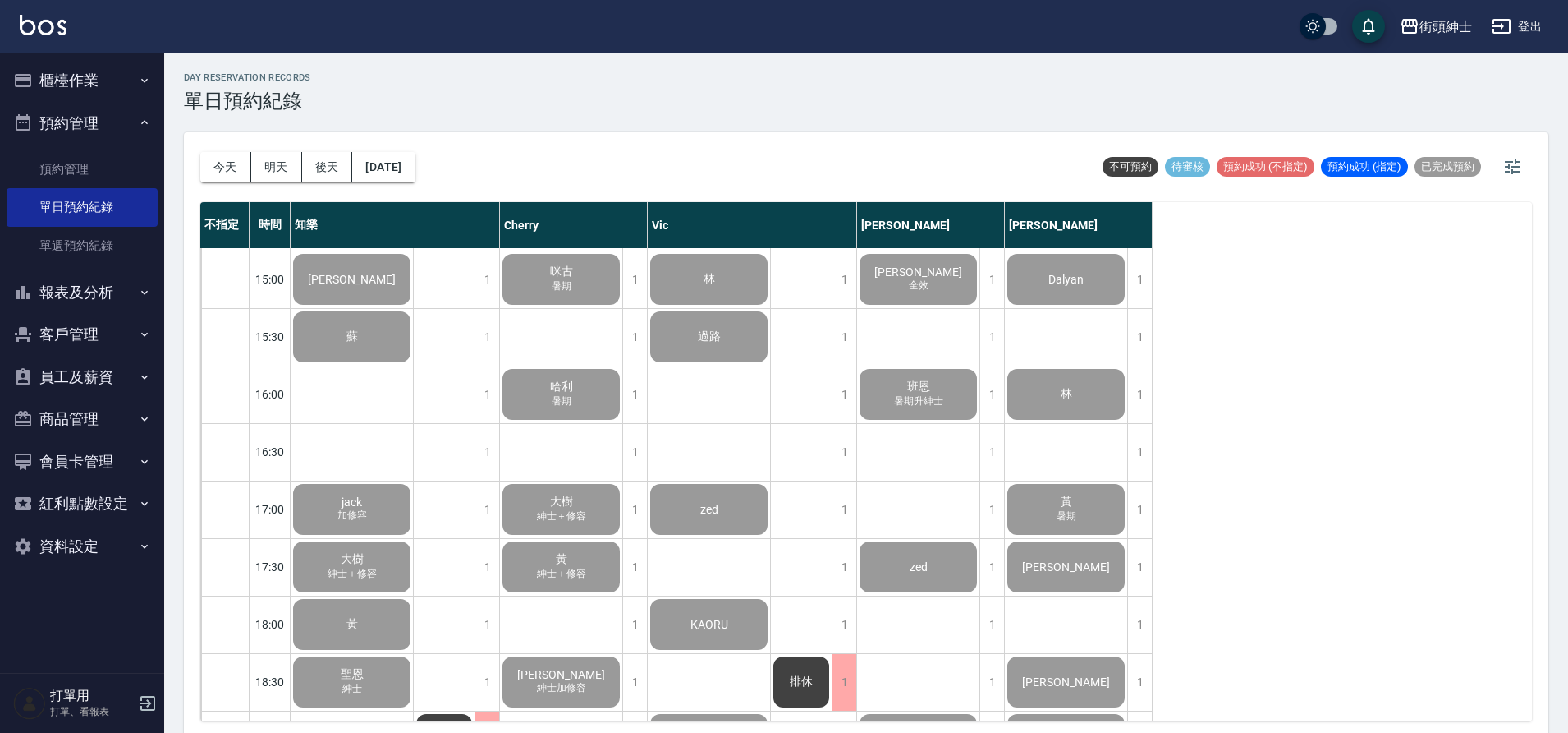
scroll to position [615, 0]
